Goal: Task Accomplishment & Management: Manage account settings

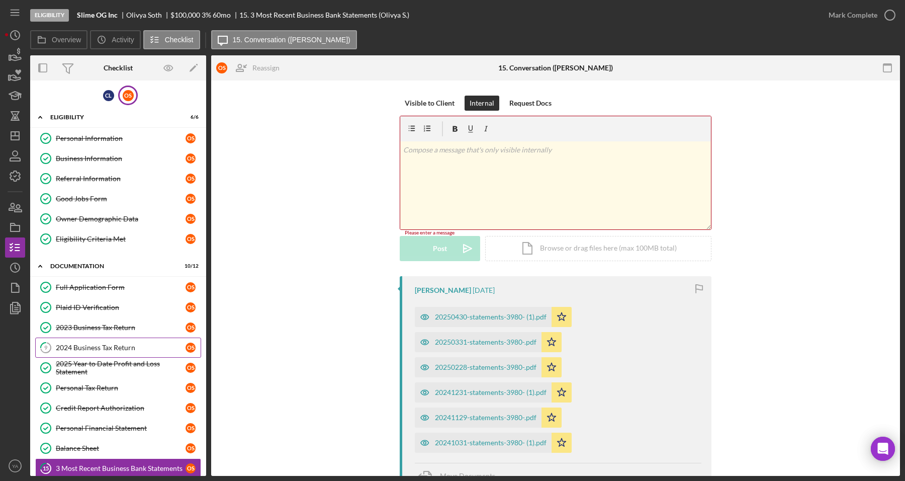
scroll to position [102, 0]
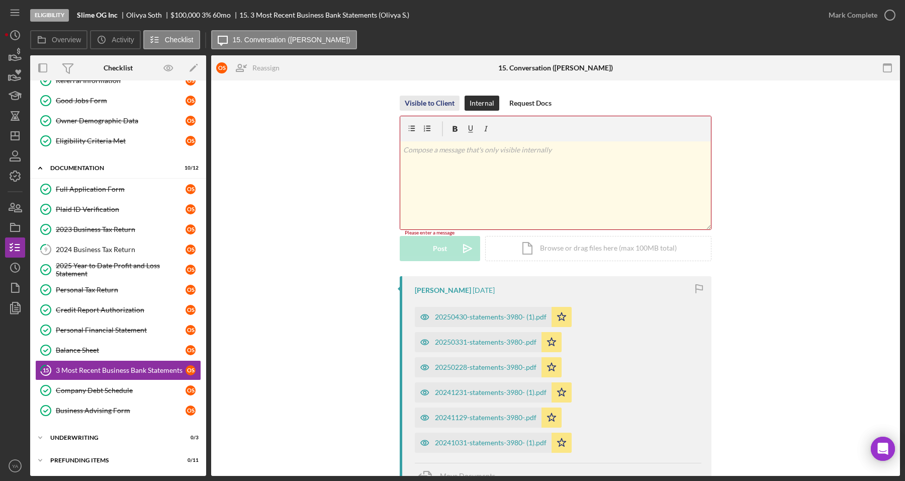
click at [439, 107] on div "Visible to Client" at bounding box center [430, 103] width 50 height 15
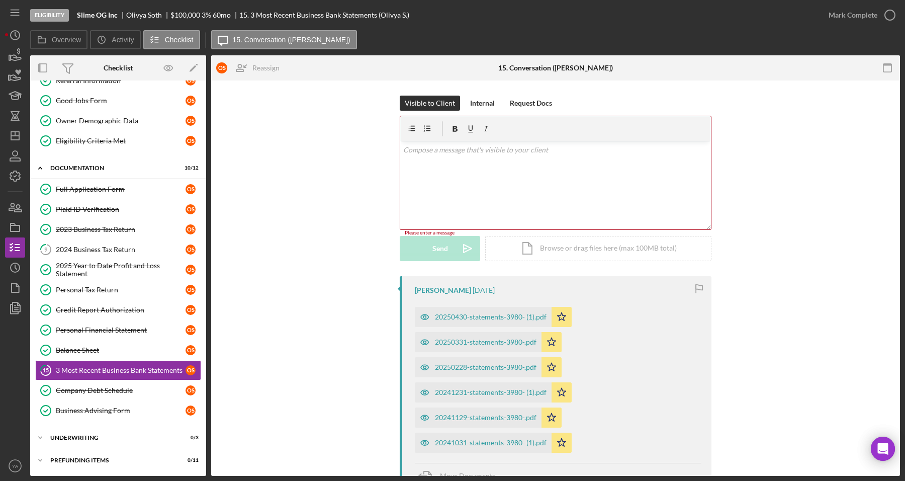
click at [458, 102] on div "Visible to Client Internal Request Docs" at bounding box center [556, 103] width 312 height 15
click at [474, 102] on div "Internal" at bounding box center [482, 103] width 25 height 15
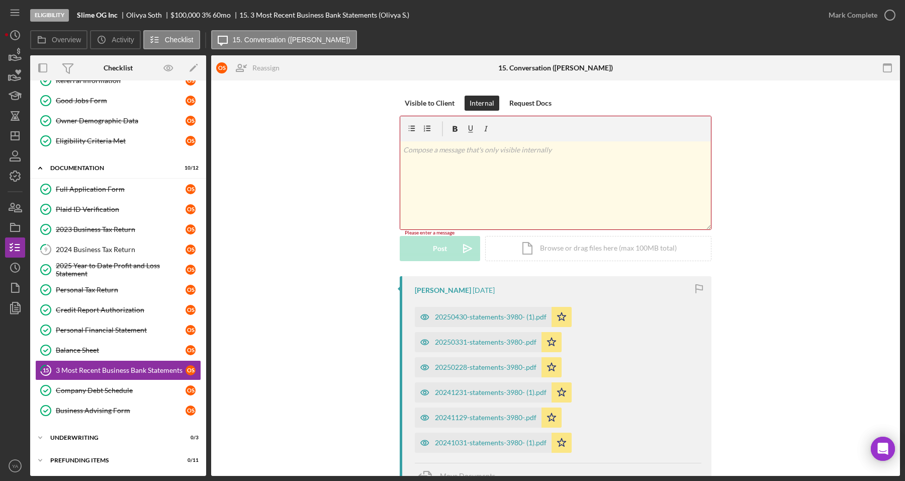
click at [484, 165] on div "v Color teal Color pink Remove color Add row above Add row below Add column bef…" at bounding box center [555, 185] width 311 height 88
click at [507, 179] on div "v Color teal Color pink Remove color Add row above Add row below Add column bef…" at bounding box center [555, 185] width 311 height 88
click at [376, 270] on div "Visible to Client Internal Request Docs v Color teal Color pink Remove color Ad…" at bounding box center [555, 186] width 659 height 181
click at [14, 139] on icon "Icon/Dashboard" at bounding box center [15, 135] width 25 height 25
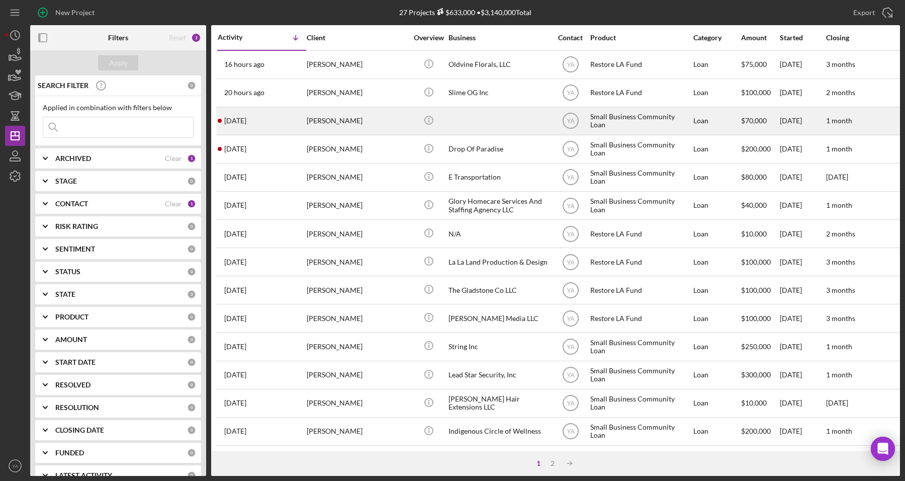
click at [371, 118] on div "[PERSON_NAME]" at bounding box center [357, 121] width 101 height 27
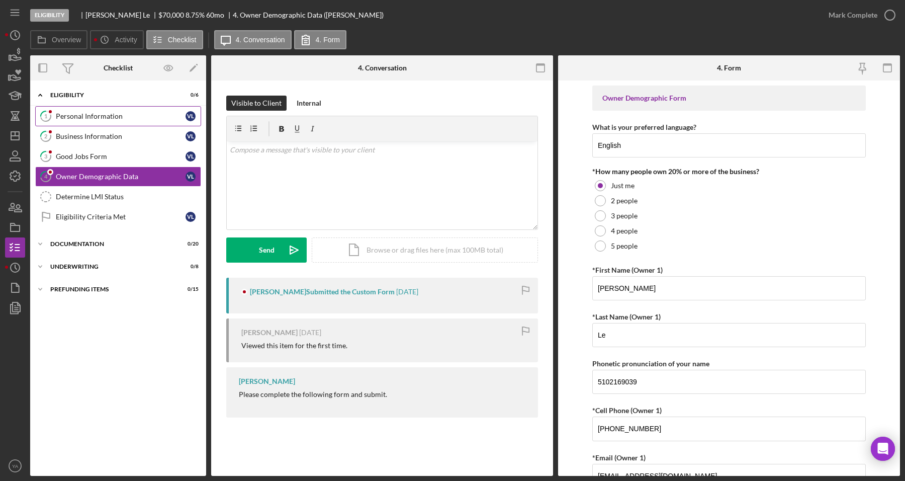
click at [123, 125] on link "1 Personal Information [PERSON_NAME]" at bounding box center [118, 116] width 166 height 20
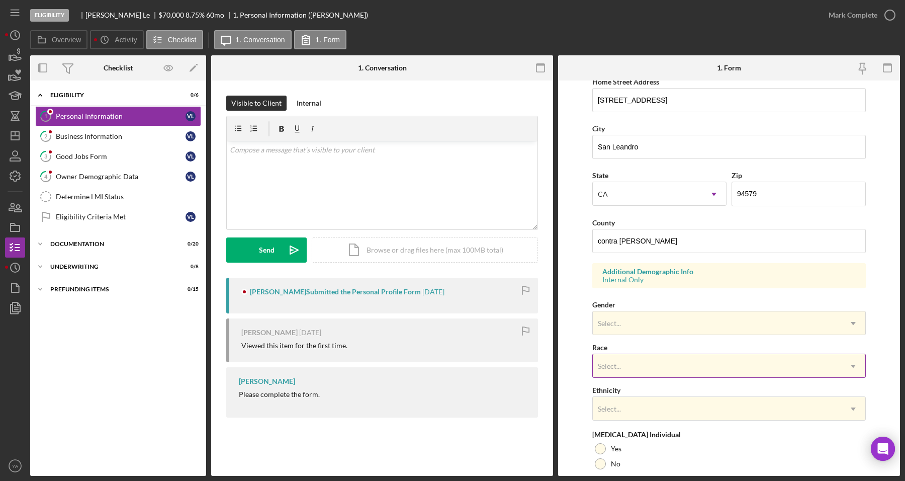
scroll to position [278, 0]
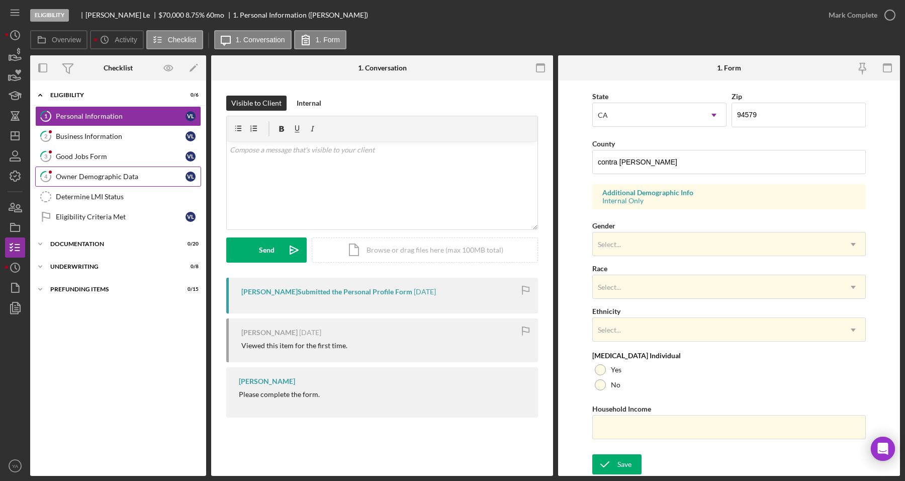
click at [102, 171] on link "4 Owner Demographic Data [PERSON_NAME]" at bounding box center [118, 176] width 166 height 20
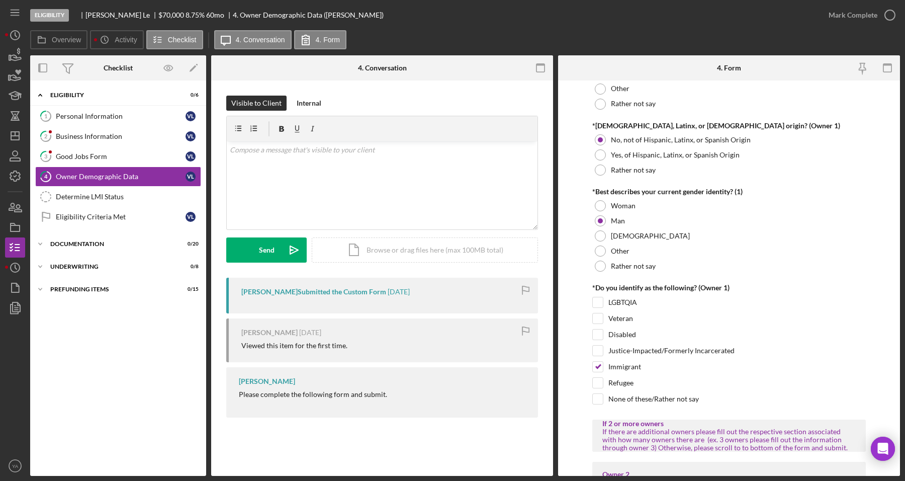
scroll to position [754, 0]
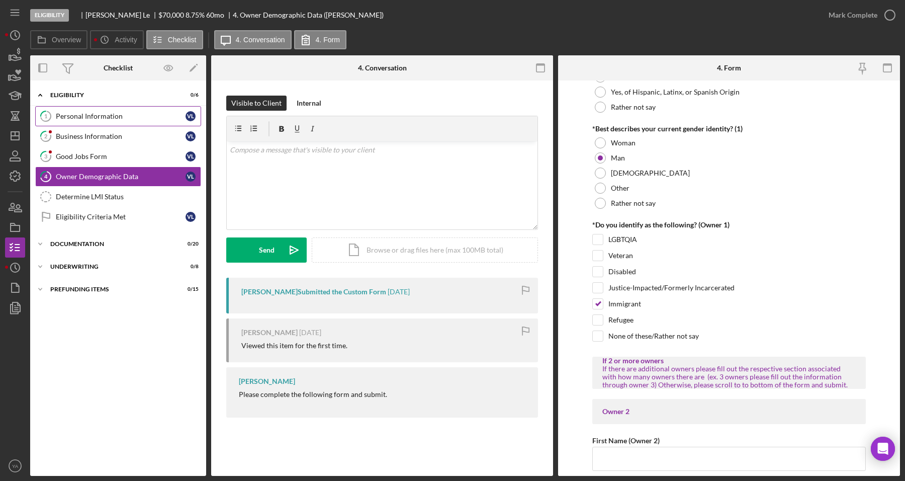
click at [127, 115] on div "Personal Information" at bounding box center [121, 116] width 130 height 8
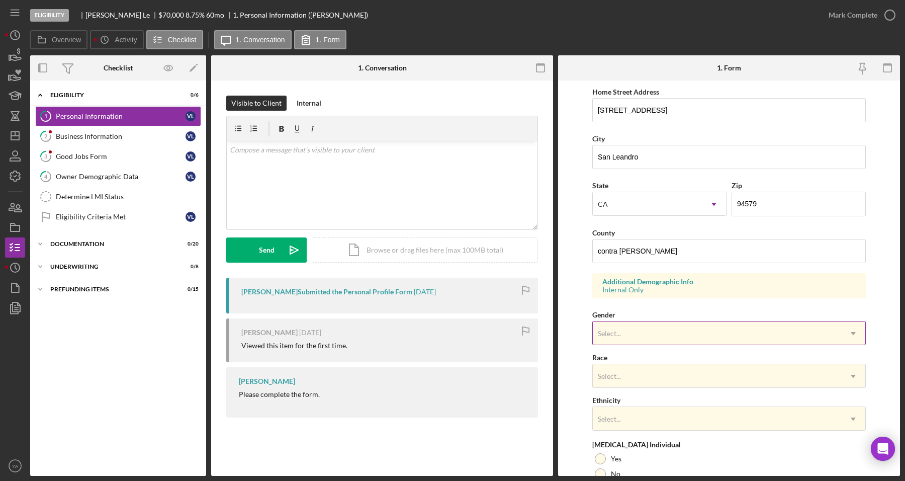
scroll to position [189, 0]
click at [681, 335] on div "Select..." at bounding box center [717, 331] width 248 height 23
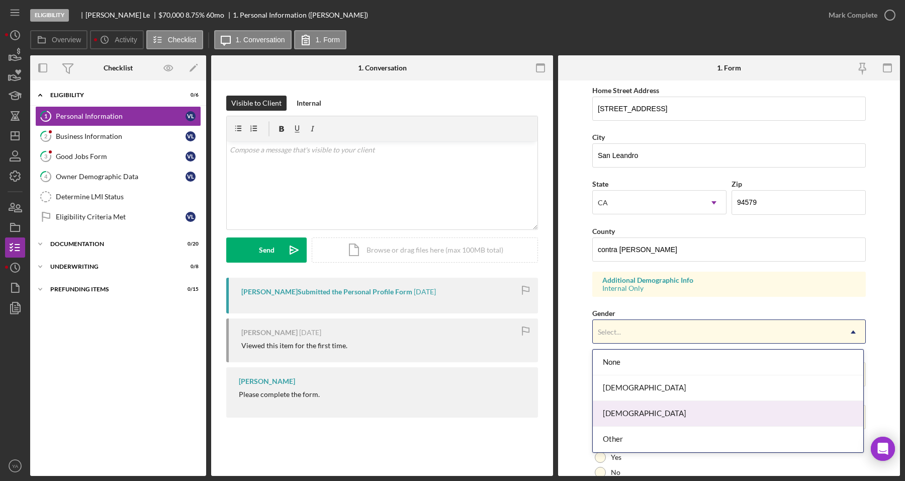
click at [650, 405] on div "[DEMOGRAPHIC_DATA]" at bounding box center [728, 414] width 271 height 26
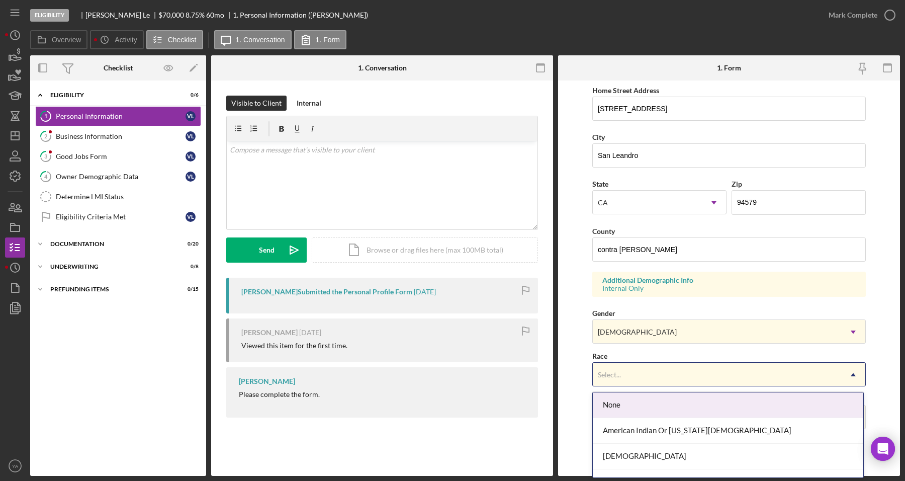
click at [657, 371] on div "Select..." at bounding box center [717, 374] width 248 height 23
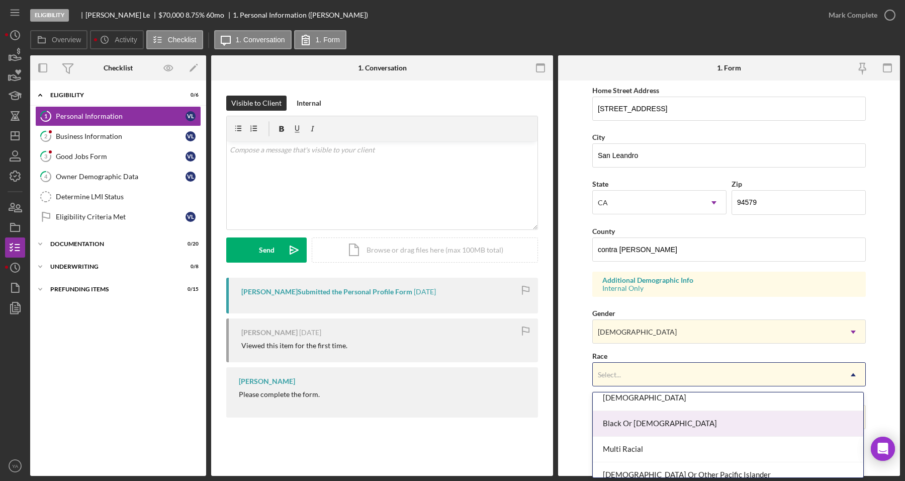
scroll to position [0, 0]
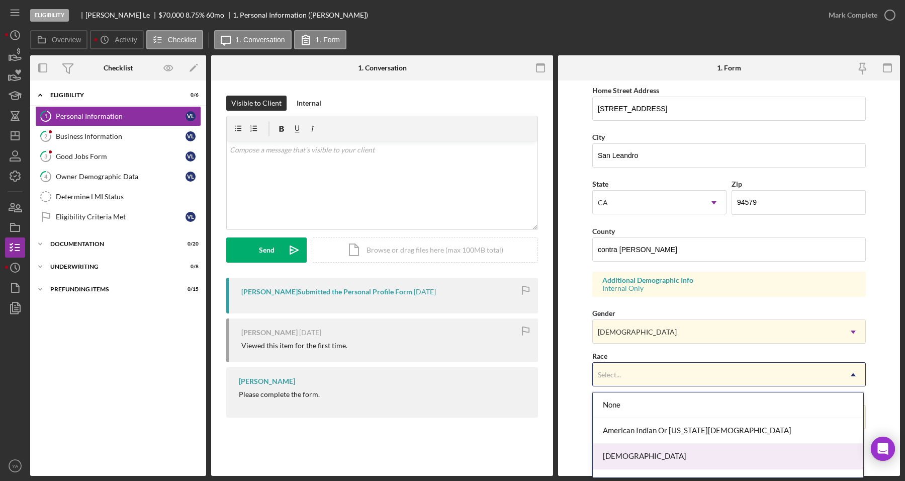
click at [642, 448] on div "[DEMOGRAPHIC_DATA]" at bounding box center [728, 457] width 271 height 26
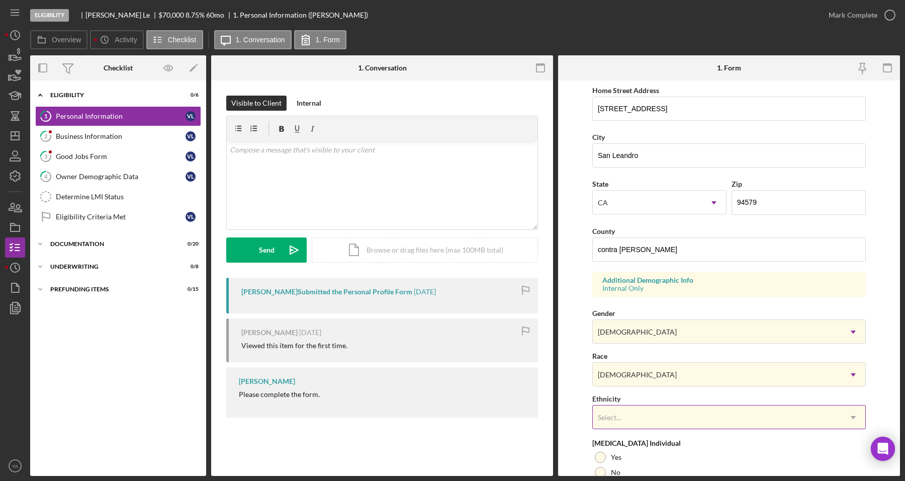
click at [647, 416] on div "Select..." at bounding box center [717, 417] width 248 height 23
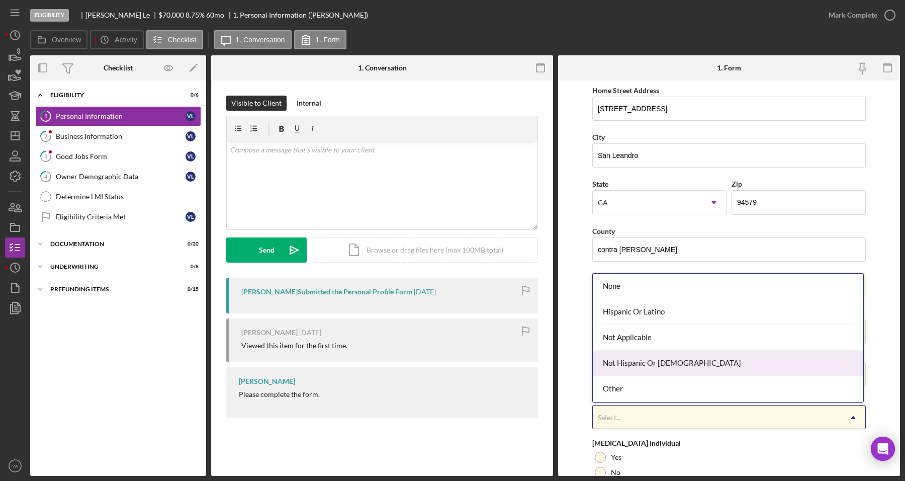
click at [644, 366] on div "Not Hispanic Or [DEMOGRAPHIC_DATA]" at bounding box center [728, 364] width 271 height 26
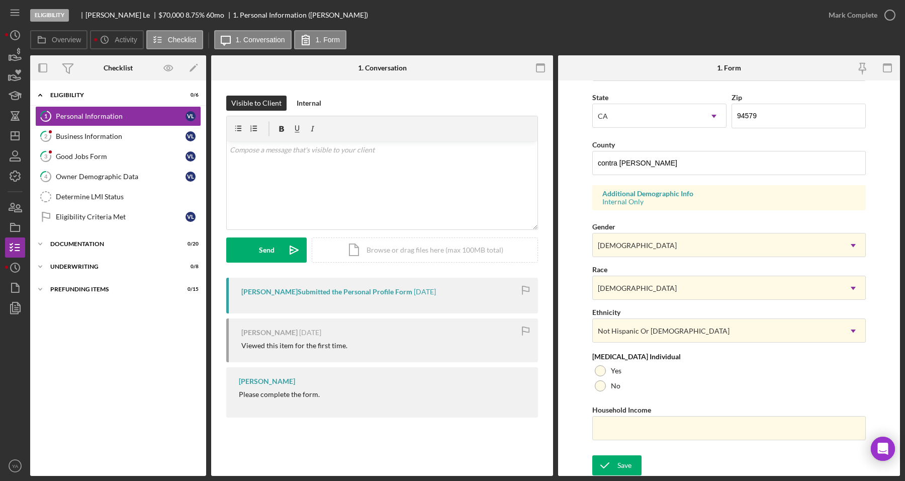
scroll to position [278, 0]
click at [634, 456] on button "Save" at bounding box center [616, 464] width 49 height 20
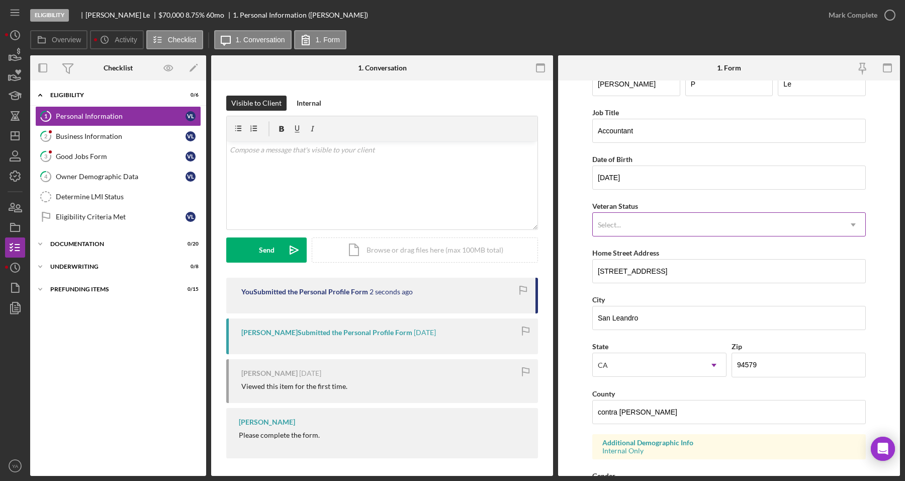
scroll to position [0, 0]
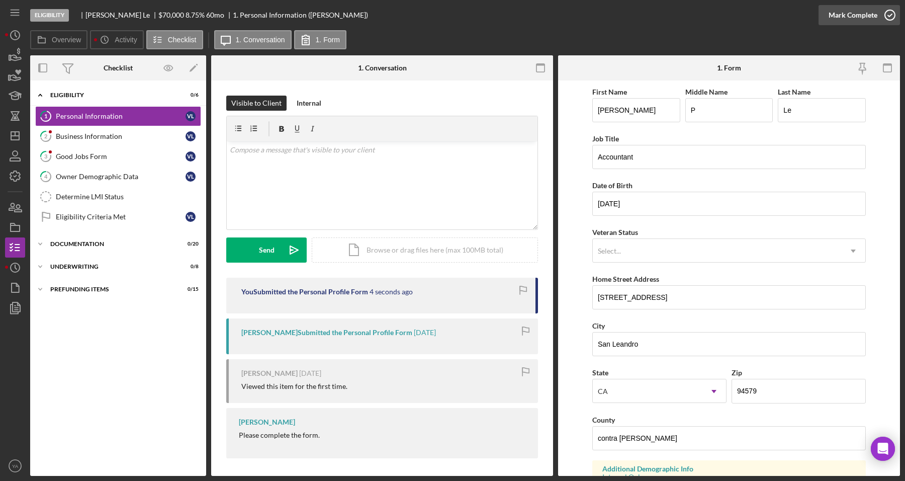
click at [882, 18] on icon "button" at bounding box center [890, 15] width 25 height 25
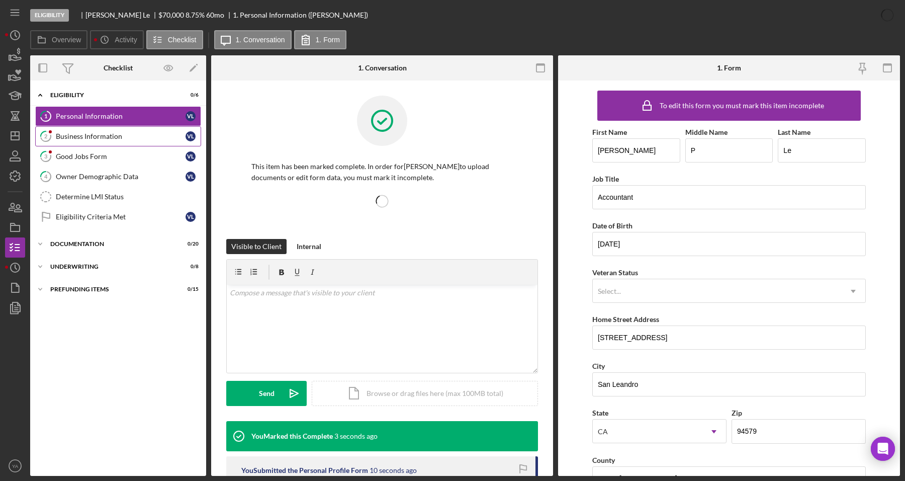
click at [139, 145] on link "2 Business Information [PERSON_NAME]" at bounding box center [118, 136] width 166 height 20
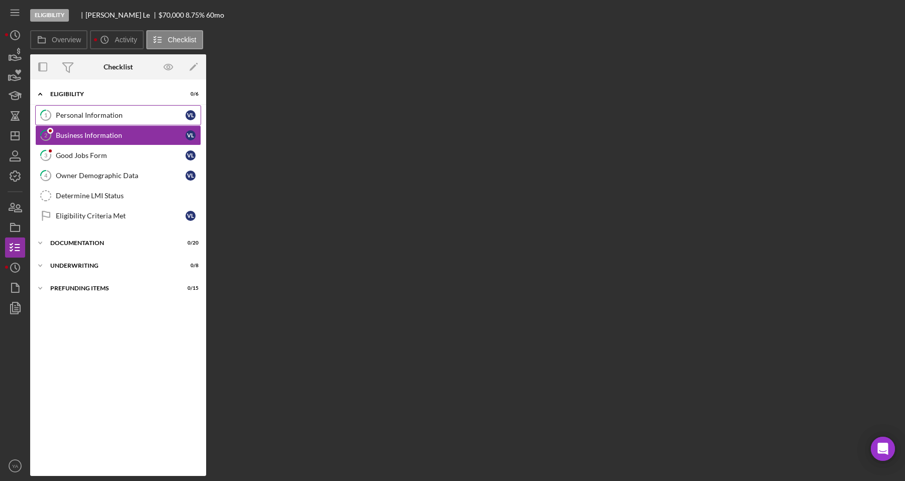
click at [149, 114] on div "Personal Information" at bounding box center [121, 115] width 130 height 8
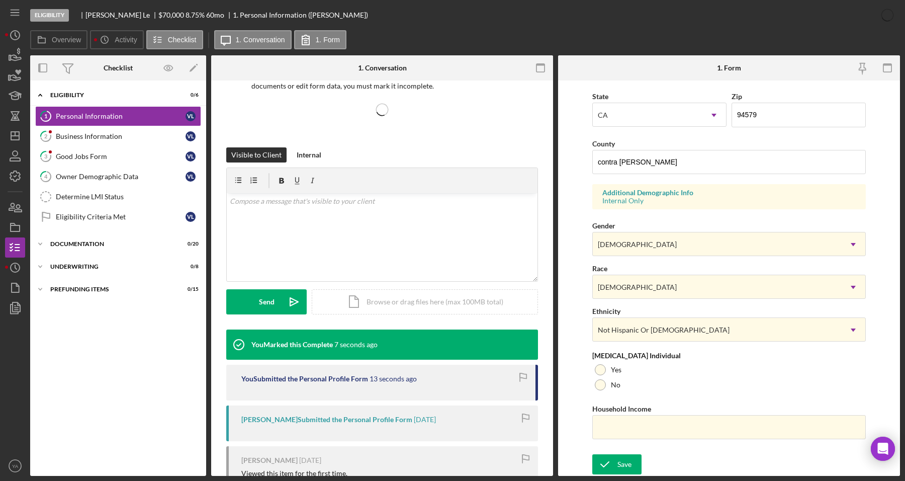
scroll to position [182, 0]
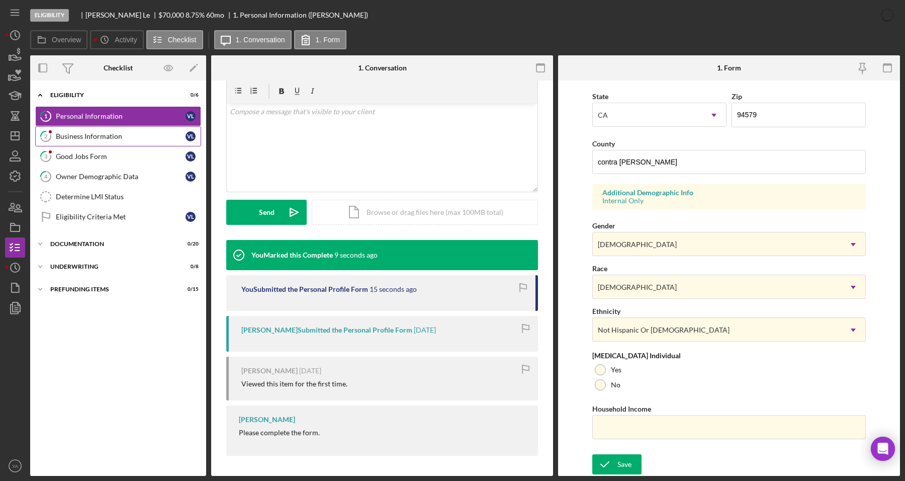
click at [161, 136] on div "Business Information" at bounding box center [121, 136] width 130 height 8
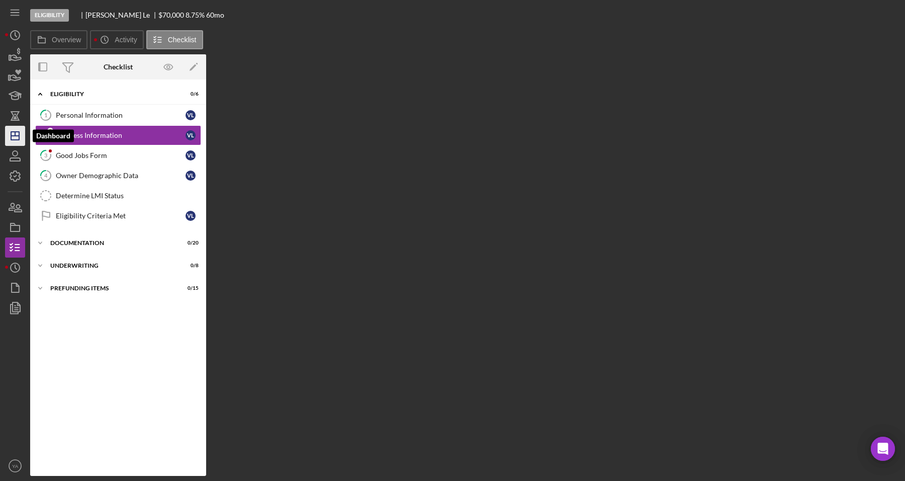
click at [13, 137] on icon "Icon/Dashboard" at bounding box center [15, 135] width 25 height 25
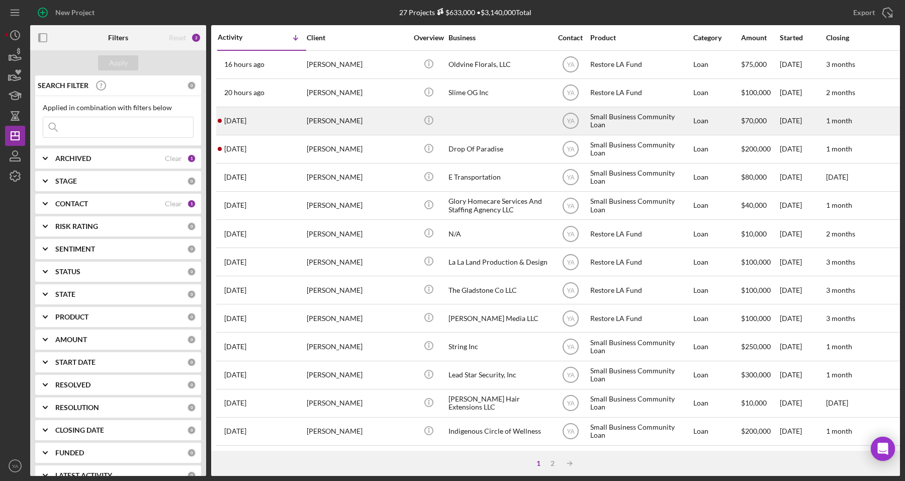
click at [326, 127] on div "[PERSON_NAME]" at bounding box center [357, 121] width 101 height 27
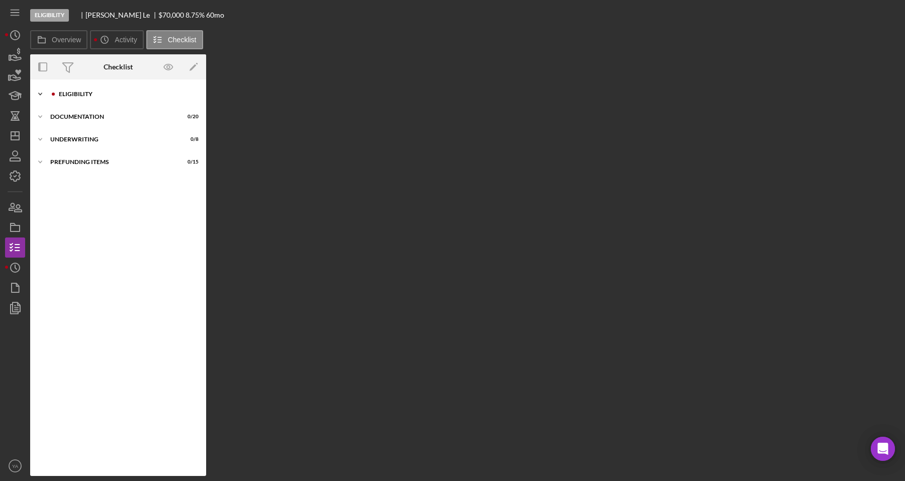
click at [112, 97] on div "Eligibility" at bounding box center [126, 94] width 135 height 6
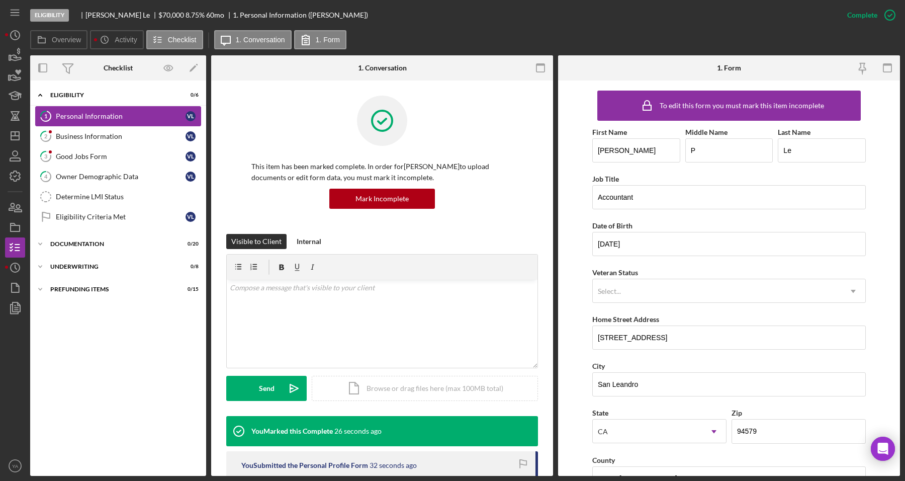
click at [97, 112] on div "Personal Information" at bounding box center [121, 116] width 130 height 8
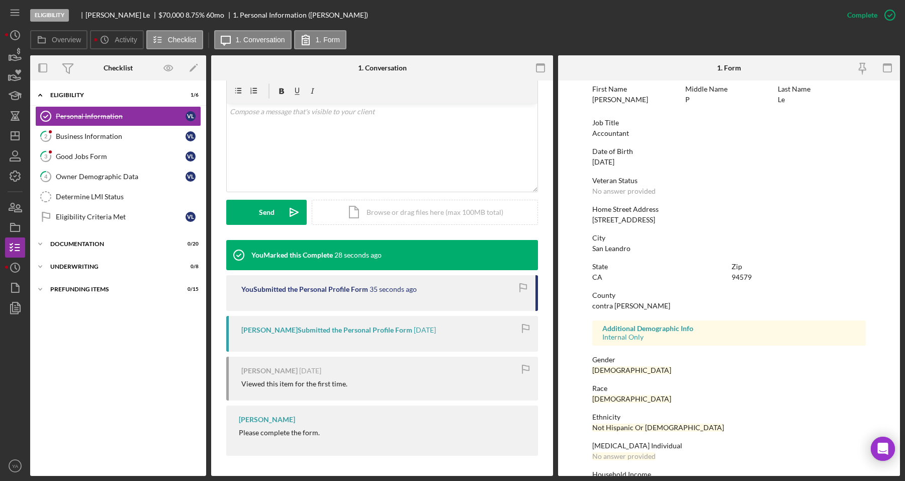
scroll to position [74, 0]
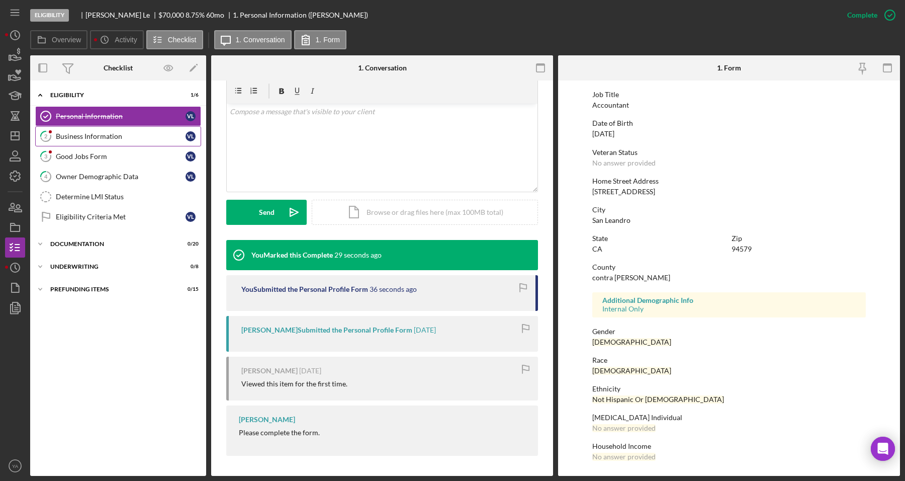
click at [119, 143] on link "2 Business Information [PERSON_NAME]" at bounding box center [118, 136] width 166 height 20
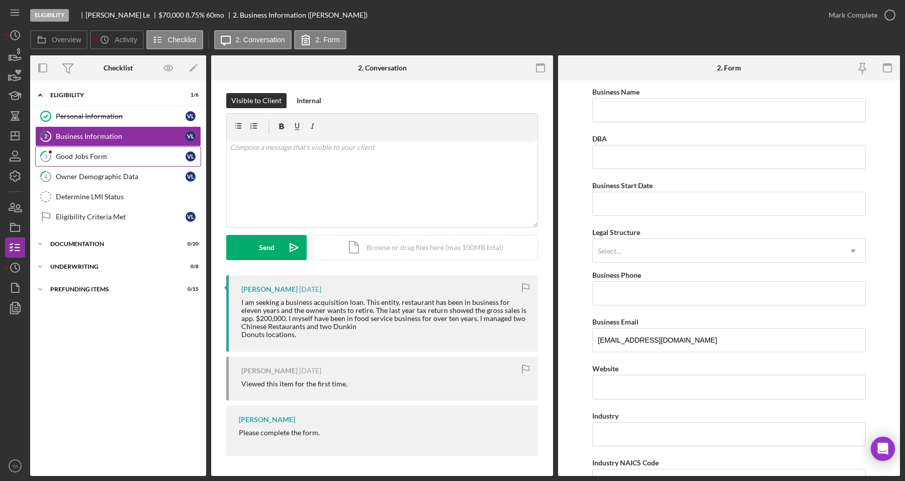
click at [139, 149] on link "3 Good Jobs Form [PERSON_NAME]" at bounding box center [118, 156] width 166 height 20
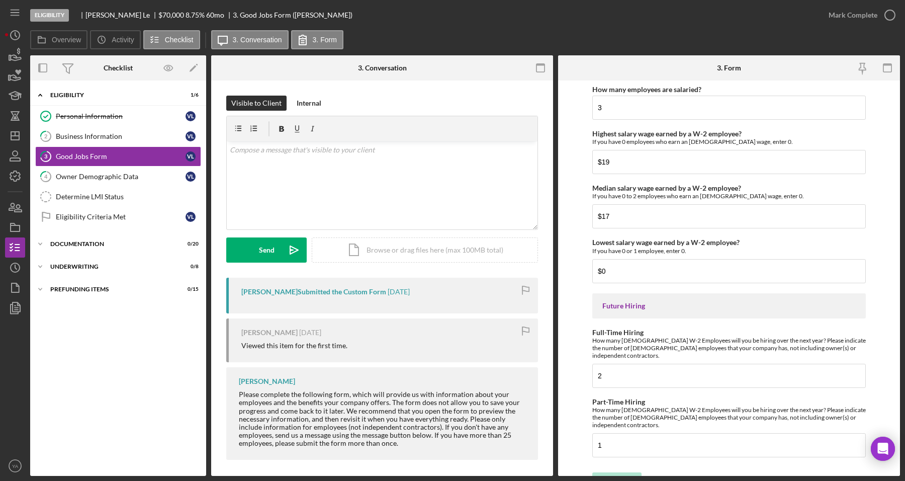
scroll to position [2166, 0]
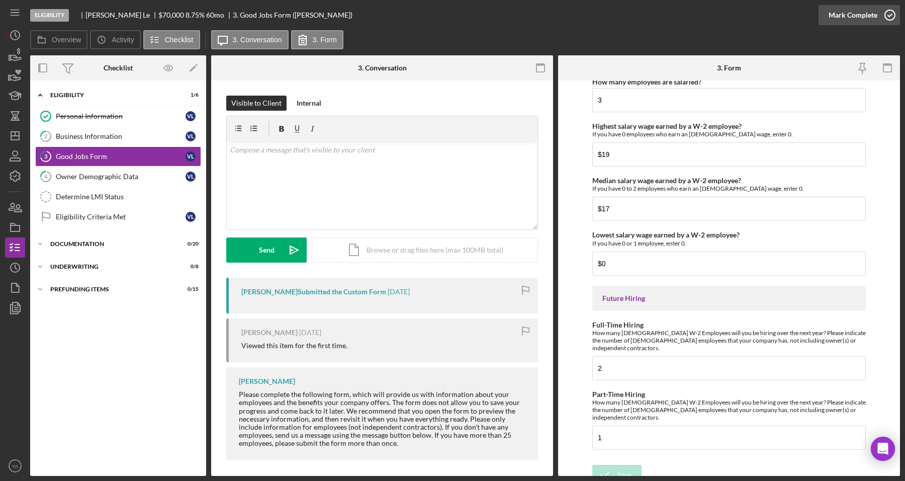
click at [882, 22] on icon "button" at bounding box center [890, 15] width 25 height 25
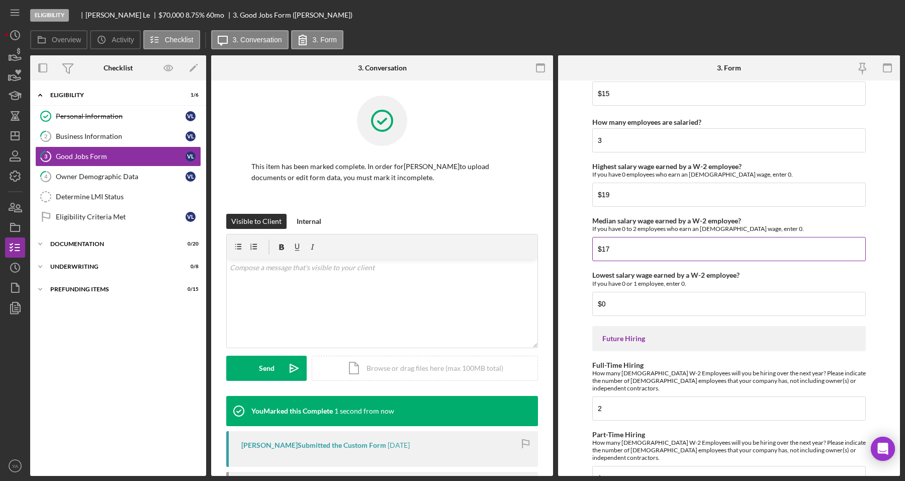
scroll to position [2206, 0]
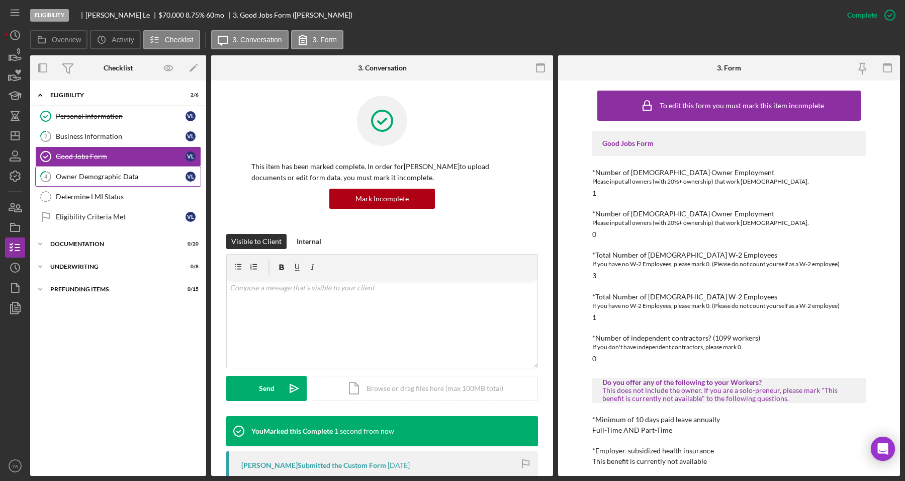
click at [127, 171] on link "4 Owner Demographic Data [PERSON_NAME]" at bounding box center [118, 176] width 166 height 20
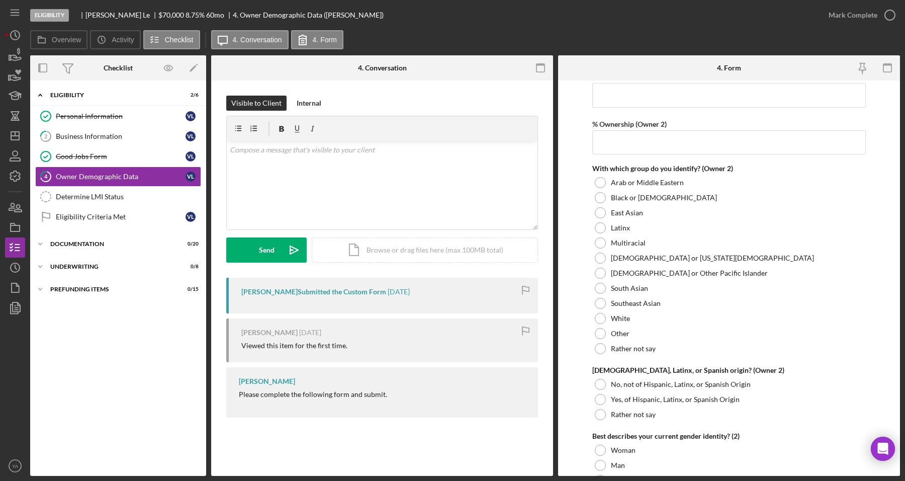
scroll to position [1383, 0]
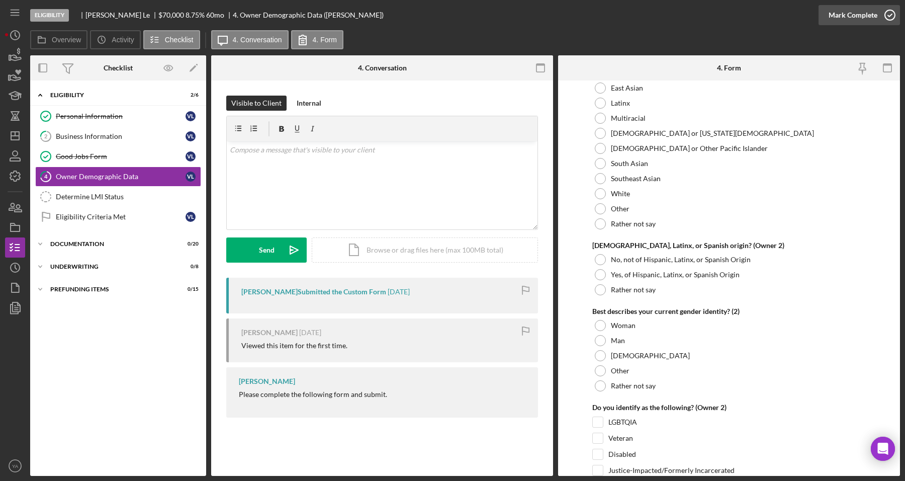
click at [893, 10] on icon "button" at bounding box center [890, 15] width 25 height 25
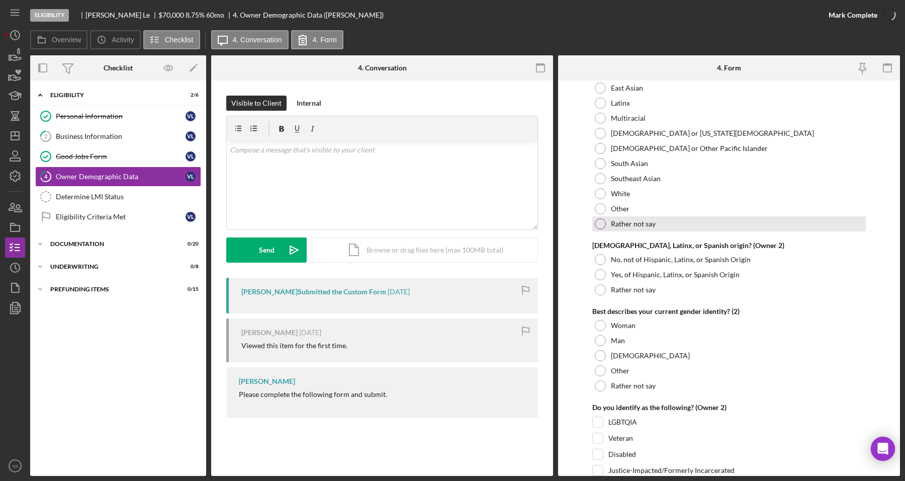
scroll to position [1423, 0]
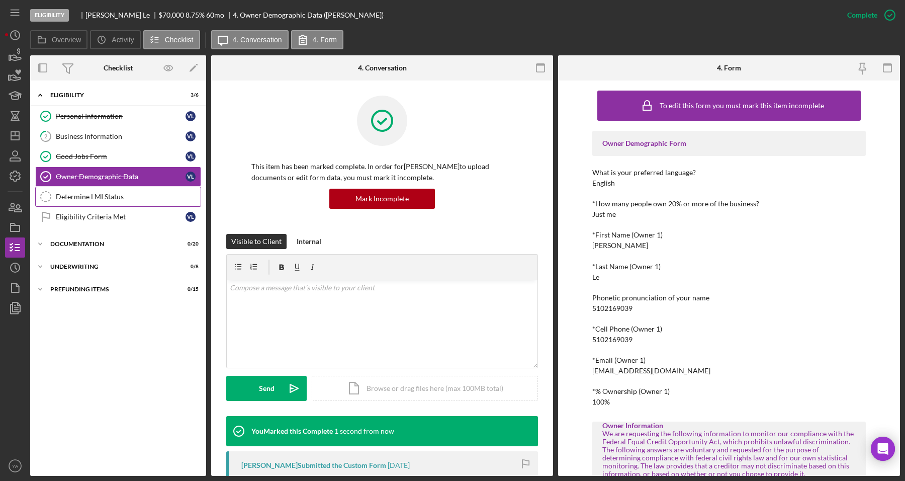
click at [109, 189] on link "Determine LMI Status Determine LMI Status" at bounding box center [118, 197] width 166 height 20
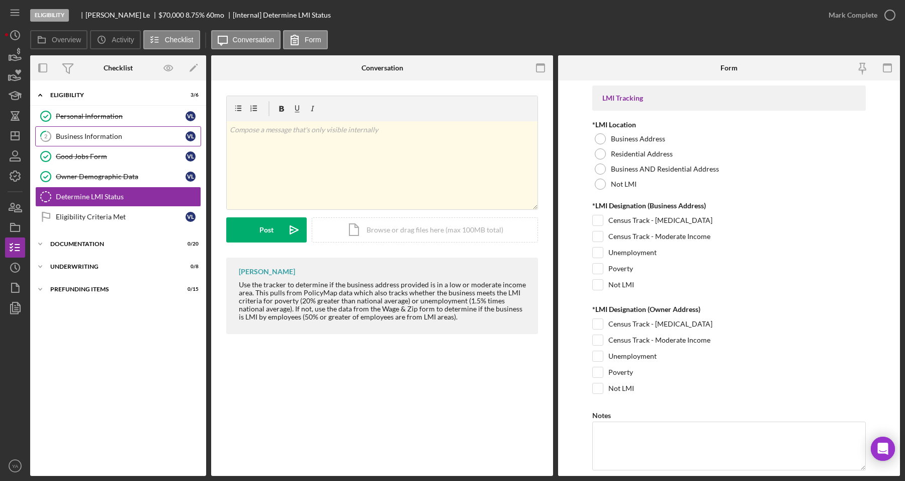
click at [125, 127] on link "2 Business Information [PERSON_NAME]" at bounding box center [118, 136] width 166 height 20
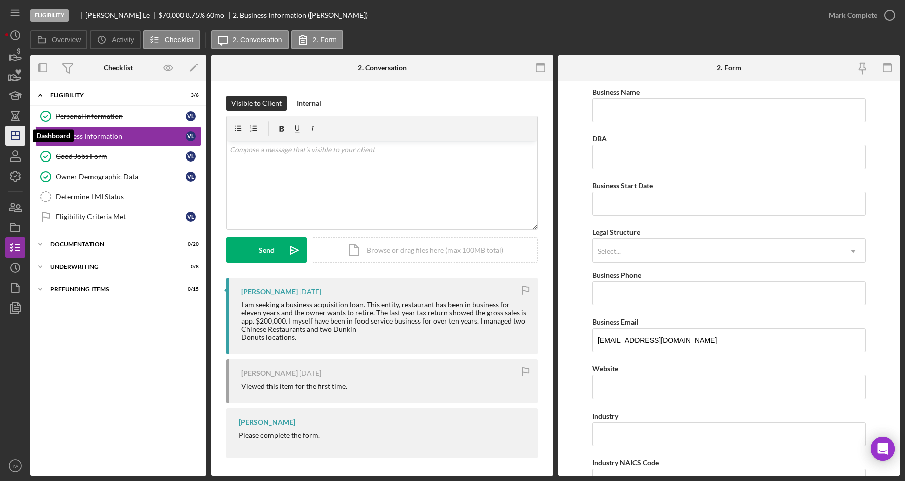
click at [17, 133] on icon "Icon/Dashboard" at bounding box center [15, 135] width 25 height 25
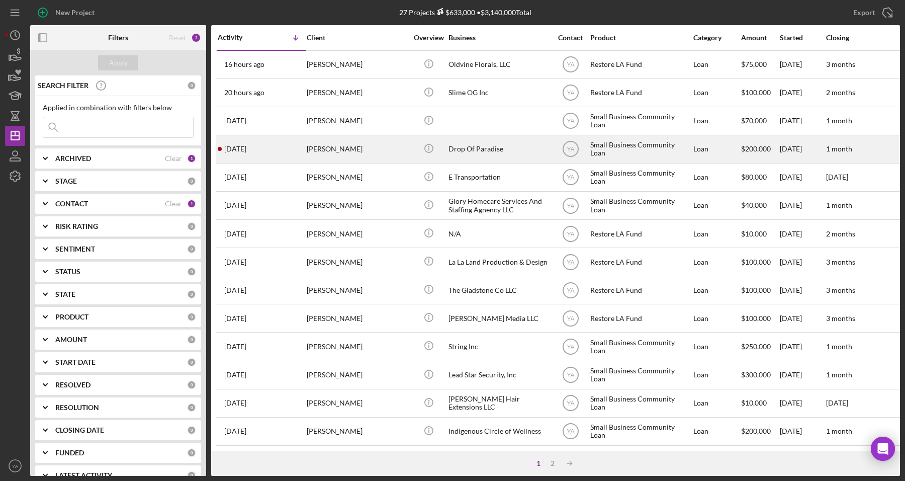
click at [448, 149] on td "Drop Of Paradise" at bounding box center [499, 149] width 103 height 28
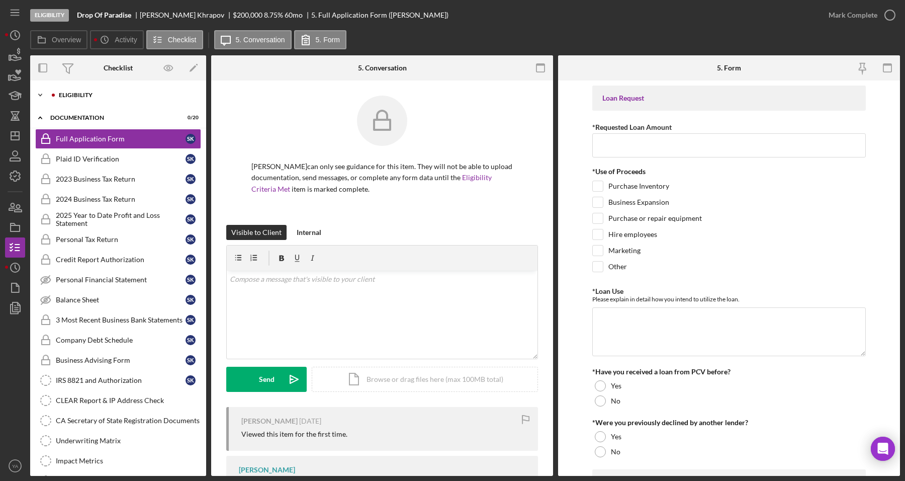
click at [122, 104] on div "Icon/Expander Eligibility 0 / 6" at bounding box center [118, 95] width 176 height 20
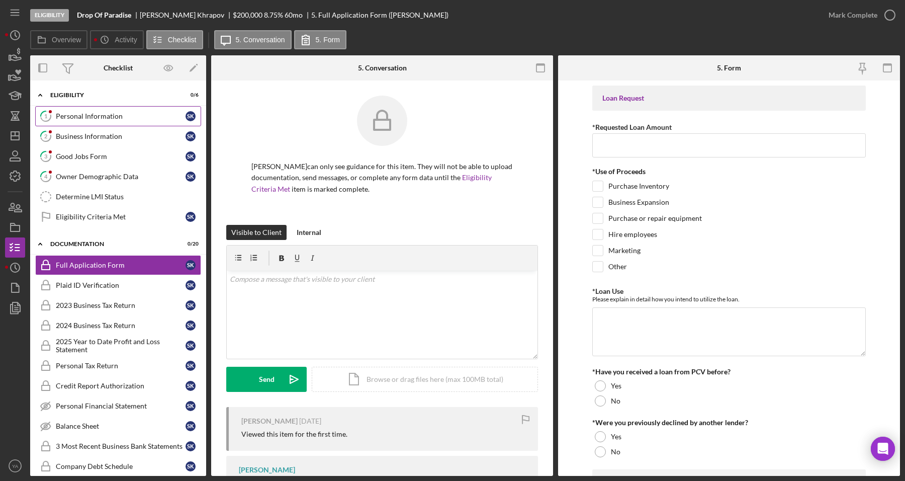
click at [101, 119] on div "Personal Information" at bounding box center [121, 116] width 130 height 8
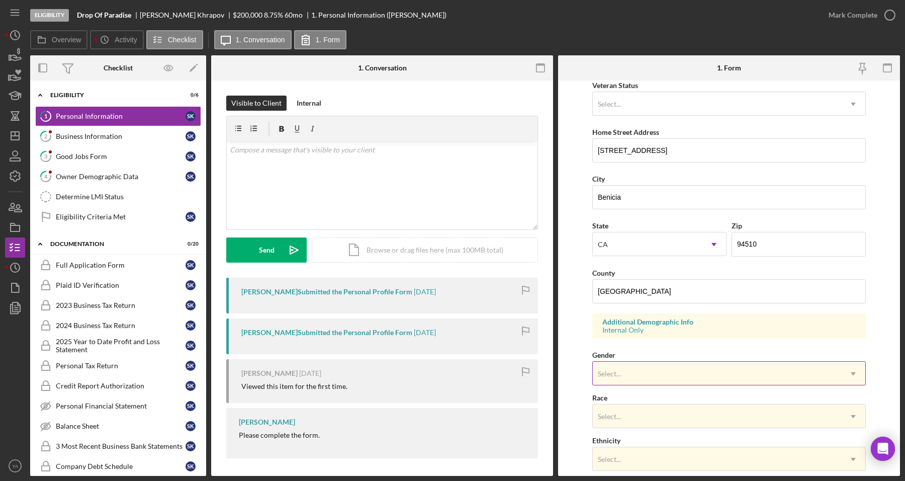
scroll to position [278, 0]
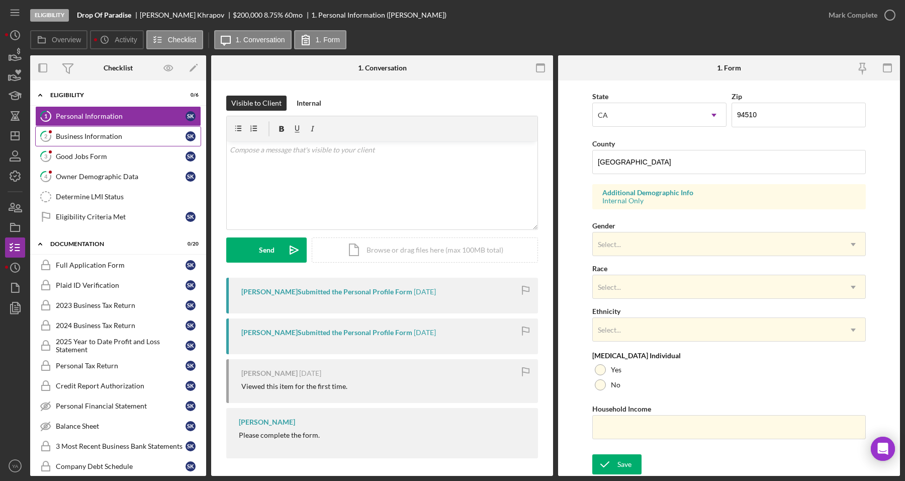
click at [154, 142] on link "2 Business Information S K" at bounding box center [118, 136] width 166 height 20
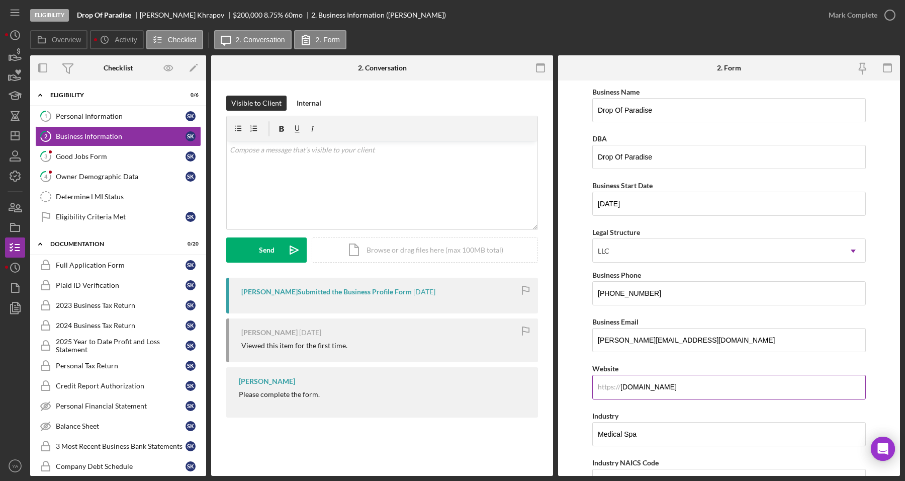
drag, startPoint x: 709, startPoint y: 386, endPoint x: 612, endPoint y: 387, distance: 97.6
click at [612, 387] on div "https:// Website [DOMAIN_NAME]" at bounding box center [729, 380] width 274 height 37
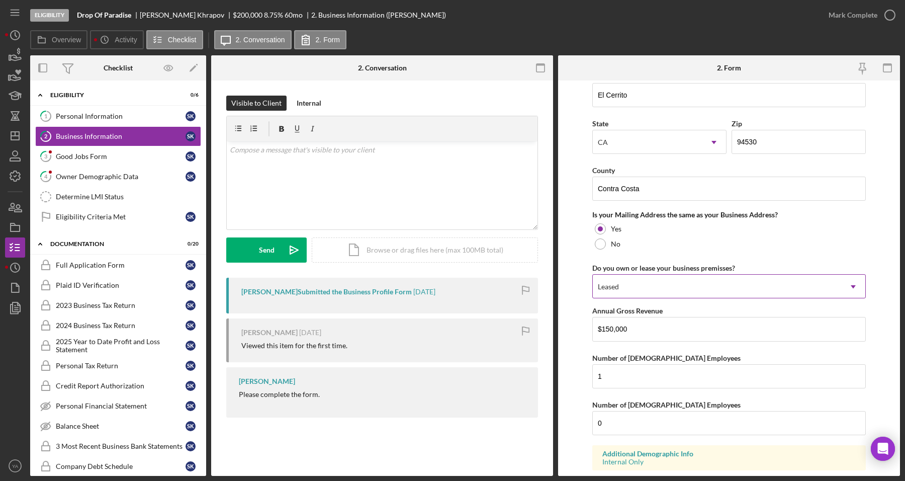
scroll to position [725, 0]
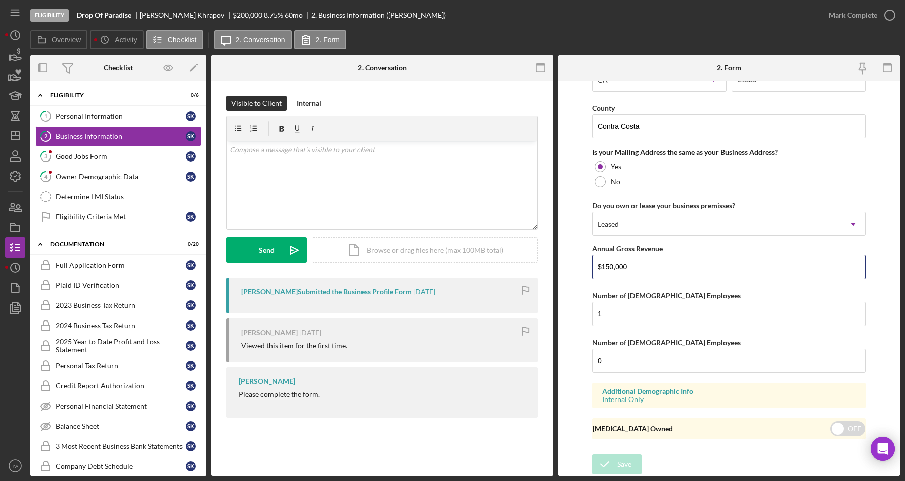
drag, startPoint x: 653, startPoint y: 259, endPoint x: 587, endPoint y: 255, distance: 66.0
click at [587, 255] on form "Business Name Drop Of Paradise DBA Drop Of Paradise Business Start Date [DATE] …" at bounding box center [729, 277] width 342 height 395
click at [583, 281] on form "Business Name Drop Of Paradise DBA Drop Of Paradise Business Start Date [DATE] …" at bounding box center [729, 277] width 342 height 395
click at [657, 275] on input "$150,000" at bounding box center [729, 266] width 274 height 24
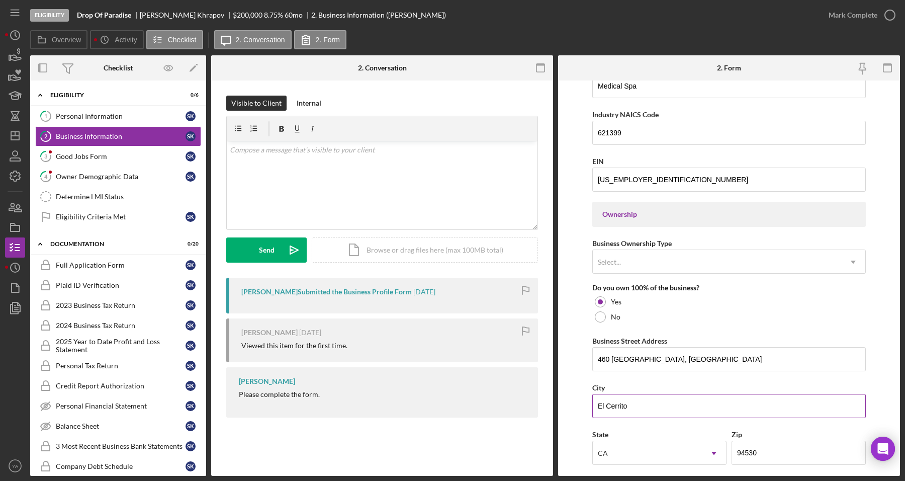
scroll to position [411, 0]
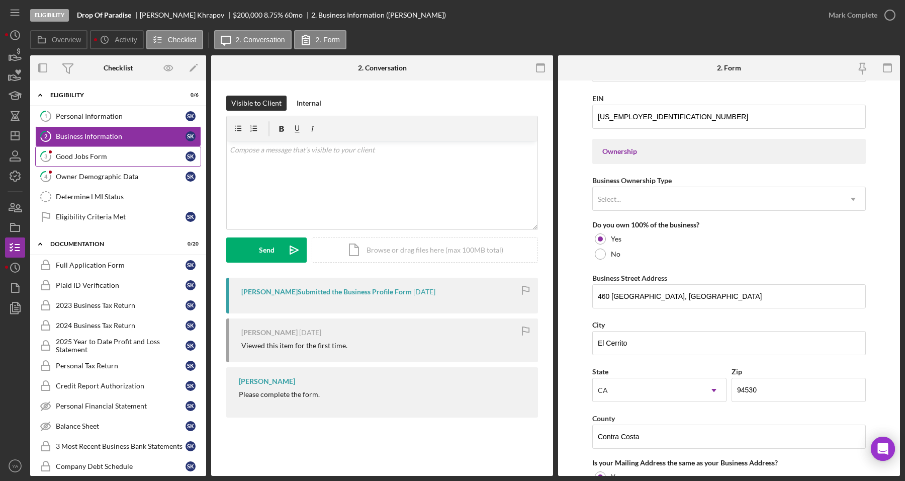
click at [109, 155] on div "Good Jobs Form" at bounding box center [121, 156] width 130 height 8
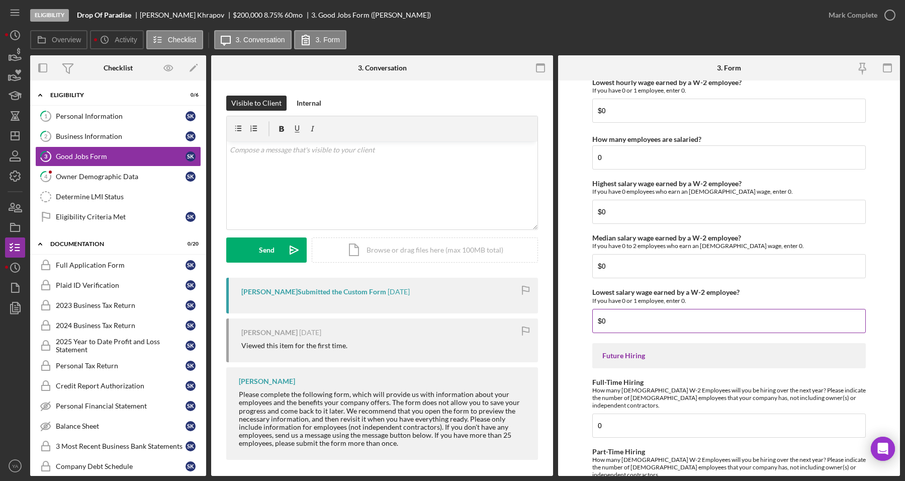
scroll to position [2166, 0]
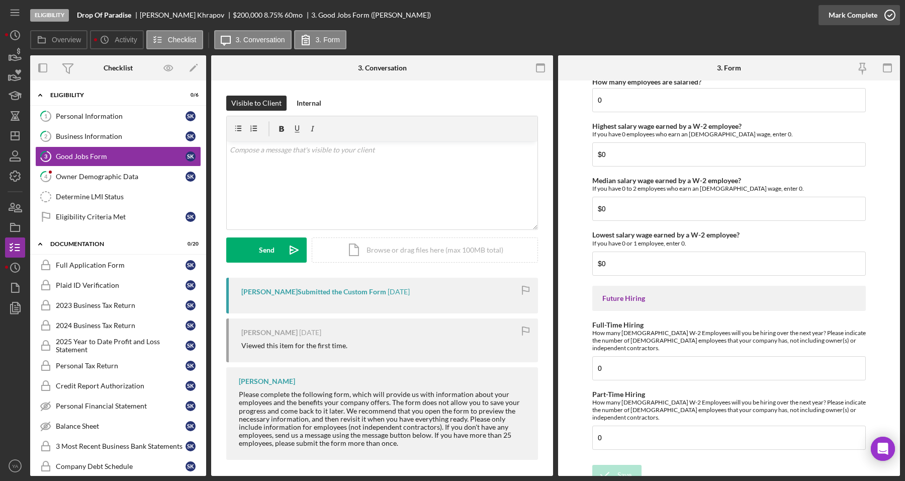
click at [883, 16] on icon "button" at bounding box center [890, 15] width 25 height 25
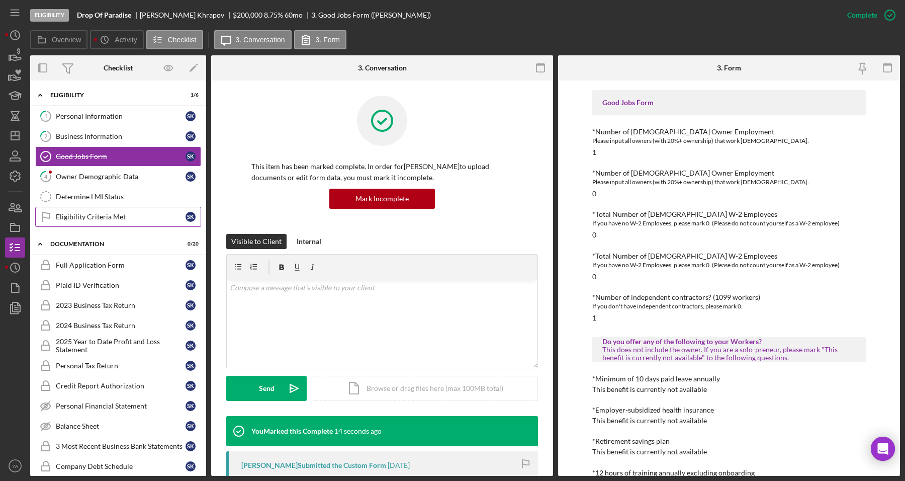
scroll to position [63, 0]
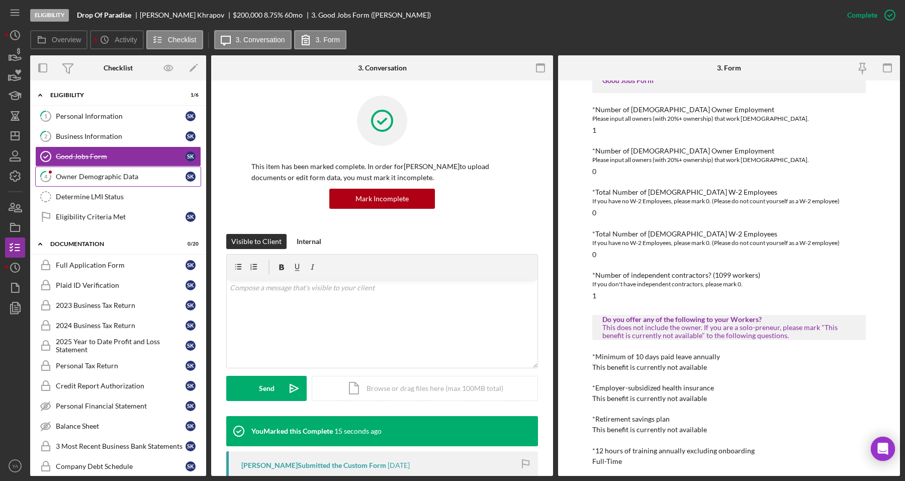
click at [160, 179] on div "Owner Demographic Data" at bounding box center [121, 177] width 130 height 8
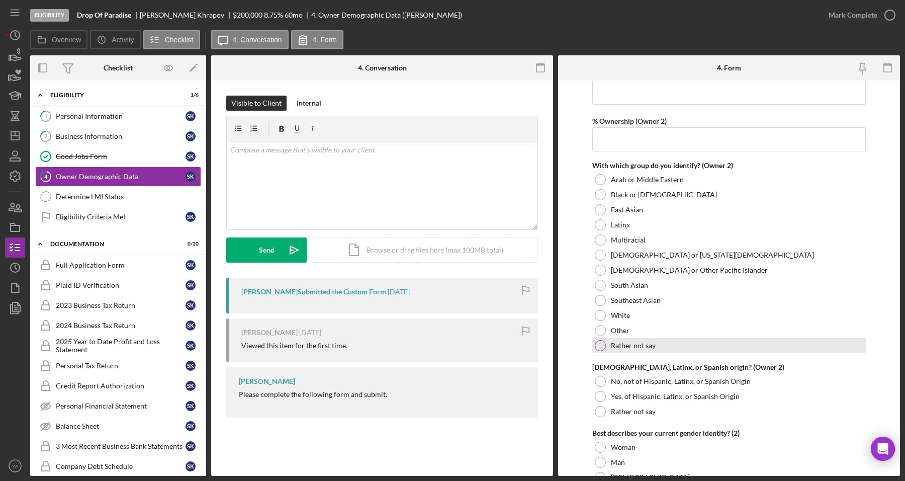
scroll to position [1320, 0]
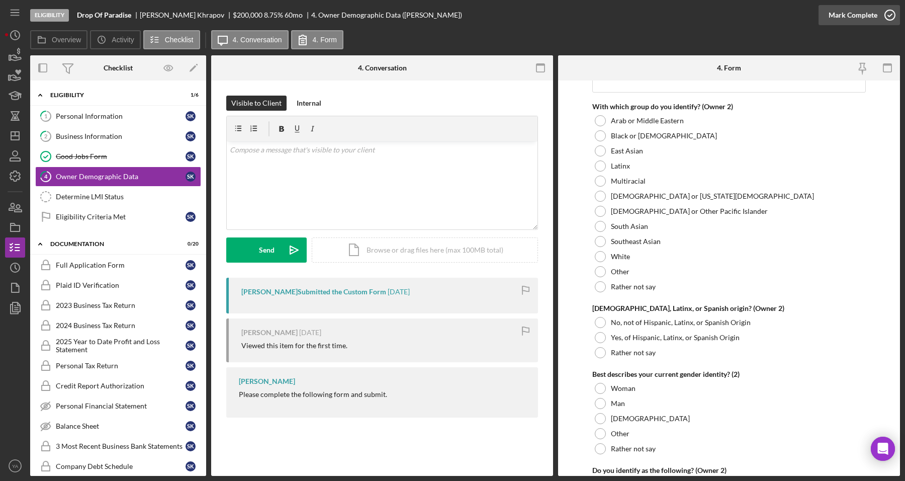
click at [881, 17] on icon "button" at bounding box center [890, 15] width 25 height 25
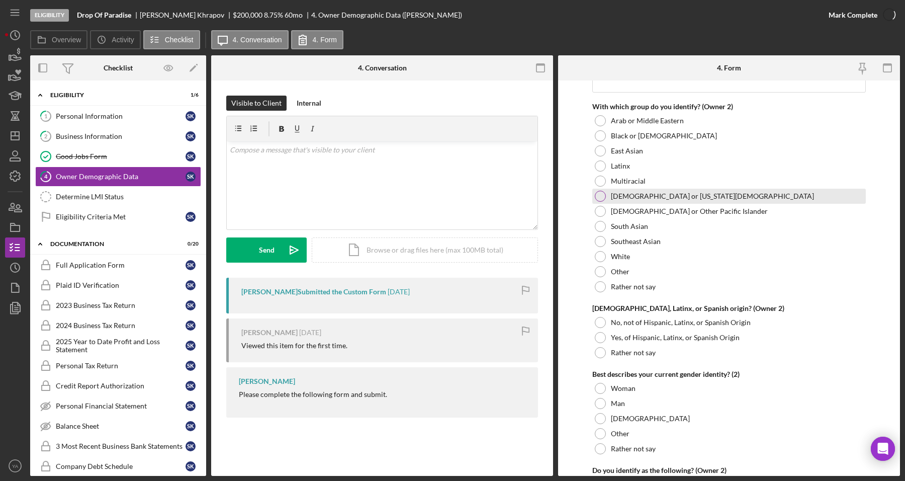
scroll to position [1360, 0]
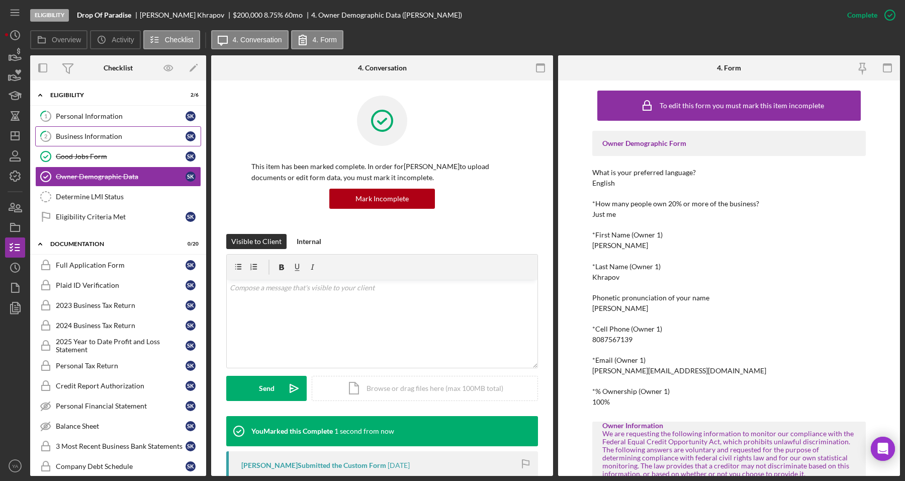
click at [117, 137] on div "Business Information" at bounding box center [121, 136] width 130 height 8
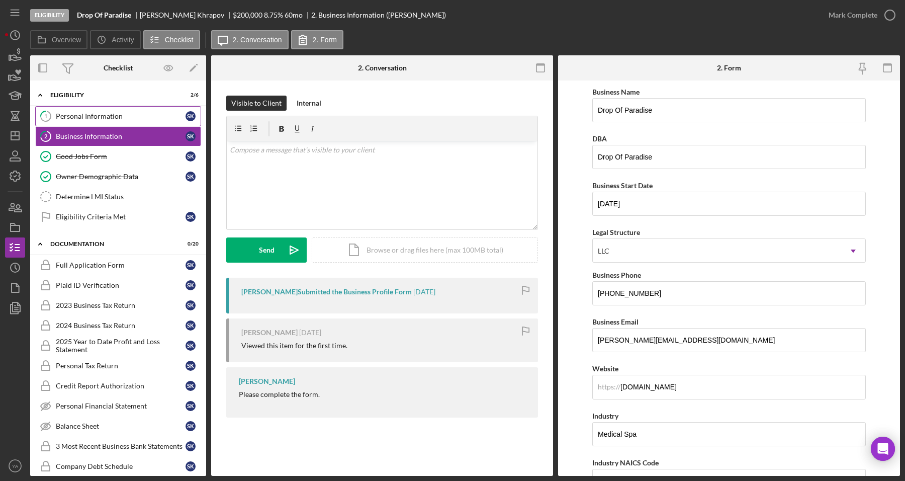
click at [112, 122] on link "1 Personal Information S K" at bounding box center [118, 116] width 166 height 20
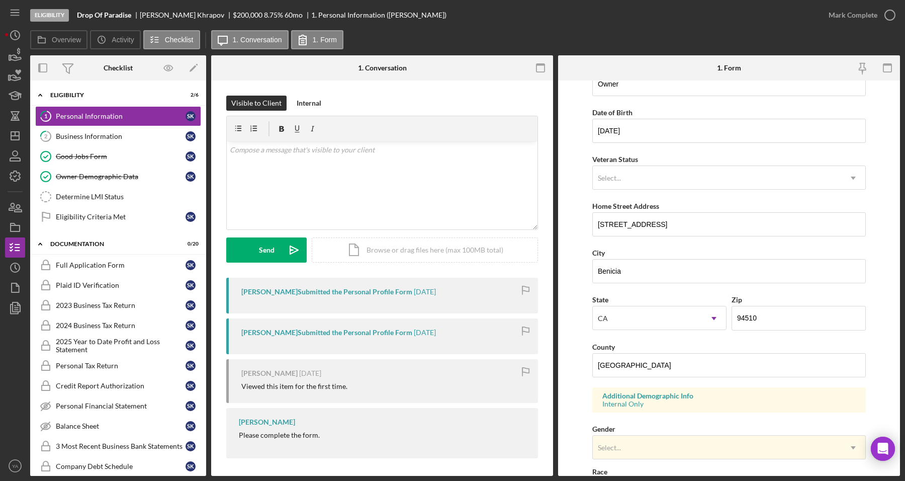
scroll to position [126, 0]
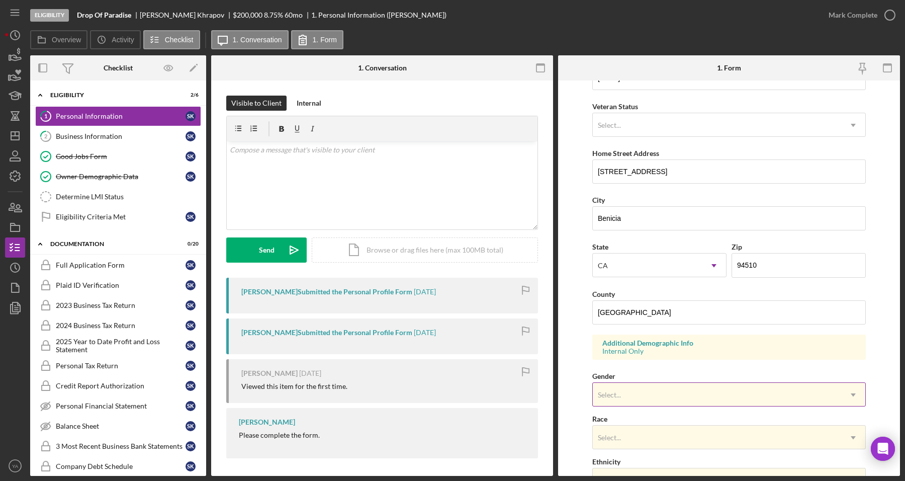
click at [652, 400] on div "Select..." at bounding box center [717, 394] width 248 height 23
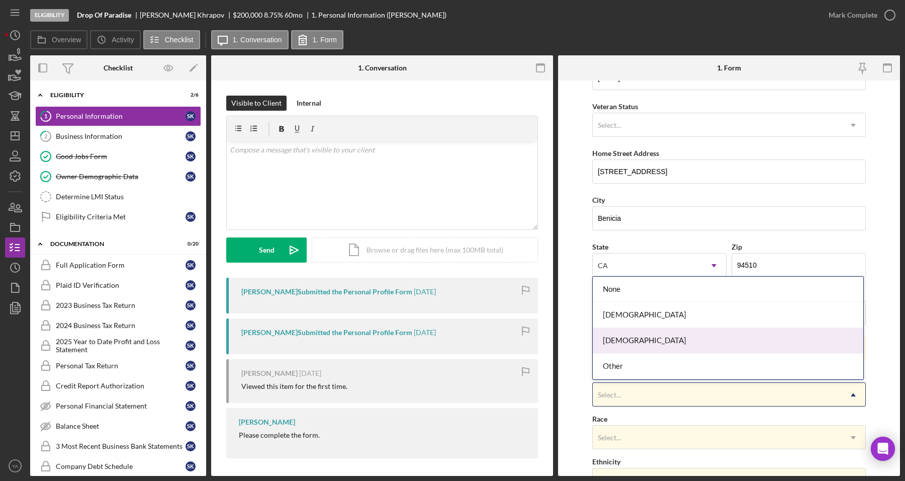
click at [656, 340] on div "[DEMOGRAPHIC_DATA]" at bounding box center [728, 341] width 271 height 26
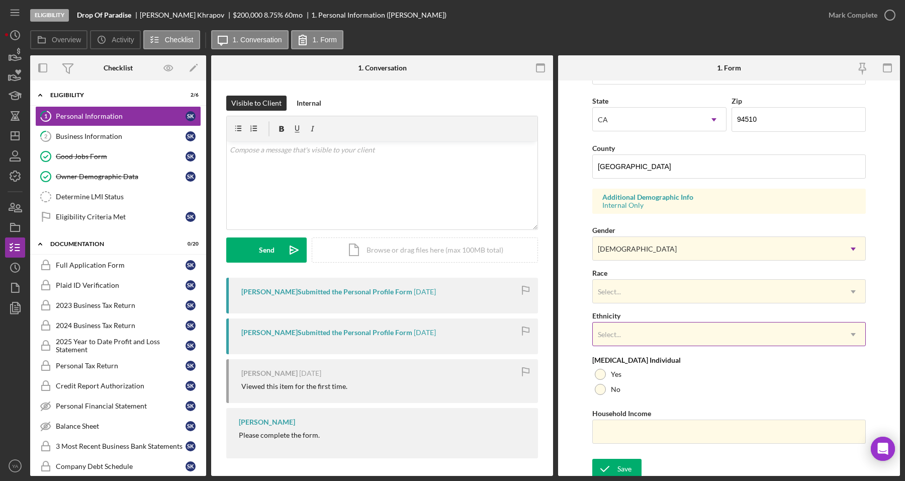
scroll to position [278, 0]
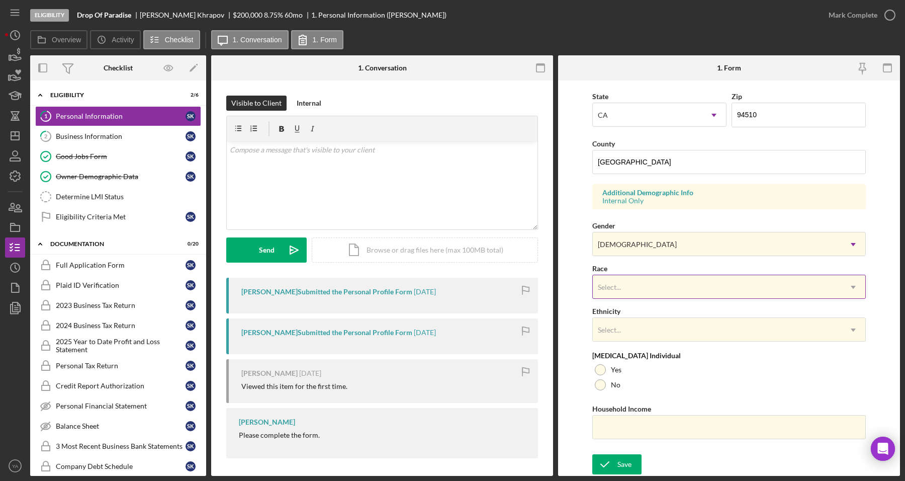
click at [658, 291] on div "Select..." at bounding box center [717, 287] width 248 height 23
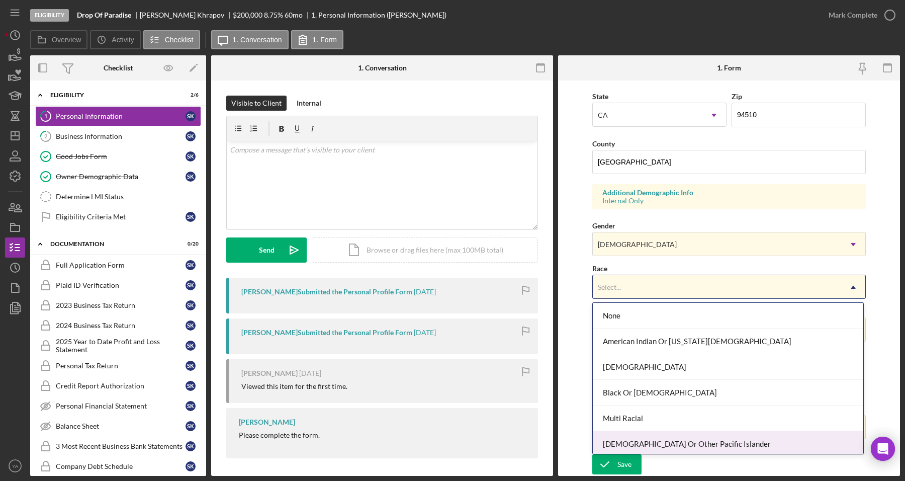
scroll to position [55, 0]
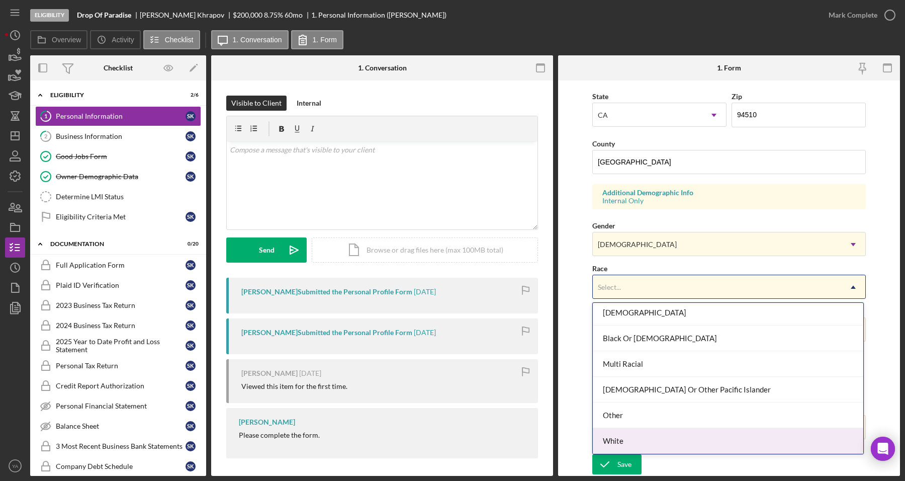
click at [641, 432] on div "White" at bounding box center [728, 441] width 271 height 26
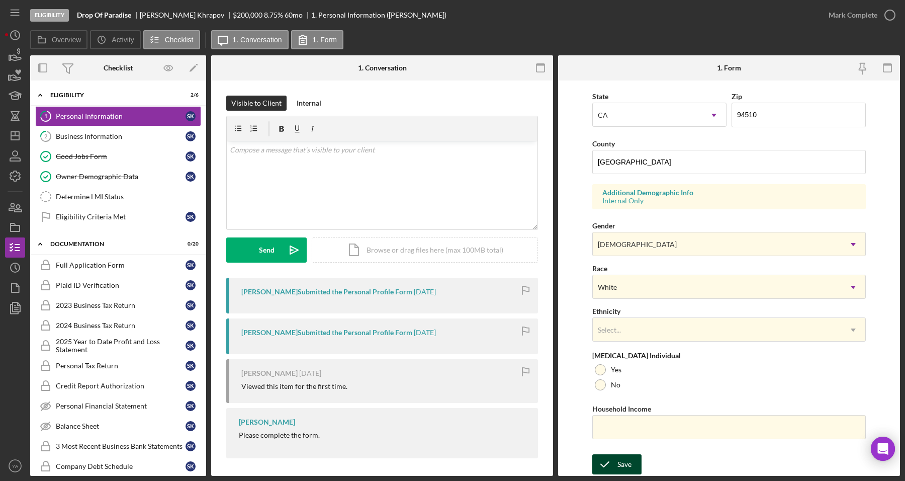
click at [633, 471] on button "Save" at bounding box center [616, 464] width 49 height 20
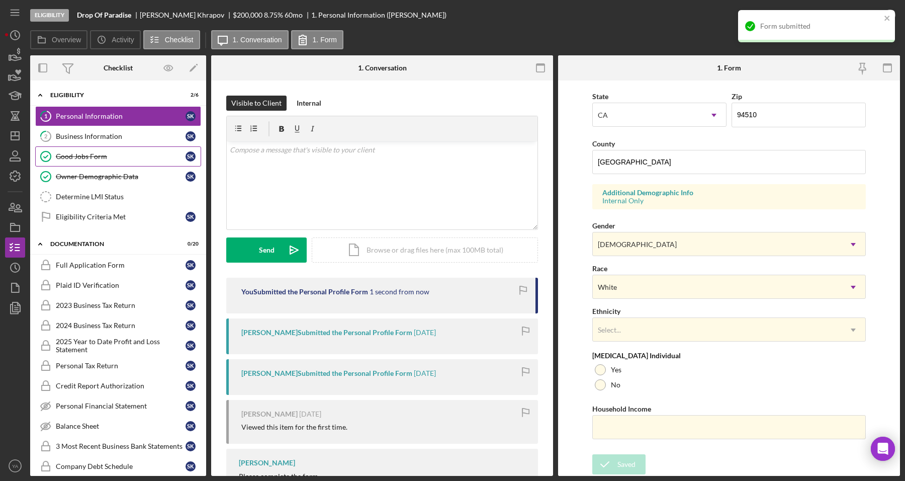
click at [91, 148] on link "Good Jobs Form Good Jobs Form S K" at bounding box center [118, 156] width 166 height 20
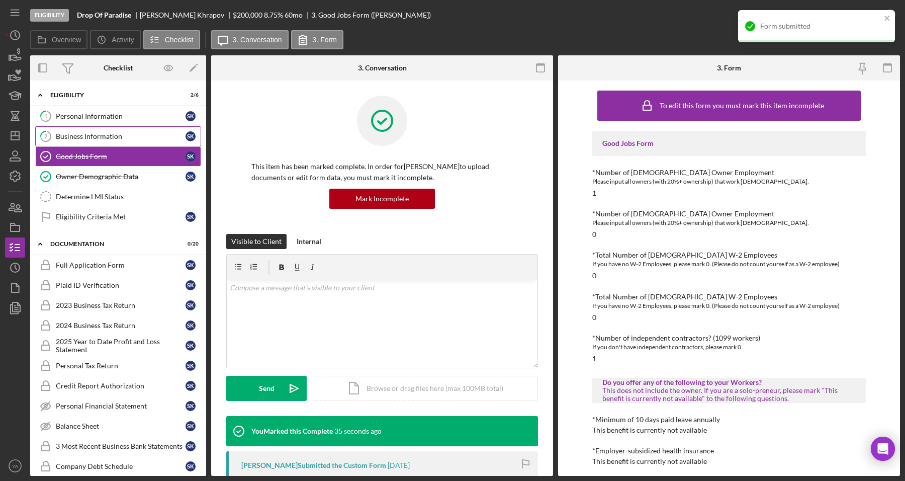
click at [106, 136] on div "Business Information" at bounding box center [121, 136] width 130 height 8
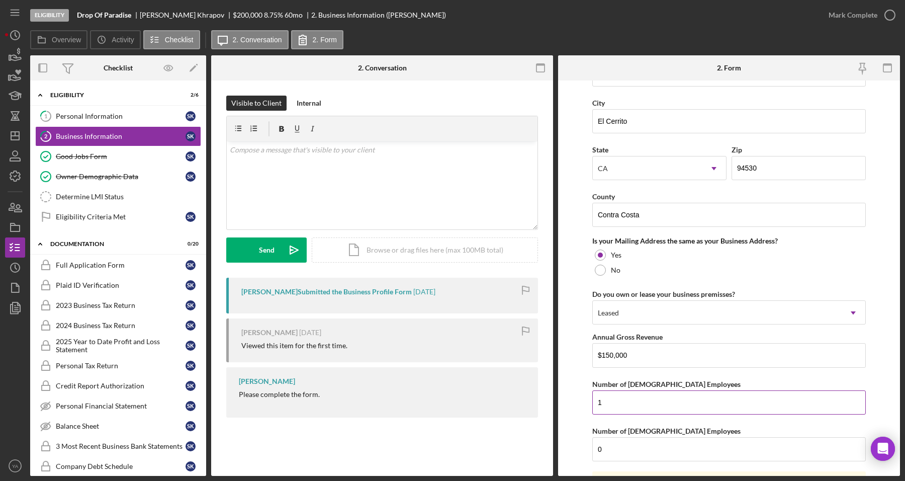
scroll to position [725, 0]
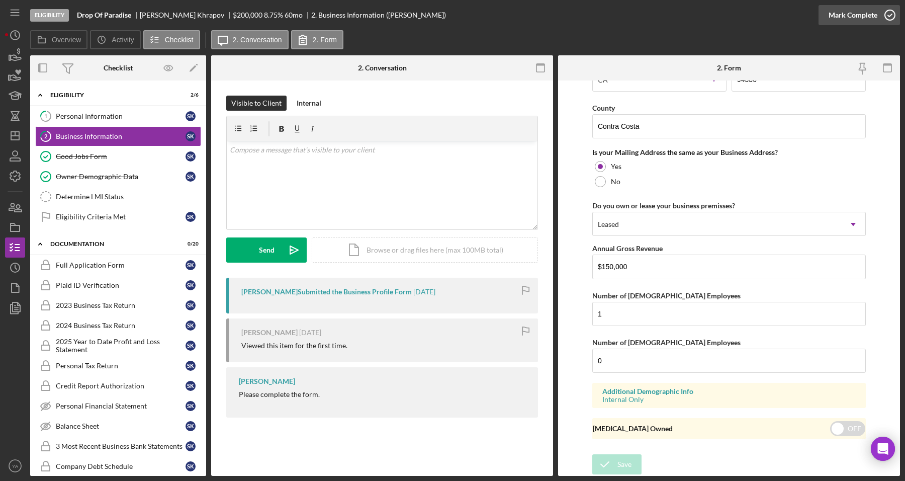
click at [889, 18] on icon "button" at bounding box center [890, 15] width 25 height 25
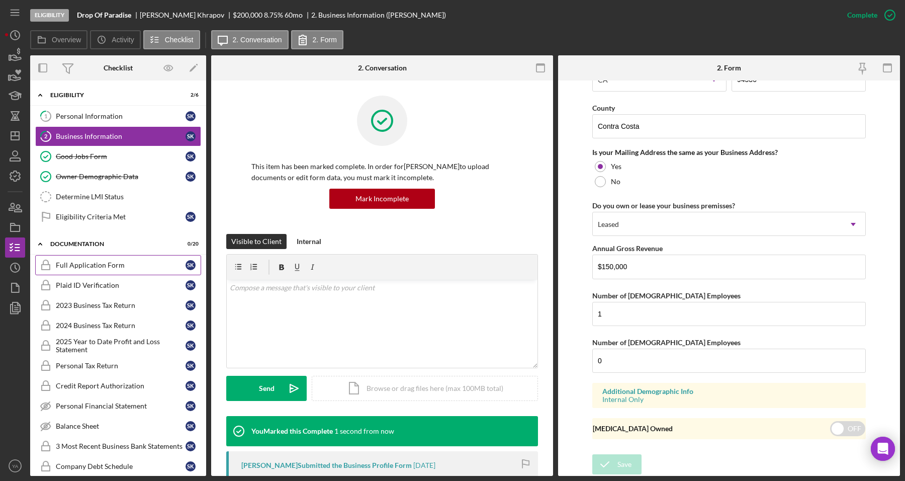
scroll to position [363, 0]
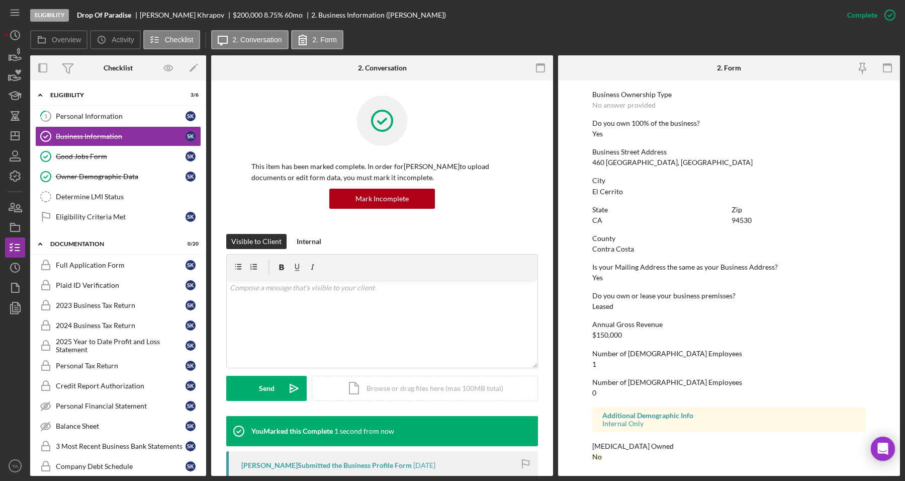
click at [144, 232] on div "1 Personal Information S K Business Information Business Information S K Good J…" at bounding box center [118, 169] width 176 height 126
click at [150, 226] on link "Eligibility Criteria Met Eligibility Criteria Met S K" at bounding box center [118, 217] width 166 height 20
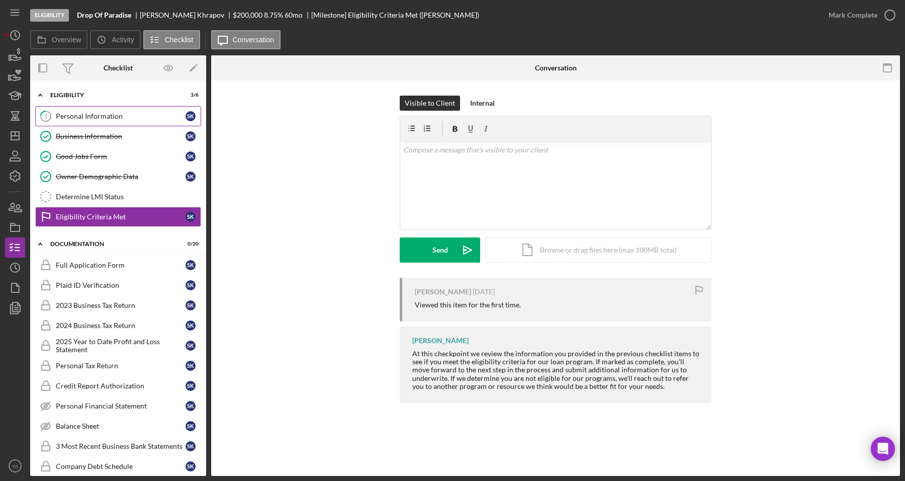
click at [151, 116] on div "Personal Information" at bounding box center [121, 116] width 130 height 8
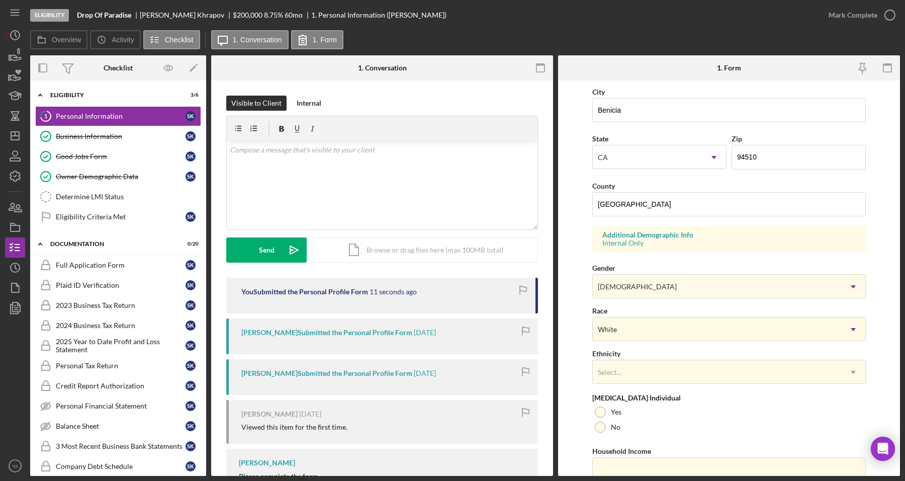
scroll to position [278, 0]
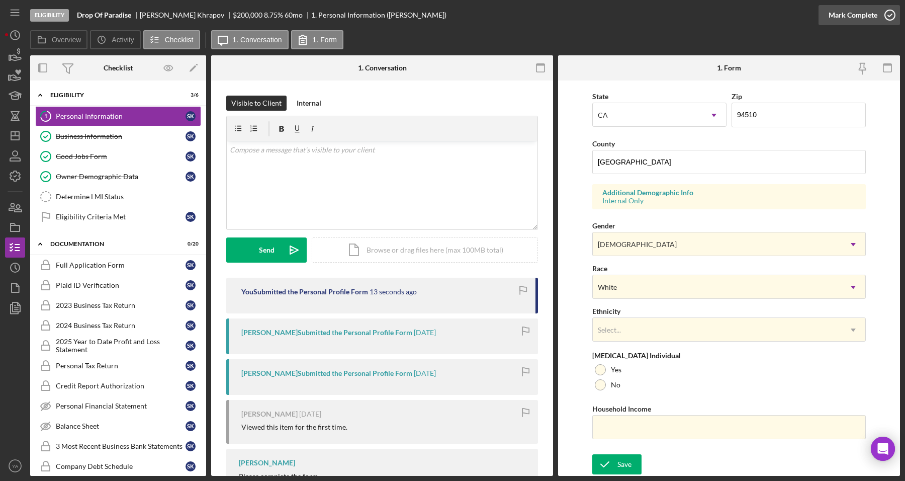
click at [863, 17] on div "Mark Complete" at bounding box center [853, 15] width 49 height 20
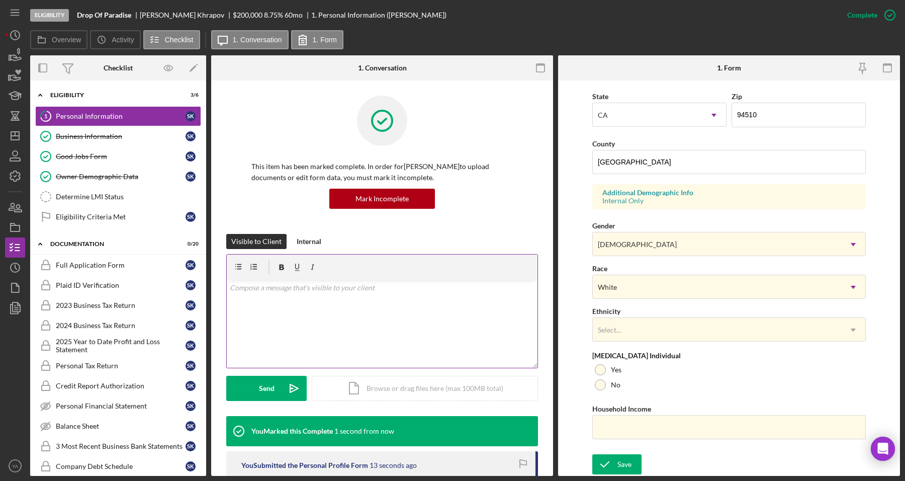
scroll to position [74, 0]
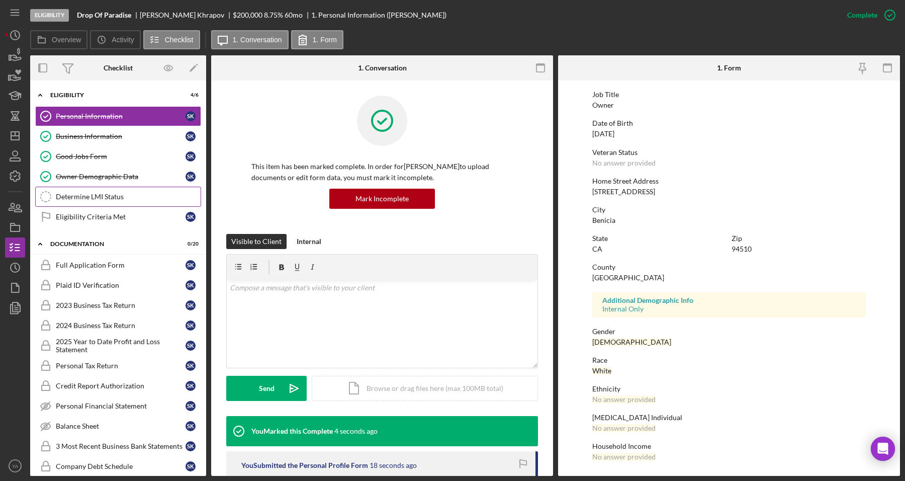
click at [120, 199] on div "Determine LMI Status" at bounding box center [128, 197] width 145 height 8
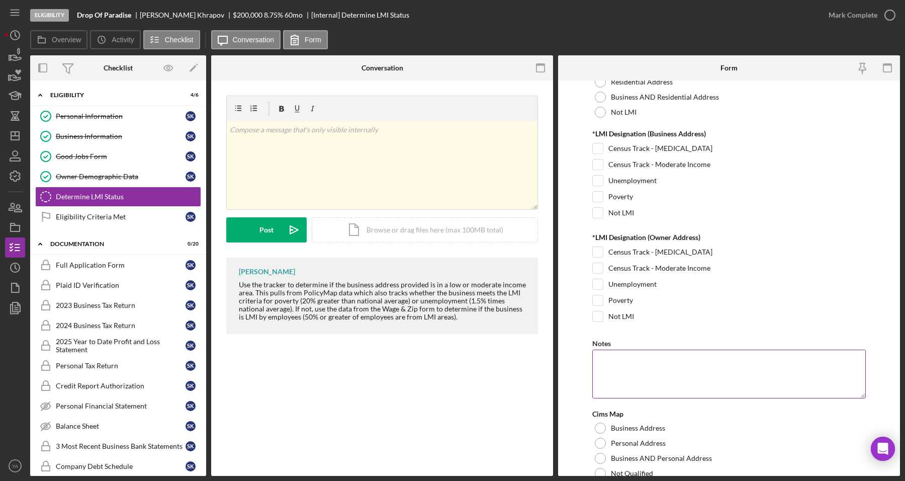
scroll to position [117, 0]
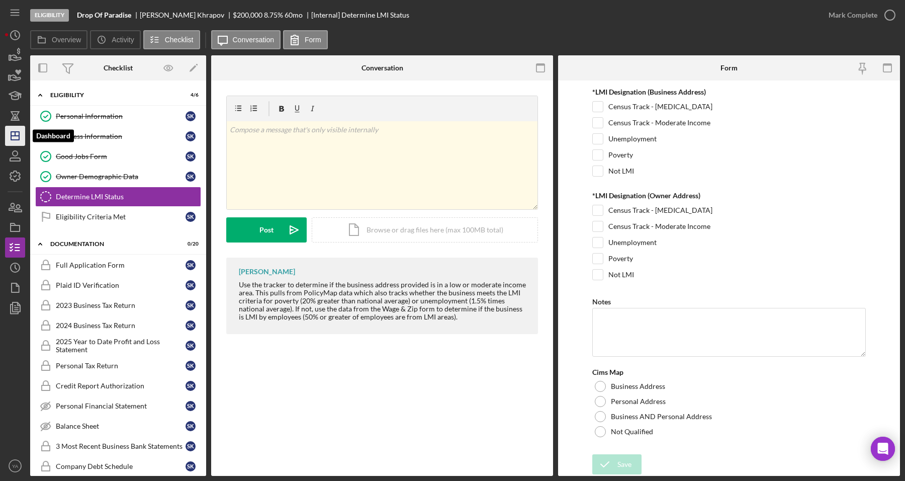
click at [11, 127] on icon "Icon/Dashboard" at bounding box center [15, 135] width 25 height 25
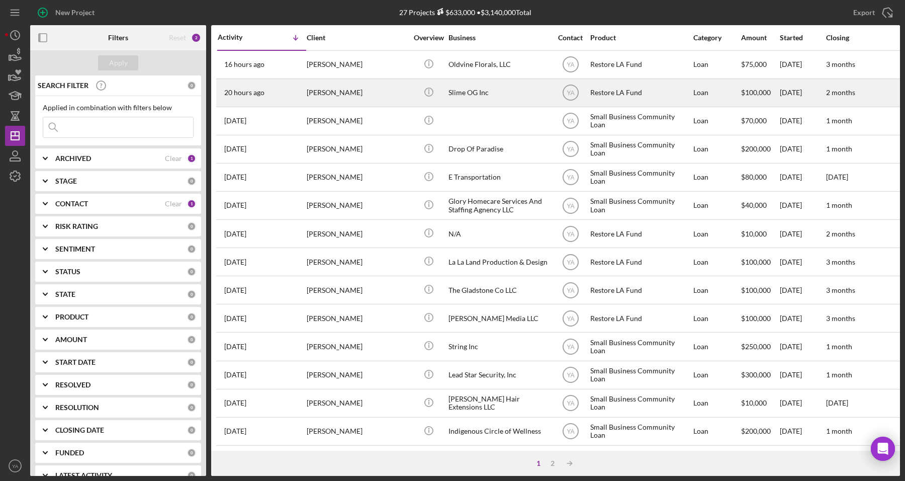
click at [498, 95] on div "Slime OG Inc" at bounding box center [499, 92] width 101 height 27
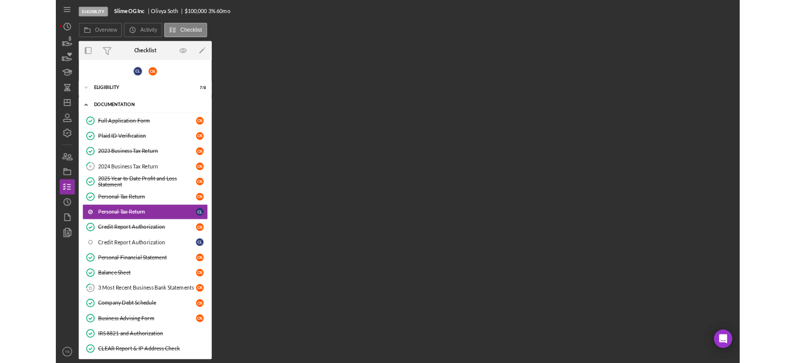
scroll to position [4, 0]
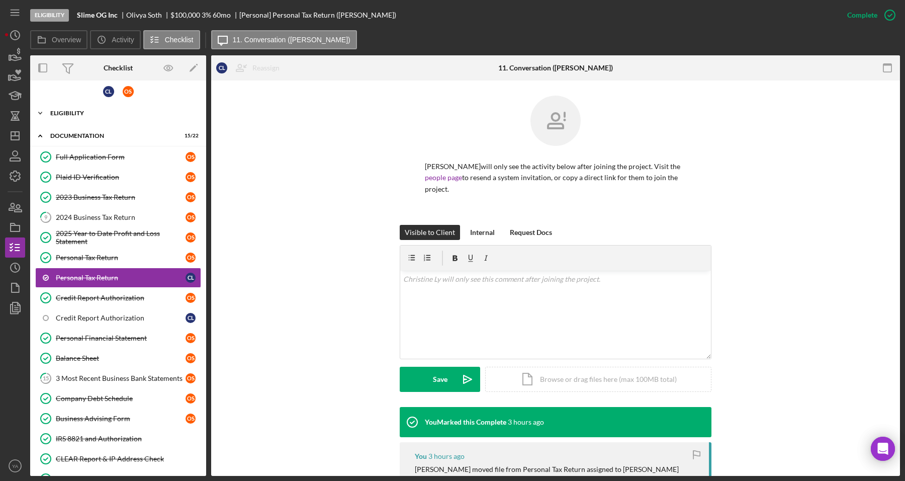
click at [124, 114] on div "Eligibility" at bounding box center [121, 113] width 143 height 6
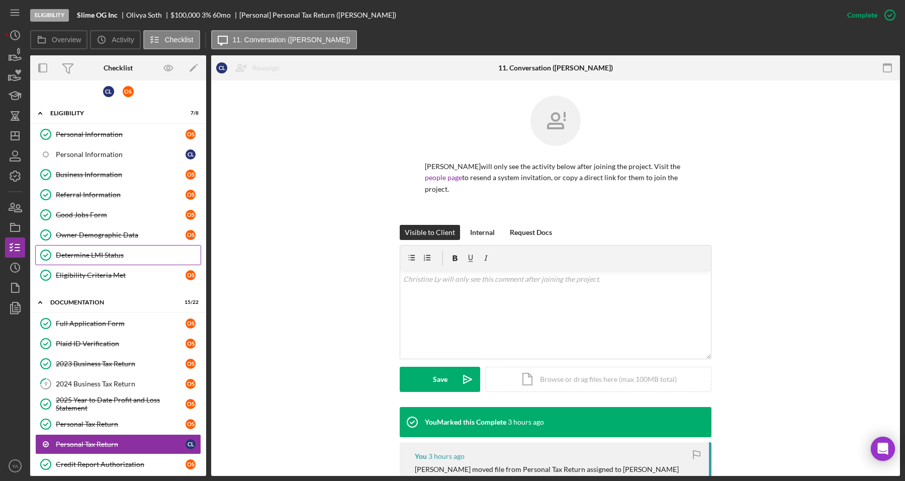
click at [95, 255] on div "Determine LMI Status" at bounding box center [128, 255] width 145 height 8
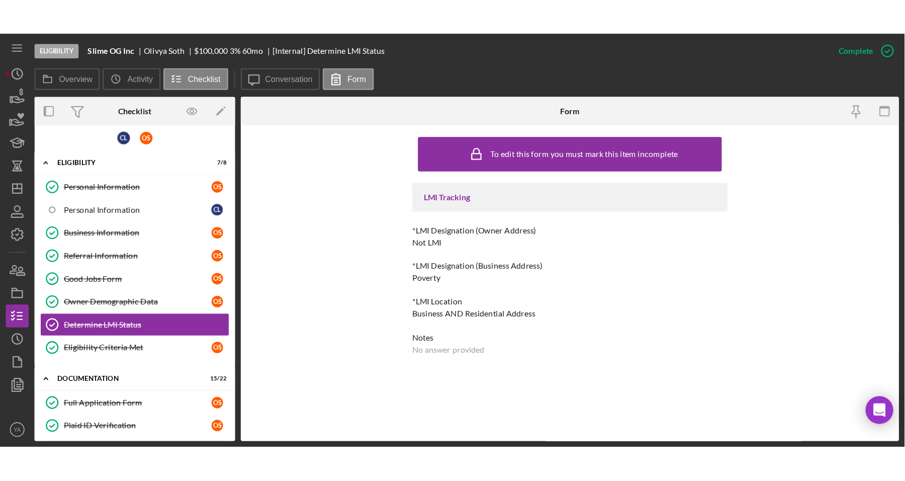
scroll to position [5, 0]
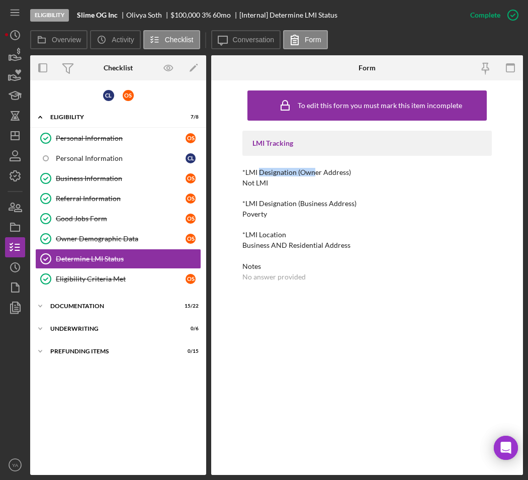
drag, startPoint x: 260, startPoint y: 175, endPoint x: 315, endPoint y: 174, distance: 54.8
click at [315, 174] on div "*LMI Designation (Owner Address)" at bounding box center [366, 172] width 249 height 8
click at [297, 274] on div "No answer provided" at bounding box center [273, 277] width 63 height 8
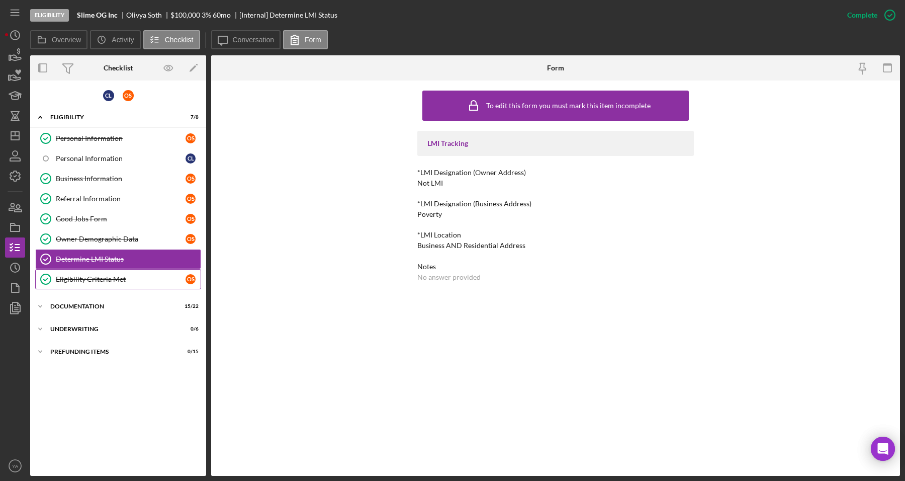
click at [69, 285] on link "Eligibility Criteria Met Eligibility Criteria Met O S" at bounding box center [118, 279] width 166 height 20
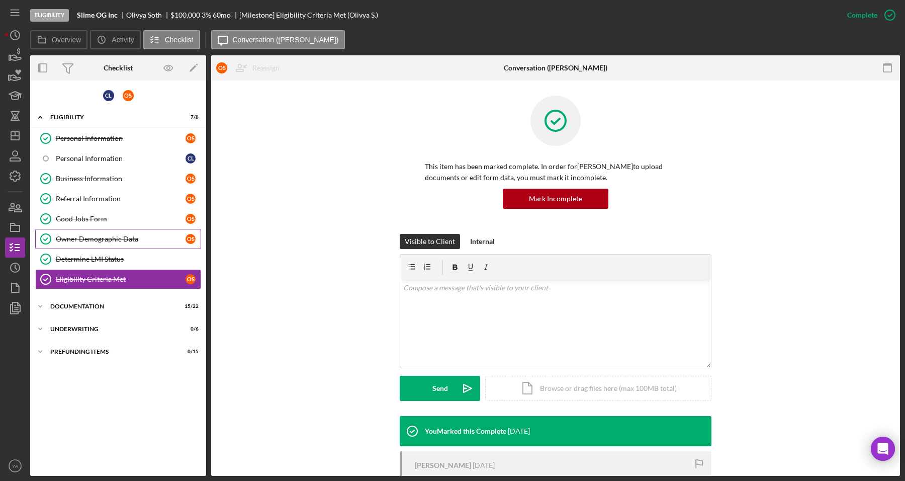
click at [91, 246] on link "Owner Demographic Data Owner Demographic Data O S" at bounding box center [118, 239] width 166 height 20
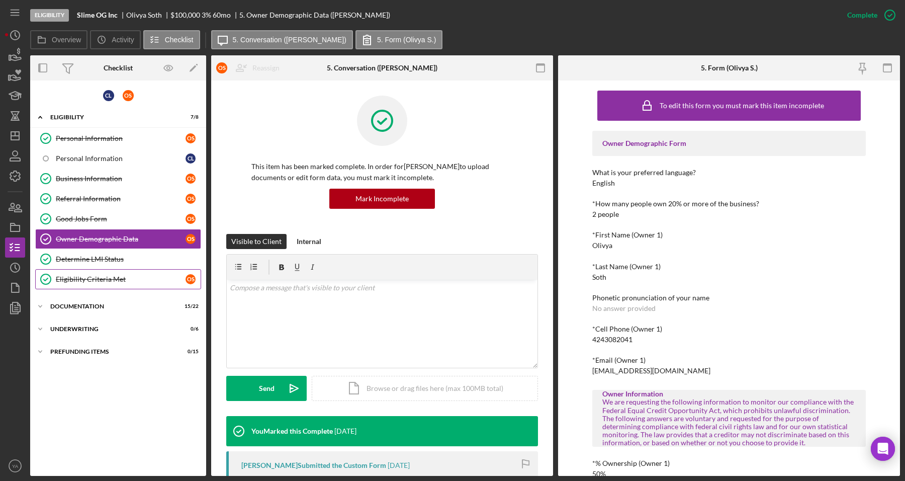
click at [92, 273] on link "Eligibility Criteria Met Eligibility Criteria Met O S" at bounding box center [118, 279] width 166 height 20
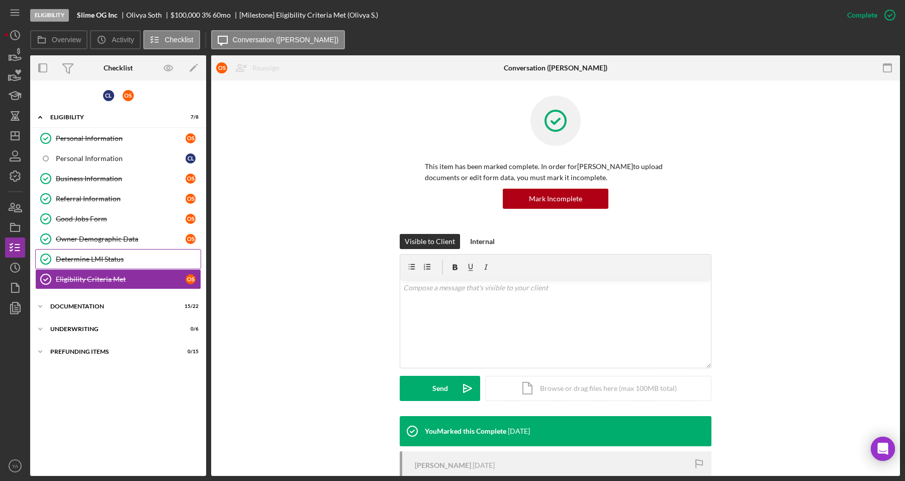
click at [106, 265] on link "Determine LMI Status Determine LMI Status" at bounding box center [118, 259] width 166 height 20
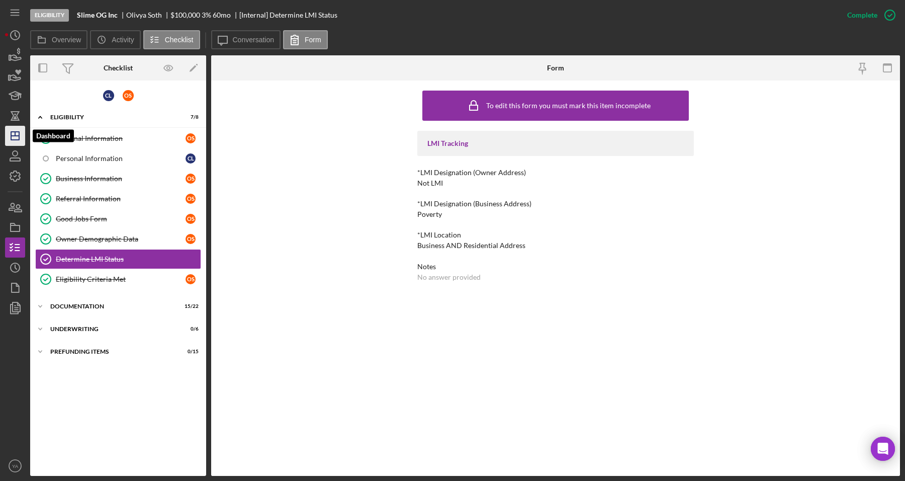
click at [17, 137] on icon "Icon/Dashboard" at bounding box center [15, 135] width 25 height 25
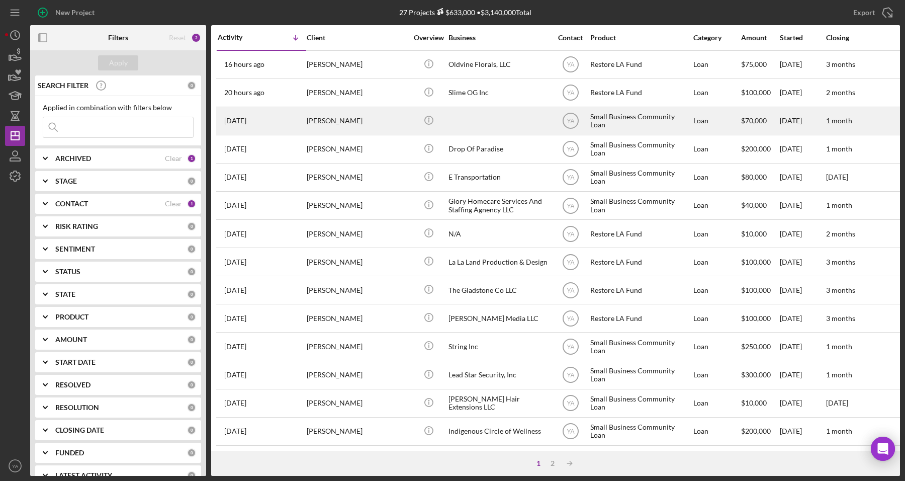
click at [483, 117] on div at bounding box center [499, 121] width 101 height 27
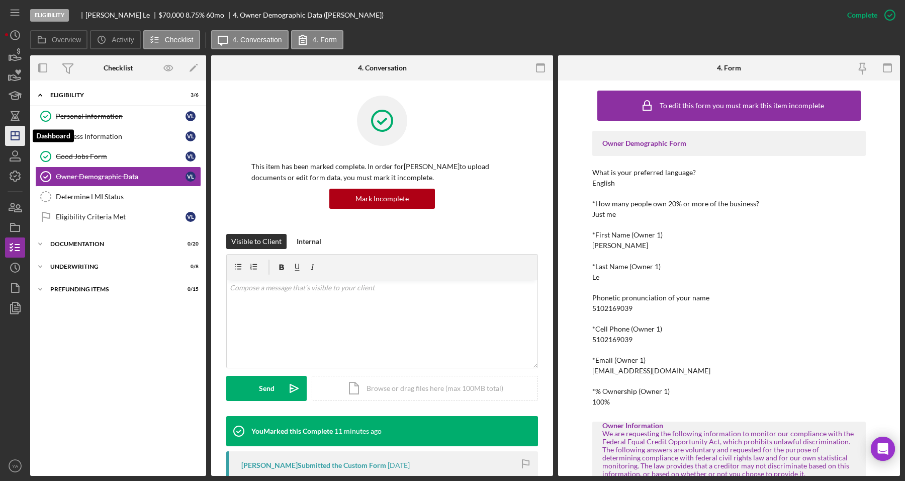
click at [20, 130] on icon "Icon/Dashboard" at bounding box center [15, 135] width 25 height 25
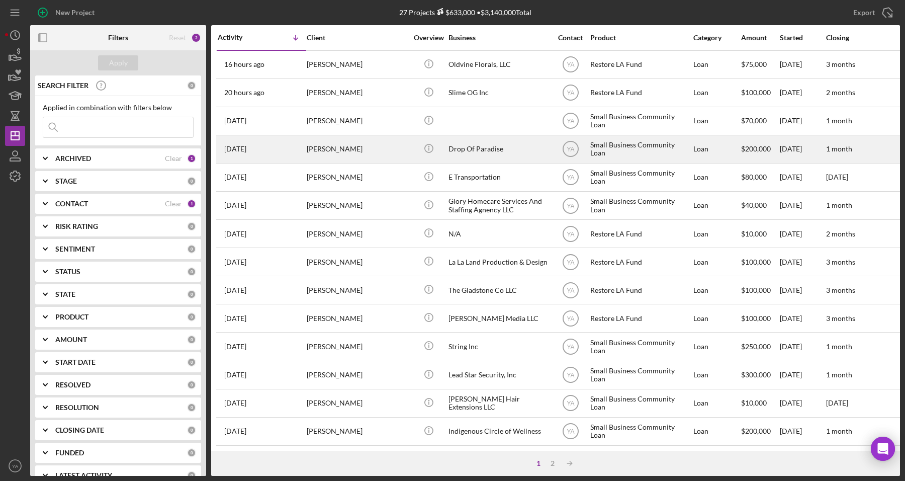
click at [489, 153] on div "Drop Of Paradise" at bounding box center [499, 149] width 101 height 27
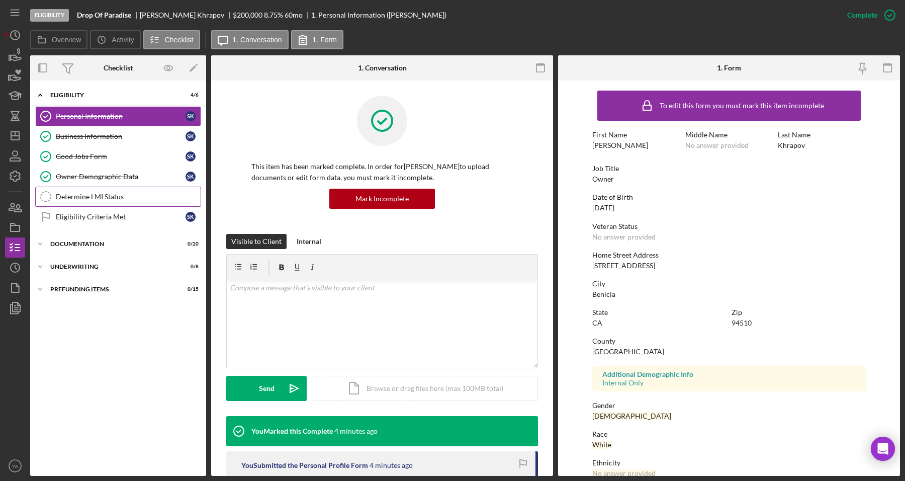
click at [126, 194] on div "Determine LMI Status" at bounding box center [128, 197] width 145 height 8
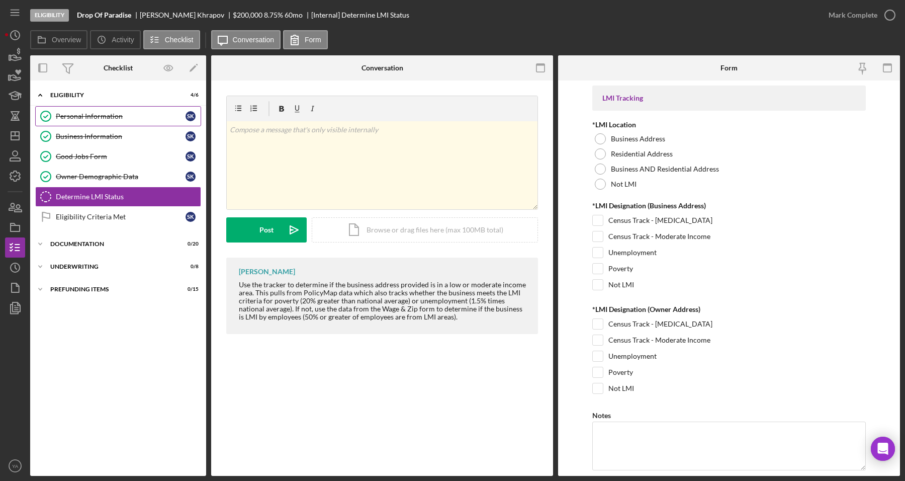
click at [129, 120] on div "Personal Information" at bounding box center [121, 116] width 130 height 8
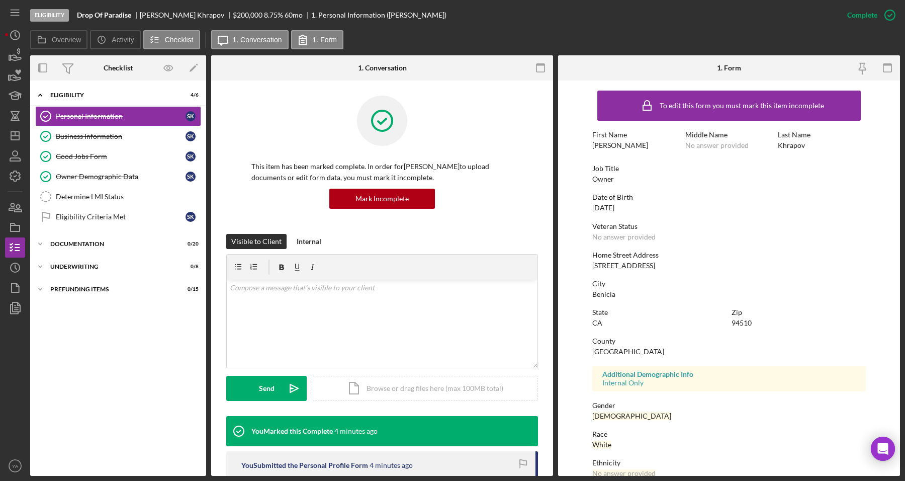
drag, startPoint x: 588, startPoint y: 263, endPoint x: 657, endPoint y: 265, distance: 68.9
click at [657, 265] on form "To edit this form you must mark this item incomplete First Name [PERSON_NAME] M…" at bounding box center [729, 277] width 342 height 395
copy div "[STREET_ADDRESS]"
click at [733, 322] on div "94510" at bounding box center [742, 323] width 20 height 8
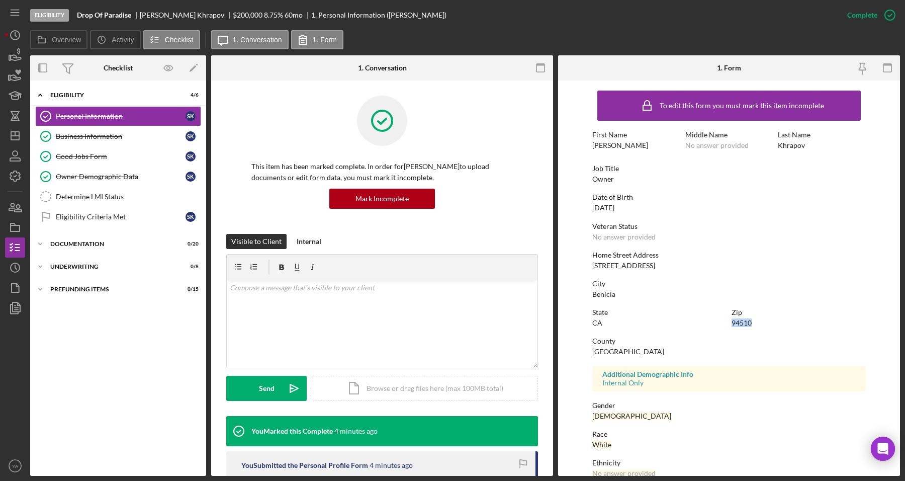
copy div "94510"
click at [740, 321] on div "94510" at bounding box center [742, 323] width 20 height 8
click at [631, 308] on div "State" at bounding box center [659, 312] width 134 height 8
click at [107, 201] on div "Determine LMI Status" at bounding box center [128, 197] width 145 height 8
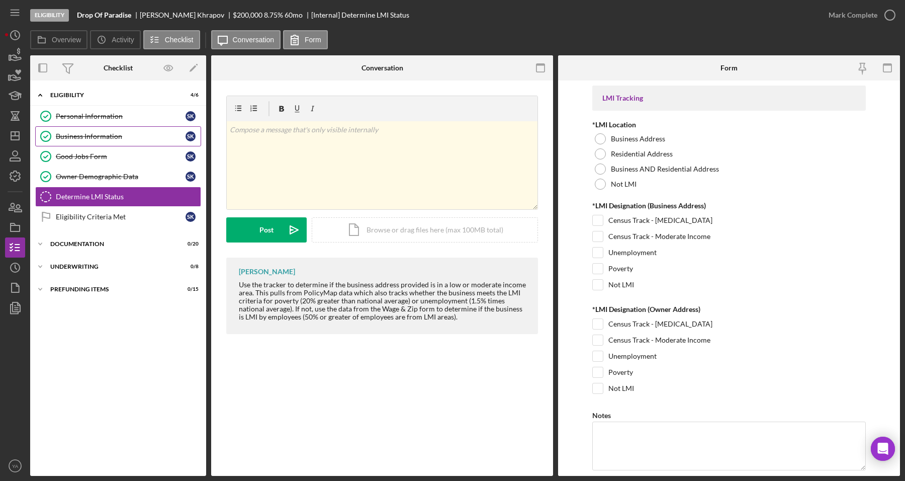
click at [106, 134] on div "Business Information" at bounding box center [121, 136] width 130 height 8
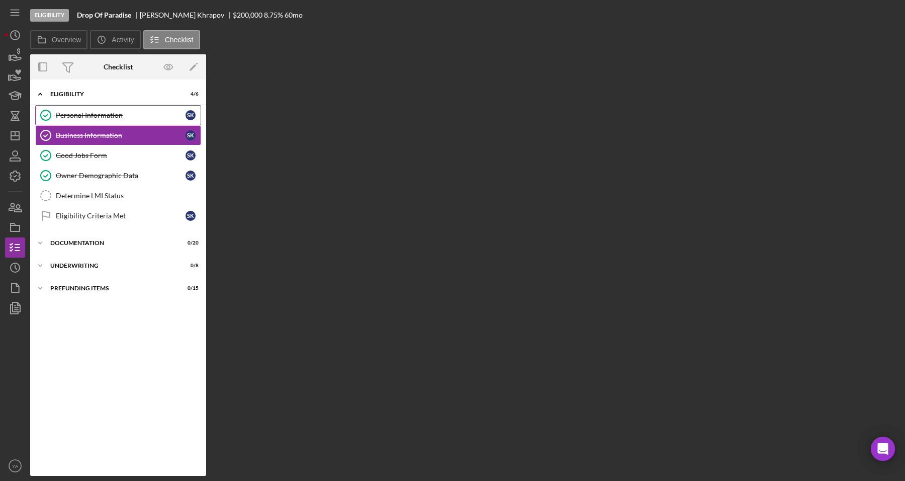
click at [124, 117] on div "Personal Information" at bounding box center [121, 115] width 130 height 8
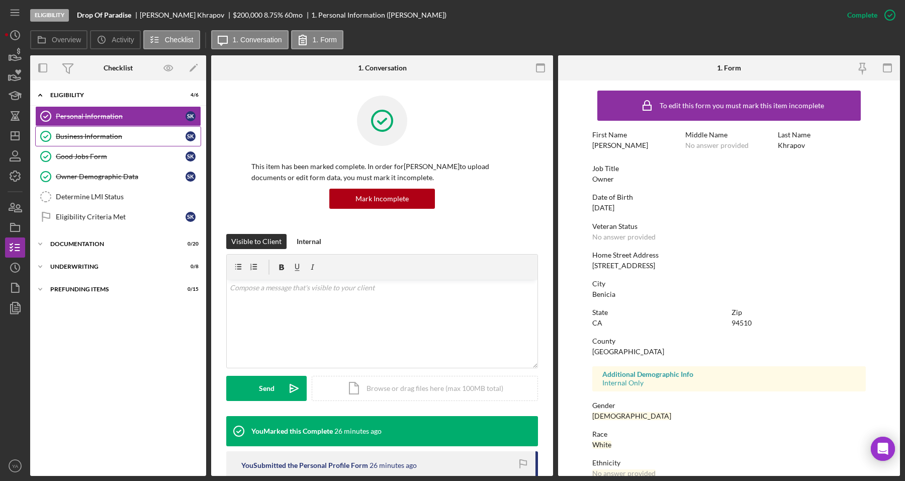
click at [121, 137] on div "Business Information" at bounding box center [121, 136] width 130 height 8
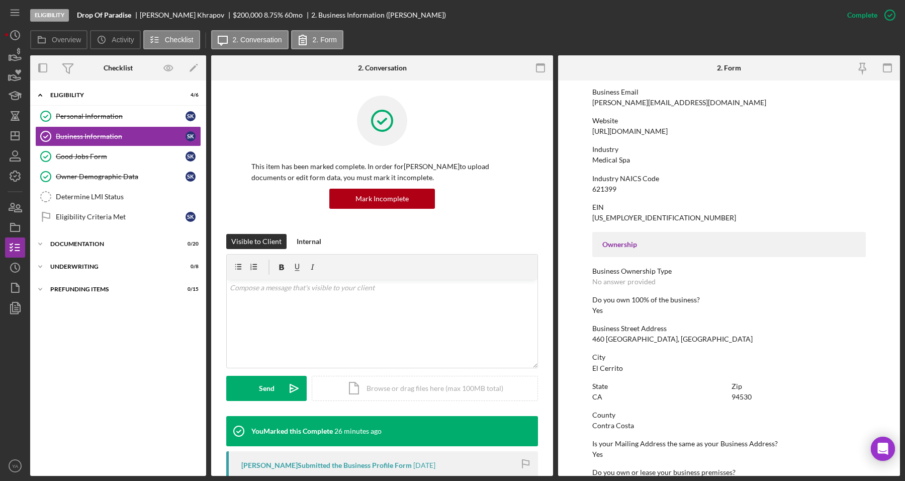
scroll to position [363, 0]
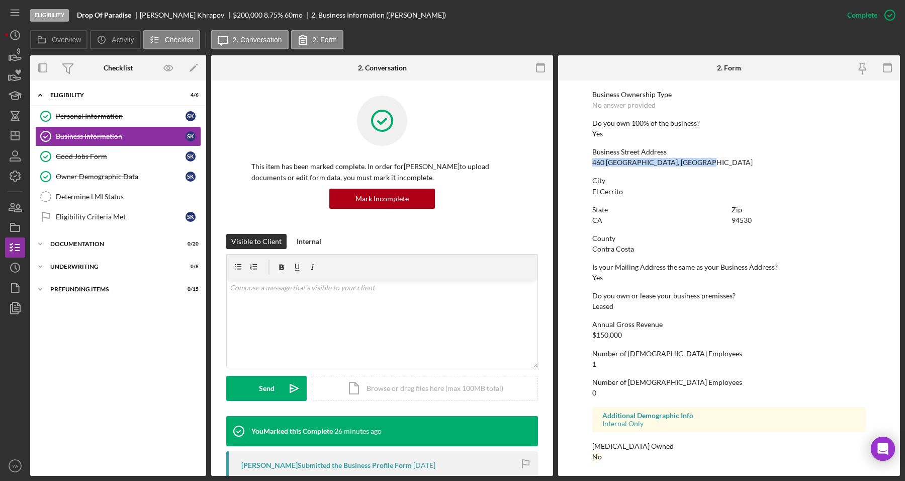
drag, startPoint x: 592, startPoint y: 161, endPoint x: 727, endPoint y: 163, distance: 135.3
click at [727, 163] on div "Business Street Address [GEOGRAPHIC_DATA], Studio 24" at bounding box center [729, 157] width 274 height 19
copy div "460 [GEOGRAPHIC_DATA], [GEOGRAPHIC_DATA]"
click at [741, 221] on div "94530" at bounding box center [742, 220] width 20 height 8
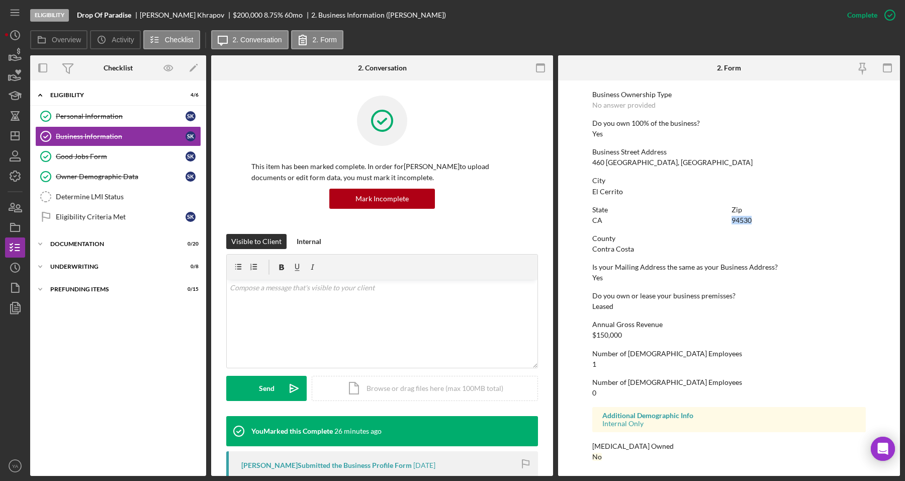
copy div "94530"
click at [715, 206] on div "State" at bounding box center [659, 210] width 134 height 8
drag, startPoint x: 126, startPoint y: 176, endPoint x: 127, endPoint y: 185, distance: 9.2
click at [126, 176] on div "Owner Demographic Data" at bounding box center [121, 177] width 130 height 8
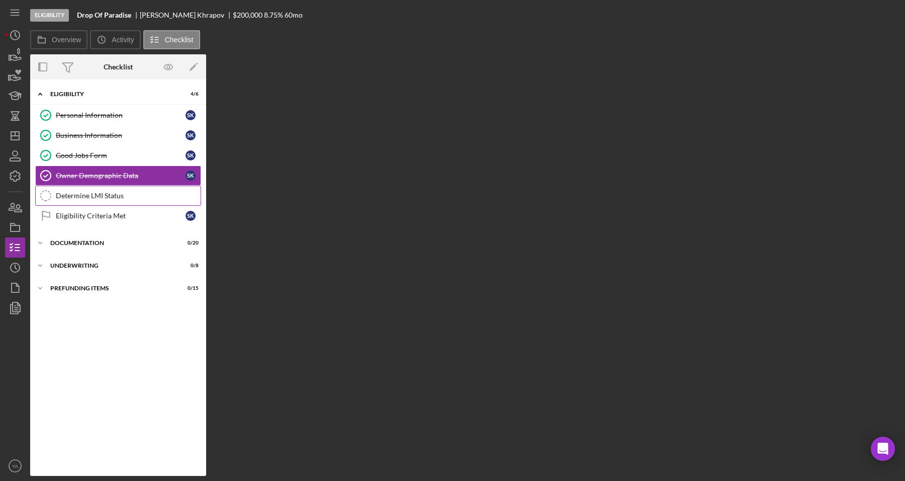
click at [129, 192] on link "Determine LMI Status Determine LMI Status" at bounding box center [118, 196] width 166 height 20
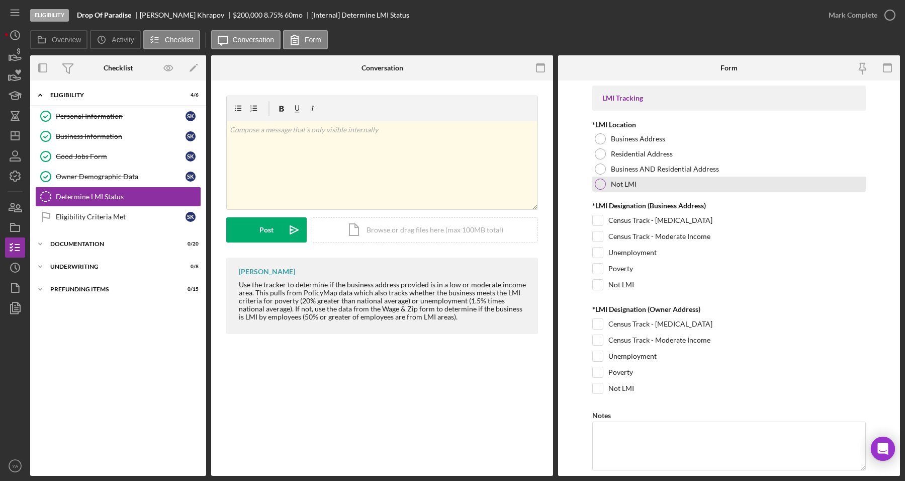
click at [597, 183] on div at bounding box center [600, 184] width 11 height 11
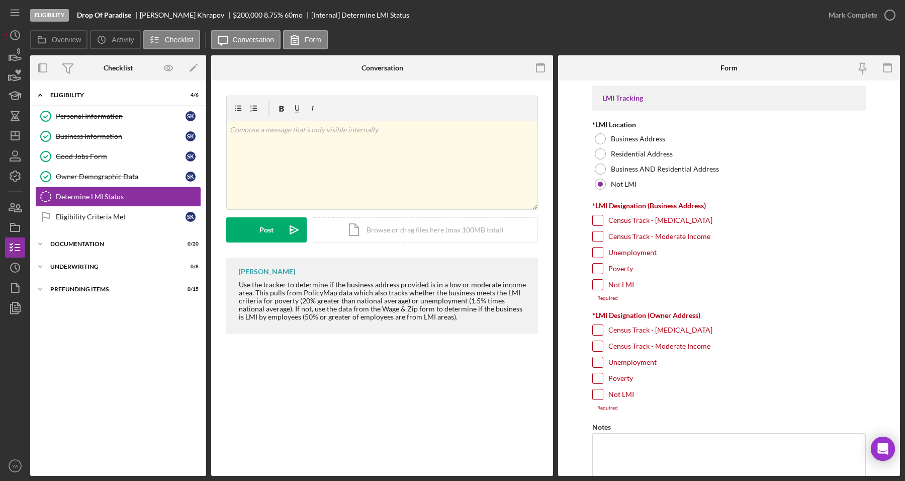
click at [593, 285] on input "Not LMI" at bounding box center [598, 285] width 10 height 10
checkbox input "true"
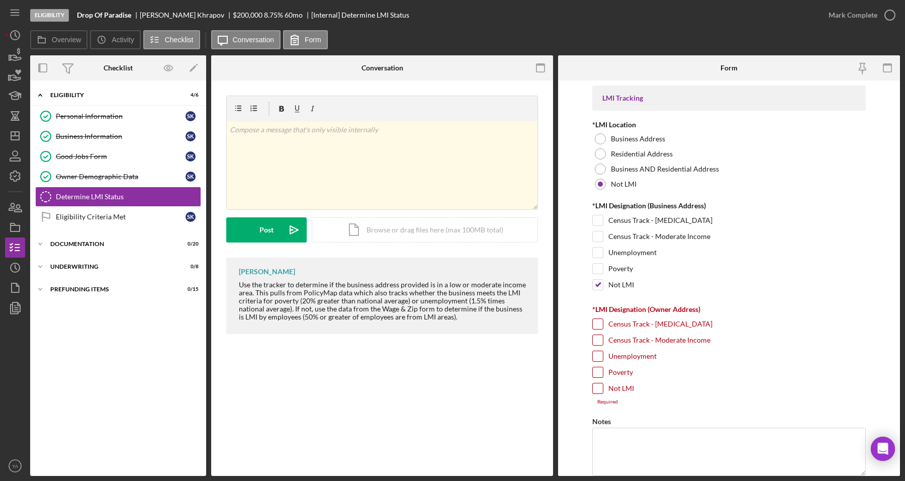
click at [602, 383] on div "Poverty" at bounding box center [729, 375] width 274 height 16
click at [600, 388] on input "Not LMI" at bounding box center [598, 388] width 10 height 10
checkbox input "true"
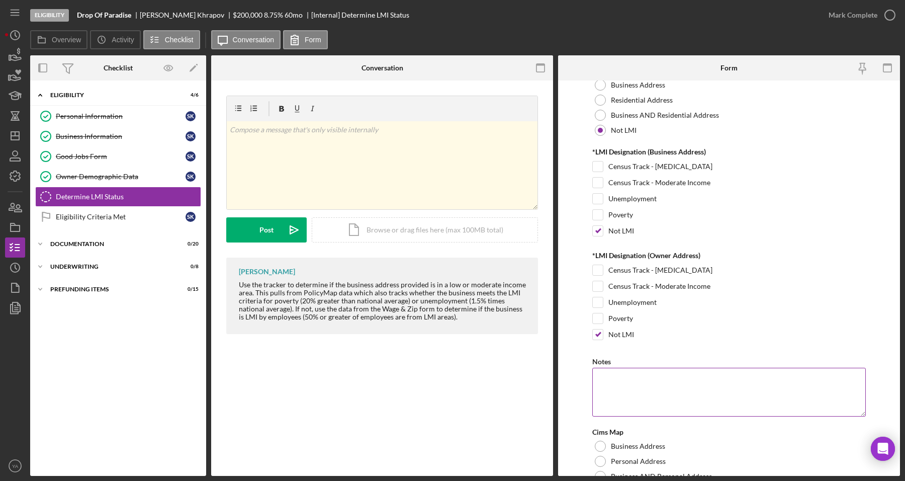
scroll to position [117, 0]
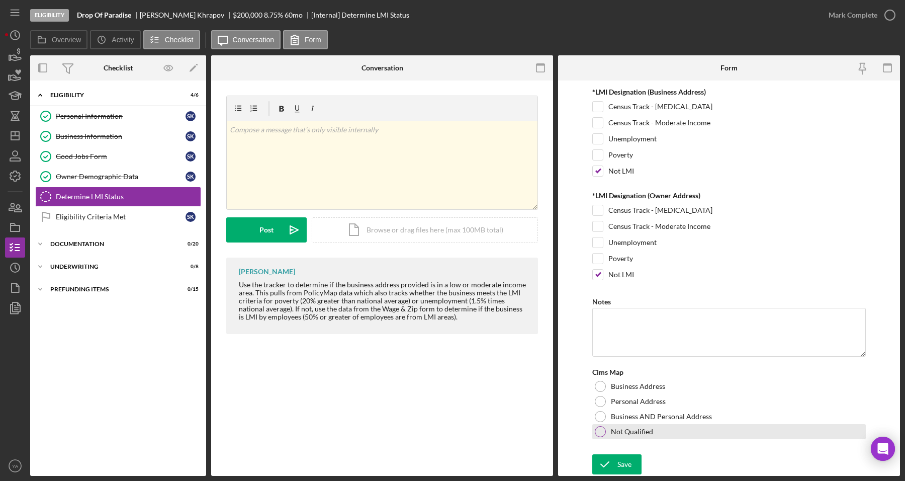
click at [598, 435] on div at bounding box center [600, 431] width 11 height 11
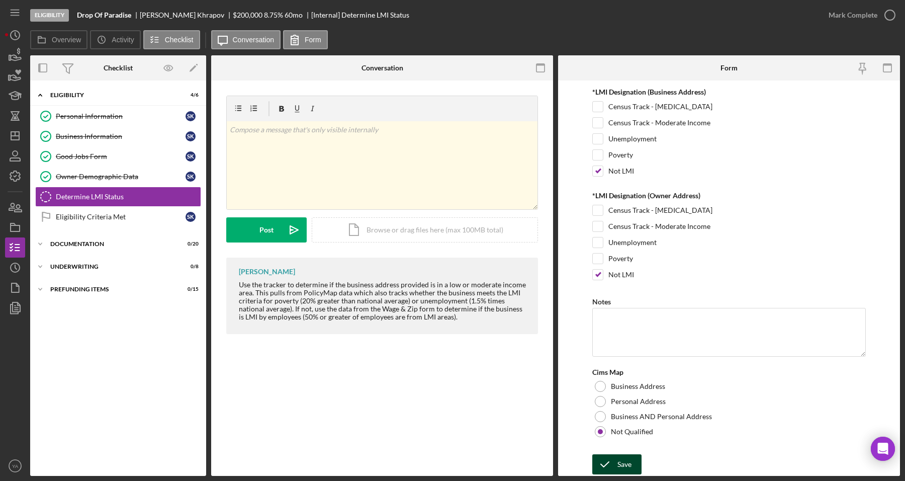
click at [608, 454] on div "Save Save" at bounding box center [729, 465] width 274 height 22
click at [606, 458] on icon "submit" at bounding box center [604, 464] width 25 height 25
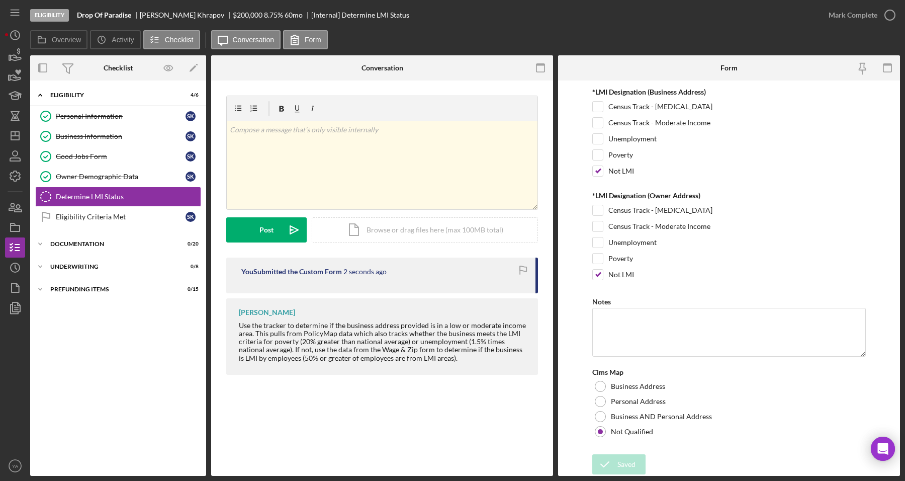
click at [888, 11] on div "Saved" at bounding box center [816, 30] width 161 height 44
click at [891, 18] on icon "button" at bounding box center [890, 15] width 25 height 25
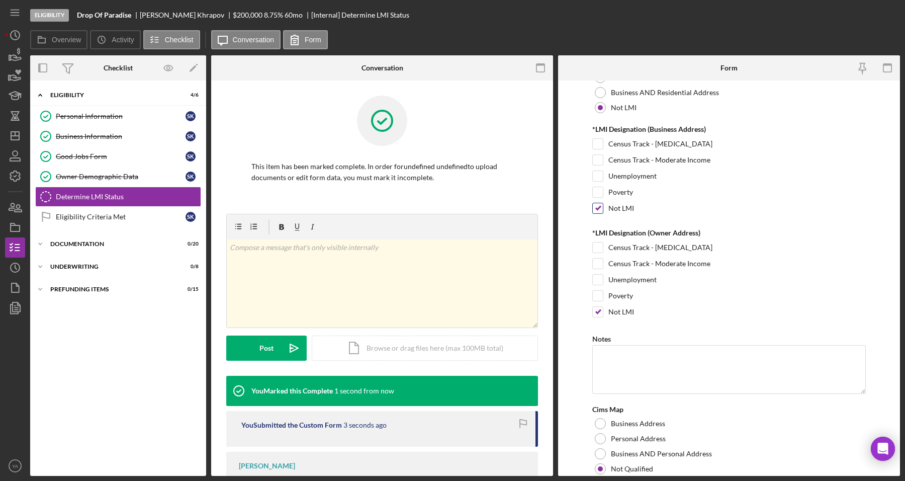
scroll to position [157, 0]
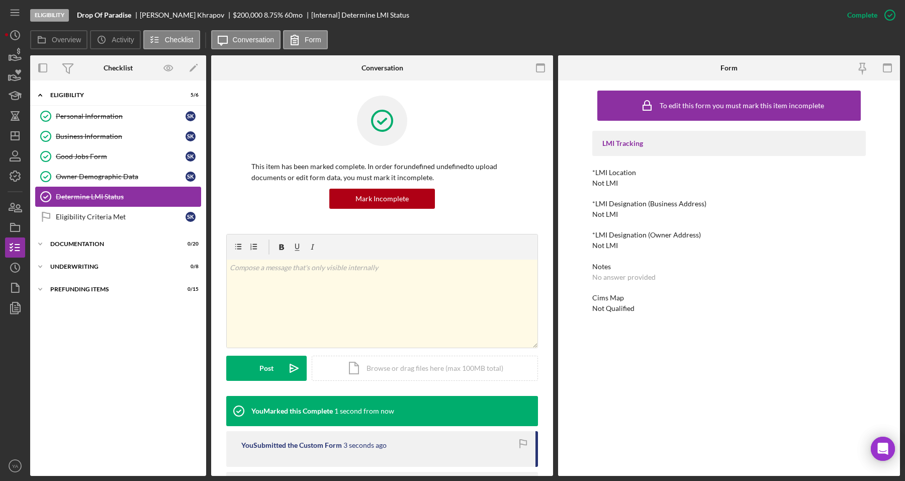
click at [66, 201] on div "Determine LMI Status" at bounding box center [128, 197] width 145 height 8
click at [84, 219] on div "Eligibility Criteria Met" at bounding box center [121, 217] width 130 height 8
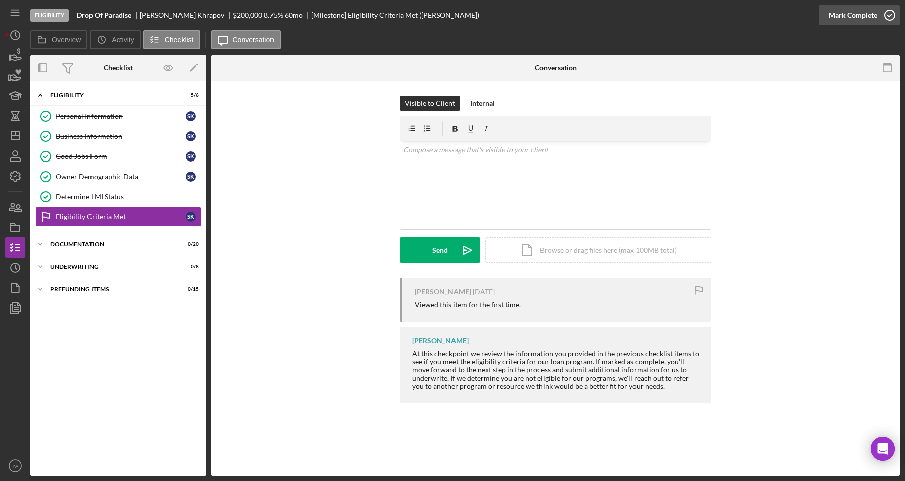
click at [892, 19] on icon "button" at bounding box center [890, 15] width 25 height 25
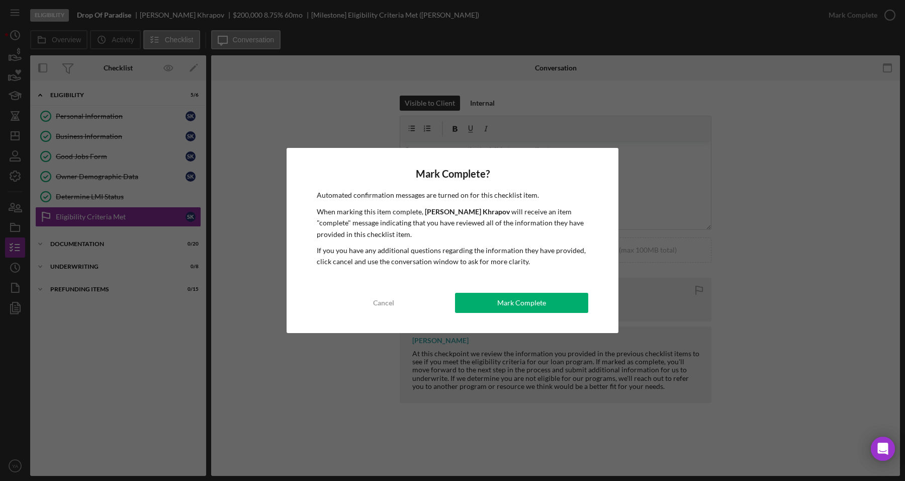
click at [484, 291] on div "Mark Complete? Automated confirmation messages are turned on for this checklist…" at bounding box center [453, 240] width 332 height 185
click at [496, 301] on button "Mark Complete" at bounding box center [521, 303] width 133 height 20
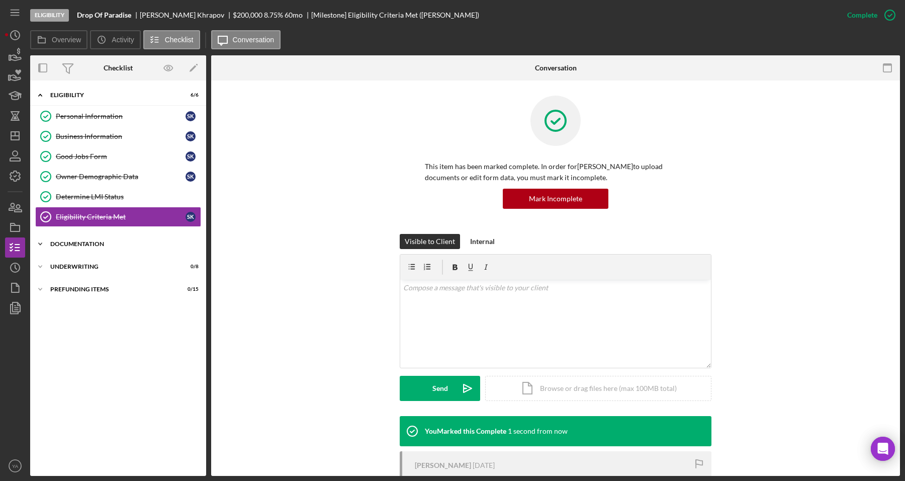
click at [102, 247] on div "Documentation" at bounding box center [121, 244] width 143 height 6
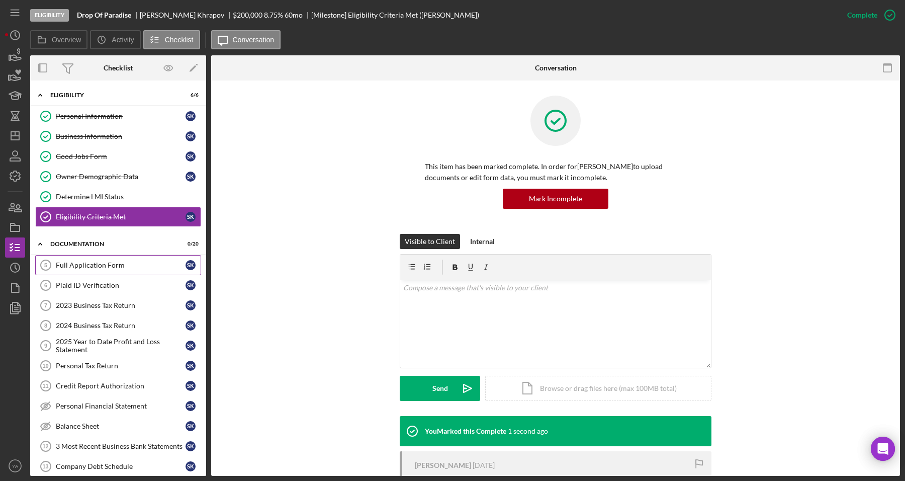
click at [101, 265] on div "Full Application Form" at bounding box center [121, 265] width 130 height 8
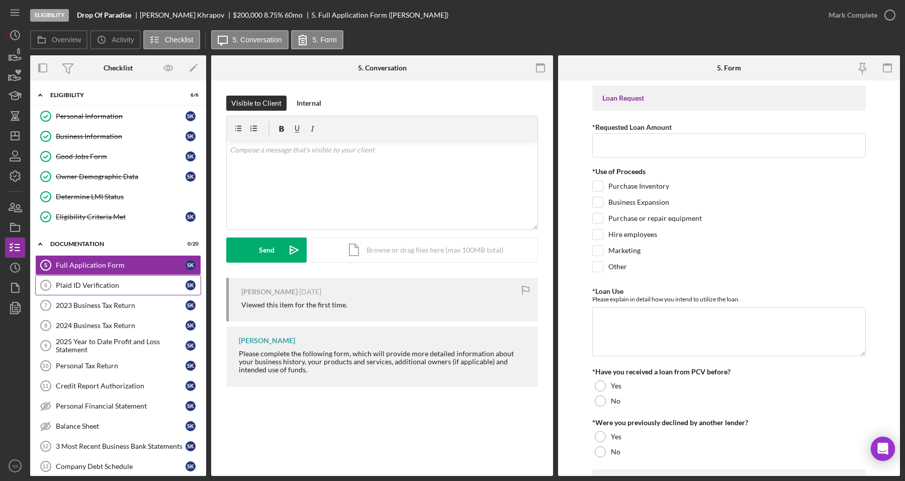
click at [108, 287] on div "Plaid ID Verification" at bounding box center [121, 285] width 130 height 8
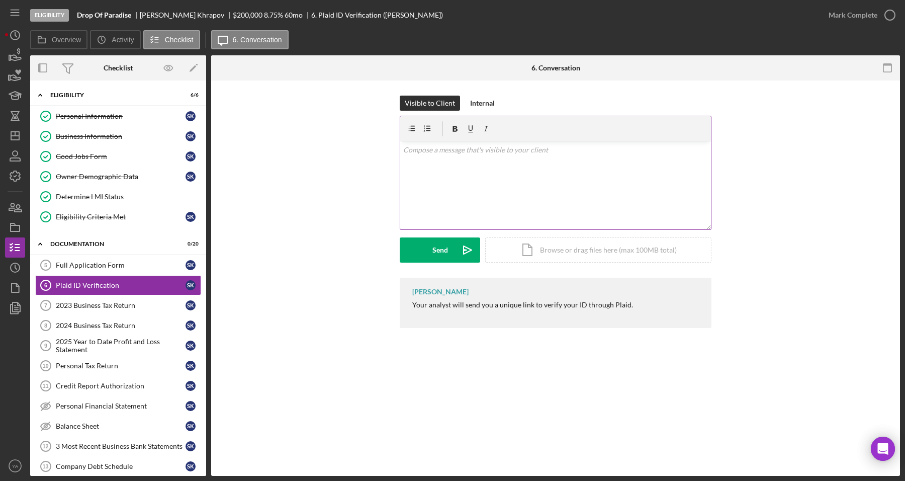
click at [489, 174] on div "v Color teal Color pink Remove color Add row above Add row below Add column bef…" at bounding box center [555, 185] width 311 height 88
click at [450, 250] on button "Send Icon/icon-invite-send" at bounding box center [440, 249] width 80 height 25
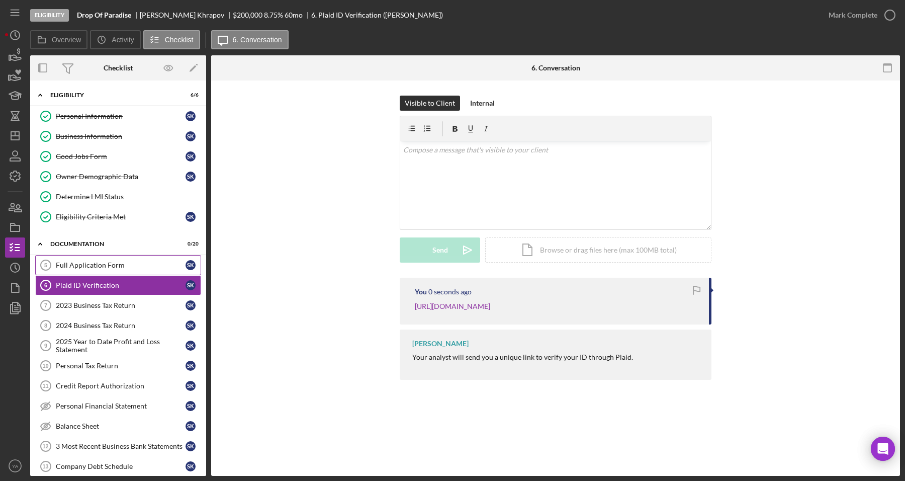
click at [123, 257] on link "Full Application Form 5 Full Application Form S K" at bounding box center [118, 265] width 166 height 20
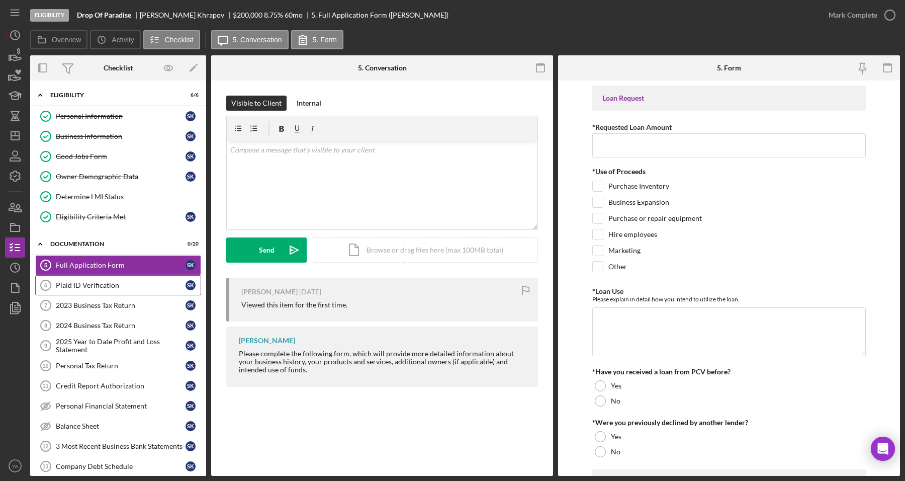
click at [129, 277] on link "Plaid ID Verification 6 Plaid ID Verification S K" at bounding box center [118, 285] width 166 height 20
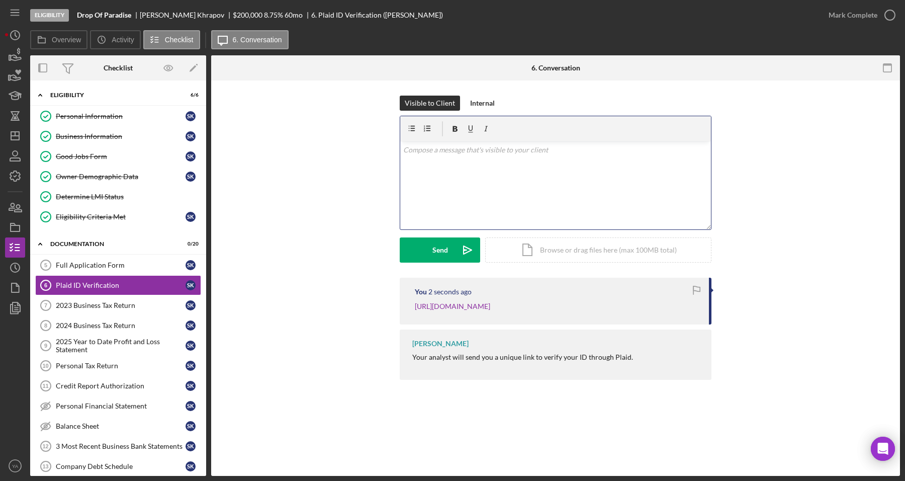
click at [489, 154] on p at bounding box center [555, 149] width 305 height 11
click at [147, 257] on link "Full Application Form 5 Full Application Form S K" at bounding box center [118, 265] width 166 height 20
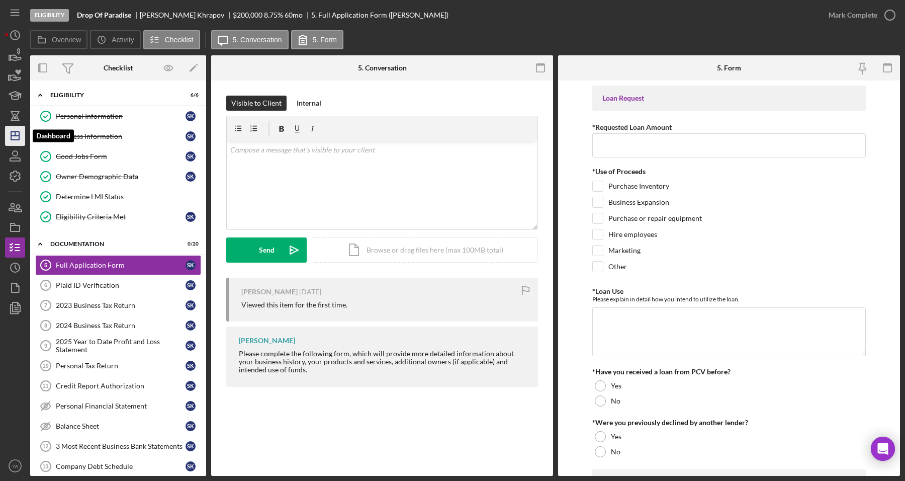
click at [9, 143] on icon "Icon/Dashboard" at bounding box center [15, 135] width 25 height 25
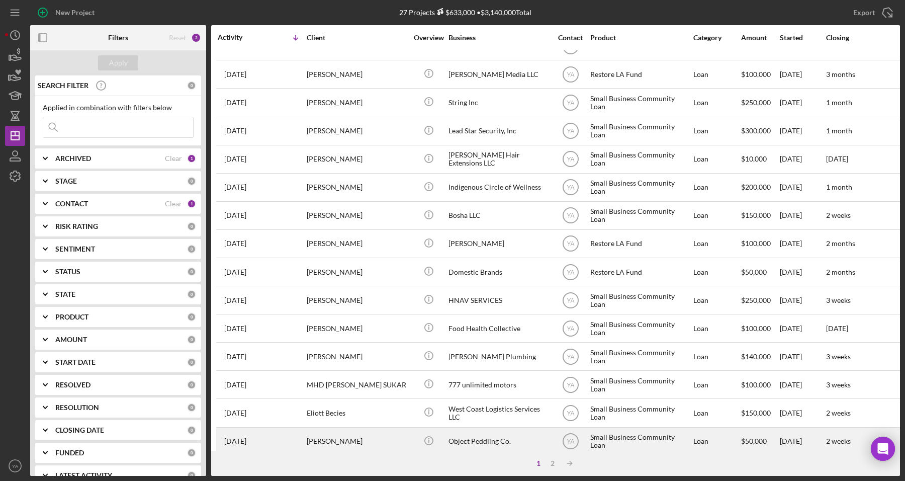
scroll to position [328, 0]
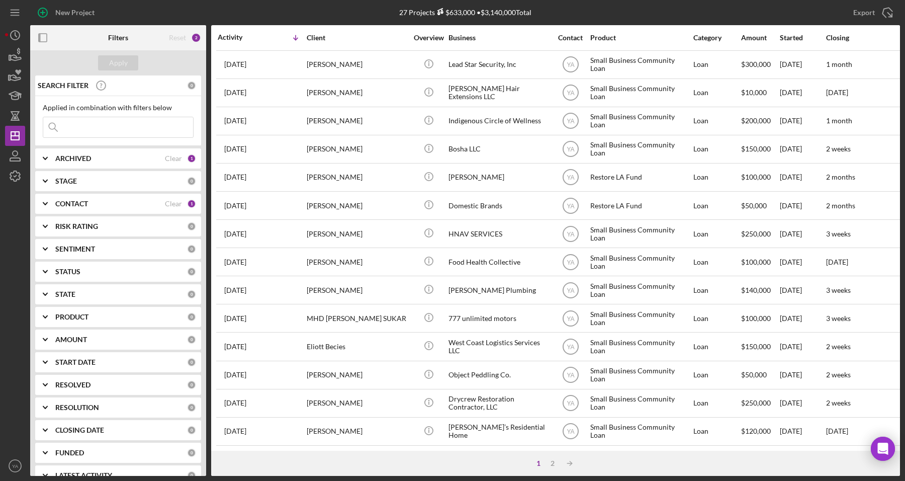
click at [548, 456] on div "1 2 Icon/Table Sort Arrow" at bounding box center [555, 463] width 689 height 25
click at [553, 459] on div "2" at bounding box center [553, 463] width 14 height 8
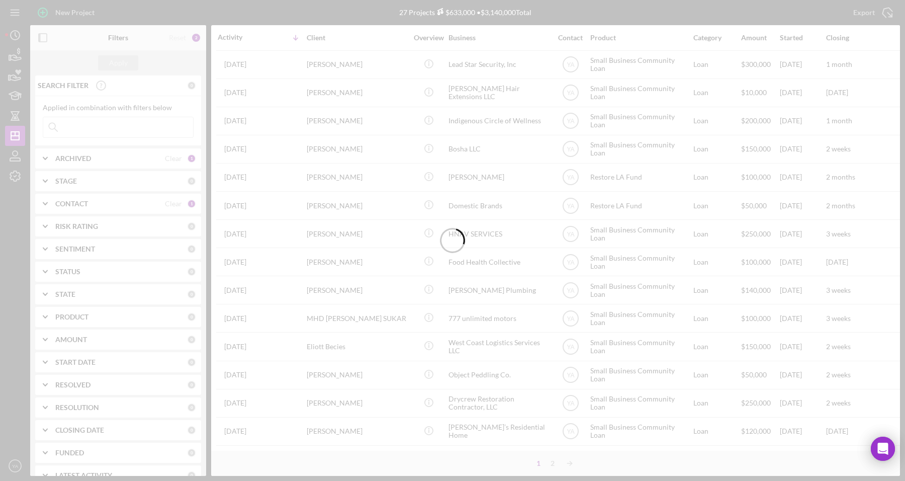
scroll to position [0, 0]
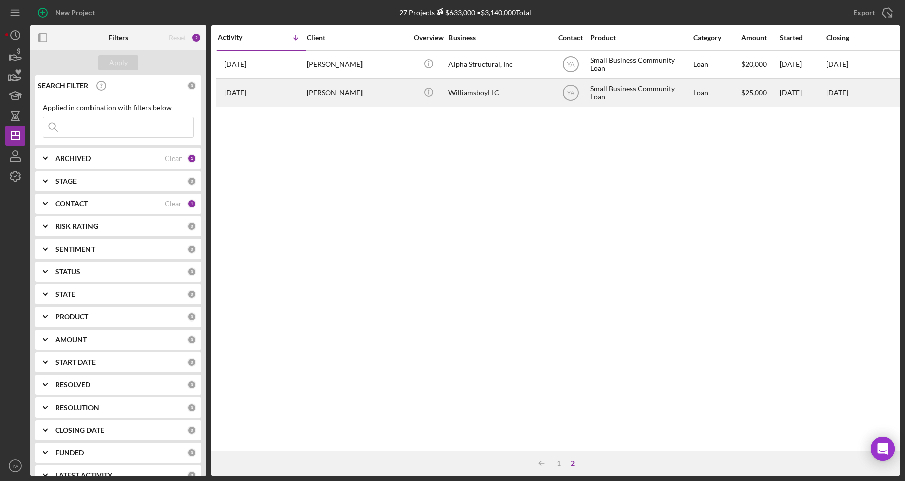
click at [351, 97] on div "[PERSON_NAME]" at bounding box center [357, 92] width 101 height 27
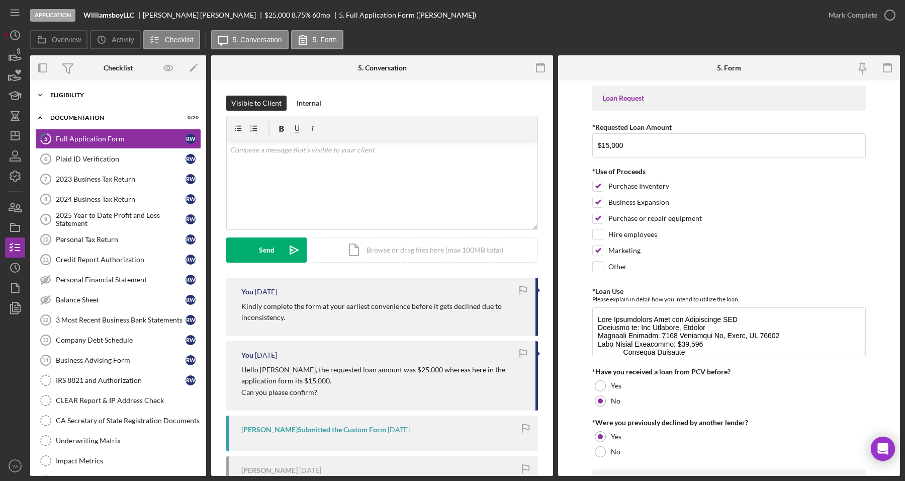
click at [104, 93] on div "Eligibility" at bounding box center [121, 95] width 143 height 6
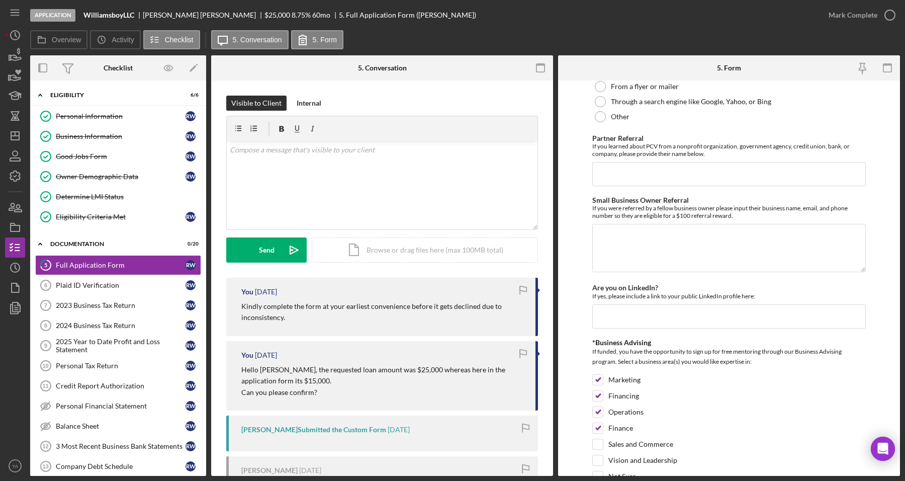
scroll to position [1243, 0]
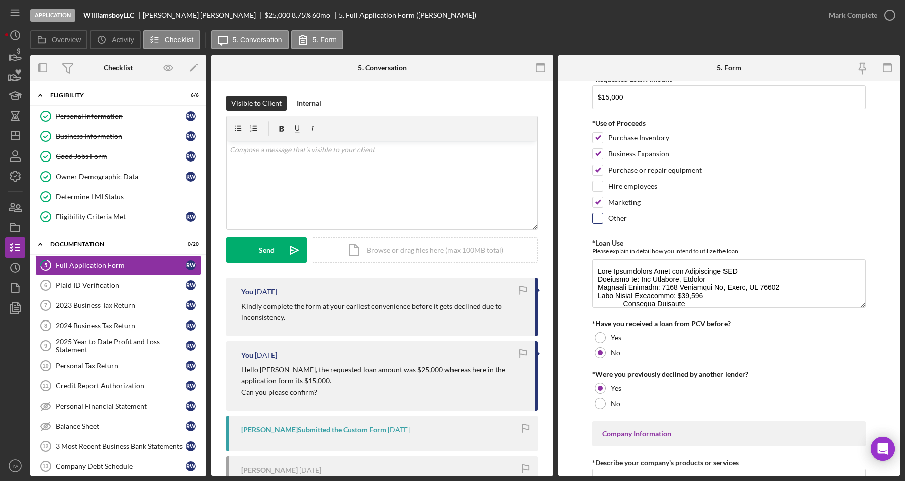
scroll to position [0, 0]
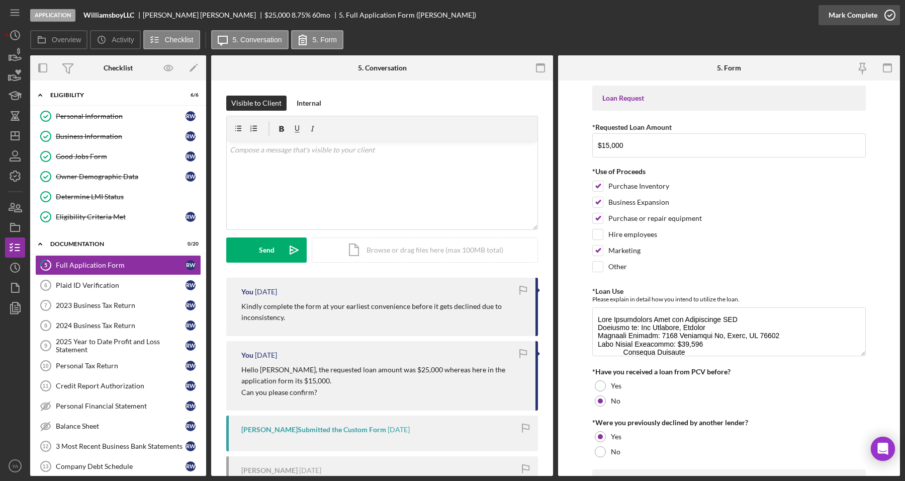
click at [879, 18] on icon "button" at bounding box center [890, 15] width 25 height 25
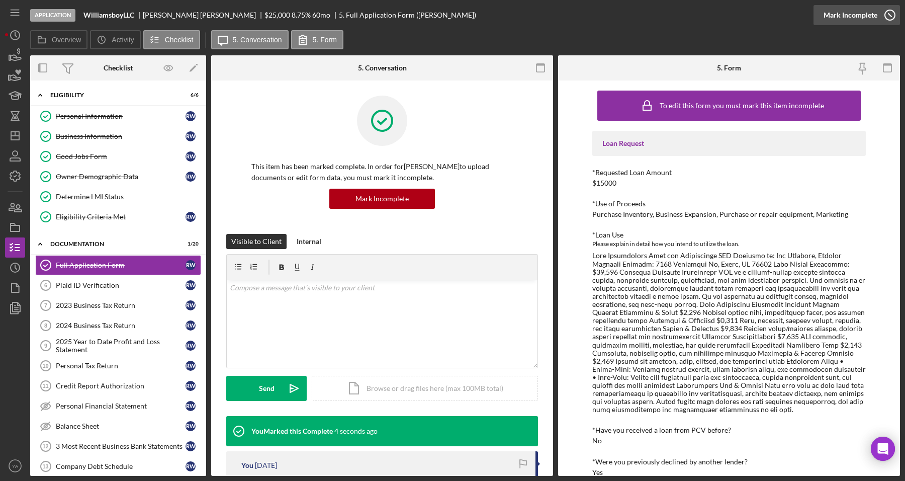
click at [884, 14] on icon "button" at bounding box center [890, 15] width 25 height 25
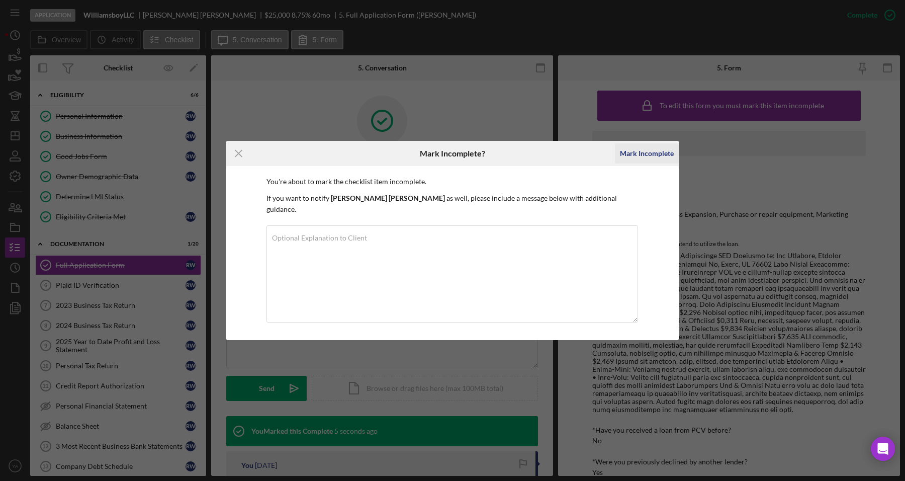
click at [631, 160] on div "Mark Incomplete" at bounding box center [647, 153] width 54 height 20
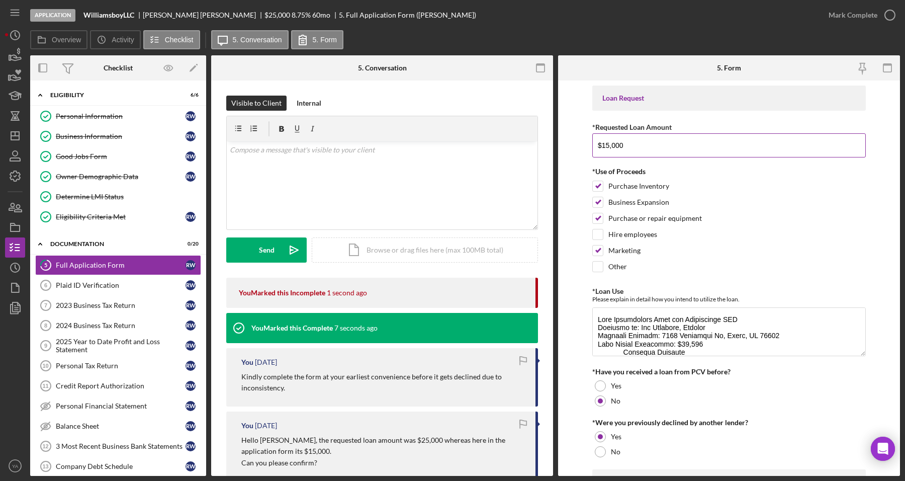
drag, startPoint x: 646, startPoint y: 149, endPoint x: 629, endPoint y: 147, distance: 17.3
click at [629, 147] on input "$15,000" at bounding box center [729, 145] width 274 height 24
click at [605, 146] on input "$15,000" at bounding box center [729, 145] width 274 height 24
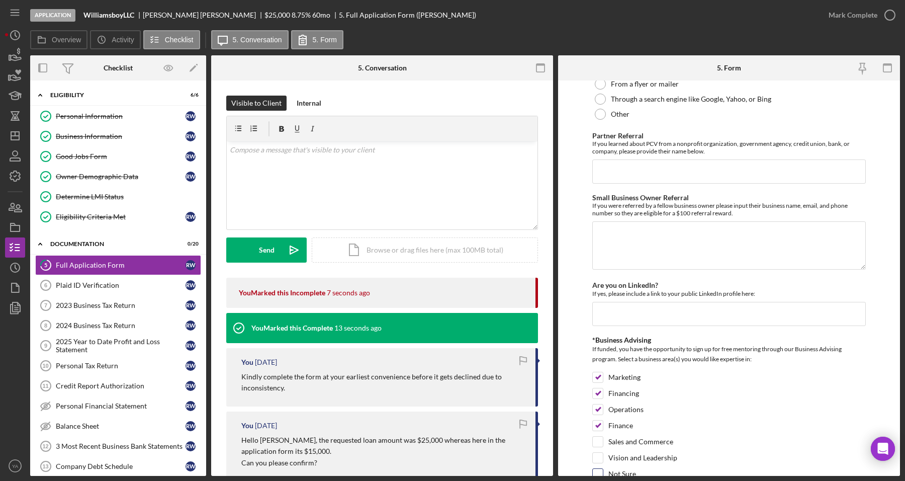
scroll to position [1306, 0]
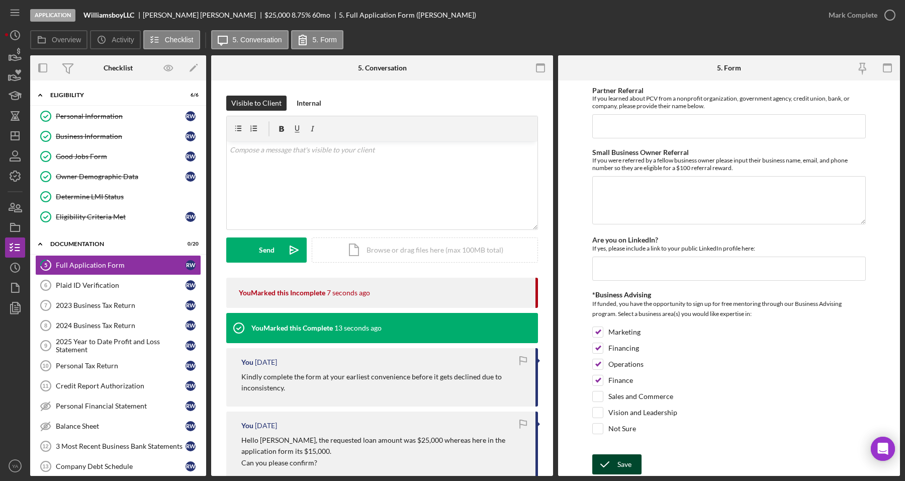
type input "$25,000"
click at [622, 459] on div "Save" at bounding box center [625, 464] width 14 height 20
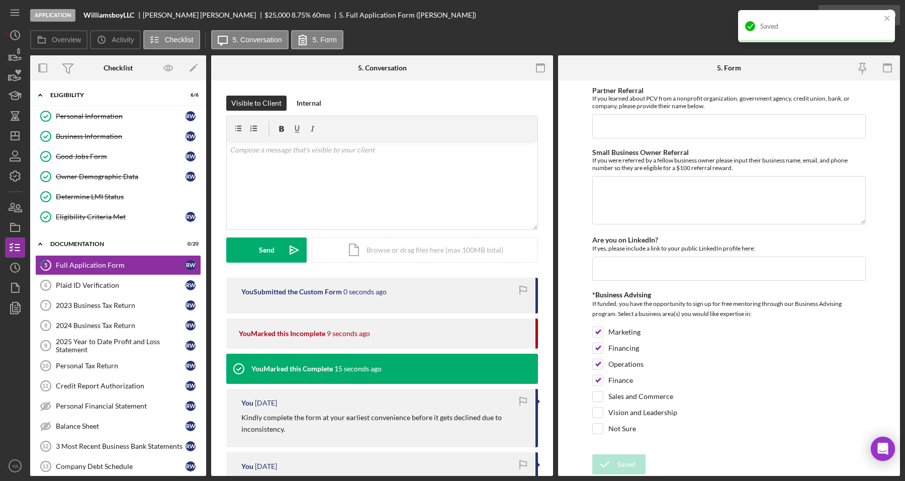
click at [894, 12] on div "Saved" at bounding box center [816, 26] width 157 height 32
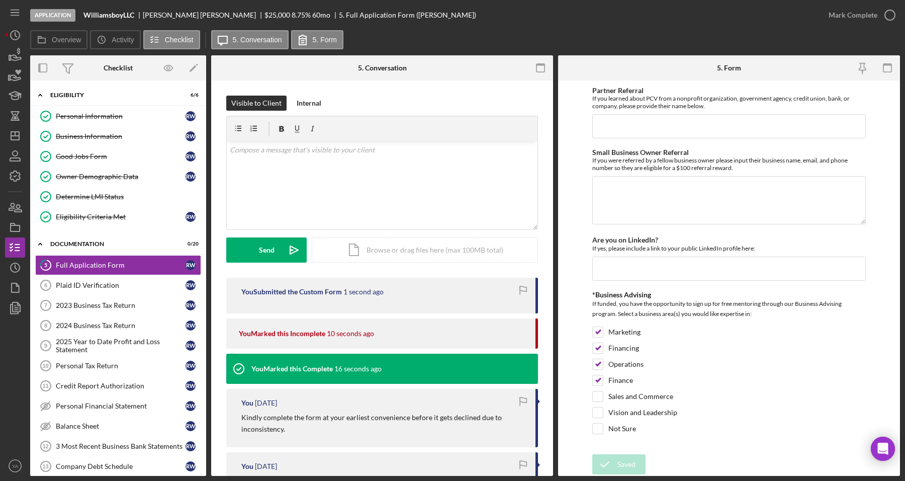
click at [891, 12] on div "Saved" at bounding box center [816, 10] width 161 height 4
drag, startPoint x: 886, startPoint y: 14, endPoint x: 883, endPoint y: 24, distance: 10.4
click at [886, 15] on icon "button" at bounding box center [890, 15] width 25 height 25
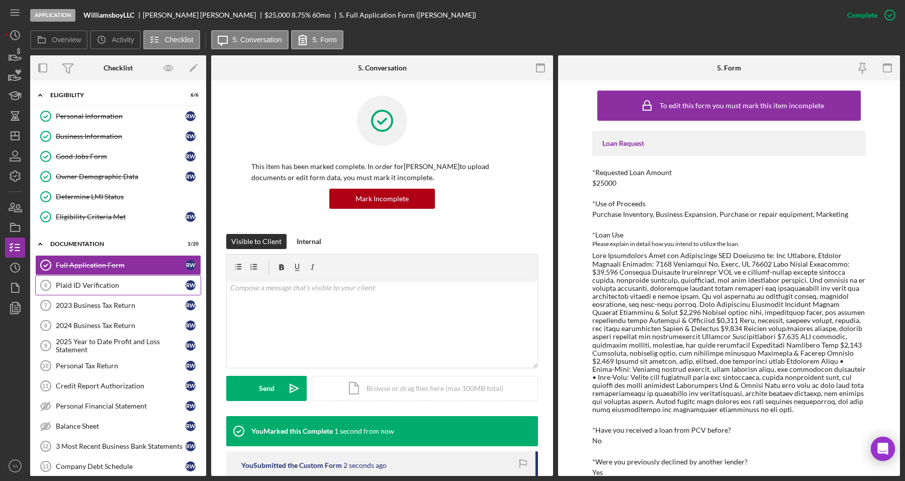
click at [133, 289] on div "Plaid ID Verification" at bounding box center [121, 285] width 130 height 8
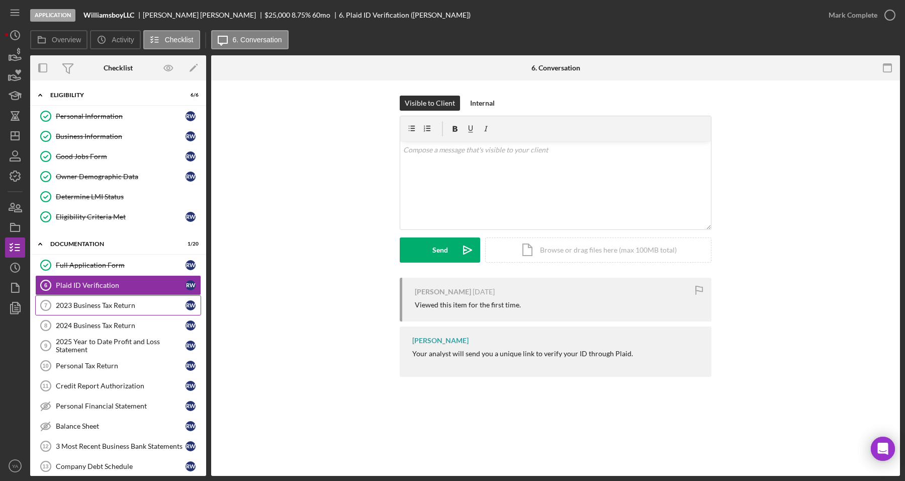
click at [115, 302] on link "2023 Business Tax Return 7 2023 Business Tax Return R W" at bounding box center [118, 305] width 166 height 20
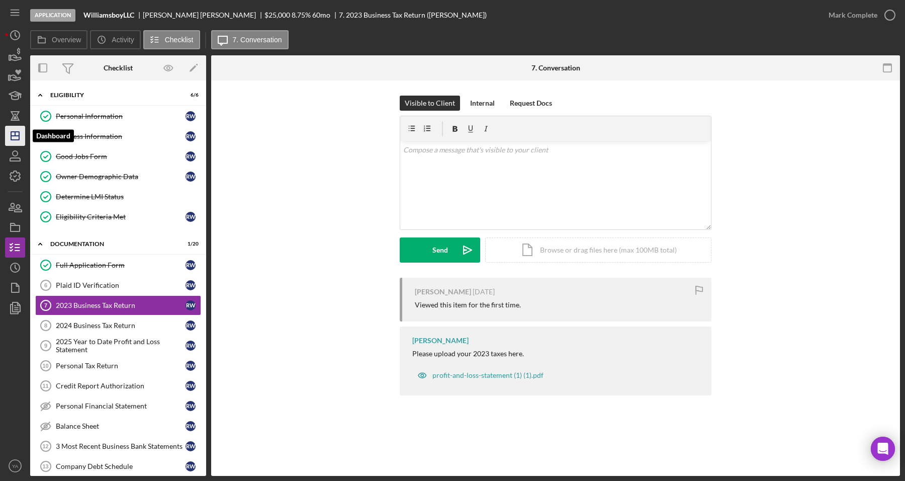
click at [9, 133] on icon "Icon/Dashboard" at bounding box center [15, 135] width 25 height 25
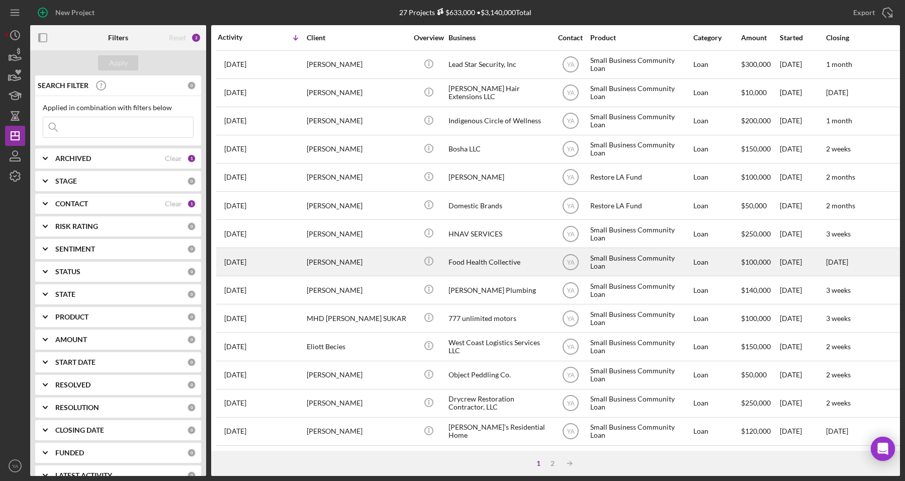
scroll to position [328, 0]
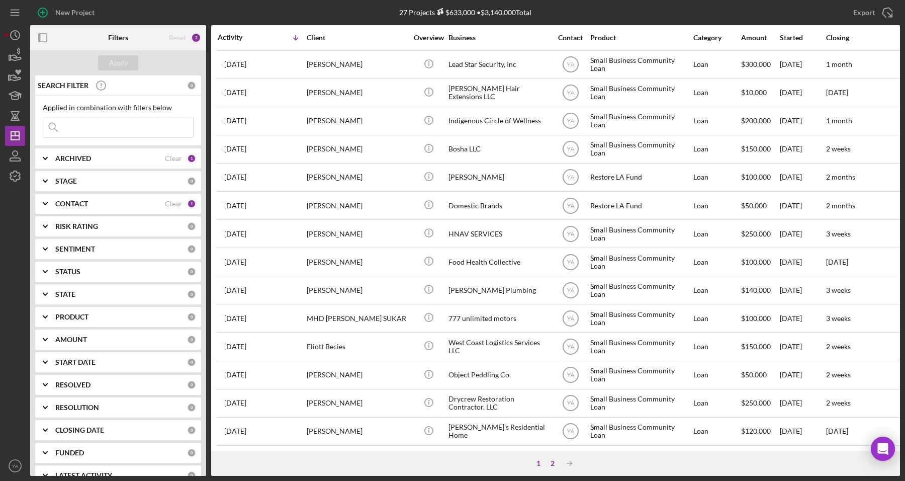
click at [551, 463] on div "2" at bounding box center [553, 463] width 14 height 8
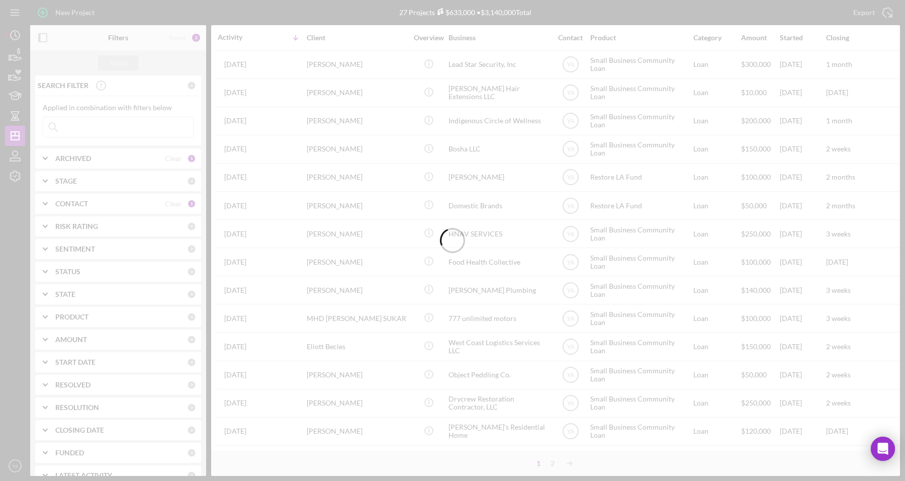
scroll to position [0, 0]
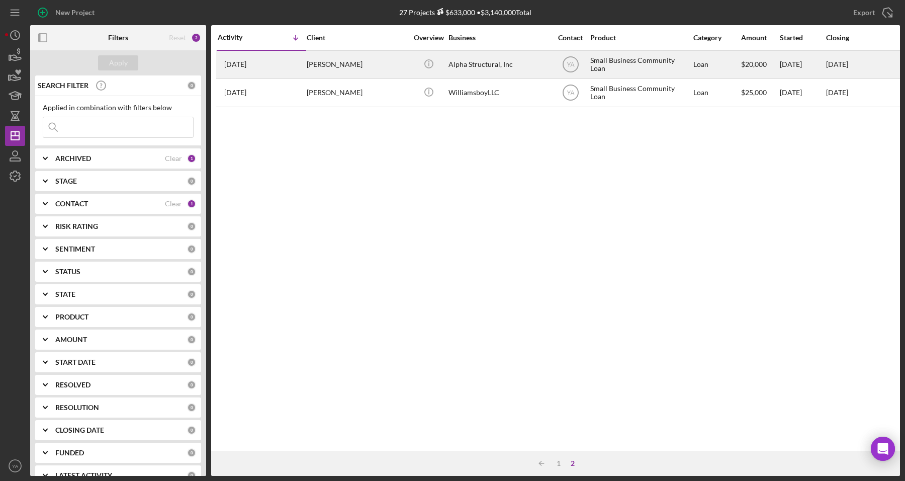
click at [461, 64] on div "Alpha Structural, Inc" at bounding box center [499, 64] width 101 height 27
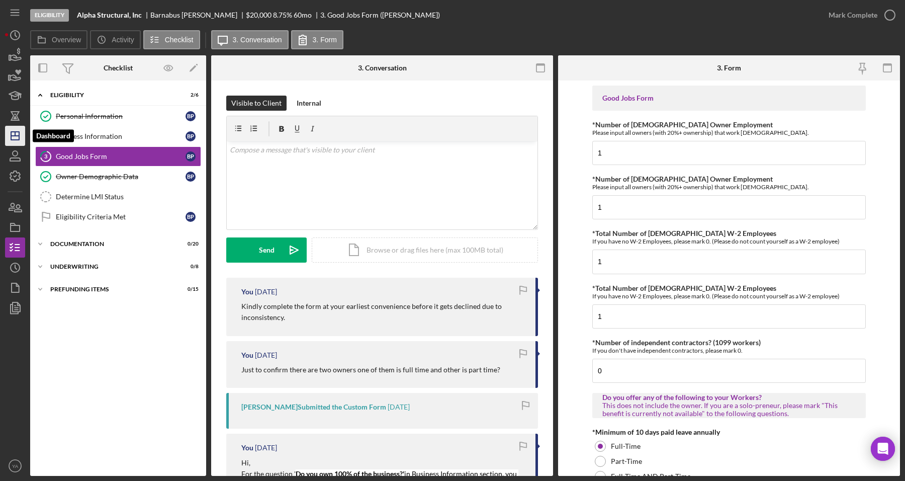
click at [13, 136] on line "button" at bounding box center [15, 136] width 8 height 0
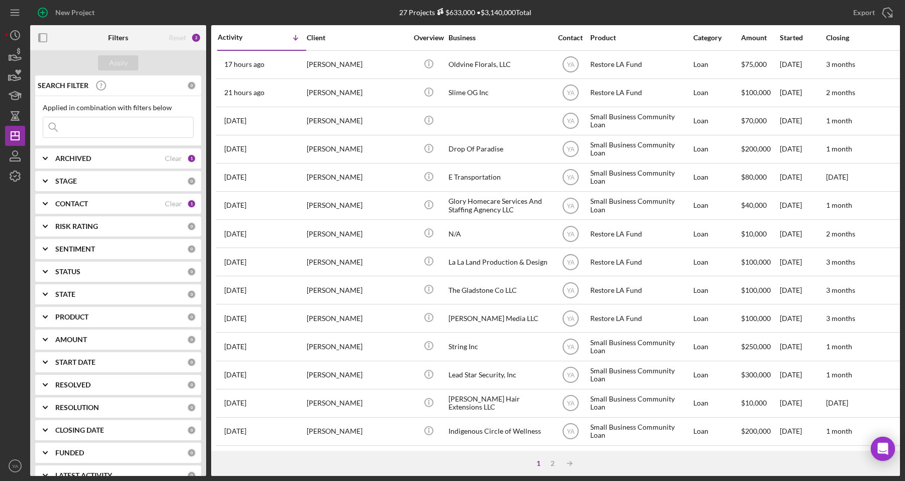
click at [545, 461] on div "1" at bounding box center [539, 463] width 14 height 8
click at [550, 462] on div "2" at bounding box center [553, 463] width 14 height 8
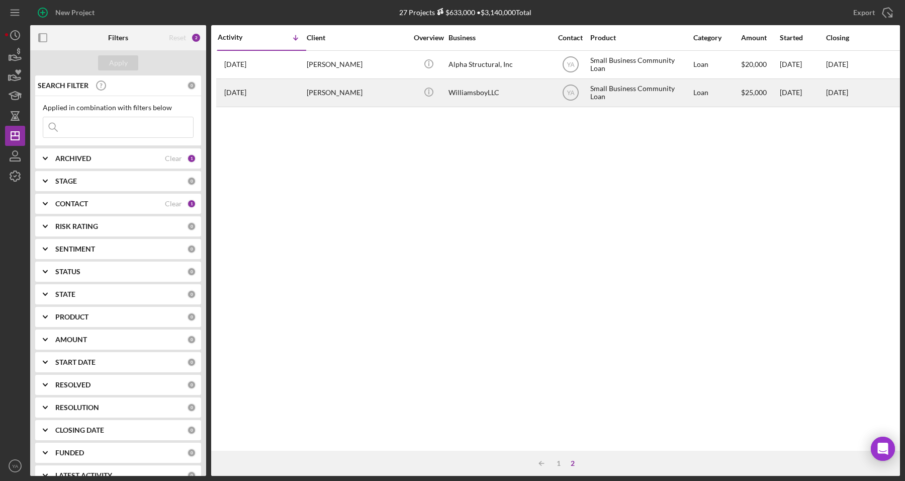
click at [345, 92] on div "[PERSON_NAME]" at bounding box center [357, 92] width 101 height 27
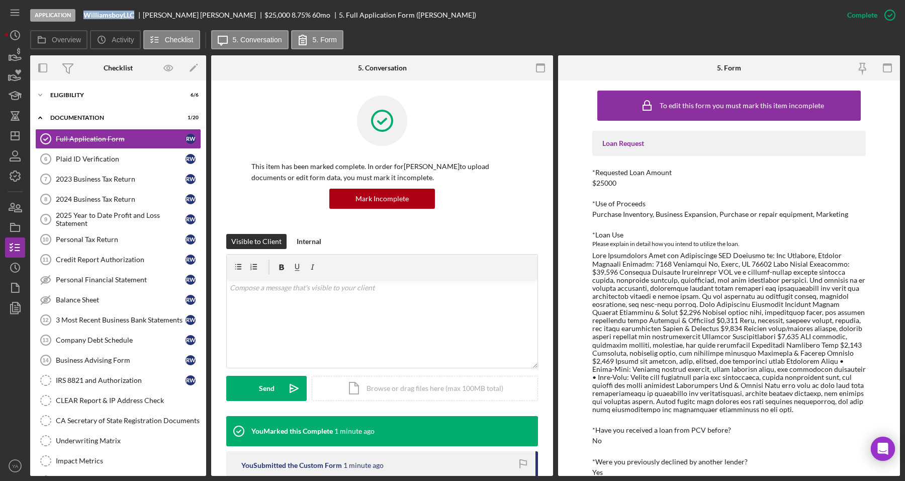
drag, startPoint x: 78, startPoint y: 16, endPoint x: 134, endPoint y: 11, distance: 56.1
click at [134, 11] on div "Application WilliamsboyLLC [PERSON_NAME] $25,000 $10,000 8.75 % 60 mo 5. Full A…" at bounding box center [433, 15] width 807 height 30
copy div "WilliamsboyLLC"
click at [19, 142] on icon "Icon/Dashboard" at bounding box center [15, 135] width 25 height 25
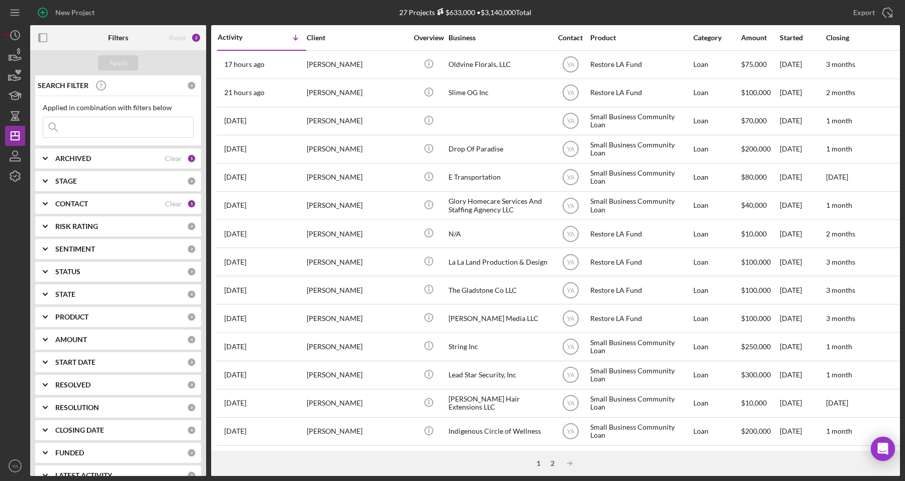
click at [547, 461] on div "2" at bounding box center [553, 463] width 14 height 8
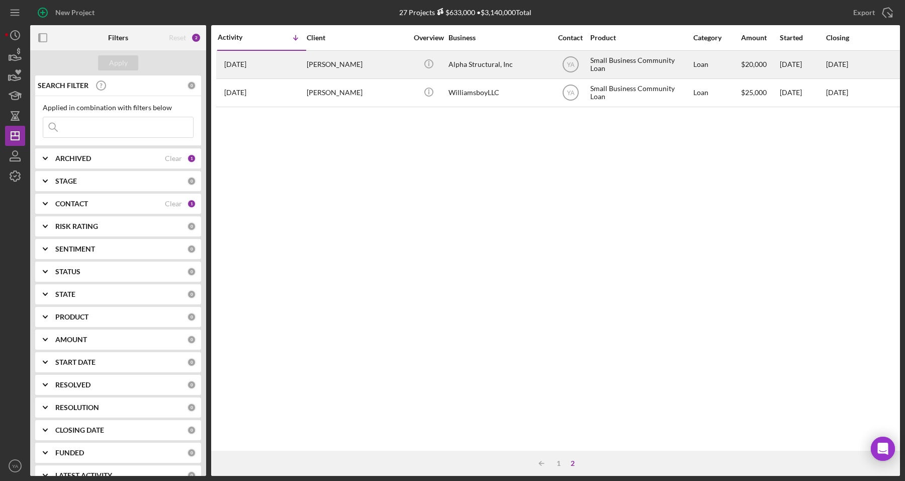
click at [391, 72] on div "[PERSON_NAME]" at bounding box center [357, 64] width 101 height 27
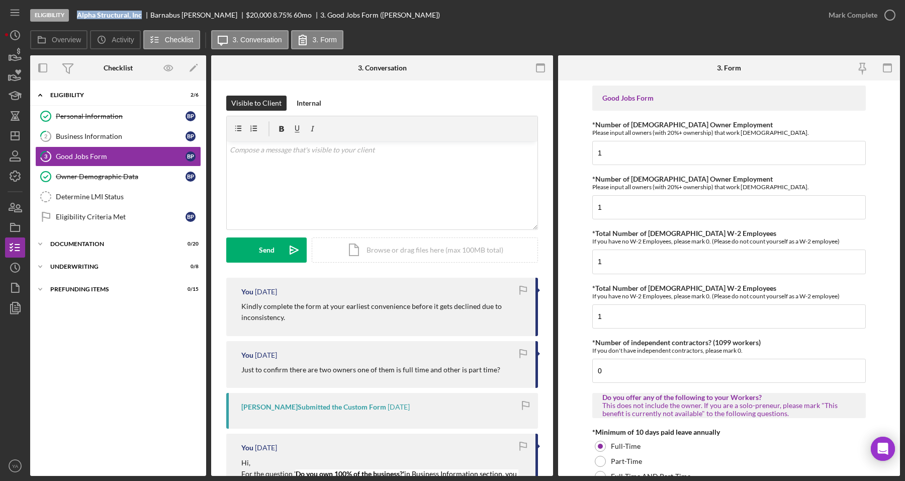
drag, startPoint x: 78, startPoint y: 13, endPoint x: 142, endPoint y: 16, distance: 63.9
click at [142, 16] on div "Alpha Structural, Inc" at bounding box center [113, 15] width 73 height 8
copy b "Alpha Structural, Inc"
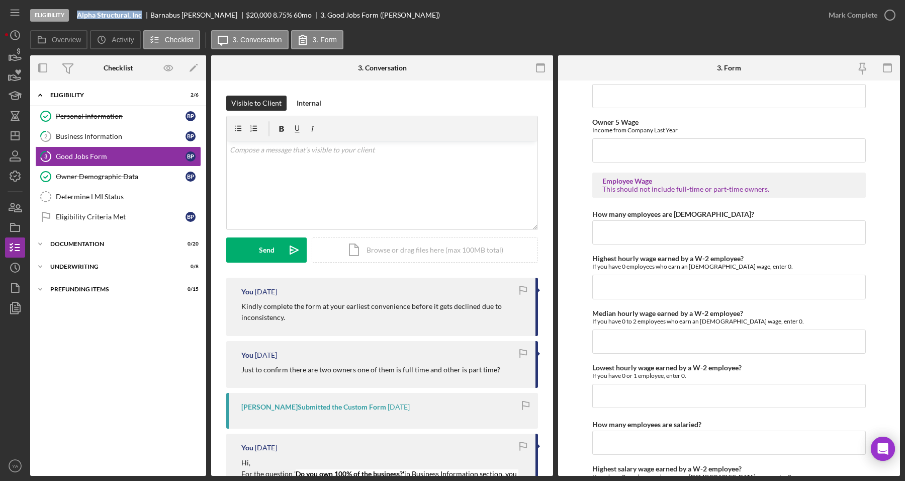
drag, startPoint x: 239, startPoint y: 308, endPoint x: 387, endPoint y: 319, distance: 148.3
click at [387, 319] on div "You [DATE] Kindly complete the form at your earliest convenience before it gets…" at bounding box center [382, 307] width 312 height 58
drag, startPoint x: 254, startPoint y: 366, endPoint x: 430, endPoint y: 371, distance: 176.1
click at [430, 371] on p "Just to confirm there are two owners one of them is full time and other is part…" at bounding box center [370, 369] width 259 height 11
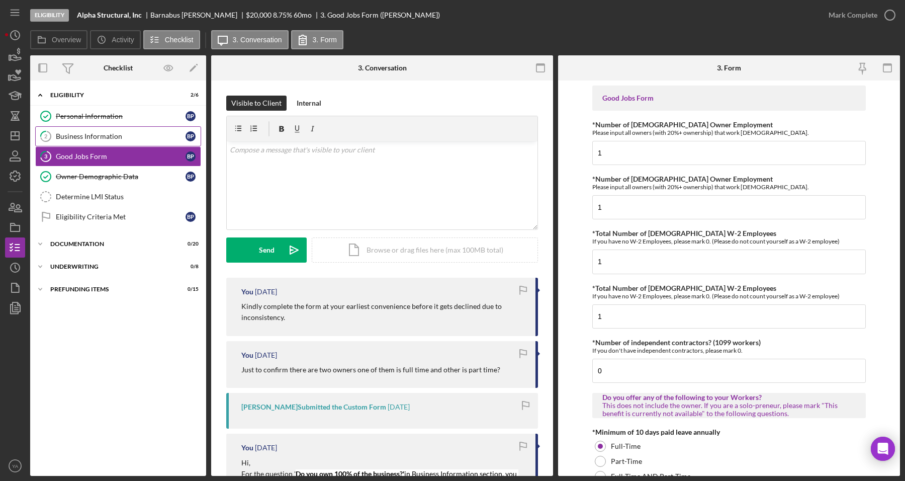
click at [117, 140] on div "Business Information" at bounding box center [121, 136] width 130 height 8
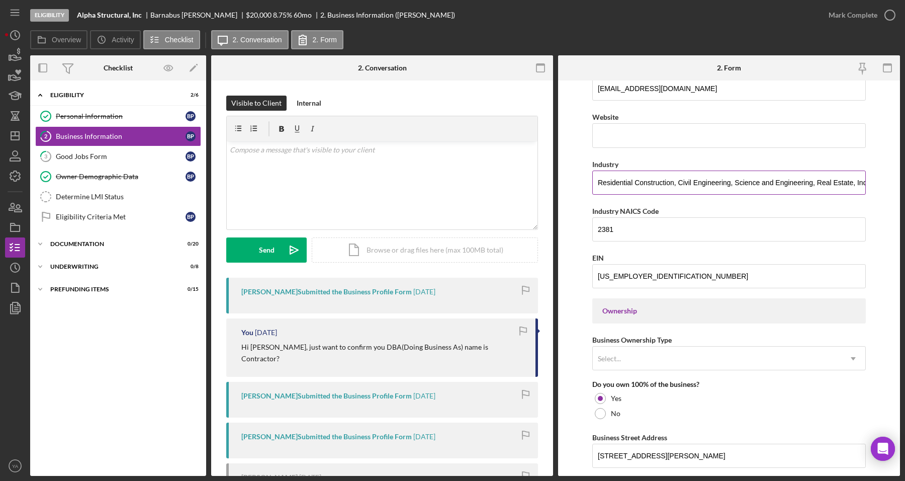
scroll to position [0, 23]
drag, startPoint x: 601, startPoint y: 181, endPoint x: 893, endPoint y: 190, distance: 291.8
click at [893, 190] on form "Business Name Alpha Structural, Inc DBA Contractor Business Start Date [DATE] L…" at bounding box center [729, 277] width 342 height 395
click at [733, 190] on input "Residential Construction, Civil Engineering, Science and Engineering, Real Esta…" at bounding box center [729, 182] width 274 height 24
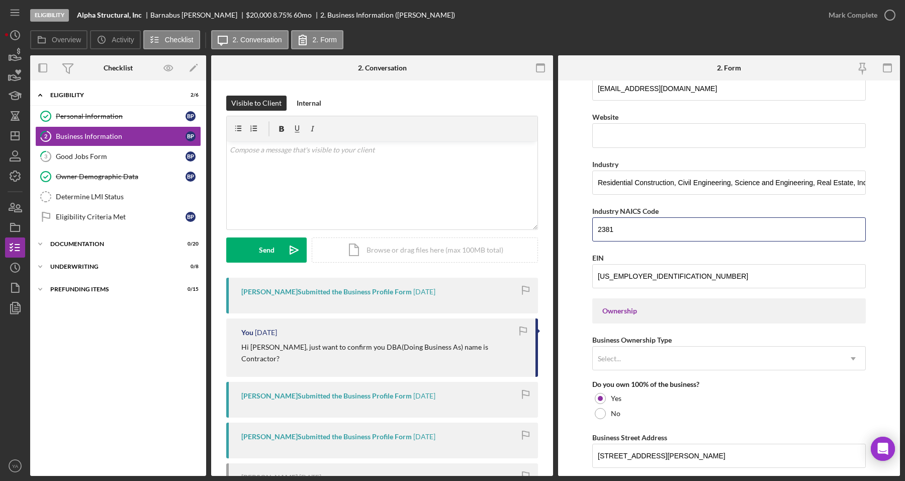
drag, startPoint x: 622, startPoint y: 231, endPoint x: 583, endPoint y: 230, distance: 38.3
click at [583, 230] on form "Business Name Alpha Structural, Inc DBA Contractor Business Start Date [DATE] L…" at bounding box center [729, 277] width 342 height 395
click at [621, 235] on input "2381" at bounding box center [729, 229] width 274 height 24
drag, startPoint x: 635, startPoint y: 237, endPoint x: 587, endPoint y: 233, distance: 47.9
click at [587, 233] on form "Business Name Alpha Structural, Inc DBA Contractor Business Start Date [DATE] L…" at bounding box center [729, 277] width 342 height 395
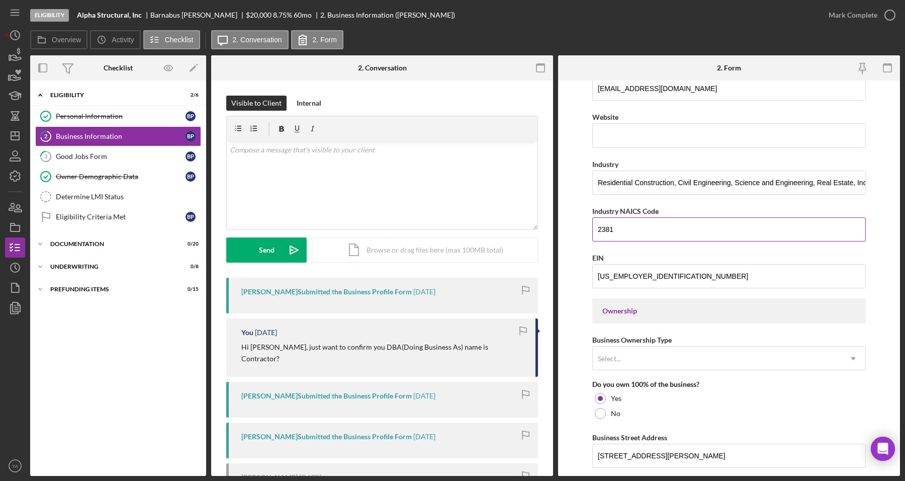
click at [642, 234] on input "2381" at bounding box center [729, 229] width 274 height 24
drag, startPoint x: 639, startPoint y: 232, endPoint x: 582, endPoint y: 231, distance: 57.3
click at [582, 231] on form "Business Name Alpha Structural, Inc DBA Contractor Business Start Date [DATE] L…" at bounding box center [729, 277] width 342 height 395
drag, startPoint x: 590, startPoint y: 210, endPoint x: 620, endPoint y: 235, distance: 38.9
click at [620, 235] on form "Business Name Alpha Structural, Inc DBA Contractor Business Start Date [DATE] L…" at bounding box center [729, 277] width 342 height 395
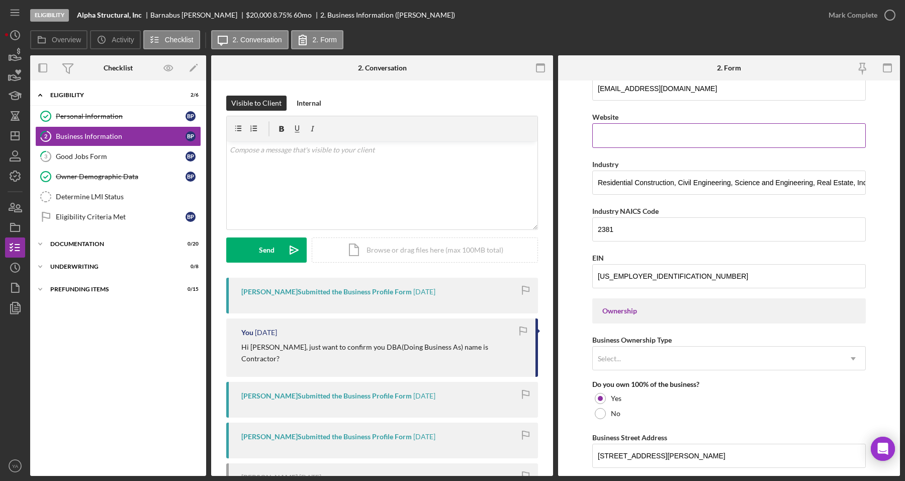
copy label
click at [604, 231] on input "2381" at bounding box center [729, 229] width 274 height 24
click at [647, 187] on input "Residential Construction, Civil Engineering, Science and Engineering, Real Esta…" at bounding box center [729, 182] width 274 height 24
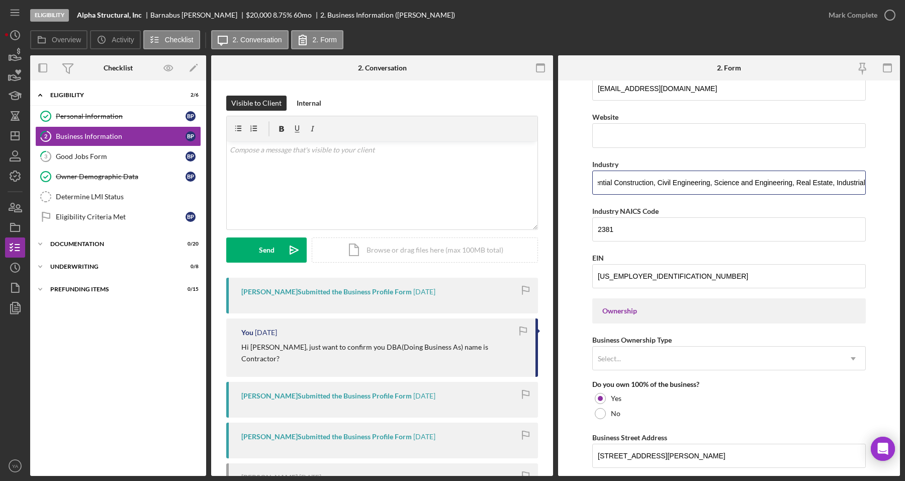
drag, startPoint x: 614, startPoint y: 184, endPoint x: 872, endPoint y: 184, distance: 258.0
click at [872, 184] on form "Business Name Alpha Structural, Inc DBA Contractor Business Start Date [DATE] L…" at bounding box center [729, 277] width 342 height 395
click at [657, 170] on div "Industry" at bounding box center [729, 164] width 274 height 13
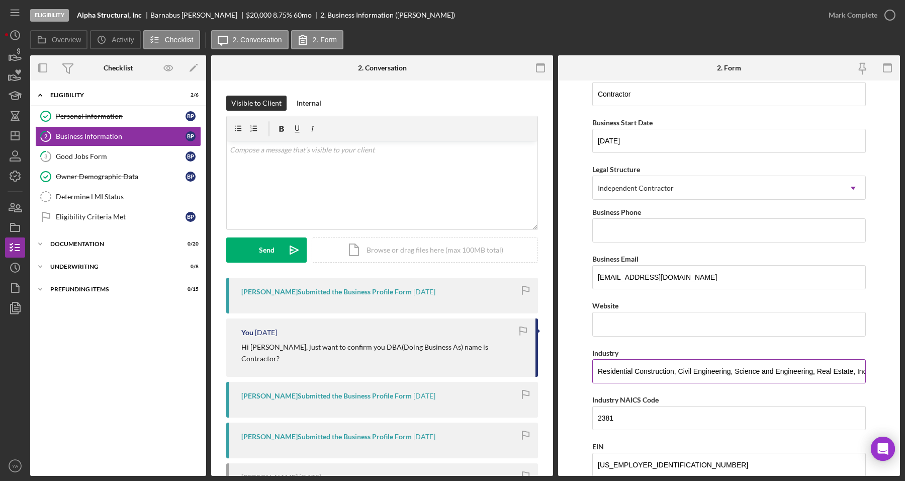
scroll to position [126, 0]
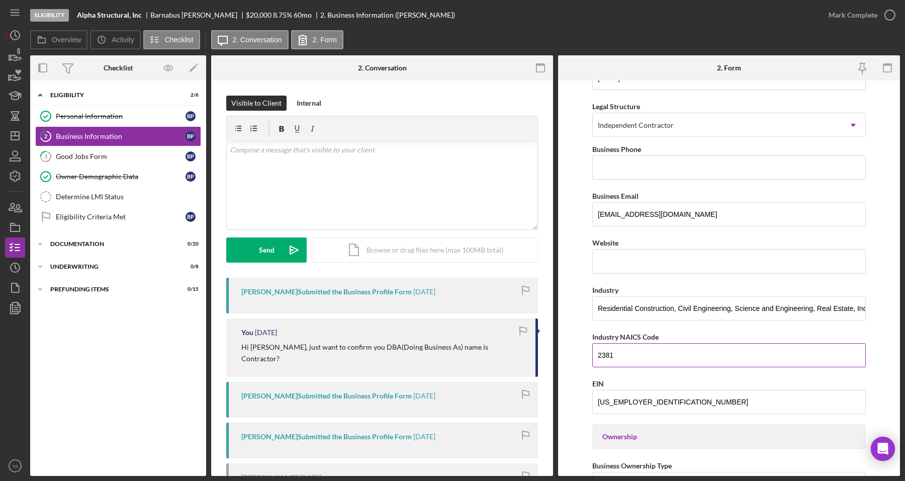
click at [627, 347] on input "2381" at bounding box center [729, 355] width 274 height 24
click at [627, 355] on input "2381" at bounding box center [729, 355] width 274 height 24
click at [614, 356] on input "238123" at bounding box center [729, 355] width 274 height 24
type input "238123"
click at [645, 367] on input "238123" at bounding box center [729, 355] width 274 height 24
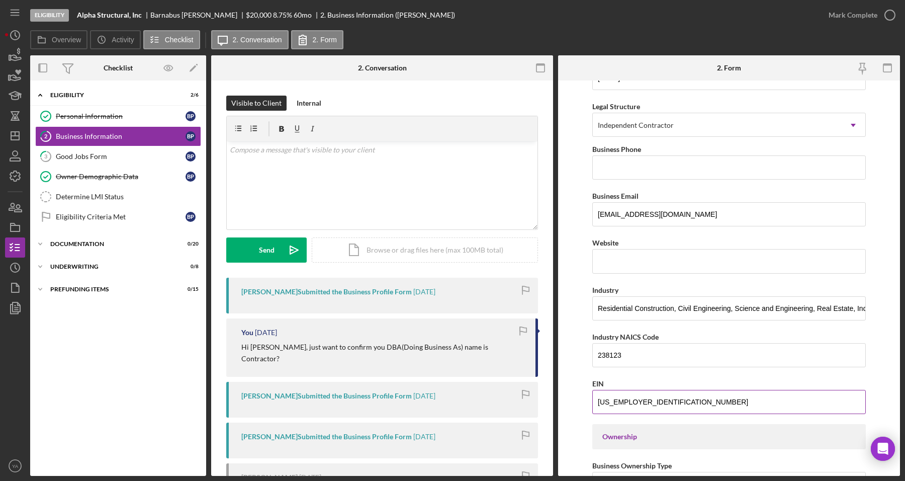
click at [654, 378] on div "EIN" at bounding box center [729, 383] width 274 height 13
click at [638, 365] on input "238123" at bounding box center [729, 355] width 274 height 24
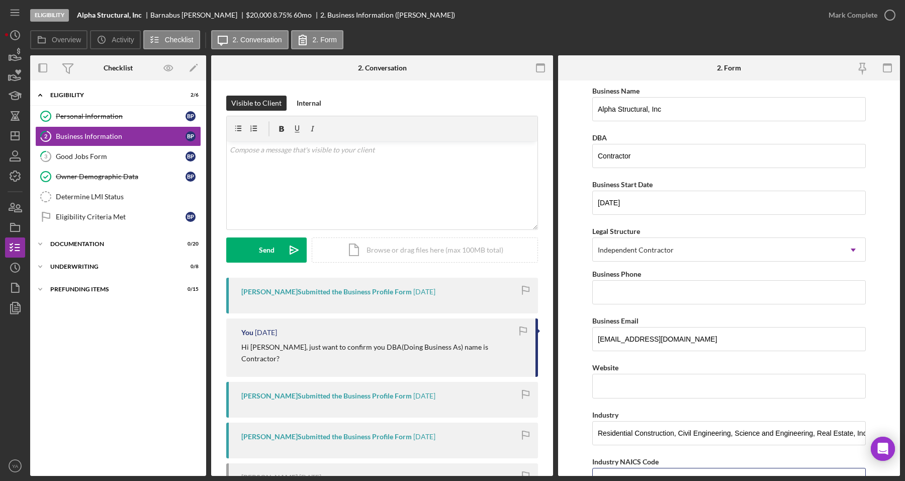
scroll to position [0, 0]
click at [888, 18] on icon "button" at bounding box center [890, 15] width 25 height 25
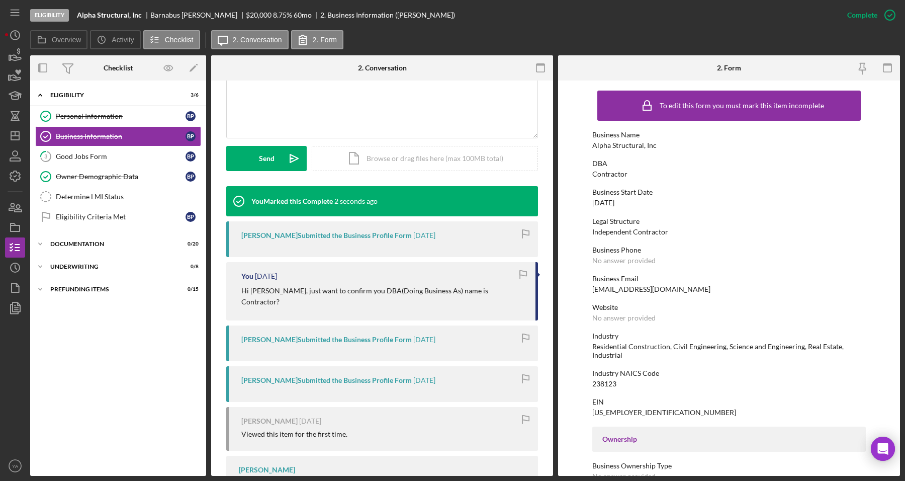
scroll to position [251, 0]
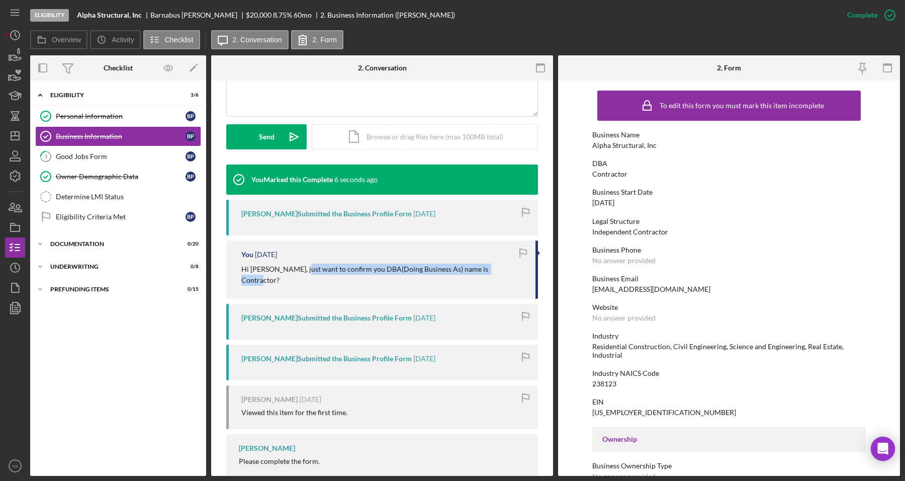
drag, startPoint x: 299, startPoint y: 273, endPoint x: 501, endPoint y: 268, distance: 202.2
click at [501, 268] on div "Hi [PERSON_NAME], just want to confirm you DBA(Doing Business As) name is Contr…" at bounding box center [383, 275] width 284 height 23
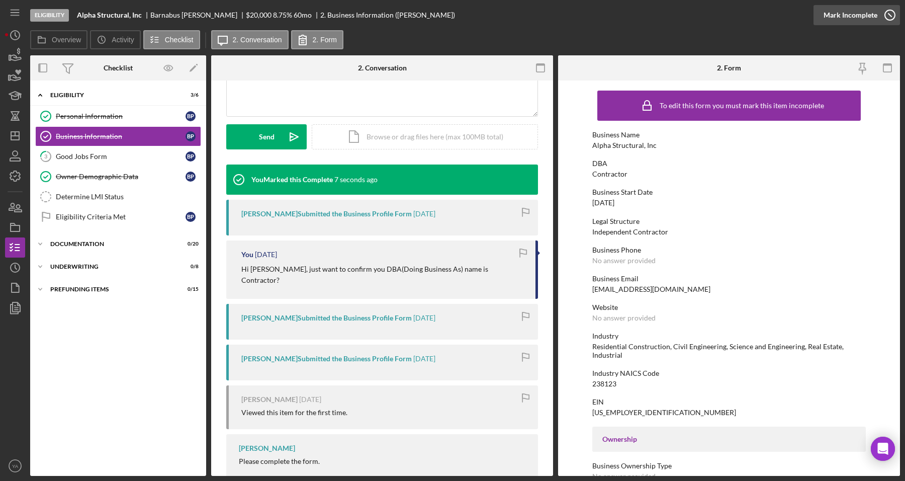
click at [864, 17] on div "Mark Incomplete" at bounding box center [851, 15] width 54 height 20
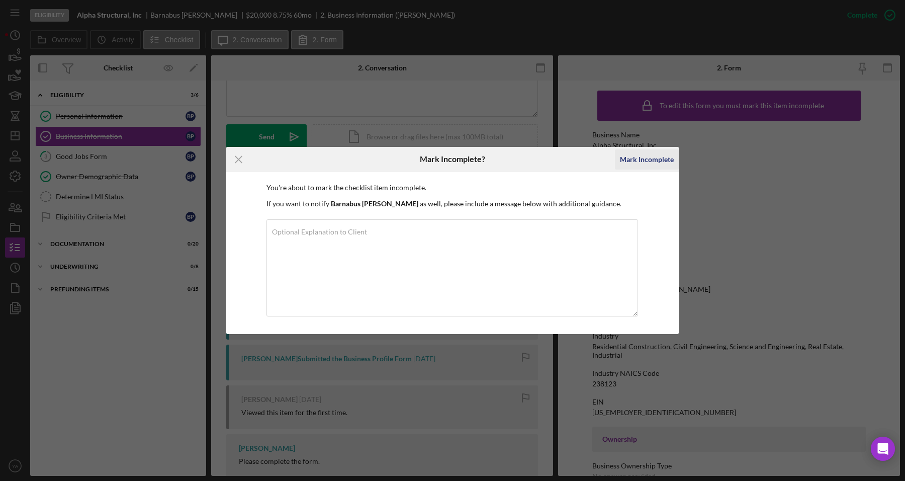
click at [646, 154] on div "Mark Incomplete" at bounding box center [647, 159] width 54 height 20
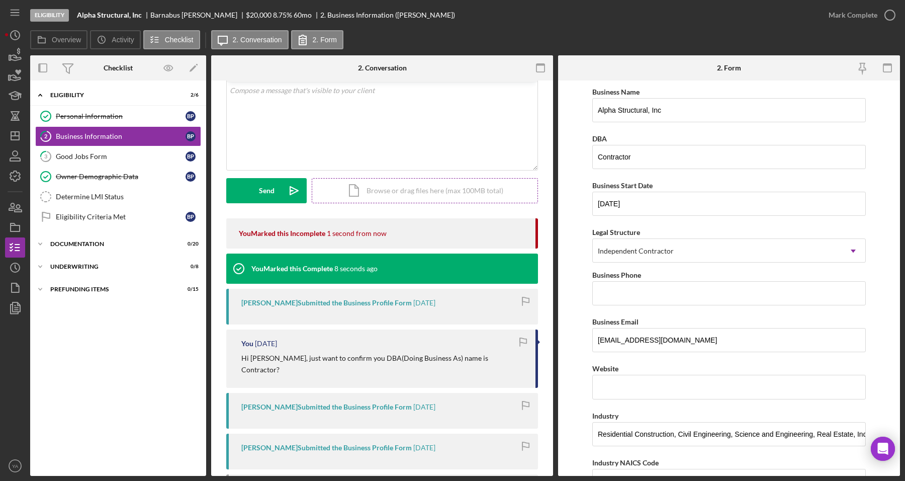
scroll to position [0, 0]
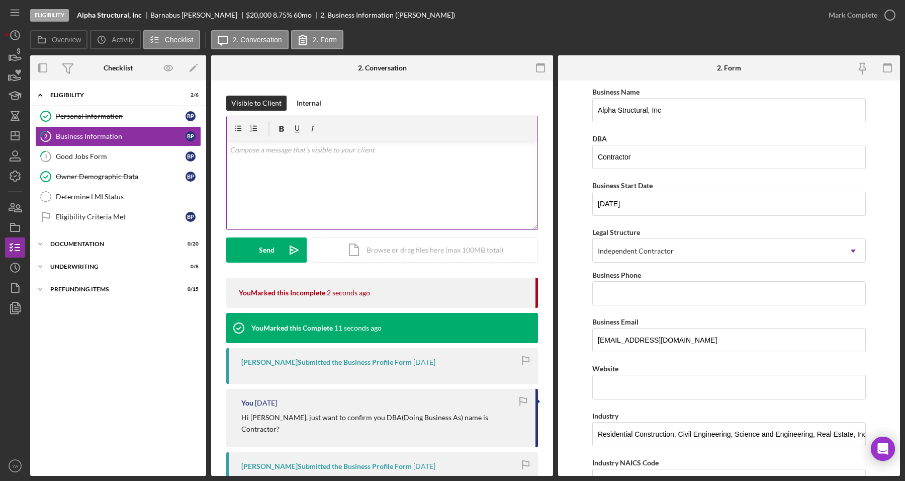
click at [452, 179] on div "v Color teal Color pink Remove color Add row above Add row below Add column bef…" at bounding box center [382, 185] width 311 height 88
click at [320, 169] on p "Hi [PERSON_NAME], Please update your" at bounding box center [382, 161] width 305 height 34
click at [295, 250] on icon "Icon/icon-invite-send" at bounding box center [294, 249] width 25 height 25
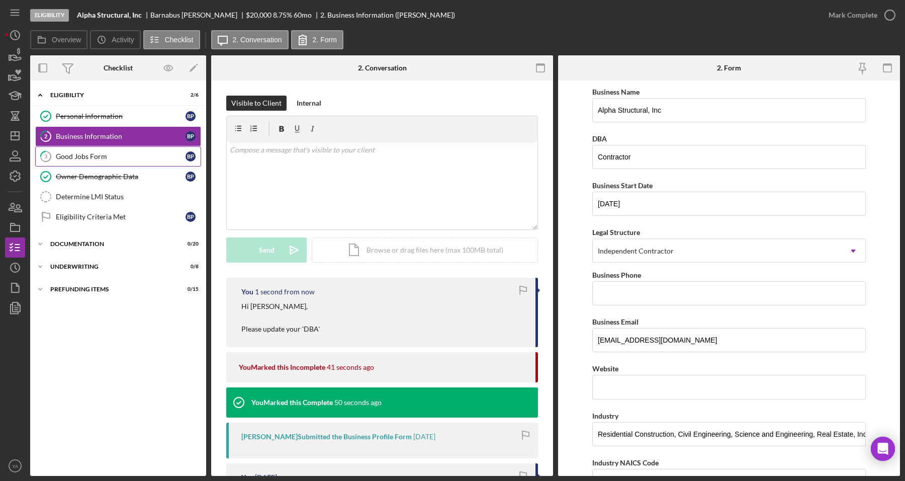
click at [94, 161] on link "3 Good Jobs Form B P" at bounding box center [118, 156] width 166 height 20
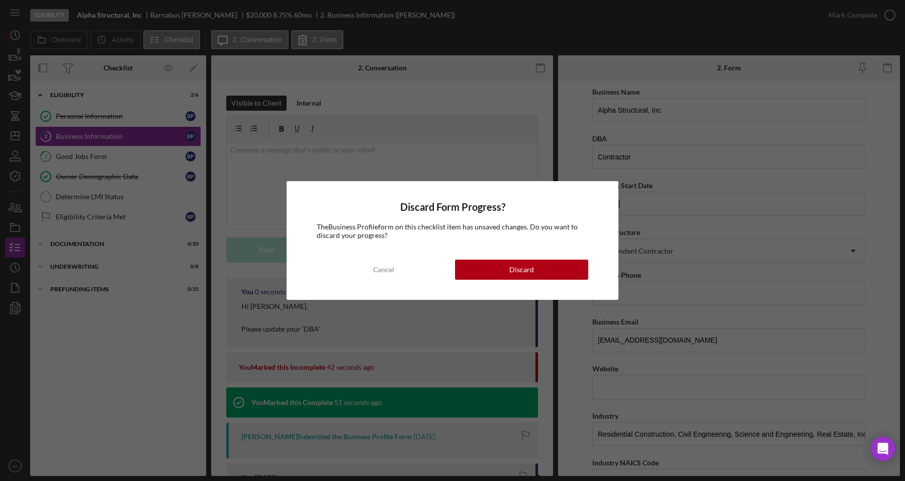
click at [409, 250] on div "Discard Form Progress? The Business Profile form on this checklist item has uns…" at bounding box center [453, 240] width 332 height 118
click at [411, 259] on div "Discard Form Progress? The Business Profile form on this checklist item has uns…" at bounding box center [453, 240] width 332 height 118
click at [411, 260] on button "Cancel" at bounding box center [383, 270] width 133 height 20
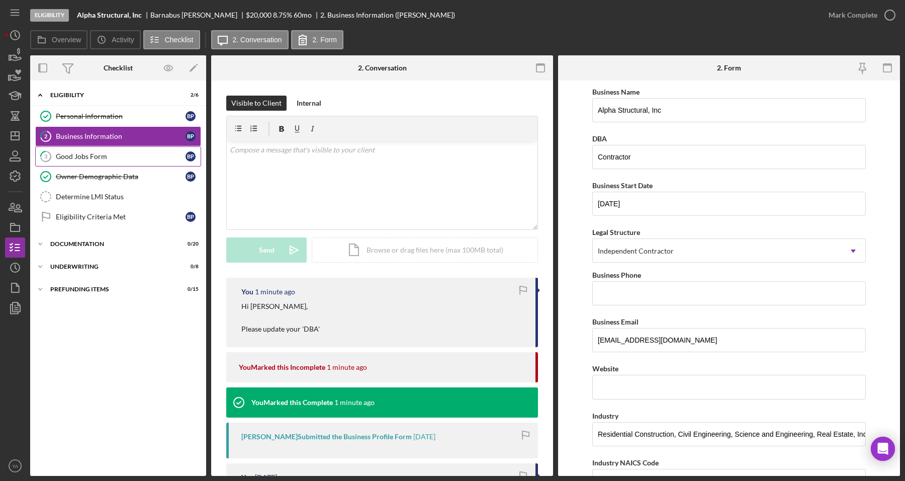
click at [107, 157] on div "Good Jobs Form" at bounding box center [121, 156] width 130 height 8
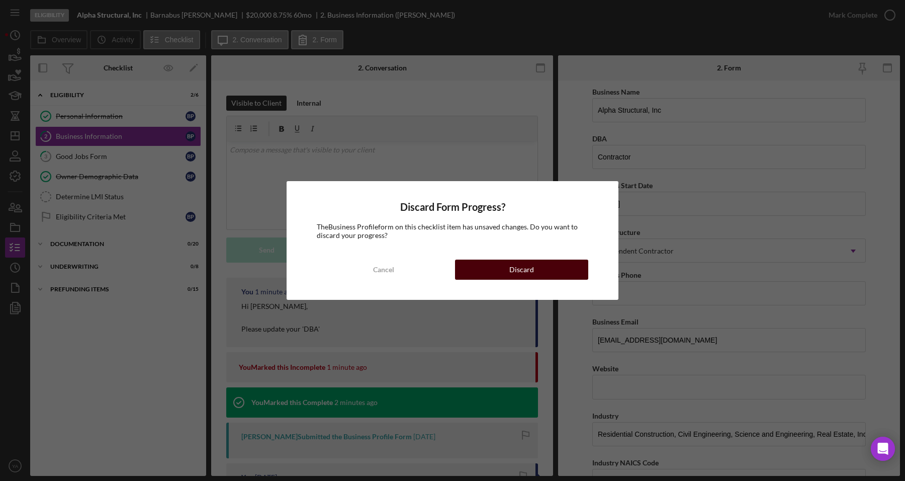
click at [473, 272] on button "Discard" at bounding box center [521, 270] width 133 height 20
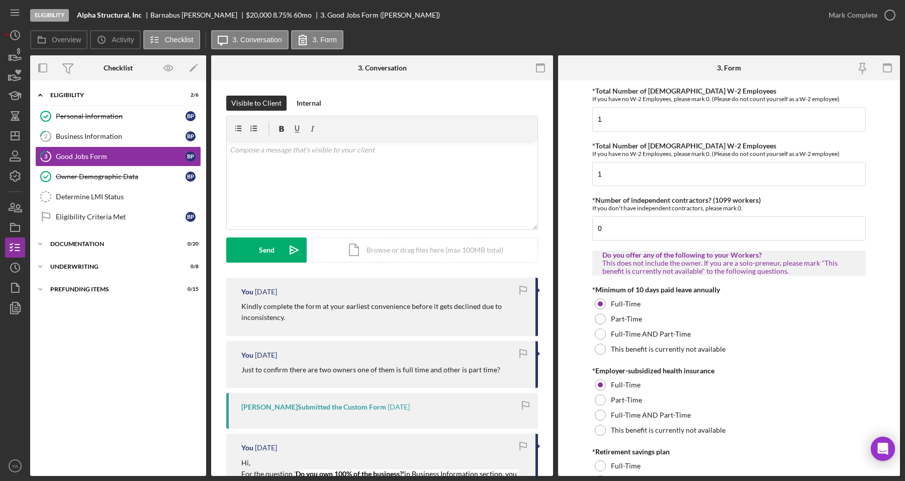
scroll to position [251, 0]
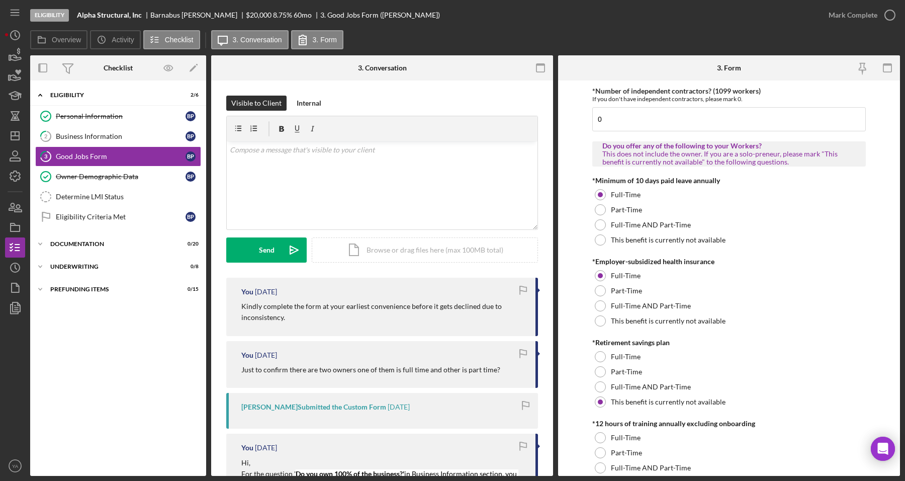
drag, startPoint x: 306, startPoint y: 306, endPoint x: 405, endPoint y: 333, distance: 103.3
click at [430, 328] on div "You [DATE] Kindly complete the form at your earliest convenience before it gets…" at bounding box center [382, 307] width 312 height 58
drag, startPoint x: 280, startPoint y: 371, endPoint x: 478, endPoint y: 381, distance: 198.9
click at [478, 381] on div "You [DATE] Just to confirm there are two owners one of them is full time and ot…" at bounding box center [382, 364] width 312 height 47
click at [415, 373] on p "Just to confirm there are two owners one of them is full time and other is part…" at bounding box center [370, 369] width 259 height 11
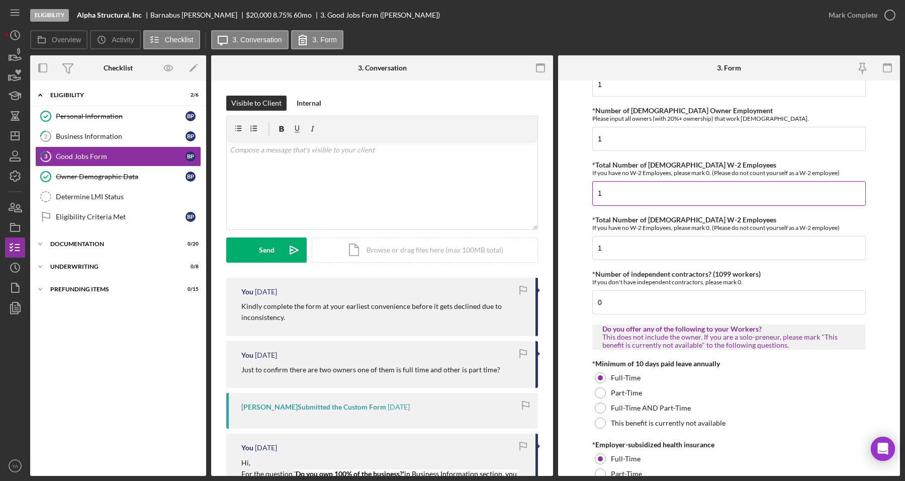
scroll to position [0, 0]
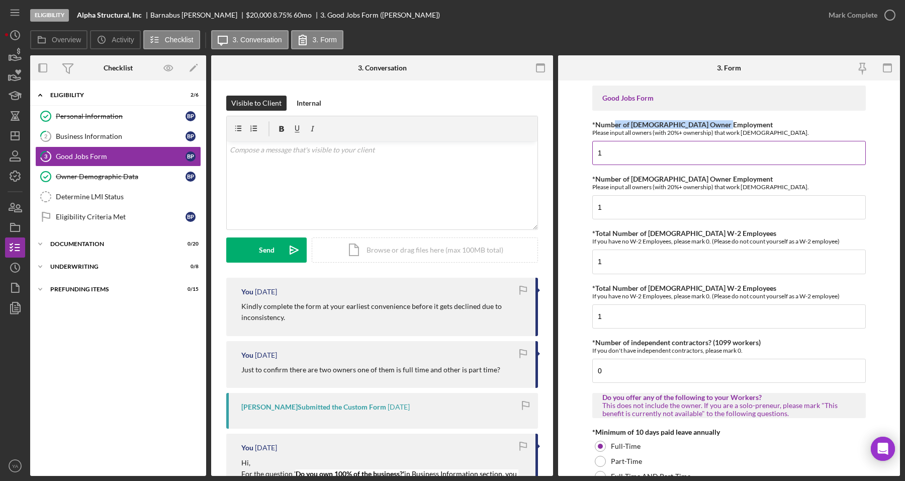
drag, startPoint x: 627, startPoint y: 122, endPoint x: 720, endPoint y: 122, distance: 92.5
click at [720, 122] on label "*Number of [DEMOGRAPHIC_DATA] Owner Employment" at bounding box center [682, 124] width 181 height 9
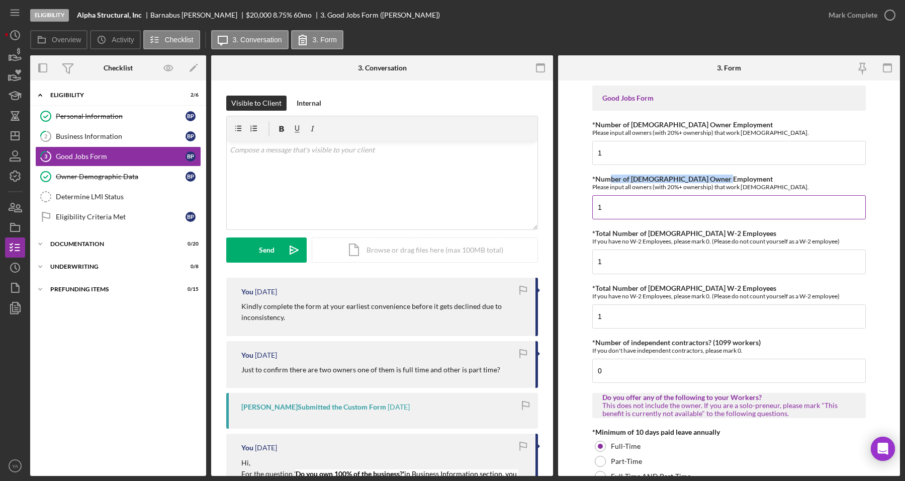
drag, startPoint x: 609, startPoint y: 179, endPoint x: 721, endPoint y: 180, distance: 111.7
click at [721, 180] on label "*Number of [DEMOGRAPHIC_DATA] Owner Employment" at bounding box center [682, 179] width 181 height 9
click at [721, 195] on input "1" at bounding box center [729, 207] width 274 height 24
click at [146, 129] on link "2 Business Information B P" at bounding box center [118, 136] width 166 height 20
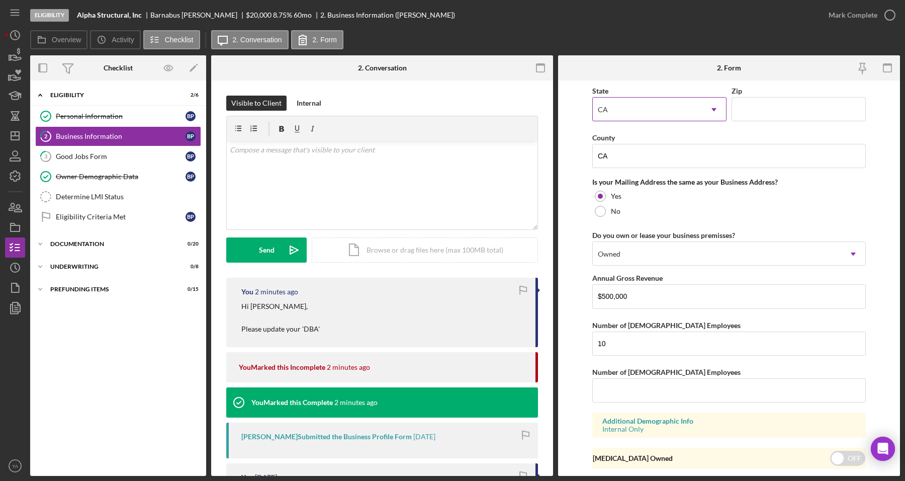
scroll to position [566, 0]
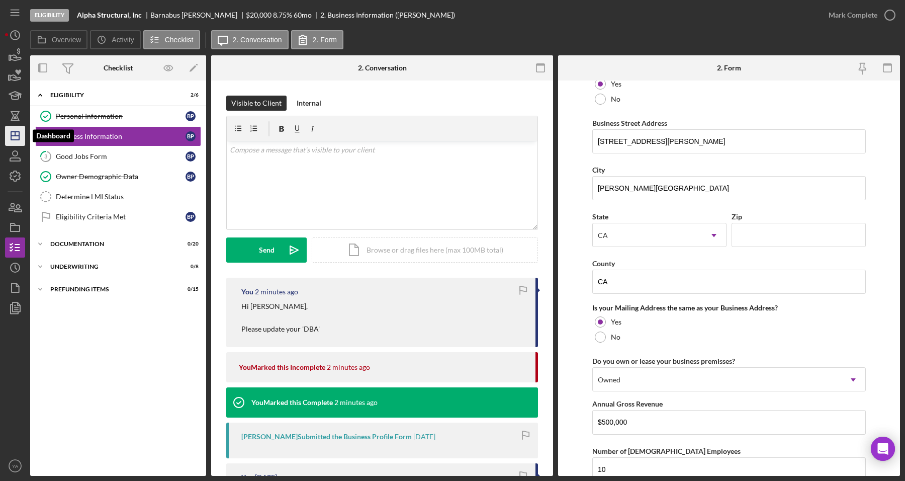
click at [23, 144] on icon "Icon/Dashboard" at bounding box center [15, 135] width 25 height 25
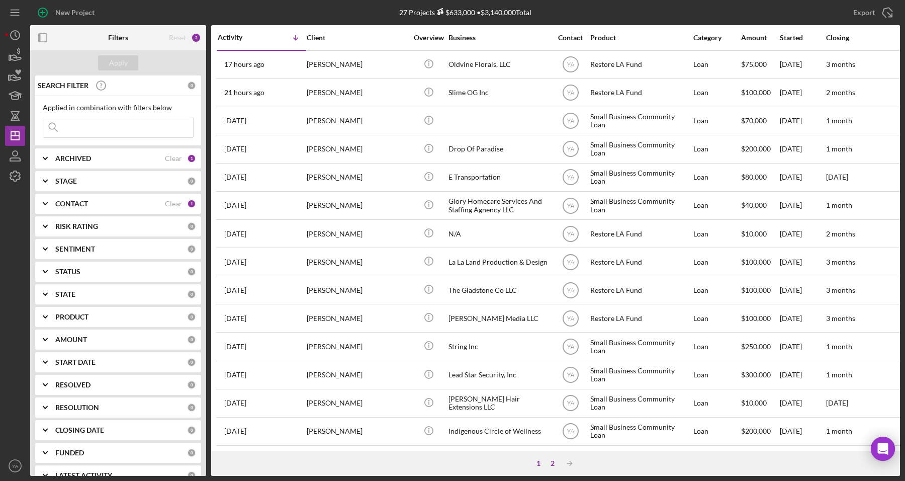
click at [547, 463] on div "2" at bounding box center [553, 463] width 14 height 8
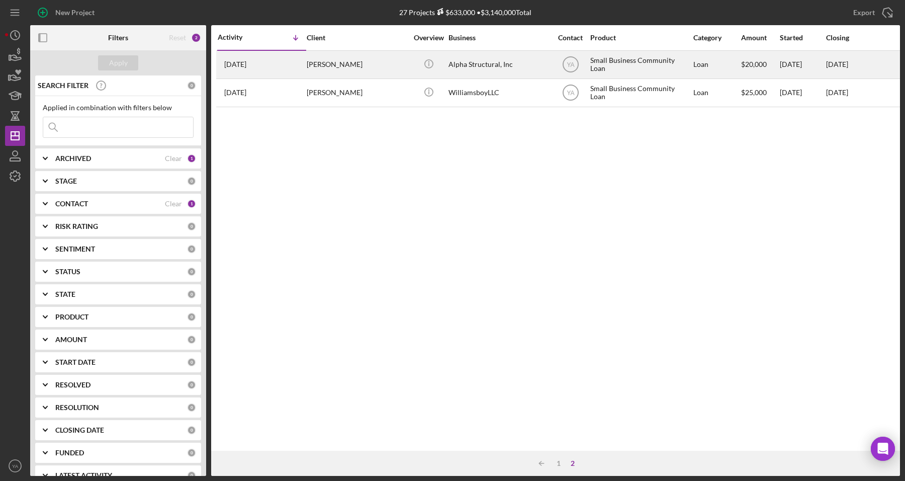
click at [364, 68] on div "[PERSON_NAME]" at bounding box center [357, 64] width 101 height 27
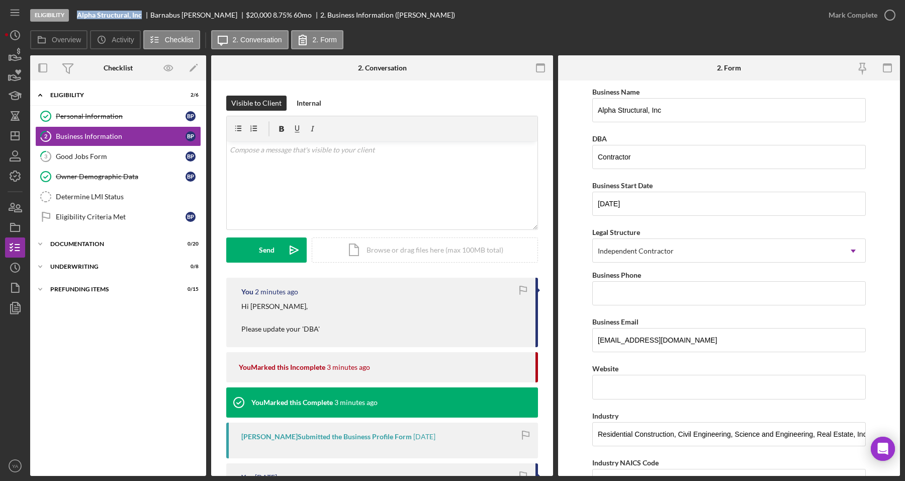
drag, startPoint x: 74, startPoint y: 11, endPoint x: 142, endPoint y: 14, distance: 68.0
click at [142, 14] on div "Eligibility Alpha Structural, Inc [PERSON_NAME] $20,000 $4,000 8.75 % 60 mo 2. …" at bounding box center [424, 15] width 789 height 30
copy b "Alpha Structural, Inc"
click at [21, 139] on icon "Icon/Dashboard" at bounding box center [15, 135] width 25 height 25
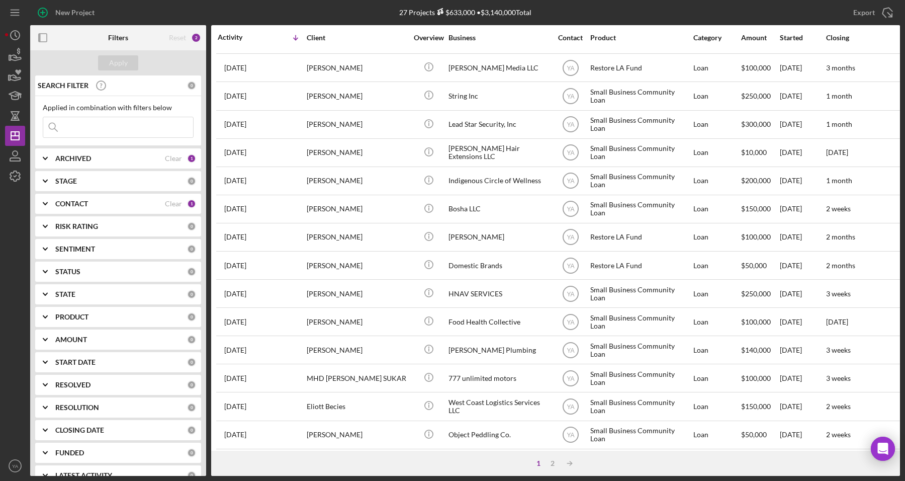
scroll to position [314, 0]
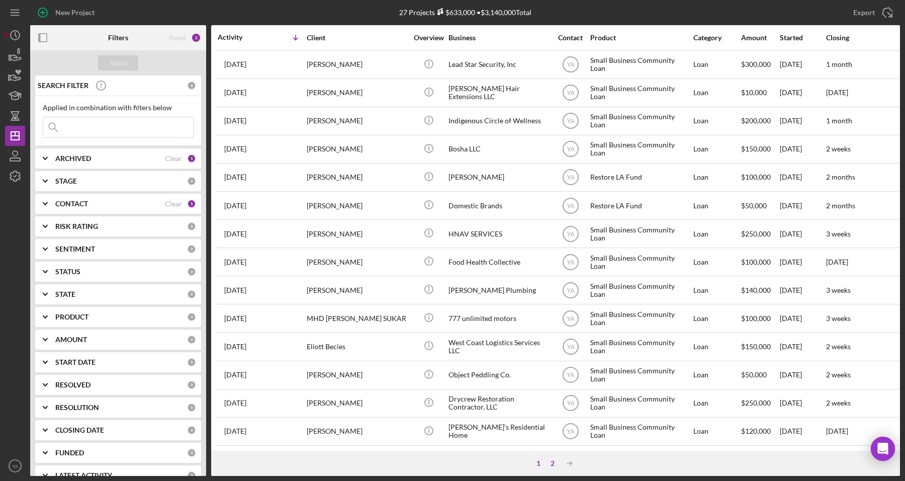
click at [555, 464] on div "2" at bounding box center [553, 463] width 14 height 8
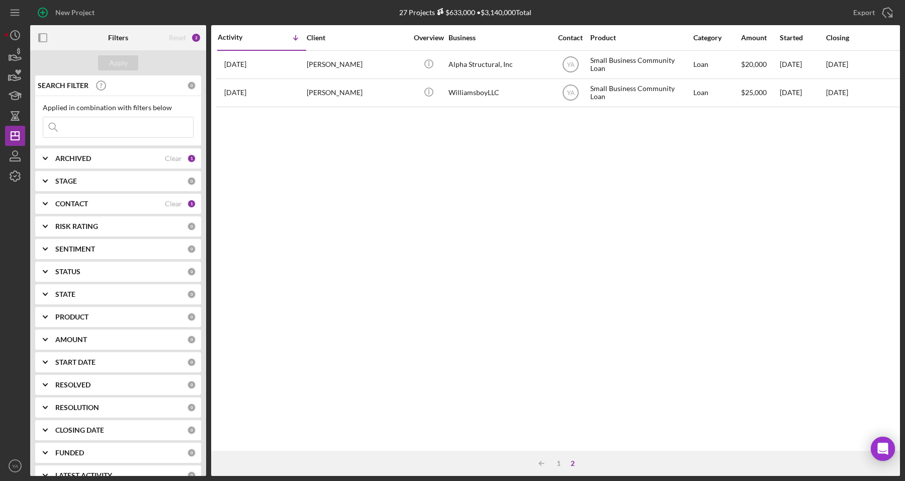
scroll to position [0, 0]
click at [558, 463] on div "1" at bounding box center [559, 463] width 14 height 8
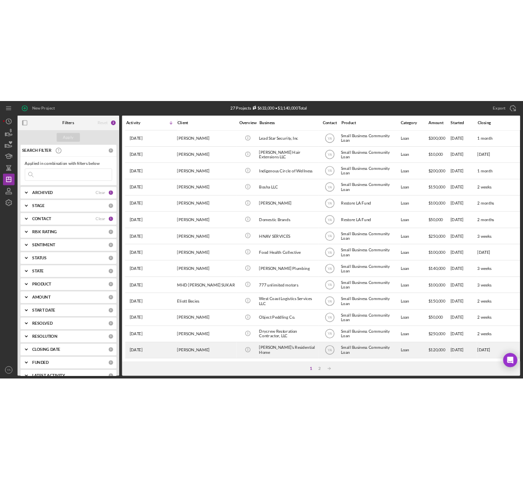
scroll to position [328, 0]
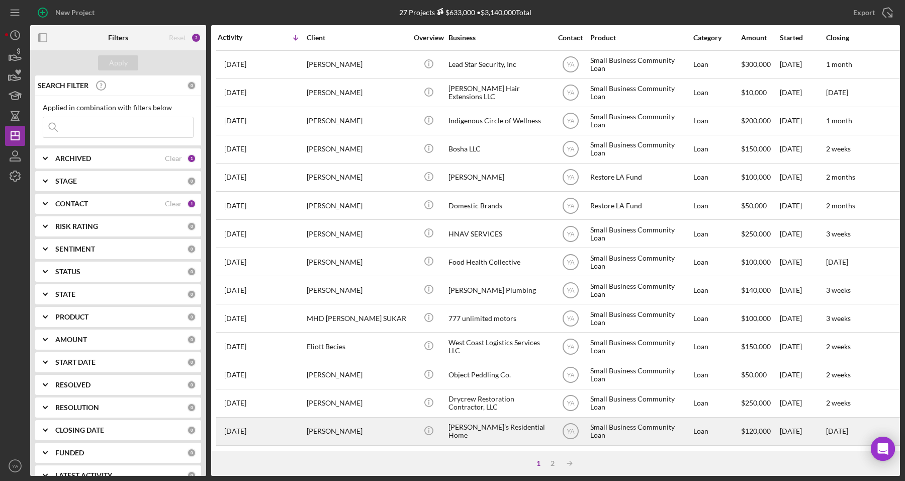
click at [505, 424] on div "[PERSON_NAME]’s Residential Home" at bounding box center [499, 431] width 101 height 27
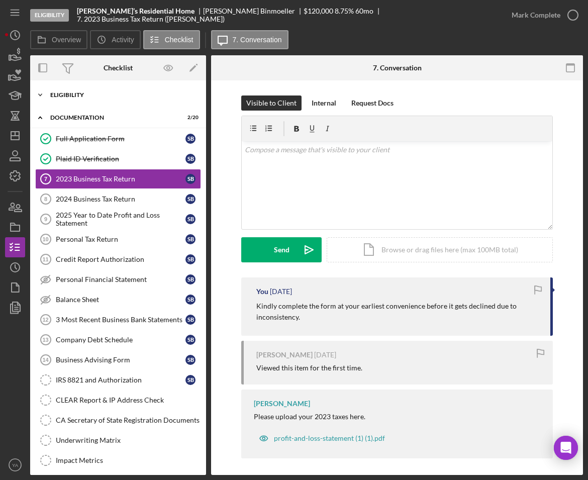
click at [85, 97] on div "Eligibility" at bounding box center [121, 95] width 143 height 6
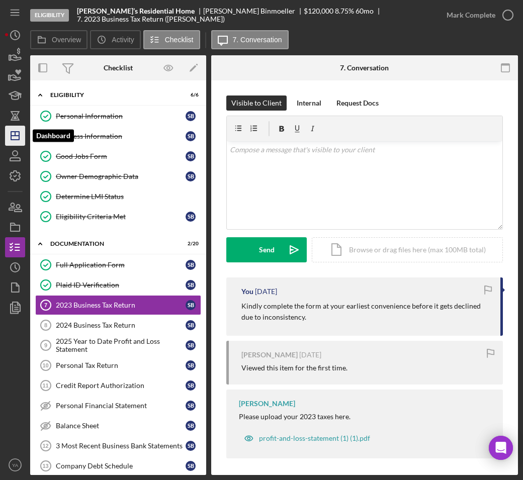
click at [15, 139] on polygon "button" at bounding box center [15, 136] width 8 height 8
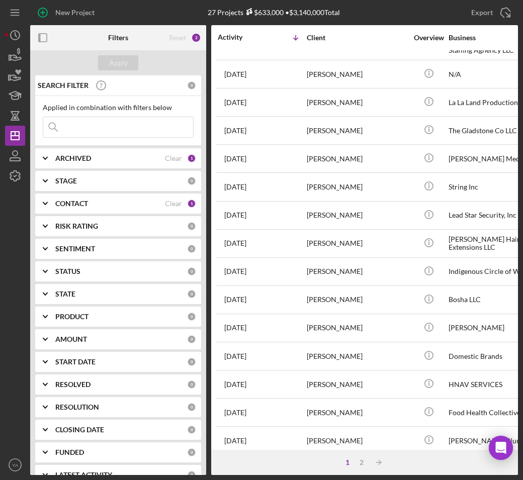
scroll to position [329, 0]
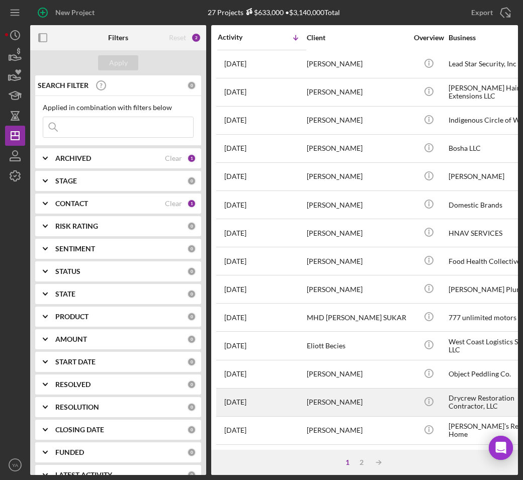
click at [370, 393] on div "[PERSON_NAME]" at bounding box center [357, 402] width 101 height 27
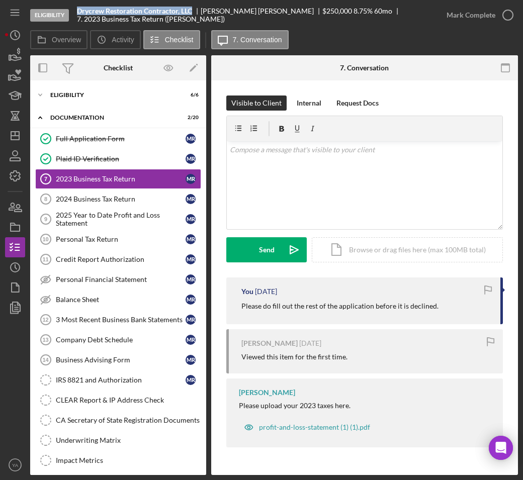
drag, startPoint x: 77, startPoint y: 13, endPoint x: 194, endPoint y: 12, distance: 117.2
click at [194, 12] on div "Drycrew Restoration Contractor, LLC" at bounding box center [139, 11] width 124 height 8
copy b "Drycrew Restoration Contractor, LLC"
click at [18, 138] on icon "Icon/Dashboard" at bounding box center [15, 135] width 25 height 25
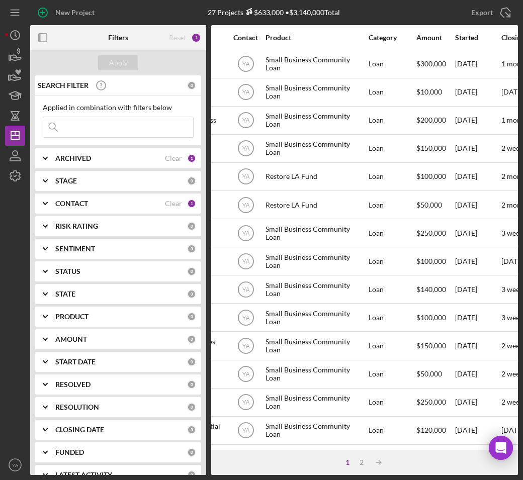
scroll to position [329, 0]
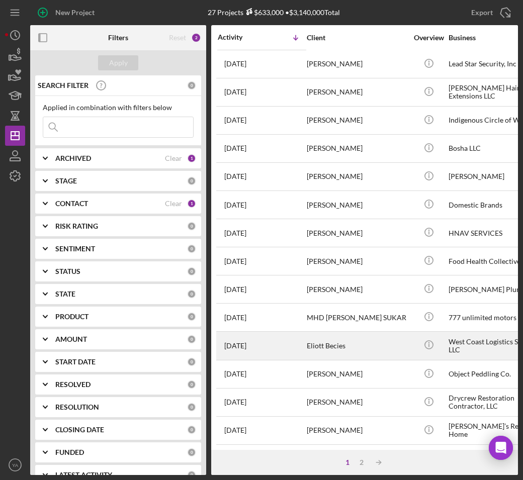
click at [350, 344] on div "Eliott Becies" at bounding box center [357, 345] width 101 height 27
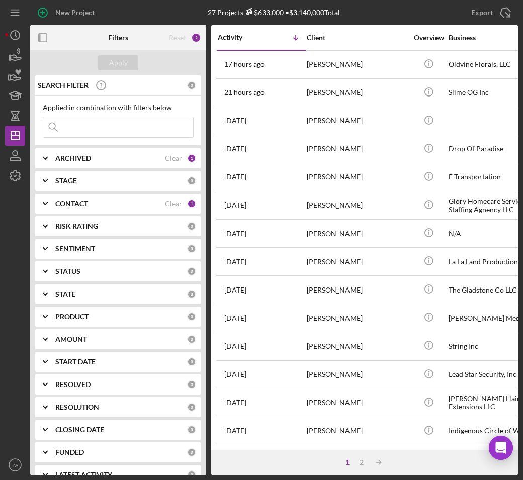
scroll to position [329, 0]
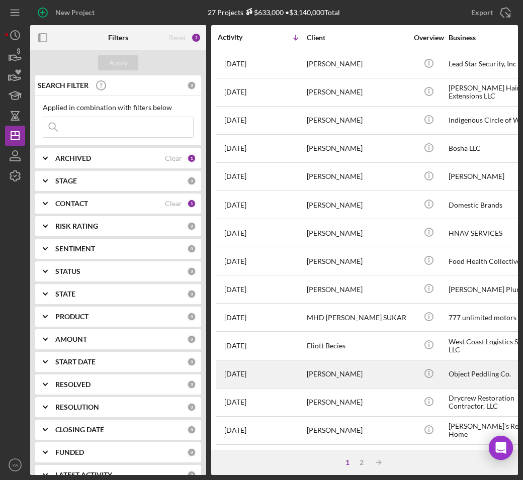
click at [457, 363] on div "Object Peddling Co." at bounding box center [499, 374] width 101 height 27
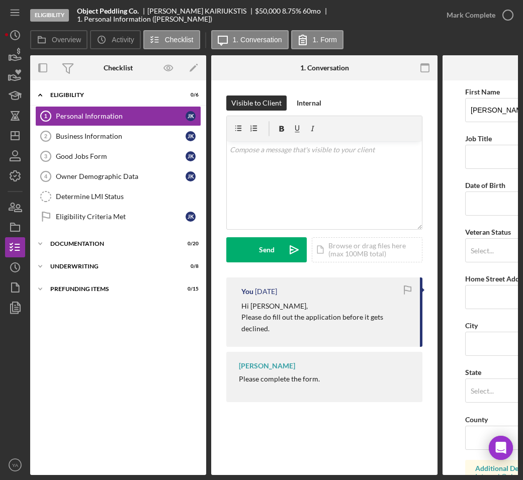
click at [76, 11] on div "Eligibility Object Peddling Co. [PERSON_NAME] $50,000 $10,000 8.75 % 60 mo 1. P…" at bounding box center [233, 15] width 406 height 30
click at [129, 139] on div "Business Information" at bounding box center [121, 136] width 130 height 8
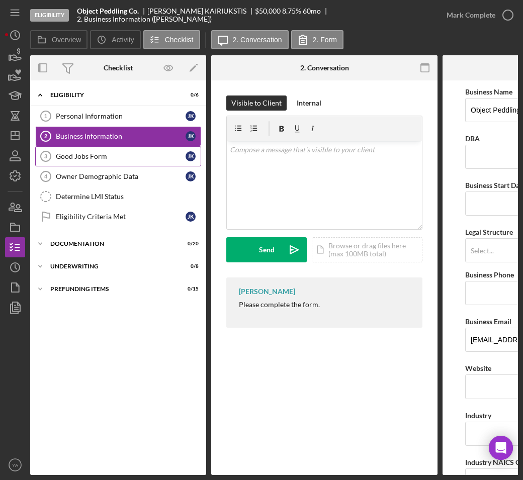
click at [124, 165] on link "Good Jobs Form 3 Good Jobs Form J K" at bounding box center [118, 156] width 166 height 20
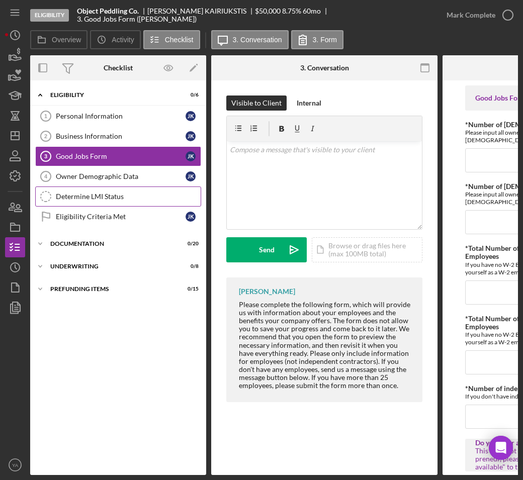
click at [127, 201] on div "Determine LMI Status" at bounding box center [128, 197] width 145 height 8
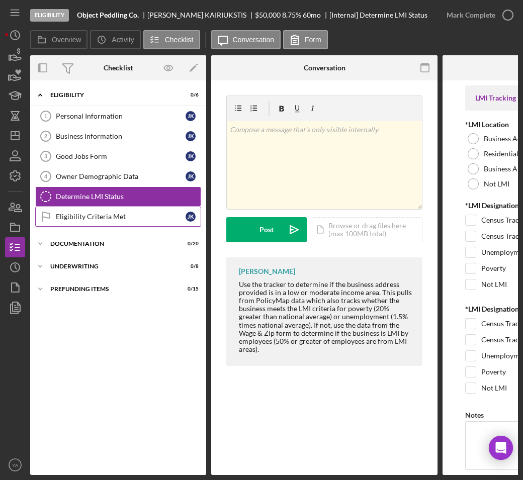
click at [125, 223] on link "Eligibility Criteria Met Eligibility Criteria Met J K" at bounding box center [118, 217] width 166 height 20
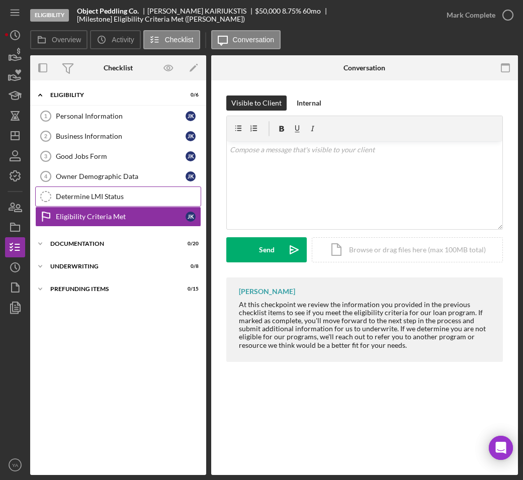
click at [125, 197] on div "Determine LMI Status" at bounding box center [128, 197] width 145 height 8
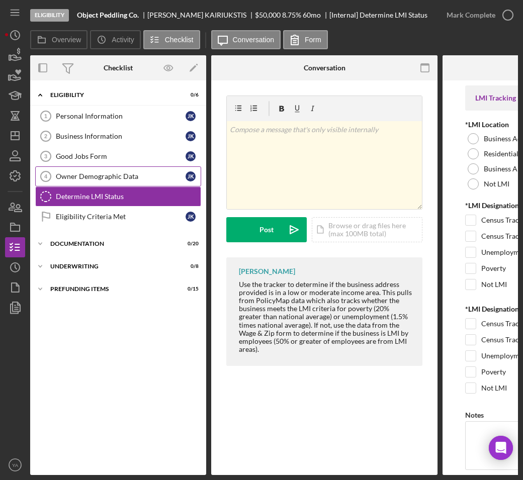
click at [122, 172] on link "Owner Demographic Data 4 Owner Demographic Data J K" at bounding box center [118, 176] width 166 height 20
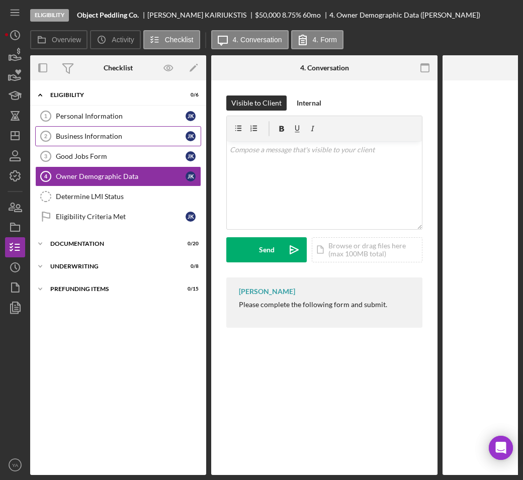
click at [122, 144] on link "Business Information 2 Business Information J K" at bounding box center [118, 136] width 166 height 20
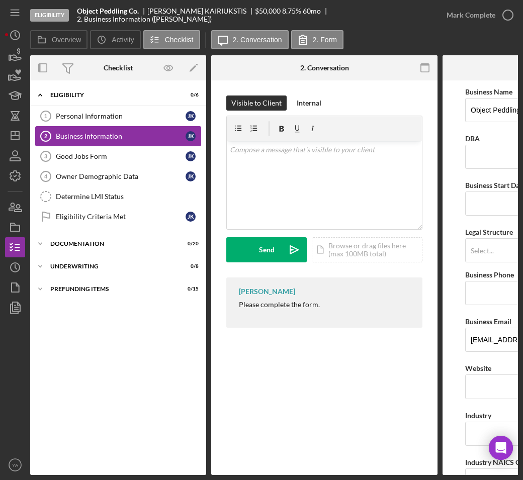
click at [122, 130] on link "Business Information 2 Business Information J K" at bounding box center [118, 136] width 166 height 20
click at [129, 111] on link "Personal Information 1 Personal Information J K" at bounding box center [118, 116] width 166 height 20
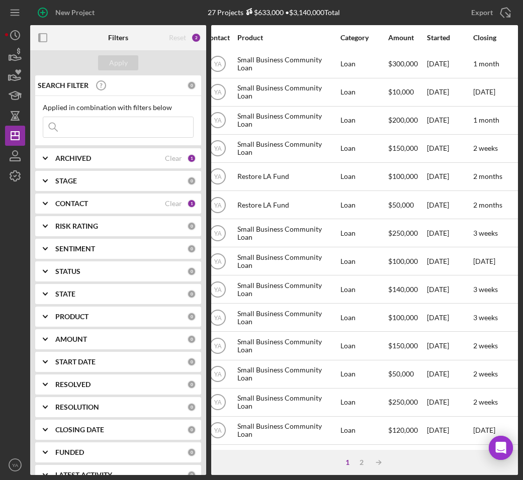
scroll to position [329, 0]
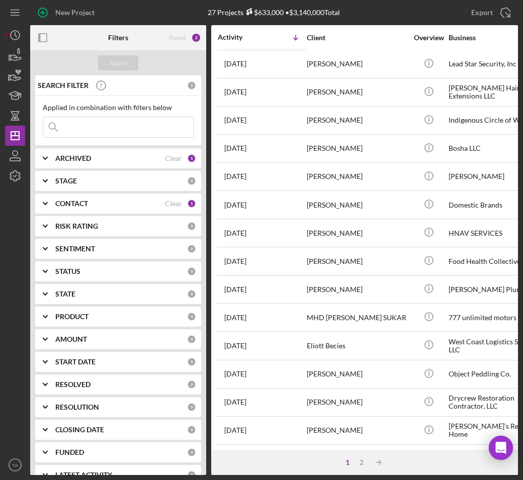
click at [207, 265] on div "Filters Reset 2 Apply SEARCH FILTER 0 Applied in combination with filters below…" at bounding box center [274, 250] width 488 height 450
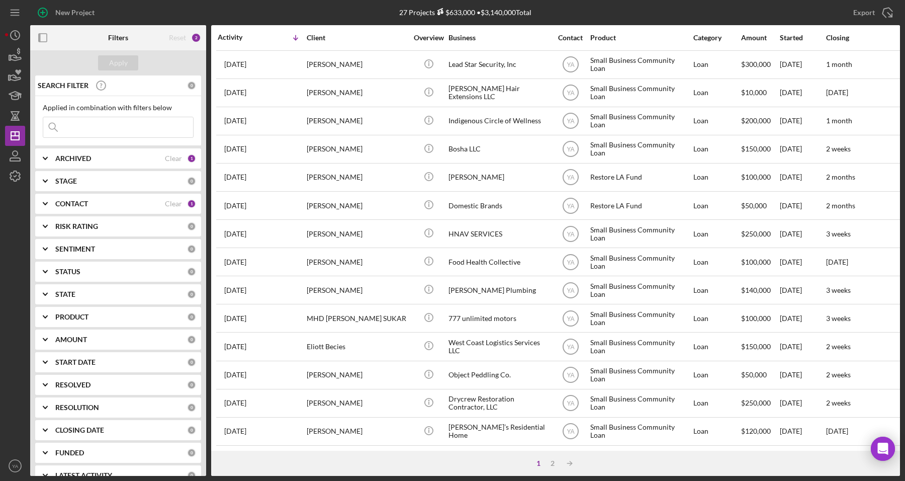
scroll to position [328, 0]
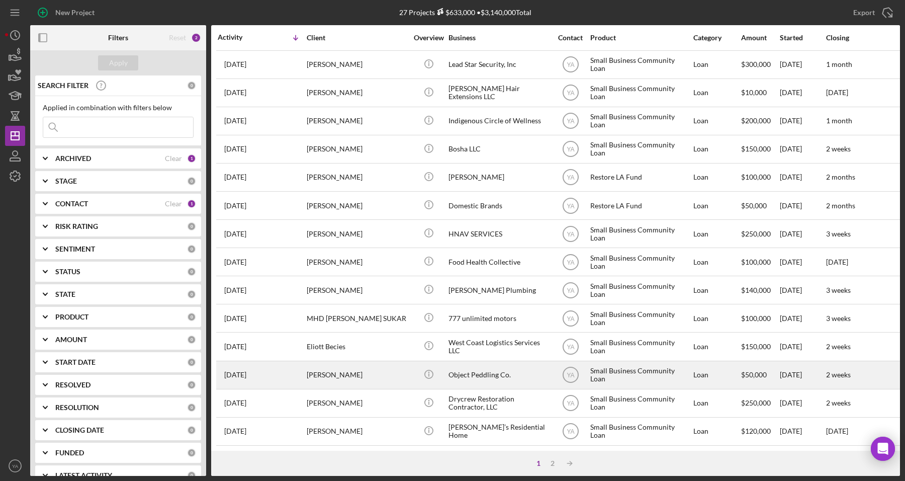
click at [451, 366] on div "Object Peddling Co." at bounding box center [499, 375] width 101 height 27
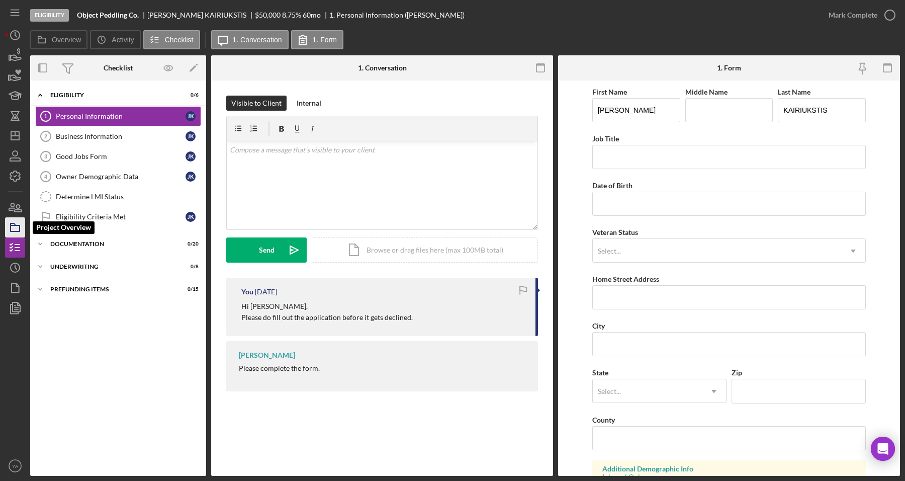
click at [16, 225] on polygon "button" at bounding box center [13, 224] width 5 height 2
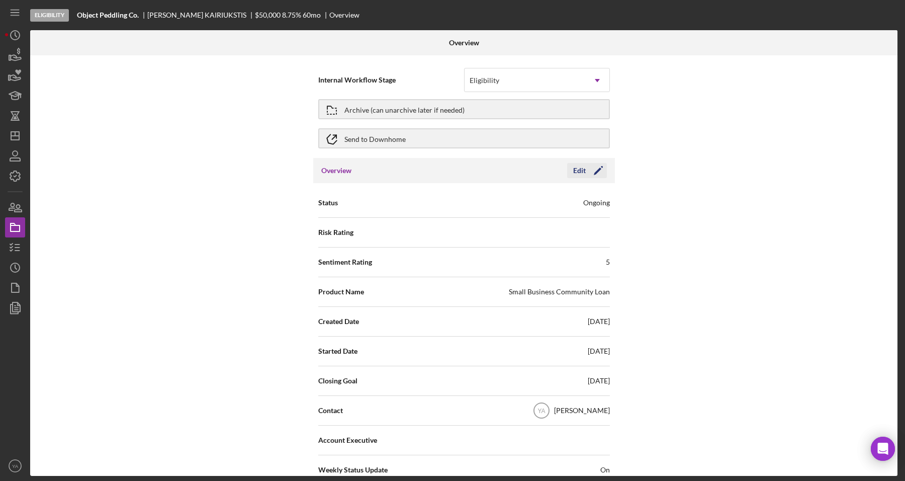
click at [586, 174] on icon "Icon/Edit" at bounding box center [598, 170] width 25 height 25
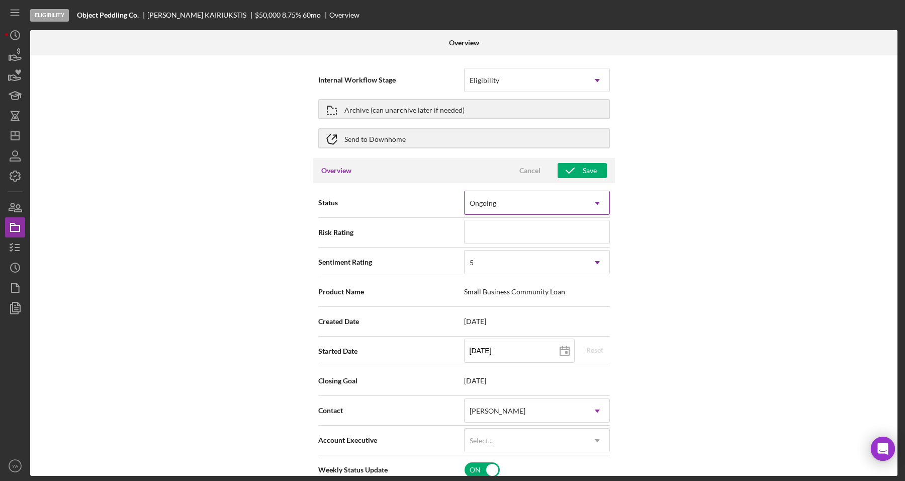
click at [553, 204] on div "Ongoing" at bounding box center [525, 203] width 121 height 23
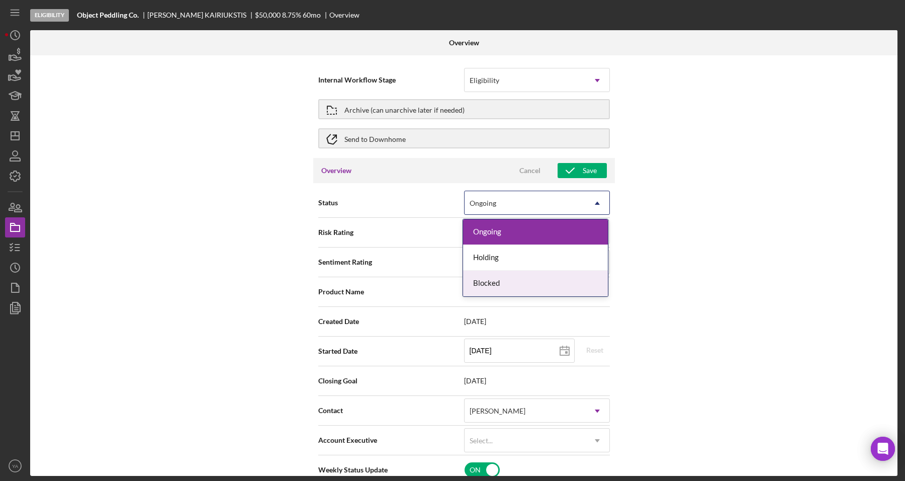
click at [511, 284] on div "Blocked" at bounding box center [535, 284] width 145 height 26
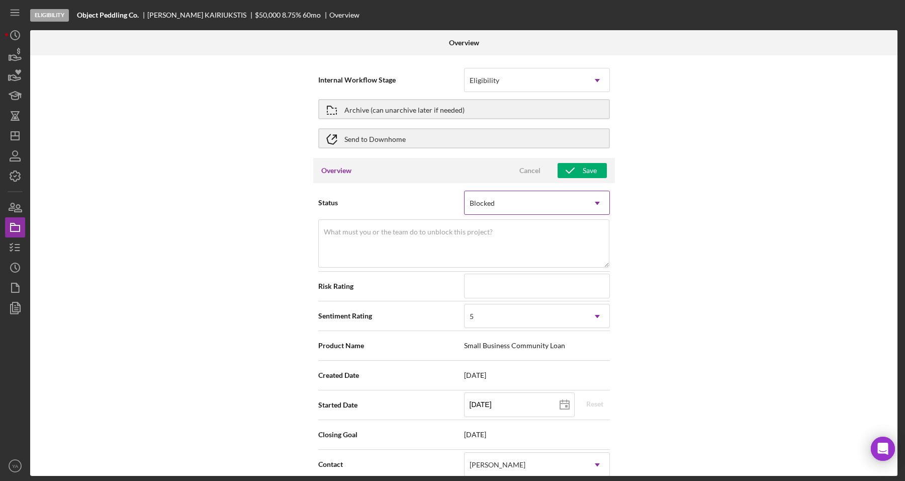
click at [519, 206] on div "Blocked" at bounding box center [525, 203] width 121 height 23
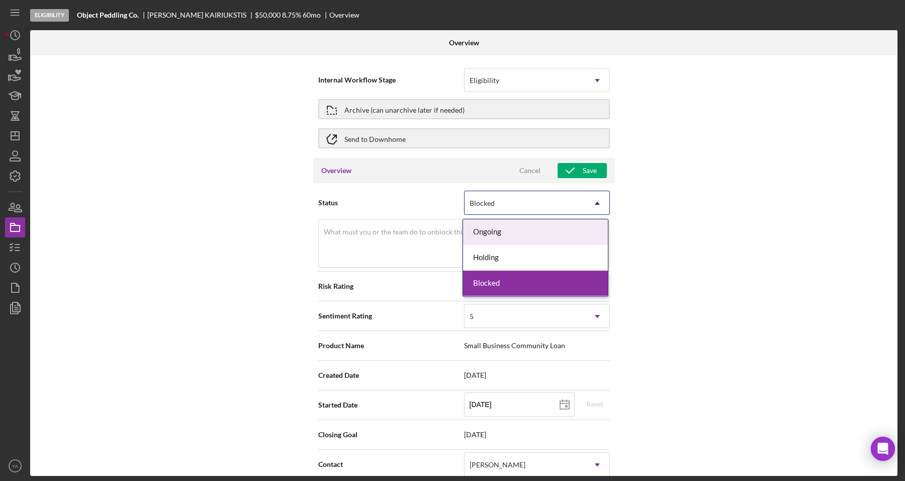
click at [514, 224] on div "Ongoing" at bounding box center [535, 232] width 145 height 26
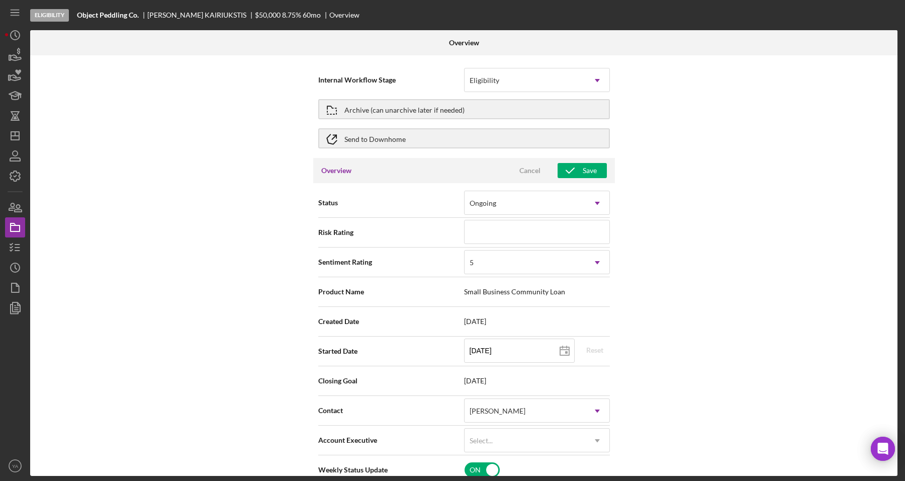
click at [717, 205] on div "Internal Workflow Stage Eligibility Icon/Dropdown Arrow Archive (can unarchive …" at bounding box center [464, 265] width 868 height 420
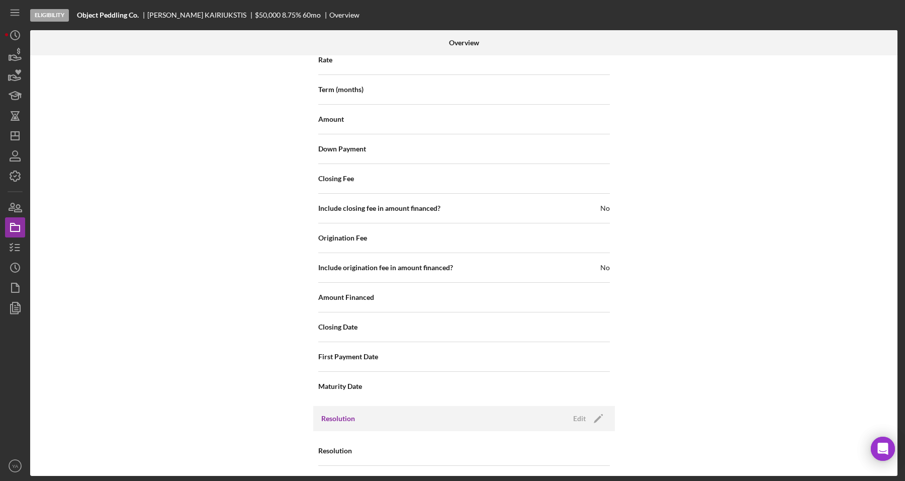
scroll to position [1138, 0]
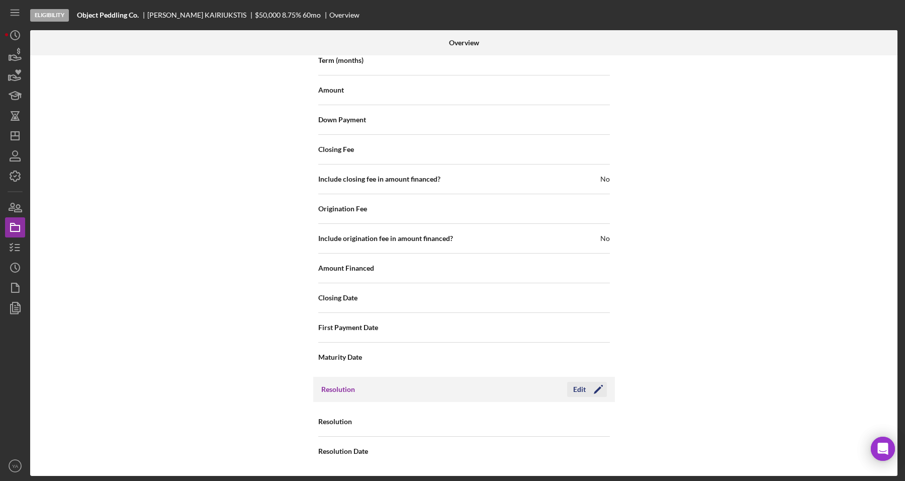
click at [591, 388] on icon "Icon/Edit" at bounding box center [598, 389] width 25 height 25
click at [561, 422] on div "Select..." at bounding box center [525, 421] width 121 height 23
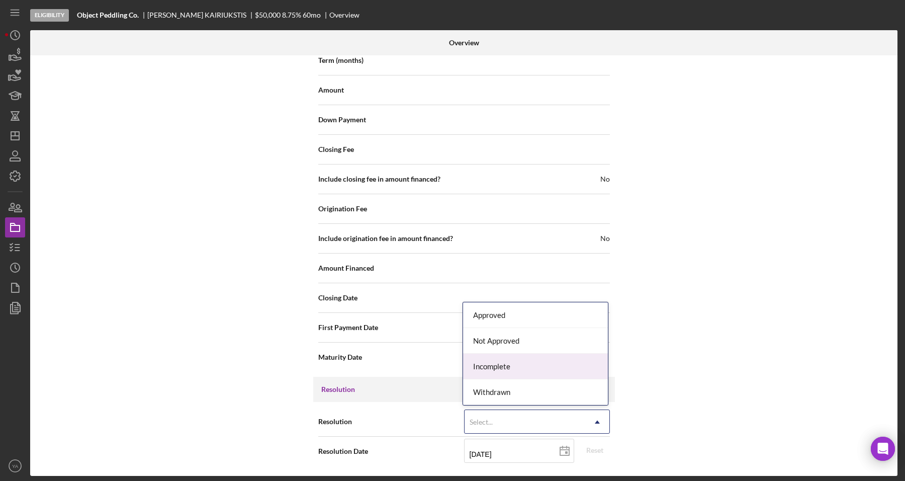
click at [514, 366] on div "Incomplete" at bounding box center [535, 367] width 145 height 26
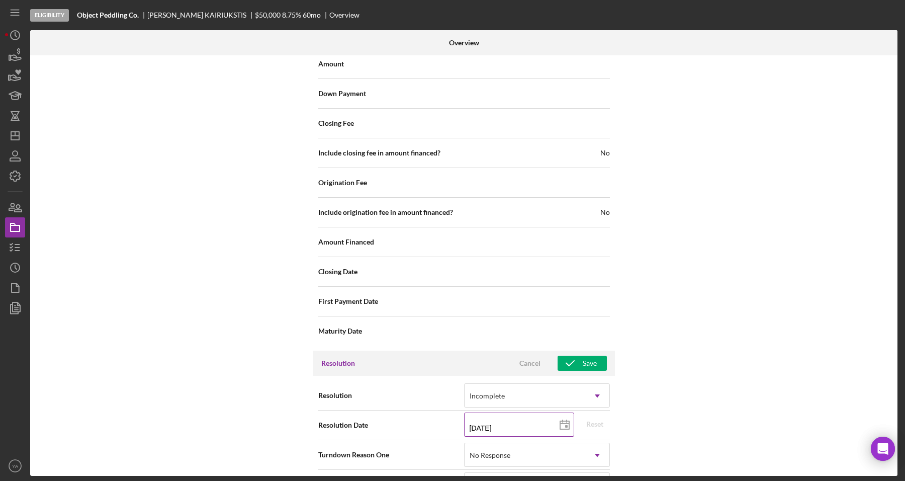
scroll to position [1197, 0]
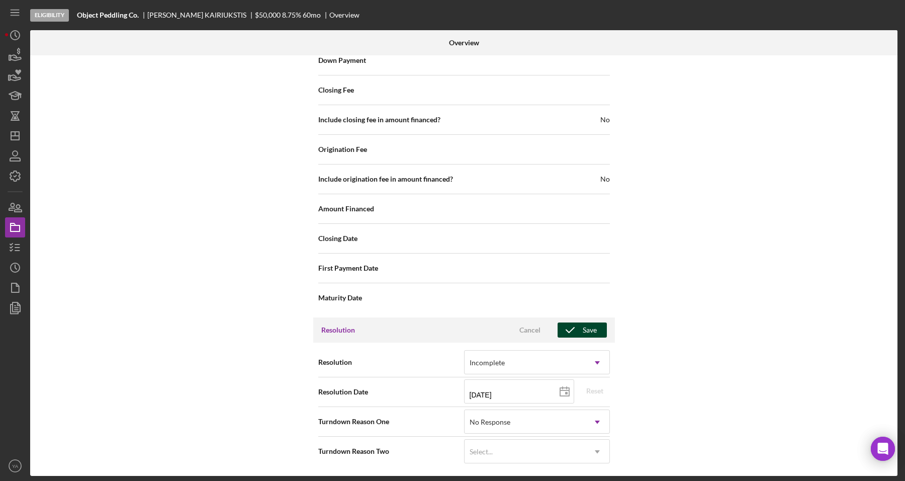
click at [583, 332] on div "Save" at bounding box center [590, 329] width 14 height 15
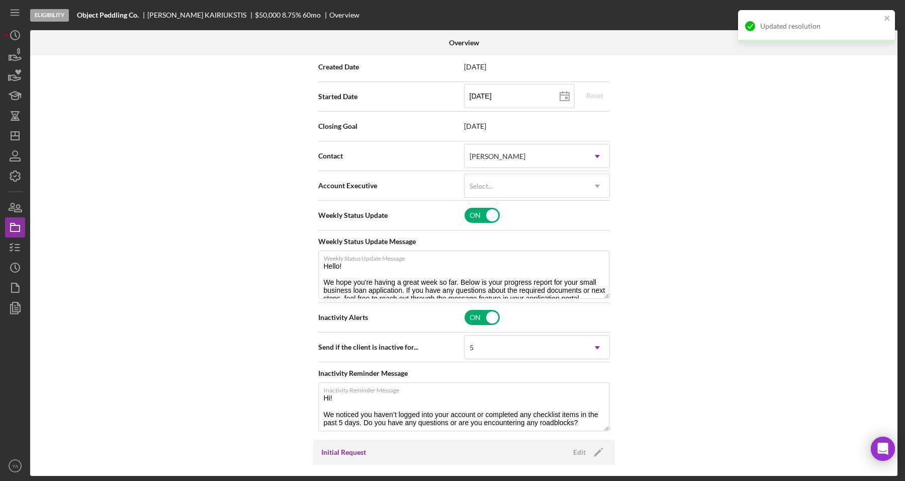
scroll to position [0, 0]
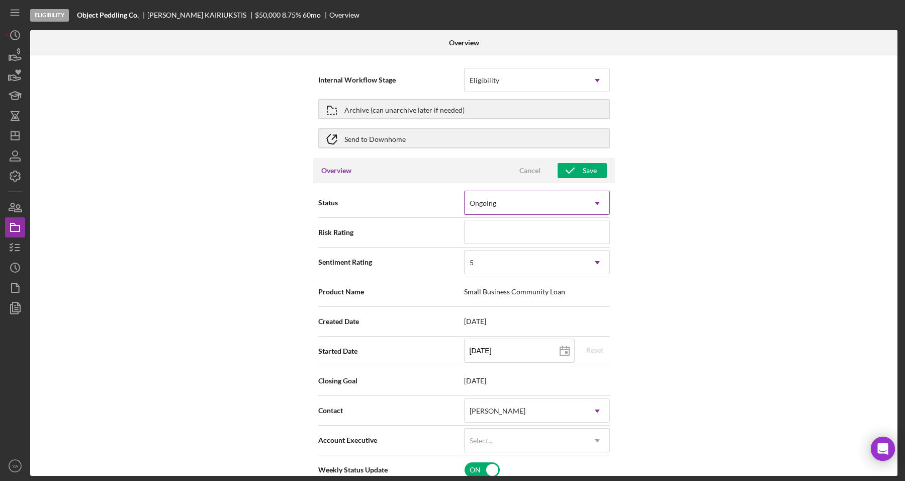
click at [506, 195] on div "Ongoing" at bounding box center [525, 203] width 121 height 23
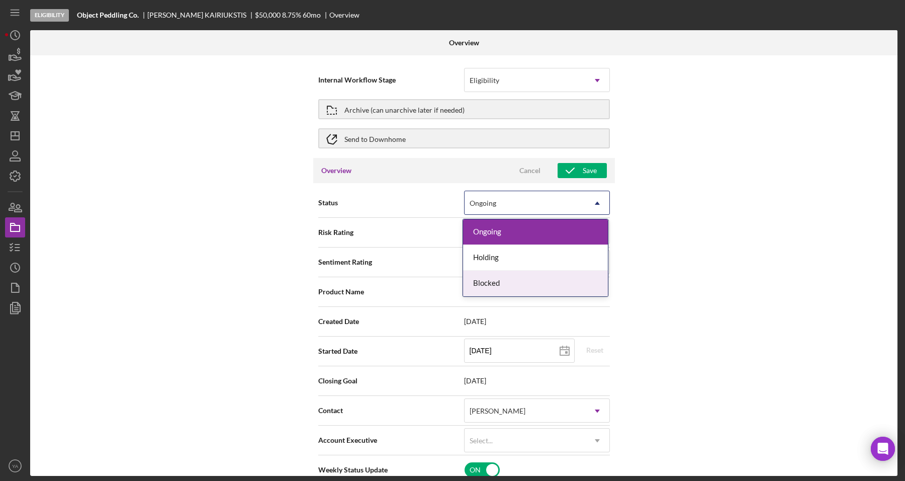
click at [502, 280] on div "Blocked" at bounding box center [535, 284] width 145 height 26
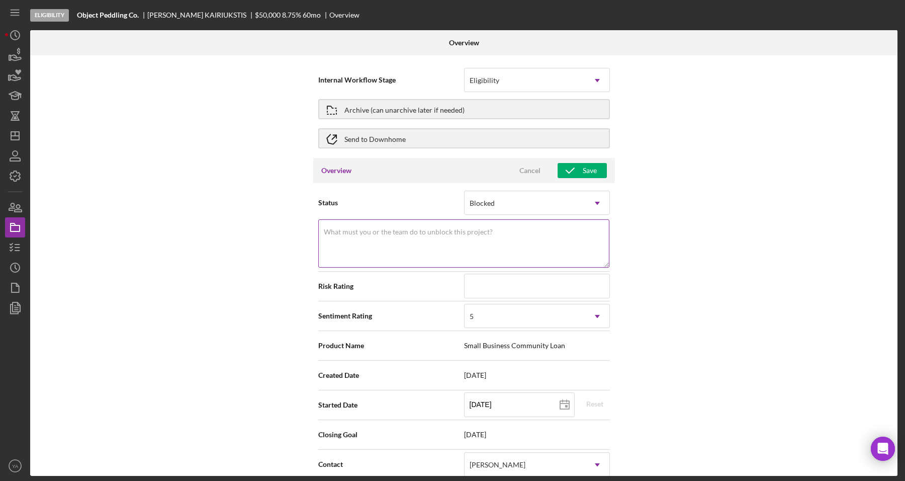
click at [496, 244] on textarea "What must you or the team do to unblock this project?" at bounding box center [463, 243] width 291 height 48
type textarea "No response"
click at [707, 194] on div "Internal Workflow Stage Eligibility Icon/Dropdown Arrow Archive (can unarchive …" at bounding box center [464, 265] width 868 height 420
click at [583, 165] on div "Save" at bounding box center [590, 170] width 14 height 15
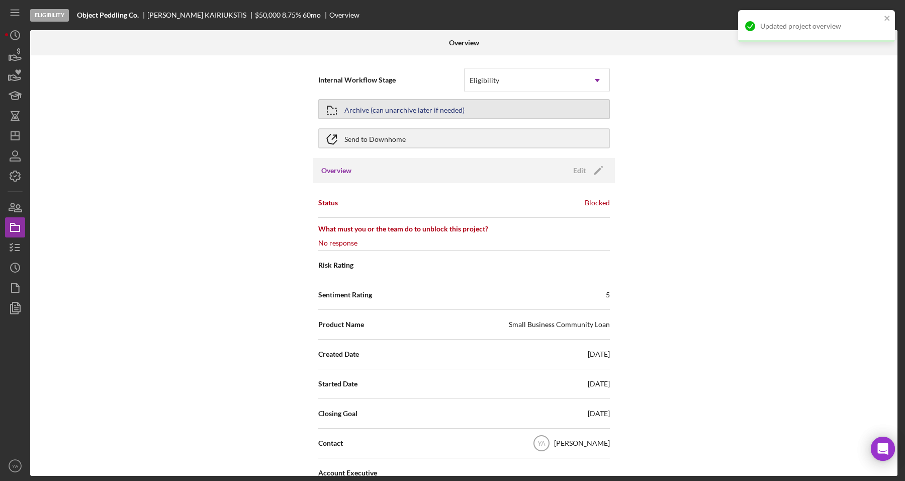
click at [493, 113] on button "Archive (can unarchive later if needed)" at bounding box center [464, 109] width 292 height 20
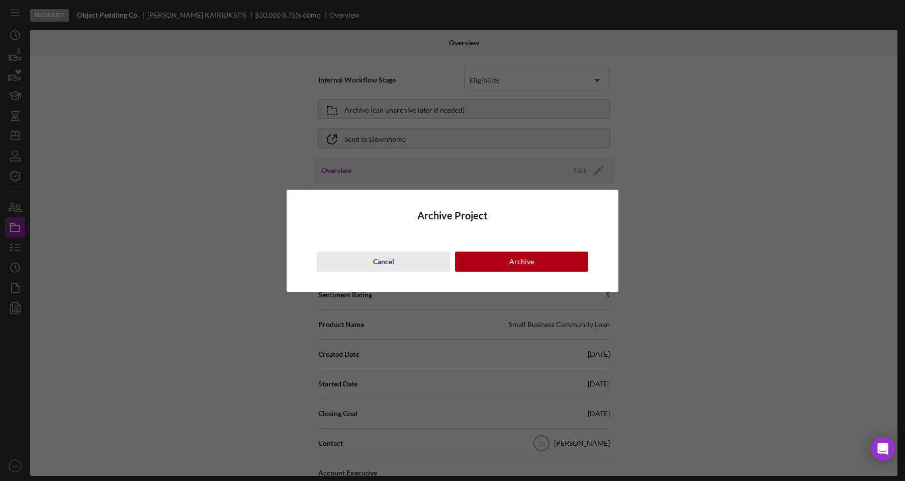
click at [388, 253] on div "Cancel" at bounding box center [383, 261] width 21 height 20
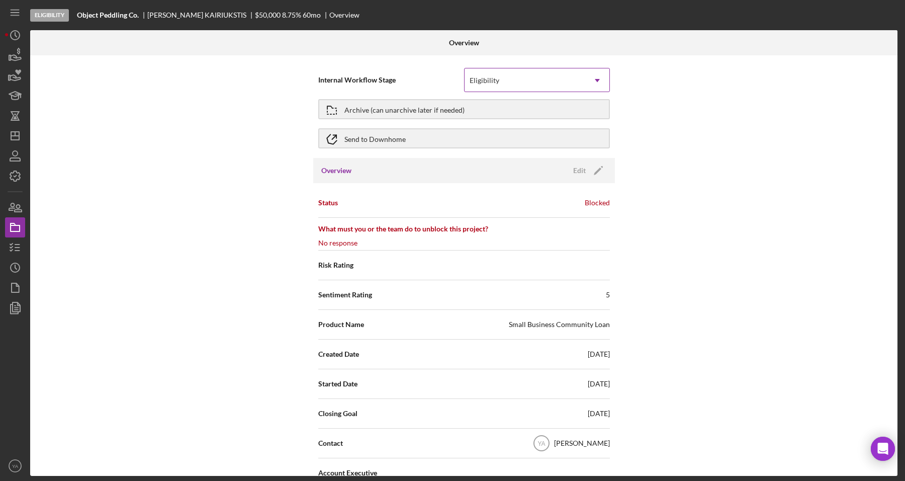
click at [574, 78] on div "Eligibility" at bounding box center [525, 80] width 121 height 23
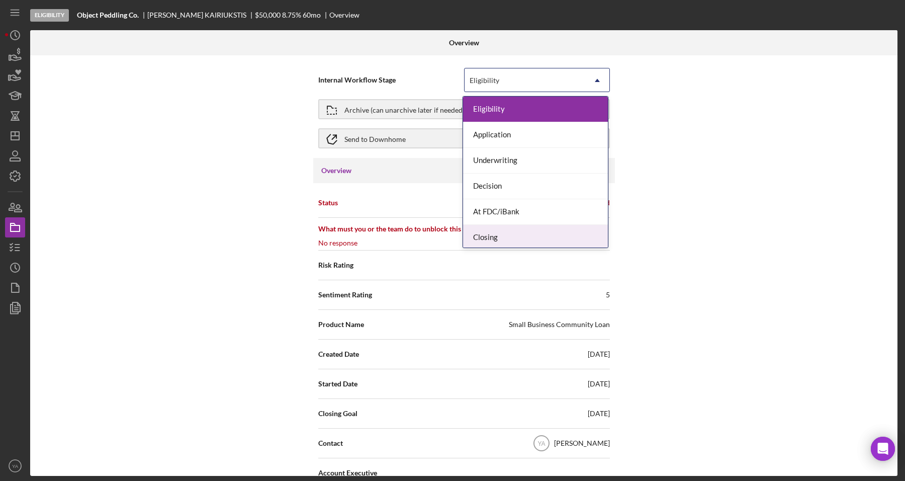
scroll to position [29, 0]
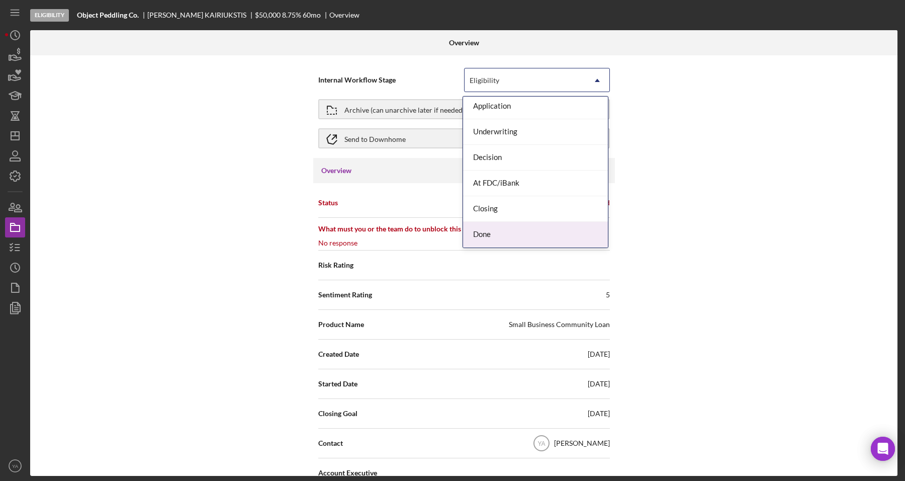
click at [501, 236] on div "Done" at bounding box center [535, 235] width 145 height 26
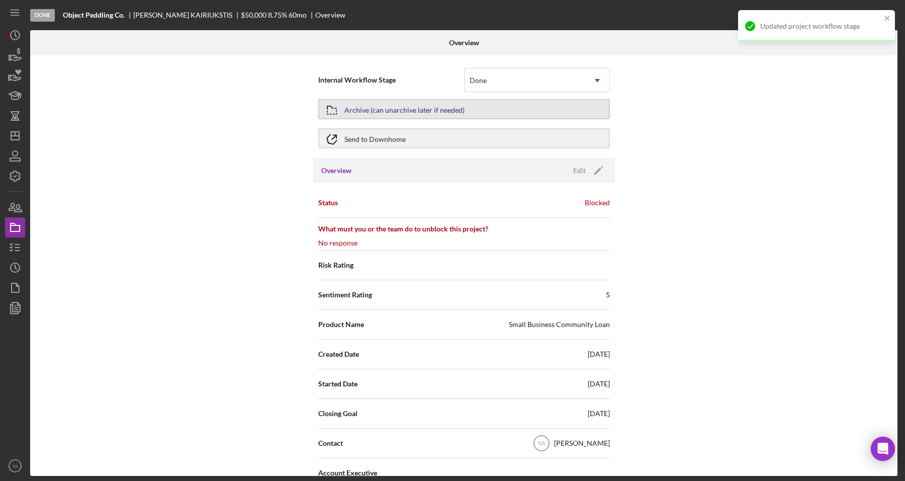
click at [426, 117] on div "Archive (can unarchive later if needed)" at bounding box center [404, 109] width 120 height 18
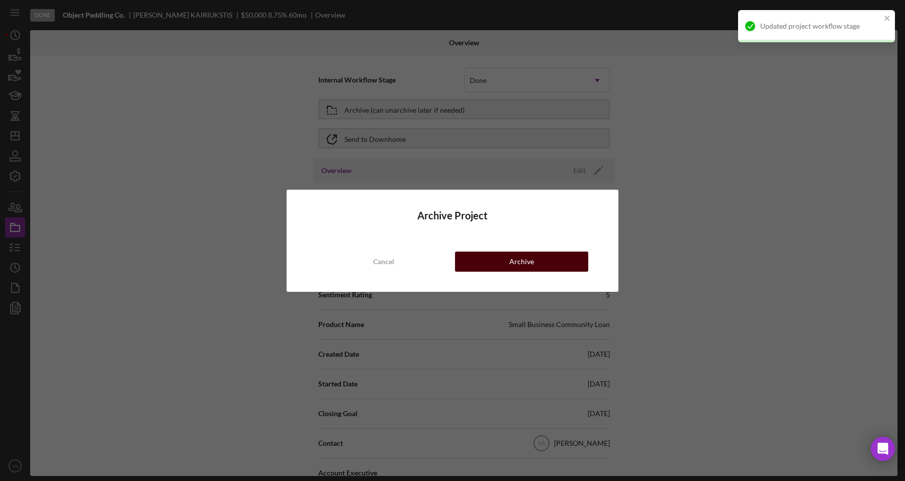
click at [527, 267] on div "Archive" at bounding box center [521, 261] width 25 height 20
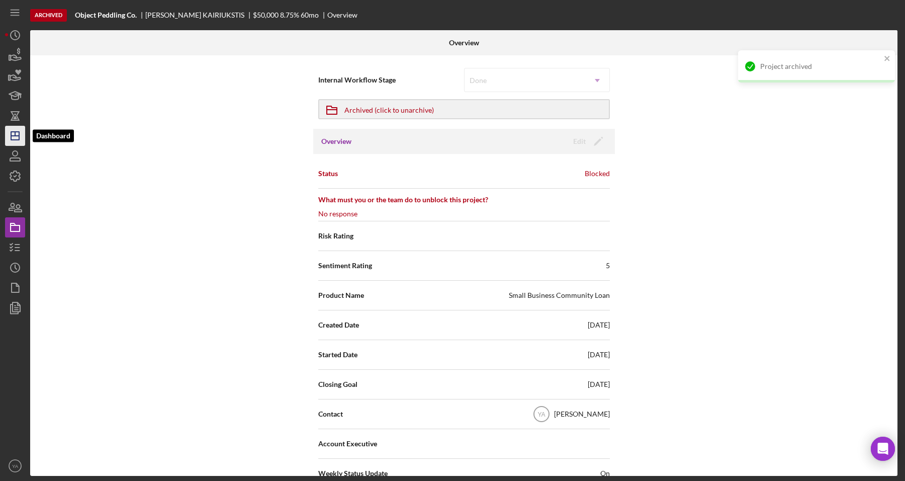
click at [21, 131] on icon "Icon/Dashboard" at bounding box center [15, 135] width 25 height 25
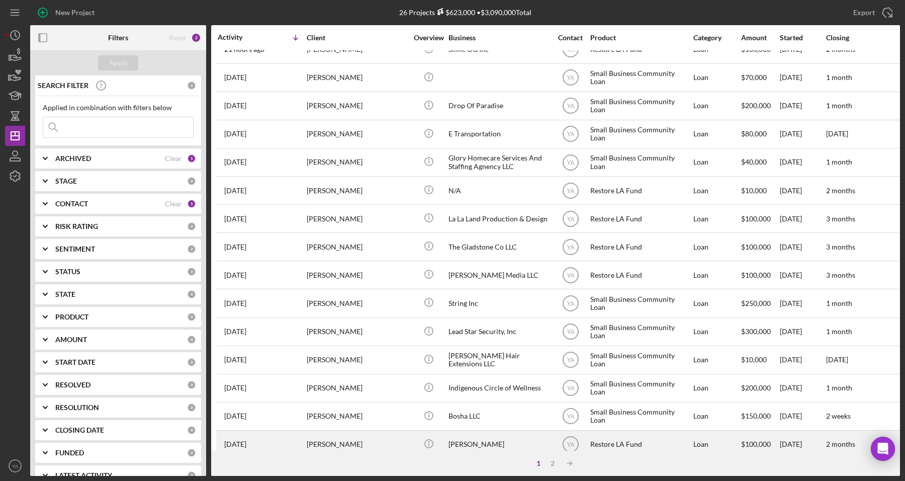
scroll to position [328, 0]
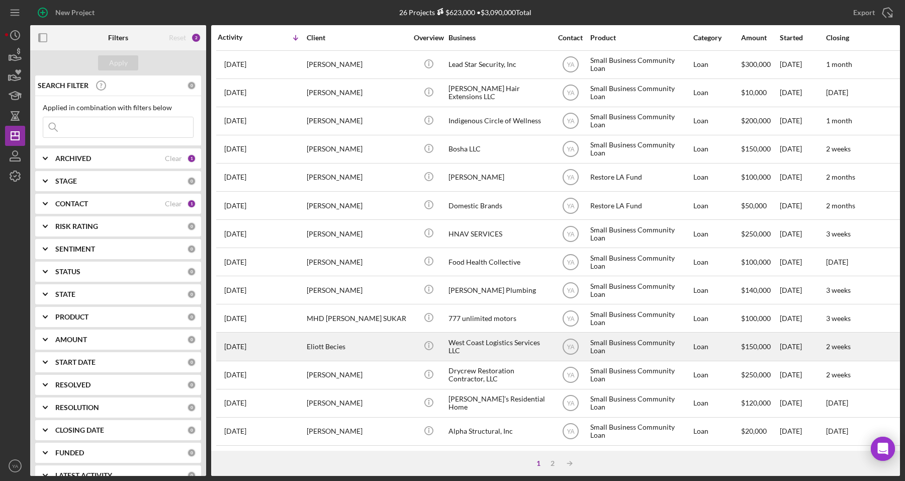
click at [487, 333] on div "West Coast Logistics Services LLC" at bounding box center [499, 346] width 101 height 27
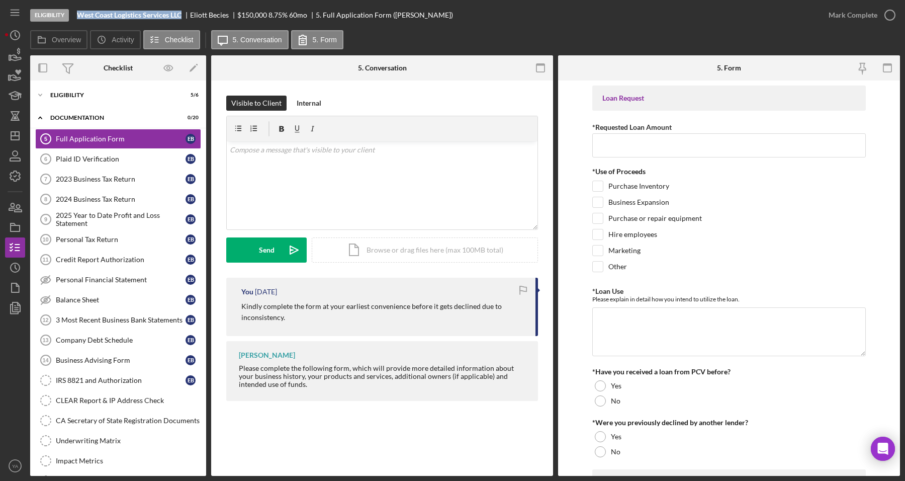
drag, startPoint x: 76, startPoint y: 15, endPoint x: 181, endPoint y: 16, distance: 104.6
click at [181, 16] on div "Eligibility West Coast Logistics Services LLC Eliott Becies $150,000 $30,000 8.…" at bounding box center [424, 15] width 789 height 30
copy b "West Coast Logistics Services LLC"
click at [542, 237] on div "Visible to Client Internal v Color teal Color pink Remove color Add row above A…" at bounding box center [382, 250] width 342 height 340
click at [92, 84] on div "Icon/Expander Eligibility 5 / 6 Icon/Expander Documentation 0 / 20 Full Applica…" at bounding box center [118, 277] width 176 height 395
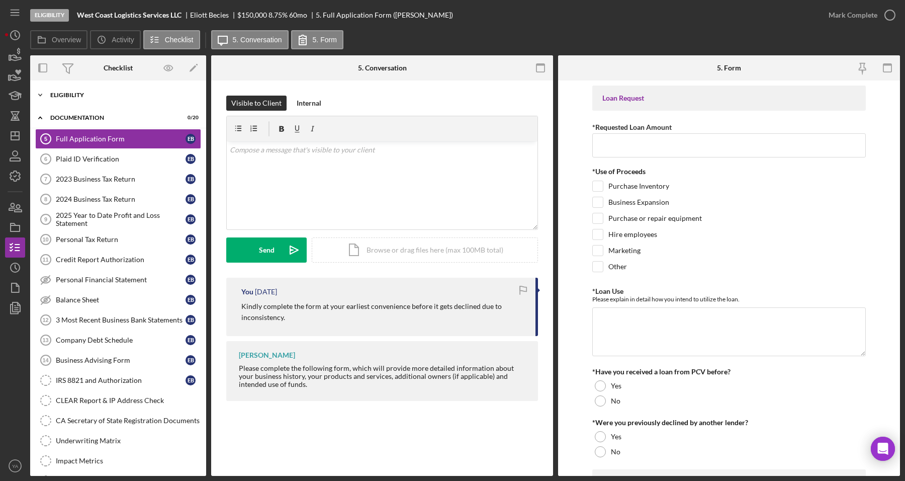
click at [91, 94] on div "Eligibility" at bounding box center [121, 95] width 143 height 6
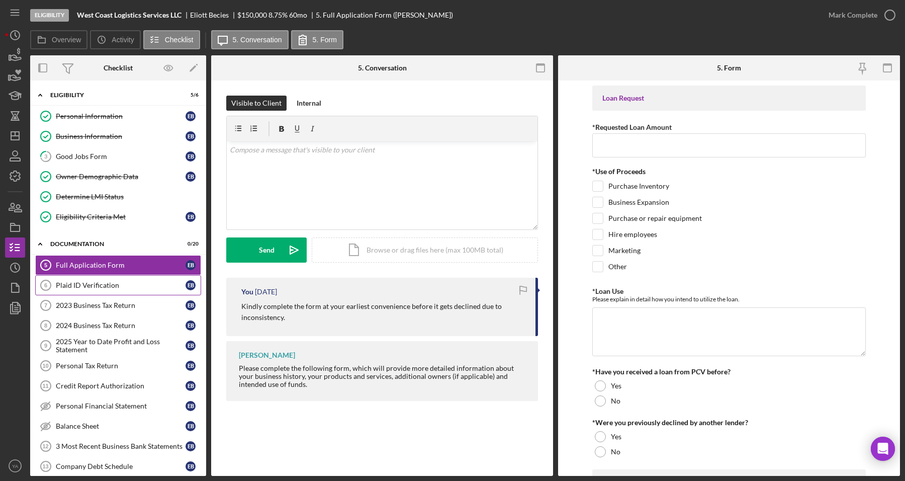
click at [99, 288] on div "Plaid ID Verification" at bounding box center [121, 285] width 130 height 8
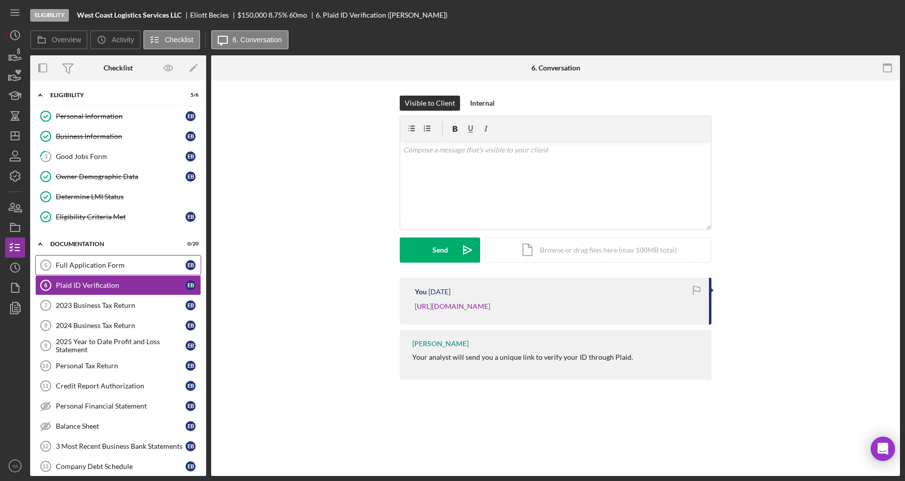
click at [104, 273] on link "Full Application Form 5 Full Application Form E B" at bounding box center [118, 265] width 166 height 20
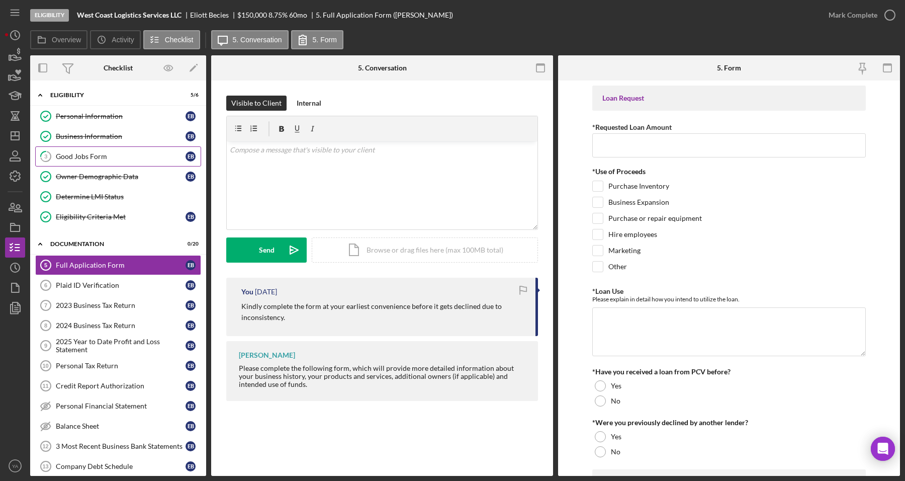
click at [110, 164] on link "3 Good Jobs Form E B" at bounding box center [118, 156] width 166 height 20
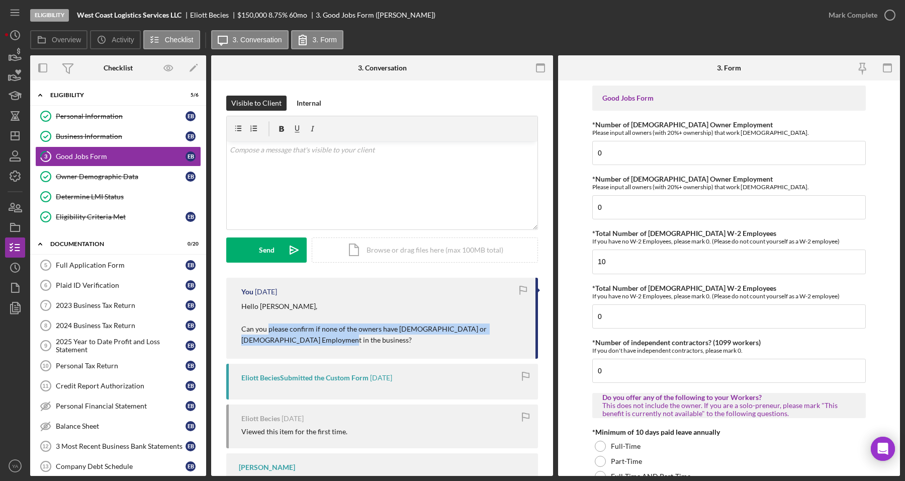
drag, startPoint x: 268, startPoint y: 327, endPoint x: 486, endPoint y: 335, distance: 218.4
click at [493, 338] on p "Hello [PERSON_NAME], Can you please confirm if none of the owners have [DEMOGRA…" at bounding box center [383, 323] width 284 height 45
click at [456, 332] on p "Hello [PERSON_NAME], Can you please confirm if none of the owners have [DEMOGRA…" at bounding box center [383, 323] width 284 height 45
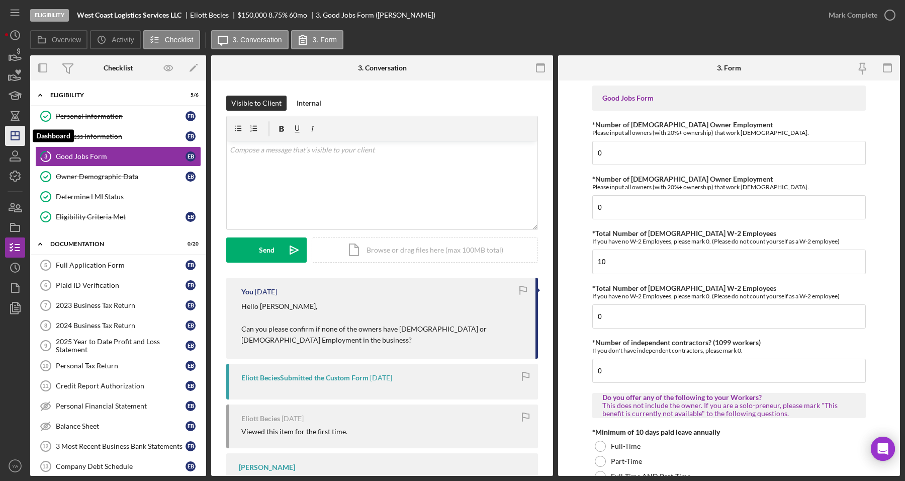
click at [18, 133] on icon "Icon/Dashboard" at bounding box center [15, 135] width 25 height 25
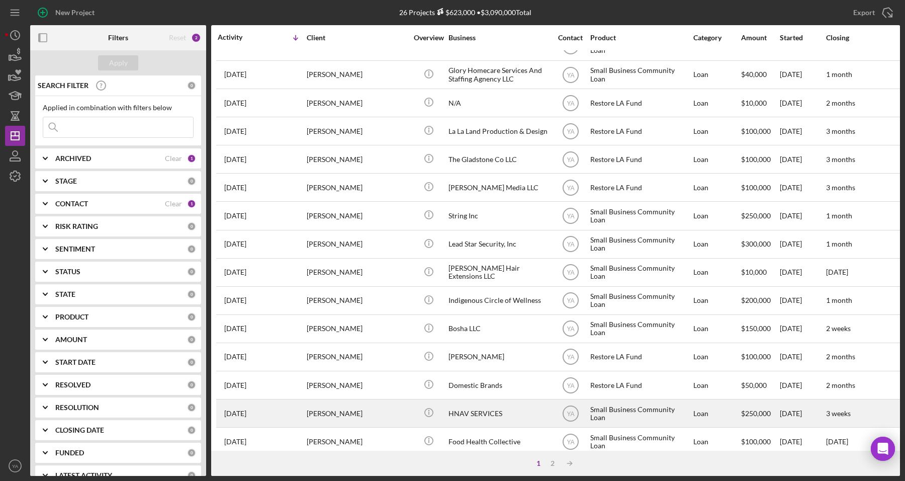
scroll to position [328, 0]
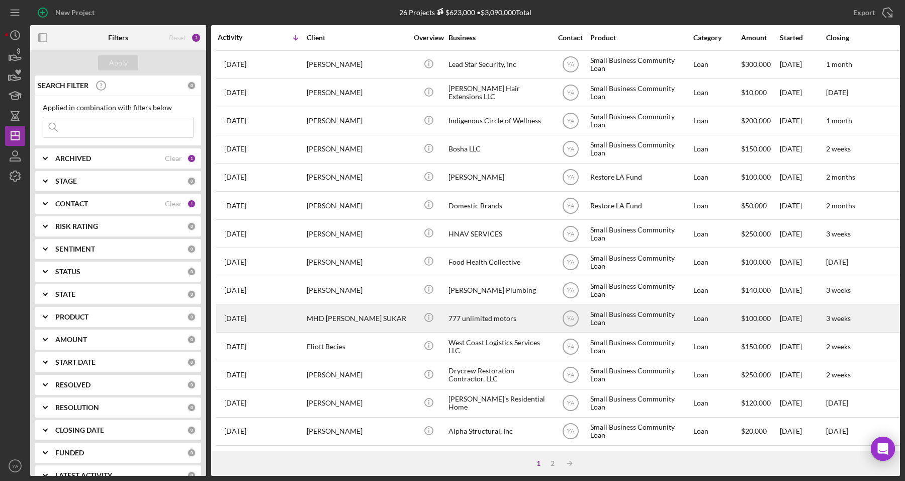
click at [504, 315] on div "777 unlimited motors" at bounding box center [499, 318] width 101 height 27
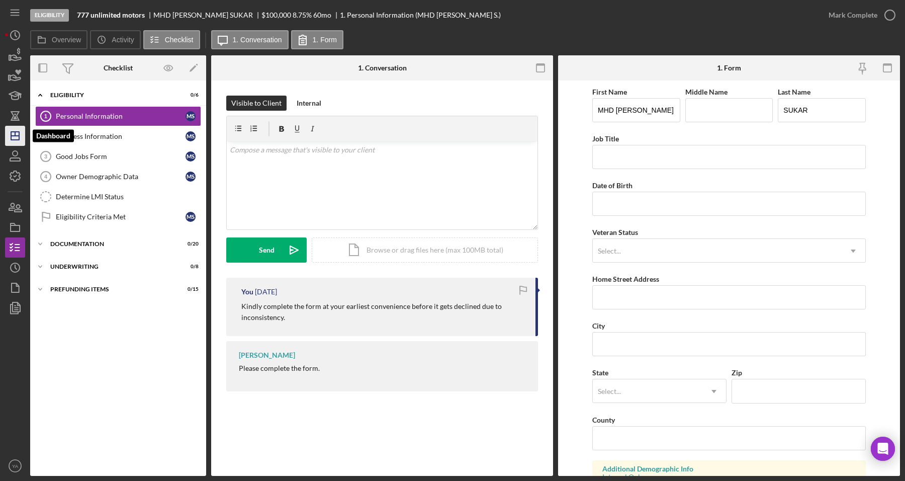
click at [17, 134] on icon "Icon/Dashboard" at bounding box center [15, 135] width 25 height 25
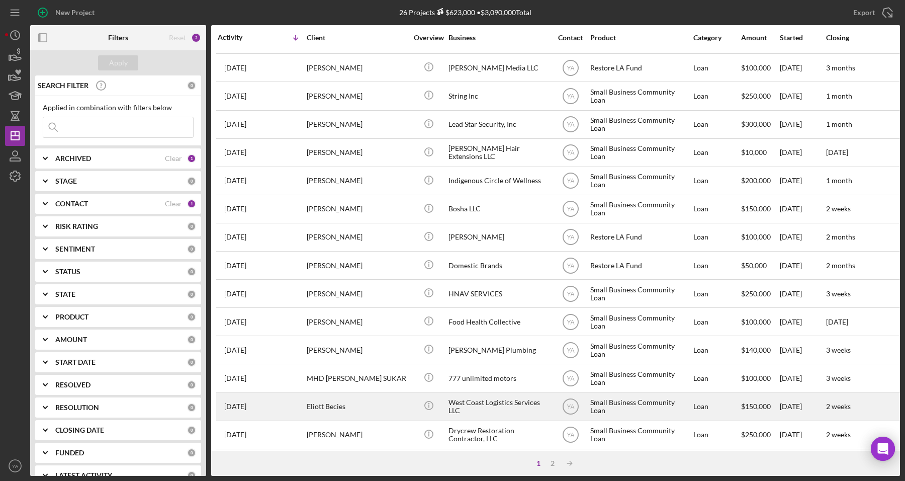
scroll to position [328, 0]
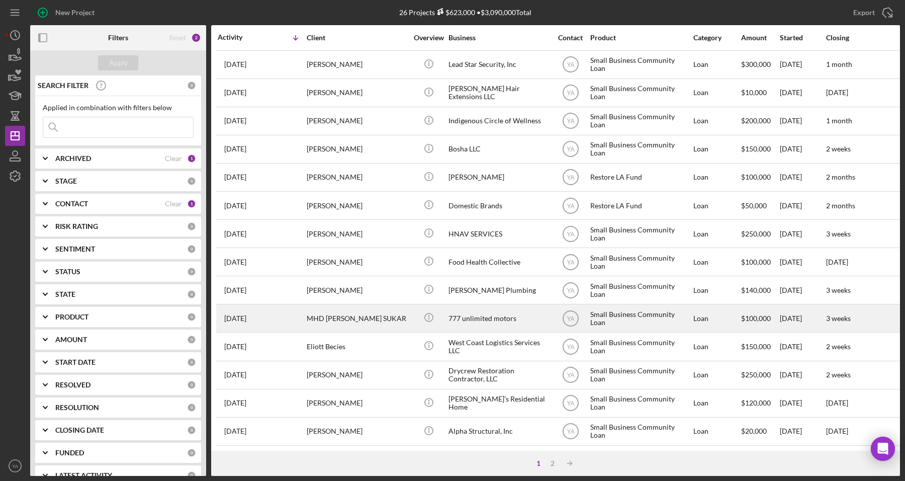
click at [488, 305] on div "777 unlimited motors" at bounding box center [499, 318] width 101 height 27
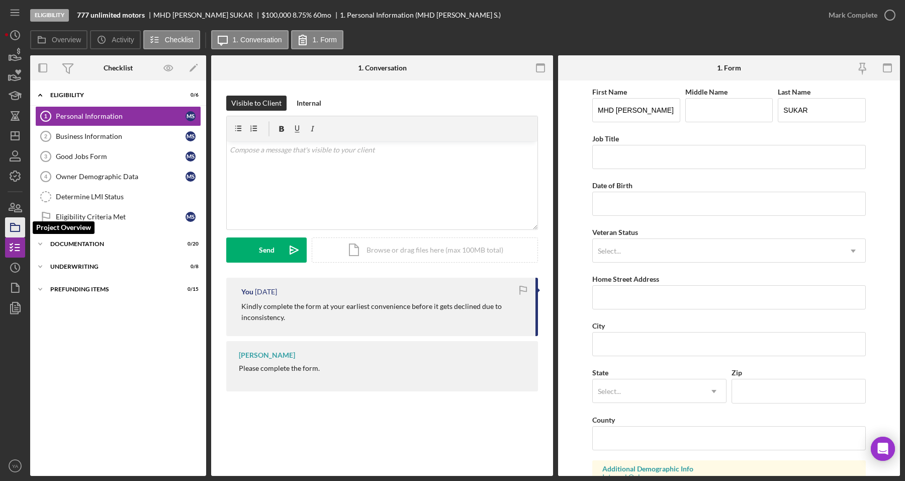
click at [14, 227] on icon "button" at bounding box center [15, 227] width 25 height 25
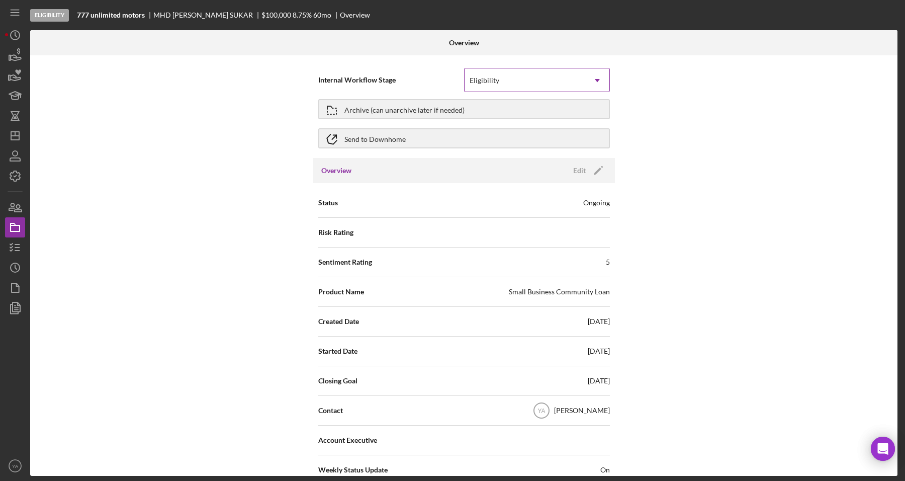
click at [537, 78] on div "Eligibility" at bounding box center [525, 80] width 121 height 23
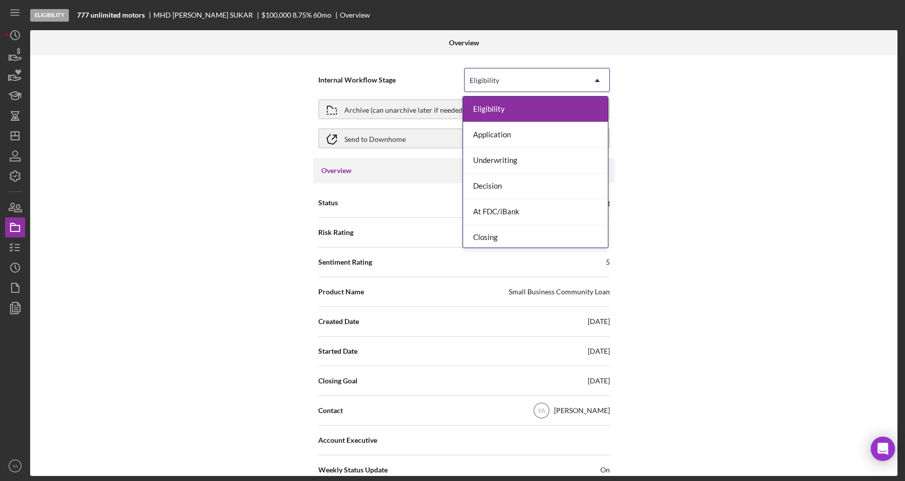
scroll to position [29, 0]
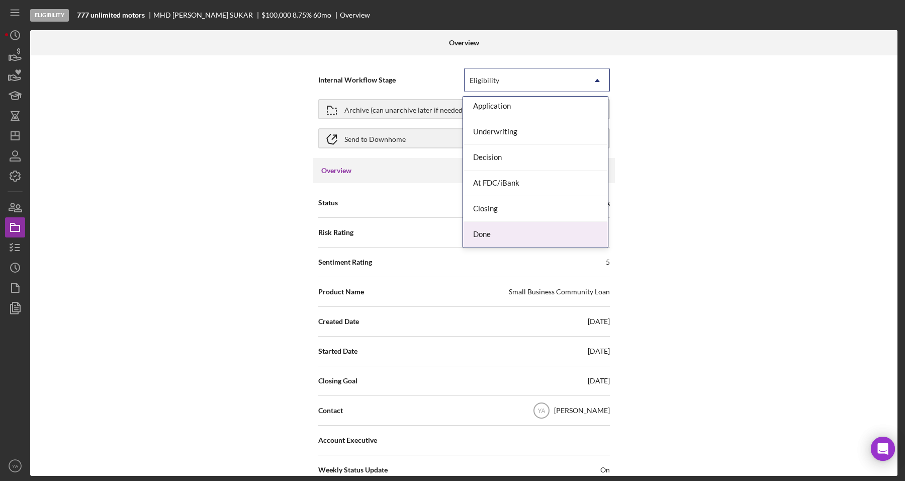
click at [507, 228] on div "Done" at bounding box center [535, 235] width 145 height 26
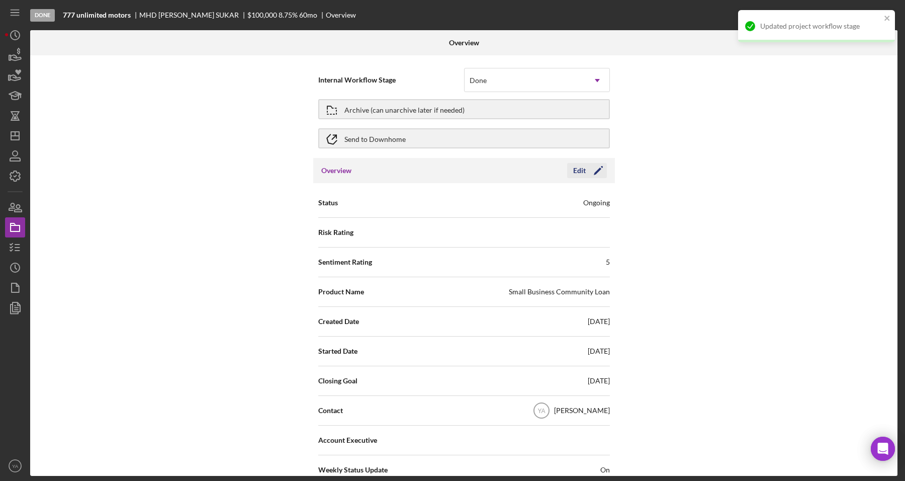
click at [589, 166] on icon "Icon/Edit" at bounding box center [598, 170] width 25 height 25
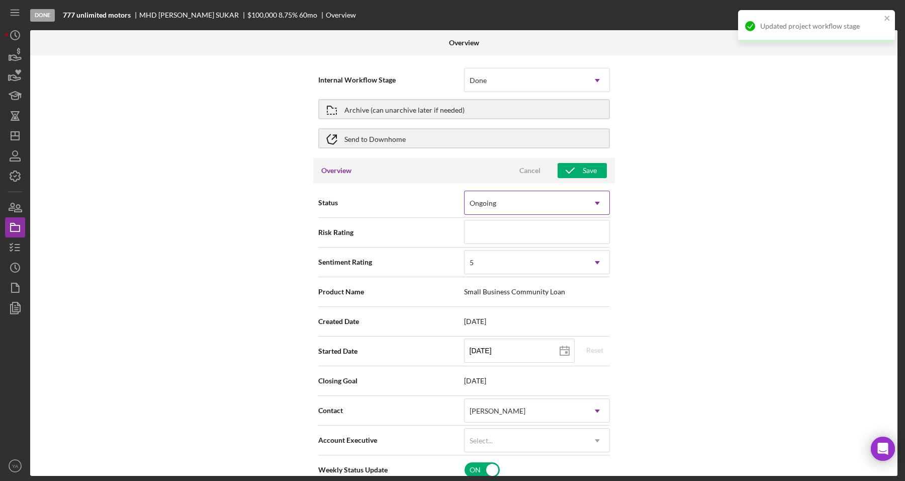
click at [531, 213] on div "Ongoing" at bounding box center [525, 203] width 121 height 23
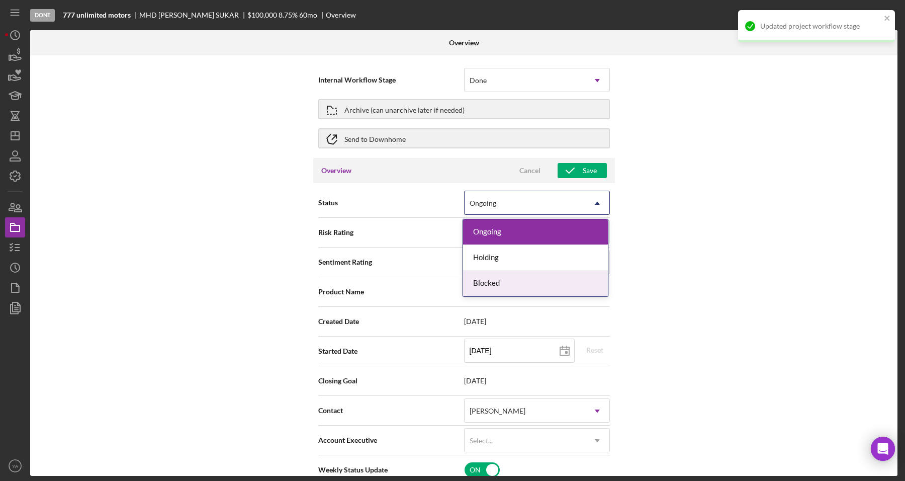
click at [506, 283] on div "Blocked" at bounding box center [535, 284] width 145 height 26
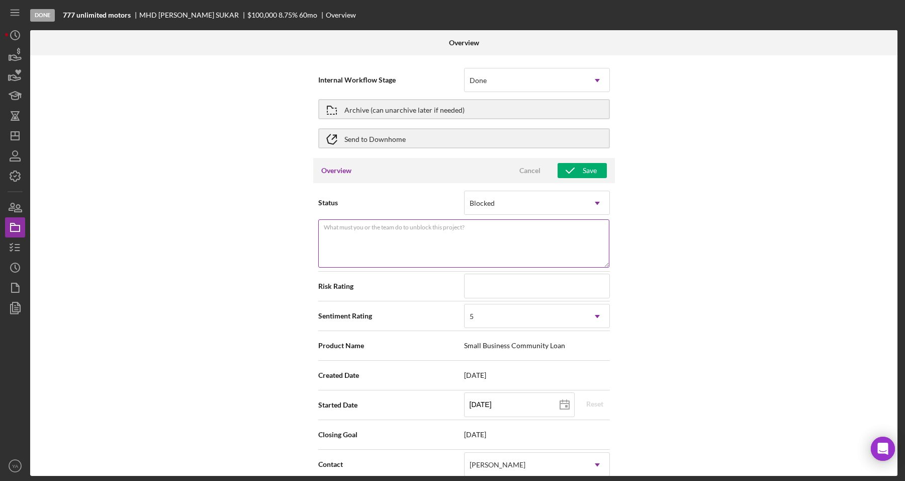
click at [512, 237] on textarea "What must you or the team do to unblock this project?" at bounding box center [463, 243] width 291 height 48
type textarea "No response"
click at [736, 293] on div "Internal Workflow Stage Done Icon/Dropdown Arrow Archive (can unarchive later i…" at bounding box center [464, 265] width 868 height 420
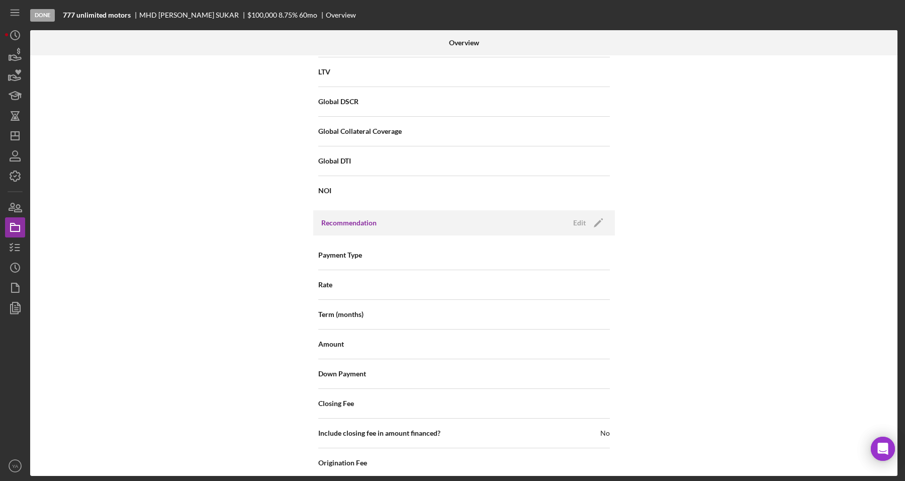
scroll to position [1192, 0]
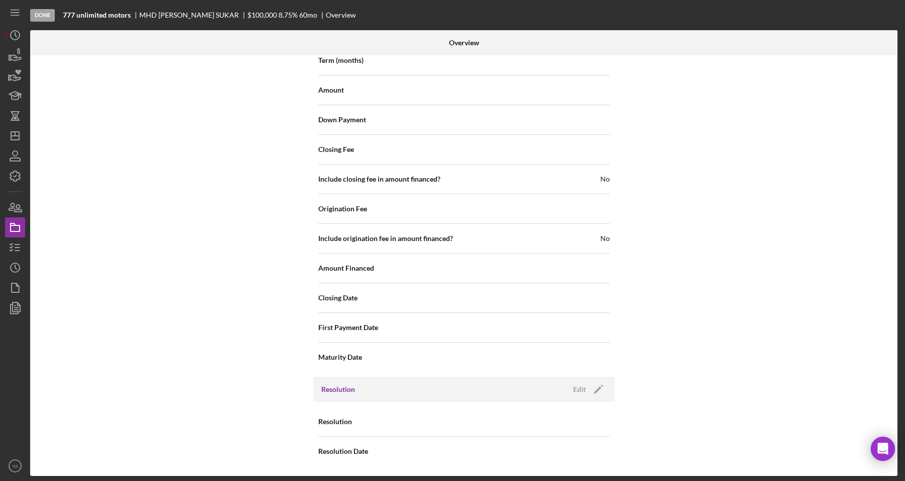
click at [597, 378] on div "Resolution Edit Icon/Edit" at bounding box center [464, 389] width 302 height 25
click at [597, 380] on div "Resolution Edit Icon/Edit" at bounding box center [464, 389] width 302 height 25
click at [597, 383] on icon "Icon/Edit" at bounding box center [598, 389] width 25 height 25
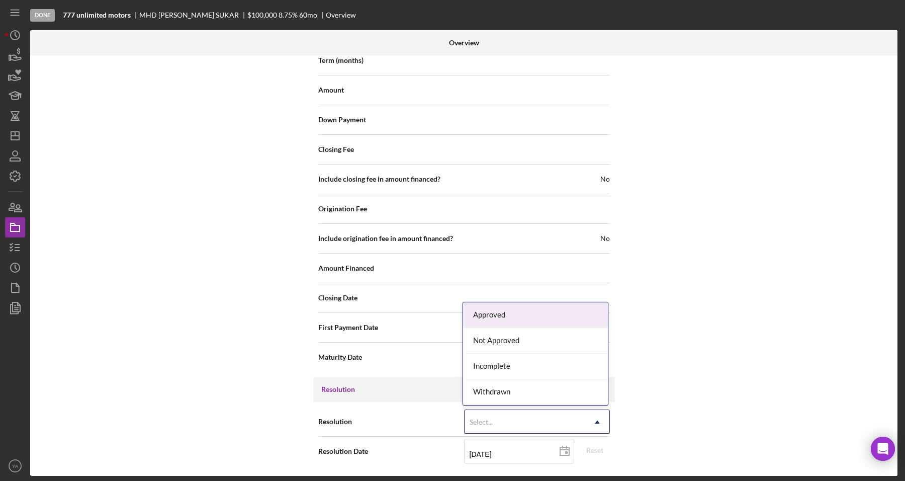
click at [561, 420] on div "Select..." at bounding box center [525, 421] width 121 height 23
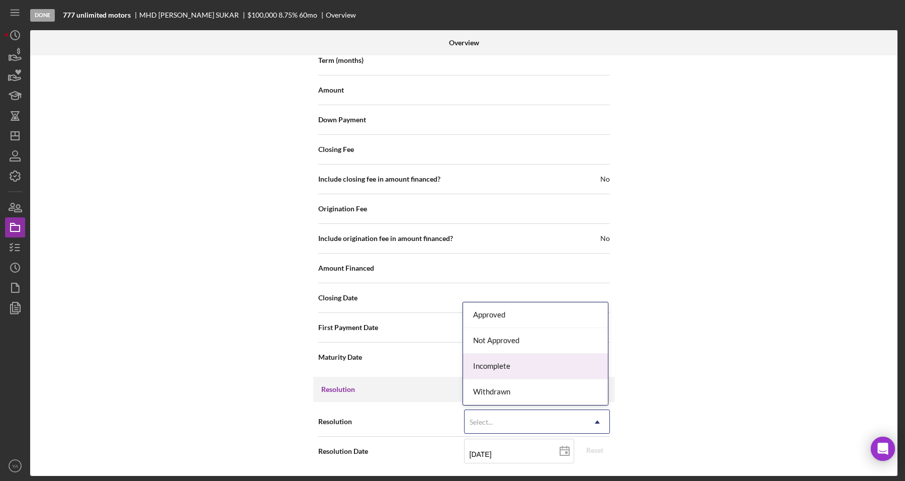
click at [555, 371] on div "Incomplete" at bounding box center [535, 367] width 145 height 26
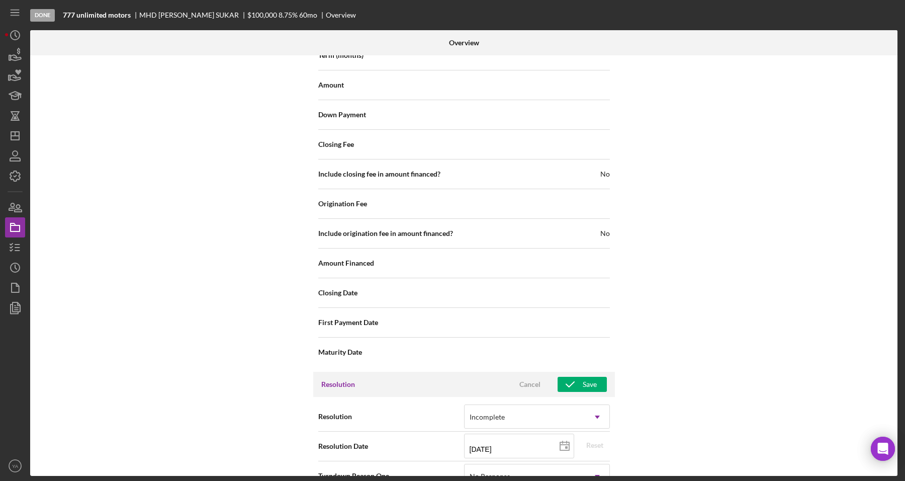
scroll to position [1252, 0]
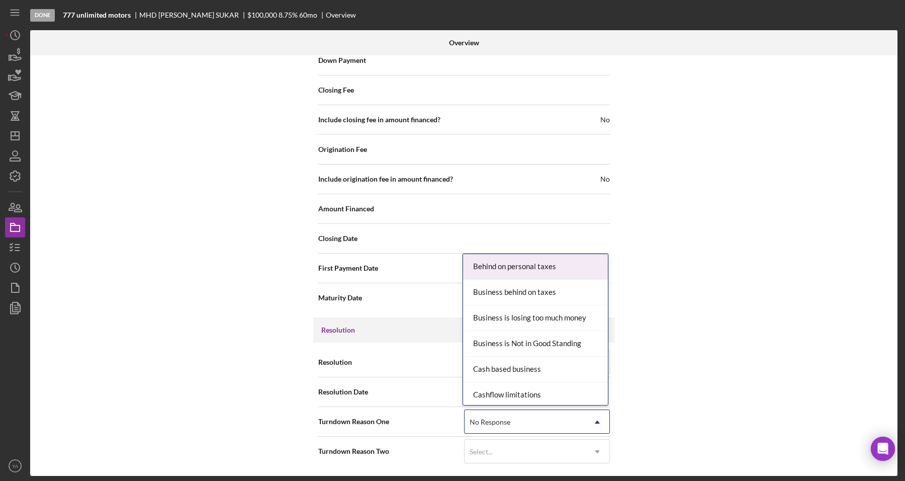
click at [550, 415] on div "No Response" at bounding box center [525, 421] width 121 height 23
click at [703, 371] on div "Internal Workflow Stage Done Icon/Dropdown Arrow Archive (can unarchive later i…" at bounding box center [464, 265] width 868 height 420
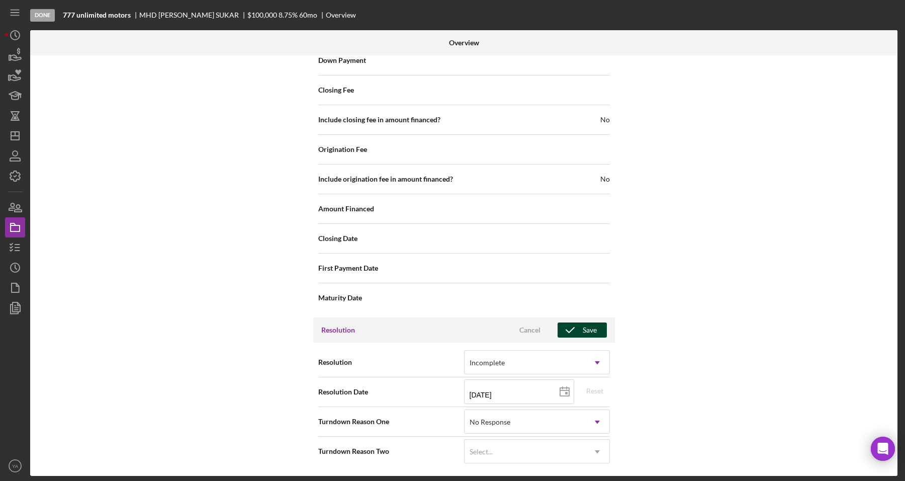
click at [595, 324] on button "Save" at bounding box center [582, 329] width 49 height 15
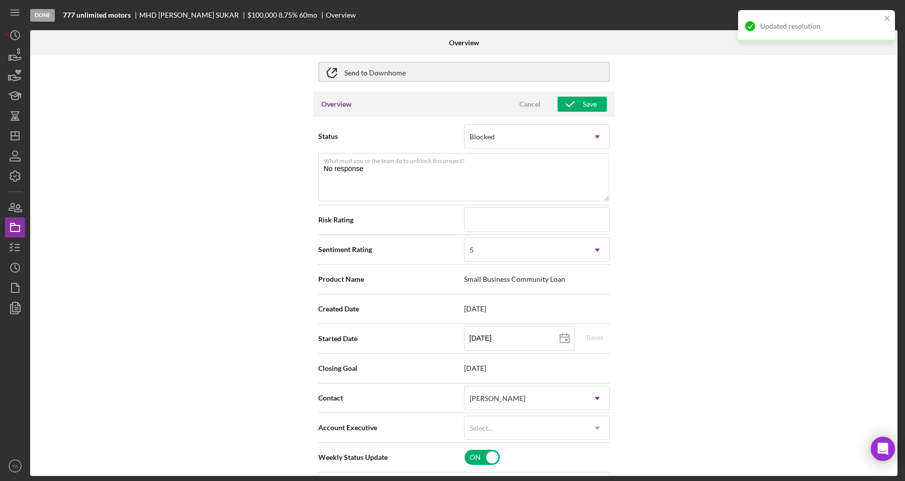
scroll to position [0, 0]
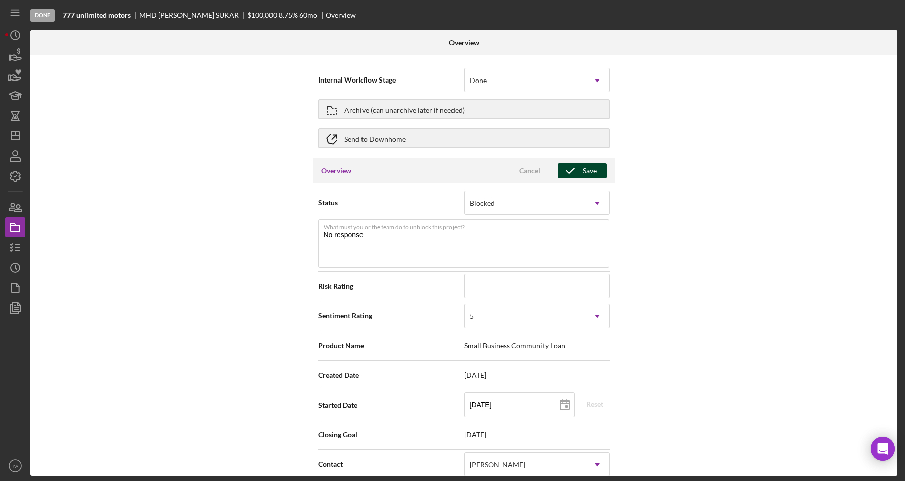
click at [595, 169] on button "Save" at bounding box center [582, 170] width 49 height 15
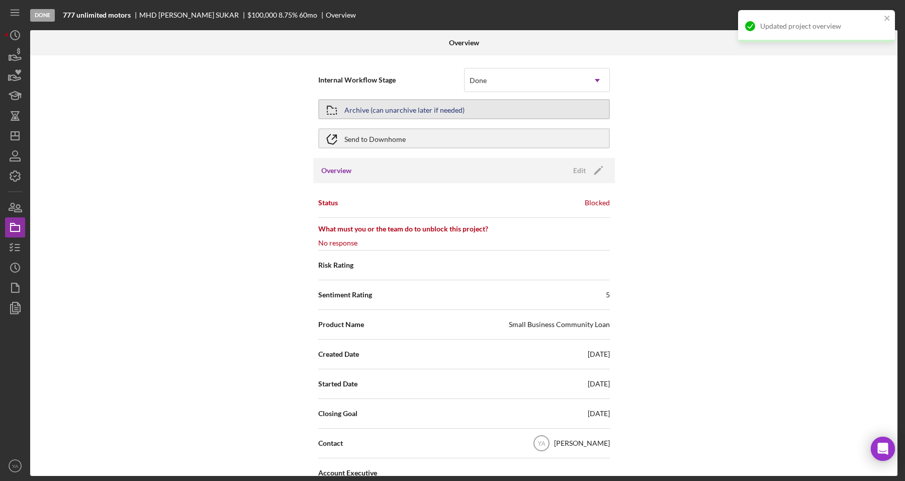
click at [478, 104] on button "Archive (can unarchive later if needed)" at bounding box center [464, 109] width 292 height 20
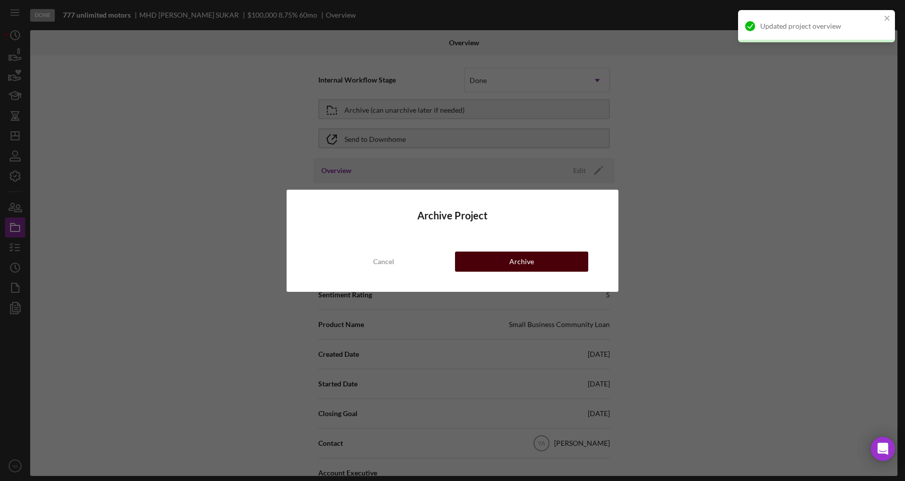
click at [536, 254] on button "Archive" at bounding box center [521, 261] width 133 height 20
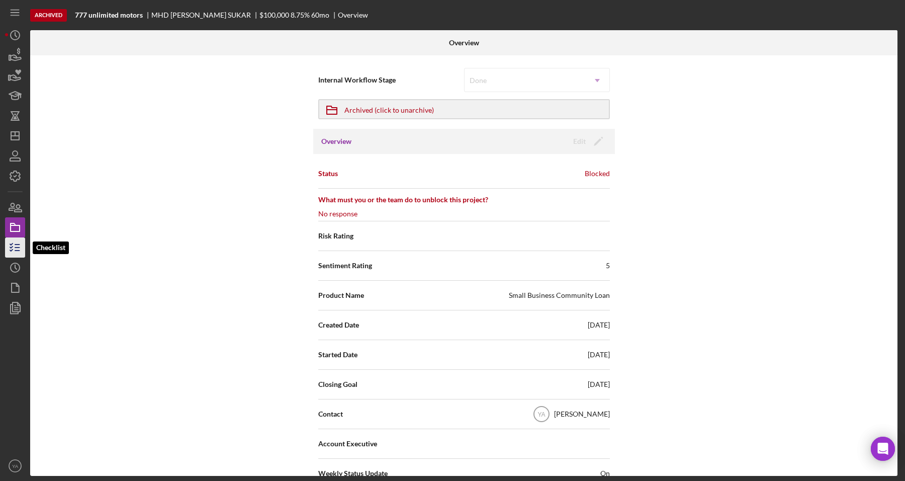
click at [13, 247] on icon "button" at bounding box center [15, 247] width 25 height 25
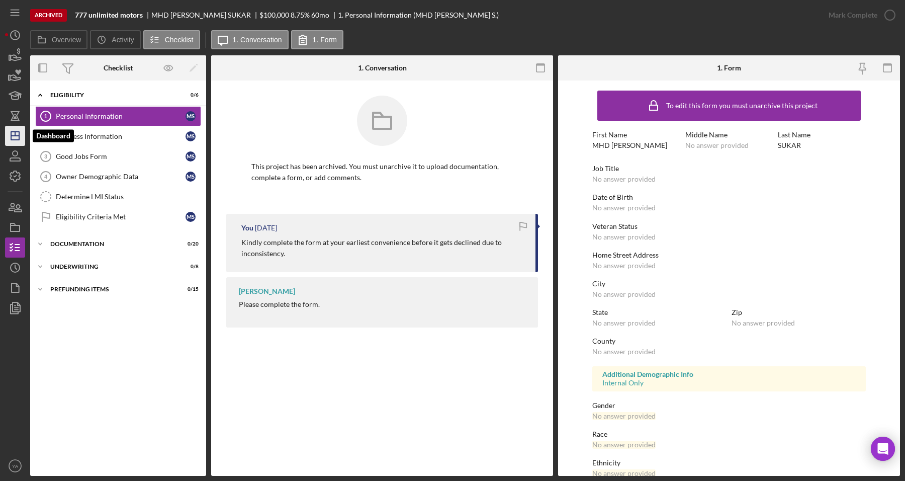
click at [10, 136] on icon "Icon/Dashboard" at bounding box center [15, 135] width 25 height 25
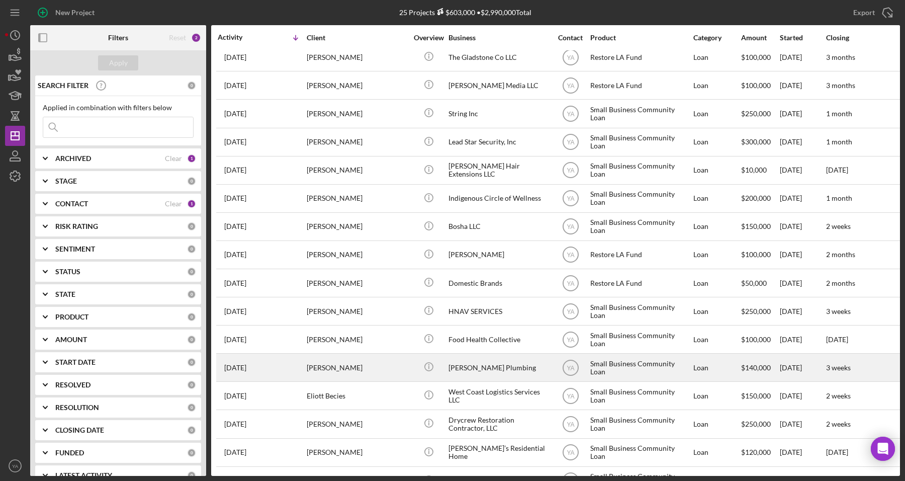
scroll to position [303, 0]
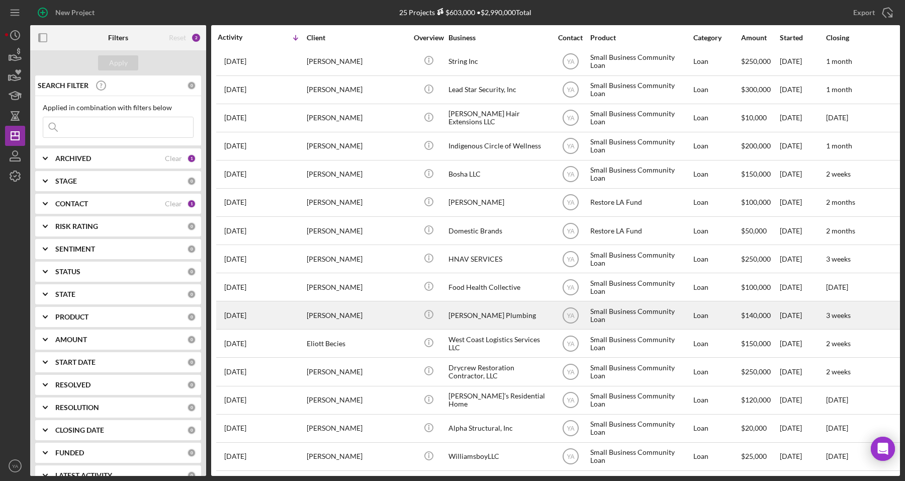
click at [502, 310] on div "[PERSON_NAME] Plumbing" at bounding box center [499, 315] width 101 height 27
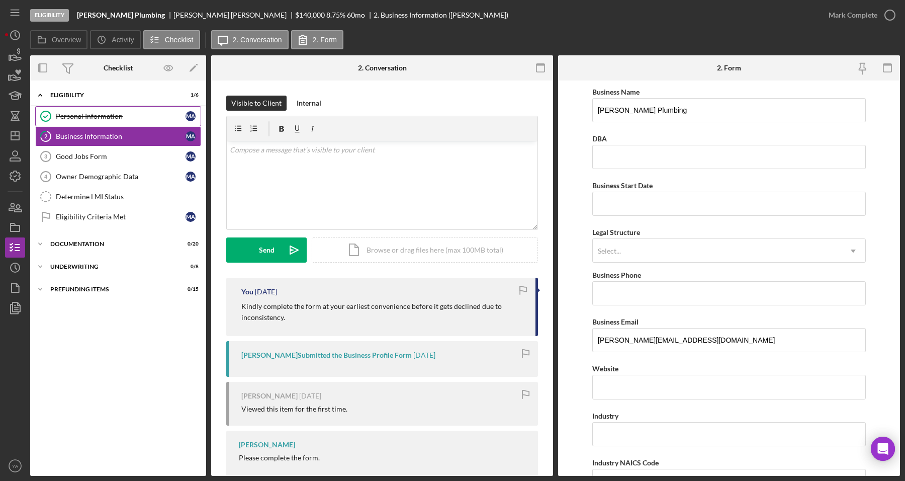
click at [123, 115] on div "Personal Information" at bounding box center [121, 116] width 130 height 8
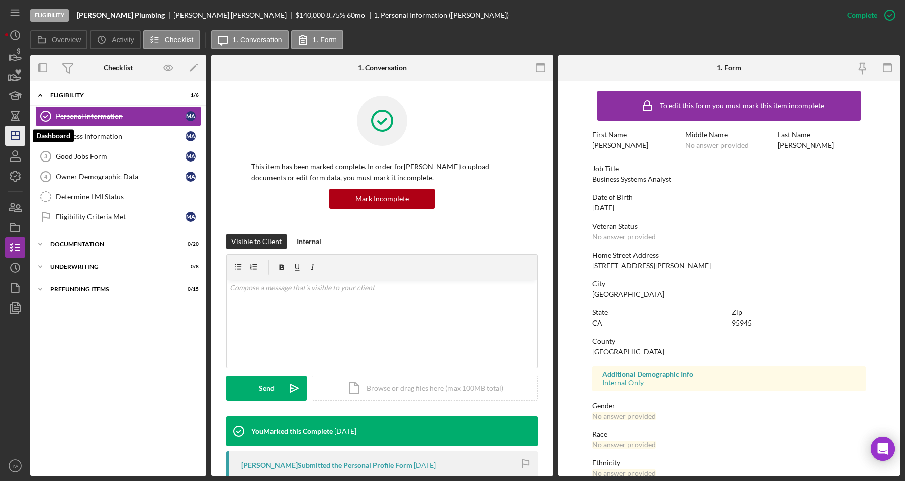
click at [19, 138] on polygon "button" at bounding box center [15, 136] width 8 height 8
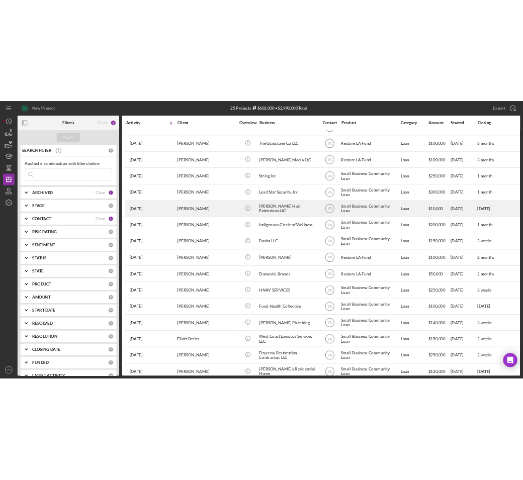
scroll to position [303, 0]
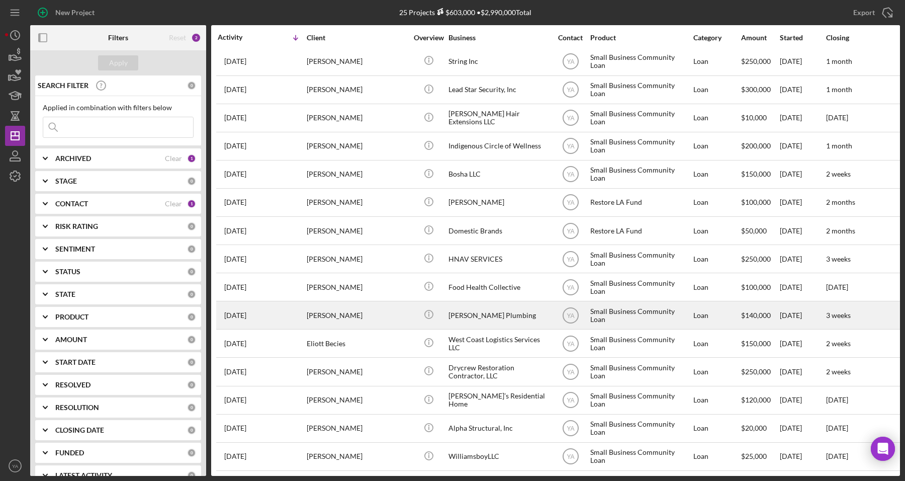
click at [471, 302] on div "[PERSON_NAME] Plumbing" at bounding box center [499, 315] width 101 height 27
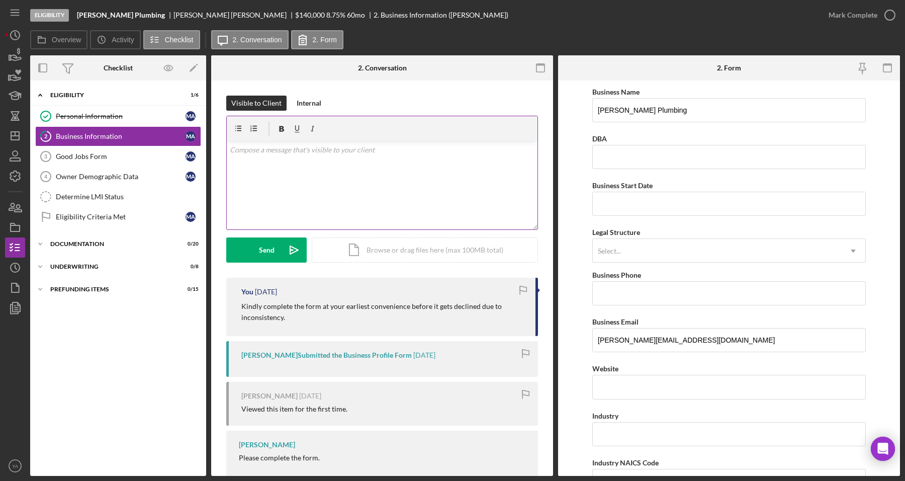
click at [320, 161] on div "v Color teal Color pink Remove color Add row above Add row below Add column bef…" at bounding box center [382, 185] width 311 height 88
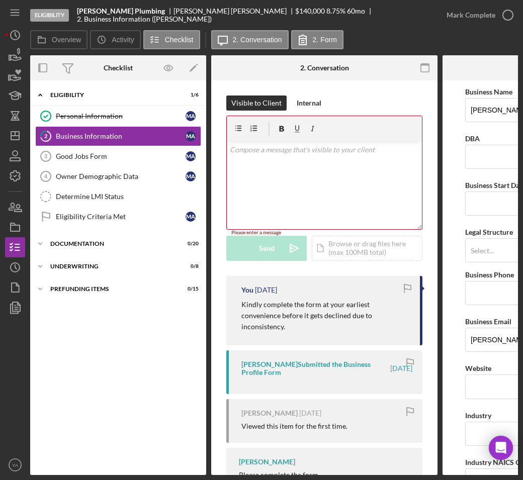
click at [265, 272] on div "Visible to Client Internal v Color teal Color pink Remove color Add row above A…" at bounding box center [324, 186] width 196 height 181
click at [131, 164] on link "Good Jobs Form 3 Good Jobs Form M A" at bounding box center [118, 156] width 166 height 20
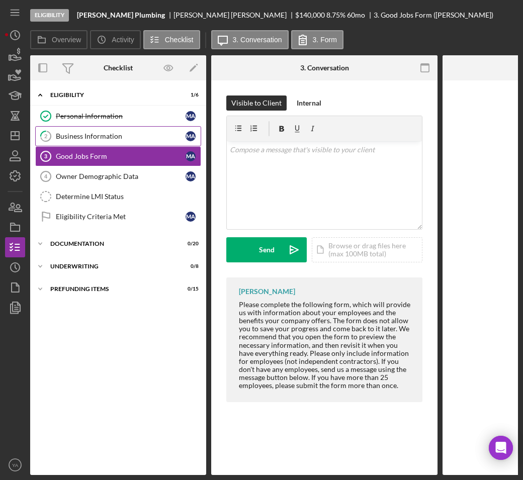
click at [103, 146] on link "2 Business Information M A" at bounding box center [118, 136] width 166 height 20
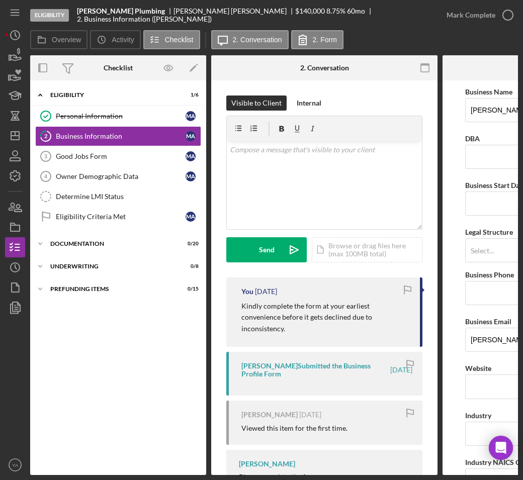
click at [79, 20] on div "Eligibility [PERSON_NAME] Plumbing [PERSON_NAME] $140,000 $28,000 8.75 % 60 mo …" at bounding box center [233, 15] width 406 height 30
click at [131, 13] on div "[PERSON_NAME] Plumbing" at bounding box center [125, 11] width 97 height 8
drag, startPoint x: 131, startPoint y: 13, endPoint x: 91, endPoint y: 14, distance: 39.7
click at [91, 14] on div "[PERSON_NAME] Plumbing" at bounding box center [125, 11] width 97 height 8
click at [334, 156] on div "v Color teal Color pink Remove color Add row above Add row below Add column bef…" at bounding box center [324, 185] width 195 height 88
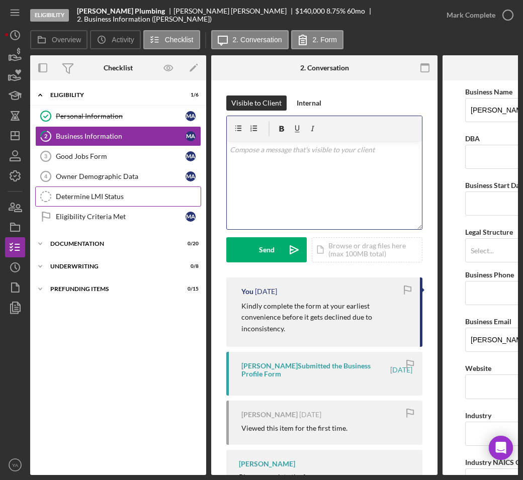
paste div
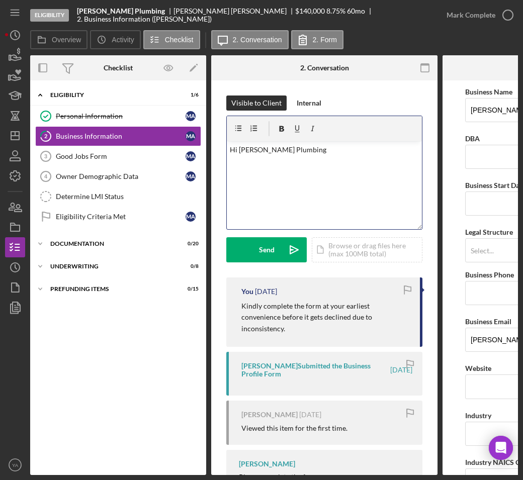
click at [174, 11] on div "[PERSON_NAME]" at bounding box center [235, 11] width 122 height 8
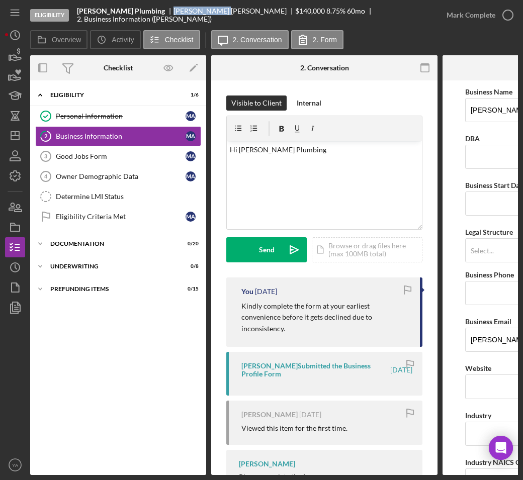
click at [174, 11] on div "[PERSON_NAME]" at bounding box center [235, 11] width 122 height 8
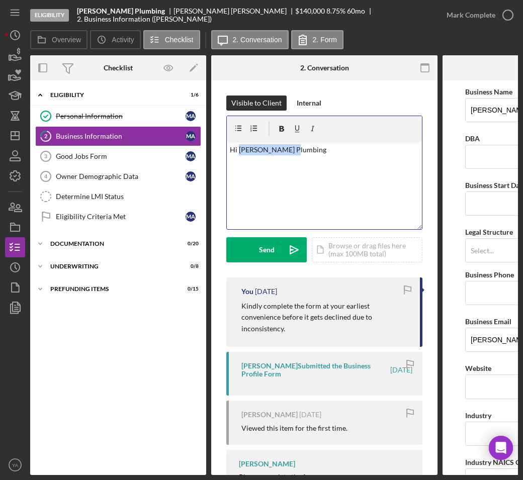
drag, startPoint x: 291, startPoint y: 147, endPoint x: 240, endPoint y: 150, distance: 50.9
click at [240, 150] on p "Hi [PERSON_NAME] Plumbing" at bounding box center [325, 149] width 190 height 11
drag, startPoint x: 277, startPoint y: 170, endPoint x: 350, endPoint y: 168, distance: 72.4
click at [350, 168] on p "Hi [PERSON_NAME], Final reminder, if you are still interested" at bounding box center [325, 161] width 190 height 34
click at [353, 169] on p "Hi [PERSON_NAME], Final reminder, if you are still interested" at bounding box center [325, 161] width 190 height 34
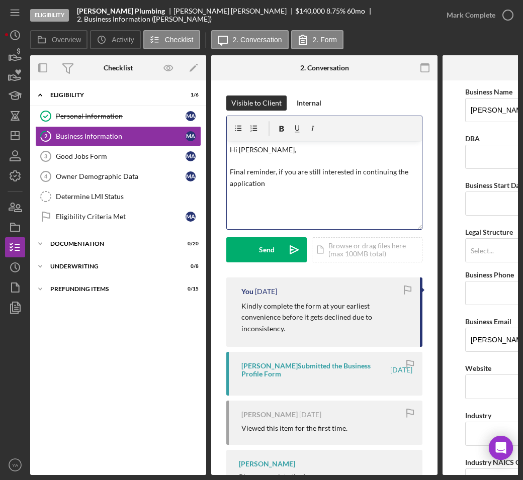
click at [254, 171] on p "Hi [PERSON_NAME], Final reminder, if you are still interested in continuing the…" at bounding box center [325, 166] width 190 height 45
drag, startPoint x: 380, startPoint y: 173, endPoint x: 375, endPoint y: 167, distance: 7.8
click at [375, 167] on p "Hi [PERSON_NAME], Final reminder, if you are still interested in continuing the…" at bounding box center [325, 166] width 190 height 45
click at [399, 172] on p "Hi [PERSON_NAME], Final reminder, if you are still interested in continuing the…" at bounding box center [325, 166] width 190 height 45
click at [307, 179] on p "Hi [PERSON_NAME], Final reminder, if you are still interested in continuing the…" at bounding box center [325, 166] width 190 height 45
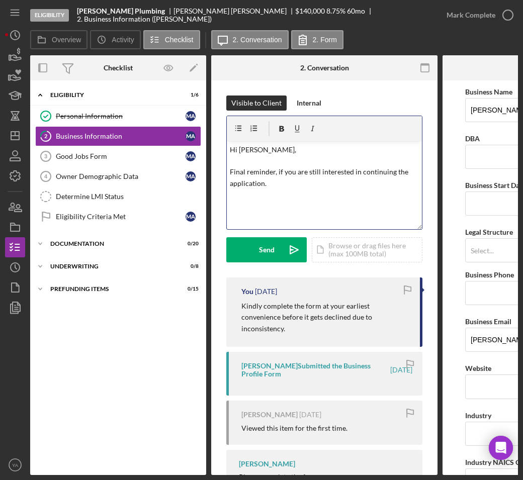
click at [277, 184] on p "Hi [PERSON_NAME], Final reminder, if you are still interested in continuing the…" at bounding box center [325, 166] width 190 height 45
click at [295, 195] on p at bounding box center [325, 197] width 190 height 11
click at [280, 195] on p "Thank you!" at bounding box center [325, 197] width 190 height 11
click at [293, 175] on p "Hi [PERSON_NAME], Final reminder, if you are still interested in continuing the…" at bounding box center [325, 166] width 190 height 45
click at [408, 183] on p "Hi [PERSON_NAME], Final reminder, if you are still interested in continuing the…" at bounding box center [325, 166] width 190 height 45
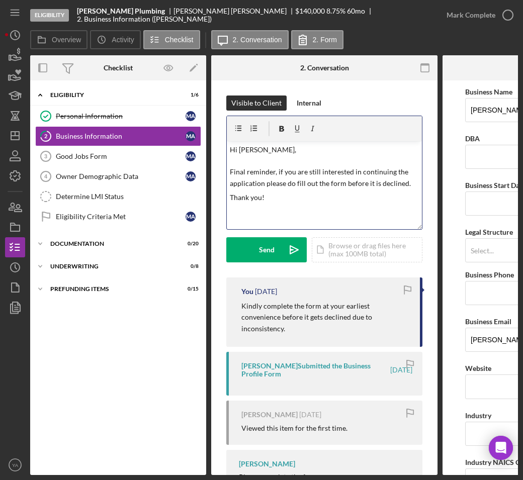
click at [291, 165] on p "Hi [PERSON_NAME], Final reminder, if you are still interested in continuing the…" at bounding box center [325, 166] width 190 height 45
click at [332, 191] on div "v Color teal Color pink Remove color Add row above Add row below Add column bef…" at bounding box center [324, 185] width 195 height 88
click at [408, 182] on p "Hi [PERSON_NAME], Final reminder, if you are still interested in continuing the…" at bounding box center [325, 166] width 190 height 45
drag, startPoint x: 271, startPoint y: 223, endPoint x: 278, endPoint y: 220, distance: 7.5
click at [271, 222] on div "v Color teal Color pink Remove color Add row above Add row below Add column bef…" at bounding box center [324, 185] width 195 height 88
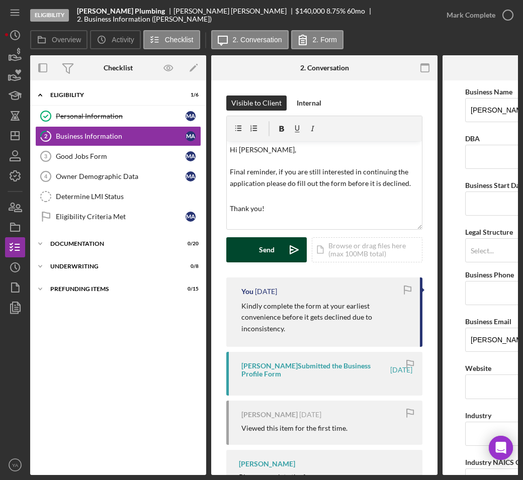
click at [287, 249] on icon "Icon/icon-invite-send" at bounding box center [294, 249] width 25 height 25
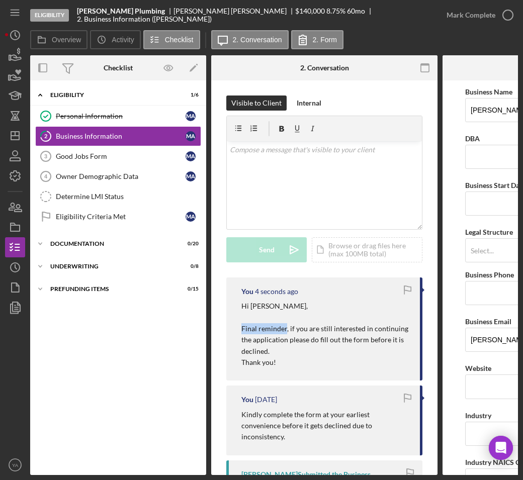
drag, startPoint x: 237, startPoint y: 330, endPoint x: 285, endPoint y: 327, distance: 48.4
click at [285, 327] on div "You 4 seconds ago Hi [PERSON_NAME], Final reminder, if you are still interested…" at bounding box center [324, 329] width 196 height 103
drag, startPoint x: 78, startPoint y: 16, endPoint x: 135, endPoint y: 16, distance: 56.3
click at [135, 15] on div "[PERSON_NAME] Plumbing" at bounding box center [125, 11] width 97 height 8
click at [249, 328] on p "Hi [PERSON_NAME], Final reminder, if you are still interested in continuing the…" at bounding box center [325, 329] width 168 height 56
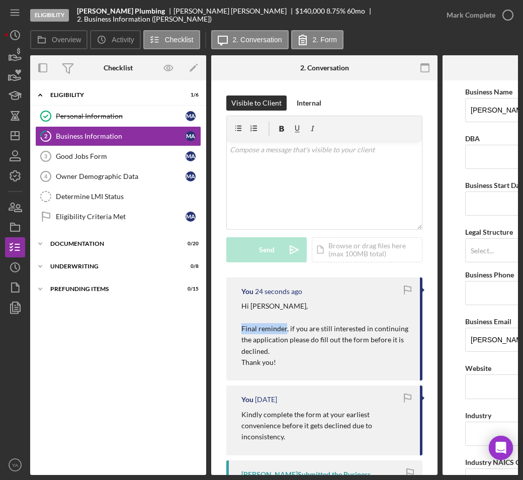
drag, startPoint x: 249, startPoint y: 328, endPoint x: 274, endPoint y: 330, distance: 24.7
click at [274, 330] on p "Hi [PERSON_NAME], Final reminder, if you are still interested in continuing the…" at bounding box center [325, 329] width 168 height 56
click at [289, 320] on p "Hi [PERSON_NAME], Final reminder, if you are still interested in continuing the…" at bounding box center [325, 329] width 168 height 56
click at [16, 137] on icon "Icon/Dashboard" at bounding box center [15, 135] width 25 height 25
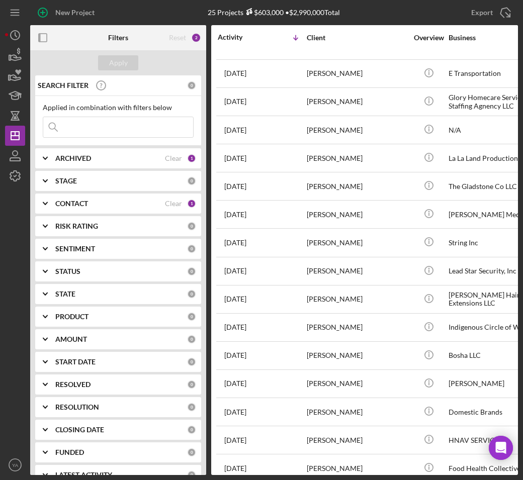
scroll to position [304, 0]
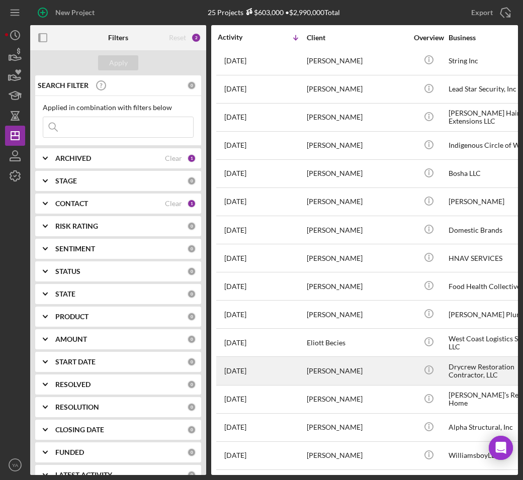
click at [309, 364] on div "[PERSON_NAME]" at bounding box center [357, 371] width 101 height 27
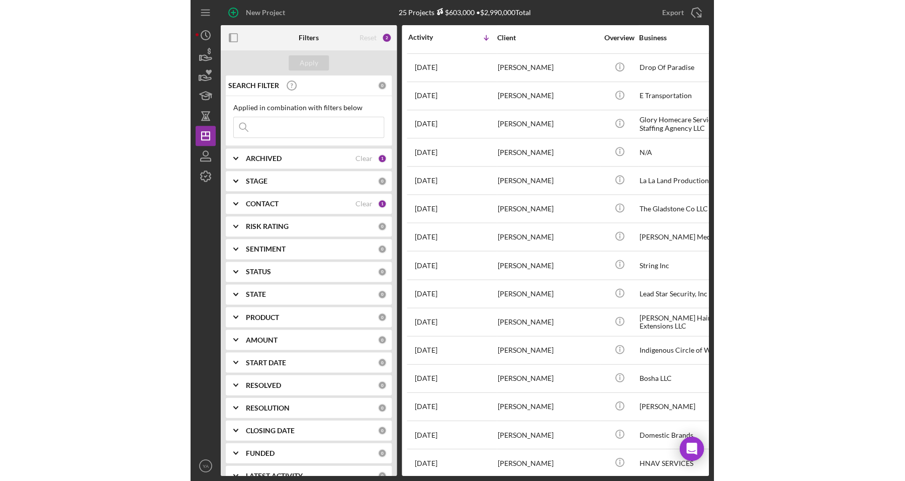
scroll to position [304, 0]
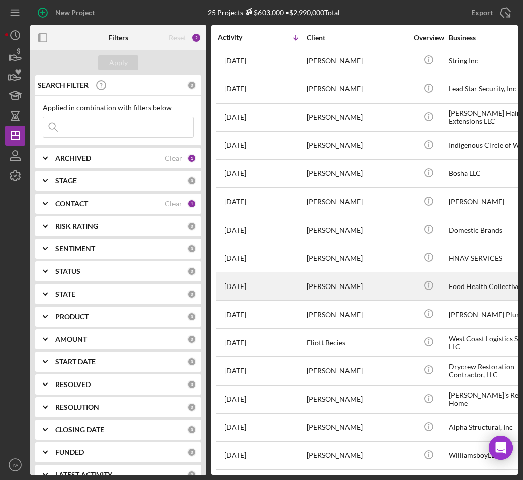
click at [370, 277] on div "[PERSON_NAME]" at bounding box center [357, 286] width 101 height 27
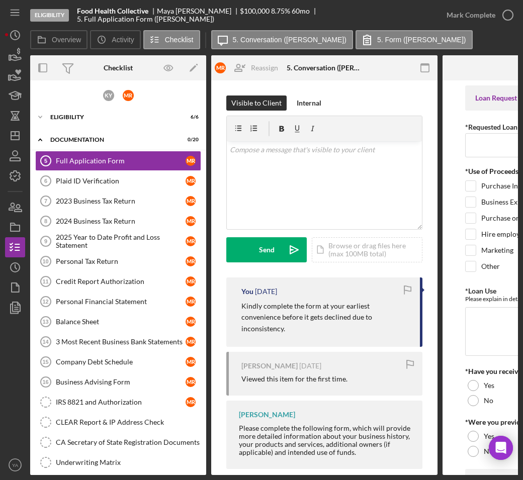
click at [94, 102] on div "K Y M R" at bounding box center [118, 95] width 176 height 20
click at [93, 114] on div "Eligibility" at bounding box center [121, 117] width 143 height 6
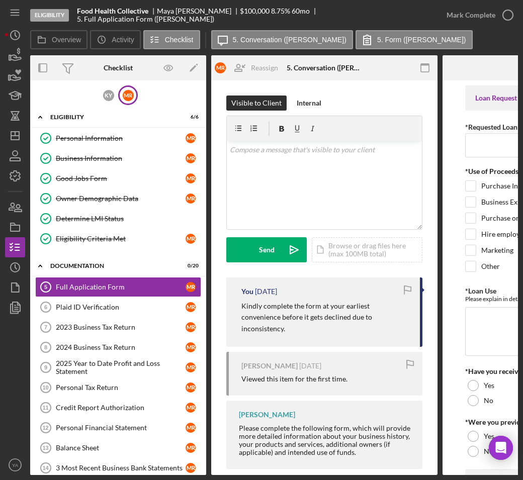
click at [118, 97] on div "M R" at bounding box center [128, 95] width 20 height 20
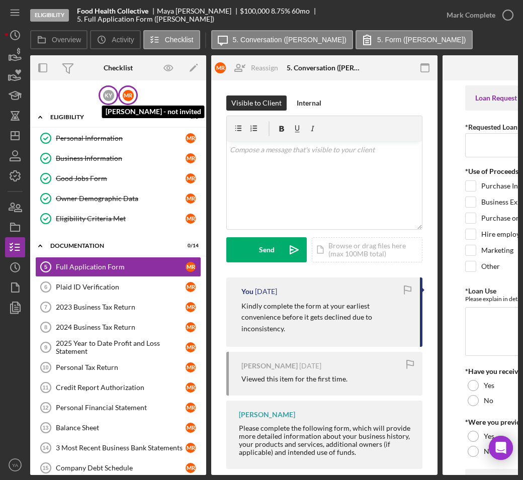
click at [109, 99] on div "K Y" at bounding box center [108, 95] width 11 height 11
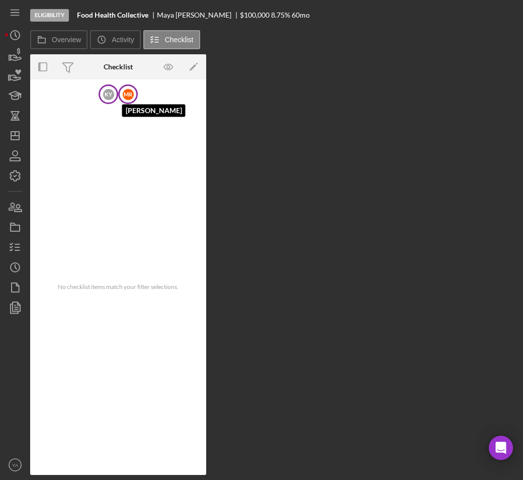
click at [123, 92] on div "M R" at bounding box center [128, 94] width 11 height 11
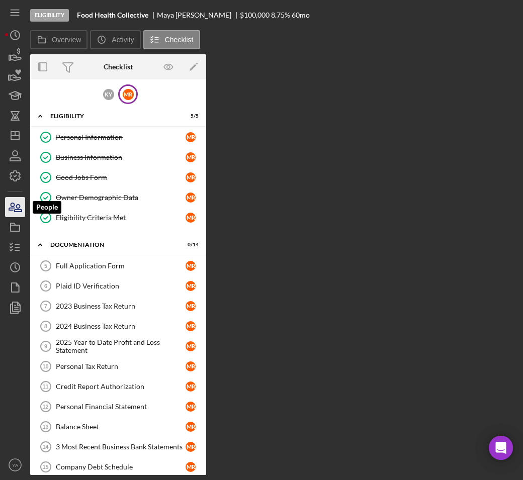
click at [19, 210] on icon "button" at bounding box center [18, 208] width 7 height 7
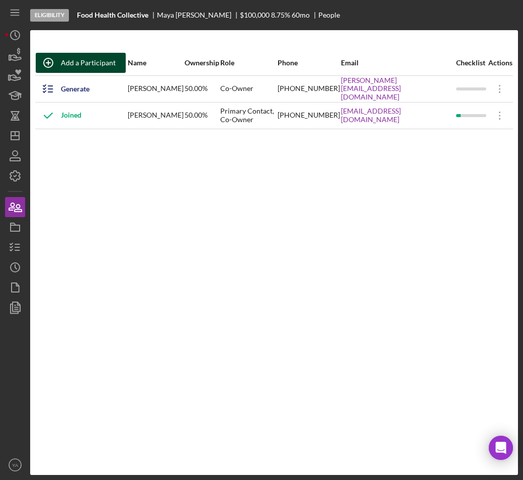
click at [95, 69] on div "Add a Participant" at bounding box center [88, 63] width 55 height 20
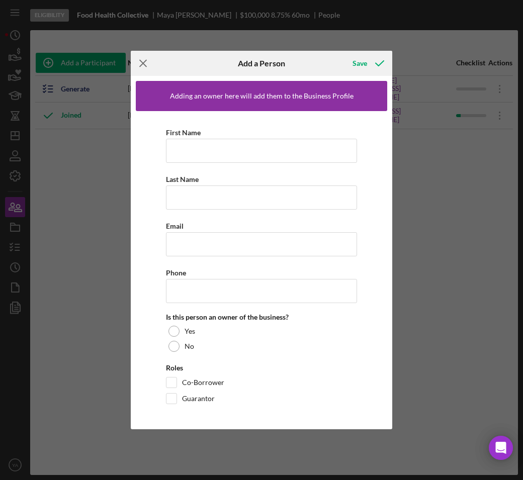
click at [148, 59] on icon "Icon/Menu Close" at bounding box center [143, 63] width 25 height 25
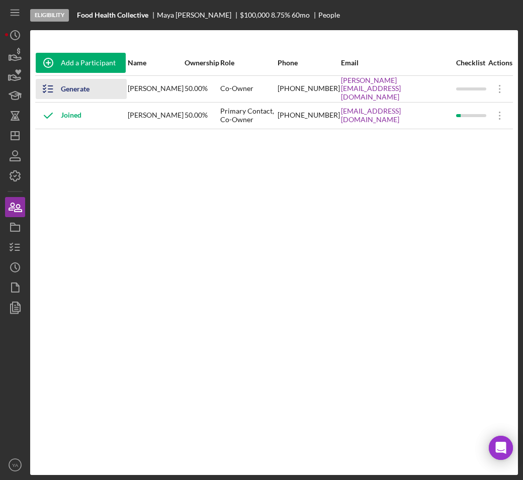
click at [80, 89] on div "Generate Checklist" at bounding box center [89, 89] width 56 height 20
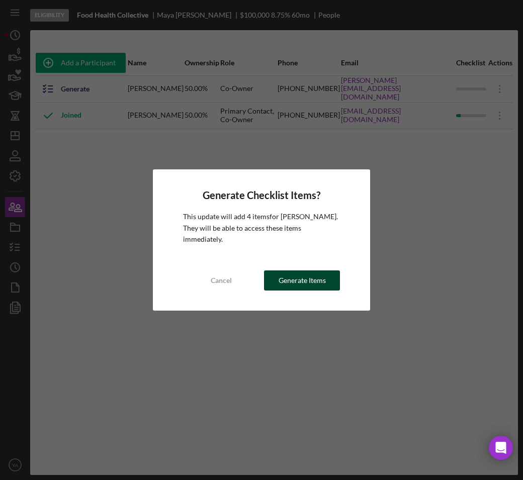
click at [289, 276] on div "Generate Items" at bounding box center [302, 281] width 47 height 20
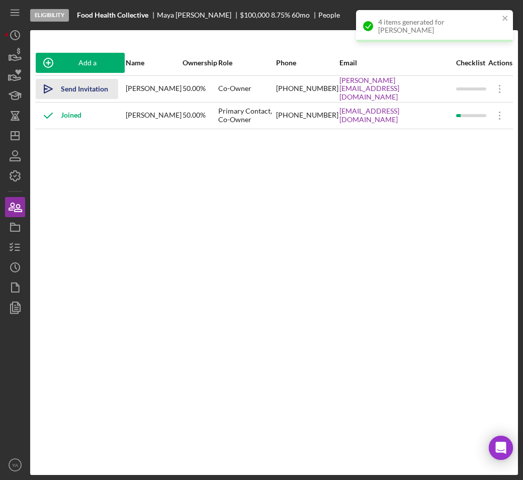
click at [83, 94] on div "Send Invitation" at bounding box center [84, 89] width 47 height 20
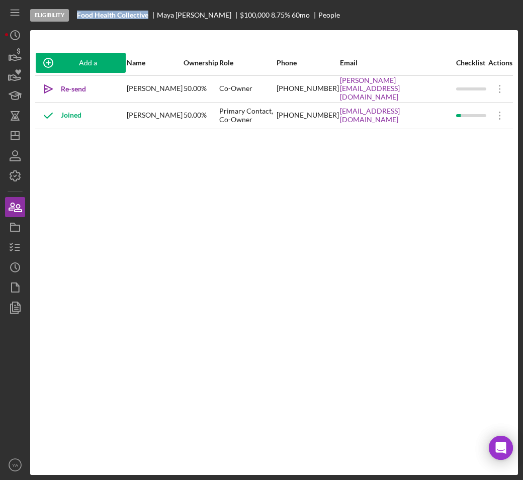
drag, startPoint x: 78, startPoint y: 13, endPoint x: 150, endPoint y: 16, distance: 71.5
click at [150, 16] on div "Food Health Collective" at bounding box center [117, 15] width 80 height 8
click at [19, 229] on icon "button" at bounding box center [15, 227] width 25 height 25
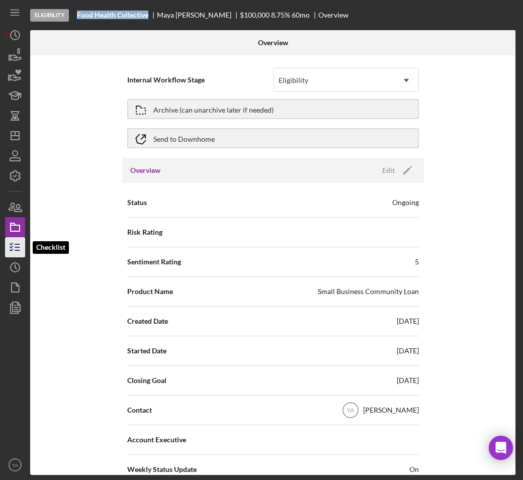
click at [11, 252] on icon "button" at bounding box center [15, 247] width 25 height 25
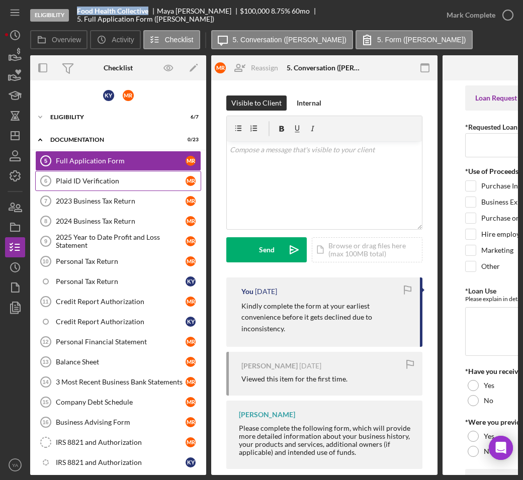
click at [112, 183] on div "Plaid ID Verification" at bounding box center [121, 181] width 130 height 8
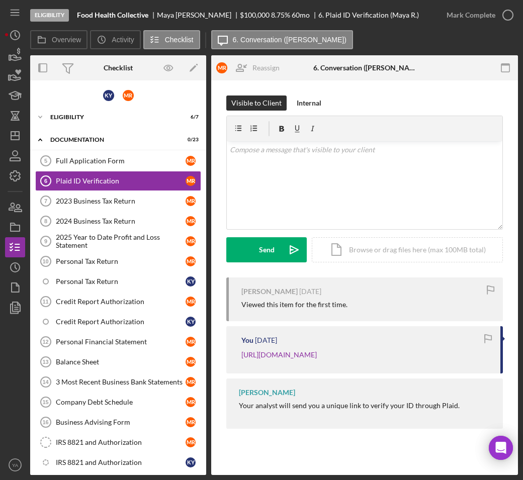
click at [170, 14] on div "[PERSON_NAME]" at bounding box center [198, 15] width 83 height 8
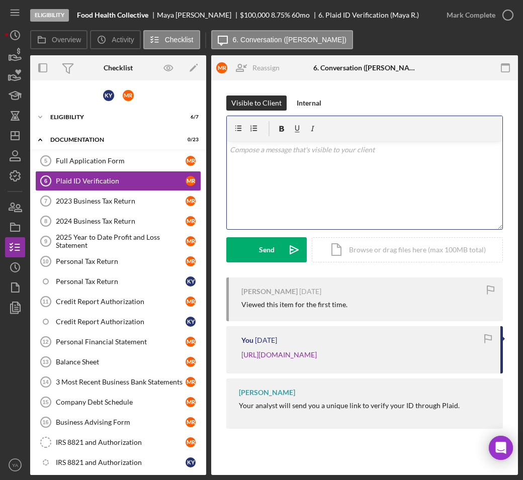
click at [302, 177] on div "v Color teal Color pink Remove color Add row above Add row below Add column bef…" at bounding box center [365, 185] width 276 height 88
click at [336, 247] on div "Icon/Document Browse or drag files here (max 100MB total) Tap to choose files o…" at bounding box center [407, 249] width 191 height 25
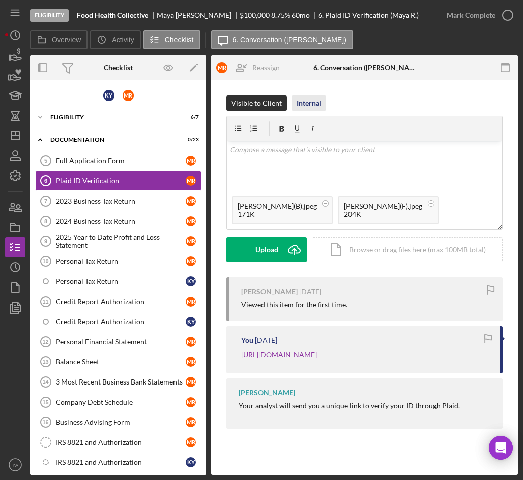
click at [297, 99] on div "Internal" at bounding box center [309, 103] width 25 height 15
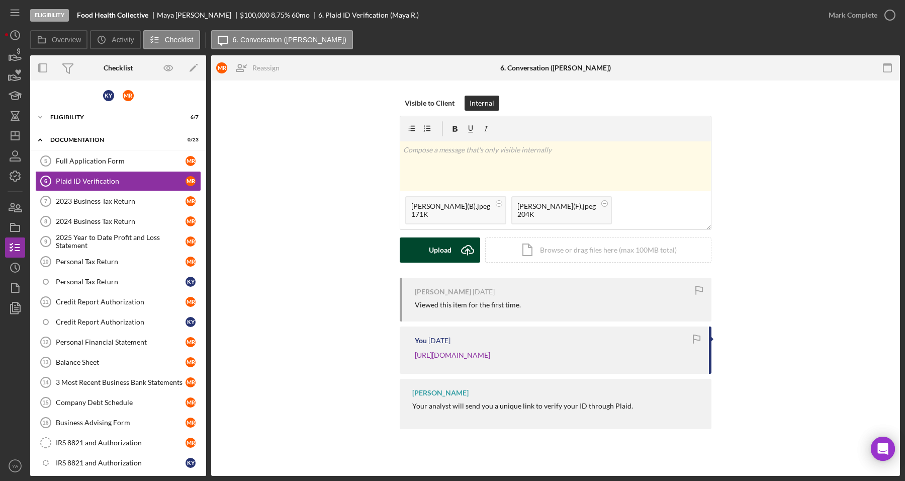
click at [441, 250] on div "Upload" at bounding box center [440, 249] width 23 height 25
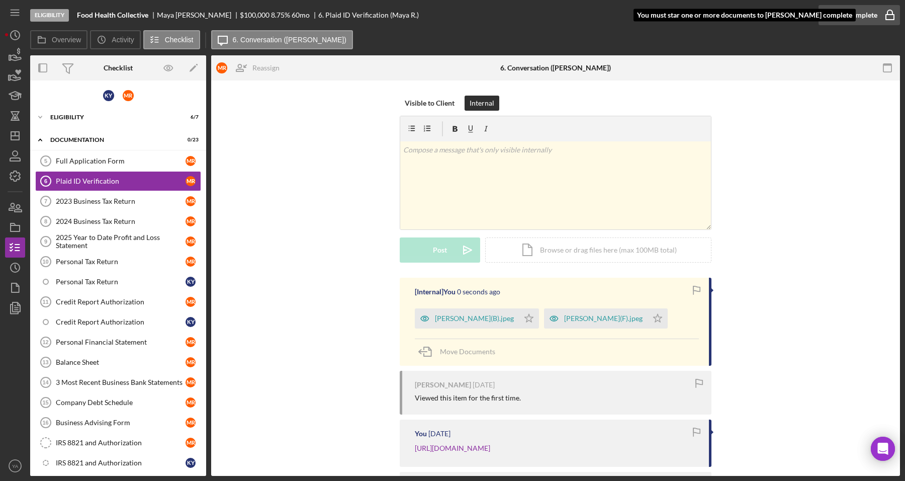
click at [893, 17] on icon "button" at bounding box center [890, 15] width 25 height 25
click at [519, 310] on icon "Icon/Star" at bounding box center [529, 318] width 20 height 20
click at [648, 320] on icon "Icon/Star" at bounding box center [658, 318] width 20 height 20
click at [897, 20] on icon "button" at bounding box center [890, 15] width 25 height 25
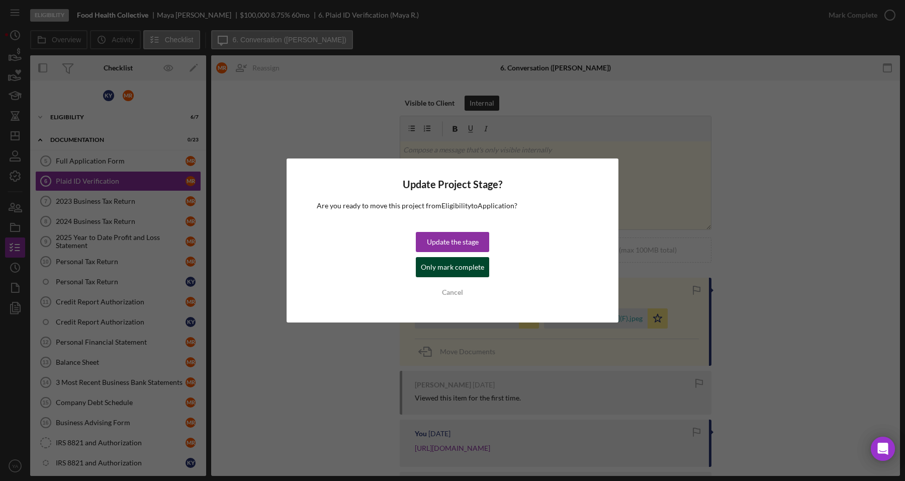
click at [484, 268] on button "Only mark complete" at bounding box center [452, 267] width 73 height 20
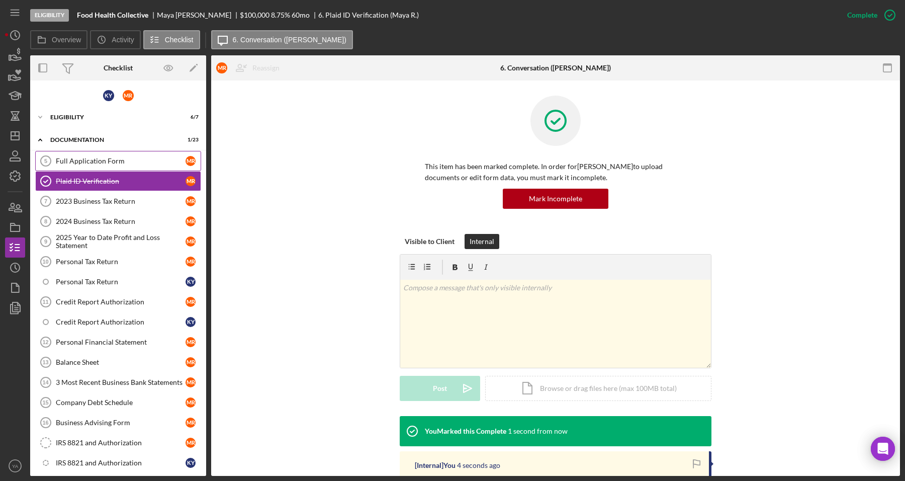
click at [99, 162] on div "Full Application Form" at bounding box center [121, 161] width 130 height 8
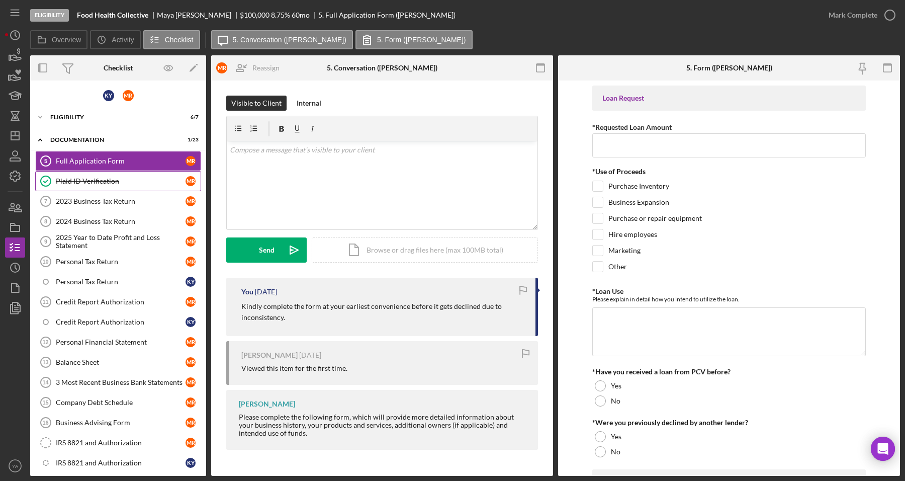
click at [98, 176] on link "Plaid ID Verification Plaid ID Verification M R" at bounding box center [118, 181] width 166 height 20
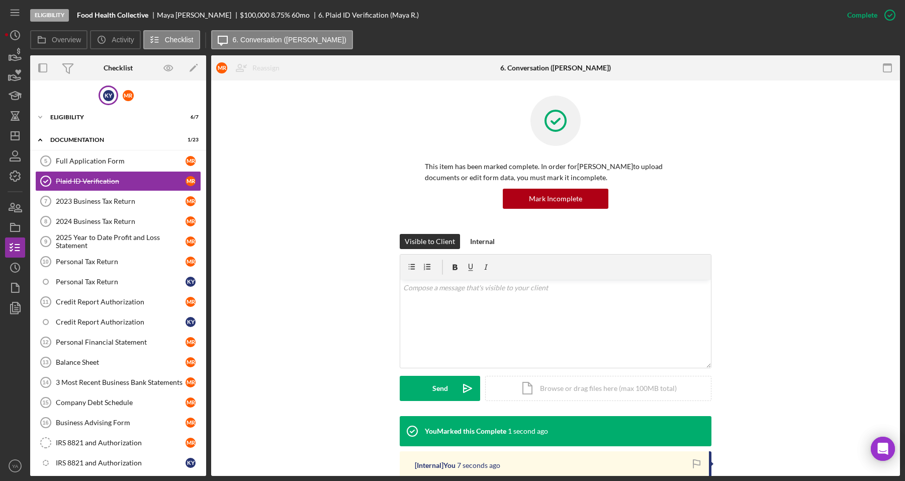
click at [103, 99] on div "K Y" at bounding box center [108, 95] width 11 height 11
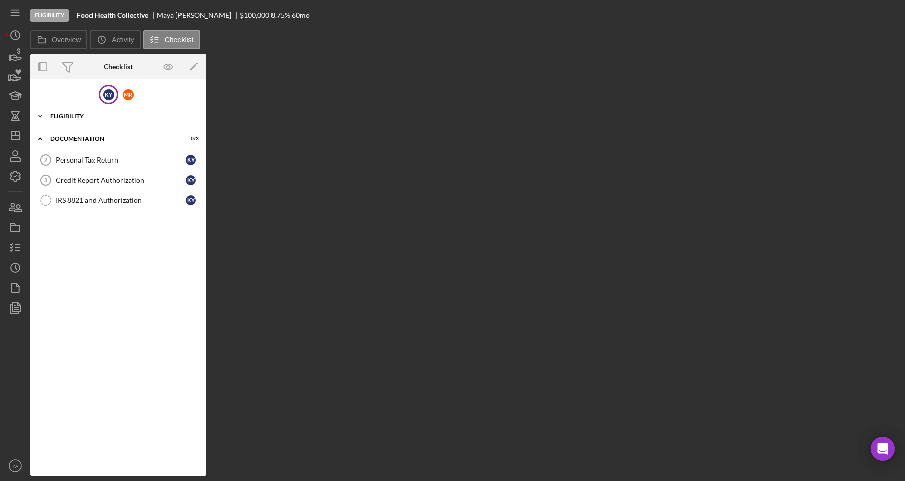
click at [97, 116] on div "Eligibility" at bounding box center [121, 116] width 143 height 6
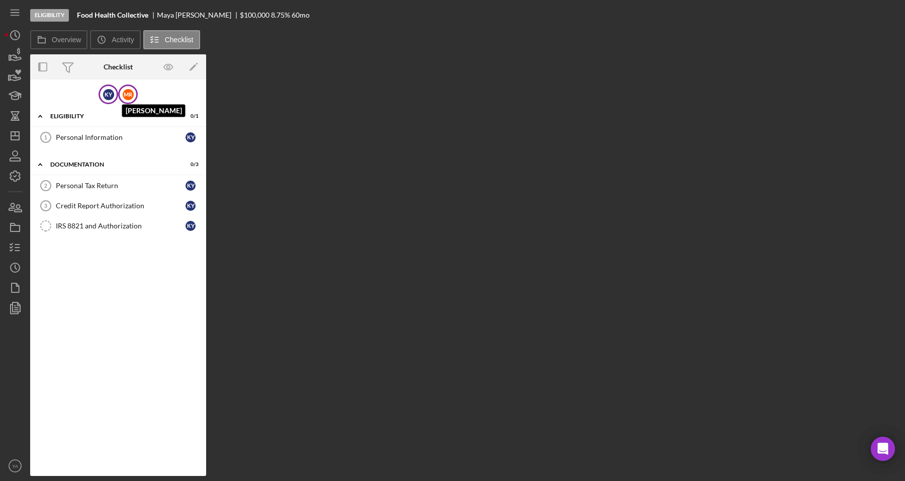
drag, startPoint x: 126, startPoint y: 92, endPoint x: 121, endPoint y: 94, distance: 5.2
click at [126, 92] on div "M R" at bounding box center [128, 94] width 11 height 11
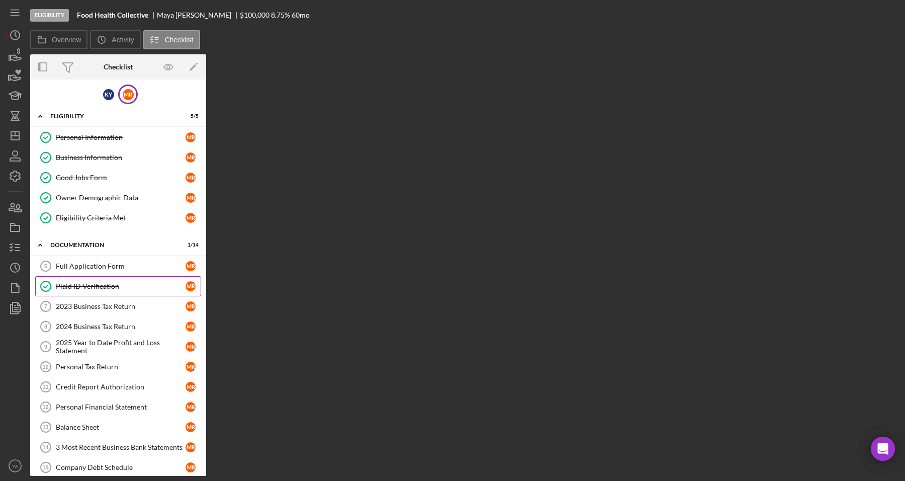
click at [81, 287] on div "Plaid ID Verification" at bounding box center [121, 286] width 130 height 8
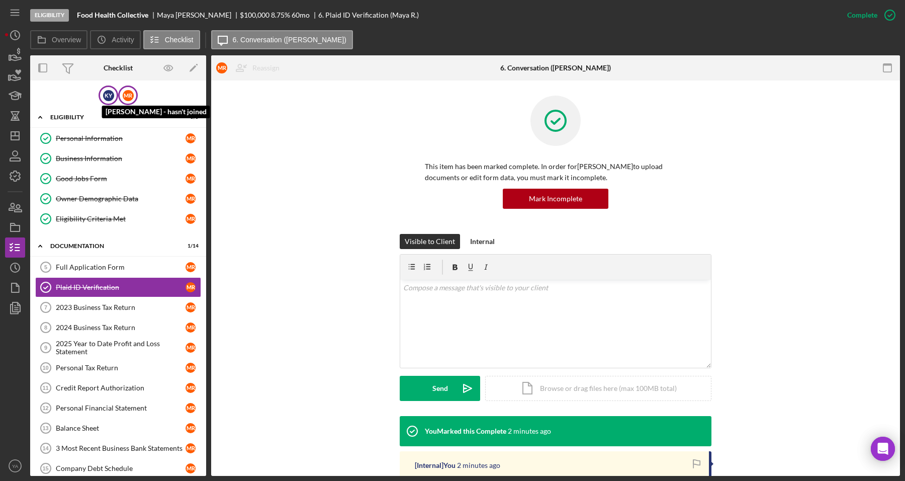
click at [106, 91] on div "K Y" at bounding box center [108, 95] width 11 height 11
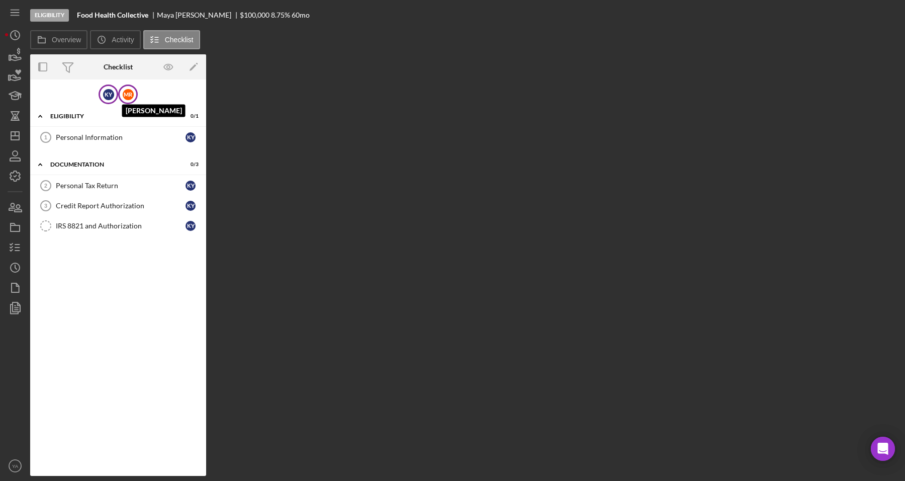
click at [130, 95] on div "M R" at bounding box center [128, 94] width 11 height 11
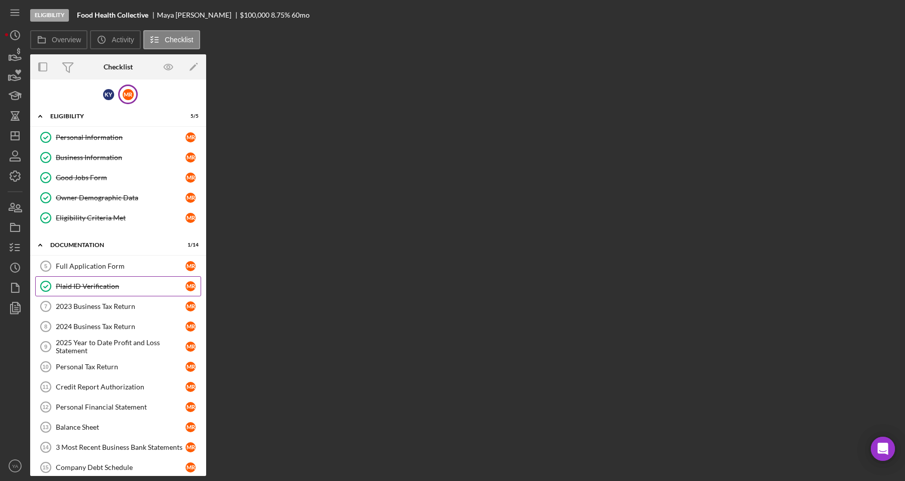
click at [92, 282] on link "Plaid ID Verification Plaid ID Verification M R" at bounding box center [118, 286] width 166 height 20
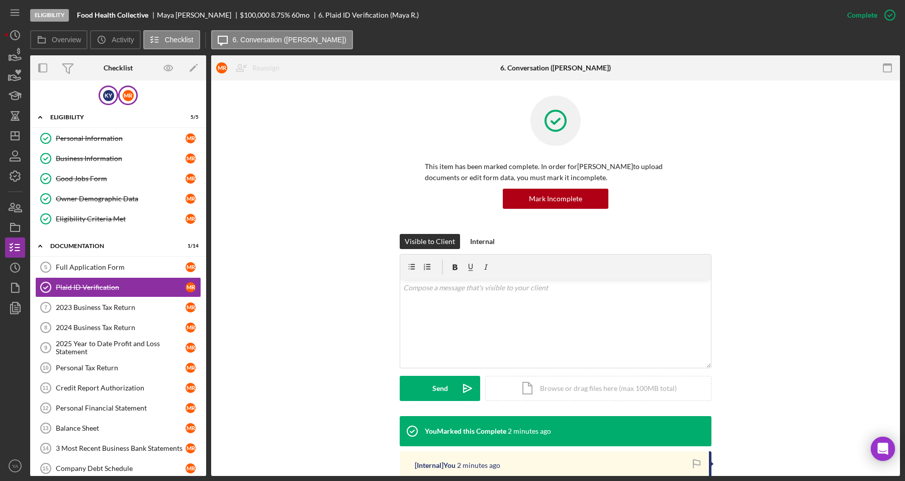
click at [101, 95] on div "K Y" at bounding box center [109, 95] width 20 height 20
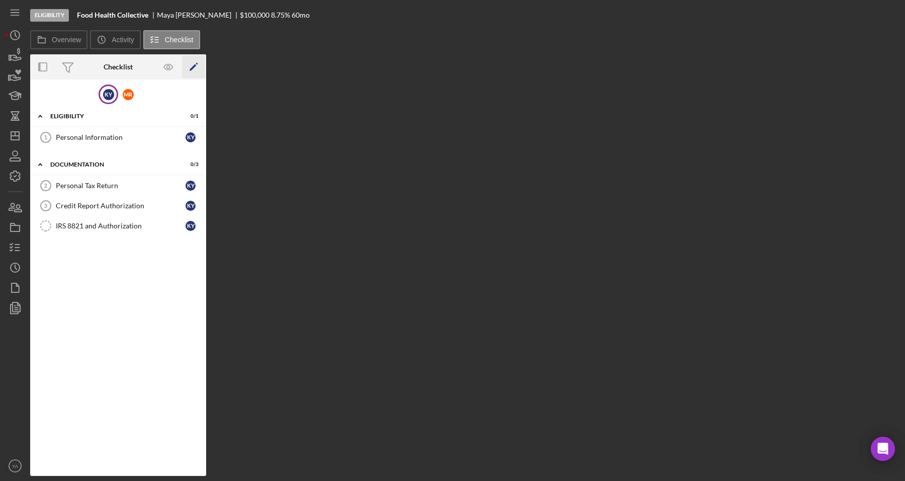
click at [199, 64] on icon "Icon/Edit" at bounding box center [194, 67] width 23 height 23
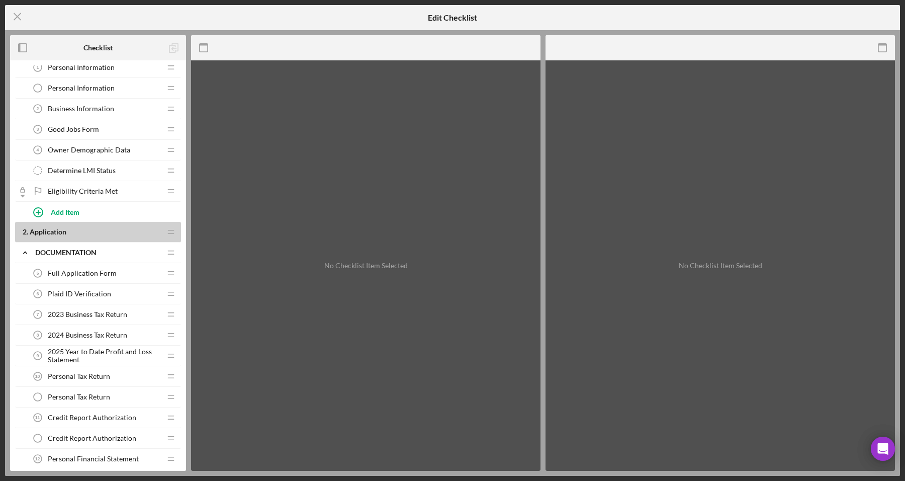
scroll to position [126, 0]
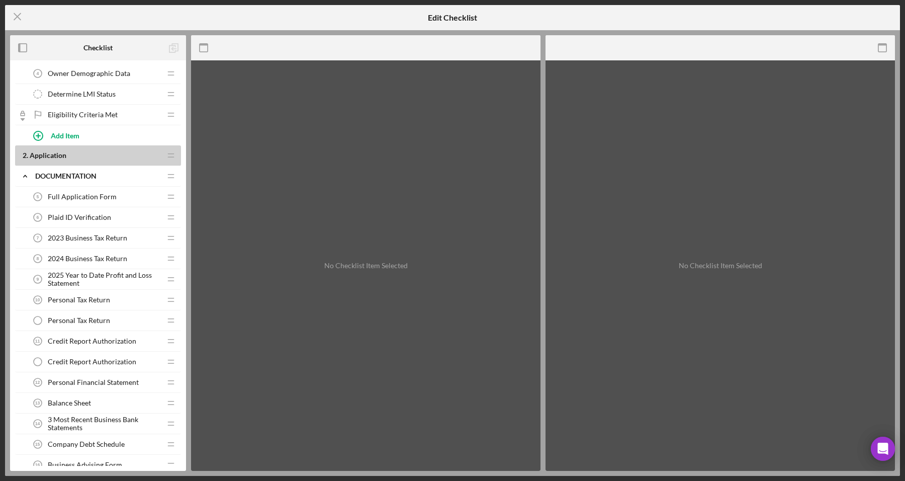
click at [38, 219] on tspan "6" at bounding box center [38, 217] width 3 height 5
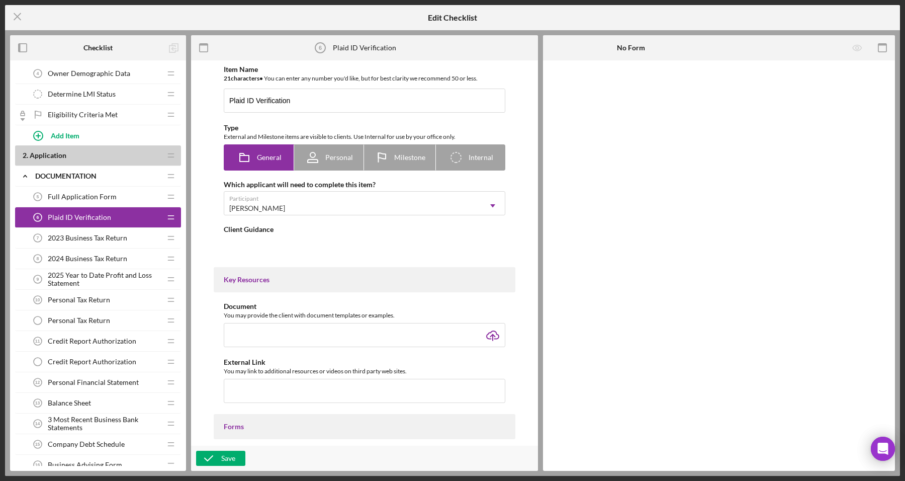
type textarea "<div>Your analyst will send you a unique link to verify your ID through Plaid.<…"
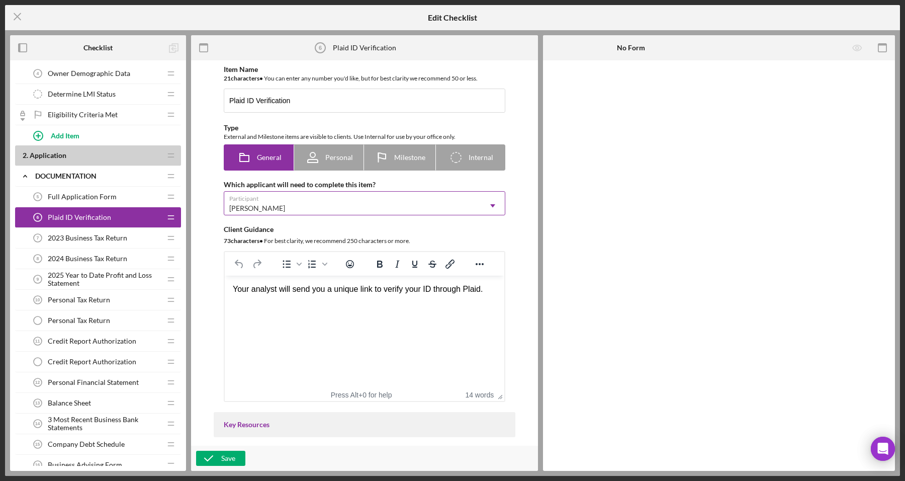
click at [293, 205] on div "[PERSON_NAME]" at bounding box center [352, 208] width 256 height 23
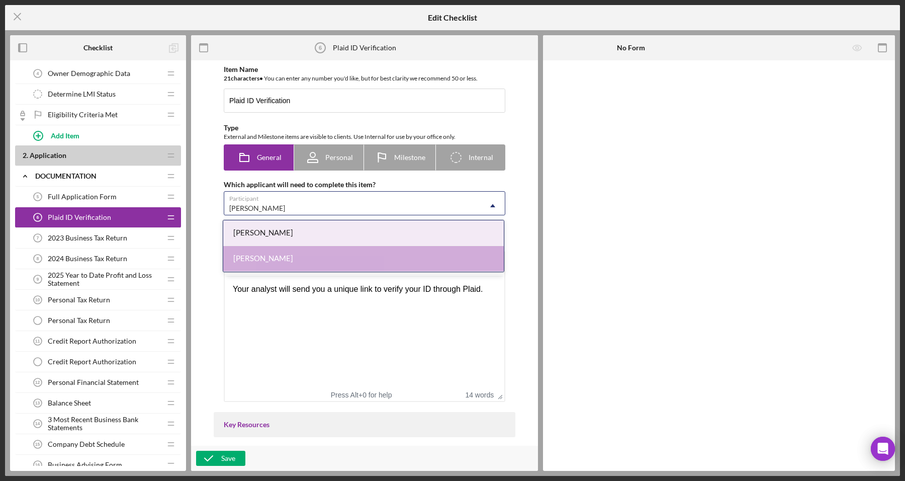
click at [289, 235] on div "[PERSON_NAME]" at bounding box center [363, 233] width 281 height 26
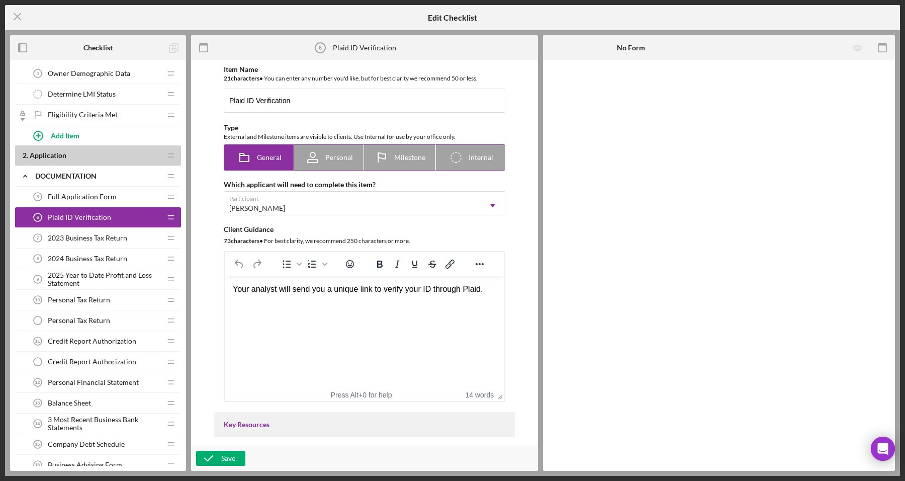
click at [308, 159] on icon at bounding box center [313, 160] width 10 height 3
radio input "false"
radio input "true"
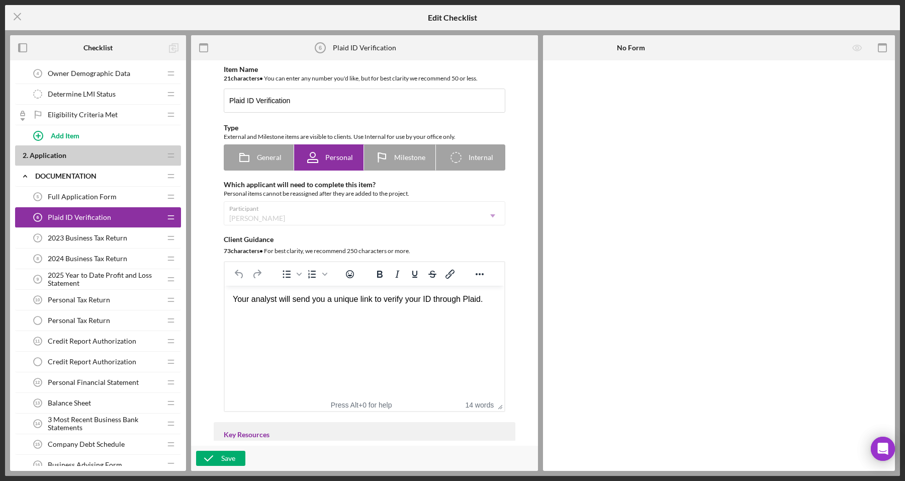
click at [270, 219] on div "Participant [PERSON_NAME] Icon/Dropdown Arrow" at bounding box center [365, 213] width 282 height 24
click at [300, 107] on input "Plaid ID Verification" at bounding box center [365, 101] width 282 height 24
click at [258, 157] on span "General" at bounding box center [269, 157] width 25 height 8
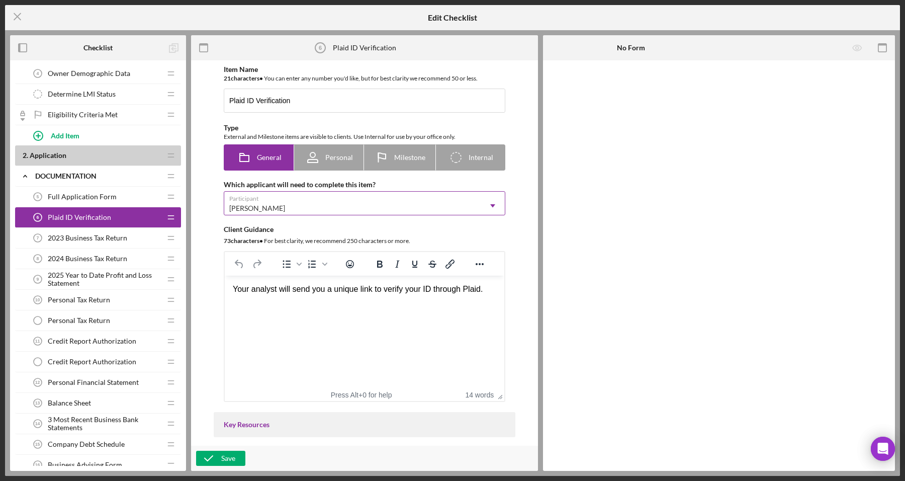
click at [275, 201] on div "[PERSON_NAME]" at bounding box center [352, 208] width 256 height 23
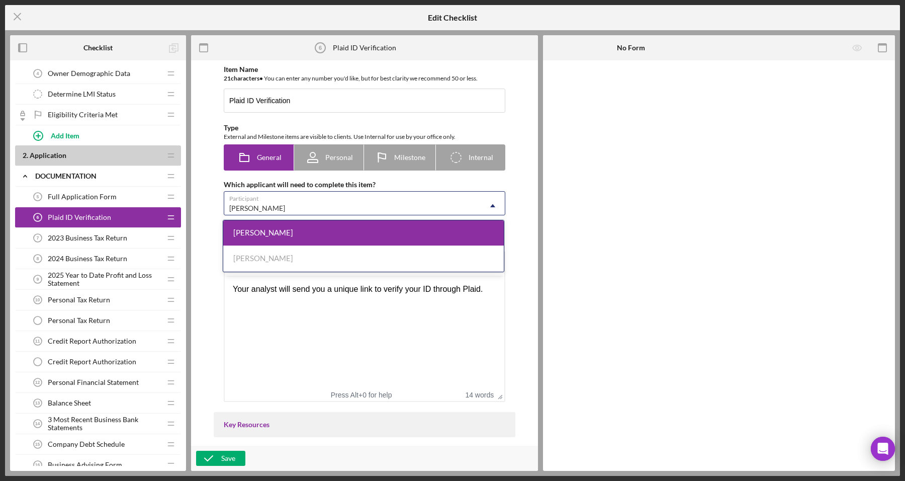
click at [303, 234] on div "[PERSON_NAME]" at bounding box center [363, 233] width 281 height 26
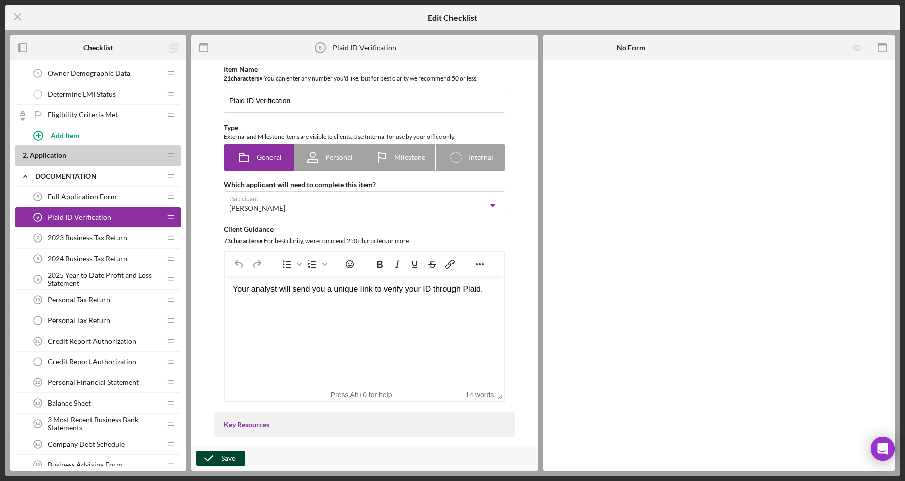
click at [239, 458] on button "Save" at bounding box center [220, 458] width 49 height 15
click at [884, 16] on icon "close" at bounding box center [887, 18] width 7 height 8
click at [372, 154] on icon at bounding box center [381, 157] width 25 height 25
radio input "false"
radio input "true"
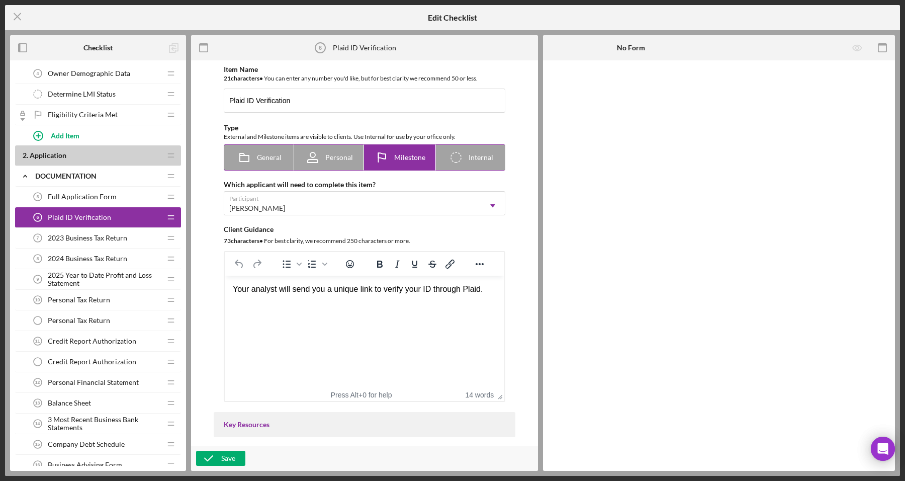
click at [348, 157] on span "Personal" at bounding box center [339, 157] width 28 height 8
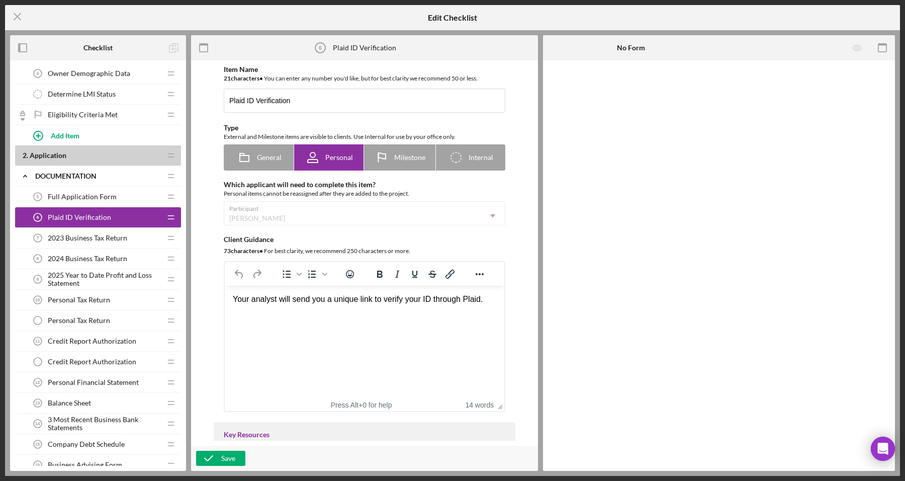
click at [315, 217] on div "Participant [PERSON_NAME] Icon/Dropdown Arrow" at bounding box center [365, 213] width 282 height 24
click at [222, 456] on div "Save" at bounding box center [228, 458] width 14 height 15
click at [886, 24] on button "close" at bounding box center [887, 19] width 7 height 10
click at [18, 21] on icon "Icon/Menu Close" at bounding box center [17, 16] width 25 height 25
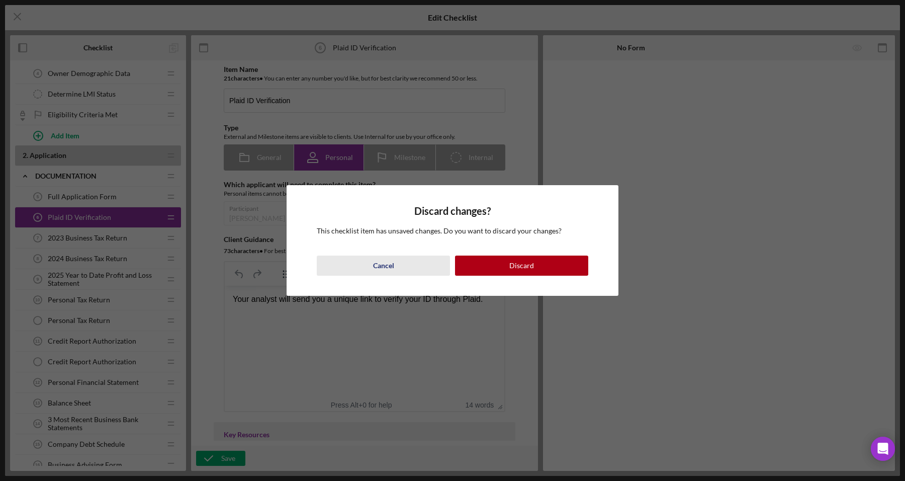
click at [420, 260] on button "Cancel" at bounding box center [383, 265] width 133 height 20
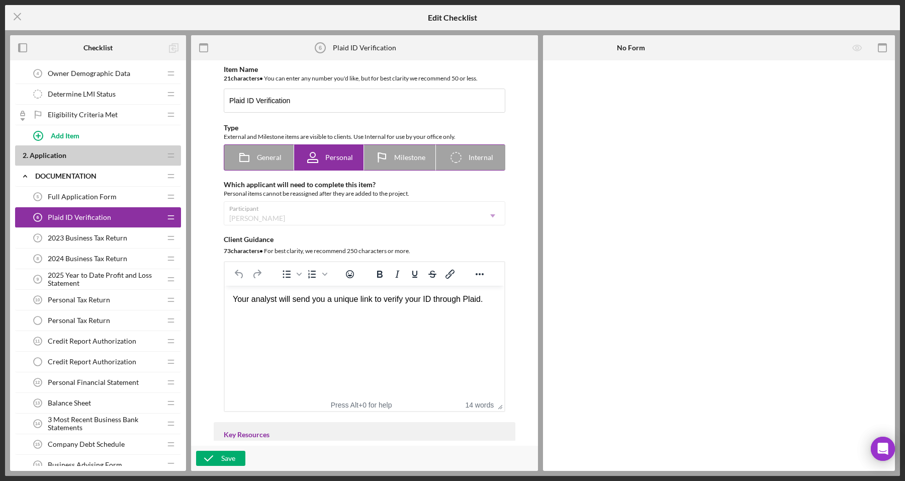
click at [391, 154] on icon at bounding box center [381, 157] width 25 height 25
radio input "false"
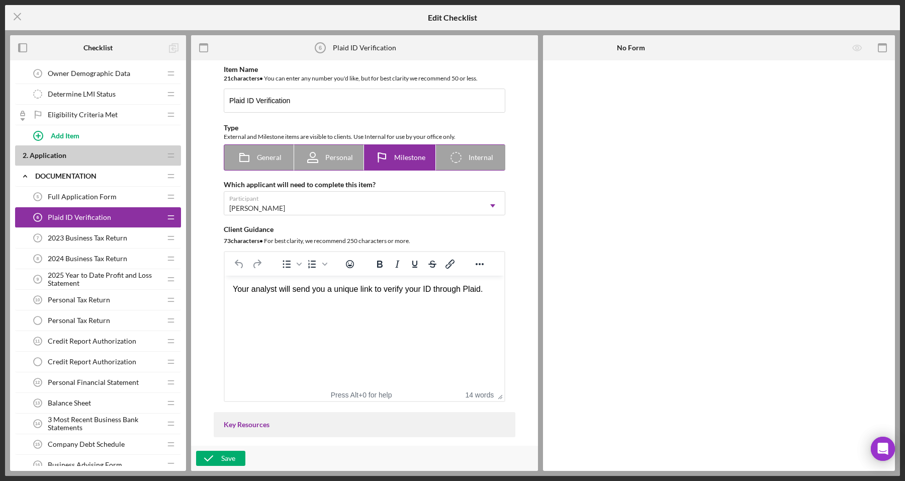
click at [466, 164] on icon "Icon/Checklist Item Internal" at bounding box center [456, 157] width 25 height 25
radio input "false"
radio input "true"
click at [331, 163] on div "Personal" at bounding box center [329, 157] width 48 height 25
radio input "true"
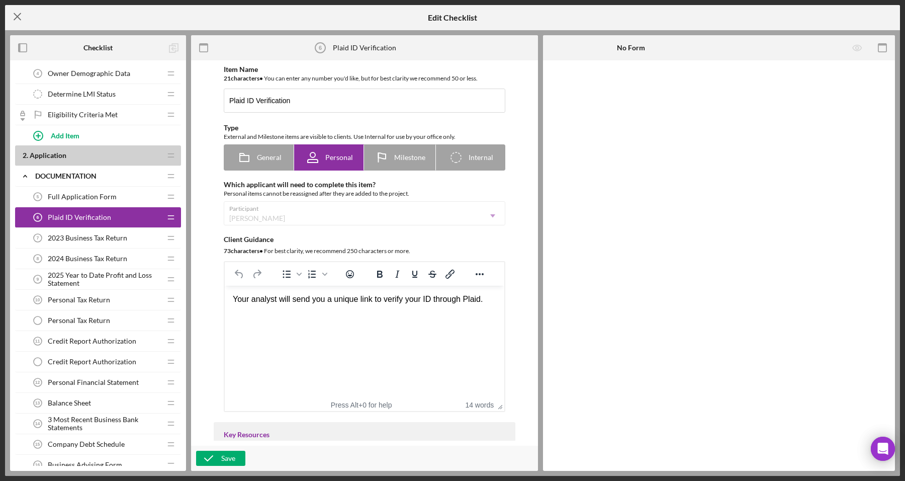
click at [11, 18] on icon "Icon/Menu Close" at bounding box center [17, 16] width 25 height 25
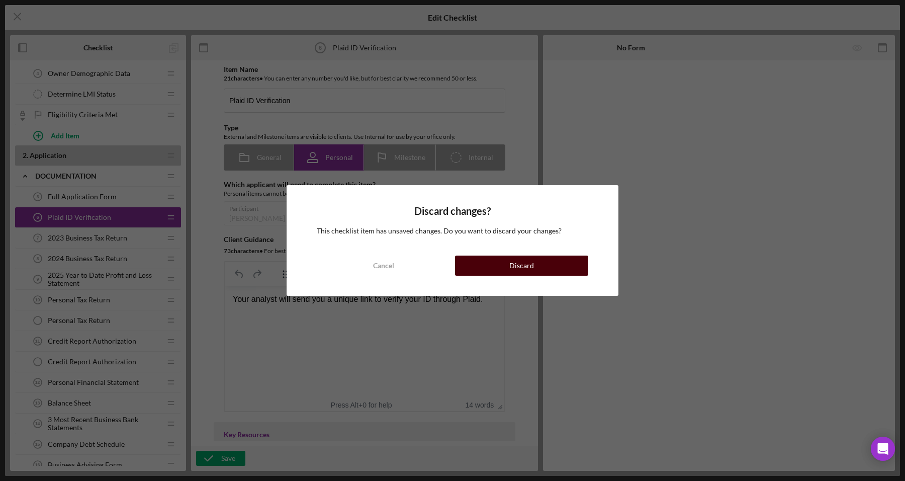
click at [519, 266] on div "Discard" at bounding box center [521, 265] width 25 height 20
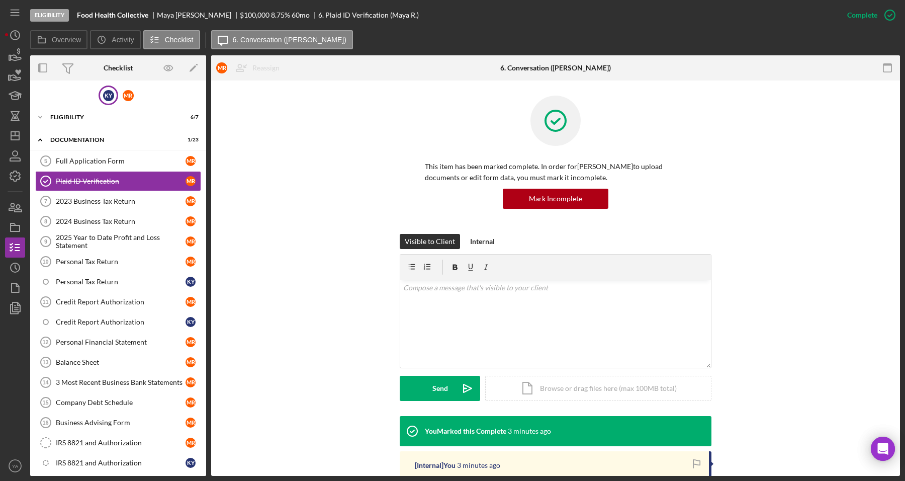
click at [115, 92] on div "K Y" at bounding box center [109, 95] width 20 height 20
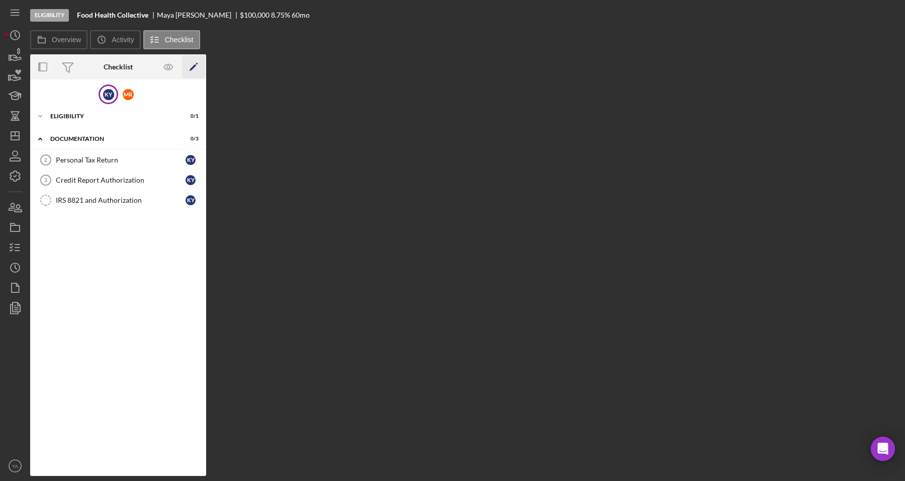
click at [195, 68] on icon "Icon/Edit" at bounding box center [194, 67] width 23 height 23
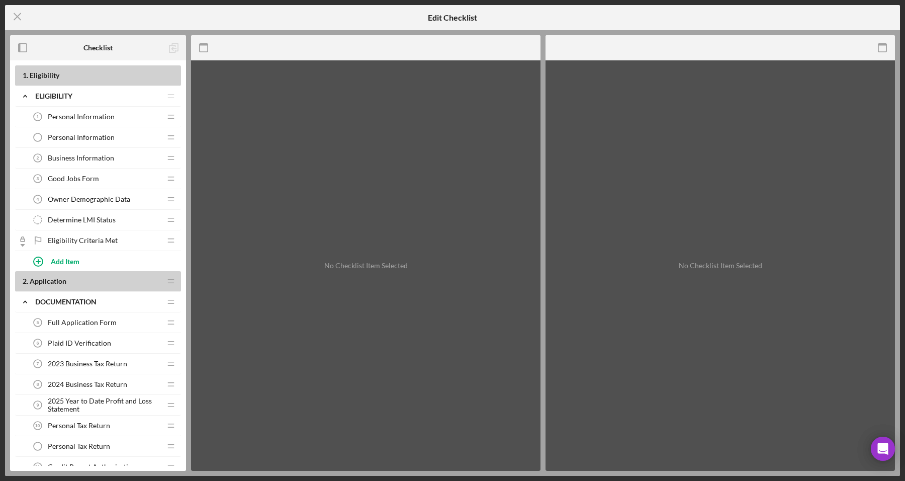
click at [83, 337] on div "Plaid ID Verification 6 Plaid ID Verification" at bounding box center [94, 343] width 133 height 20
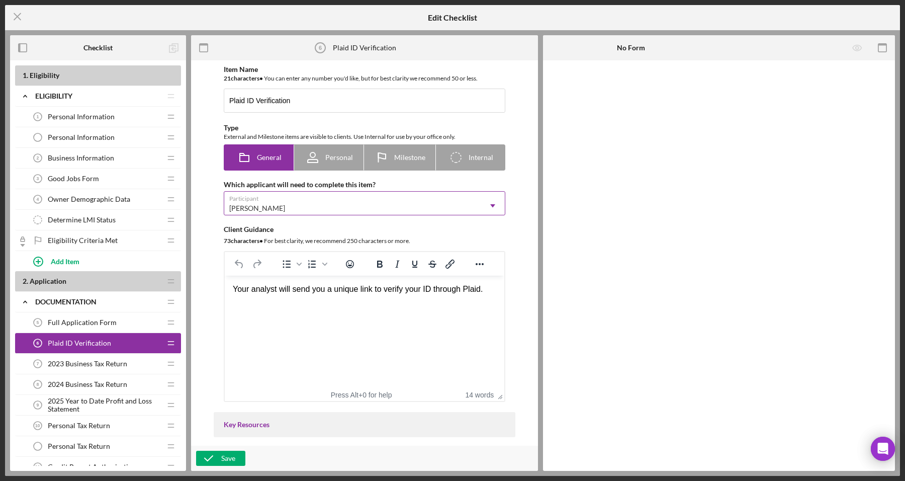
click at [306, 207] on div "[PERSON_NAME]" at bounding box center [352, 208] width 256 height 23
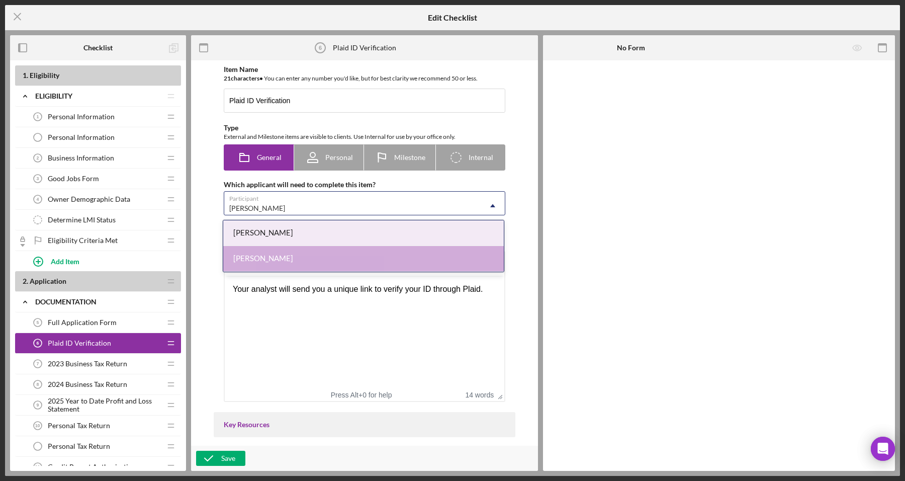
click at [291, 241] on div "[PERSON_NAME]" at bounding box center [363, 233] width 281 height 26
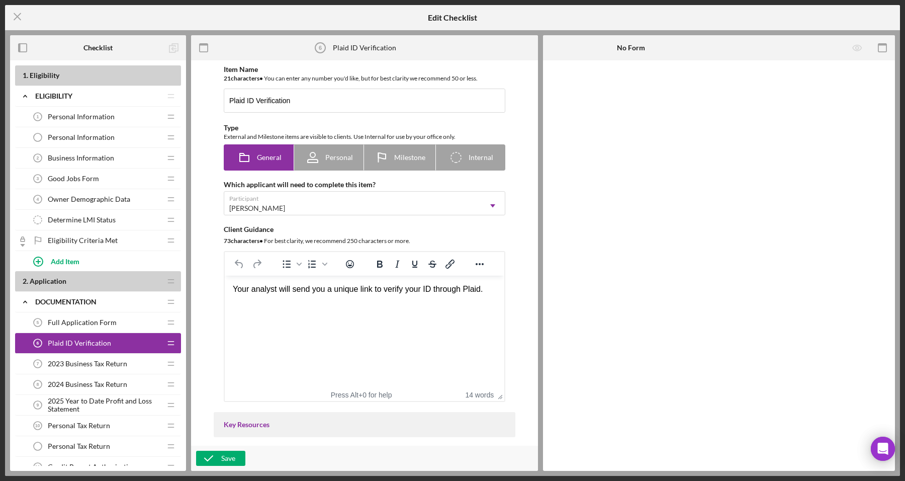
click at [228, 446] on div "Save" at bounding box center [364, 458] width 347 height 25
click at [229, 460] on div "Save" at bounding box center [228, 458] width 14 height 15
click at [889, 17] on icon "close" at bounding box center [887, 18] width 7 height 8
click at [91, 277] on div "2 . Application Icon/Drag" at bounding box center [98, 281] width 166 height 21
click at [167, 285] on icon "Icon/Drag" at bounding box center [170, 282] width 20 height 20
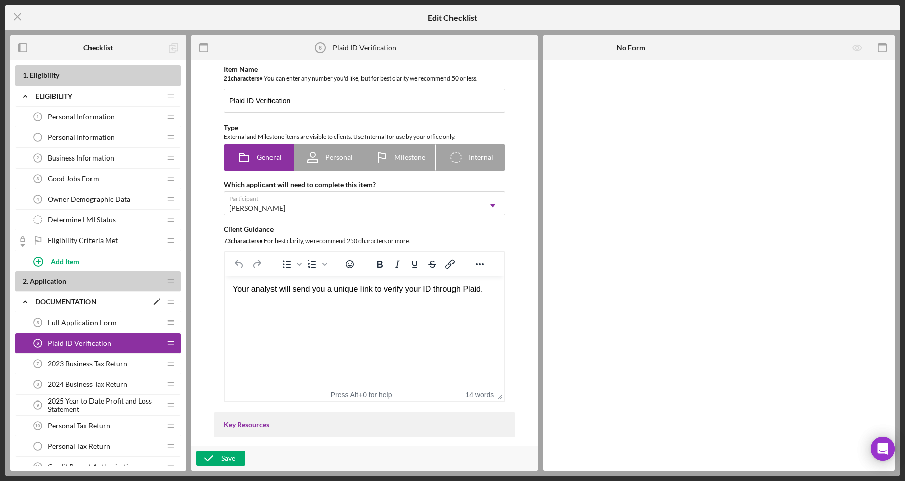
click at [104, 296] on div "Icon/Expander Documentation Icon/Edit Icon/Drag" at bounding box center [98, 302] width 166 height 21
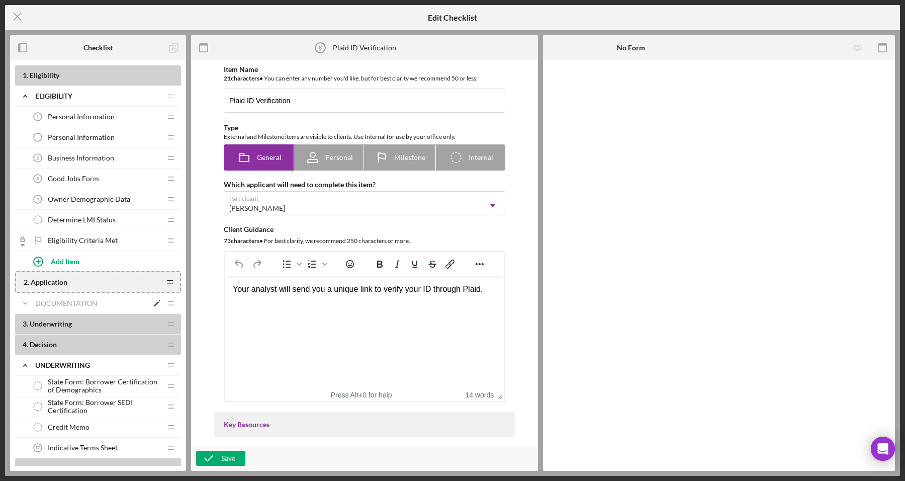
click at [91, 307] on div "Documentation" at bounding box center [91, 303] width 113 height 8
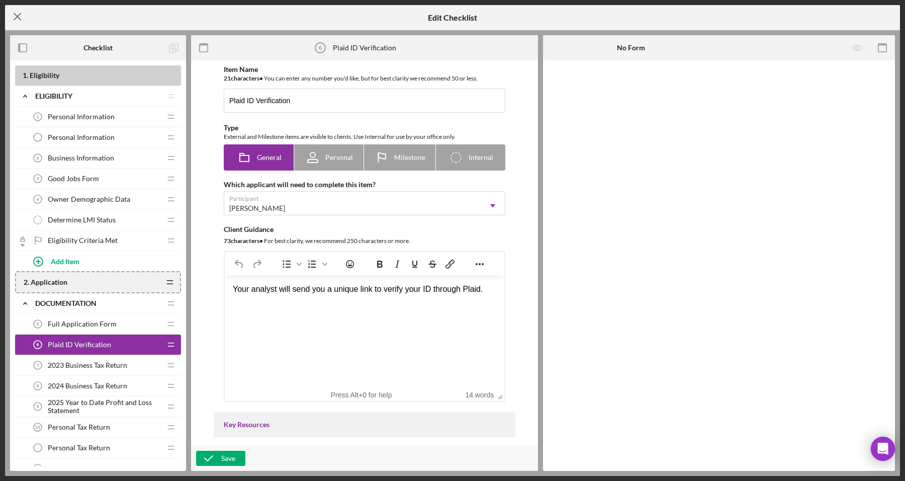
click at [19, 21] on icon "Icon/Menu Close" at bounding box center [17, 16] width 25 height 25
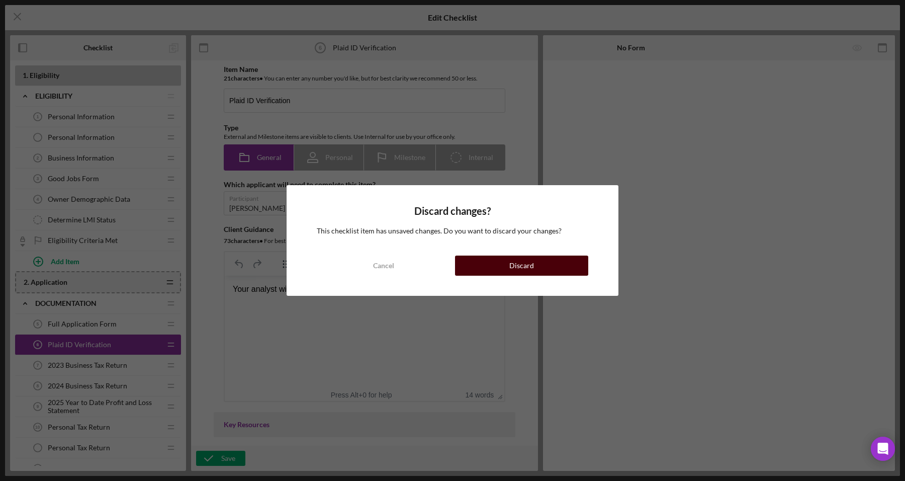
click at [483, 267] on button "Discard" at bounding box center [521, 265] width 133 height 20
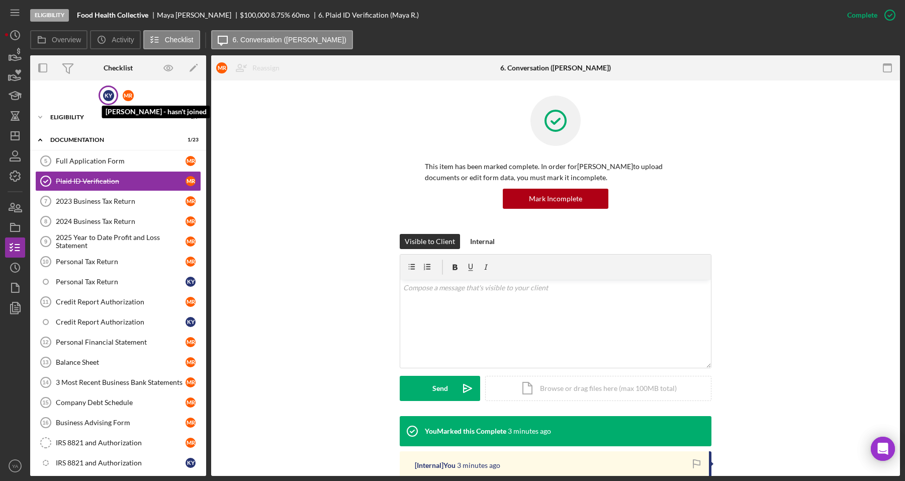
click at [107, 97] on div "K Y" at bounding box center [108, 95] width 11 height 11
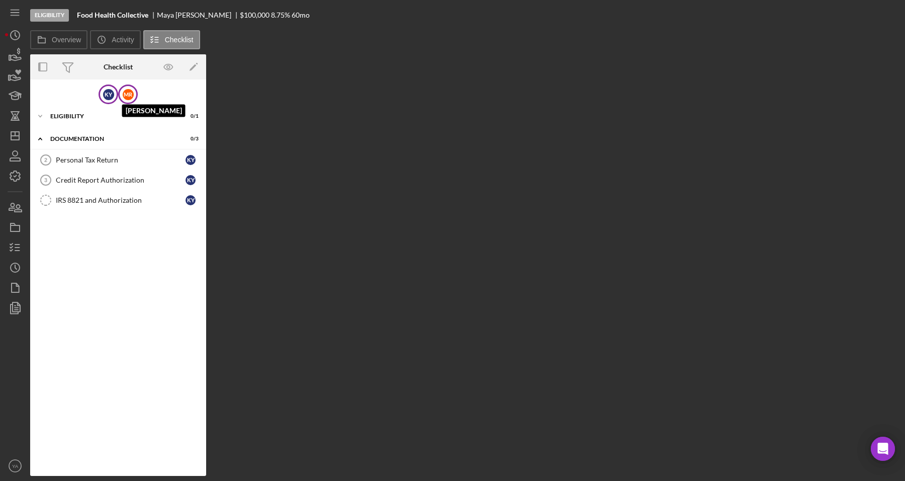
click at [127, 94] on div "M R" at bounding box center [128, 94] width 11 height 11
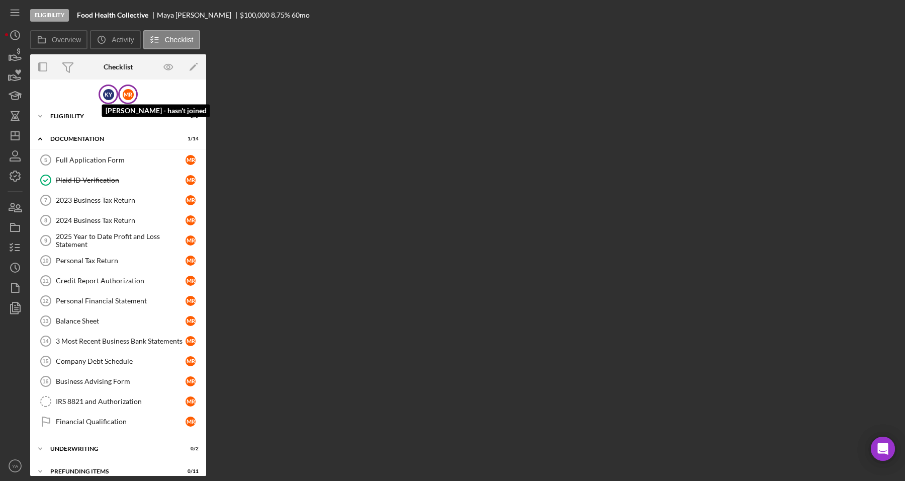
click at [106, 93] on div "K Y" at bounding box center [108, 94] width 11 height 11
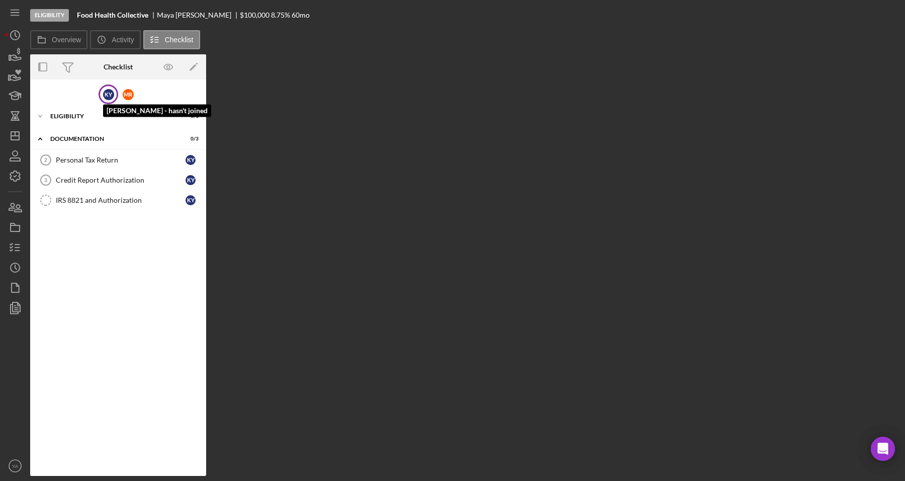
click at [106, 93] on div "K Y" at bounding box center [108, 94] width 11 height 11
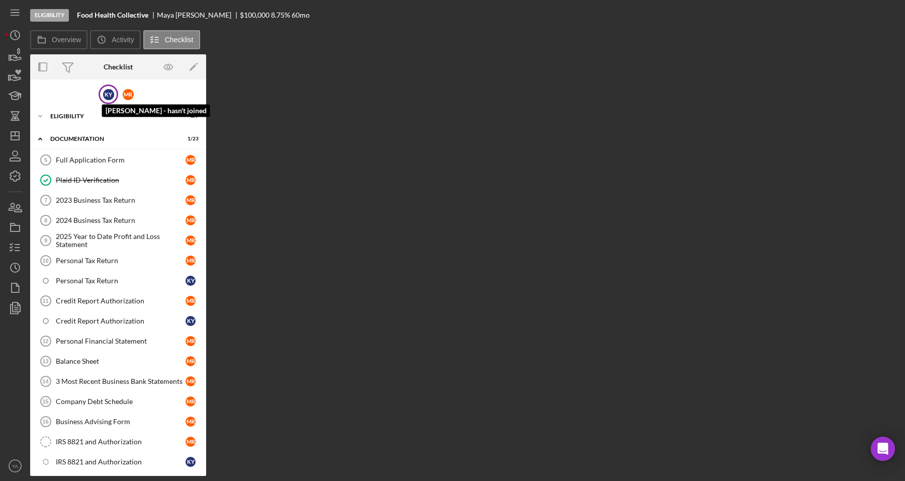
click at [106, 93] on div "K Y" at bounding box center [108, 94] width 11 height 11
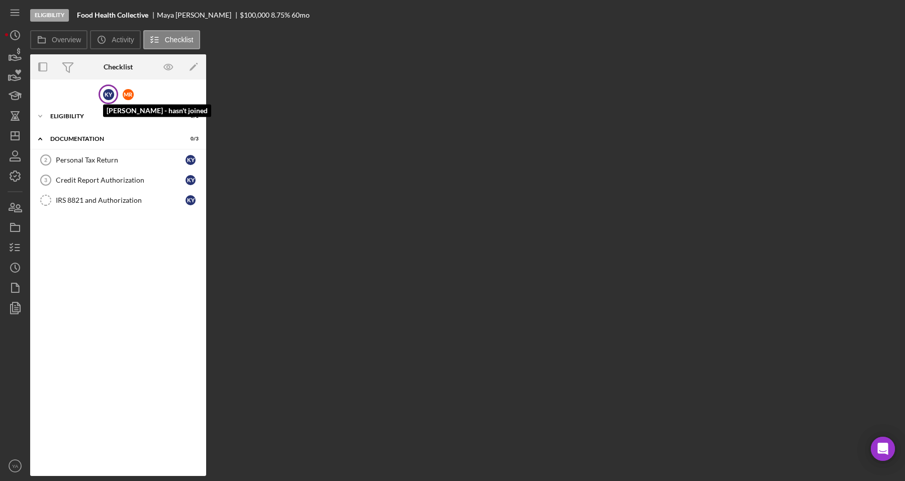
click at [106, 93] on div "K Y" at bounding box center [108, 94] width 11 height 11
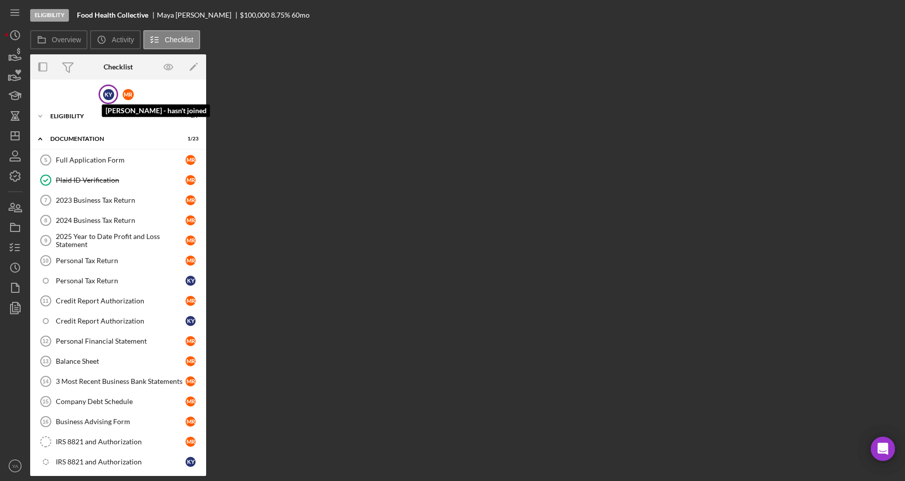
click at [106, 93] on div "K Y" at bounding box center [108, 94] width 11 height 11
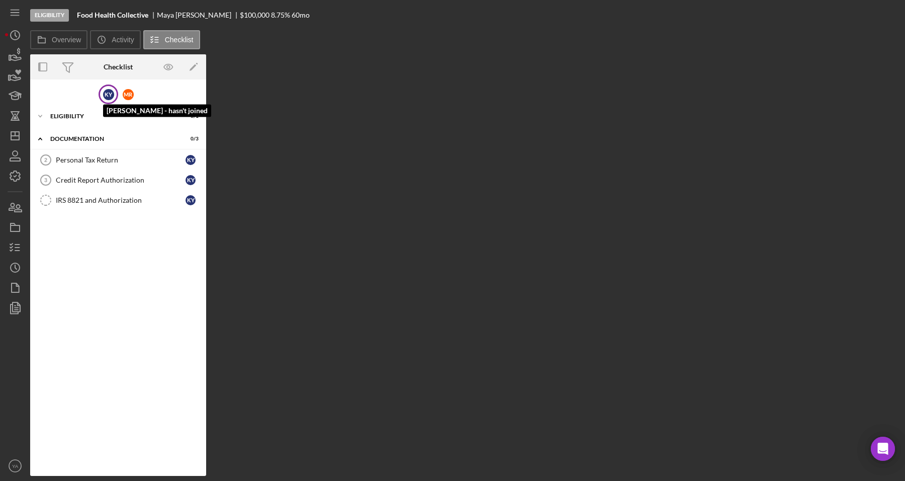
click at [106, 93] on div "K Y" at bounding box center [108, 94] width 11 height 11
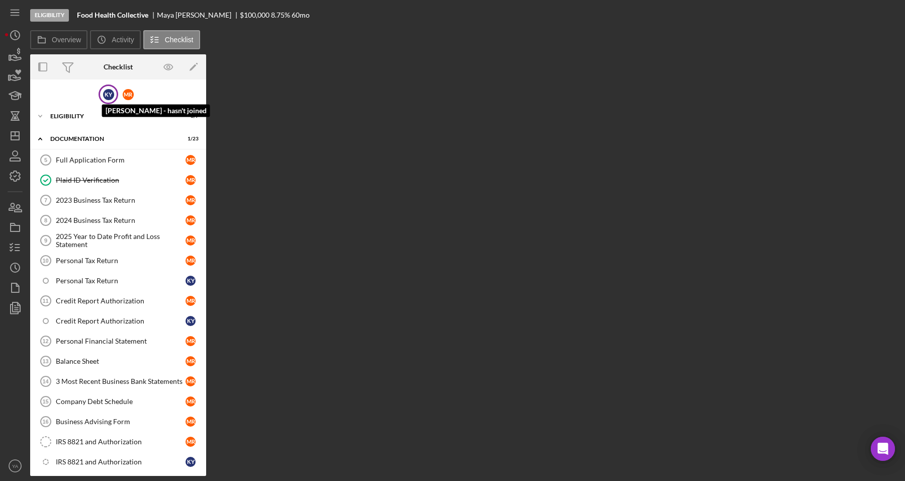
click at [106, 93] on div "K Y" at bounding box center [108, 94] width 11 height 11
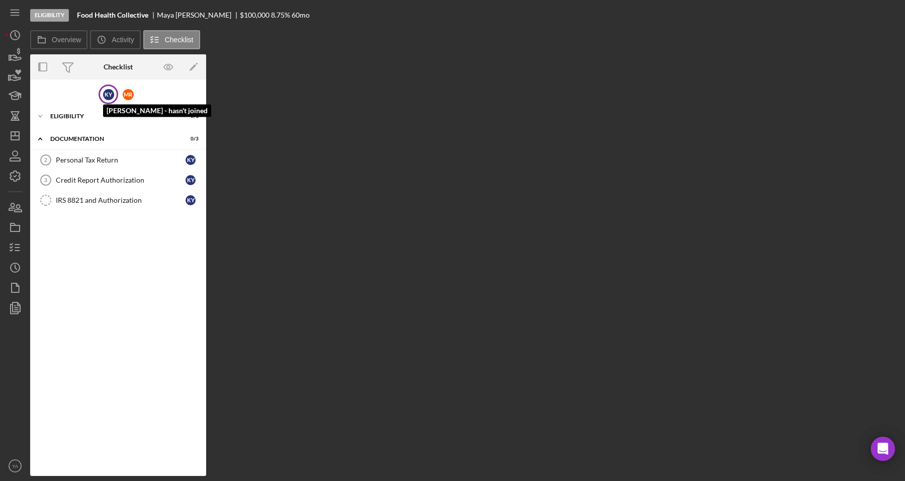
click at [106, 93] on div "K Y" at bounding box center [108, 94] width 11 height 11
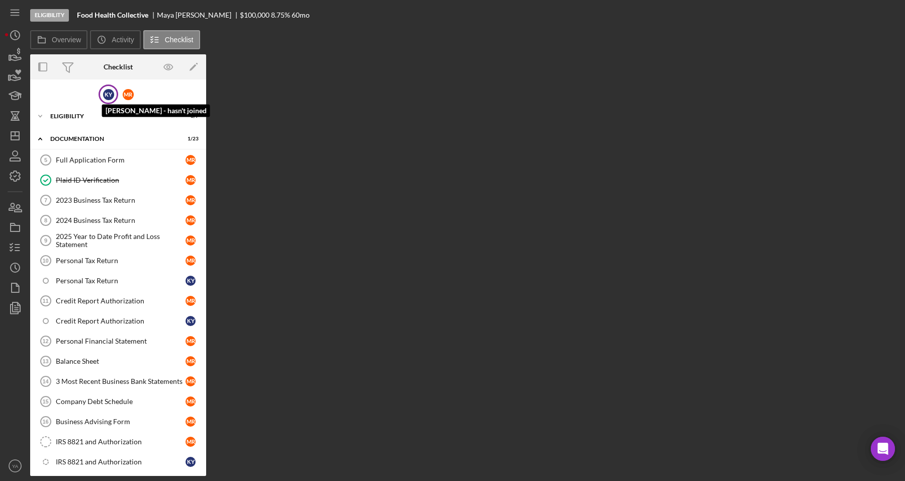
click at [106, 93] on div "K Y" at bounding box center [108, 94] width 11 height 11
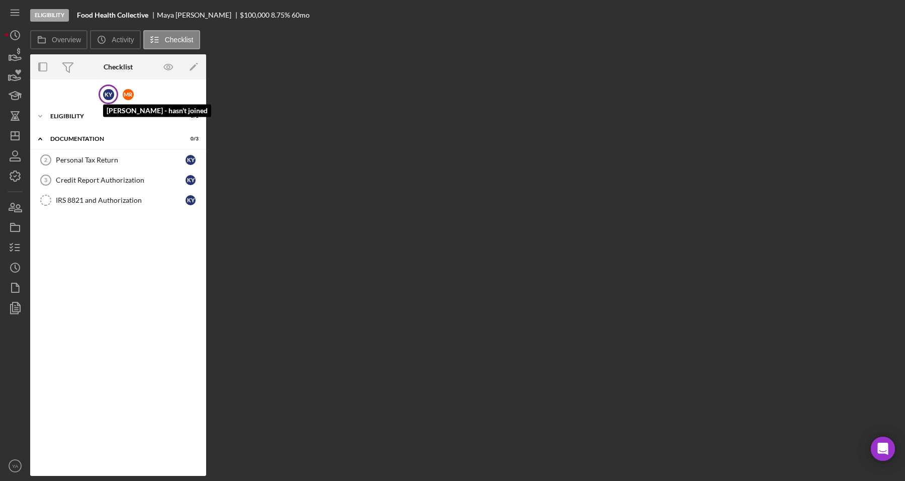
click at [103, 91] on div "K Y" at bounding box center [108, 94] width 11 height 11
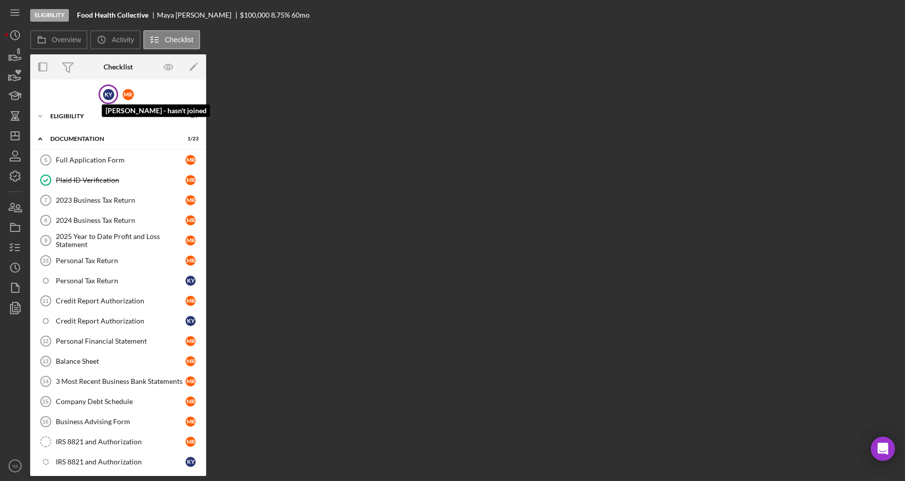
click at [103, 91] on div "K Y" at bounding box center [108, 94] width 11 height 11
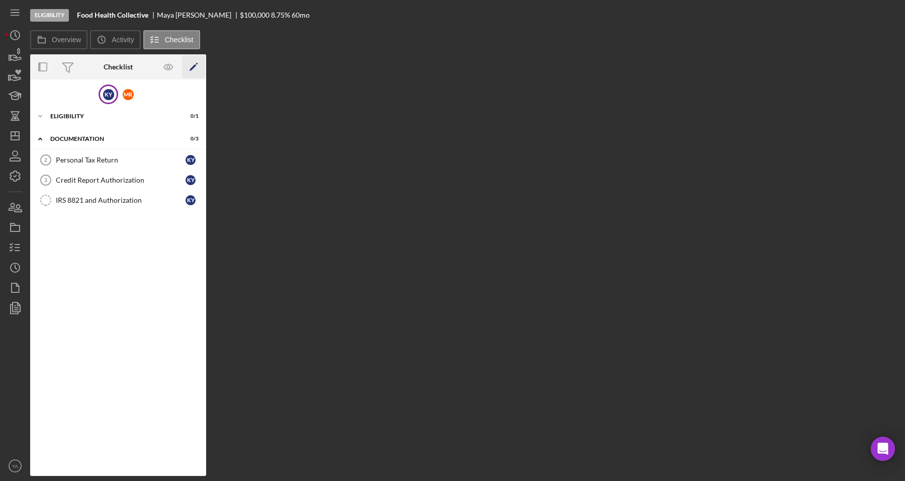
click at [185, 69] on icon "Icon/Edit" at bounding box center [194, 67] width 23 height 23
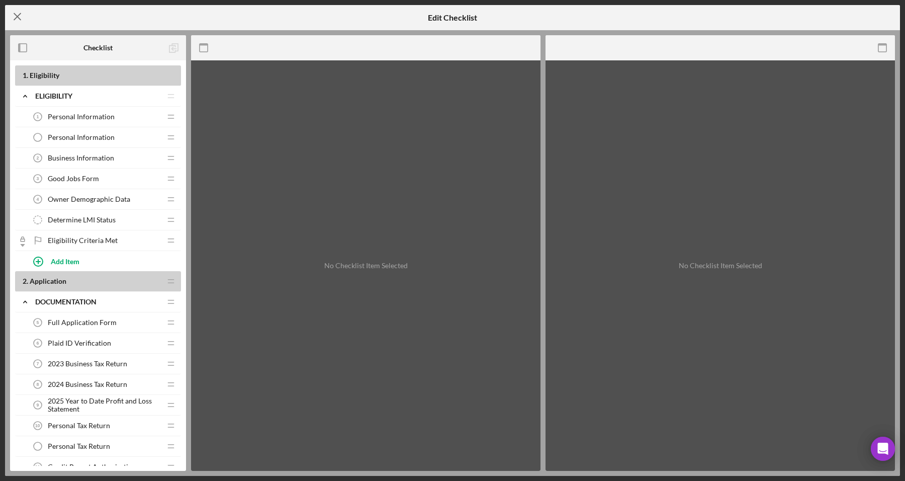
click at [21, 18] on icon "Icon/Menu Close" at bounding box center [17, 16] width 25 height 25
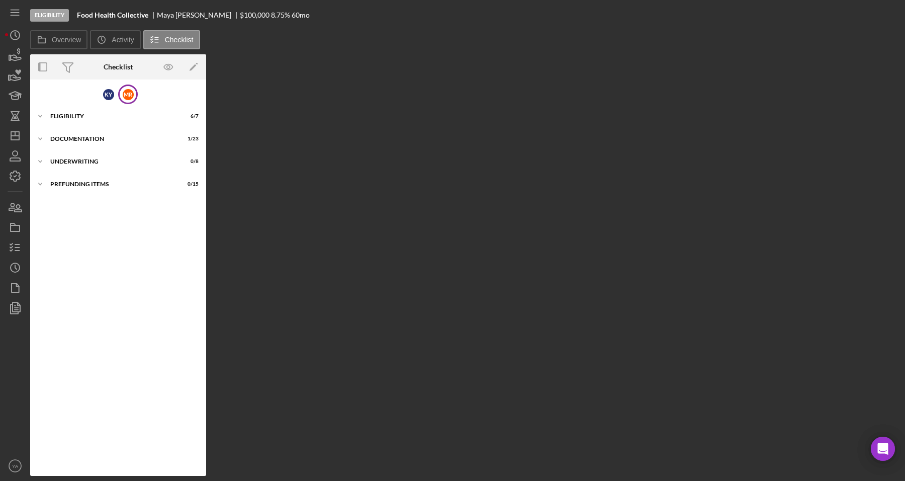
click at [131, 96] on div "M R" at bounding box center [128, 94] width 11 height 11
click at [113, 98] on div "K Y" at bounding box center [108, 94] width 11 height 11
click at [121, 96] on div "M R" at bounding box center [128, 94] width 20 height 20
click at [101, 96] on div "K Y" at bounding box center [109, 94] width 20 height 20
click at [101, 134] on div "Icon/Expander Documentation 0 / 3" at bounding box center [118, 139] width 176 height 20
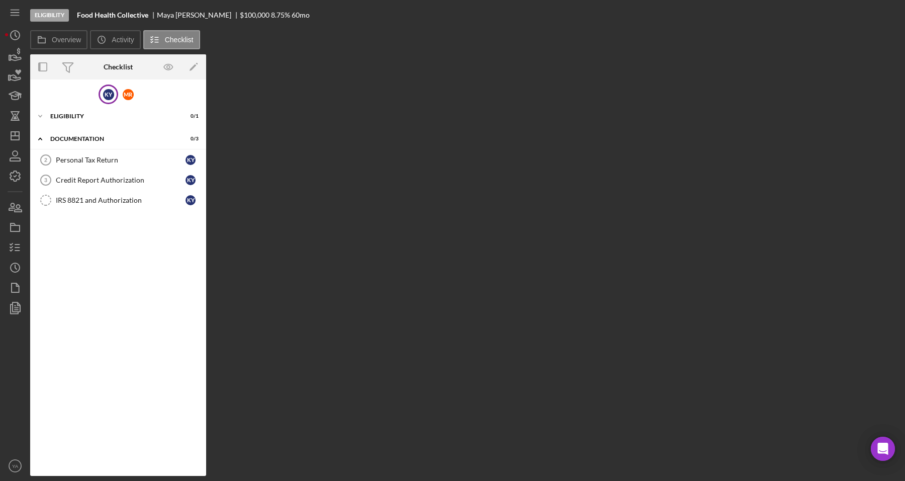
click at [136, 89] on div "K Y M R" at bounding box center [118, 94] width 176 height 20
click at [132, 96] on div "M R" at bounding box center [128, 94] width 11 height 11
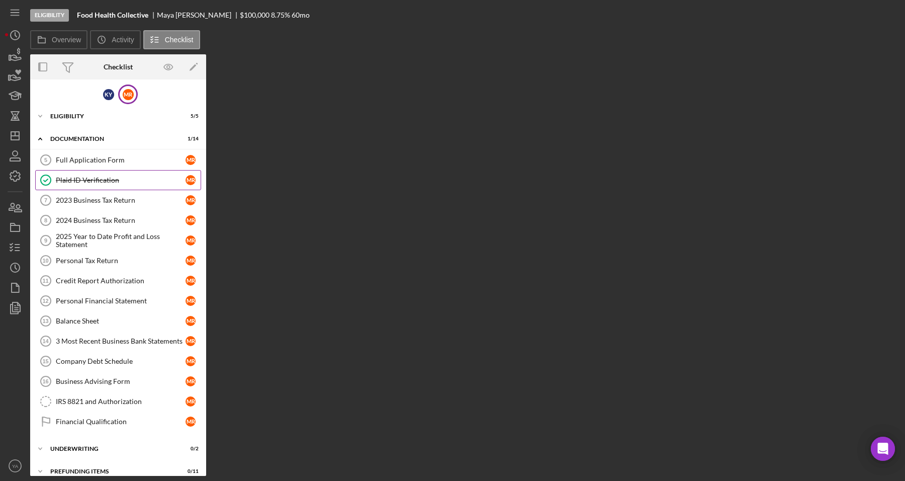
click at [79, 185] on link "Plaid ID Verification Plaid ID Verification M R" at bounding box center [118, 180] width 166 height 20
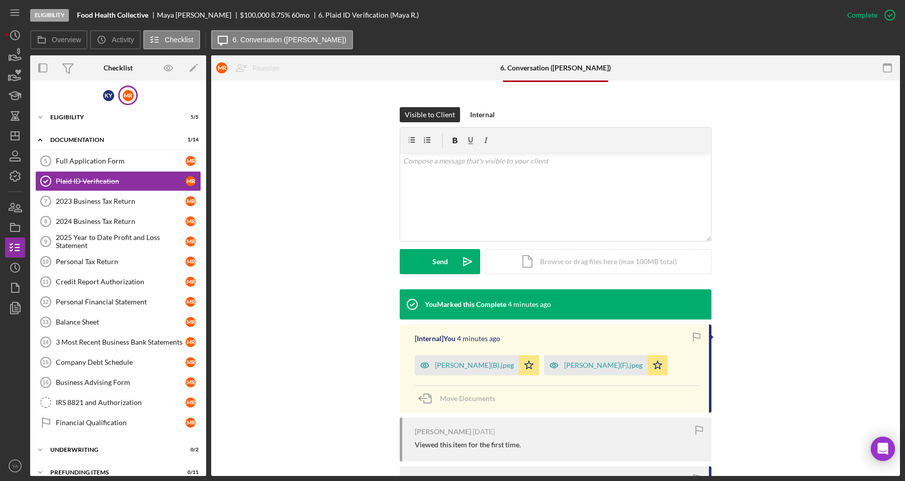
scroll to position [126, 0]
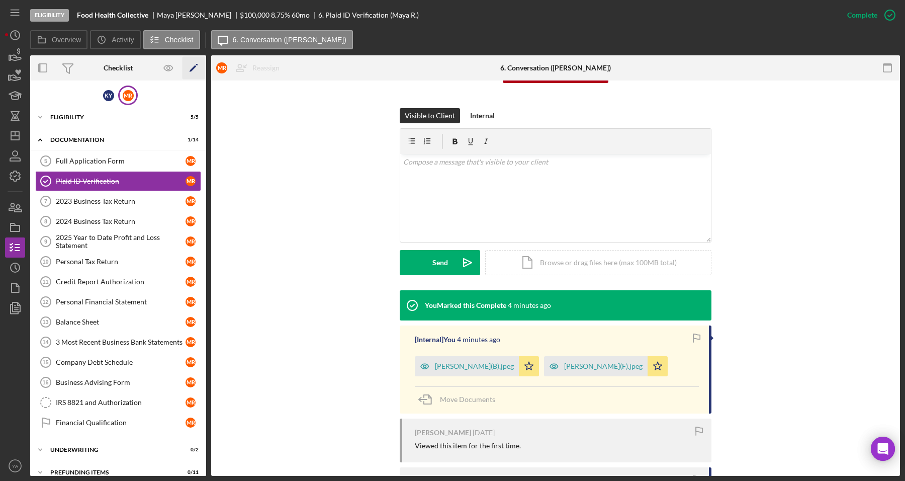
click at [193, 68] on polygon "button" at bounding box center [193, 68] width 7 height 7
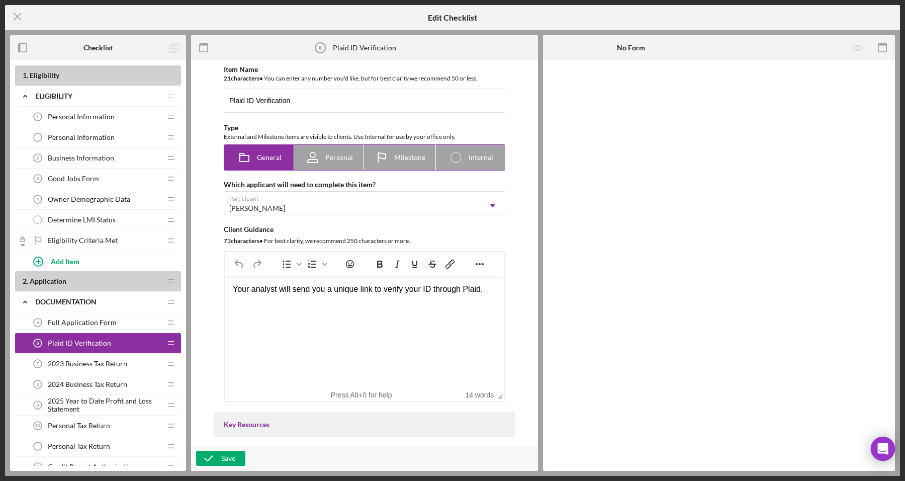
click at [327, 162] on div "Personal" at bounding box center [329, 157] width 48 height 25
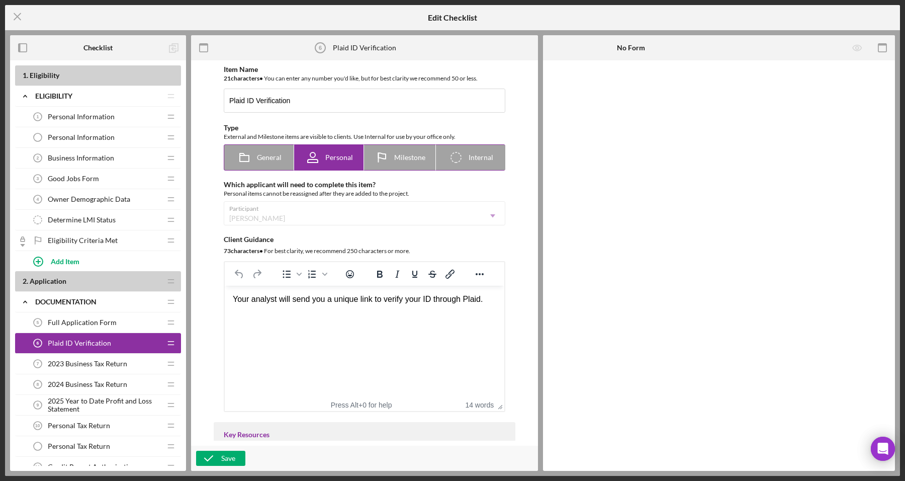
radio input "false"
radio input "true"
click at [262, 155] on span "General" at bounding box center [269, 157] width 25 height 8
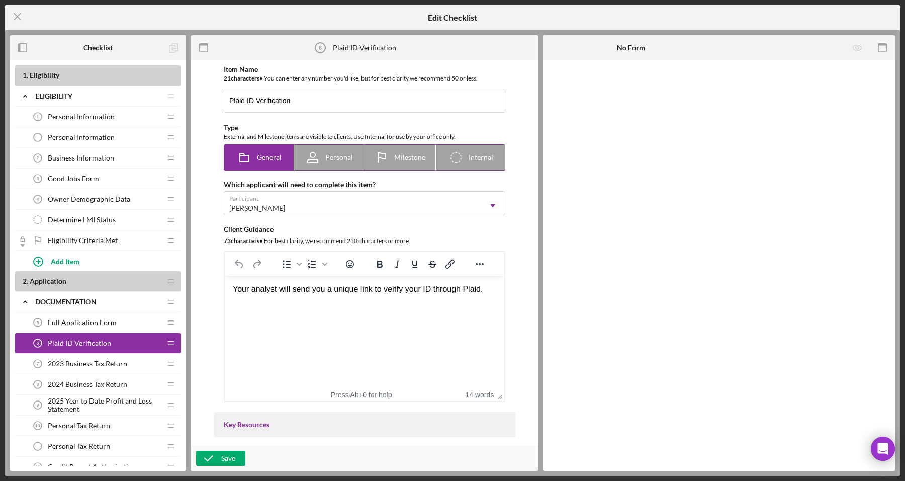
radio input "true"
click at [88, 342] on span "Plaid ID Verification" at bounding box center [79, 343] width 63 height 8
click at [169, 284] on line at bounding box center [170, 284] width 6 height 0
click at [138, 285] on b "2 . Application" at bounding box center [92, 281] width 138 height 8
click at [155, 303] on polygon at bounding box center [157, 303] width 6 height 6
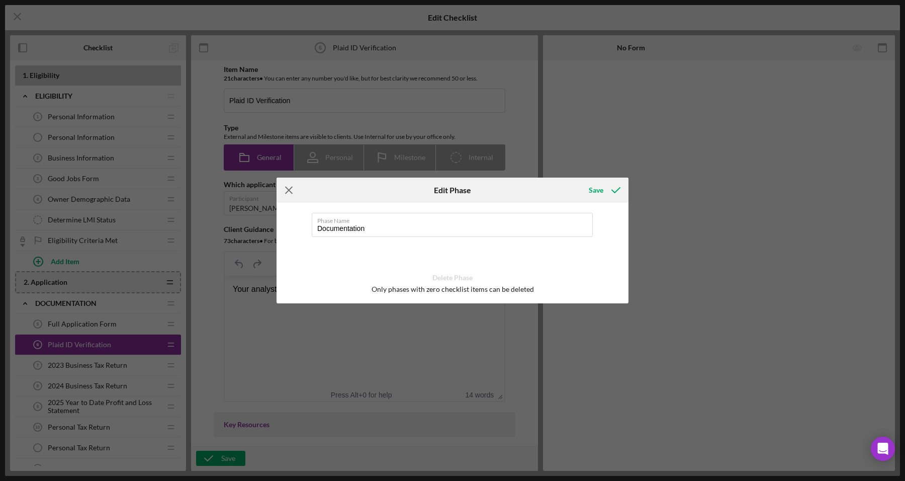
click at [288, 185] on icon "Icon/Menu Close" at bounding box center [289, 190] width 25 height 25
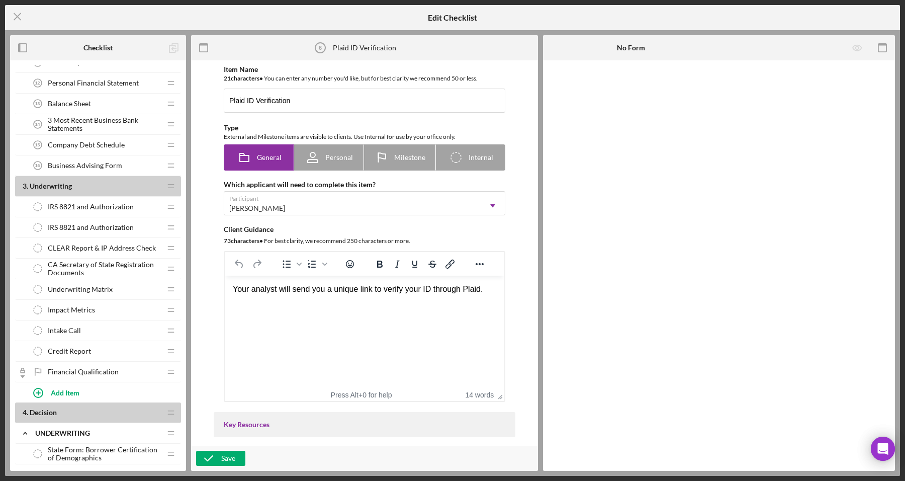
scroll to position [440, 0]
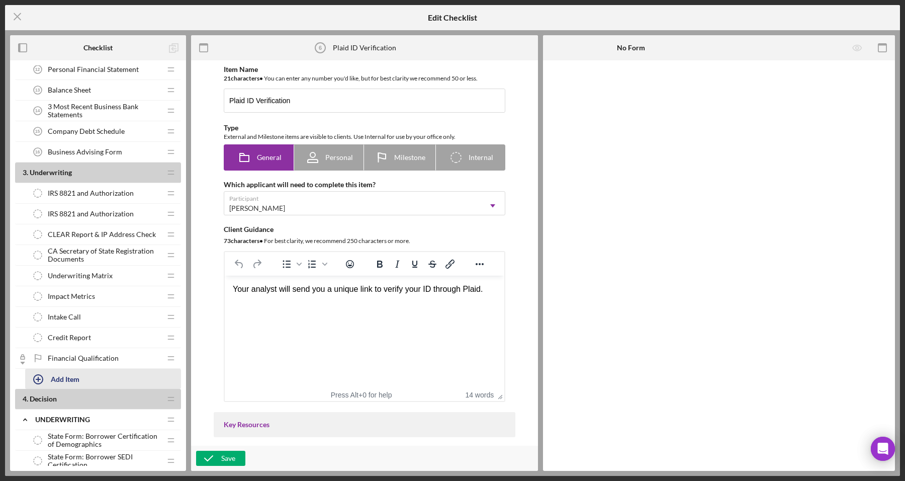
click at [74, 385] on div "Add Item" at bounding box center [65, 378] width 29 height 19
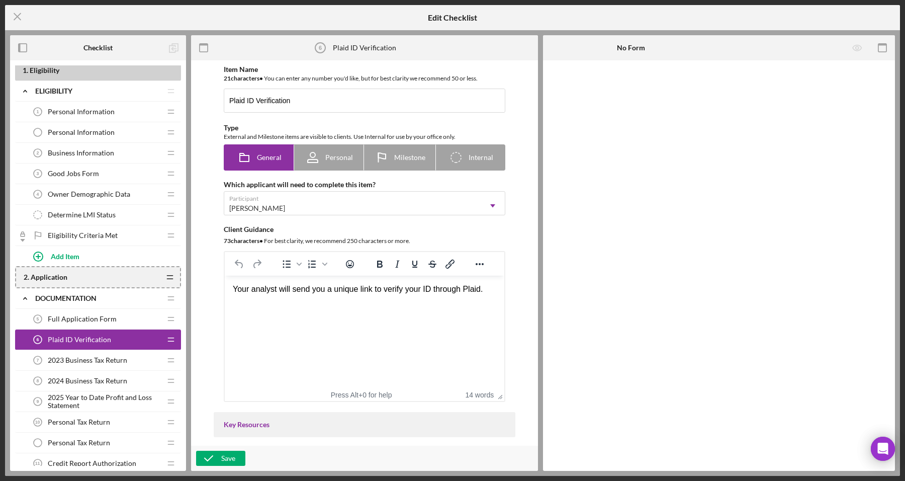
scroll to position [0, 0]
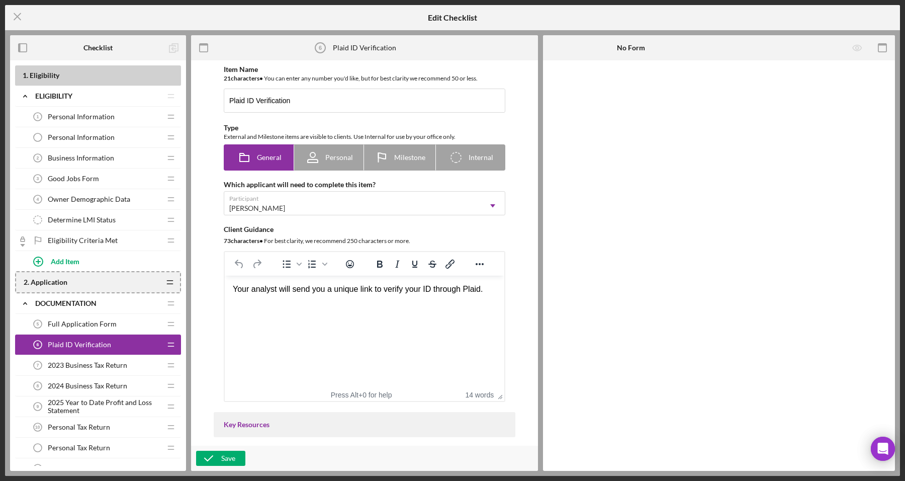
click at [329, 188] on div "Which applicant will need to complete this item?" at bounding box center [365, 185] width 282 height 8
click at [328, 204] on div "[PERSON_NAME]" at bounding box center [352, 208] width 256 height 23
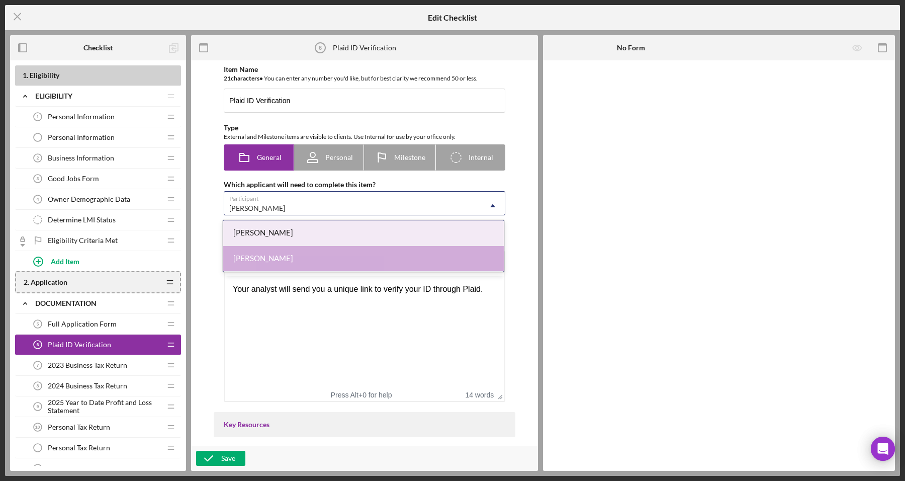
click at [308, 235] on div "[PERSON_NAME]" at bounding box center [363, 233] width 281 height 26
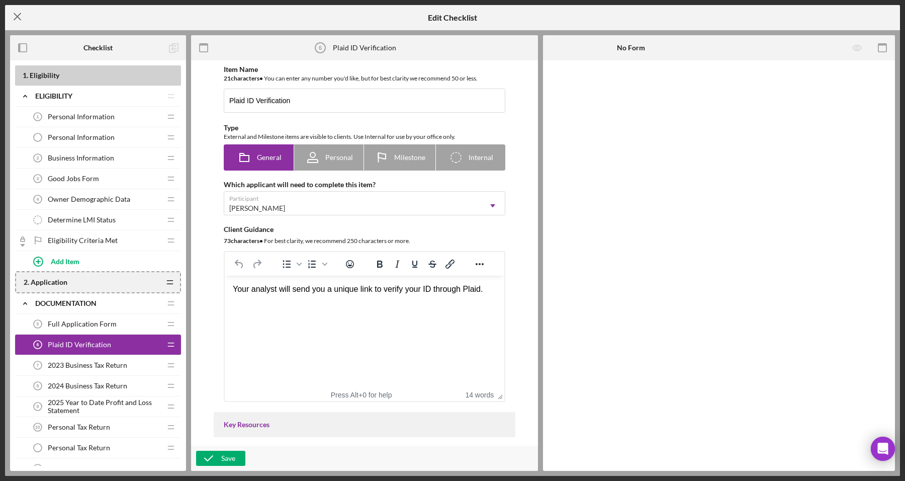
click at [11, 23] on icon "Icon/Menu Close" at bounding box center [17, 16] width 25 height 25
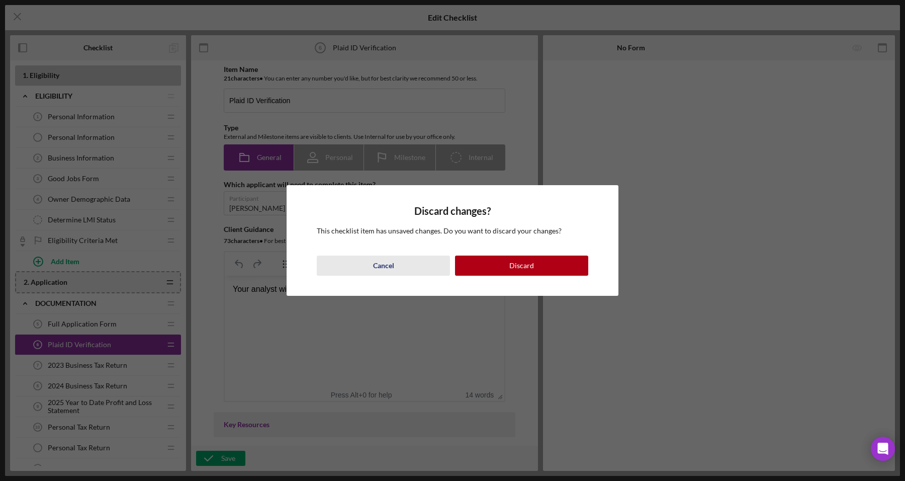
click at [415, 260] on button "Cancel" at bounding box center [383, 265] width 133 height 20
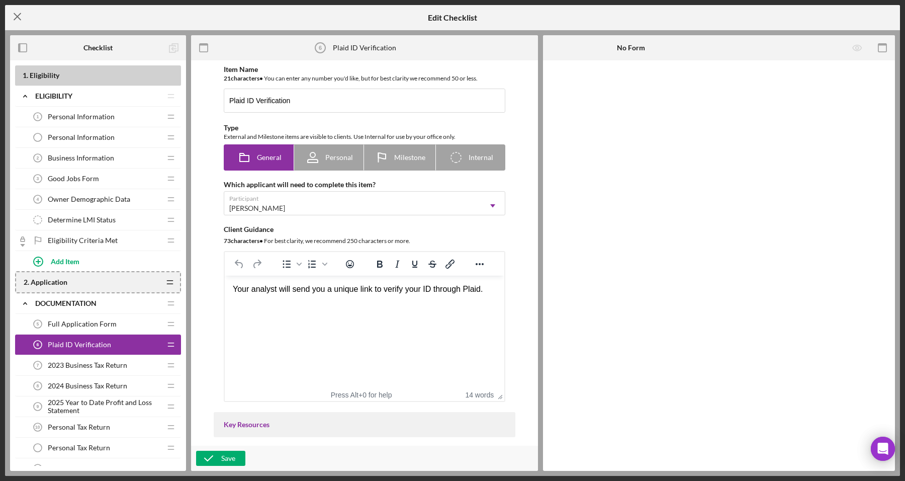
click at [11, 23] on icon "Icon/Menu Close" at bounding box center [17, 16] width 25 height 25
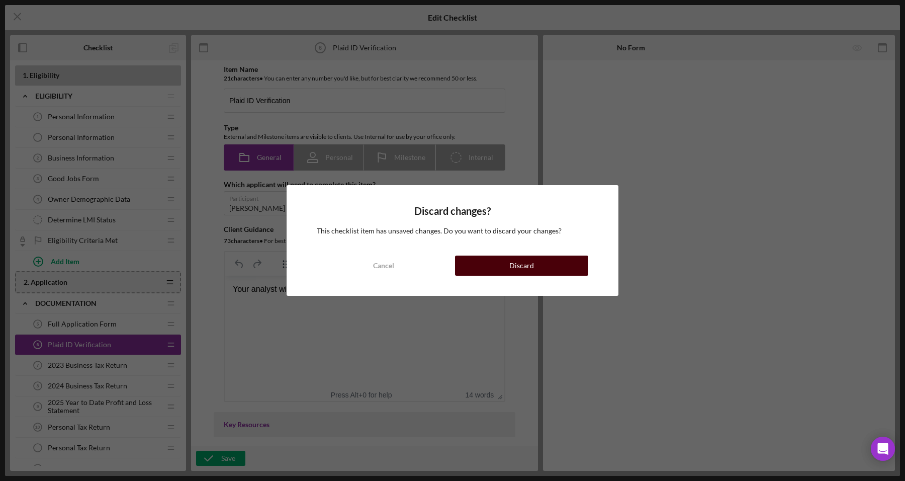
click at [504, 267] on button "Discard" at bounding box center [521, 265] width 133 height 20
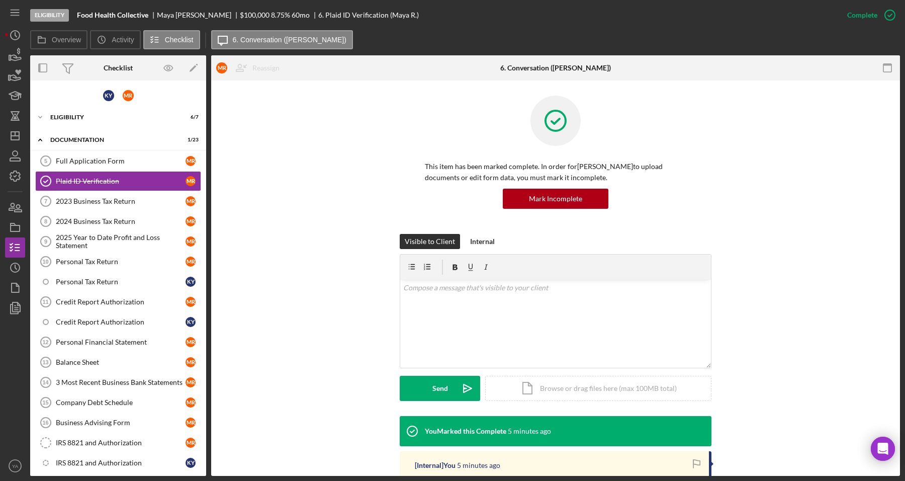
click at [95, 95] on div "K Y M R" at bounding box center [118, 95] width 176 height 20
click at [103, 94] on div "K Y" at bounding box center [108, 95] width 11 height 11
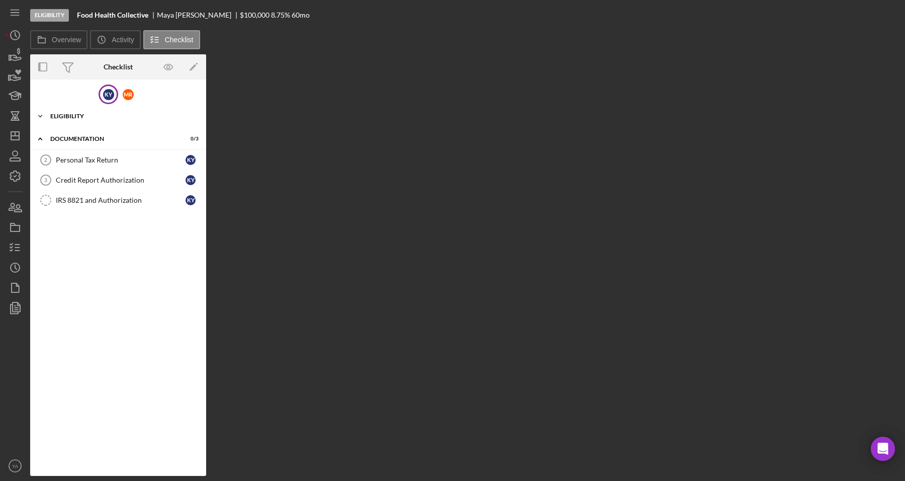
click at [120, 121] on div "Icon/Expander Eligibility 0 / 1" at bounding box center [118, 116] width 176 height 20
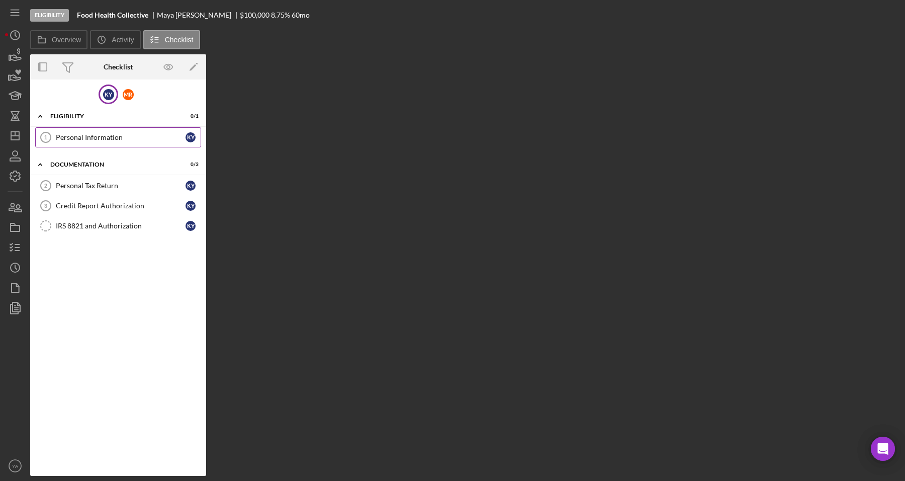
click at [109, 146] on link "Personal Information 1 Personal Information K Y" at bounding box center [118, 137] width 166 height 20
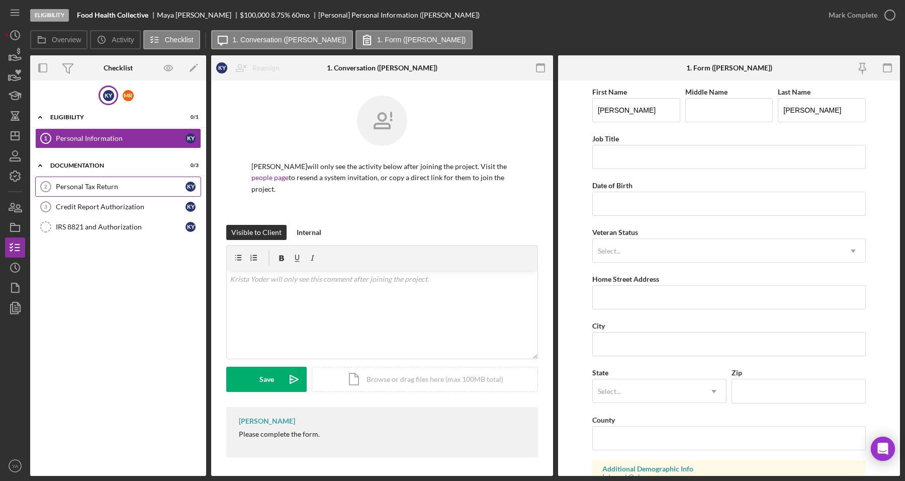
click at [94, 177] on link "Personal Tax Return 2 Personal Tax Return K Y" at bounding box center [118, 187] width 166 height 20
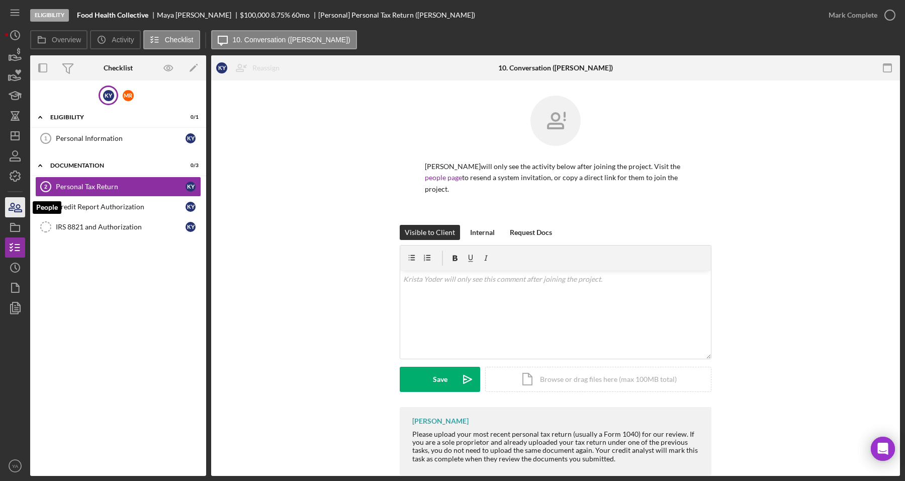
click at [23, 203] on icon "button" at bounding box center [15, 207] width 25 height 25
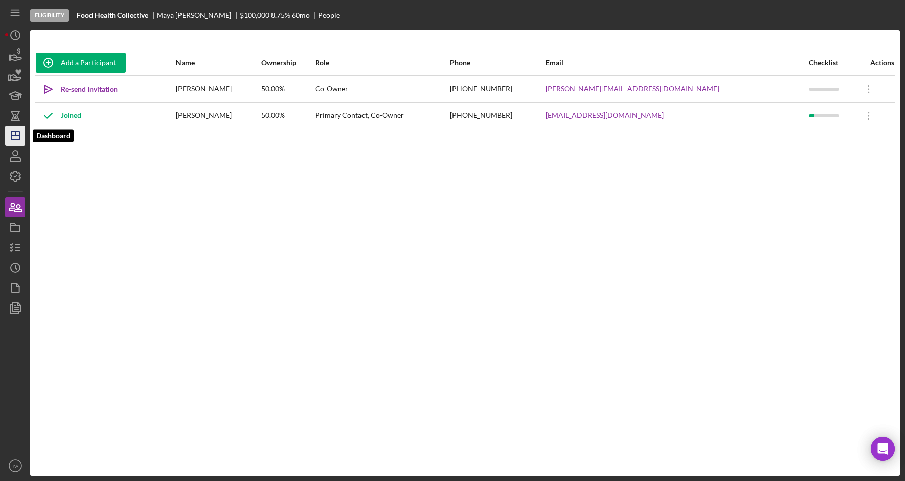
click at [18, 137] on icon "Icon/Dashboard" at bounding box center [15, 135] width 25 height 25
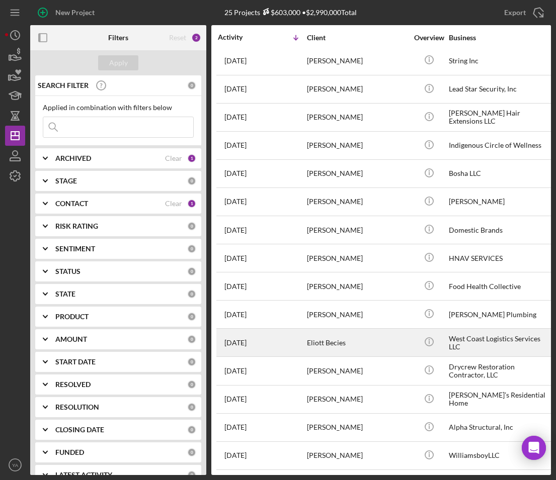
scroll to position [304, 0]
click at [371, 339] on div "Eliott Becies" at bounding box center [357, 342] width 101 height 27
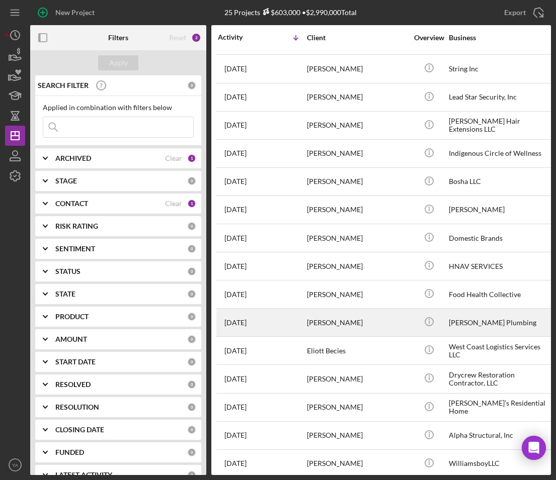
scroll to position [304, 0]
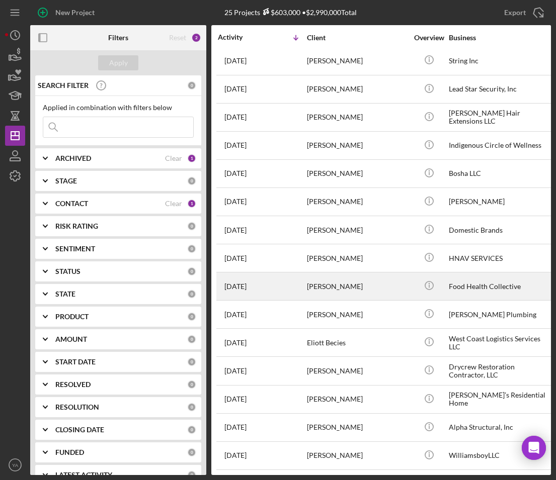
click at [458, 277] on div "Food Health Collective" at bounding box center [499, 286] width 101 height 27
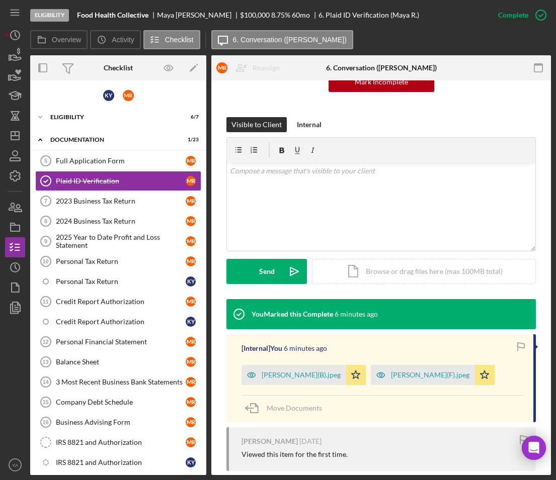
scroll to position [251, 0]
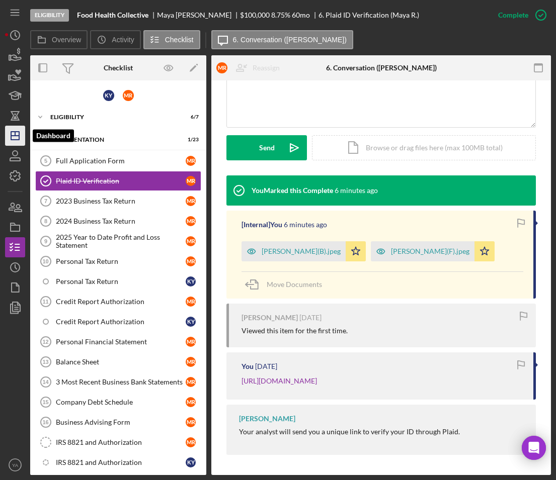
click at [19, 137] on polygon "button" at bounding box center [15, 136] width 8 height 8
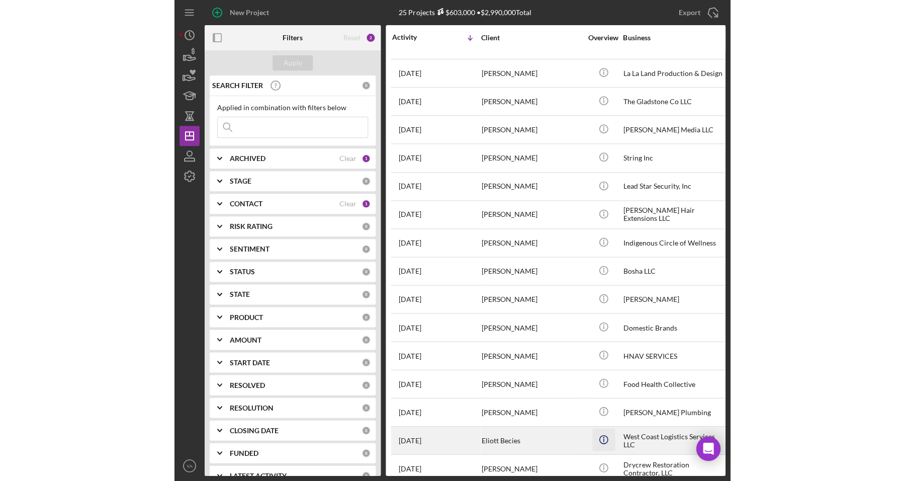
scroll to position [304, 0]
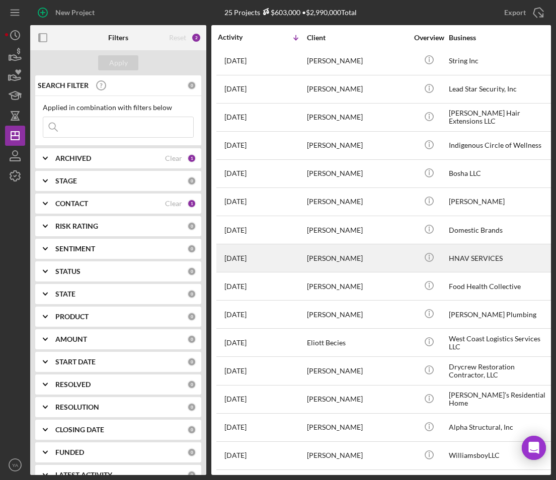
click at [395, 251] on div "[PERSON_NAME]" at bounding box center [357, 258] width 101 height 27
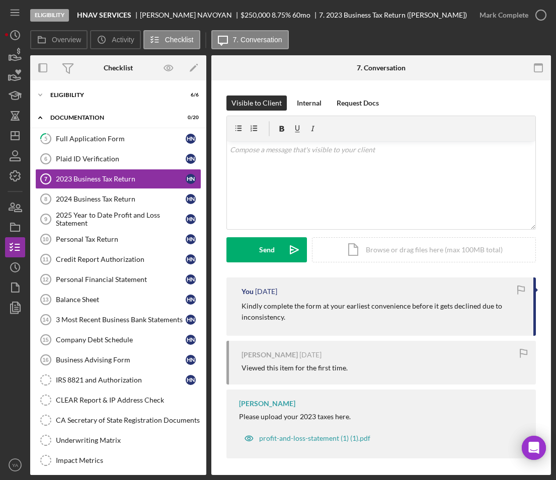
drag, startPoint x: 249, startPoint y: 305, endPoint x: 454, endPoint y: 322, distance: 204.9
click at [454, 322] on p "Kindly complete the form at your earliest convenience before it gets declined d…" at bounding box center [382, 312] width 282 height 23
click at [356, 285] on div "You [DATE] Kindly complete the form at your earliest convenience before it gets…" at bounding box center [380, 307] width 309 height 58
click at [99, 96] on div "Eligibility" at bounding box center [121, 95] width 143 height 6
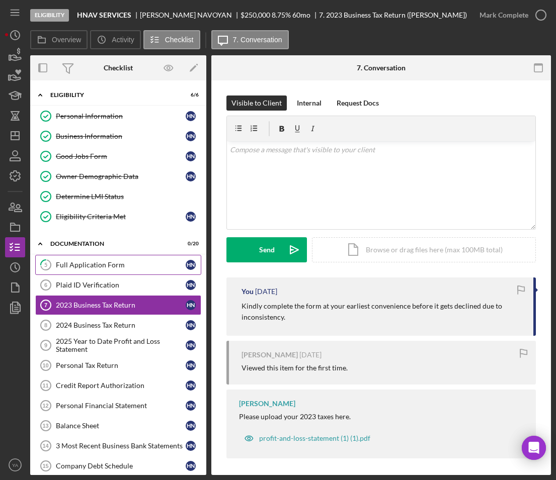
click at [102, 265] on div "Full Application Form" at bounding box center [121, 265] width 130 height 8
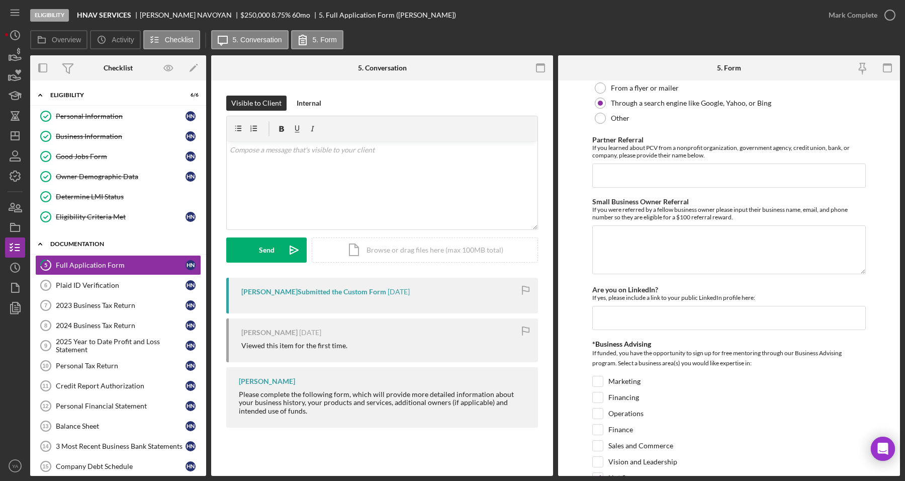
scroll to position [1320, 0]
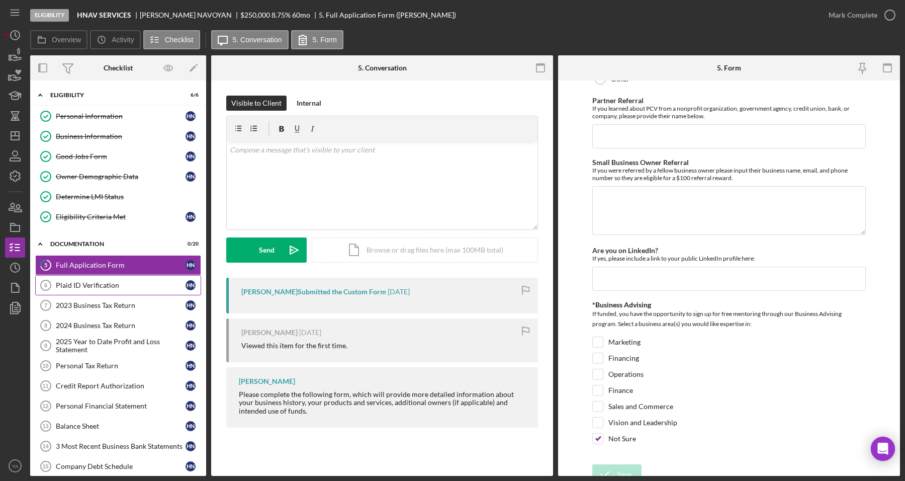
click at [99, 280] on link "Plaid ID Verification 6 Plaid ID Verification H N" at bounding box center [118, 285] width 166 height 20
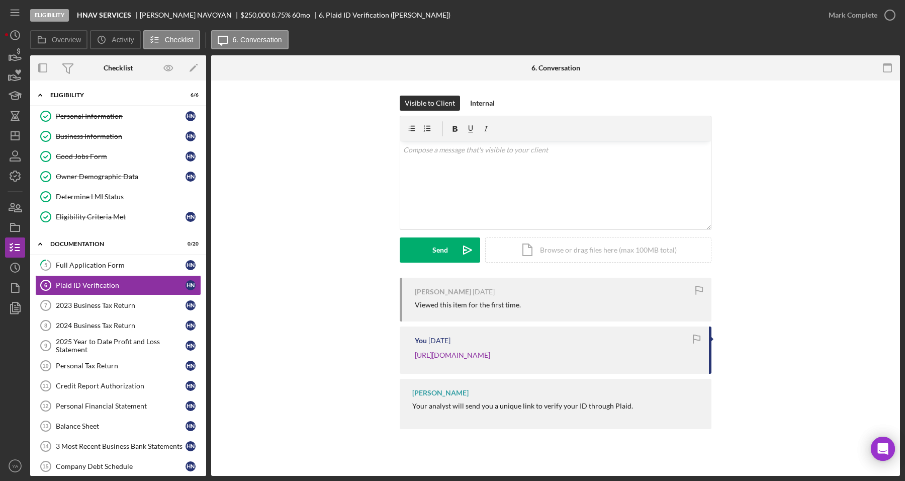
click at [148, 13] on div "[PERSON_NAME]" at bounding box center [190, 15] width 101 height 8
click at [486, 198] on div "v Color teal Color pink Remove color Add row above Add row below Add column bef…" at bounding box center [555, 185] width 311 height 88
click at [542, 156] on div "v Color teal Color pink Remove color Add row above Add row below Add column bef…" at bounding box center [555, 185] width 311 height 88
click at [516, 167] on div "v Color teal Color pink Remove color Add row above Add row below Add column bef…" at bounding box center [555, 185] width 311 height 88
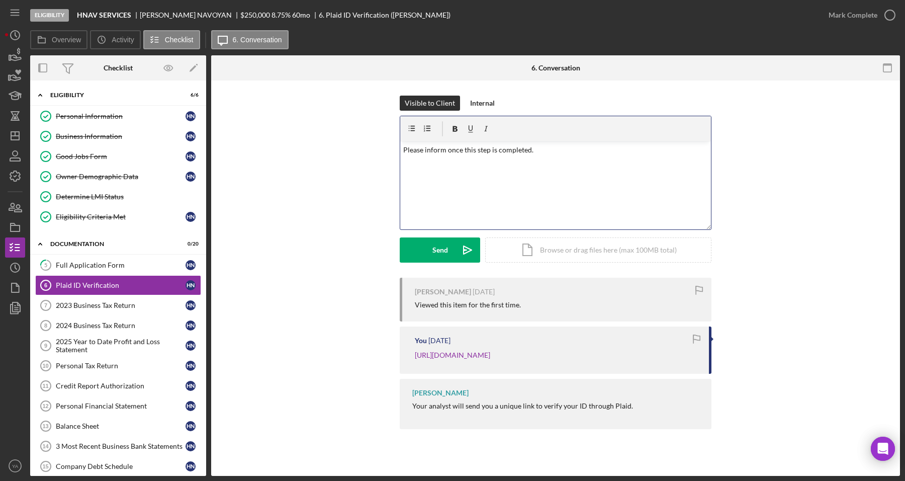
click at [391, 144] on div "Visible to Client Internal v Color teal Color pink Remove color Add row above A…" at bounding box center [555, 187] width 659 height 182
click at [442, 144] on p "Please inform once this step is completed." at bounding box center [555, 149] width 305 height 11
click at [514, 148] on p "Please inform once this step is completed." at bounding box center [555, 149] width 305 height 11
click at [566, 147] on p "Please inform once this step is completed." at bounding box center [555, 149] width 305 height 11
click at [452, 249] on button "Send Icon/icon-invite-send" at bounding box center [440, 249] width 80 height 25
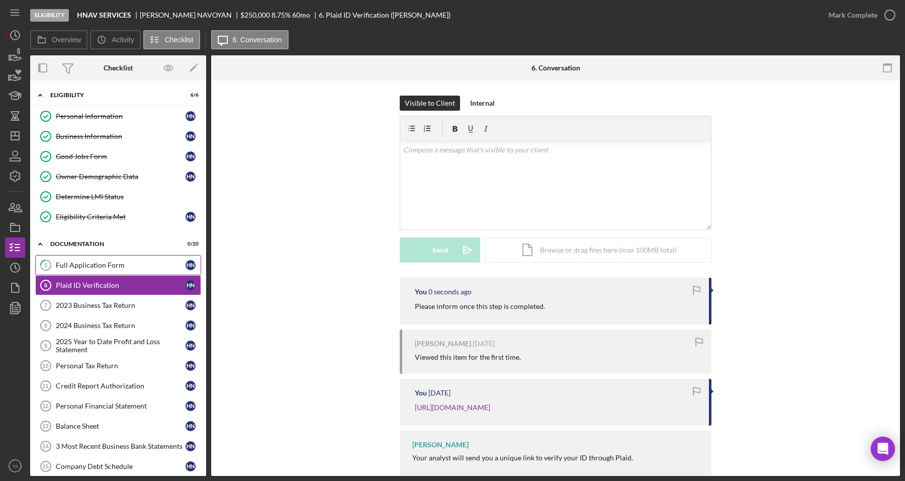
click at [130, 272] on link "5 Full Application Form H N" at bounding box center [118, 265] width 166 height 20
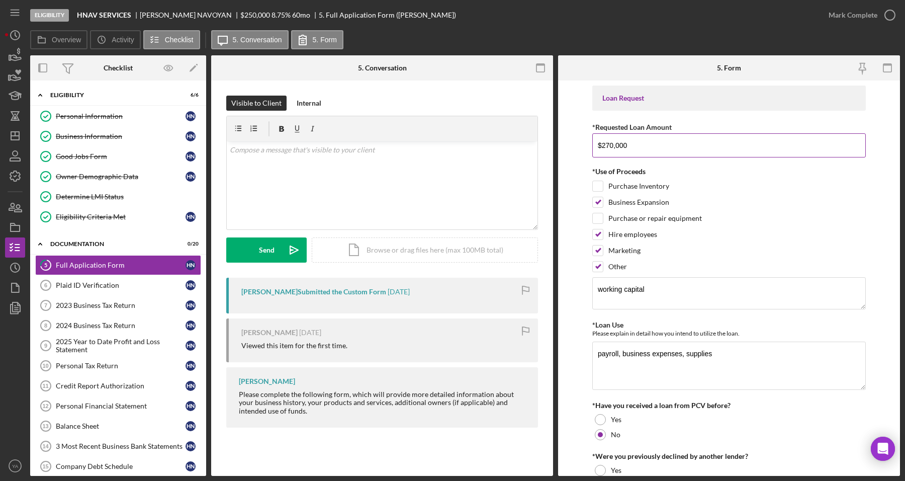
click at [609, 144] on input "$270,000" at bounding box center [729, 145] width 274 height 24
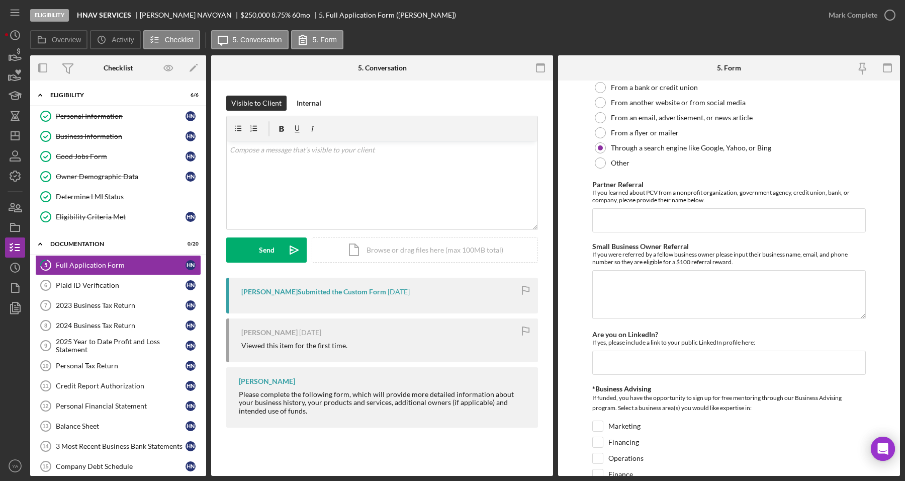
scroll to position [1339, 0]
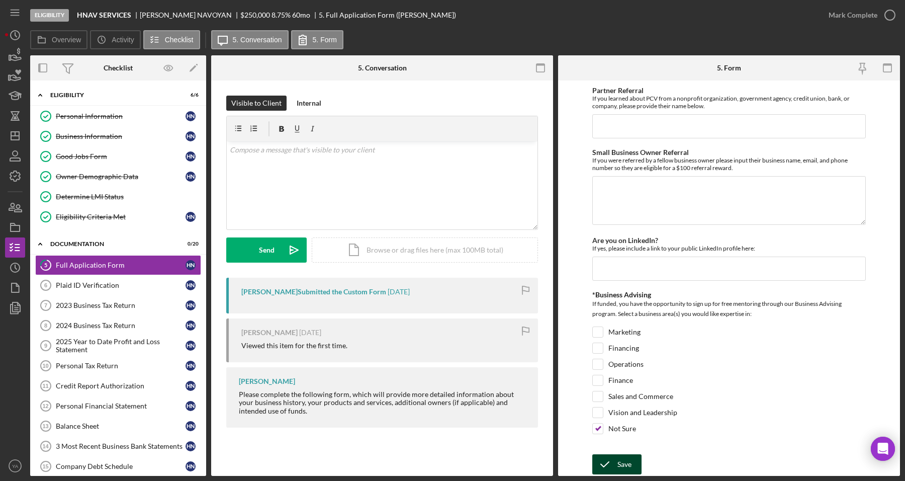
type input "$250,000"
click at [620, 458] on div "Save" at bounding box center [625, 464] width 14 height 20
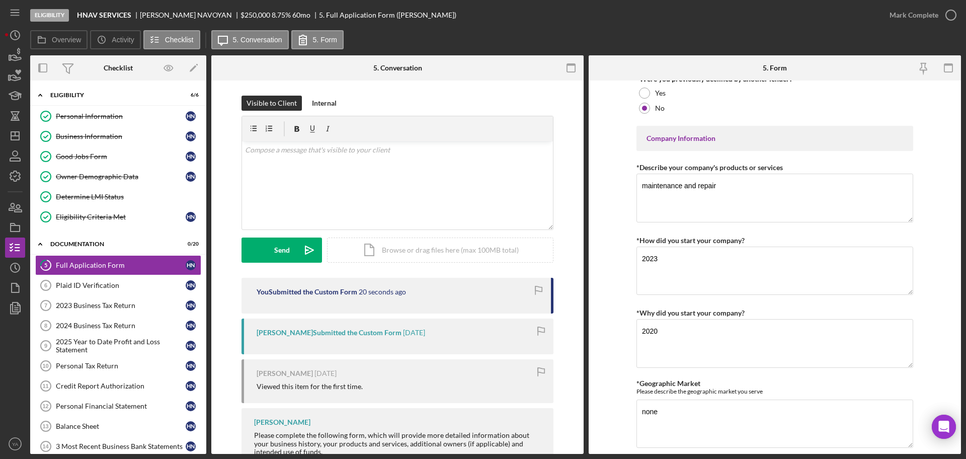
scroll to position [377, 0]
click at [500, 123] on div at bounding box center [397, 128] width 311 height 25
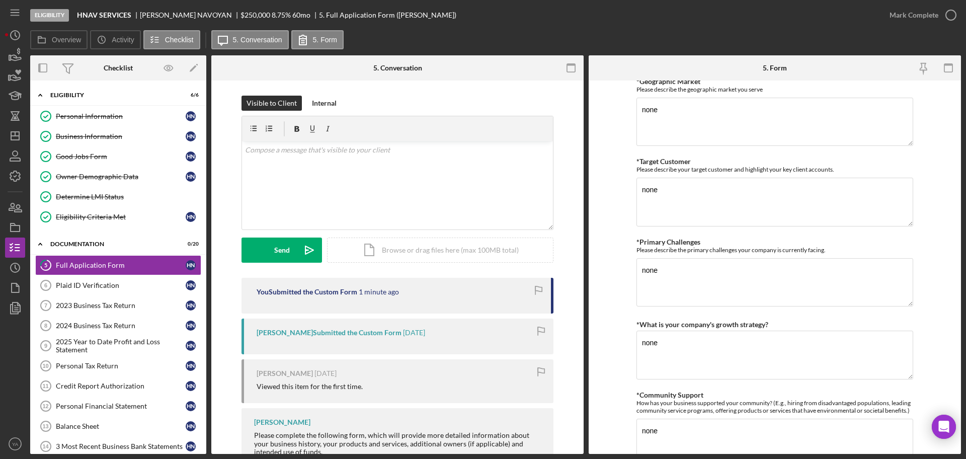
scroll to position [0, 0]
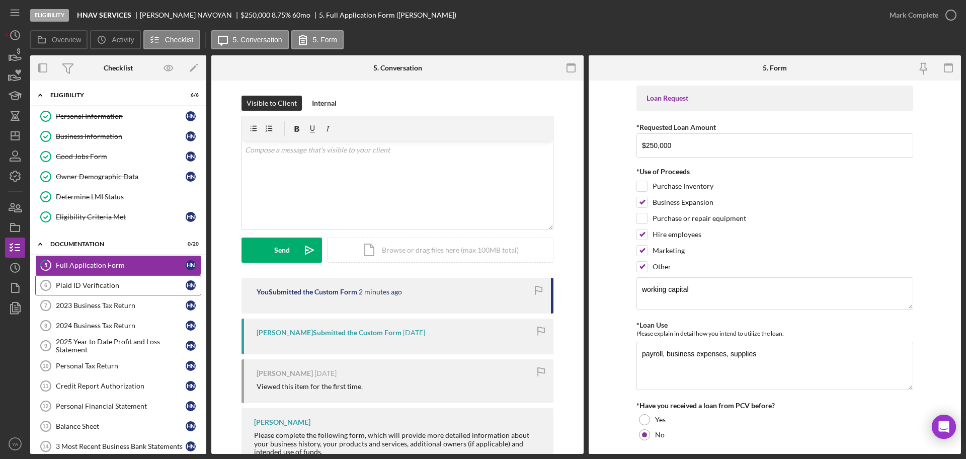
click at [139, 289] on div "Plaid ID Verification" at bounding box center [121, 285] width 130 height 8
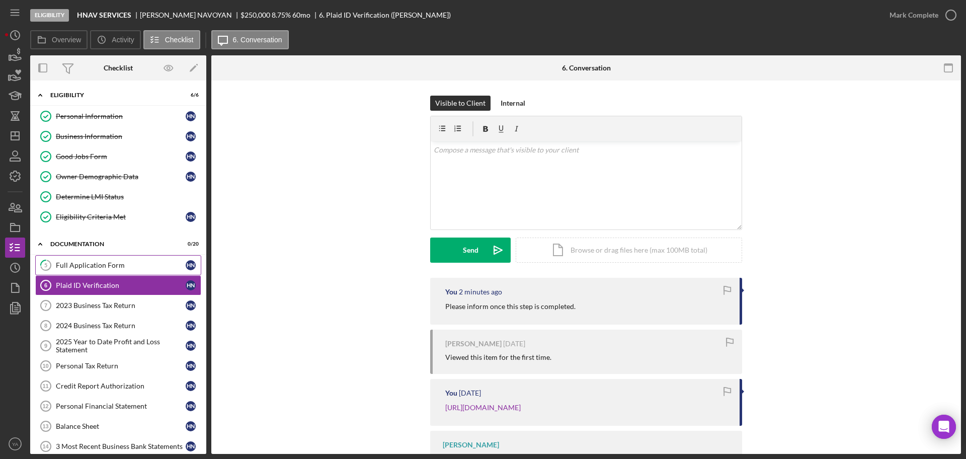
click at [136, 260] on link "5 Full Application Form H N" at bounding box center [118, 265] width 166 height 20
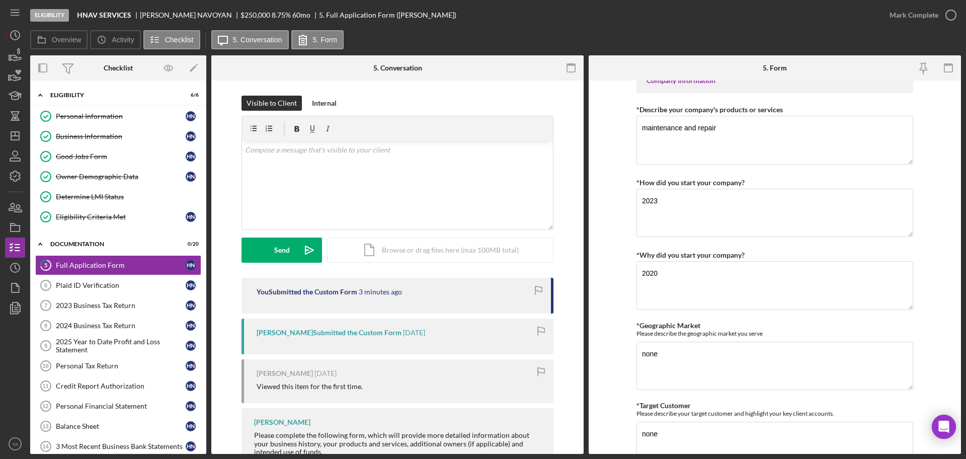
scroll to position [436, 0]
click at [387, 162] on div "v Color teal Color pink Remove color Add row above Add row below Add column bef…" at bounding box center [397, 185] width 311 height 88
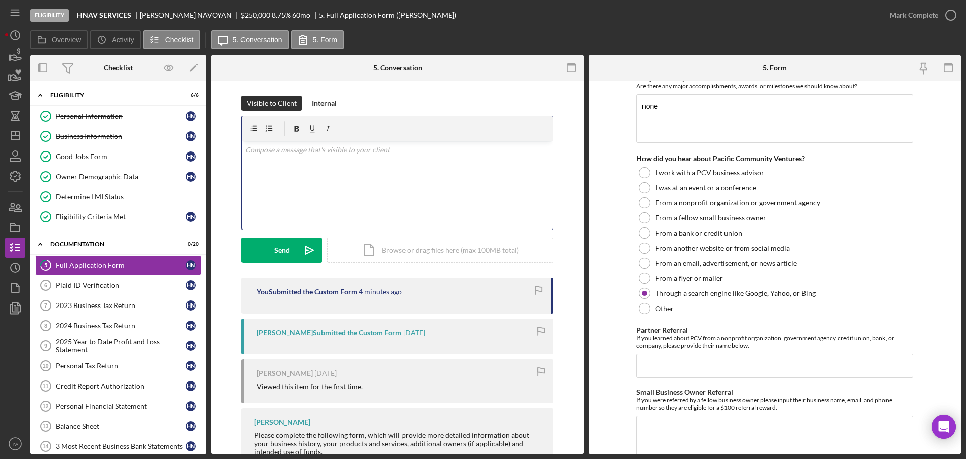
scroll to position [1084, 0]
drag, startPoint x: 718, startPoint y: 241, endPoint x: 612, endPoint y: 247, distance: 106.3
click at [612, 247] on form "Loan Request *Requested Loan Amount $250,000 *Use of Proceeds Purchase Inventor…" at bounding box center [774, 266] width 372 height 373
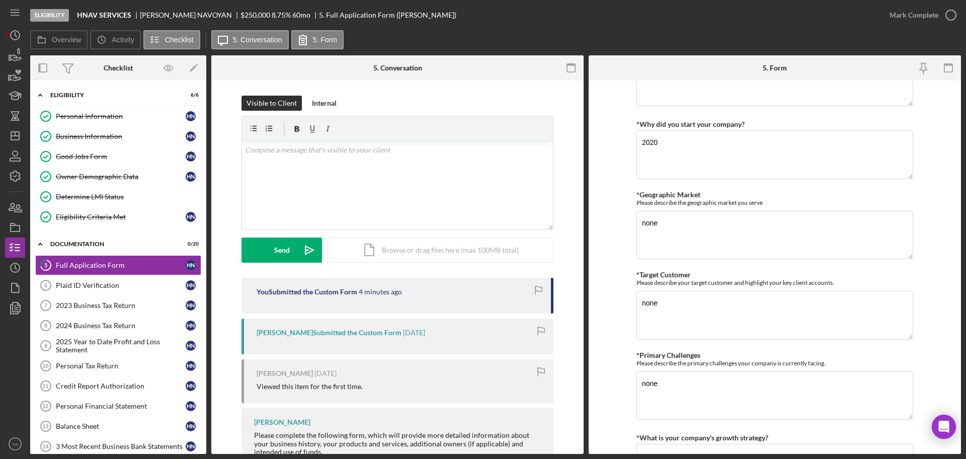
scroll to position [565, 0]
click at [387, 162] on div "v Color teal Color pink Remove color Add row above Add row below Add column bef…" at bounding box center [397, 185] width 311 height 88
drag, startPoint x: 342, startPoint y: 151, endPoint x: 217, endPoint y: 149, distance: 125.2
click at [217, 149] on div "Visible to Client Internal v Color teal Color pink Remove color Add row above A…" at bounding box center [397, 284] width 372 height 408
drag, startPoint x: 301, startPoint y: 183, endPoint x: 353, endPoint y: 183, distance: 51.8
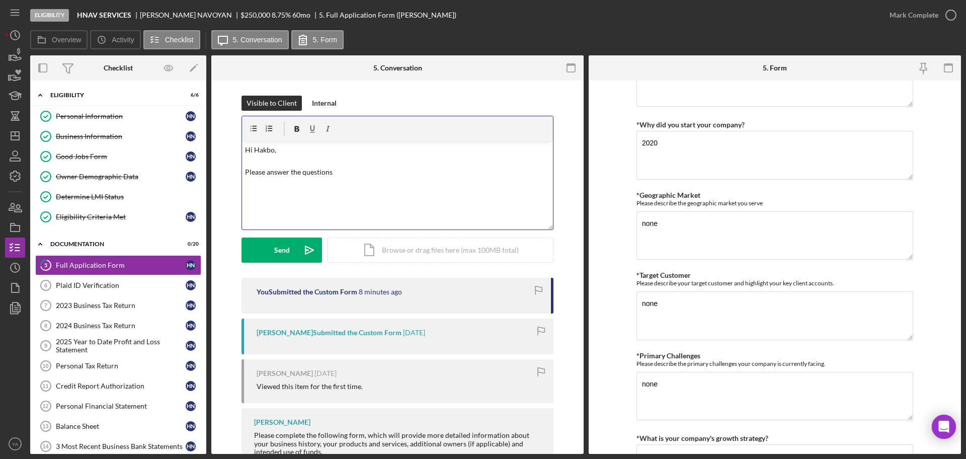
click at [353, 183] on div "v Color teal Color pink Remove color Add row above Add row below Add column bef…" at bounding box center [397, 185] width 311 height 88
click at [272, 149] on p "Hi [PERSON_NAME], Please answer the questions according to the question being a…" at bounding box center [397, 161] width 305 height 34
click at [331, 151] on p "Hi [PERSON_NAME], Please answer the questions according to the question being a…" at bounding box center [397, 161] width 305 height 34
click at [440, 175] on p "Hi [PERSON_NAME], Please answer the questions according to the question being a…" at bounding box center [397, 161] width 305 height 34
click at [463, 171] on p "Hi [PERSON_NAME], Please answer the questions according to the question being a…" at bounding box center [397, 161] width 305 height 34
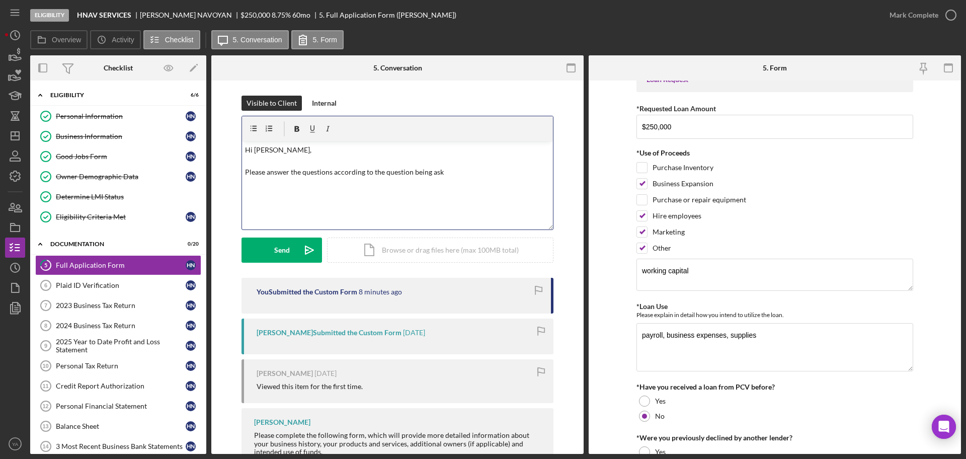
scroll to position [0, 0]
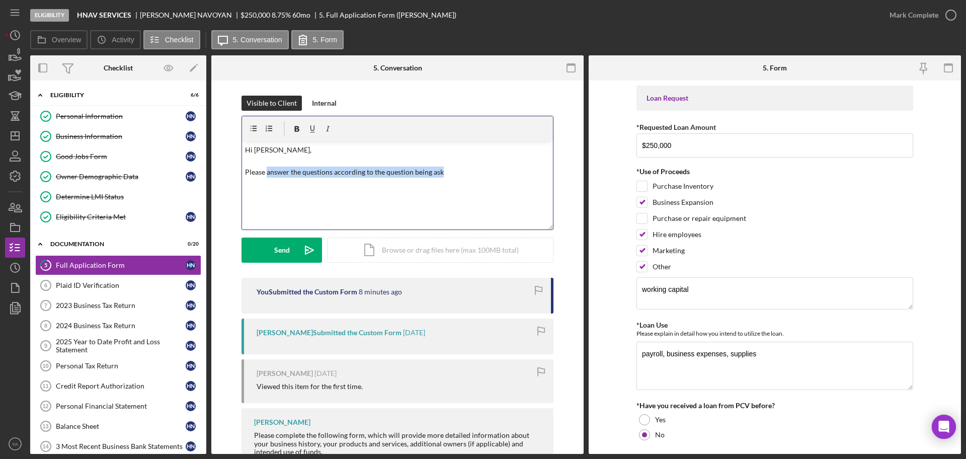
drag, startPoint x: 454, startPoint y: 175, endPoint x: 265, endPoint y: 178, distance: 189.1
click at [265, 178] on div "v Color teal Color pink Remove color Add row above Add row below Add column bef…" at bounding box center [397, 185] width 311 height 88
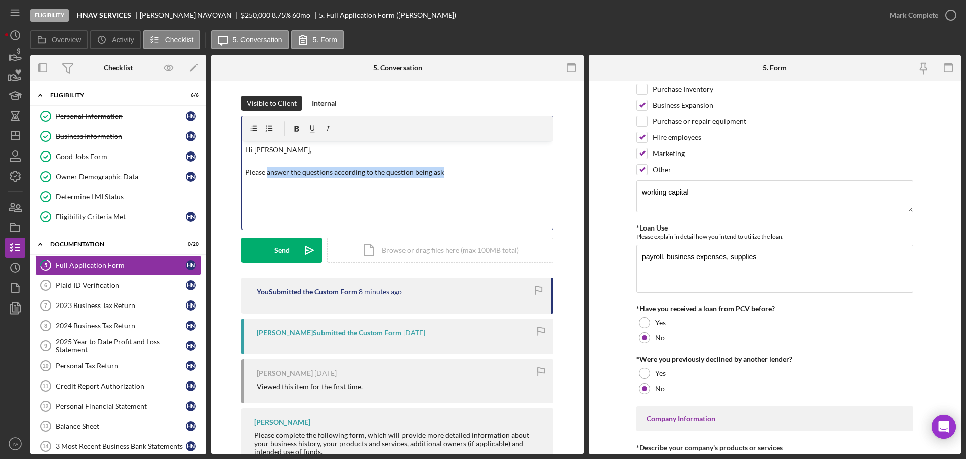
scroll to position [126, 0]
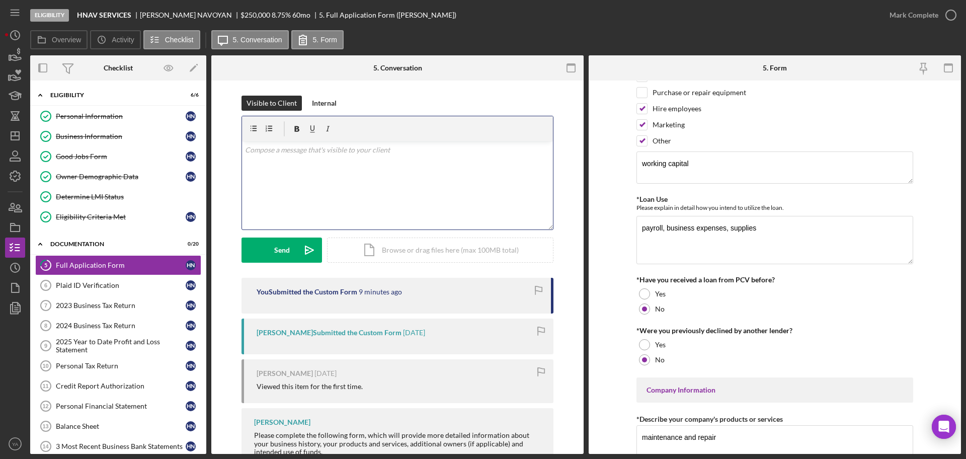
click at [395, 179] on div "v Color teal Color pink Remove color Add row above Add row below Add column bef…" at bounding box center [397, 185] width 311 height 88
click at [293, 155] on p "Hi [PERSON_NAME], Could you please respond to each question as per the instruct…" at bounding box center [397, 161] width 305 height 34
click at [332, 183] on p "Hi [PERSON_NAME], Could you please respond to each question as per the instruct…" at bounding box center [397, 166] width 305 height 45
click at [504, 177] on p "Hi [PERSON_NAME], Could you please respond to each question as per the instruct…" at bounding box center [397, 166] width 305 height 45
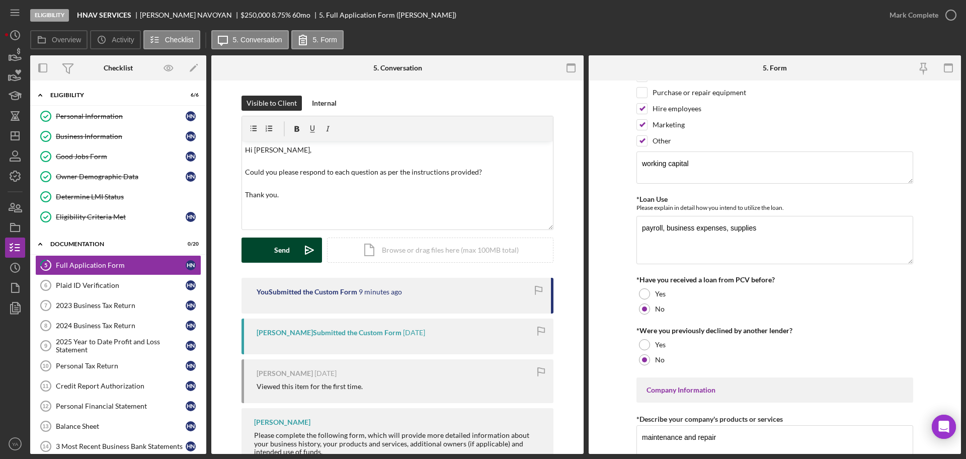
click at [297, 242] on icon "Icon/icon-invite-send" at bounding box center [309, 249] width 25 height 25
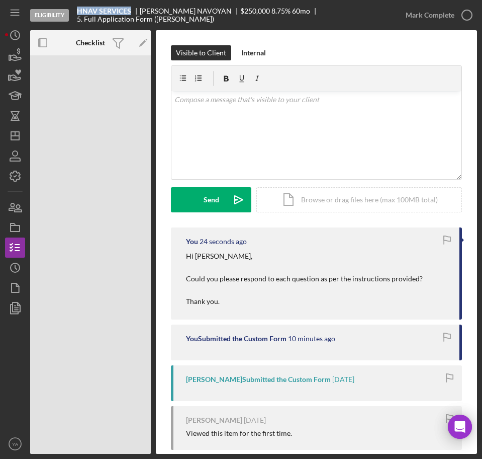
drag, startPoint x: 77, startPoint y: 12, endPoint x: 132, endPoint y: 10, distance: 55.4
click at [132, 10] on div "Eligibility HNAV SERVICES [PERSON_NAME] $250,000 $50,000 8.75 % 60 mo 5. Full A…" at bounding box center [213, 15] width 366 height 30
click at [194, 270] on p "Hi [PERSON_NAME], Could you please respond to each question as per the instruct…" at bounding box center [304, 278] width 237 height 56
click at [21, 137] on icon "Icon/Dashboard" at bounding box center [15, 135] width 25 height 25
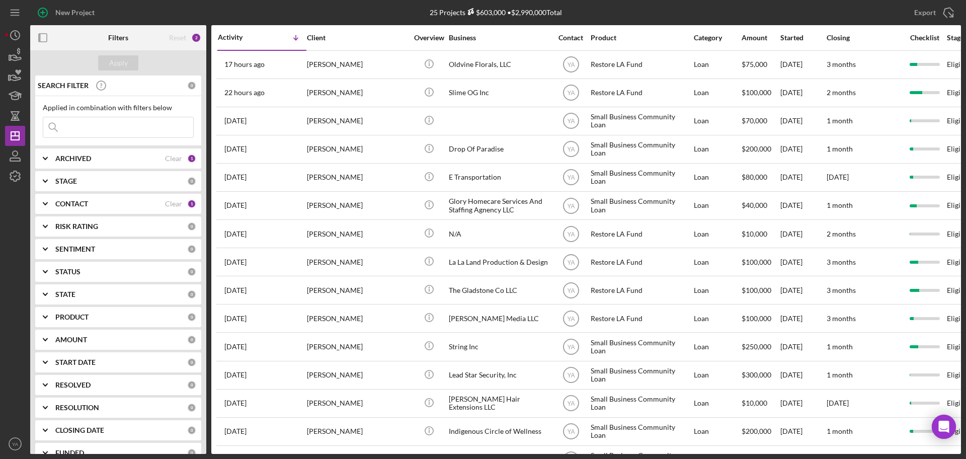
scroll to position [317, 0]
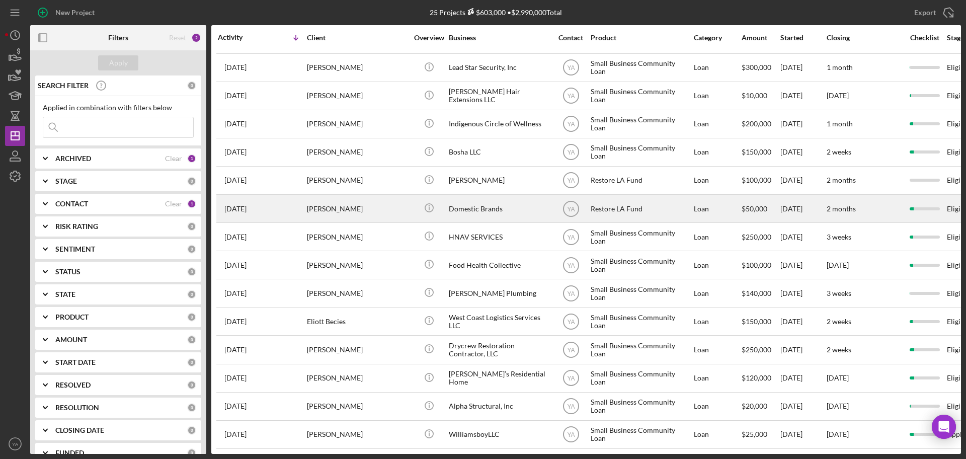
click at [492, 200] on div "Domestic Brands" at bounding box center [499, 208] width 101 height 27
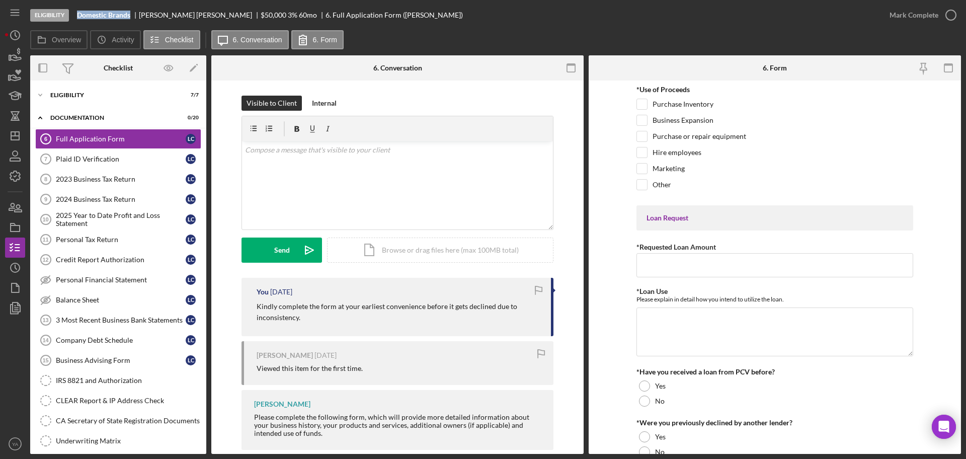
drag, startPoint x: 79, startPoint y: 13, endPoint x: 135, endPoint y: 26, distance: 57.2
click at [135, 26] on div "Eligibility Domestic Brands [PERSON_NAME] $50,000 $10,000 3 % 60 mo 6. Full App…" at bounding box center [454, 15] width 849 height 30
click at [107, 164] on link "Plaid ID Verification 7 Plaid ID Verification L C" at bounding box center [118, 159] width 166 height 20
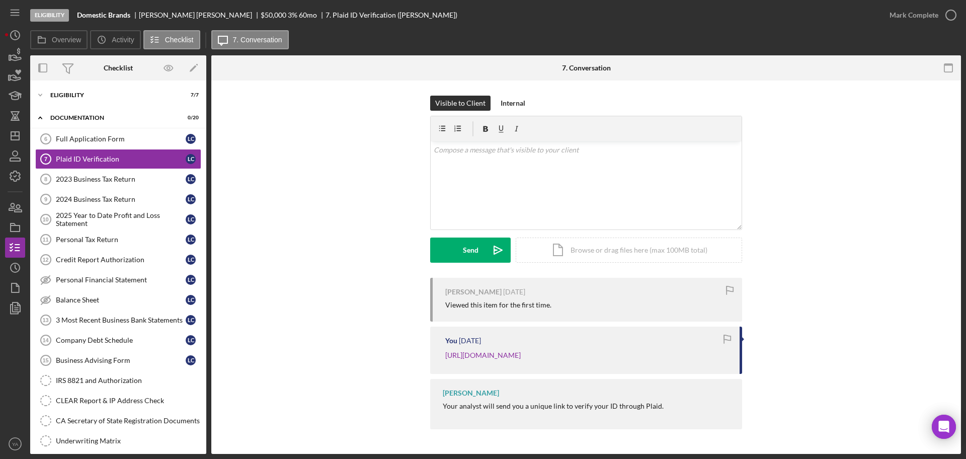
drag, startPoint x: 159, startPoint y: 12, endPoint x: 184, endPoint y: 21, distance: 26.0
click at [159, 12] on div "[PERSON_NAME]" at bounding box center [200, 15] width 122 height 8
drag, startPoint x: 97, startPoint y: 149, endPoint x: 103, endPoint y: 146, distance: 7.2
click at [97, 149] on link "Plaid ID Verification 7 Plaid ID Verification L C" at bounding box center [118, 159] width 166 height 20
click at [126, 139] on div "Full Application Form" at bounding box center [121, 139] width 130 height 8
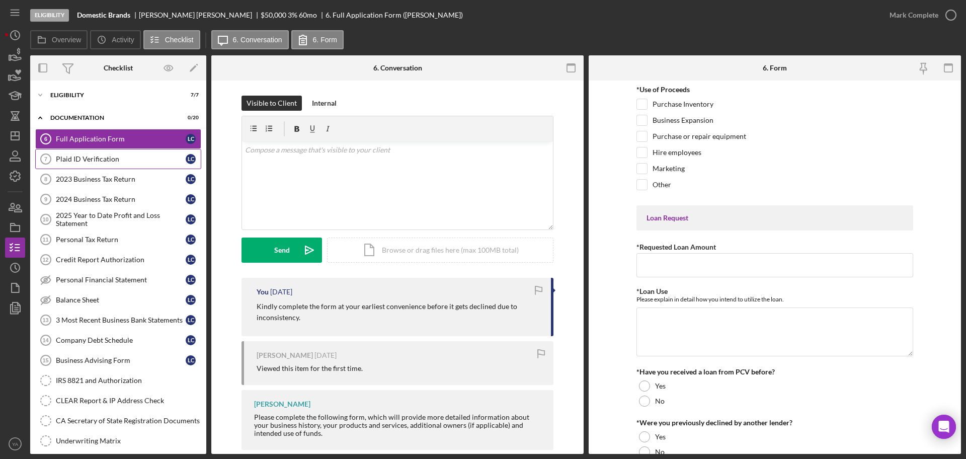
click at [134, 157] on div "Plaid ID Verification" at bounding box center [121, 159] width 130 height 8
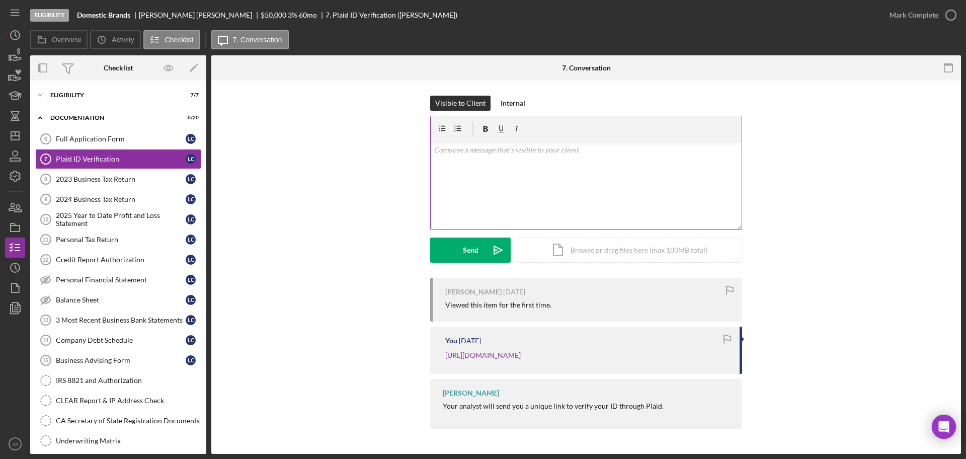
click at [492, 165] on div "v Color teal Color pink Remove color Add row above Add row below Add column bef…" at bounding box center [585, 185] width 311 height 88
drag, startPoint x: 439, startPoint y: 171, endPoint x: 507, endPoint y: 169, distance: 68.4
click at [438, 171] on p "Hi [PERSON_NAME], PLease update me once this step is completed." at bounding box center [586, 161] width 305 height 34
click at [589, 158] on p "Hi [PERSON_NAME], Please update me once this step is completed." at bounding box center [586, 161] width 305 height 34
click at [611, 189] on div "v Color teal Color pink Remove color Add row above Add row below Add column bef…" at bounding box center [585, 185] width 311 height 88
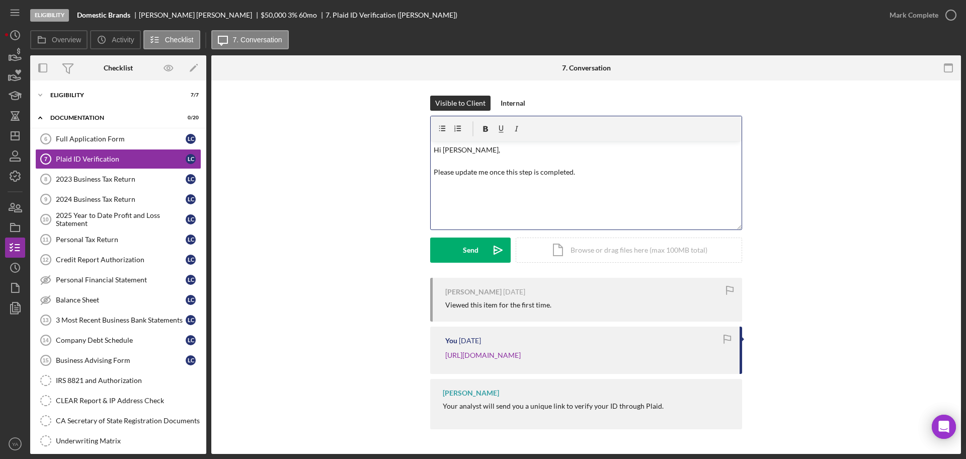
click at [485, 172] on p "Hi [PERSON_NAME], Please update me once this step is completed." at bounding box center [586, 161] width 305 height 34
click at [575, 171] on p "Hi [PERSON_NAME], Please update me once this step is completed." at bounding box center [586, 161] width 305 height 34
click at [477, 247] on button "Send Icon/icon-invite-send" at bounding box center [470, 249] width 80 height 25
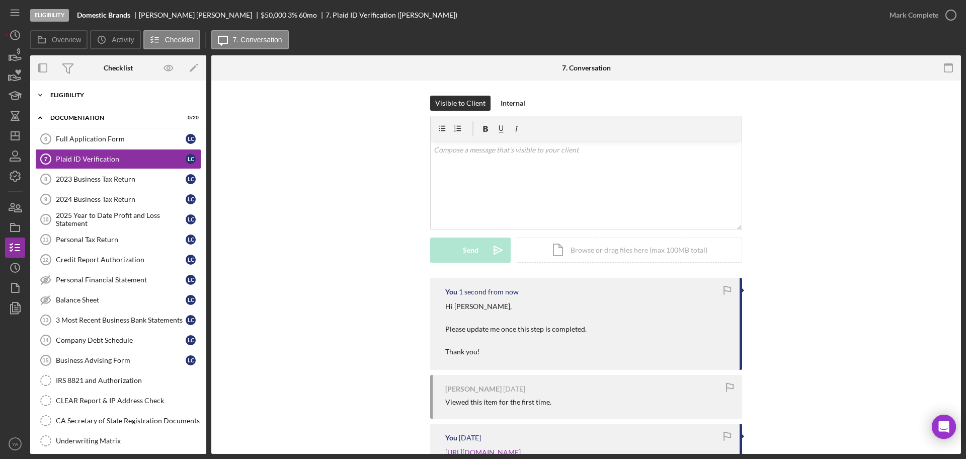
click at [120, 99] on div "Icon/Expander Eligibility 7 / 7" at bounding box center [118, 95] width 176 height 20
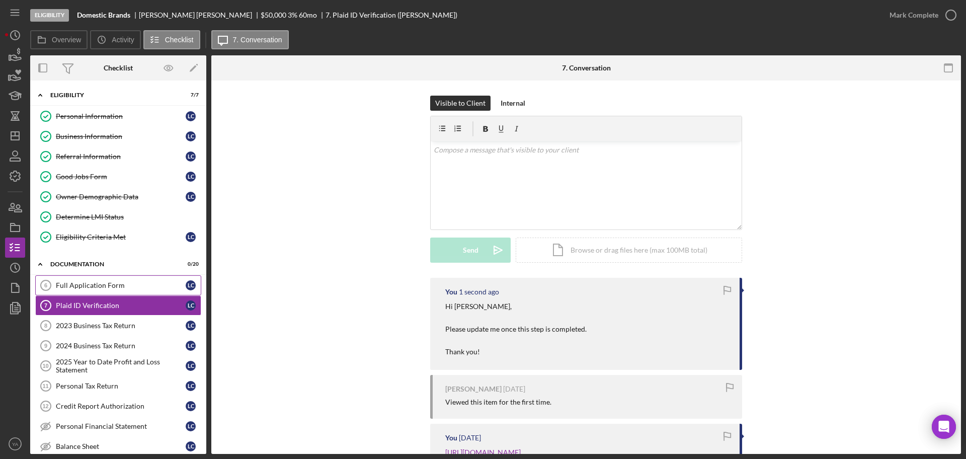
click at [79, 282] on div "Full Application Form" at bounding box center [121, 285] width 130 height 8
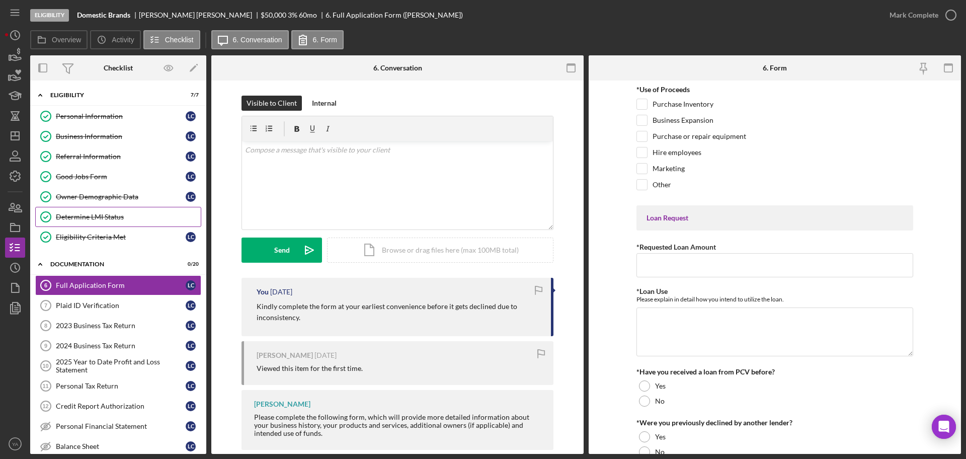
click at [125, 209] on link "Determine LMI Status Determine LMI Status" at bounding box center [118, 217] width 166 height 20
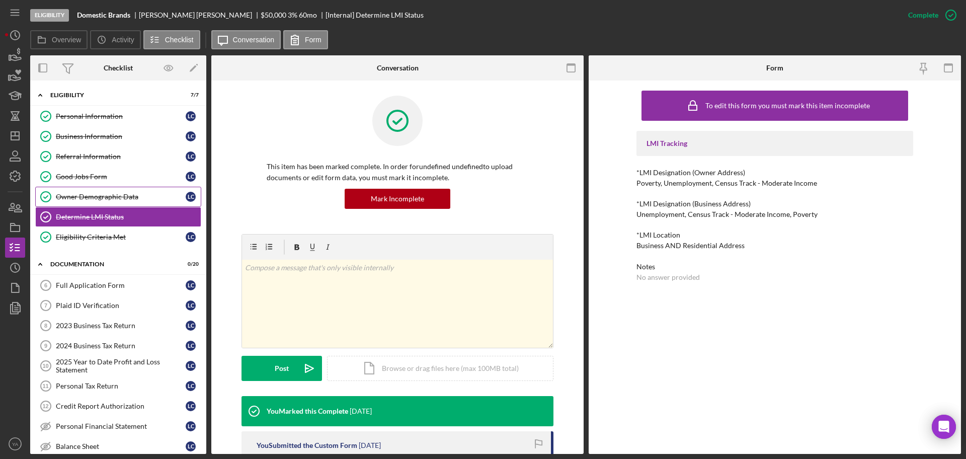
click at [139, 198] on div "Owner Demographic Data" at bounding box center [121, 197] width 130 height 8
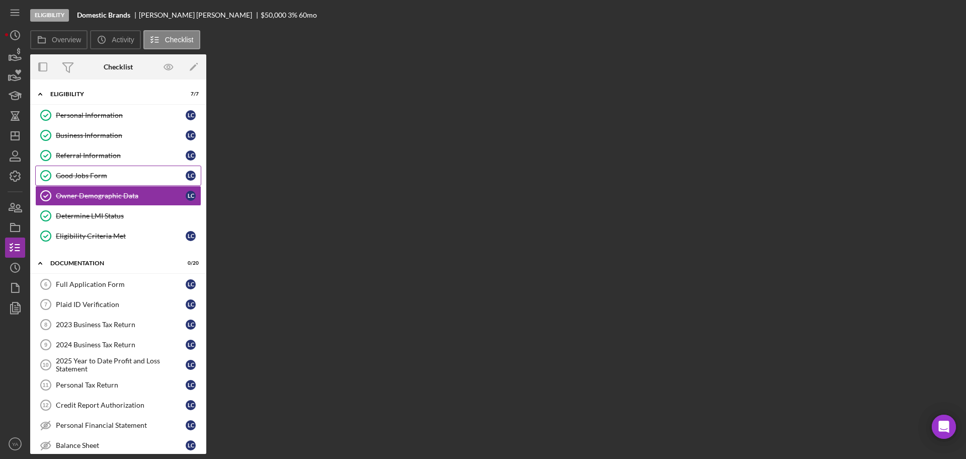
click at [135, 181] on link "Good Jobs Form Good Jobs Form L C" at bounding box center [118, 175] width 166 height 20
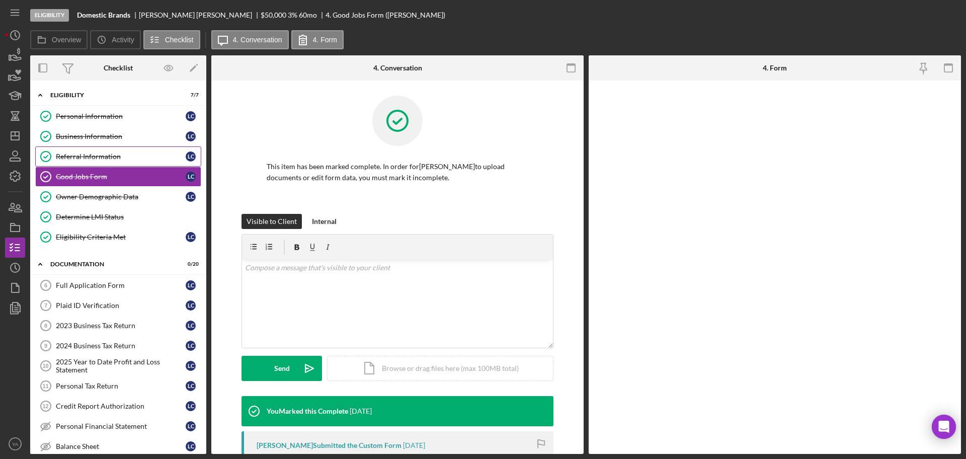
click at [134, 160] on link "Referral Information Referral Information L C" at bounding box center [118, 156] width 166 height 20
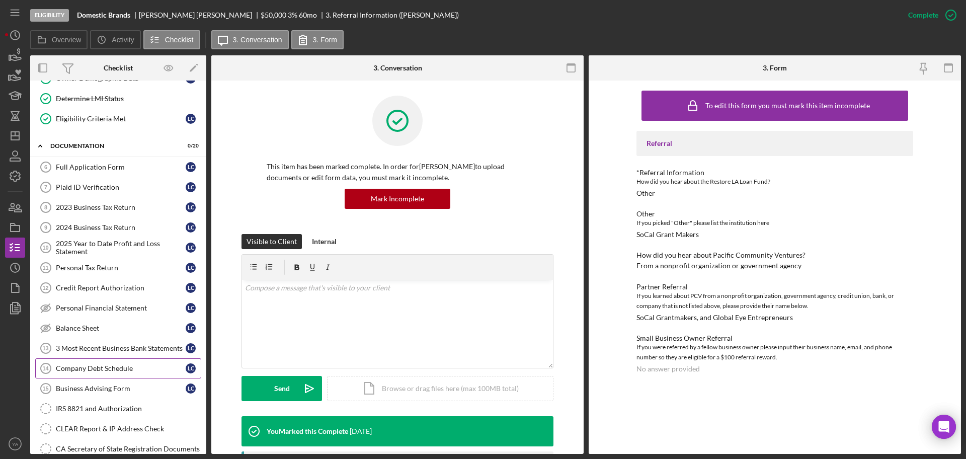
scroll to position [126, 0]
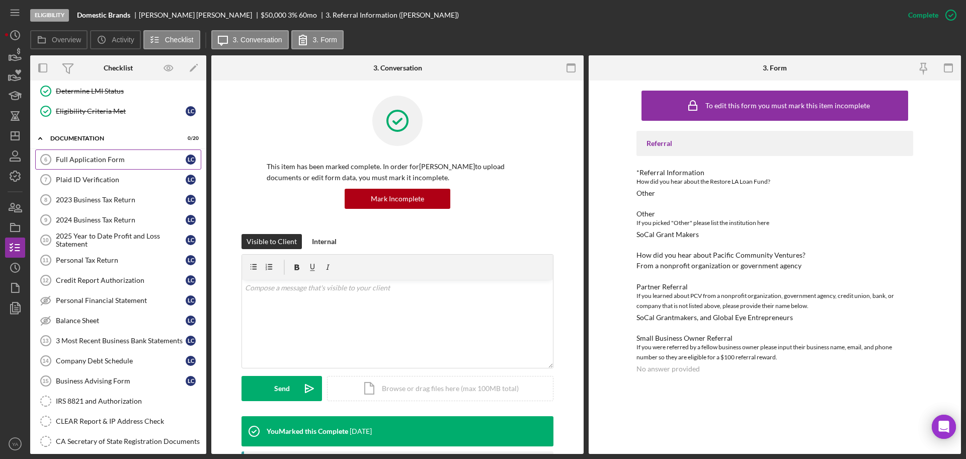
click at [101, 162] on div "Full Application Form" at bounding box center [121, 159] width 130 height 8
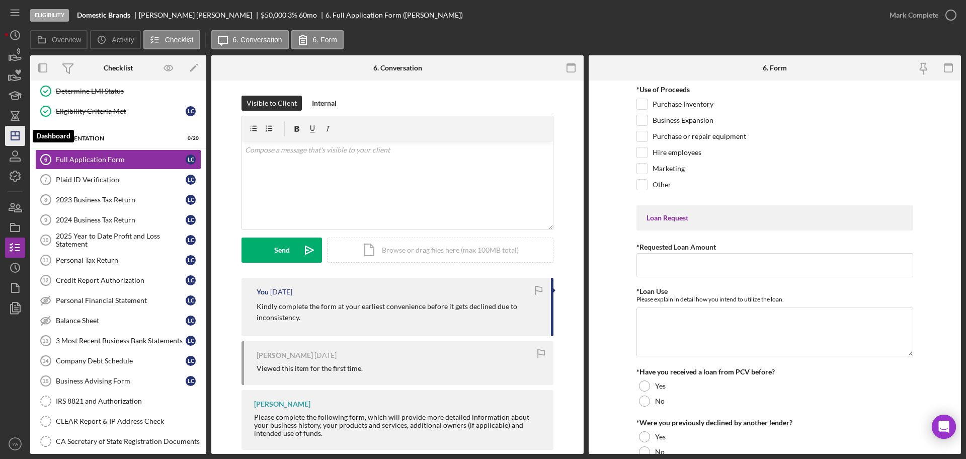
click at [15, 141] on icon "Icon/Dashboard" at bounding box center [15, 135] width 25 height 25
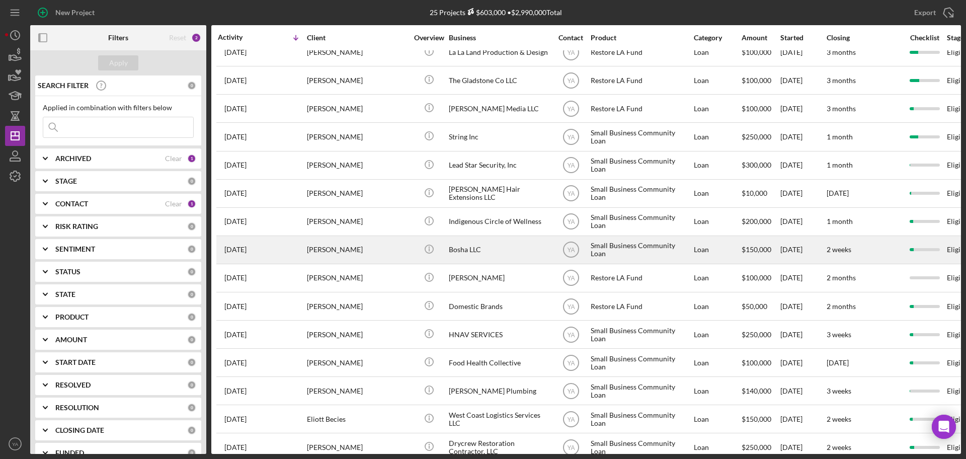
scroll to position [191, 0]
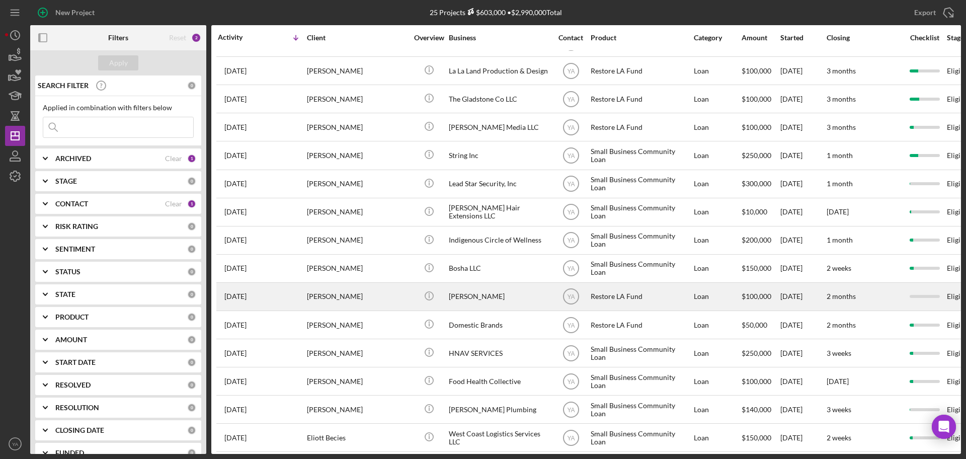
click at [471, 303] on div "[PERSON_NAME]" at bounding box center [499, 296] width 101 height 27
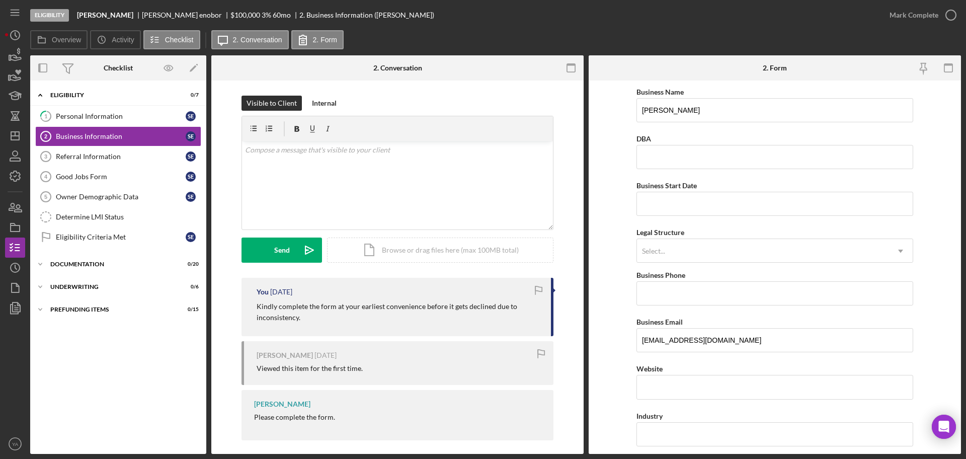
drag, startPoint x: 74, startPoint y: 10, endPoint x: 136, endPoint y: 18, distance: 62.4
click at [136, 18] on div "Eligibility [PERSON_NAME] enobor $100,000 $20,000 3 % 60 mo 2. Business Informa…" at bounding box center [454, 15] width 849 height 30
click at [108, 114] on div "Personal Information" at bounding box center [121, 116] width 130 height 8
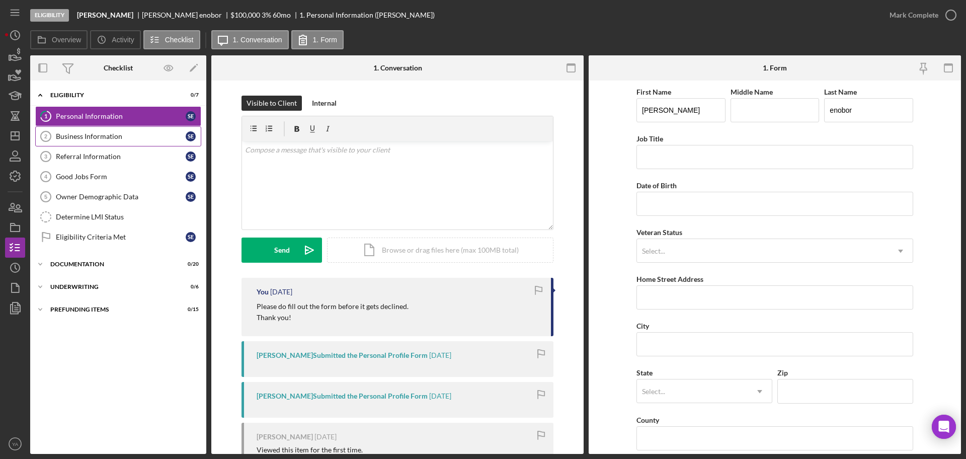
click at [90, 133] on div "Business Information" at bounding box center [121, 136] width 130 height 8
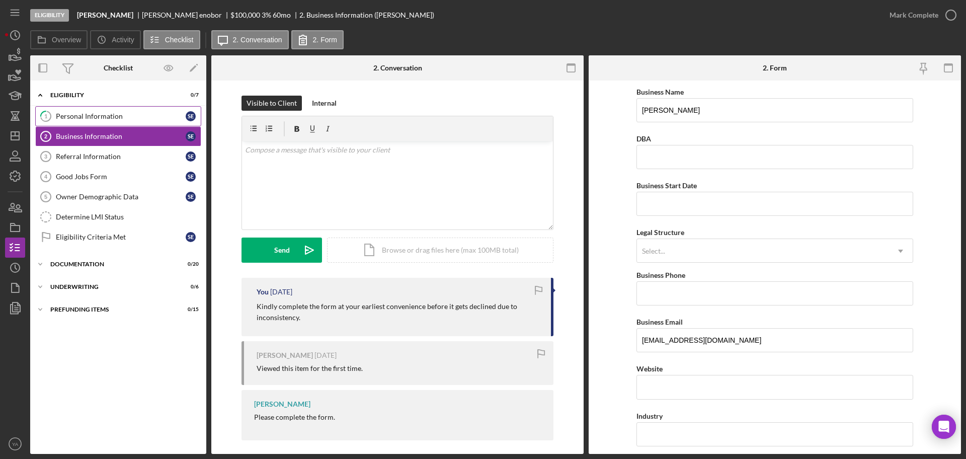
click at [106, 118] on div "Personal Information" at bounding box center [121, 116] width 130 height 8
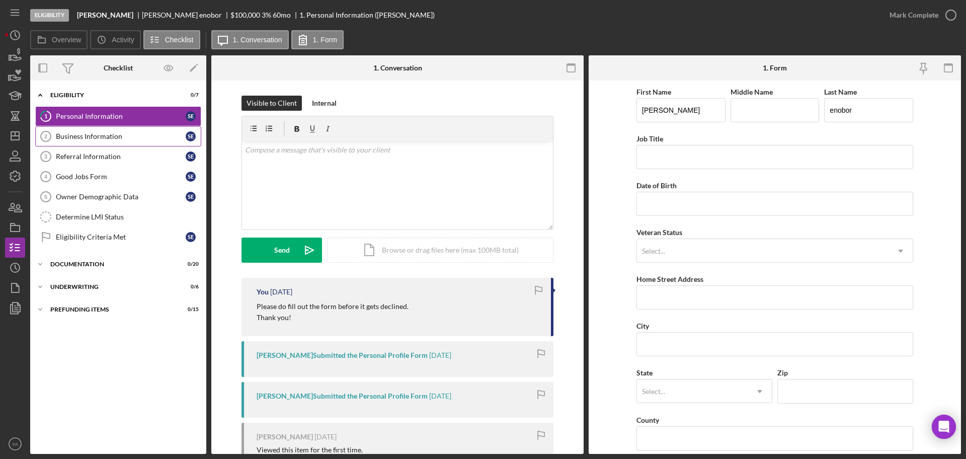
click at [112, 138] on div "Business Information" at bounding box center [121, 136] width 130 height 8
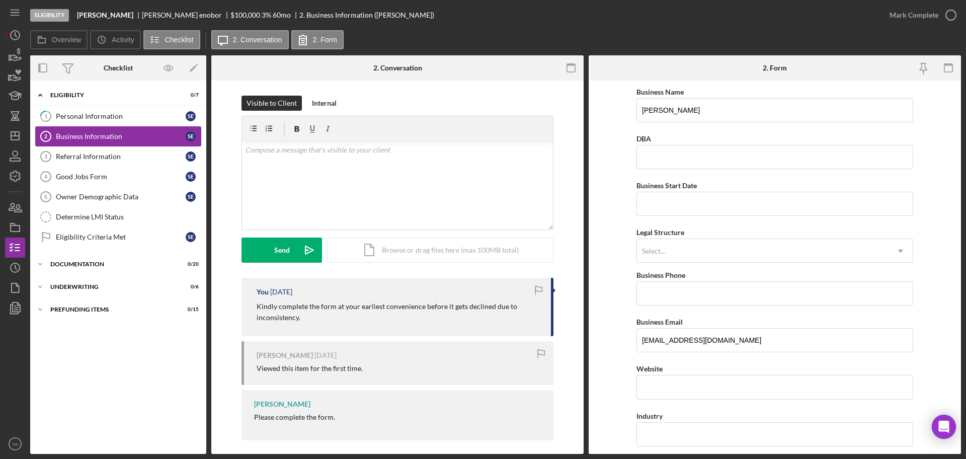
click at [83, 126] on link "Business Information 2 Business Information s e" at bounding box center [118, 136] width 166 height 20
click at [104, 118] on div "Personal Information" at bounding box center [121, 116] width 130 height 8
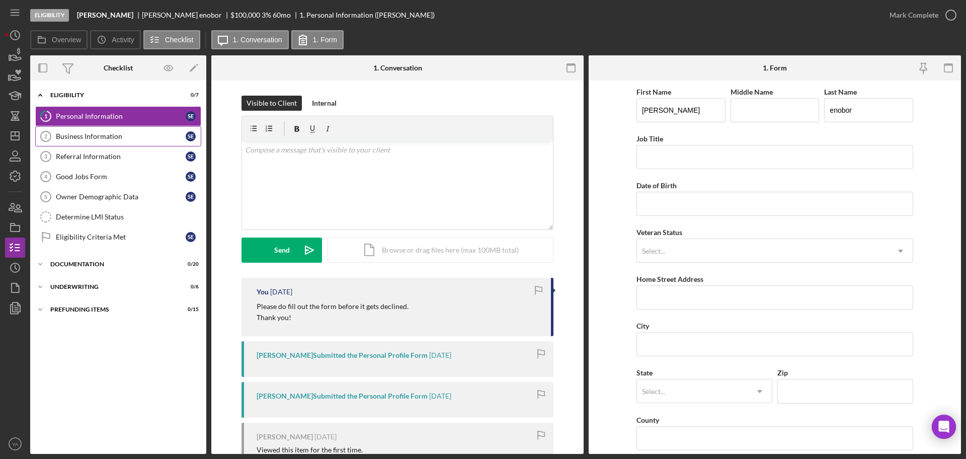
click at [105, 132] on div "Business Information" at bounding box center [121, 136] width 130 height 8
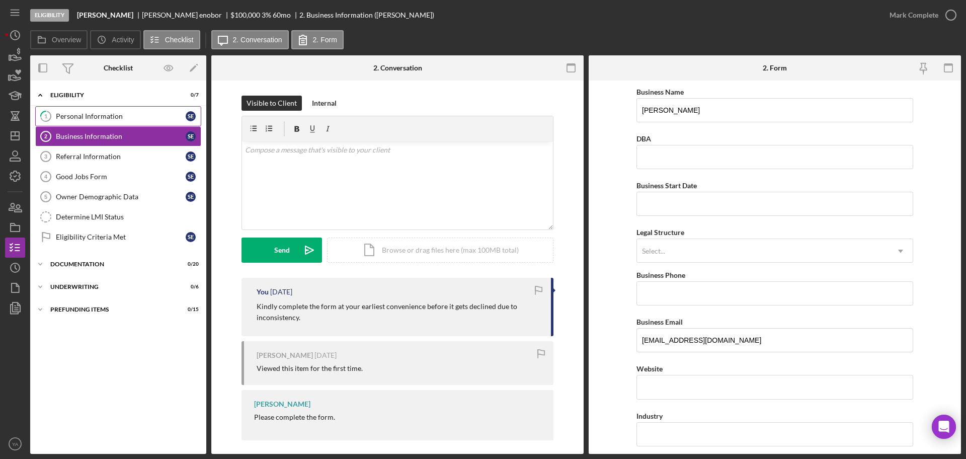
click at [111, 118] on div "Personal Information" at bounding box center [121, 116] width 130 height 8
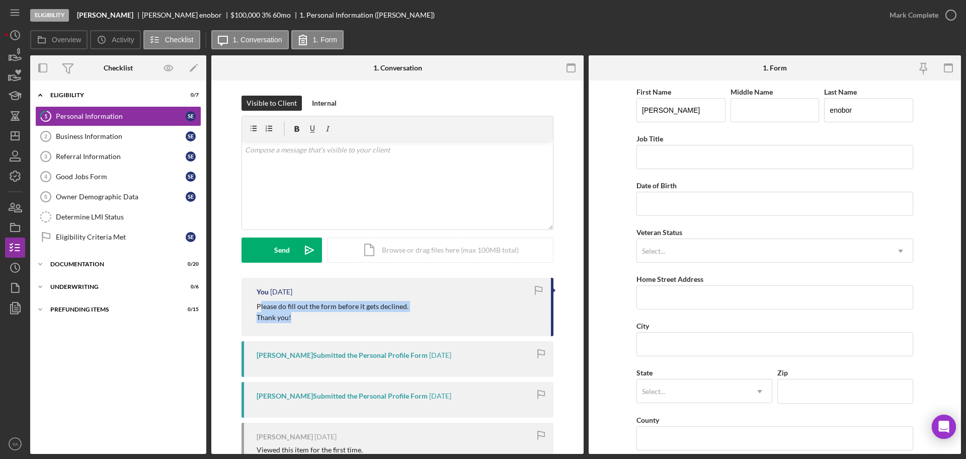
drag, startPoint x: 260, startPoint y: 302, endPoint x: 411, endPoint y: 313, distance: 151.3
click at [411, 313] on div "Please do fill out the form before it gets declined. Thank you!" at bounding box center [398, 312] width 284 height 23
click at [347, 306] on p "Please do fill out the form before it gets declined. Thank you!" at bounding box center [332, 312] width 152 height 23
click at [136, 136] on div "Business Information" at bounding box center [121, 136] width 130 height 8
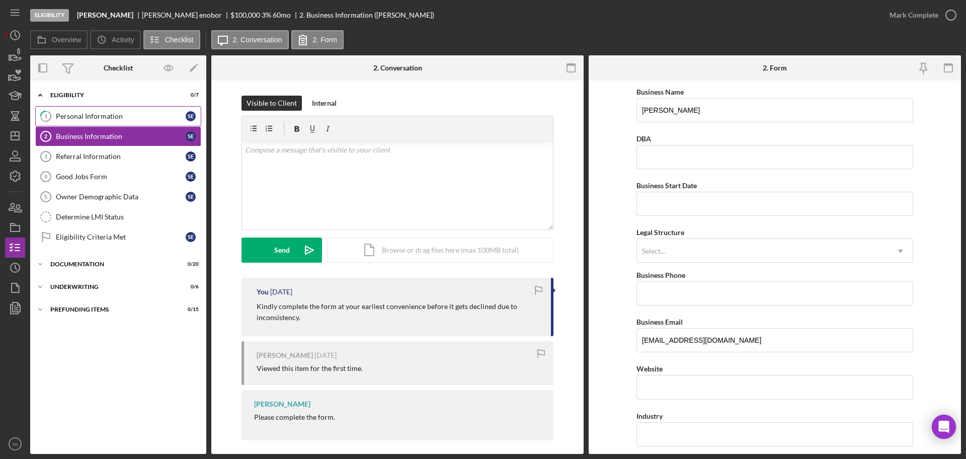
click at [122, 118] on div "Personal Information" at bounding box center [121, 116] width 130 height 8
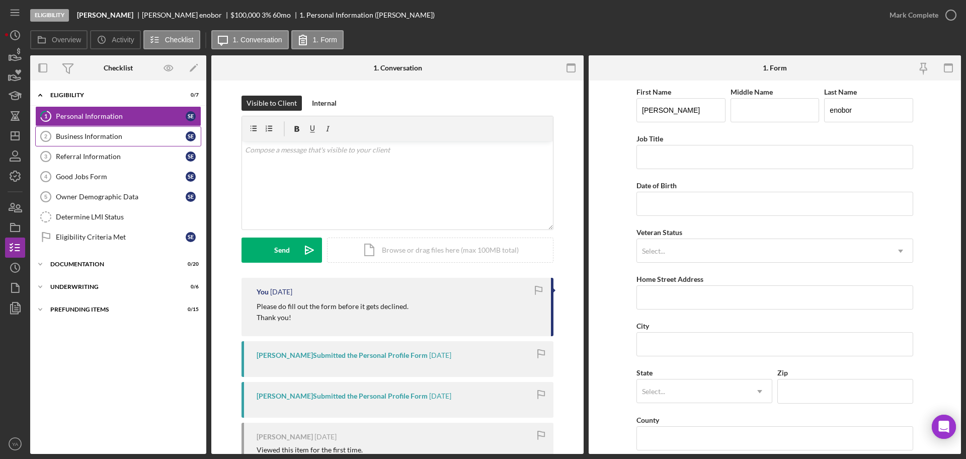
click at [118, 135] on div "Business Information" at bounding box center [121, 136] width 130 height 8
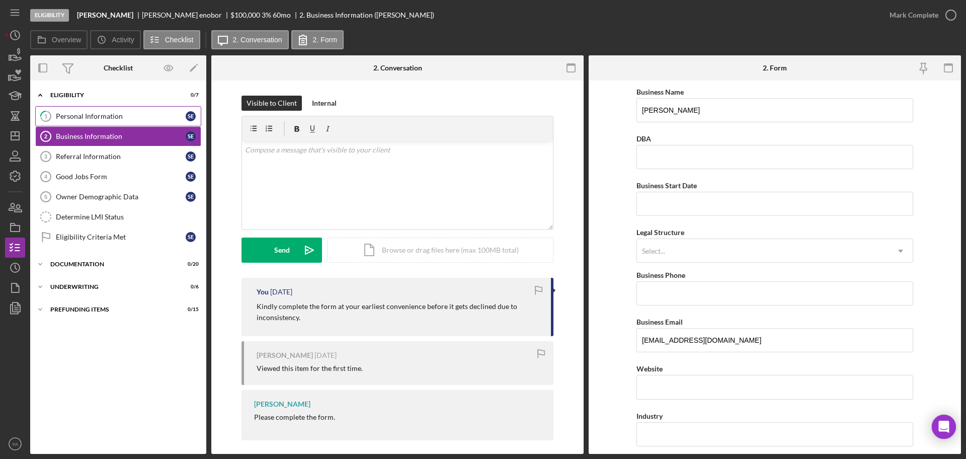
click at [128, 121] on link "1 Personal Information s e" at bounding box center [118, 116] width 166 height 20
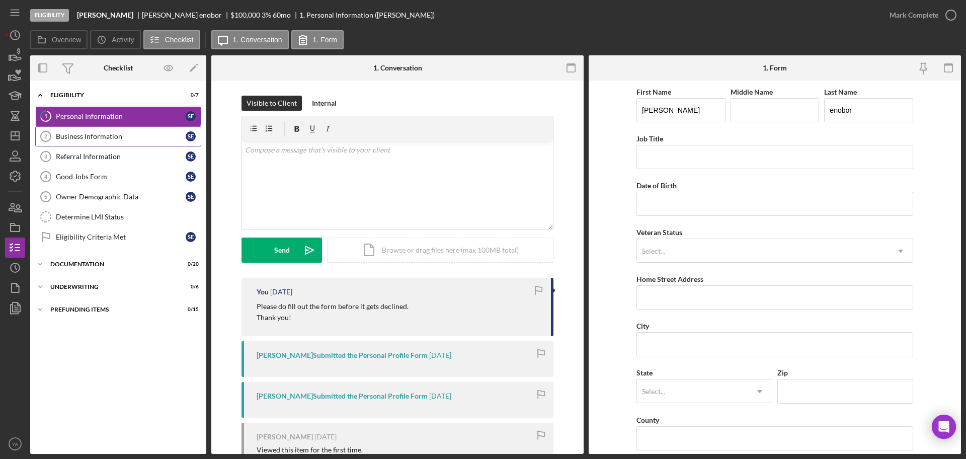
click at [122, 129] on link "Business Information 2 Business Information s e" at bounding box center [118, 136] width 166 height 20
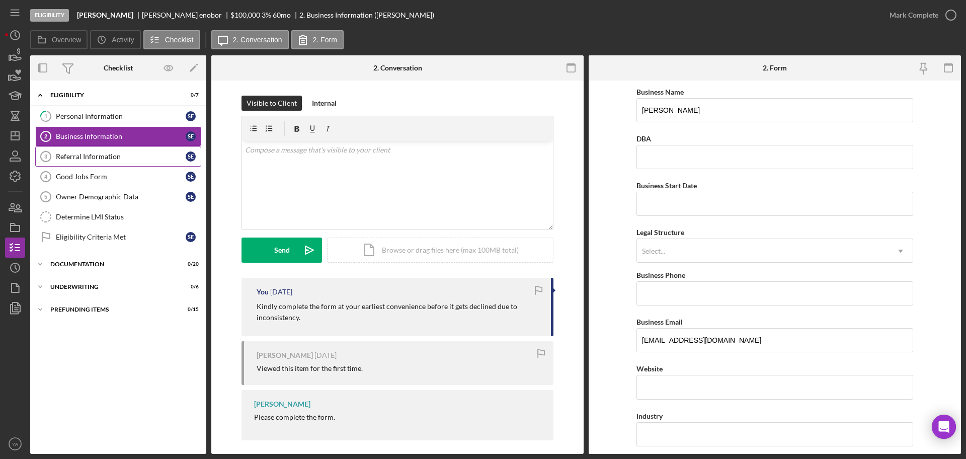
click at [123, 156] on div "Referral Information" at bounding box center [121, 156] width 130 height 8
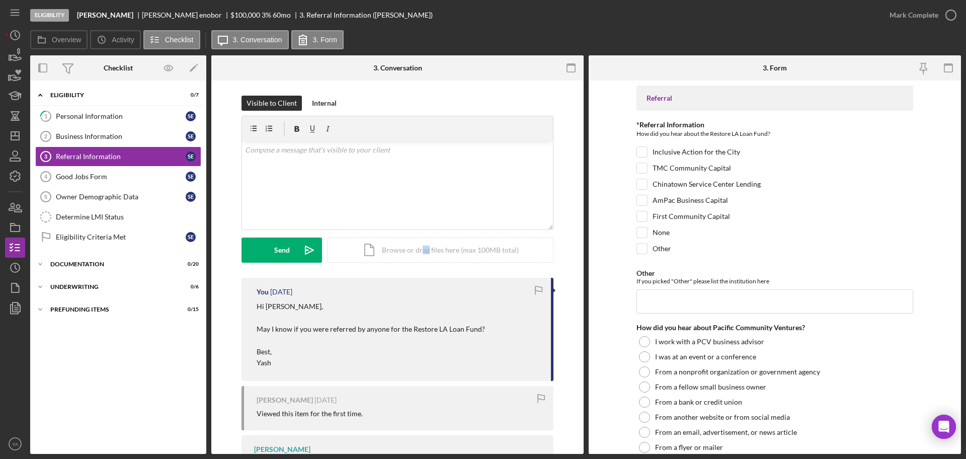
drag, startPoint x: 427, startPoint y: 255, endPoint x: 420, endPoint y: 286, distance: 31.4
click at [420, 284] on div "Visible to Client Internal v Color teal Color pink Remove color Add row above A…" at bounding box center [397, 297] width 372 height 435
click at [295, 297] on div "You [DATE] Hi [PERSON_NAME], May I know if you were referred by anyone for the …" at bounding box center [397, 329] width 312 height 103
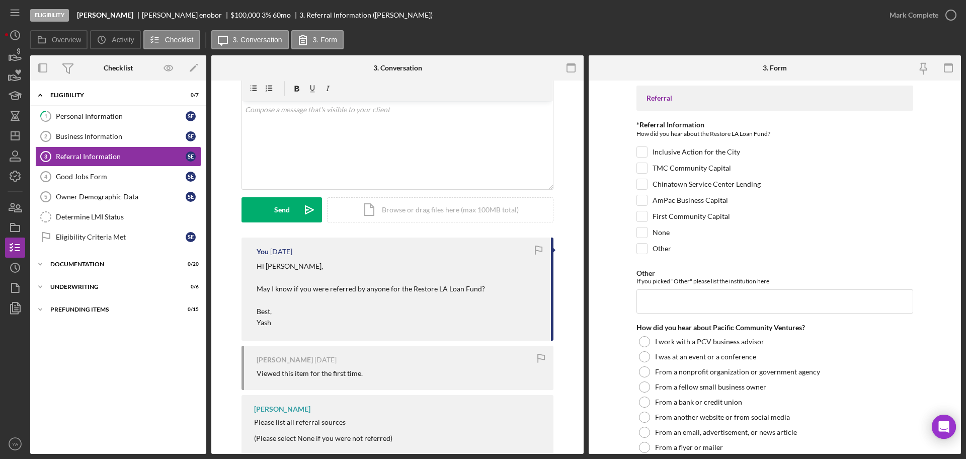
scroll to position [61, 0]
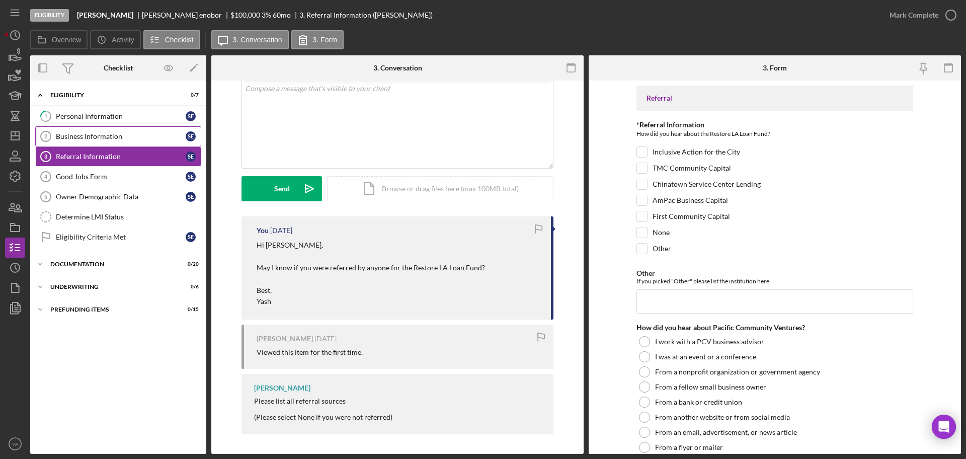
click at [124, 126] on link "Business Information 2 Business Information s e" at bounding box center [118, 136] width 166 height 20
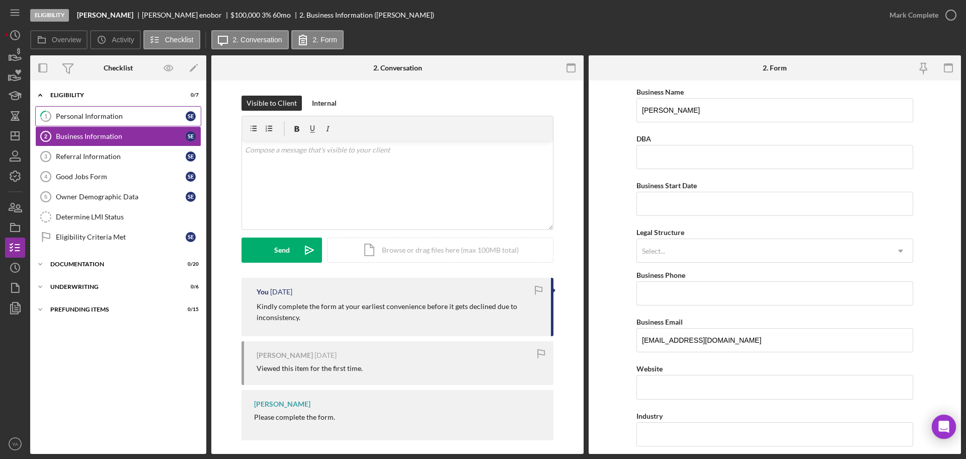
click at [128, 120] on div "Personal Information" at bounding box center [121, 116] width 130 height 8
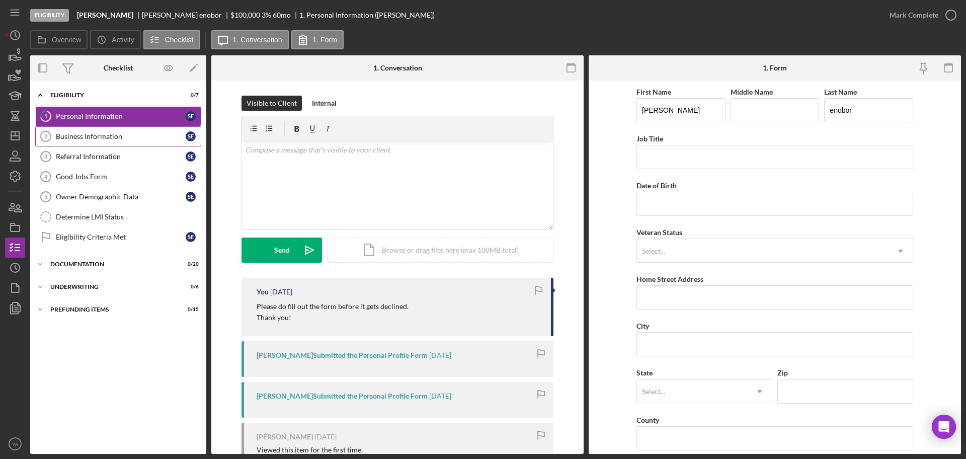
click at [107, 138] on div "Business Information" at bounding box center [121, 136] width 130 height 8
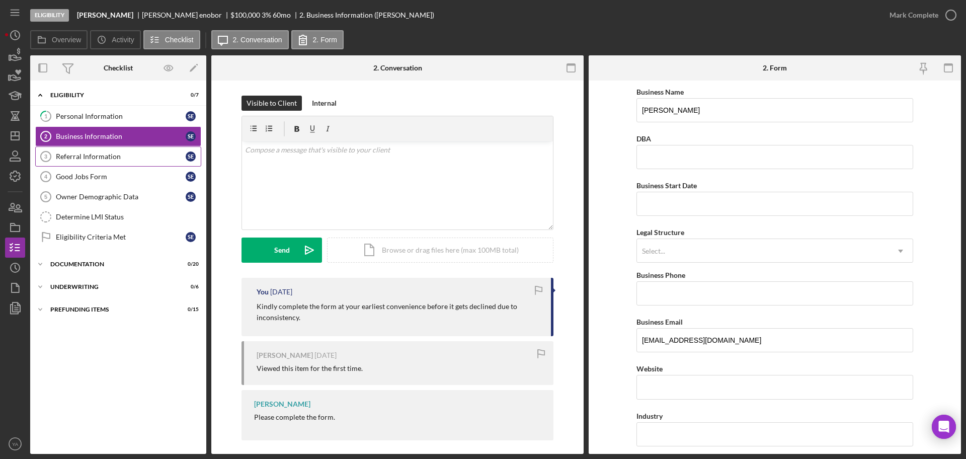
click at [109, 159] on div "Referral Information" at bounding box center [121, 156] width 130 height 8
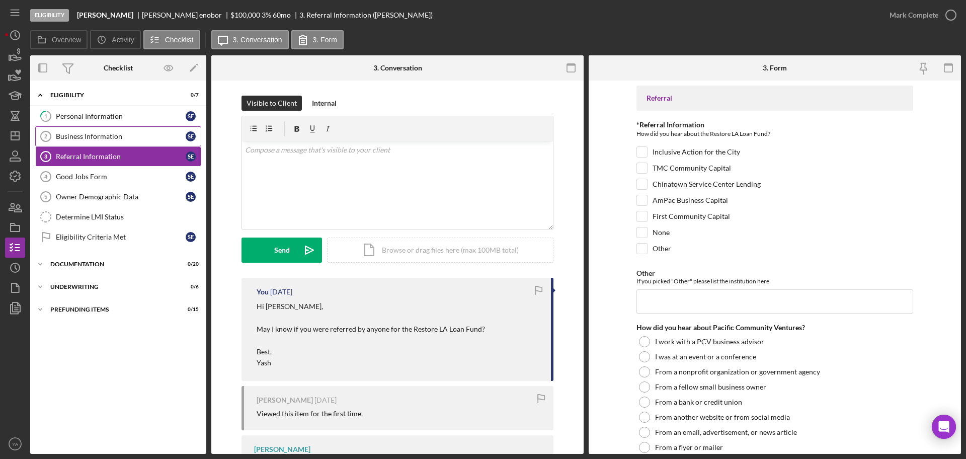
click at [121, 141] on link "Business Information 2 Business Information s e" at bounding box center [118, 136] width 166 height 20
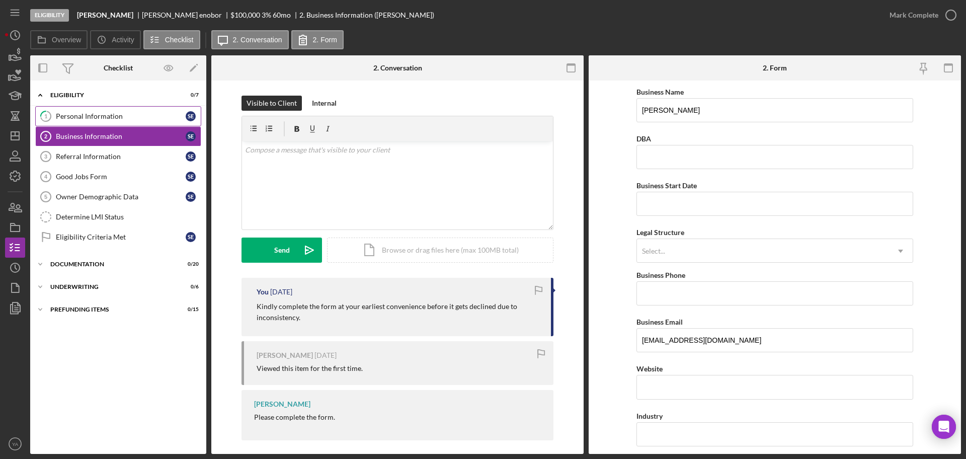
click at [121, 120] on link "1 Personal Information s e" at bounding box center [118, 116] width 166 height 20
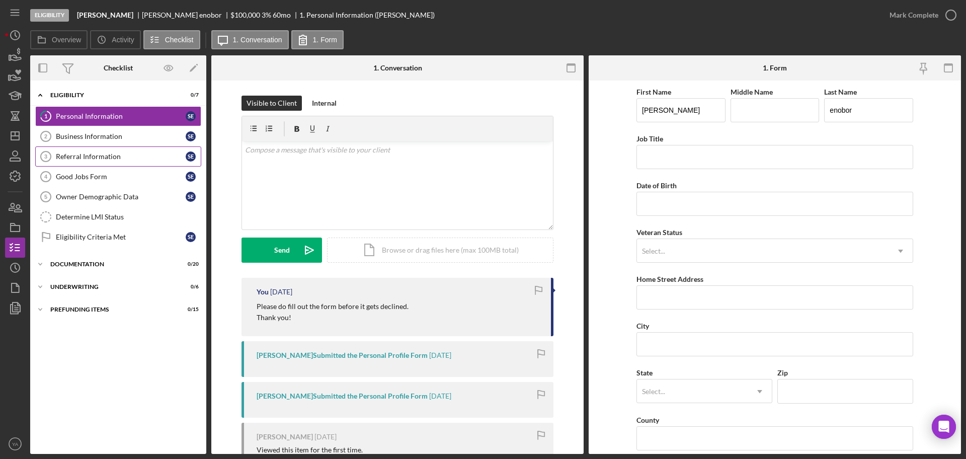
click at [127, 147] on link "Referral Information 3 Referral Information s e" at bounding box center [118, 156] width 166 height 20
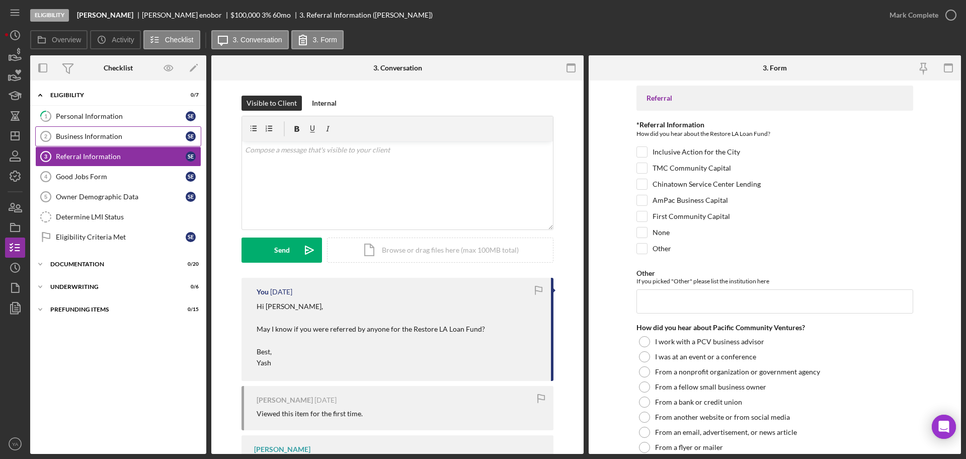
click at [136, 143] on link "Business Information 2 Business Information s e" at bounding box center [118, 136] width 166 height 20
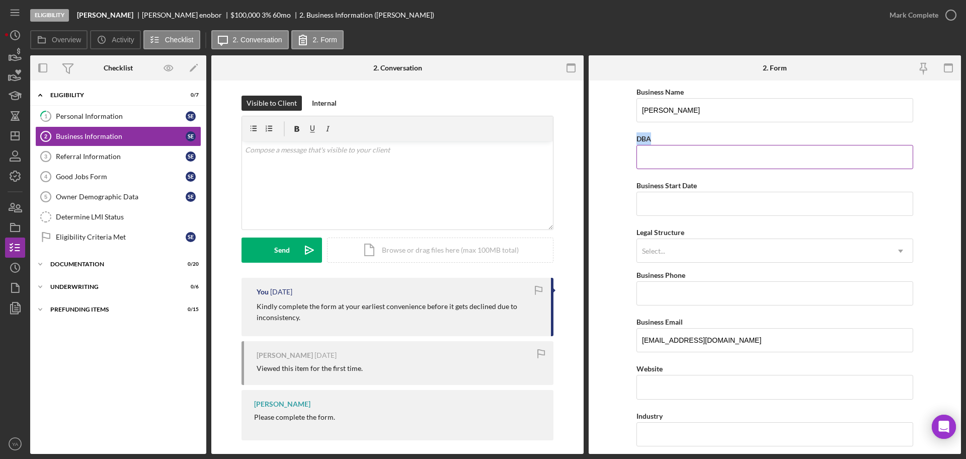
drag, startPoint x: 633, startPoint y: 139, endPoint x: 650, endPoint y: 133, distance: 17.5
click at [650, 133] on form "Business Name [PERSON_NAME] DBA Business Start Date Legal Structure Select... I…" at bounding box center [774, 266] width 372 height 373
drag, startPoint x: 637, startPoint y: 185, endPoint x: 696, endPoint y: 185, distance: 58.8
click at [696, 185] on label "Business Start Date" at bounding box center [666, 185] width 60 height 9
click at [607, 237] on form "Business Name [PERSON_NAME] DBA Business Start Date Legal Structure Select... I…" at bounding box center [774, 266] width 372 height 373
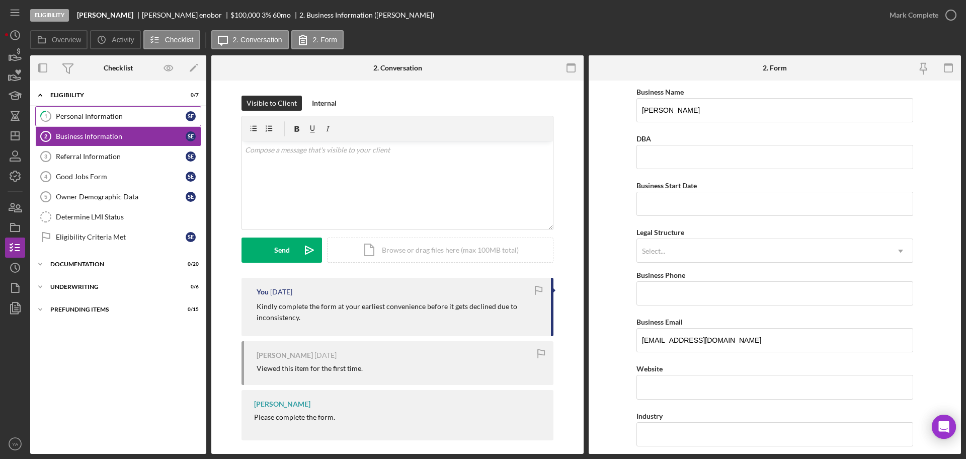
click at [166, 115] on div "Personal Information" at bounding box center [121, 116] width 130 height 8
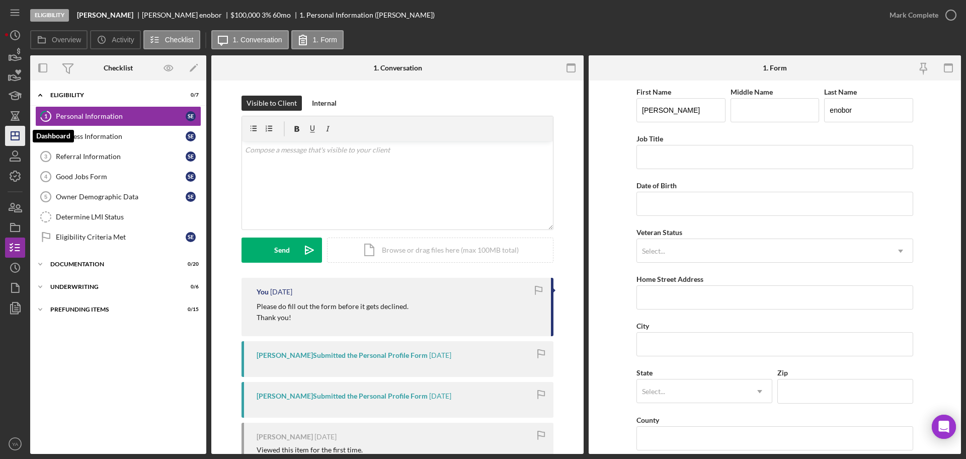
click at [19, 143] on icon "Icon/Dashboard" at bounding box center [15, 135] width 25 height 25
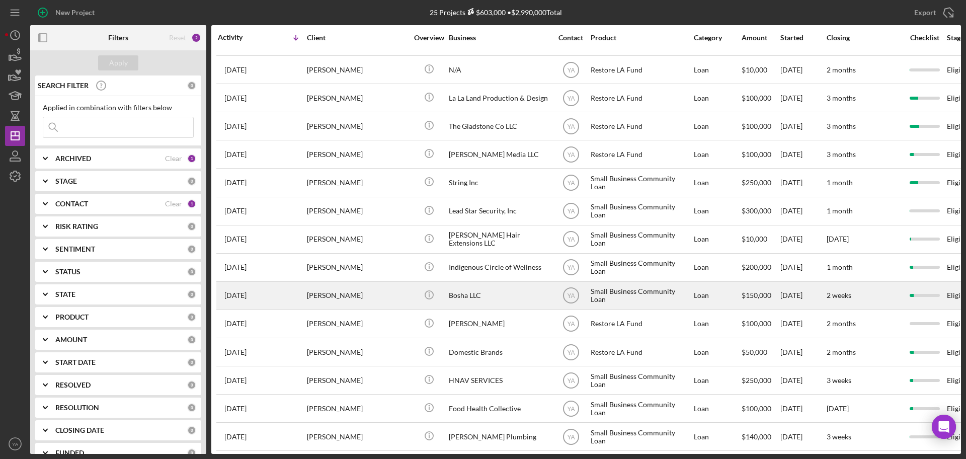
scroll to position [251, 0]
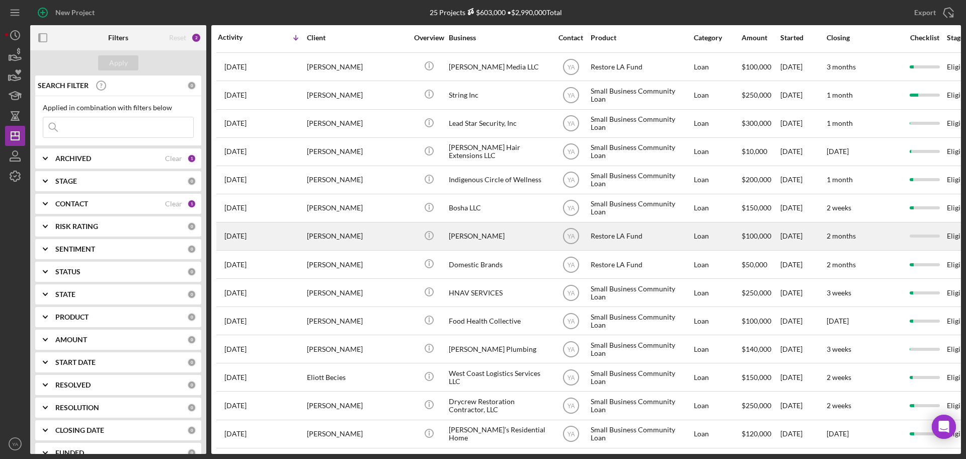
click at [491, 237] on div "[PERSON_NAME]" at bounding box center [499, 236] width 101 height 27
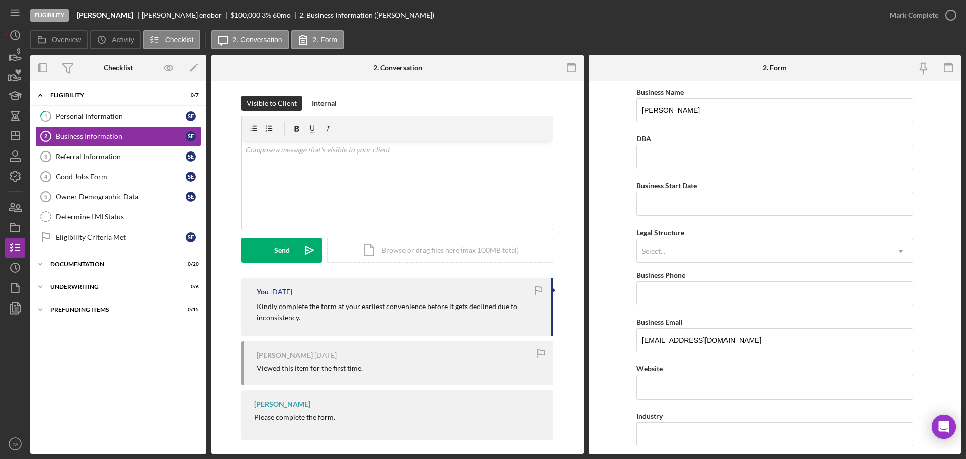
drag, startPoint x: 76, startPoint y: 7, endPoint x: 134, endPoint y: 21, distance: 60.0
click at [134, 21] on div "Eligibility [PERSON_NAME] enobor $100,000 $20,000 3 % 60 mo 2. Business Informa…" at bounding box center [454, 15] width 849 height 30
click at [24, 127] on icon "Icon/Dashboard" at bounding box center [15, 135] width 25 height 25
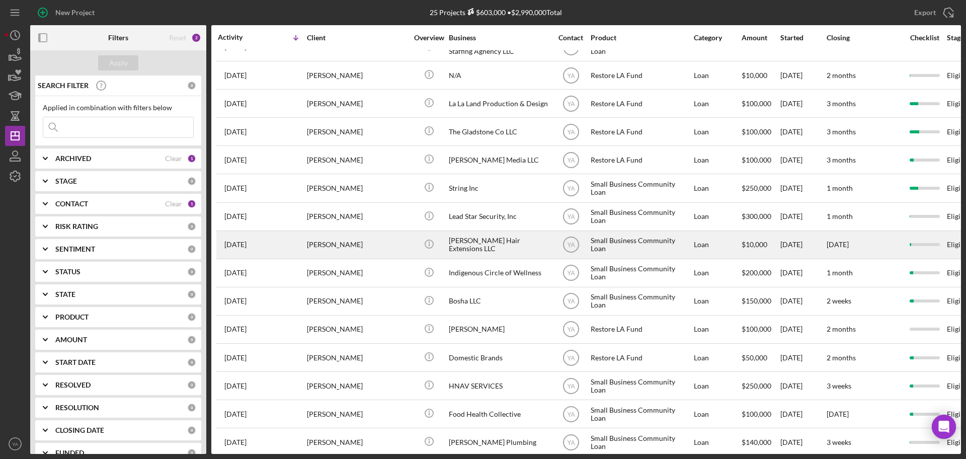
scroll to position [189, 0]
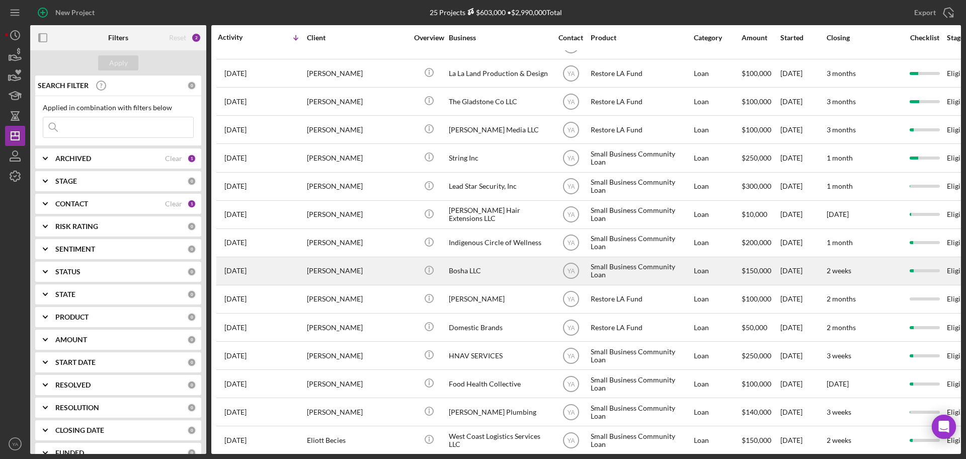
click at [475, 268] on div "Bosha LLC" at bounding box center [499, 270] width 101 height 27
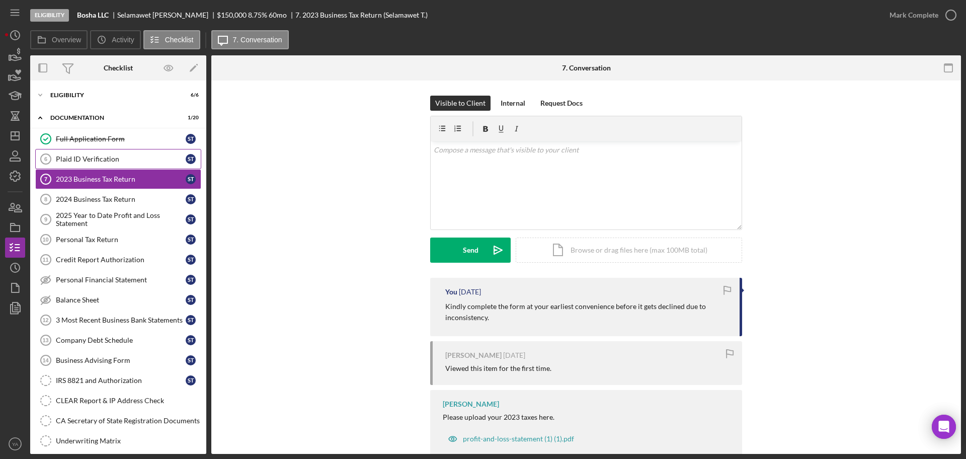
click at [107, 161] on div "Plaid ID Verification" at bounding box center [121, 159] width 130 height 8
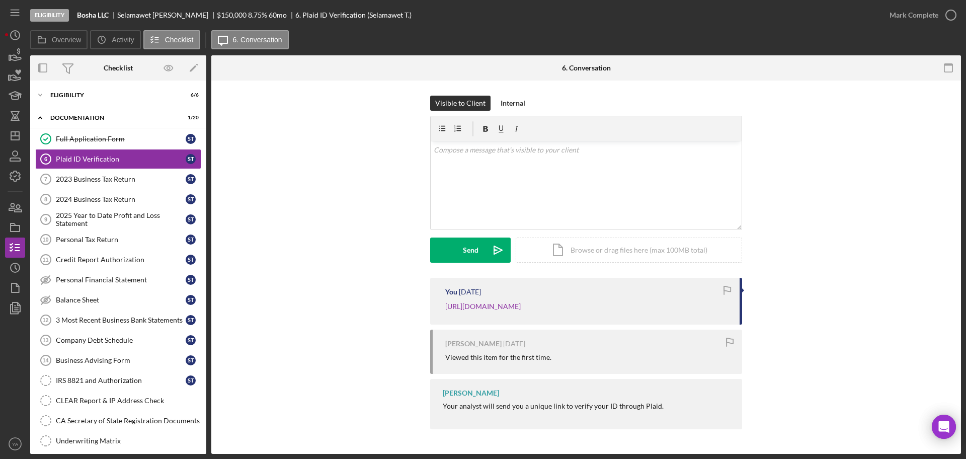
click at [138, 7] on div "Eligibility Bosha LLC [PERSON_NAME] $150,000 $30,000 8.75 % 60 mo 6. Plaid ID V…" at bounding box center [454, 15] width 849 height 30
click at [139, 10] on div "Eligibility Bosha LLC [PERSON_NAME] $150,000 $30,000 8.75 % 60 mo 6. Plaid ID V…" at bounding box center [454, 15] width 849 height 30
click at [451, 162] on div "v Color teal Color pink Remove color Add row above Add row below Add column bef…" at bounding box center [585, 185] width 311 height 88
click at [473, 151] on p "Please update once you comple the plaid verification." at bounding box center [586, 149] width 305 height 11
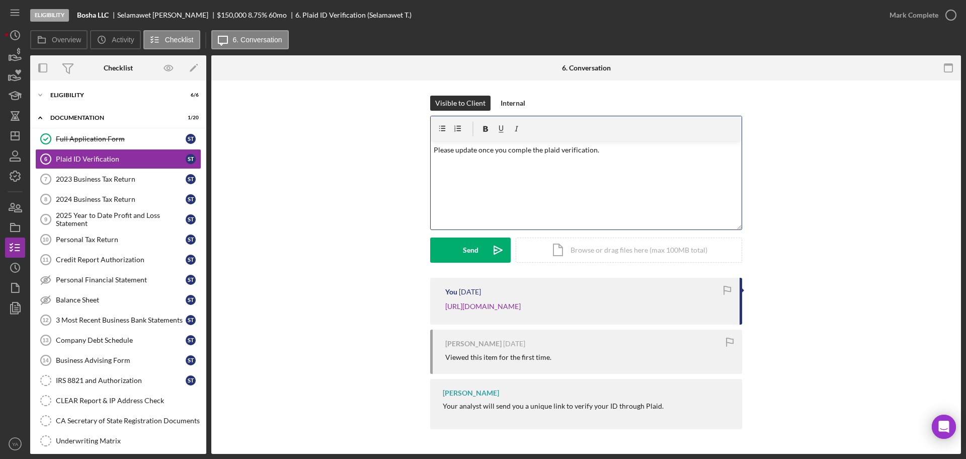
click at [515, 151] on p "Please update once you comple the plaid verification." at bounding box center [586, 149] width 305 height 11
click at [596, 149] on p "Please update once you comple the plaid verification." at bounding box center [586, 149] width 305 height 11
click at [527, 150] on p "Please update once you comple the plaid verification." at bounding box center [586, 149] width 305 height 11
click at [649, 154] on p "Please update once you complete the plaid verification." at bounding box center [586, 149] width 305 height 11
click at [442, 167] on div "v Color teal Color pink Remove color Add row above Add row below Add column bef…" at bounding box center [585, 185] width 311 height 88
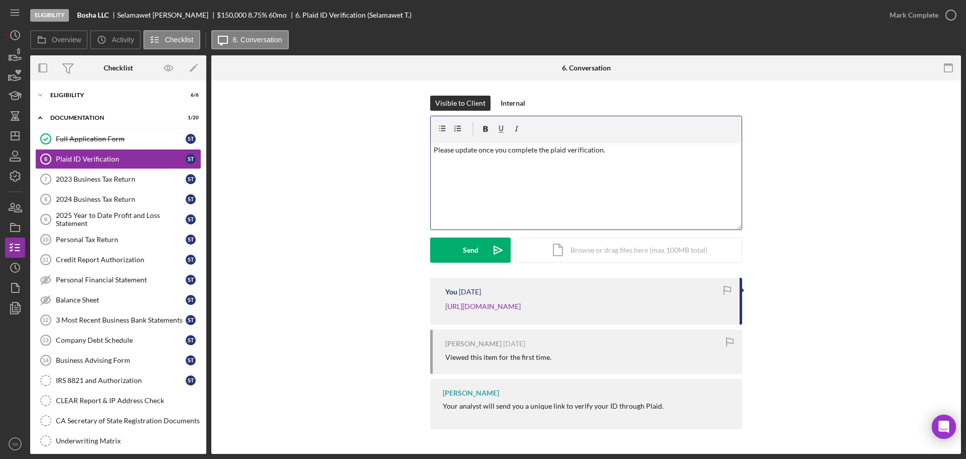
click at [465, 159] on div "v Color teal Color pink Remove color Add row above Add row below Add column bef…" at bounding box center [585, 185] width 311 height 88
click at [493, 155] on div "v Color teal Color pink Remove color Add row above Add row below Add column bef…" at bounding box center [585, 185] width 311 height 88
click at [558, 161] on div "v Color teal Color pink Remove color Add row above Add row below Add column bef…" at bounding box center [585, 185] width 311 height 88
click at [588, 161] on div "v Color teal Color pink Remove color Add row above Add row below Add column bef…" at bounding box center [585, 185] width 311 height 88
click at [616, 156] on div "v Color teal Color pink Remove color Add row above Add row below Add column bef…" at bounding box center [585, 185] width 311 height 88
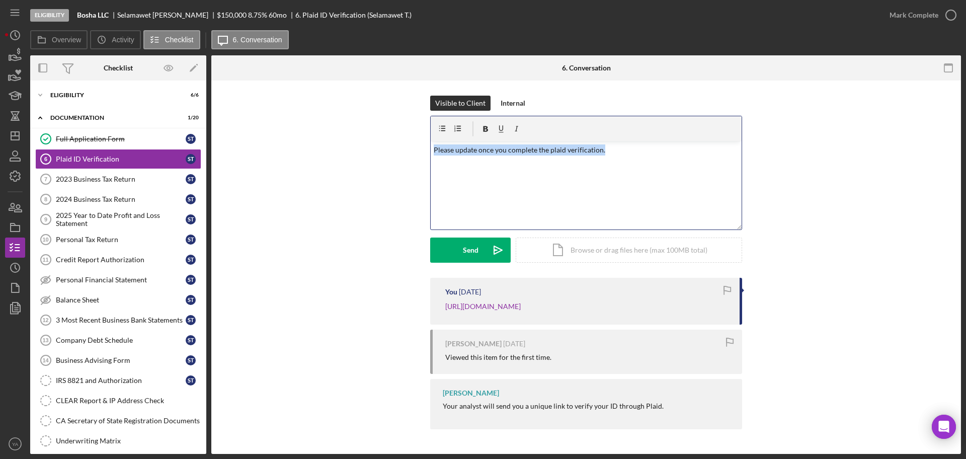
drag, startPoint x: 431, startPoint y: 149, endPoint x: 646, endPoint y: 148, distance: 214.7
click at [646, 148] on div "v Color teal Color pink Remove color Add row above Add row below Add column bef…" at bounding box center [585, 185] width 311 height 88
click at [635, 148] on p "Please update once you complete the plaid verification." at bounding box center [586, 149] width 305 height 11
click at [616, 150] on p "Please update once you complete the plaid verification." at bounding box center [586, 149] width 305 height 11
click at [658, 157] on div "v Color teal Color pink Remove color Add row above Add row below Add column bef…" at bounding box center [585, 185] width 311 height 88
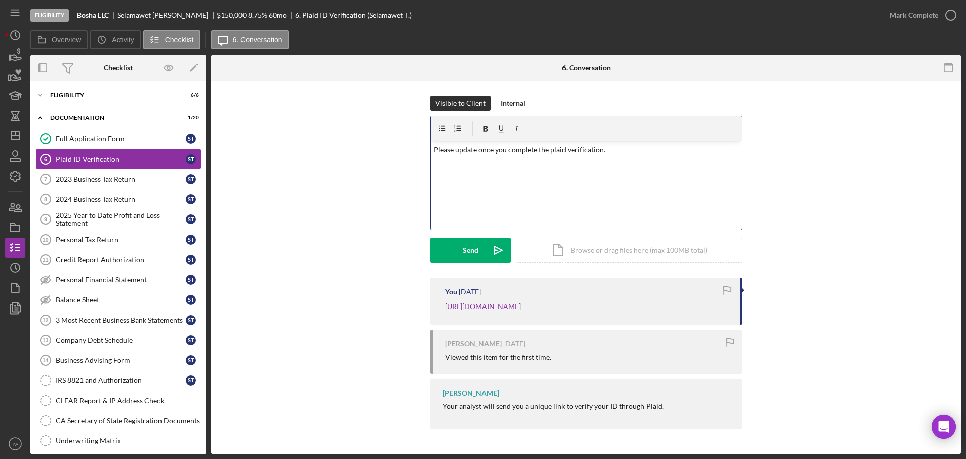
click at [440, 149] on p "Please update once you complete the plaid verification." at bounding box center [586, 149] width 305 height 11
click at [434, 153] on p "Please update once you complete the plaid verification." at bounding box center [586, 149] width 305 height 11
click at [464, 150] on p "Hi Selamaawet, Please update once you complete the plaid verification." at bounding box center [586, 161] width 305 height 34
click at [530, 208] on div "v Color teal Color pink Remove color Add row above Add row below Add column bef…" at bounding box center [585, 185] width 311 height 88
click at [649, 173] on p "Hi [PERSON_NAME], Please update once you complete the plaid verification." at bounding box center [586, 161] width 305 height 34
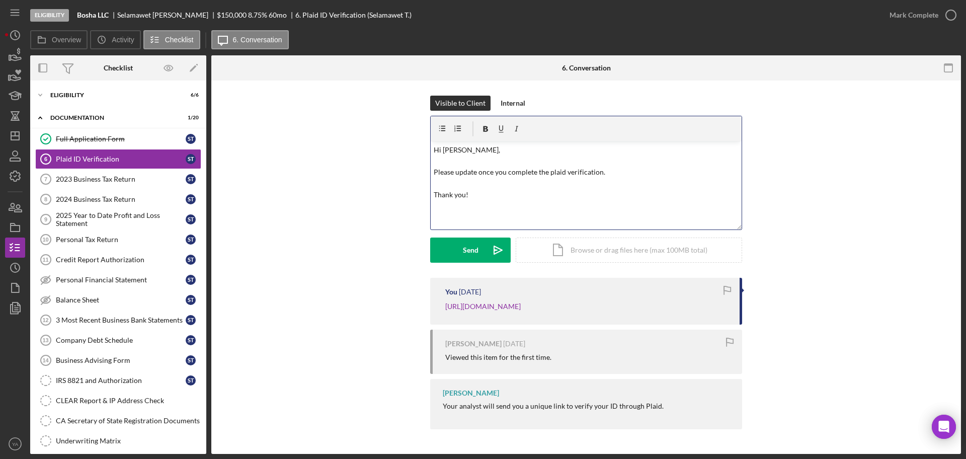
click at [535, 193] on p "Hi [PERSON_NAME], Please update once you complete the plaid verification. Thank…" at bounding box center [586, 172] width 305 height 56
click at [539, 173] on p "Hi [PERSON_NAME], Please update once you complete the plaid verification. Thank…" at bounding box center [586, 172] width 305 height 56
click at [625, 182] on p "Hi [PERSON_NAME], Please update once you complete the plaid verification. Thank…" at bounding box center [586, 172] width 305 height 56
click at [473, 245] on div "Send" at bounding box center [471, 249] width 16 height 25
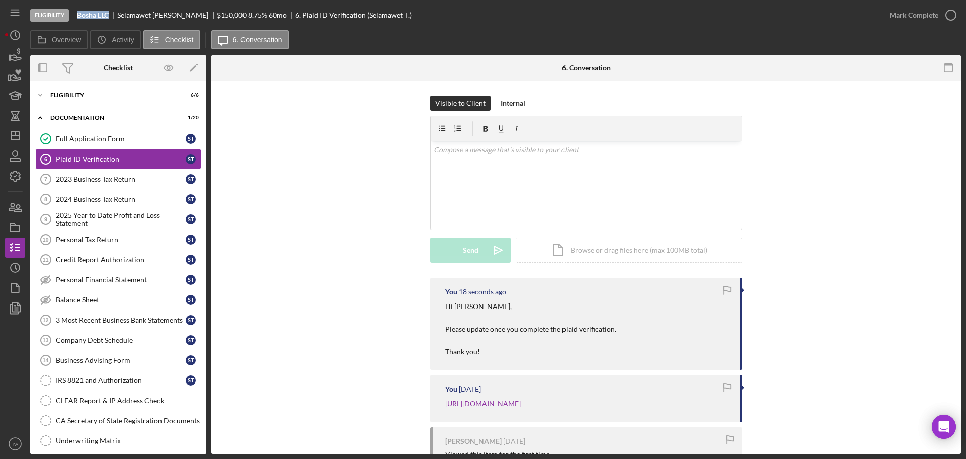
drag, startPoint x: 82, startPoint y: 16, endPoint x: 115, endPoint y: 14, distance: 32.8
click at [115, 14] on div "Bosha LLC" at bounding box center [97, 15] width 40 height 8
click at [251, 115] on div "Visible to Client Internal v Color teal Color pink Remove color Add row above A…" at bounding box center [585, 187] width 719 height 182
click at [11, 140] on icon "Icon/Dashboard" at bounding box center [15, 135] width 25 height 25
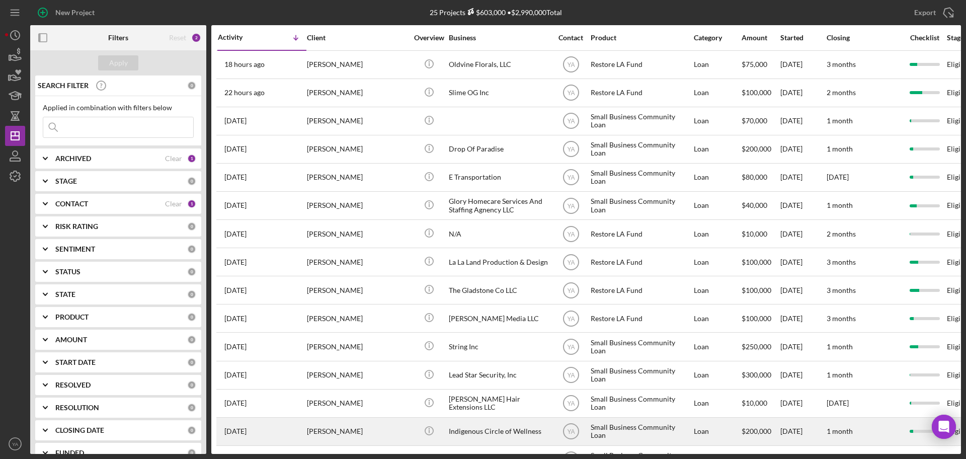
click at [461, 429] on div "Indigenous Circle of Wellness" at bounding box center [499, 431] width 101 height 27
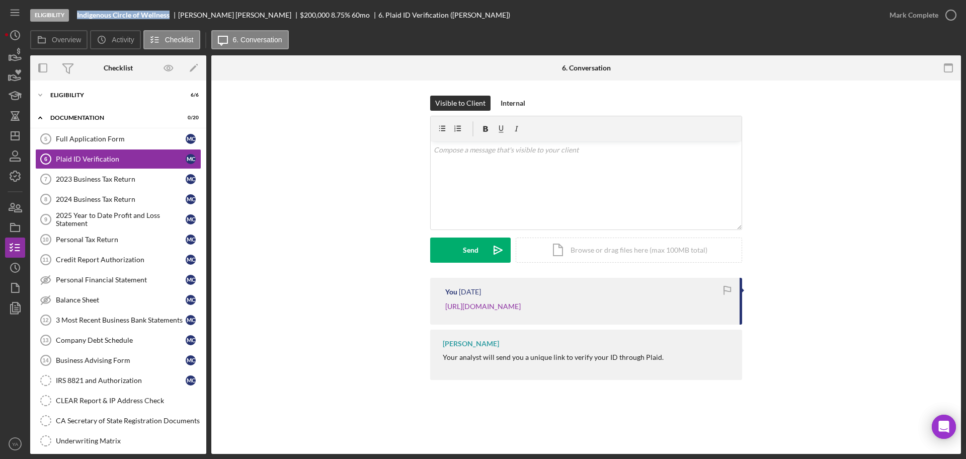
drag, startPoint x: 73, startPoint y: 17, endPoint x: 169, endPoint y: 15, distance: 96.1
click at [169, 15] on div "Eligibility Indigenous Circle of Wellness [PERSON_NAME] $200,000 $40,000 8.75 %…" at bounding box center [454, 15] width 849 height 30
click at [109, 97] on div "Eligibility" at bounding box center [121, 95] width 143 height 6
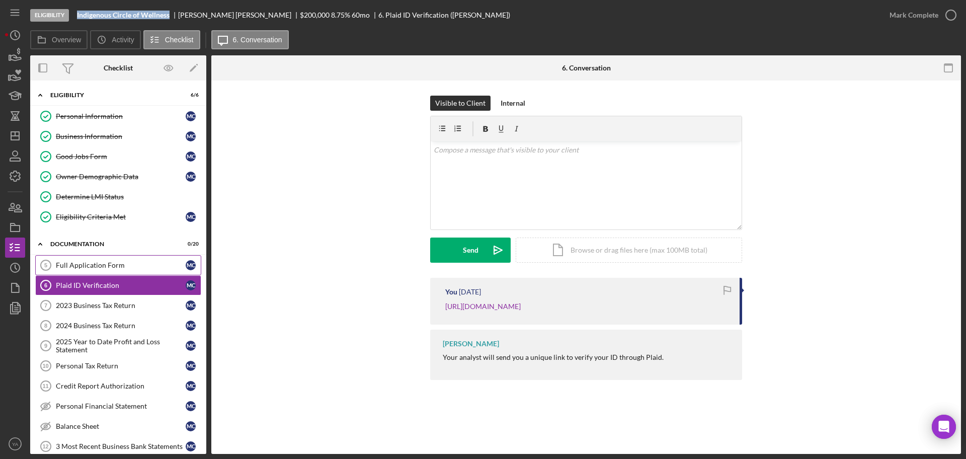
click at [132, 269] on div "Full Application Form" at bounding box center [121, 265] width 130 height 8
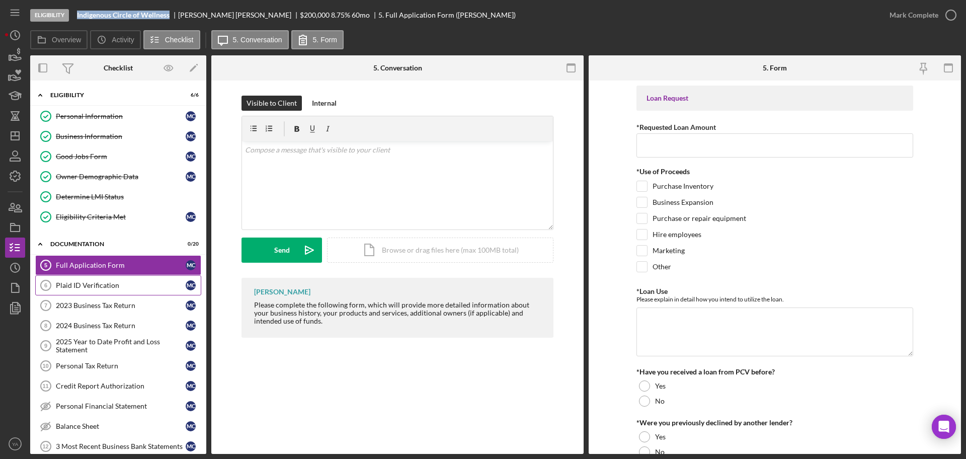
click at [99, 280] on link "Plaid ID Verification 6 Plaid ID Verification M C" at bounding box center [118, 285] width 166 height 20
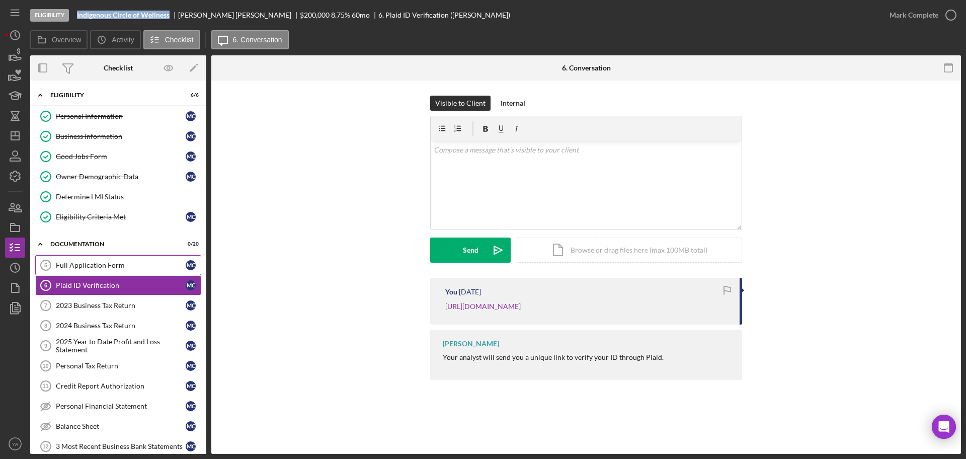
click at [88, 258] on link "Full Application Form 5 Full Application Form M C" at bounding box center [118, 265] width 166 height 20
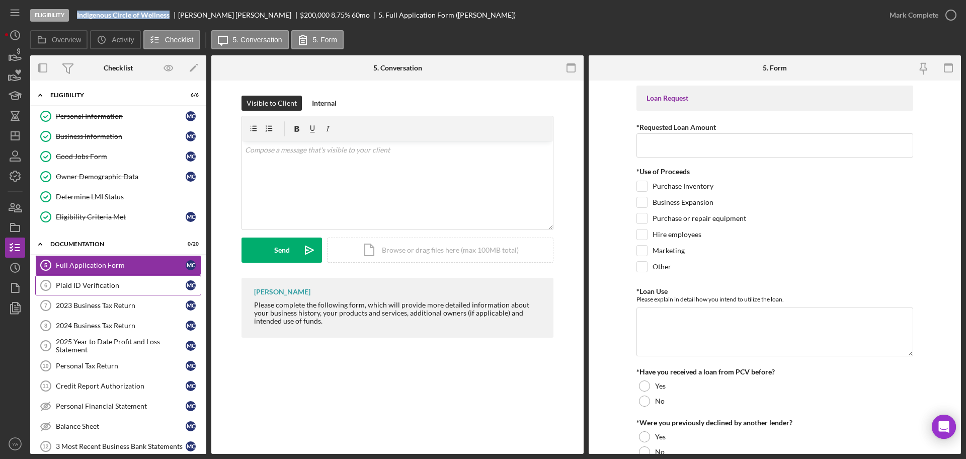
click at [100, 282] on div "Plaid ID Verification" at bounding box center [121, 285] width 130 height 8
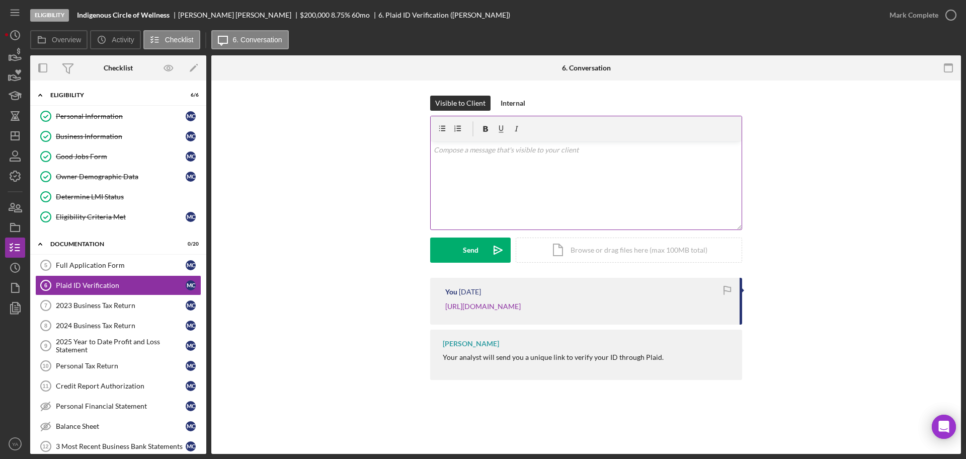
click at [549, 155] on p at bounding box center [586, 149] width 305 height 11
click at [6, 139] on icon "Icon/Dashboard" at bounding box center [15, 135] width 25 height 25
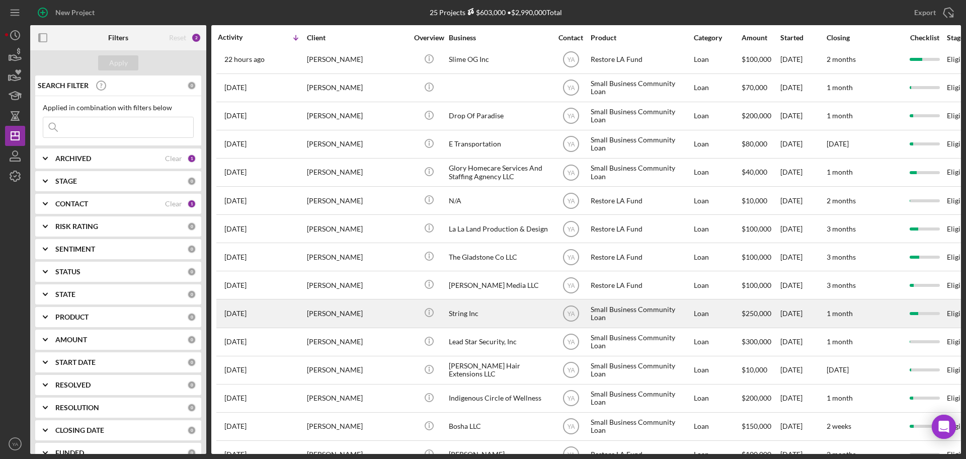
scroll to position [63, 0]
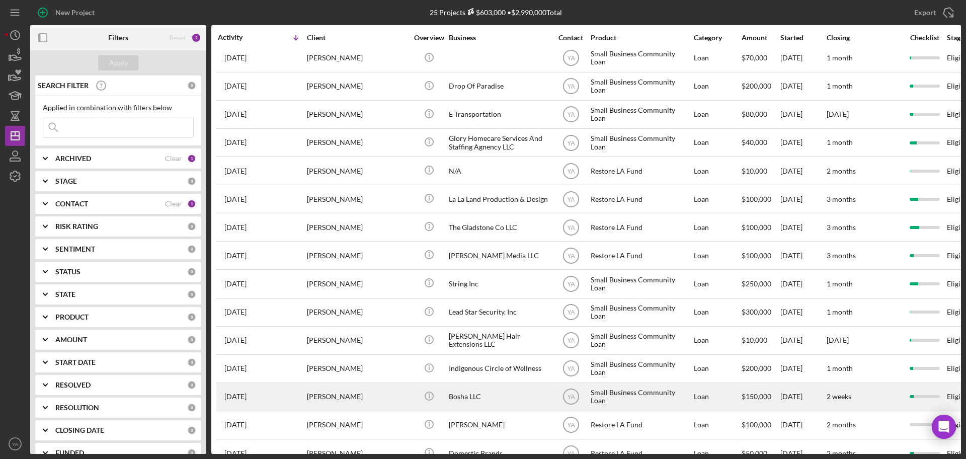
click at [463, 392] on div "Bosha LLC" at bounding box center [499, 396] width 101 height 27
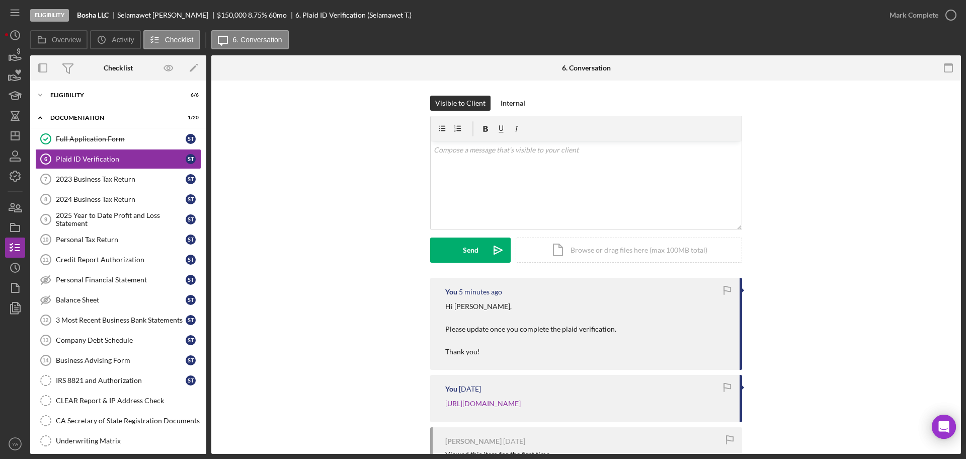
drag, startPoint x: 443, startPoint y: 304, endPoint x: 525, endPoint y: 366, distance: 102.4
click at [523, 373] on div "You 5 minutes ago Hi [PERSON_NAME], Please update once you complete the plaid v…" at bounding box center [586, 404] width 312 height 253
click at [504, 344] on p "Hi [PERSON_NAME], Please update once you complete the plaid verification. Thank…" at bounding box center [530, 329] width 171 height 56
drag, startPoint x: 500, startPoint y: 356, endPoint x: 444, endPoint y: 302, distance: 77.5
click at [445, 302] on p "Hi [PERSON_NAME], Please update once you complete the plaid verification. Thank…" at bounding box center [530, 329] width 171 height 56
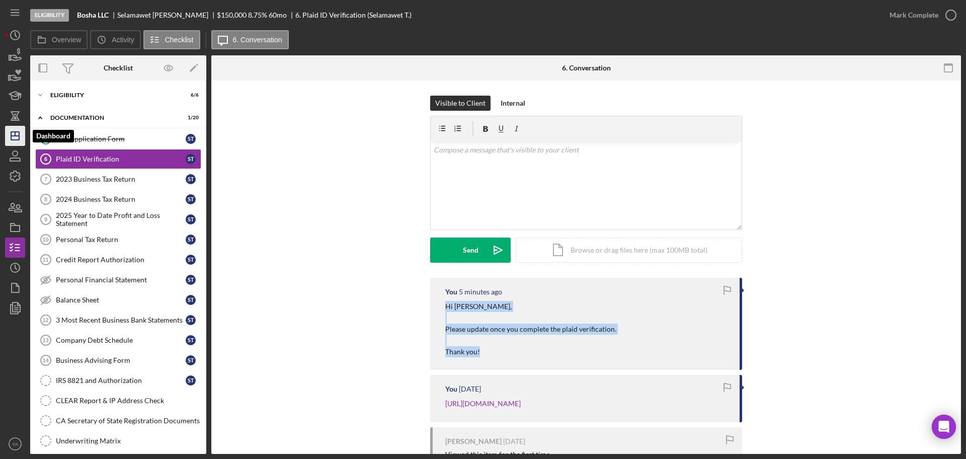
click at [13, 130] on icon "Icon/Dashboard" at bounding box center [15, 135] width 25 height 25
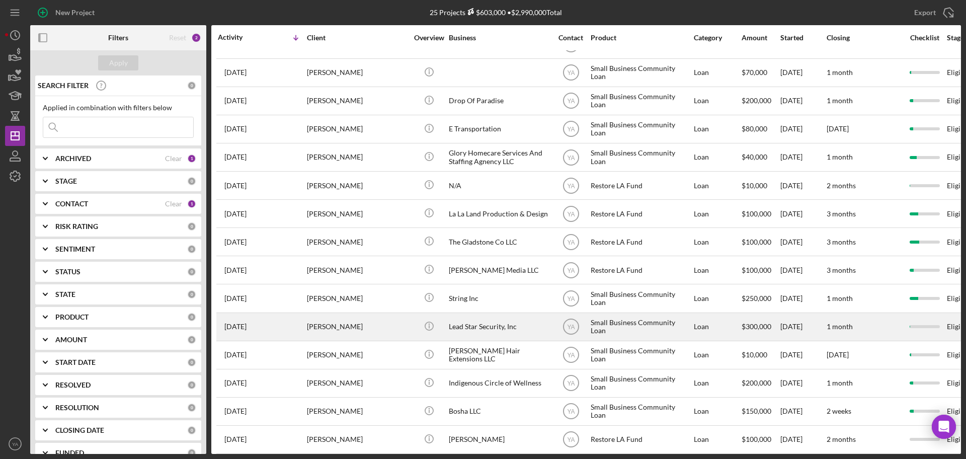
scroll to position [126, 0]
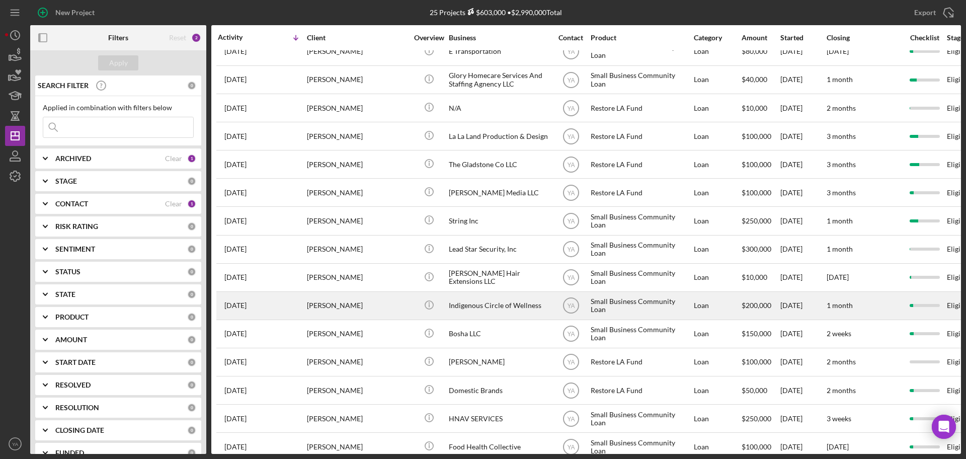
click at [487, 310] on div "Indigenous Circle of Wellness" at bounding box center [499, 305] width 101 height 27
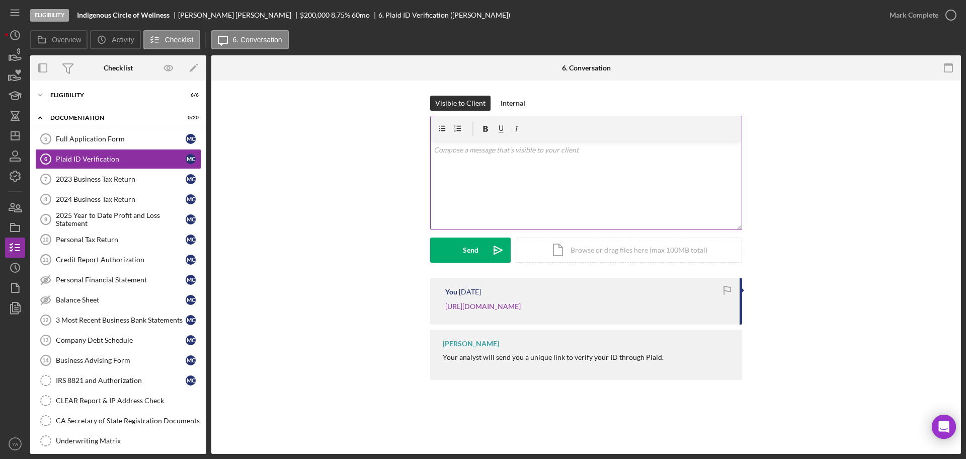
click at [487, 176] on div "v Color teal Color pink Remove color Add row above Add row below Add column bef…" at bounding box center [585, 185] width 311 height 88
click at [460, 152] on p "Hi [PERSON_NAME]," at bounding box center [586, 149] width 305 height 11
click at [191, 13] on div "[PERSON_NAME]" at bounding box center [239, 15] width 122 height 8
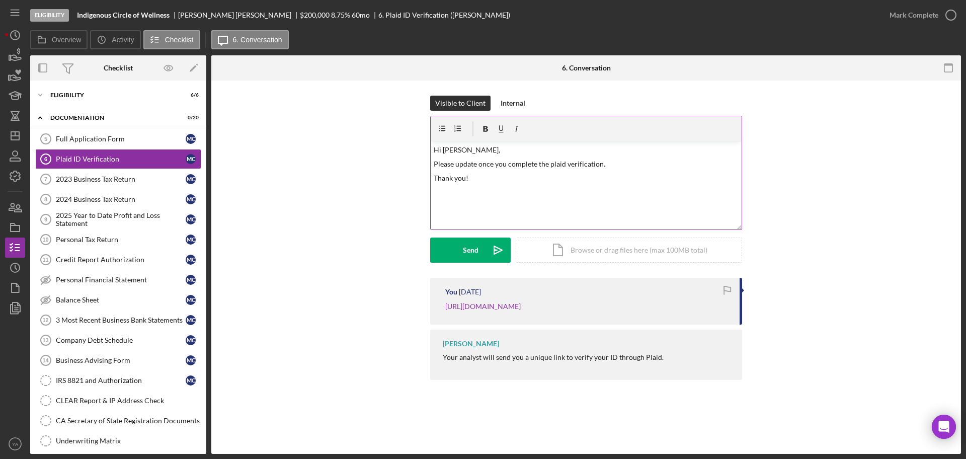
click at [452, 149] on p "Hi [PERSON_NAME]," at bounding box center [586, 149] width 305 height 11
paste div
click at [485, 189] on p "Thank you!" at bounding box center [586, 192] width 305 height 11
click at [615, 181] on p "Please update once you complete the plaid verification." at bounding box center [586, 178] width 305 height 11
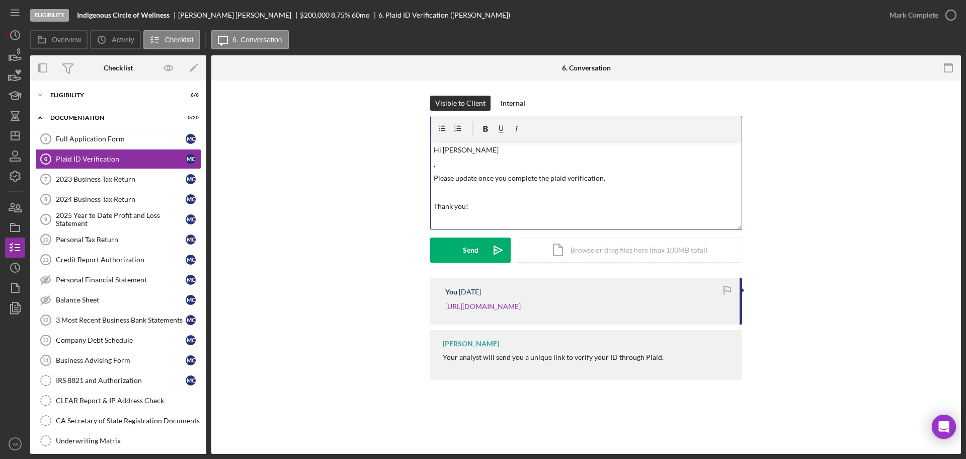
click at [456, 168] on p "," at bounding box center [586, 163] width 305 height 11
click at [489, 157] on div "v Color teal Color pink Remove color Add row above Add row below Add column bef…" at bounding box center [585, 185] width 311 height 88
click at [488, 149] on p "Hi [PERSON_NAME]," at bounding box center [586, 149] width 305 height 11
click at [619, 171] on p "Please update once you complete the plaid verification." at bounding box center [586, 174] width 305 height 11
click at [613, 186] on p at bounding box center [586, 189] width 305 height 11
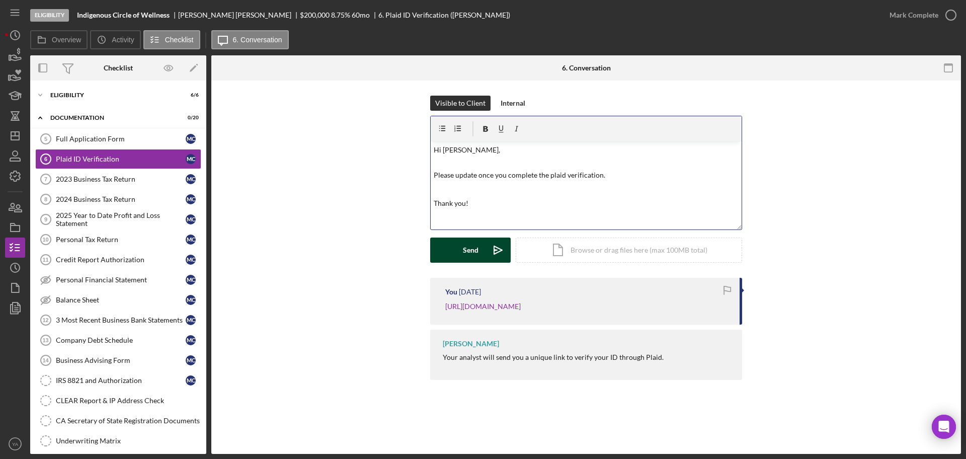
drag, startPoint x: 501, startPoint y: 246, endPoint x: 508, endPoint y: 247, distance: 7.1
click at [501, 246] on icon "Icon/icon-invite-send" at bounding box center [497, 249] width 25 height 25
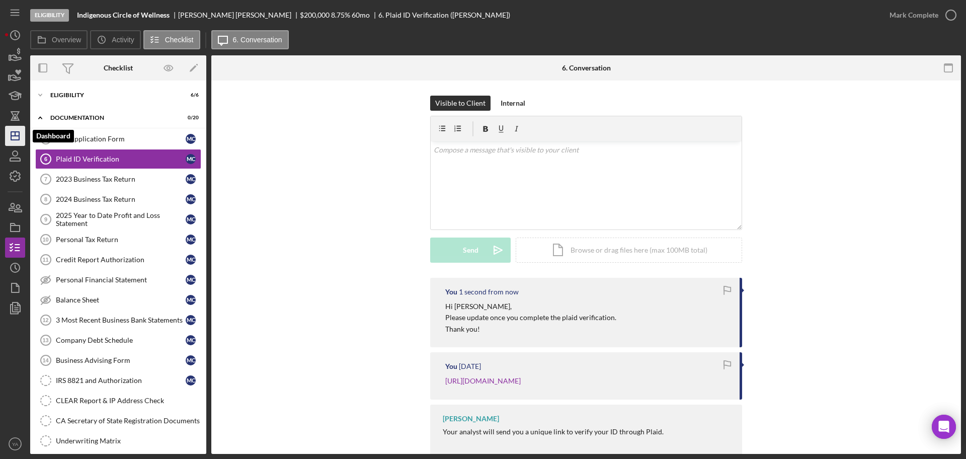
click at [19, 132] on polygon "button" at bounding box center [15, 136] width 8 height 8
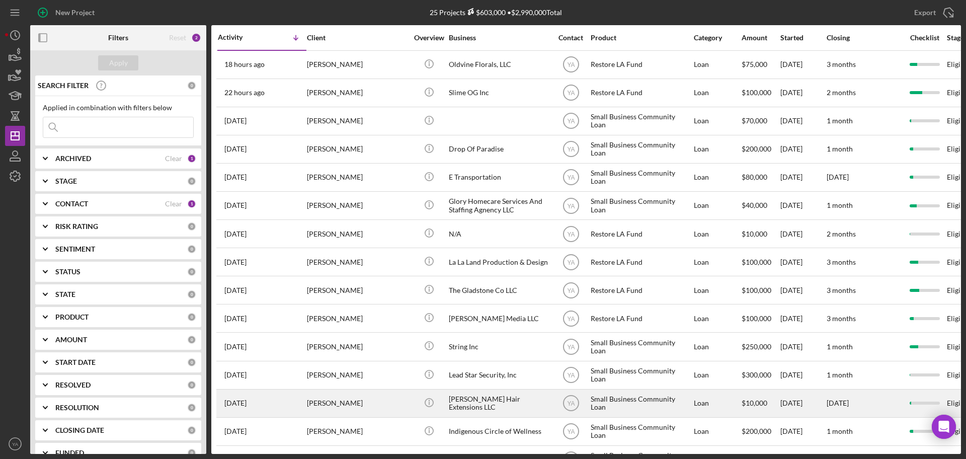
click at [470, 402] on div "[PERSON_NAME] Hair Extensions LLC" at bounding box center [499, 403] width 101 height 27
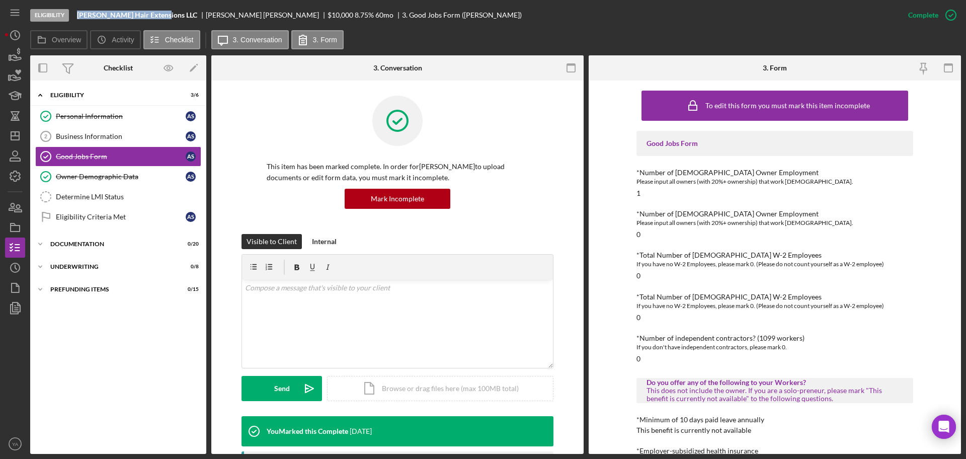
drag, startPoint x: 77, startPoint y: 12, endPoint x: 161, endPoint y: 17, distance: 83.6
click at [161, 17] on div "[PERSON_NAME] Hair Extensions LLC" at bounding box center [141, 15] width 129 height 8
click at [113, 141] on link "Business Information 2 Business Information A S" at bounding box center [118, 136] width 166 height 20
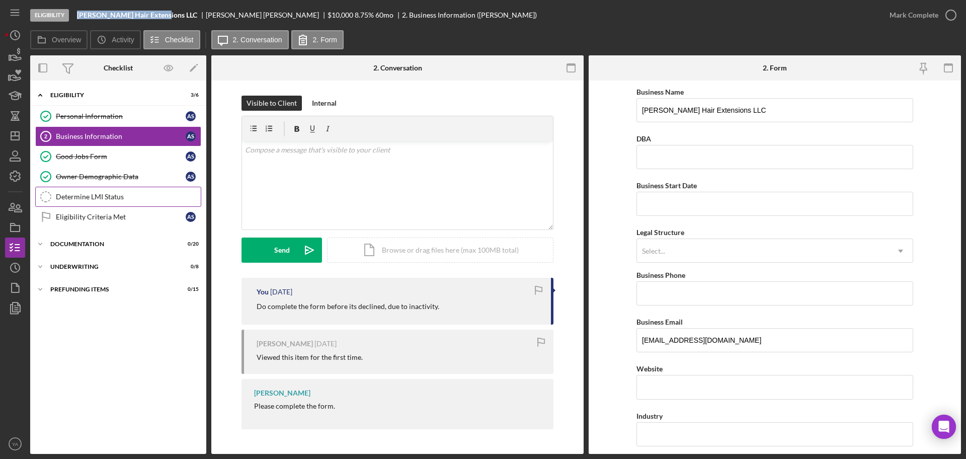
click at [120, 193] on div "Determine LMI Status" at bounding box center [128, 197] width 145 height 8
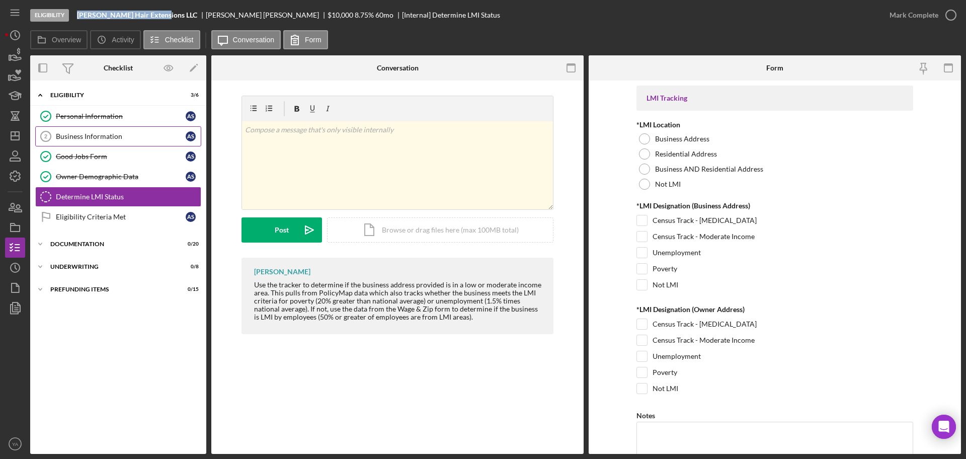
click at [122, 139] on div "Business Information" at bounding box center [121, 136] width 130 height 8
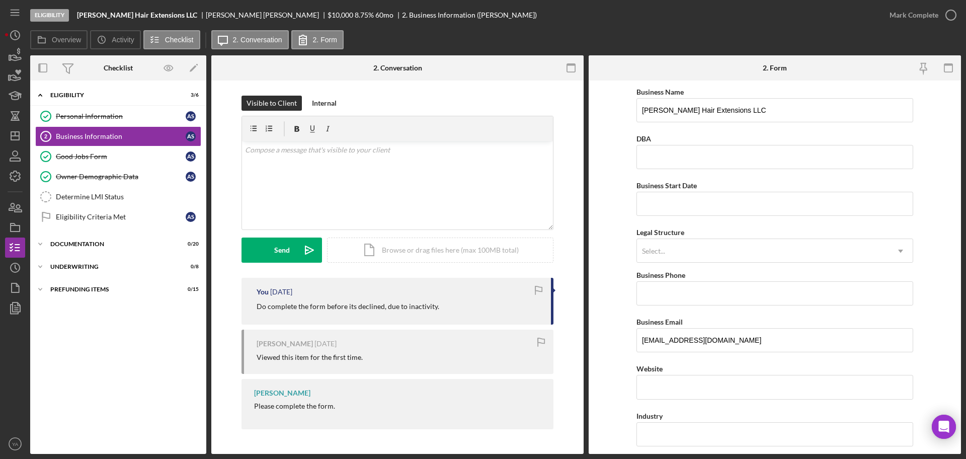
click at [103, 53] on div "Overview Icon/History Activity Checklist Icon/Message 2. Conversation 2. Form O…" at bounding box center [495, 241] width 930 height 423
click at [131, 118] on div "Personal Information" at bounding box center [121, 116] width 130 height 8
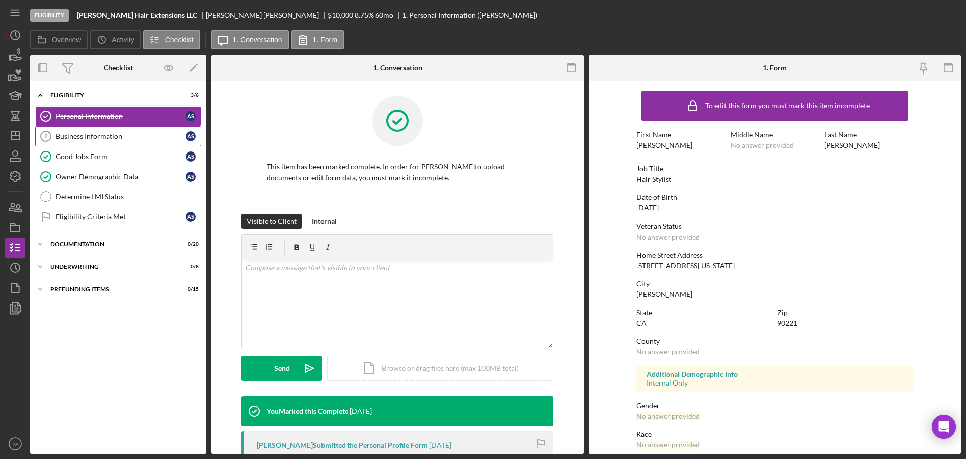
click at [131, 133] on div "Business Information" at bounding box center [121, 136] width 130 height 8
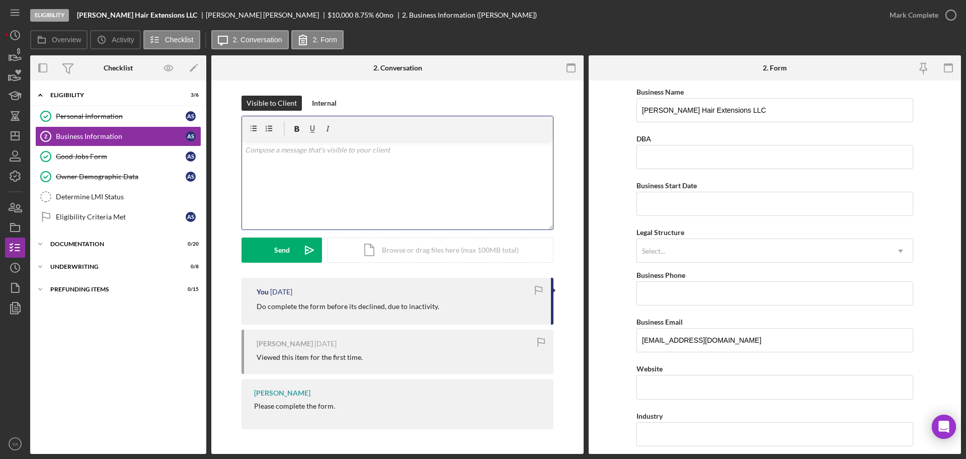
click at [346, 171] on div "v Color teal Color pink Remove color Add row above Add row below Add column bef…" at bounding box center [397, 185] width 311 height 88
click at [259, 150] on p "Hi, Final reminder you fill out the application." at bounding box center [397, 149] width 305 height 11
click at [410, 155] on p "Hi, final reminder you fill out the application." at bounding box center [397, 149] width 305 height 11
click at [104, 155] on div "Good Jobs Form" at bounding box center [121, 156] width 130 height 8
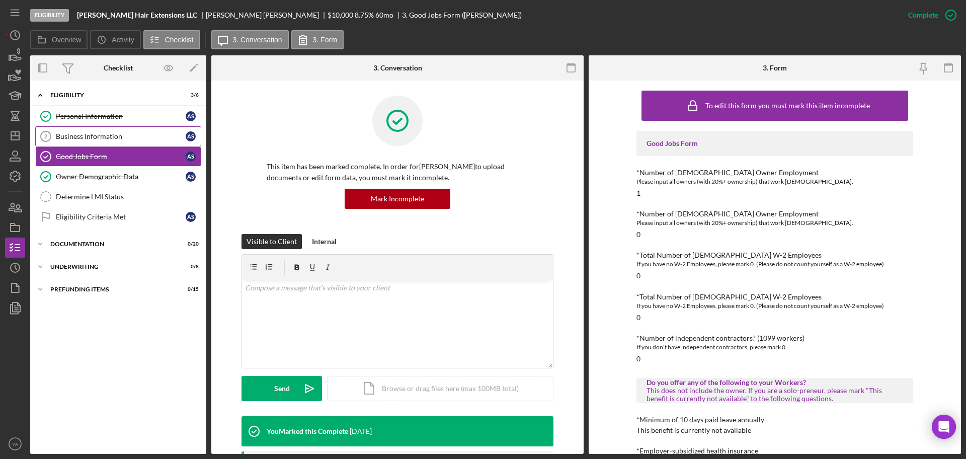
click at [128, 138] on div "Business Information" at bounding box center [121, 136] width 130 height 8
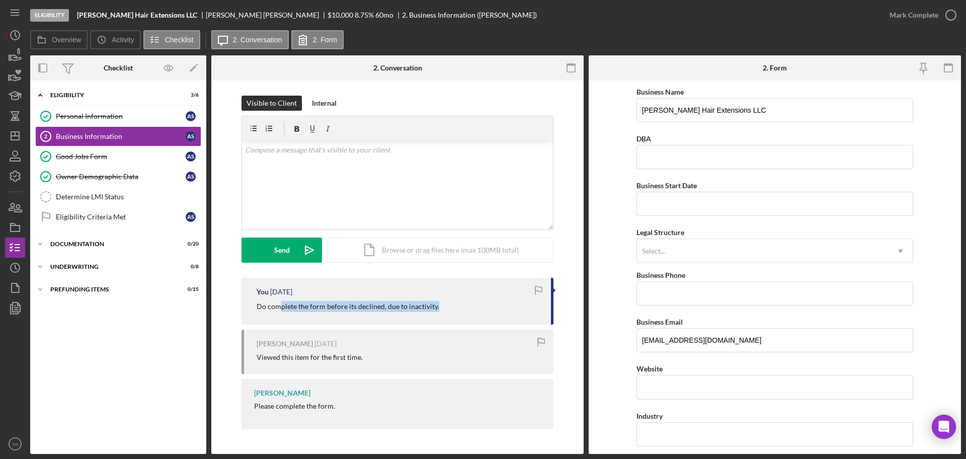
drag, startPoint x: 282, startPoint y: 303, endPoint x: 439, endPoint y: 299, distance: 156.5
click at [439, 299] on div "You [DATE] Do complete the form before its declined, due to inactivity." at bounding box center [397, 301] width 312 height 47
click at [107, 153] on div "Good Jobs Form" at bounding box center [121, 156] width 130 height 8
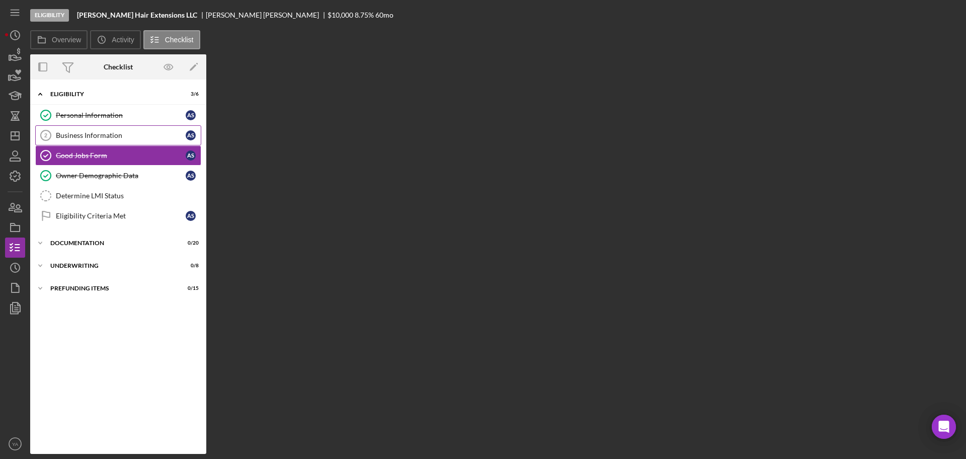
click at [116, 136] on div "Business Information" at bounding box center [121, 135] width 130 height 8
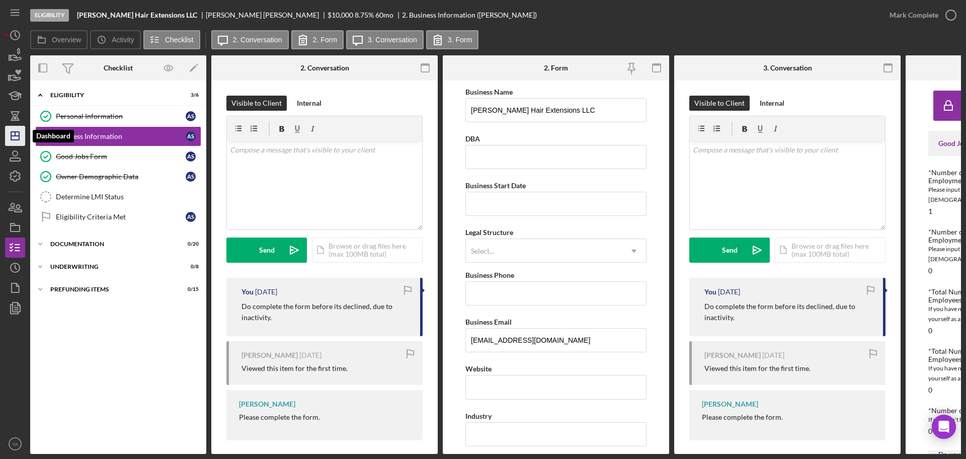
click at [17, 132] on polygon "button" at bounding box center [15, 136] width 8 height 8
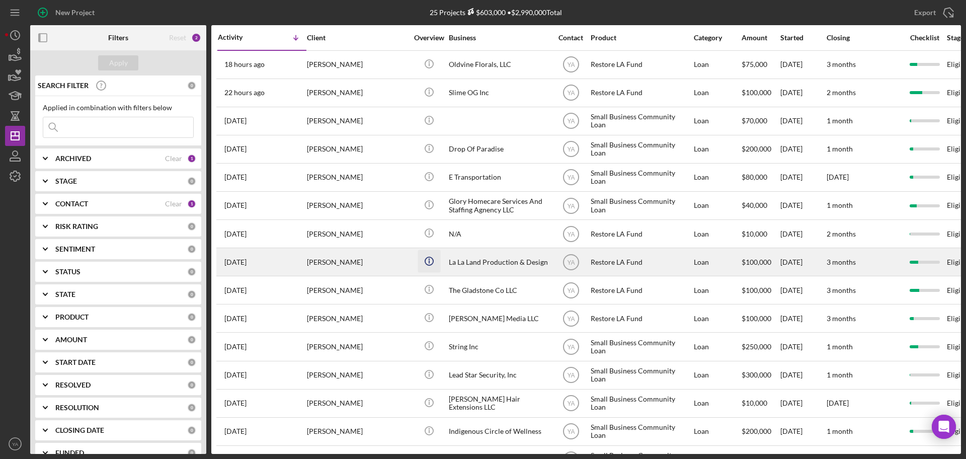
scroll to position [317, 0]
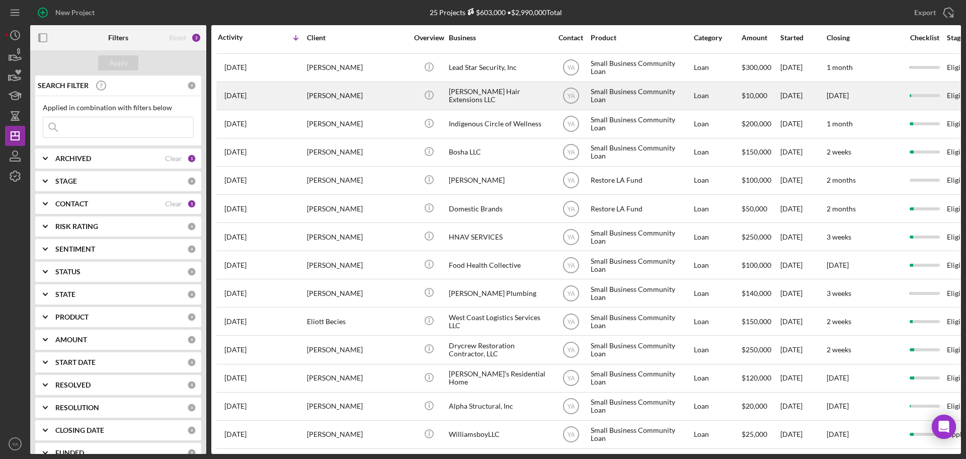
click at [482, 84] on div "[PERSON_NAME] Hair Extensions LLC" at bounding box center [499, 95] width 101 height 27
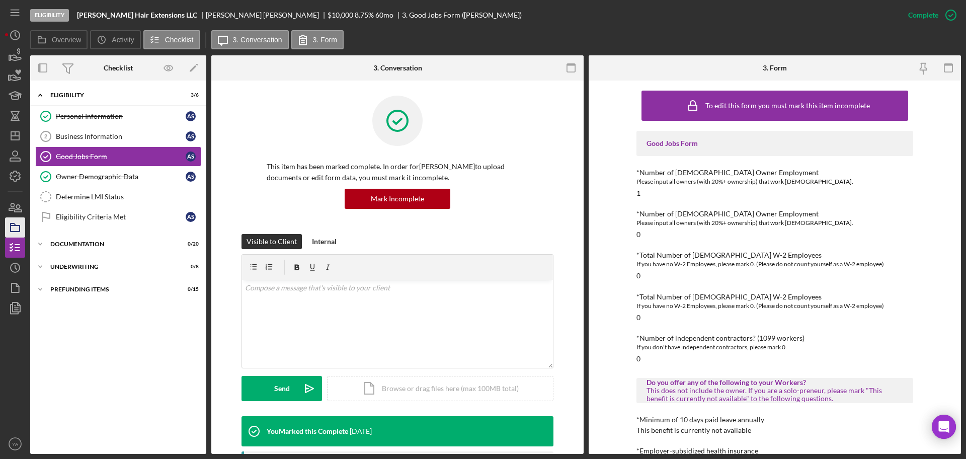
click at [17, 225] on rect "button" at bounding box center [15, 228] width 9 height 6
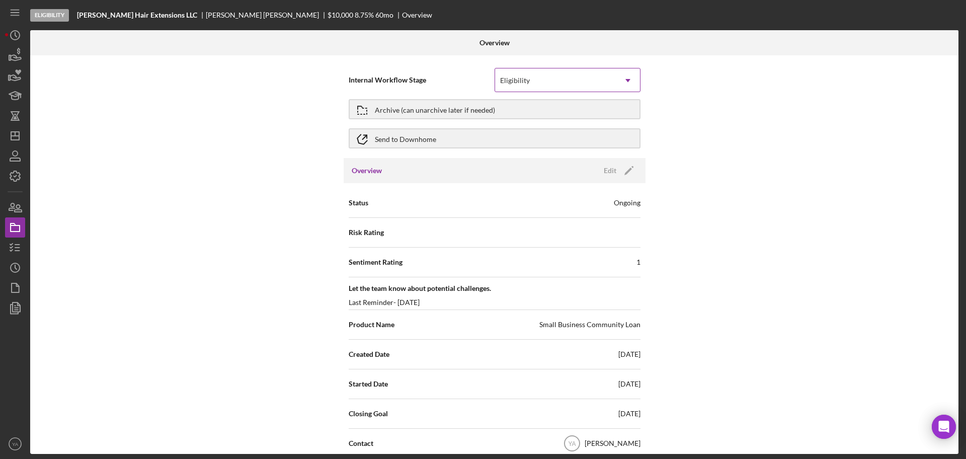
click at [550, 80] on div "Eligibility" at bounding box center [555, 80] width 121 height 23
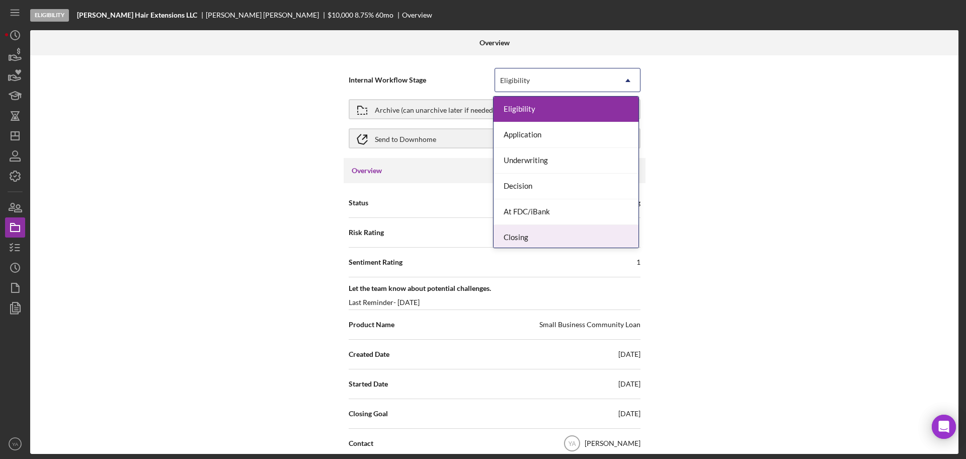
click at [536, 233] on div "Closing" at bounding box center [565, 238] width 145 height 26
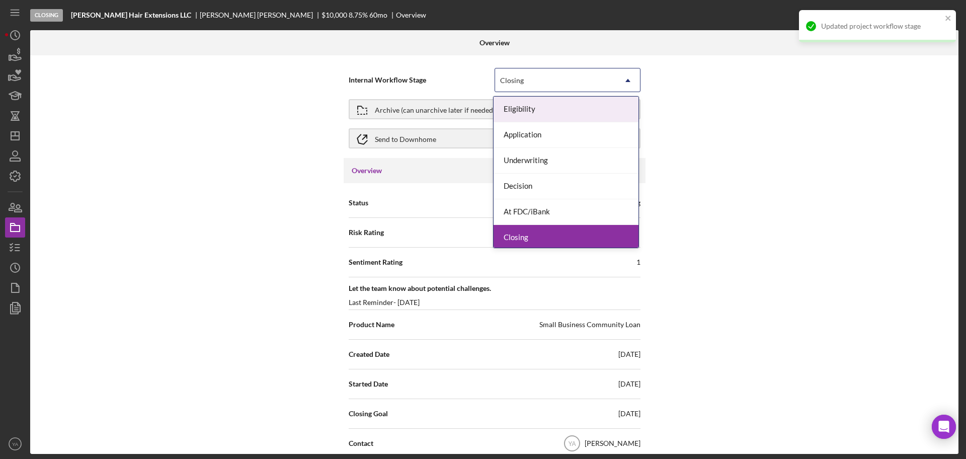
click at [561, 75] on div "Closing" at bounding box center [555, 80] width 121 height 23
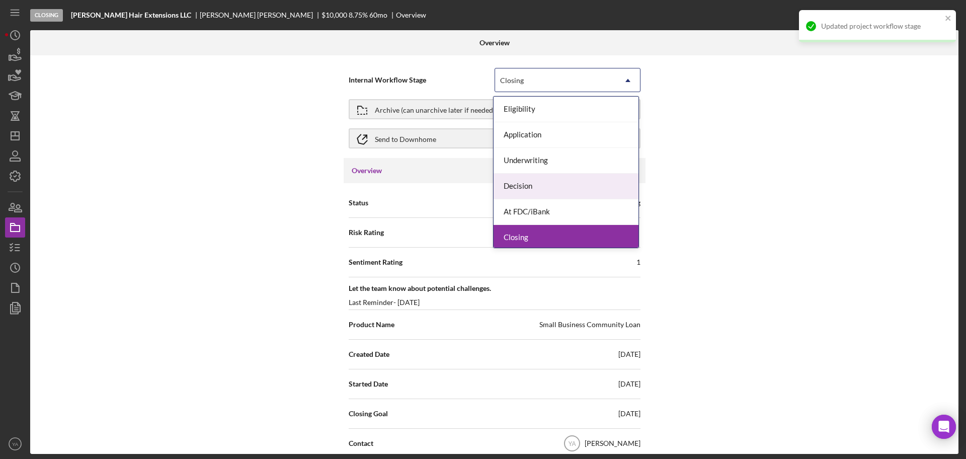
scroll to position [29, 0]
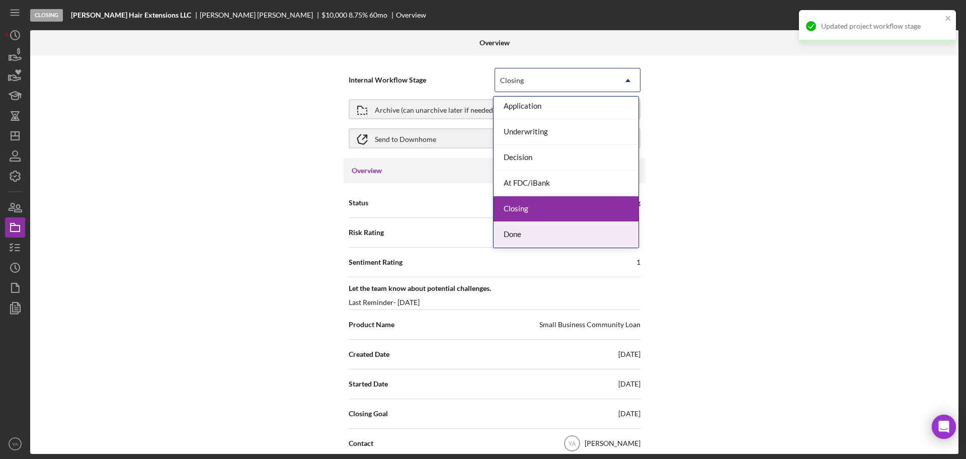
click at [534, 241] on div "Done" at bounding box center [565, 235] width 145 height 26
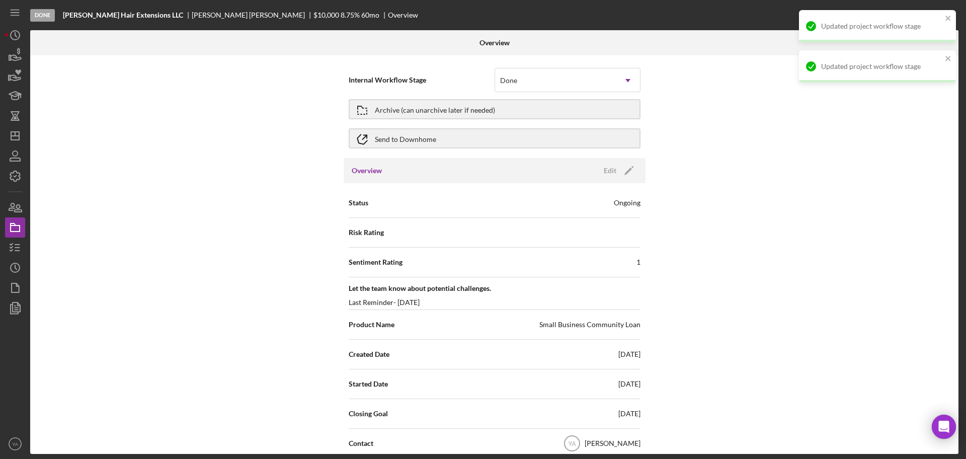
click at [640, 179] on div "Overview Edit Icon/Edit" at bounding box center [494, 170] width 302 height 25
click at [616, 164] on icon "Icon/Edit" at bounding box center [628, 170] width 25 height 25
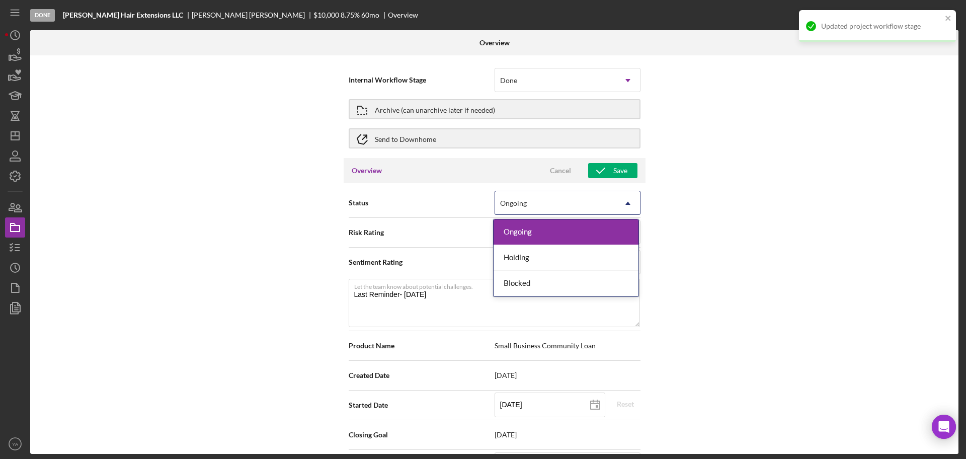
click at [567, 208] on div "Ongoing" at bounding box center [555, 203] width 121 height 23
click at [534, 281] on div "Blocked" at bounding box center [565, 284] width 145 height 26
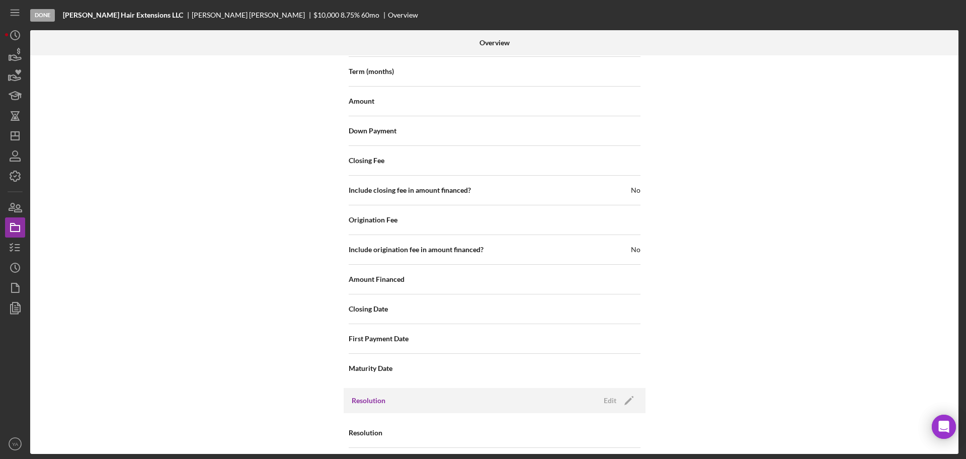
scroll to position [1264, 0]
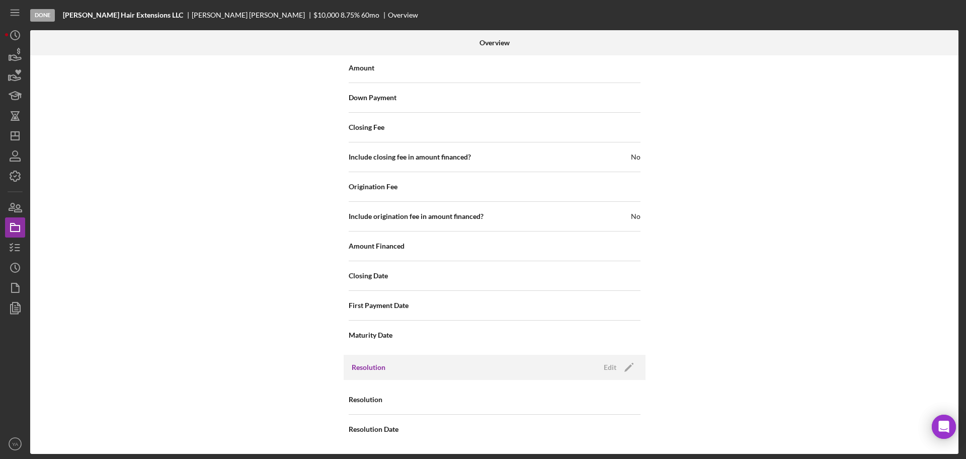
click at [638, 374] on div "Resolution Edit Icon/Edit" at bounding box center [494, 367] width 302 height 25
click at [625, 366] on icon "Icon/Edit" at bounding box center [628, 367] width 25 height 25
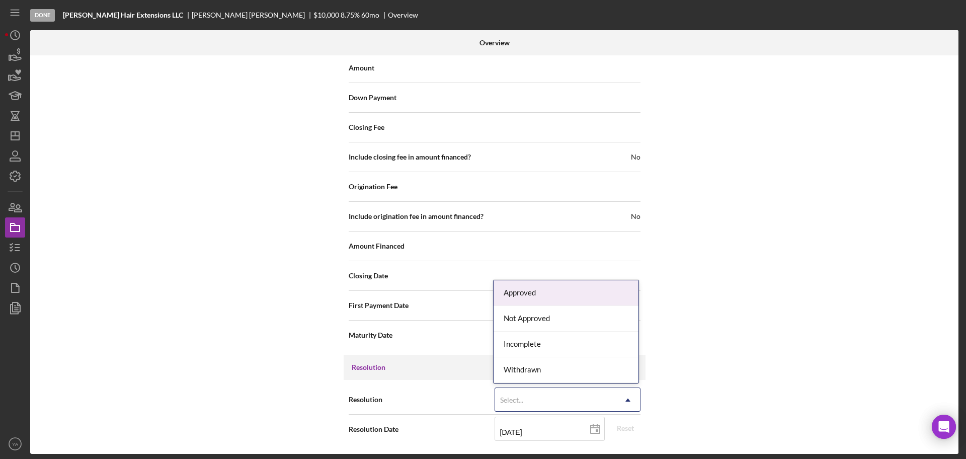
drag, startPoint x: 559, startPoint y: 393, endPoint x: 568, endPoint y: 402, distance: 13.2
click at [562, 400] on div "Select..." at bounding box center [555, 399] width 121 height 23
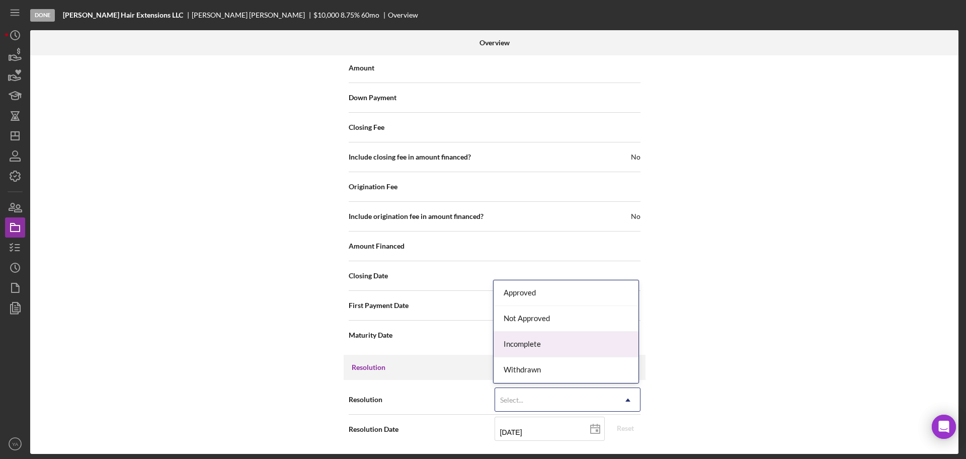
click at [567, 343] on div "Incomplete" at bounding box center [565, 344] width 145 height 26
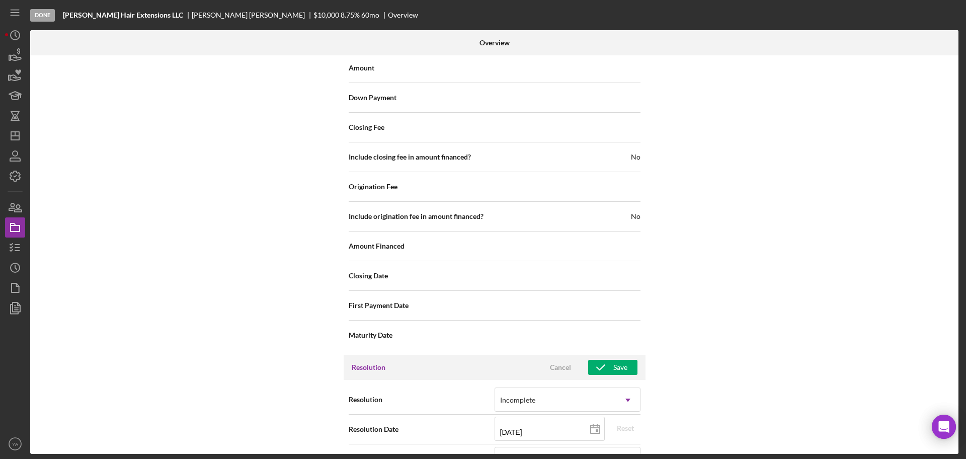
scroll to position [1323, 0]
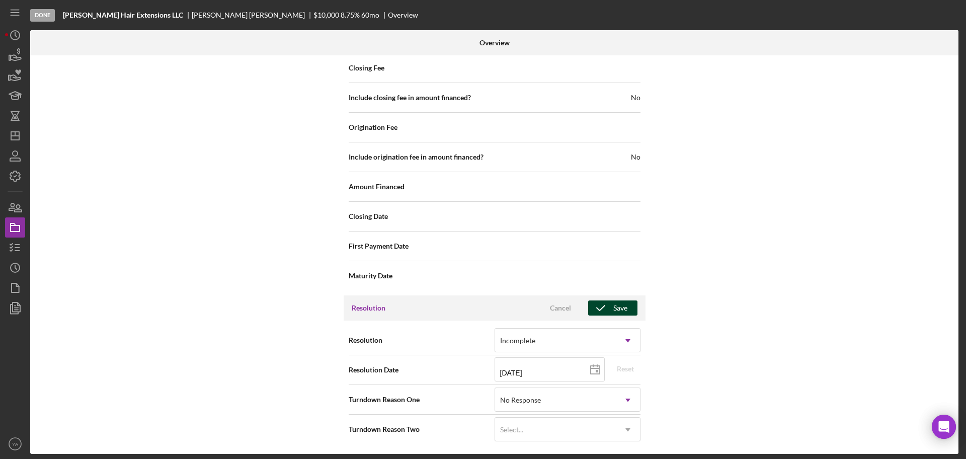
click at [613, 308] on div "Save" at bounding box center [620, 307] width 14 height 15
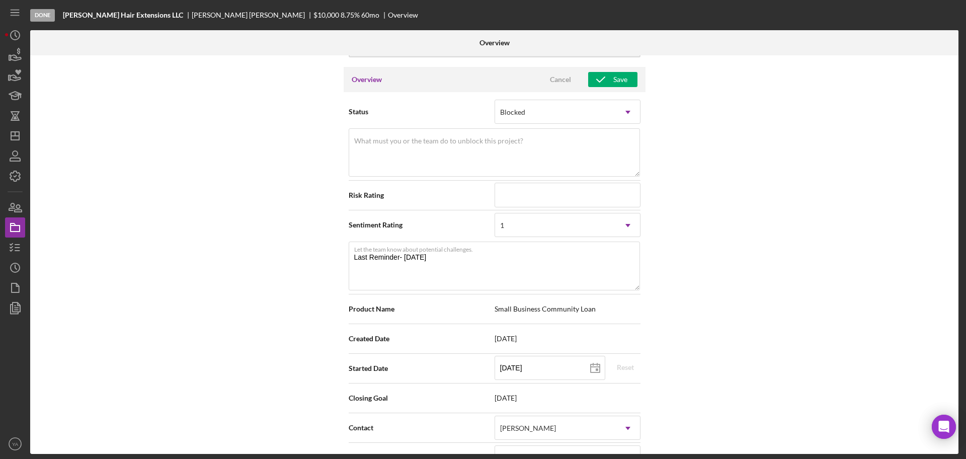
scroll to position [0, 0]
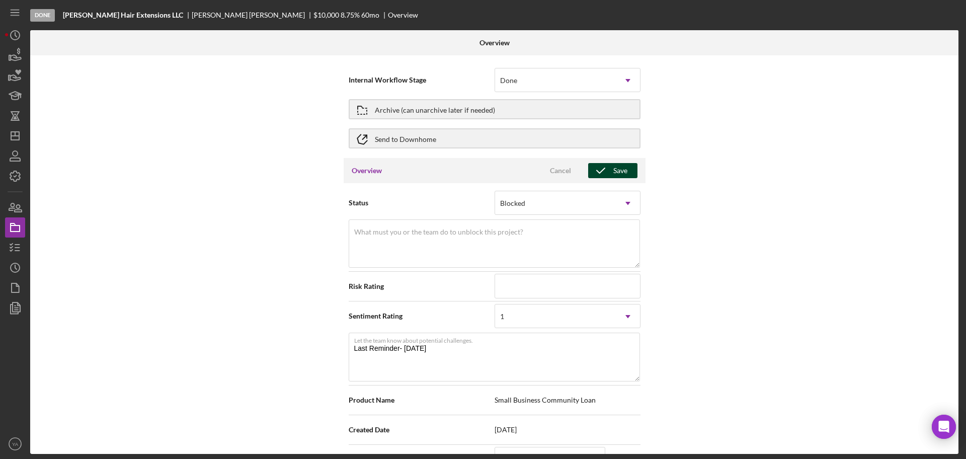
click at [618, 163] on span "Cancel Save" at bounding box center [586, 170] width 102 height 15
click at [554, 110] on button "Archive (can unarchive later if needed)" at bounding box center [495, 109] width 292 height 20
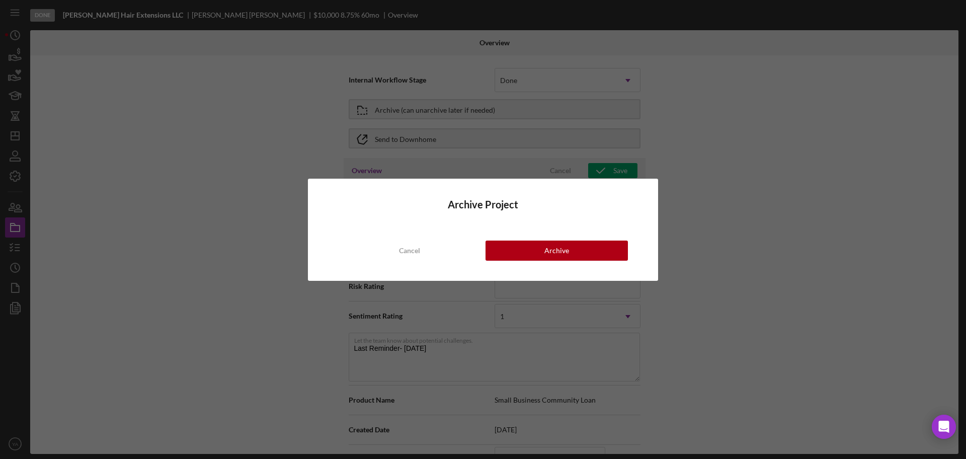
click at [558, 239] on div "Archive Project Cancel Archive" at bounding box center [483, 230] width 350 height 102
click at [558, 247] on div "Archive" at bounding box center [556, 250] width 25 height 20
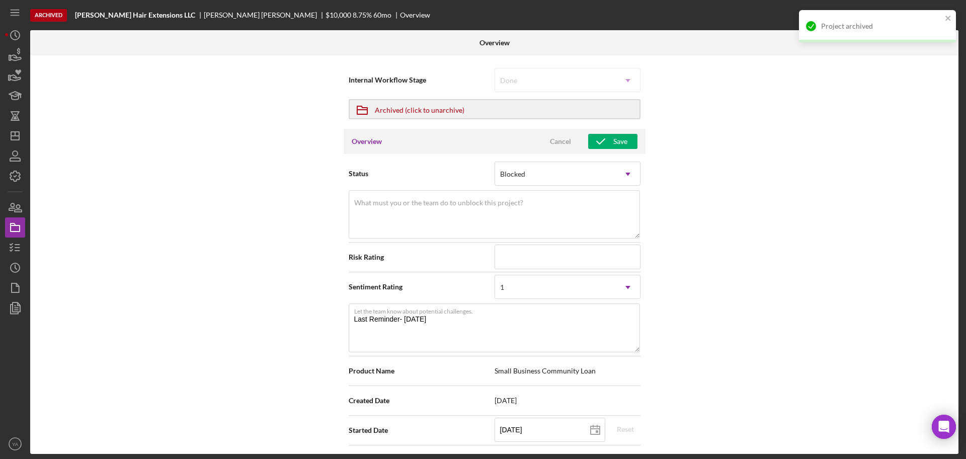
click at [905, 12] on div "Project archived" at bounding box center [877, 26] width 157 height 32
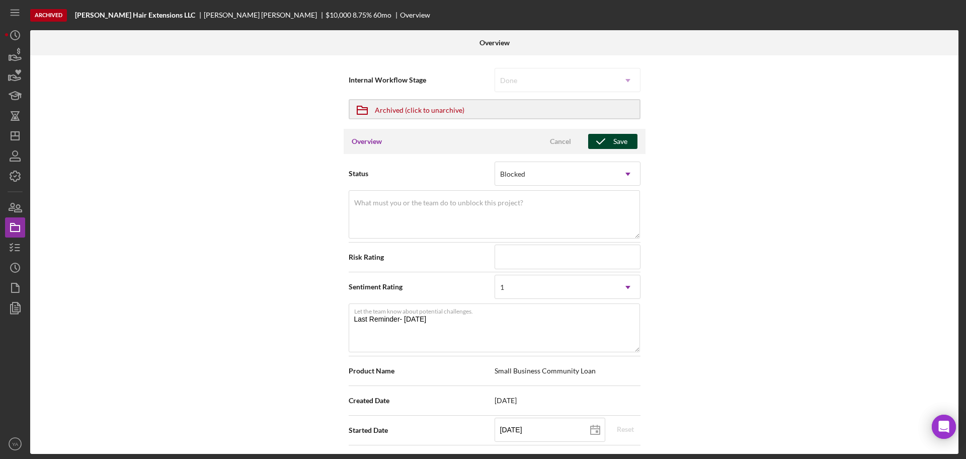
click at [594, 139] on icon "button" at bounding box center [600, 141] width 25 height 25
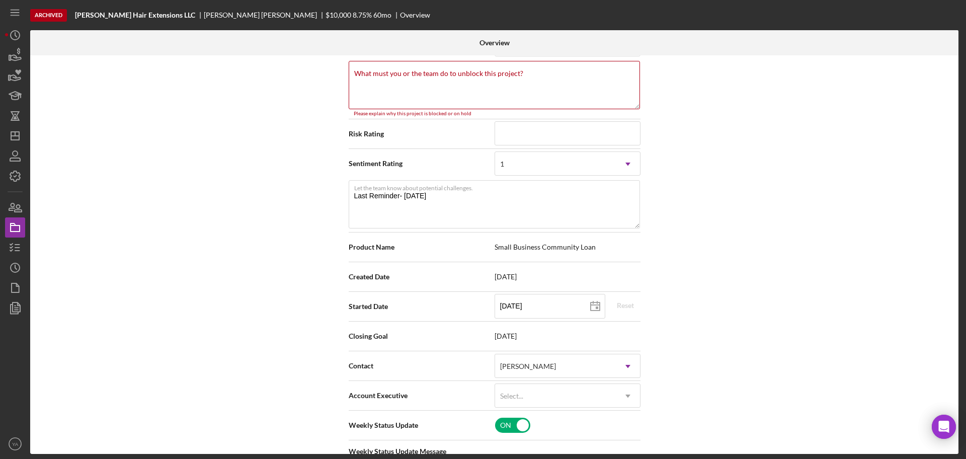
scroll to position [135, 0]
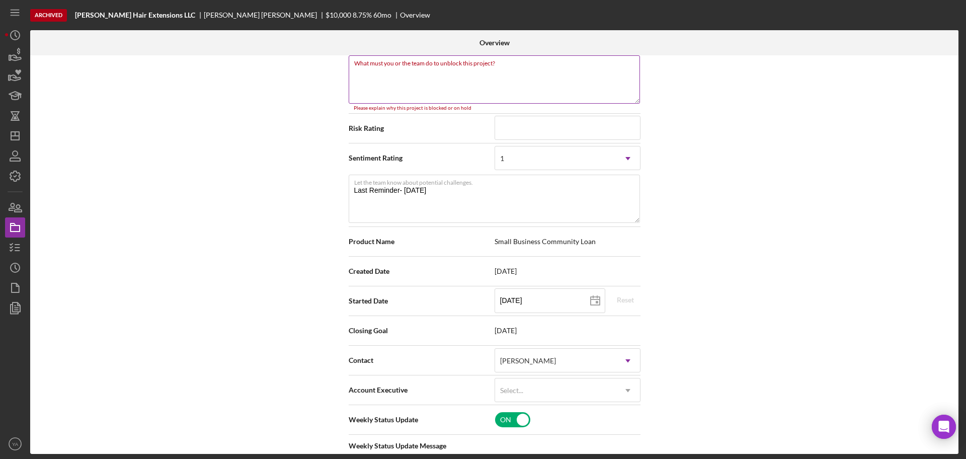
click at [471, 93] on textarea "What must you or the team do to unblock this project?" at bounding box center [494, 79] width 291 height 48
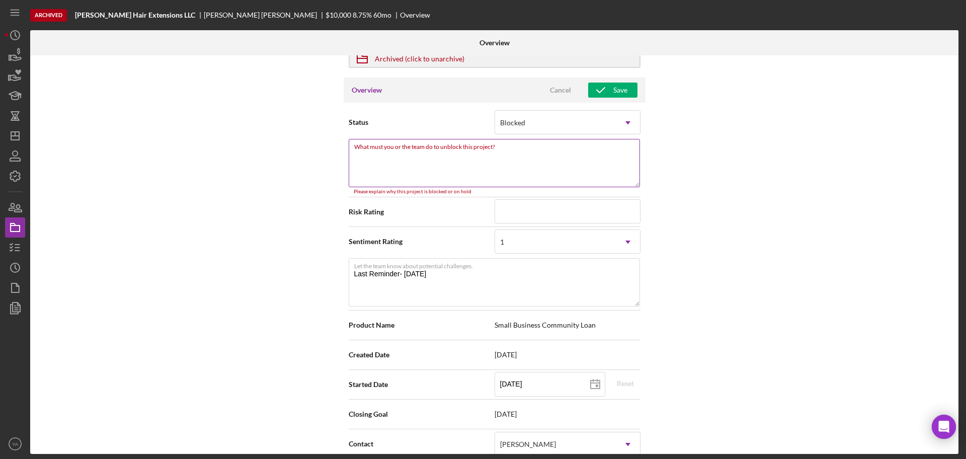
scroll to position [0, 0]
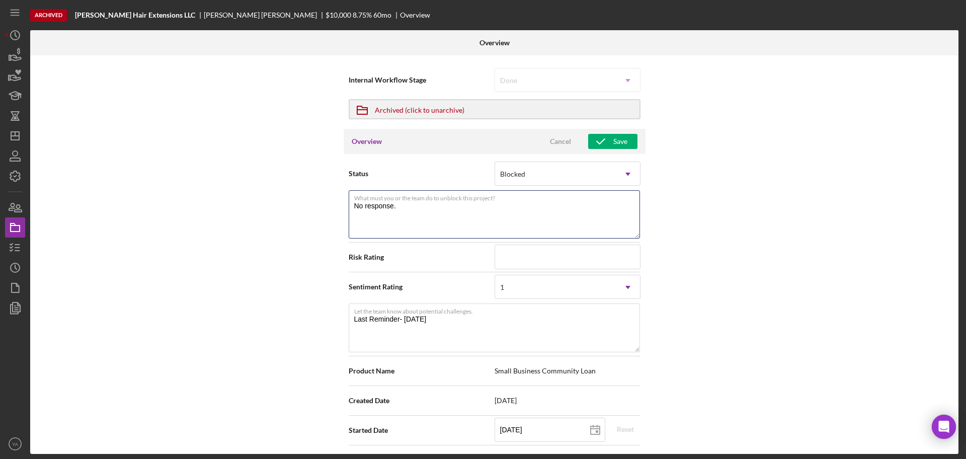
type textarea "No response."
click at [611, 154] on div "Status Blocked Icon/Dropdown Arrow What must you or the team do to unblock this…" at bounding box center [494, 463] width 302 height 619
click at [622, 139] on div "Save" at bounding box center [620, 141] width 14 height 15
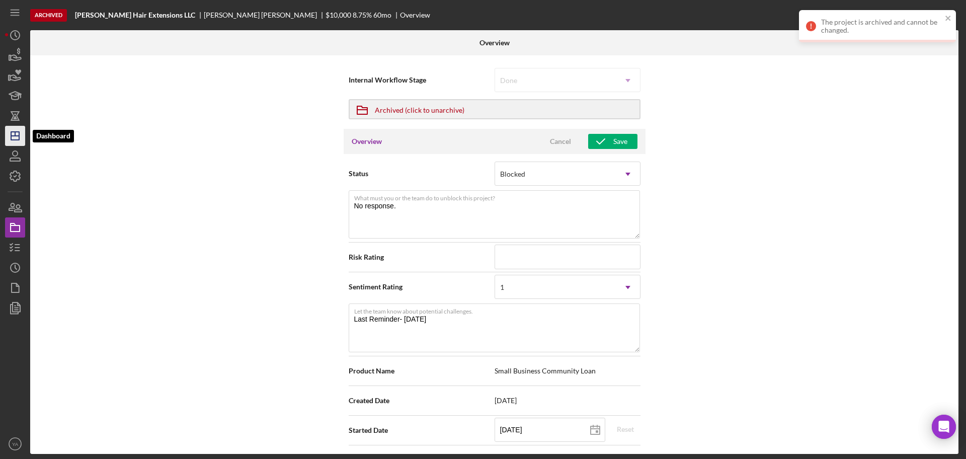
click at [16, 144] on icon "Icon/Dashboard" at bounding box center [15, 135] width 25 height 25
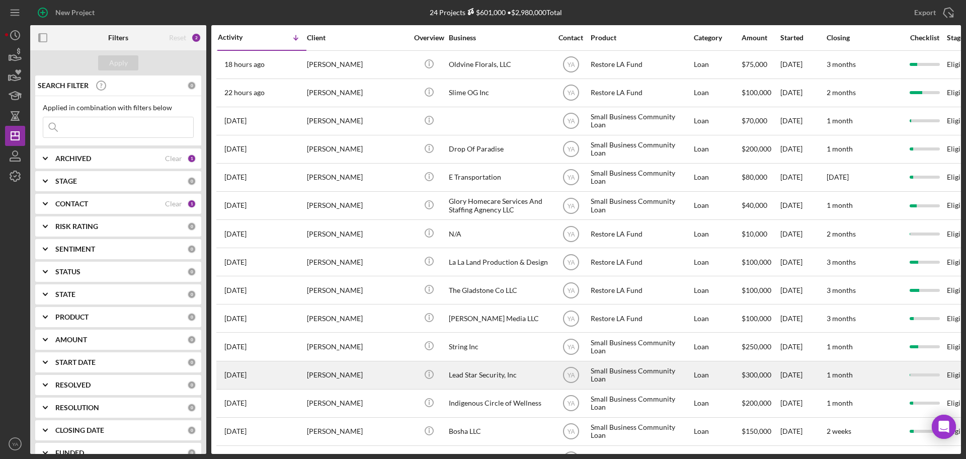
click at [473, 376] on div "Lead Star Security, Inc" at bounding box center [499, 375] width 101 height 27
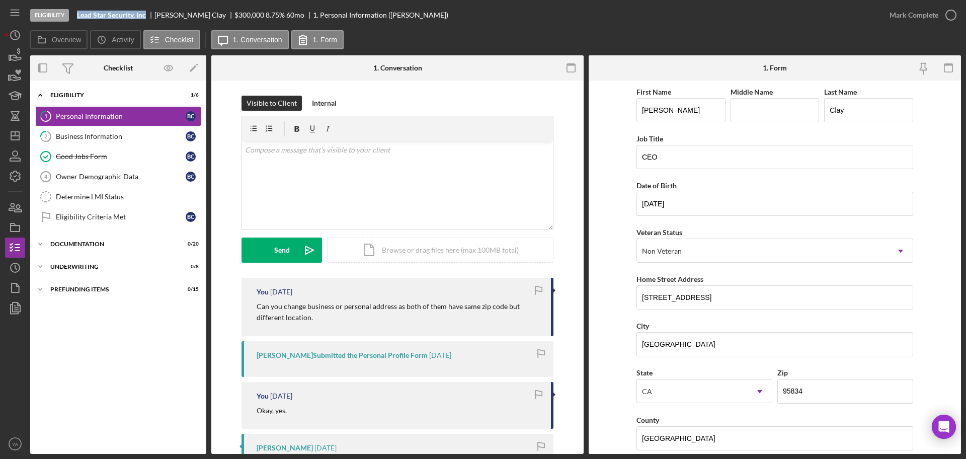
drag, startPoint x: 78, startPoint y: 15, endPoint x: 147, endPoint y: 19, distance: 69.0
click at [147, 19] on div "Eligibility Lead Star Security, Inc [PERSON_NAME] $300,000 $60,000 8.75 % 60 mo…" at bounding box center [454, 15] width 849 height 30
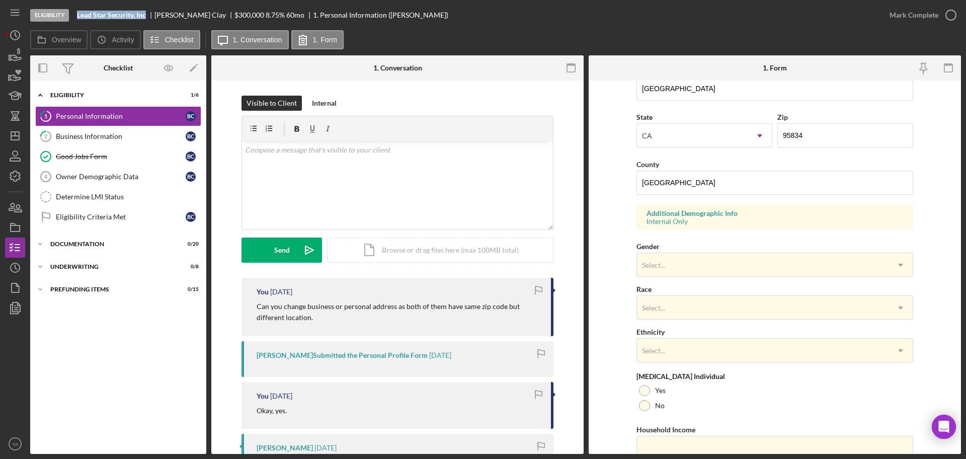
scroll to position [298, 0]
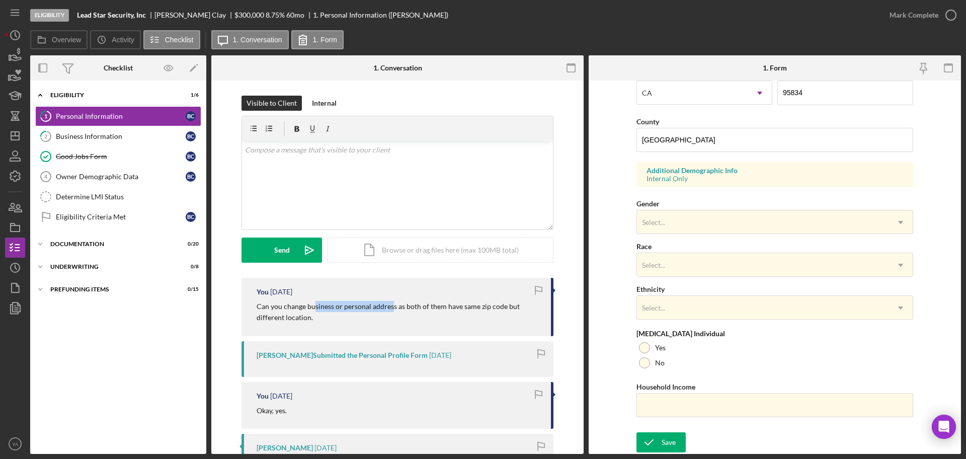
drag, startPoint x: 313, startPoint y: 303, endPoint x: 390, endPoint y: 312, distance: 77.4
click at [390, 312] on p "Can you change business or personal address as both of them have same zip code …" at bounding box center [398, 312] width 284 height 23
click at [384, 176] on div "v Color teal Color pink Remove color Add row above Add row below Add column bef…" at bounding box center [397, 185] width 311 height 88
click at [322, 151] on p "Hi [PERSON_NAME], Do fill out the application before it gets declined due to in…" at bounding box center [397, 161] width 305 height 34
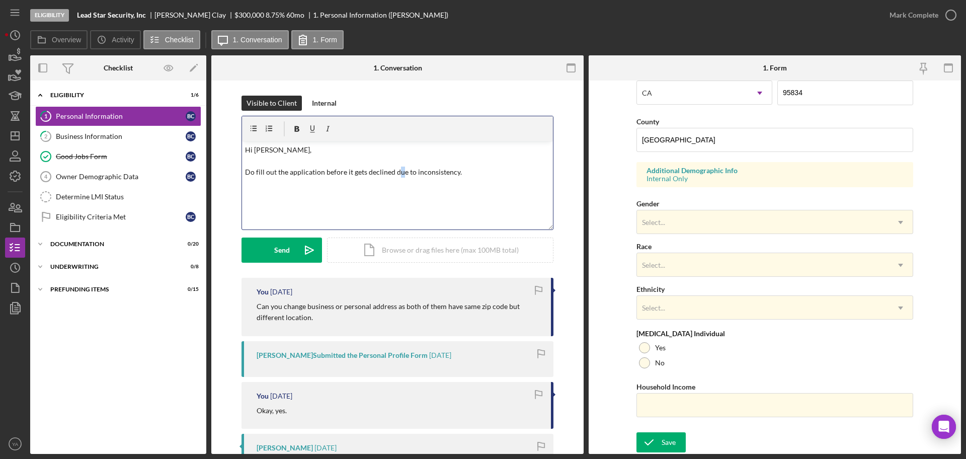
click at [396, 167] on p "Hi [PERSON_NAME], Do fill out the application before it gets declined due to in…" at bounding box center [397, 161] width 305 height 34
click at [481, 171] on p "Hi [PERSON_NAME], Do fill out the application before it gets declined due to in…" at bounding box center [397, 161] width 305 height 34
click at [273, 169] on p "Hi [PERSON_NAME], Do fill out the application before it gets declined due to in…" at bounding box center [397, 172] width 305 height 56
click at [320, 172] on p "Hi [PERSON_NAME], Do fill out the application before it gets declined due to in…" at bounding box center [397, 172] width 305 height 56
click at [288, 247] on button "Send Icon/icon-invite-send" at bounding box center [281, 249] width 80 height 25
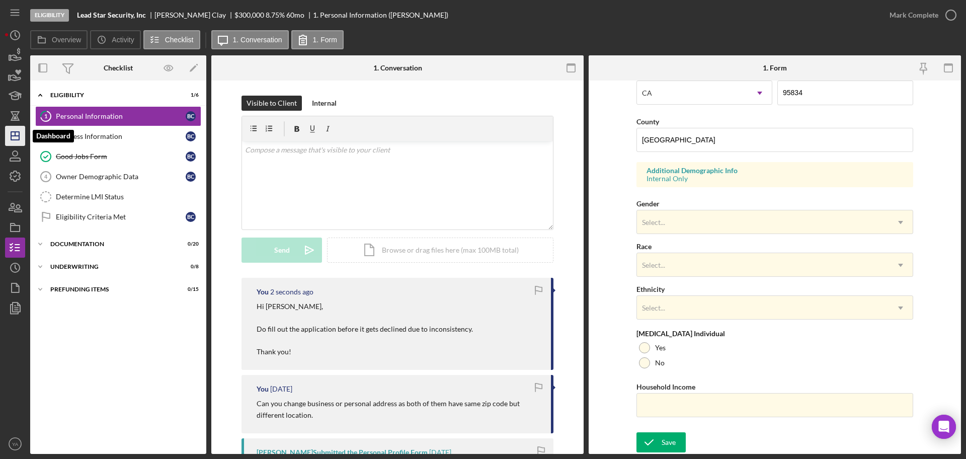
click at [20, 139] on icon "Icon/Dashboard" at bounding box center [15, 135] width 25 height 25
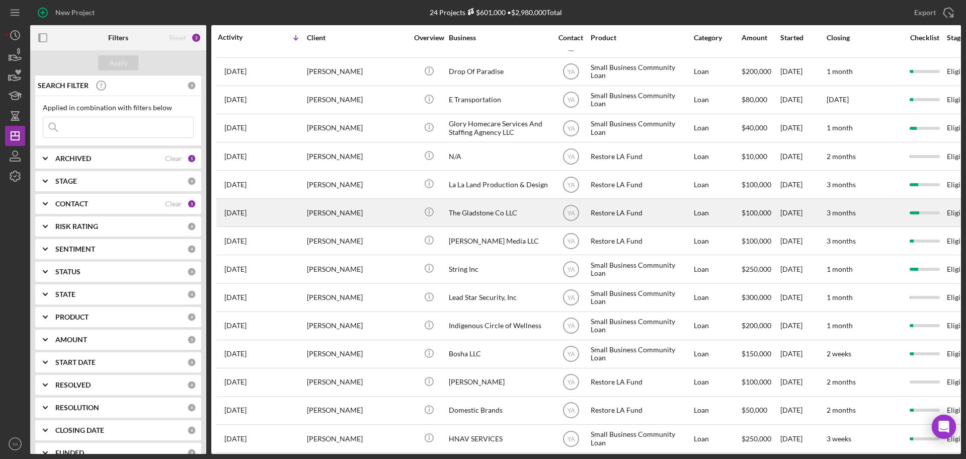
scroll to position [63, 0]
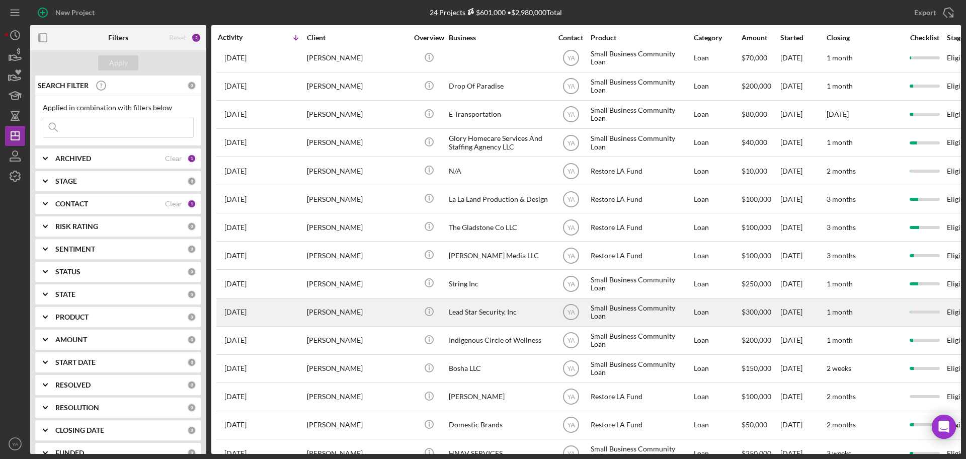
click at [484, 307] on div "Lead Star Security, Inc" at bounding box center [499, 312] width 101 height 27
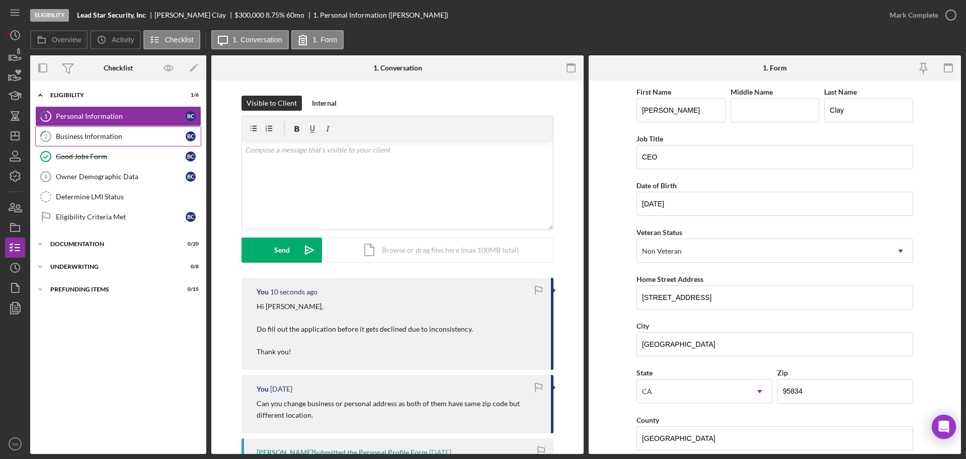
click at [103, 138] on div "Business Information" at bounding box center [121, 136] width 130 height 8
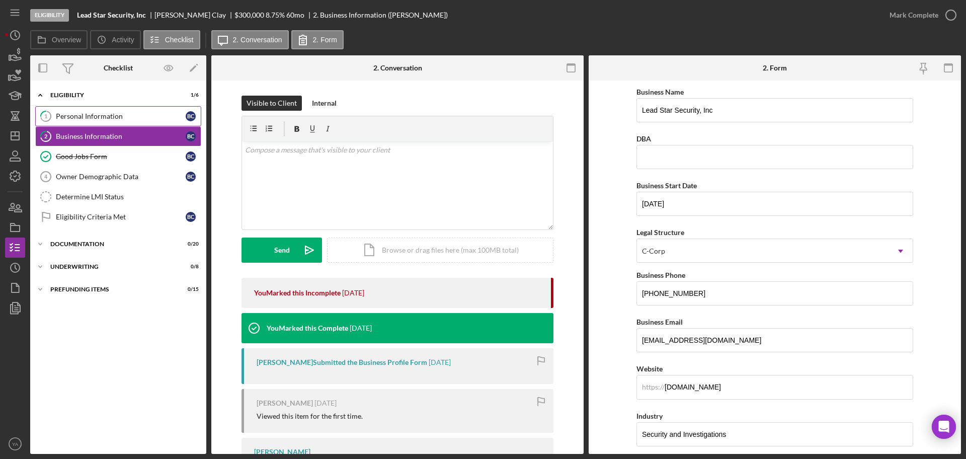
click at [145, 115] on div "Personal Information" at bounding box center [121, 116] width 130 height 8
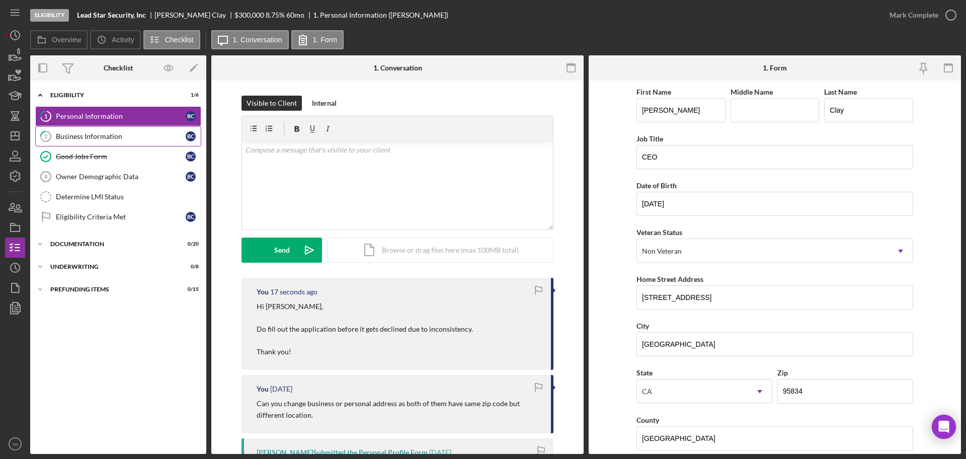
click at [114, 141] on link "2 Business Information B C" at bounding box center [118, 136] width 166 height 20
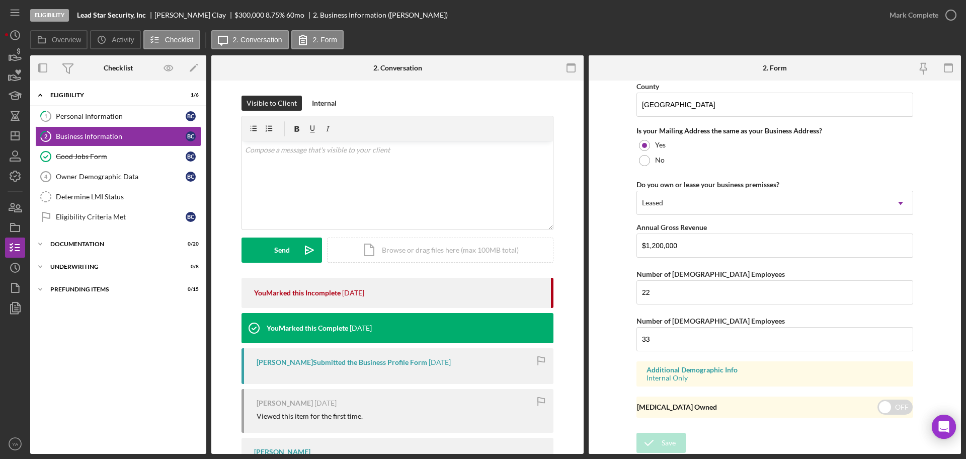
scroll to position [820, 0]
click at [147, 109] on link "1 Personal Information B C" at bounding box center [118, 116] width 166 height 20
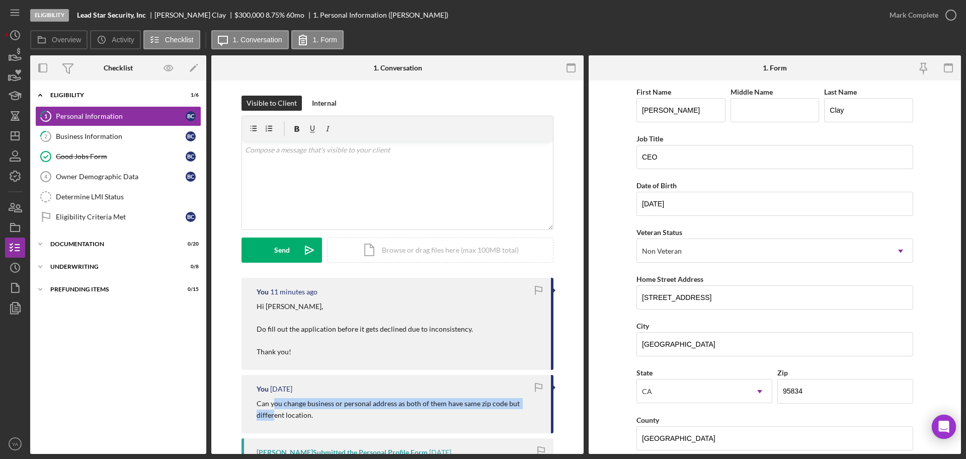
click at [274, 407] on p "Can you change business or personal address as both of them have same zip code …" at bounding box center [398, 409] width 284 height 23
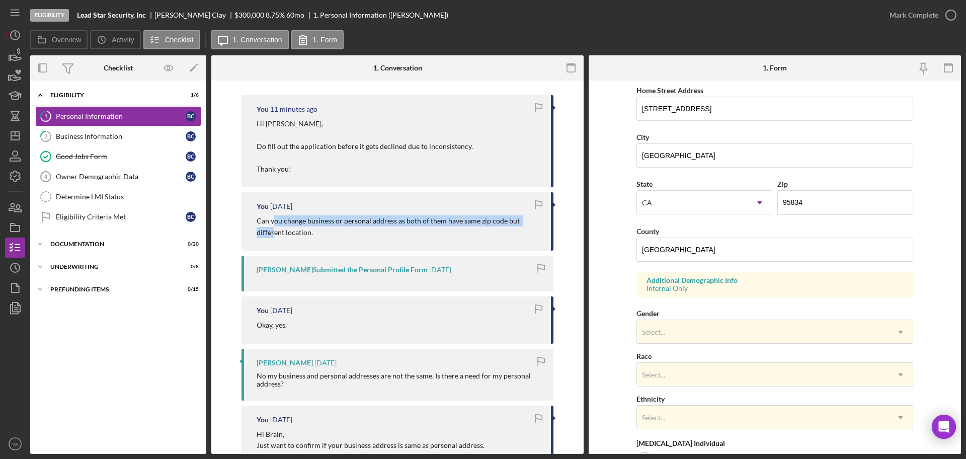
scroll to position [251, 0]
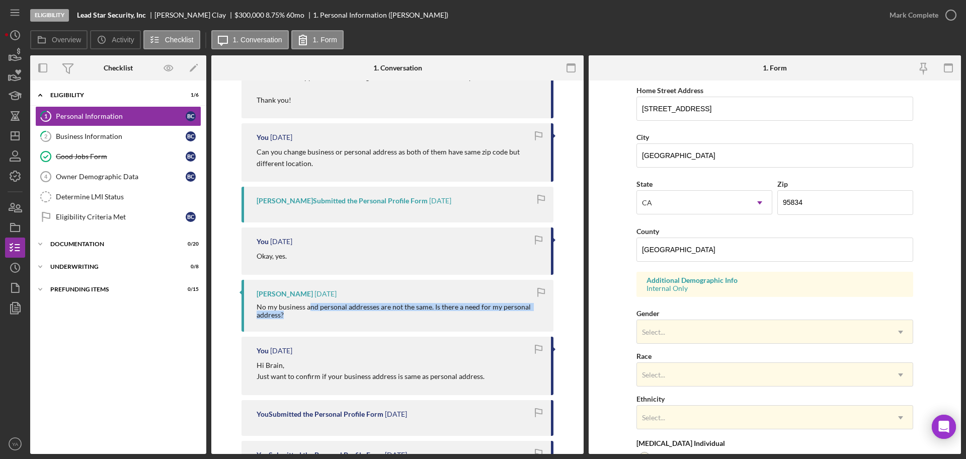
drag, startPoint x: 310, startPoint y: 309, endPoint x: 420, endPoint y: 311, distance: 110.2
click at [420, 311] on div "No my business and personal addresses are not the same. Is there a need for my …" at bounding box center [399, 311] width 287 height 16
click at [419, 311] on div "No my business and personal addresses are not the same. Is there a need for my …" at bounding box center [399, 311] width 287 height 16
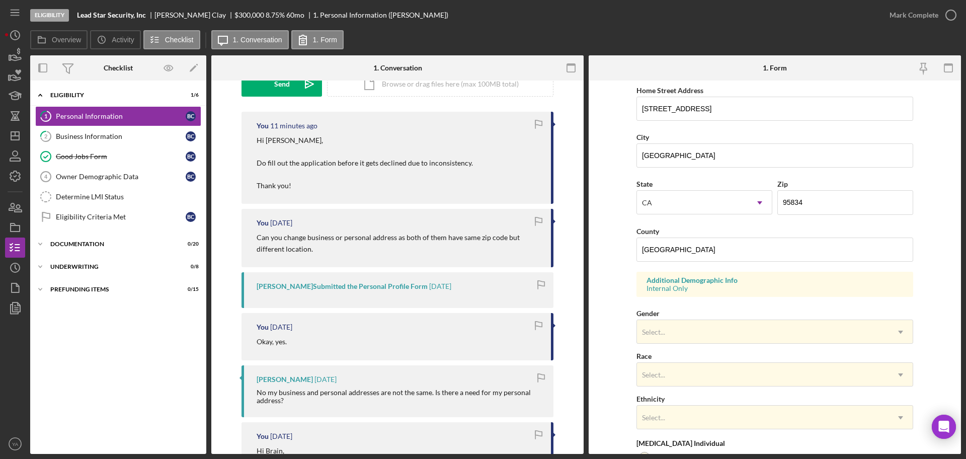
scroll to position [63, 0]
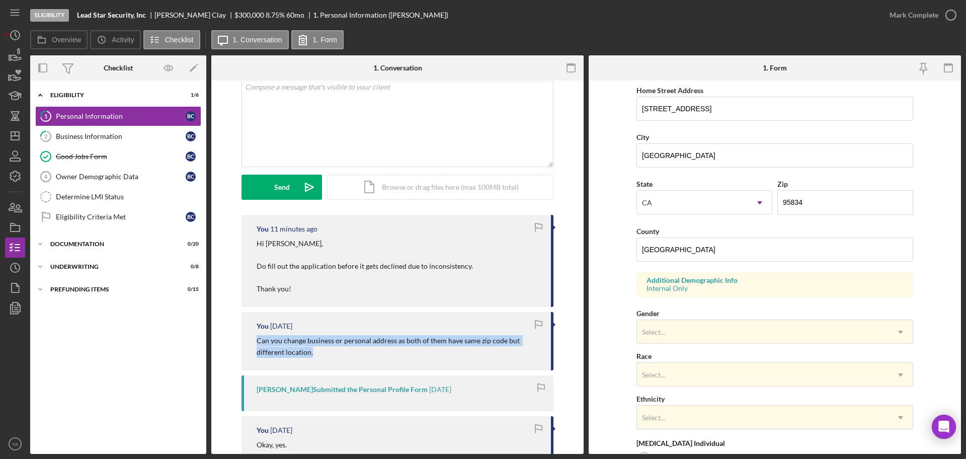
drag, startPoint x: 265, startPoint y: 342, endPoint x: 404, endPoint y: 349, distance: 139.5
click at [432, 355] on div "You [DATE] Can you change business or personal address as both of them have sam…" at bounding box center [397, 341] width 312 height 58
click at [125, 175] on div "Owner Demographic Data" at bounding box center [121, 177] width 130 height 8
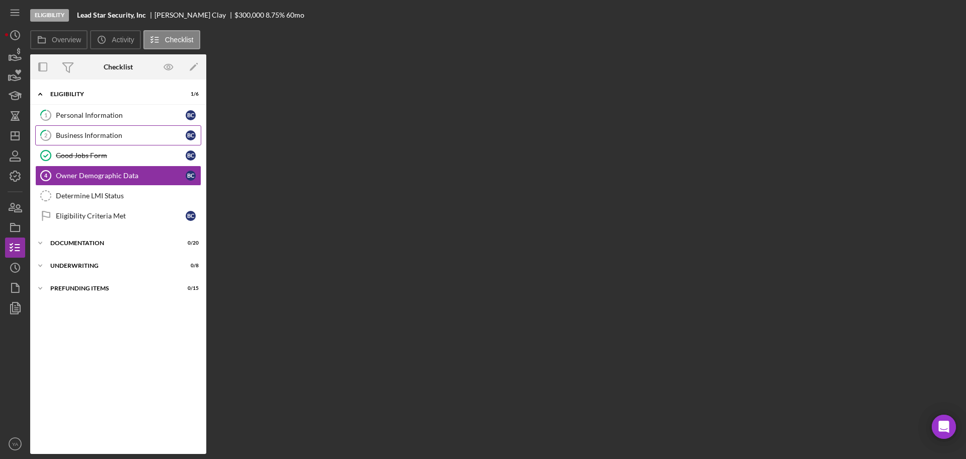
click at [121, 137] on div "Business Information" at bounding box center [121, 135] width 130 height 8
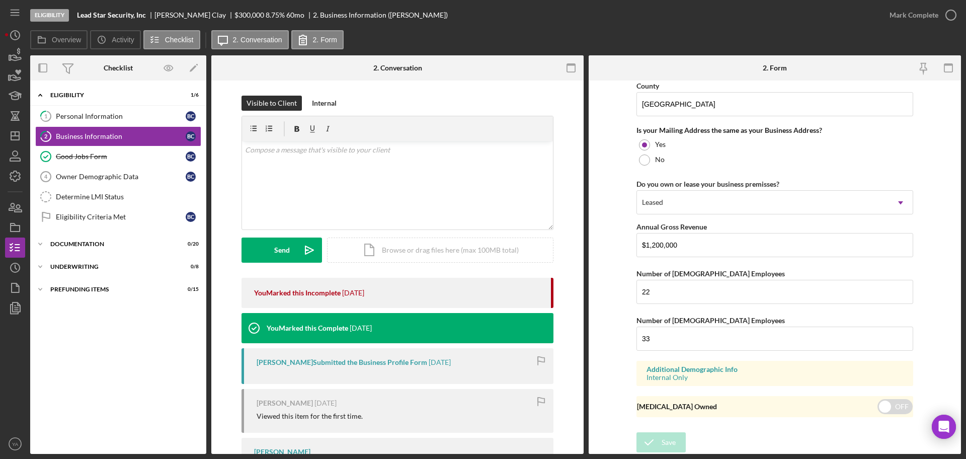
scroll to position [54, 0]
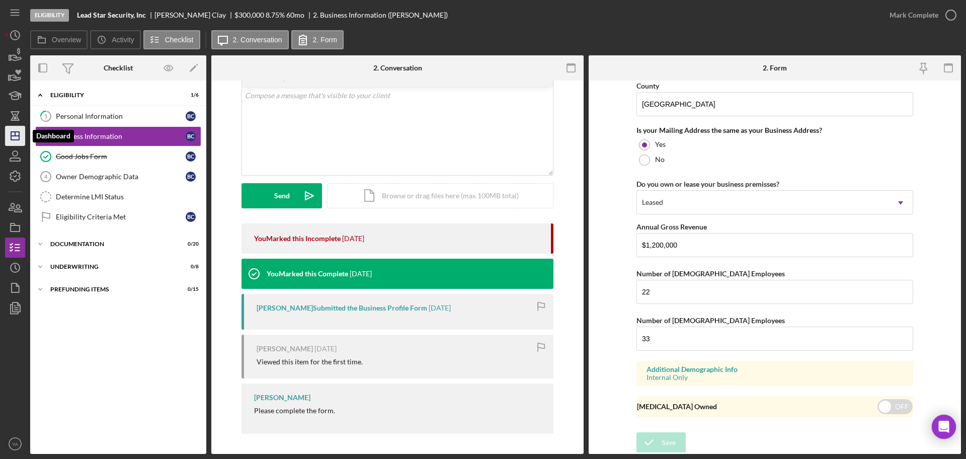
click at [10, 135] on icon "Icon/Dashboard" at bounding box center [15, 135] width 25 height 25
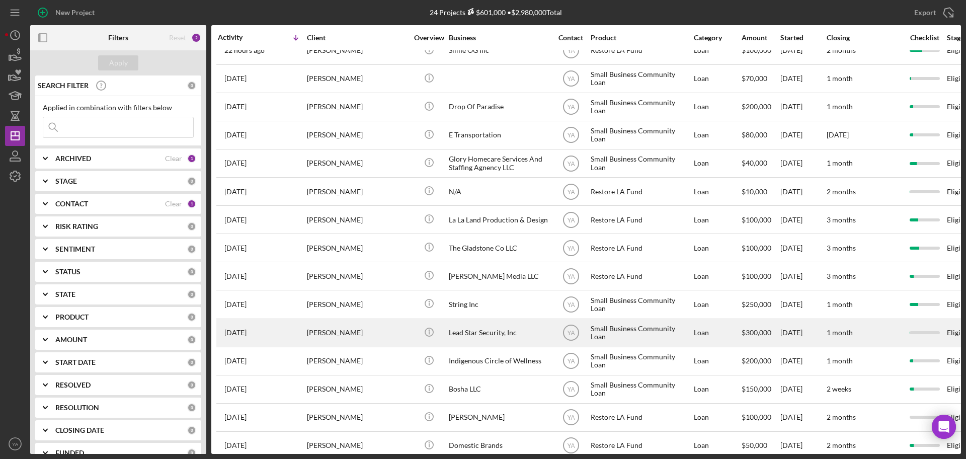
scroll to position [63, 0]
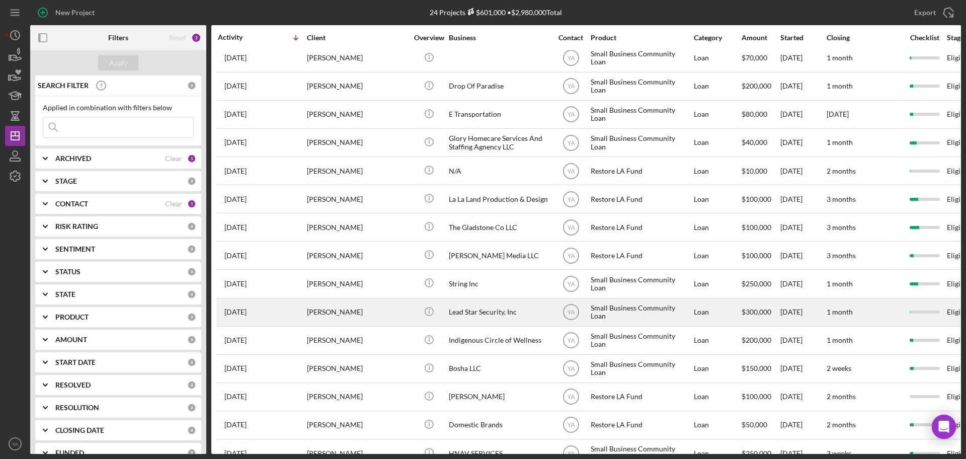
click at [479, 315] on div "Lead Star Security, Inc" at bounding box center [499, 312] width 101 height 27
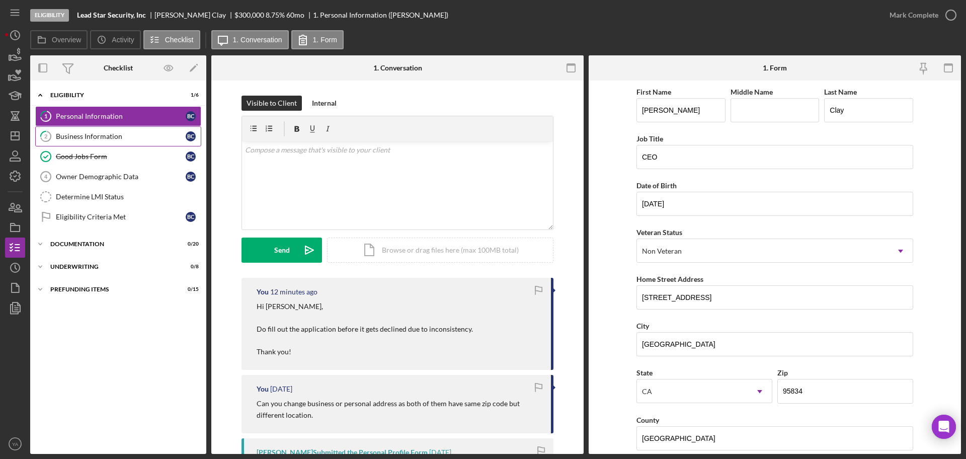
click at [149, 140] on link "2 Business Information B C" at bounding box center [118, 136] width 166 height 20
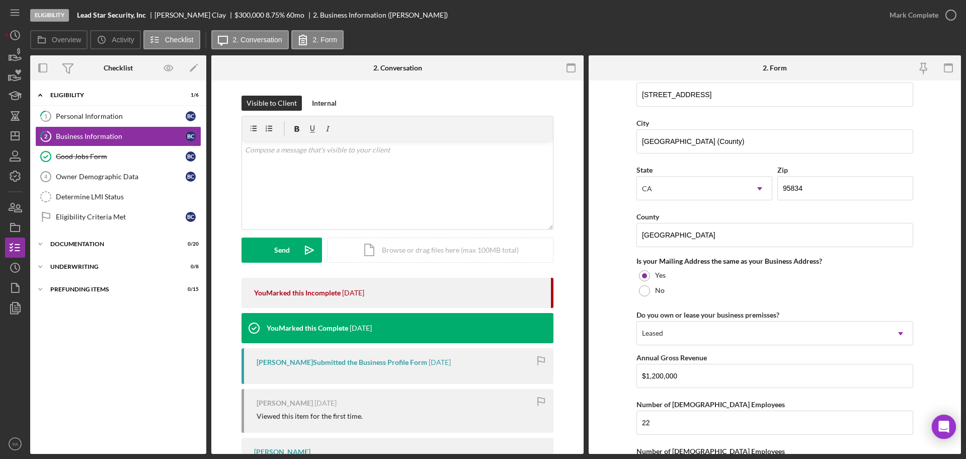
scroll to position [692, 0]
drag, startPoint x: 806, startPoint y: 187, endPoint x: 772, endPoint y: 191, distance: 34.4
click at [772, 191] on div "State [US_STATE] Icon/Dropdown Arrow Zip 95834" at bounding box center [774, 184] width 277 height 47
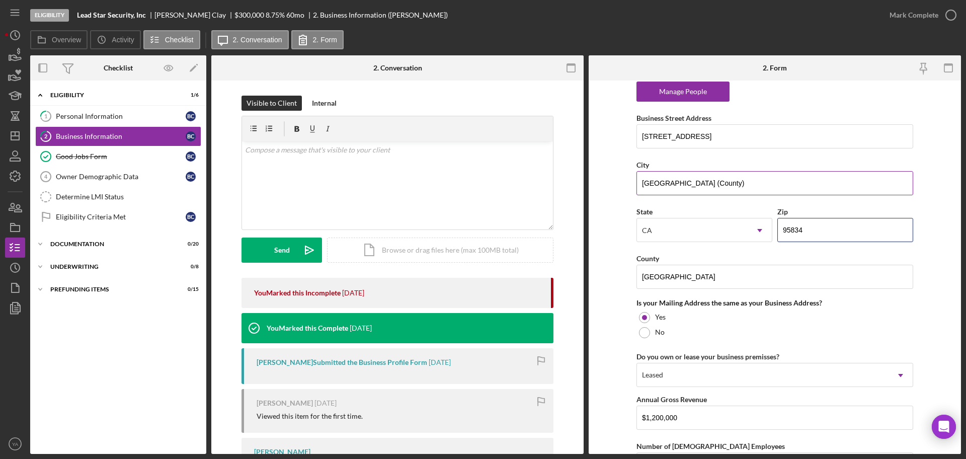
scroll to position [629, 0]
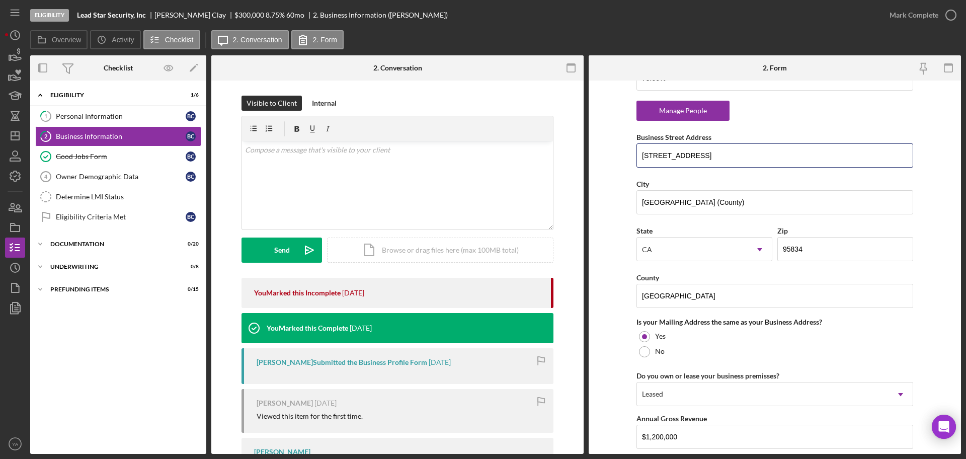
drag, startPoint x: 723, startPoint y: 155, endPoint x: 600, endPoint y: 158, distance: 122.2
click at [601, 158] on form "Business Name Lead Star Security, Inc DBA Business Start Date [DATE] Legal Stru…" at bounding box center [774, 266] width 372 height 373
click at [130, 118] on div "Personal Information" at bounding box center [121, 116] width 130 height 8
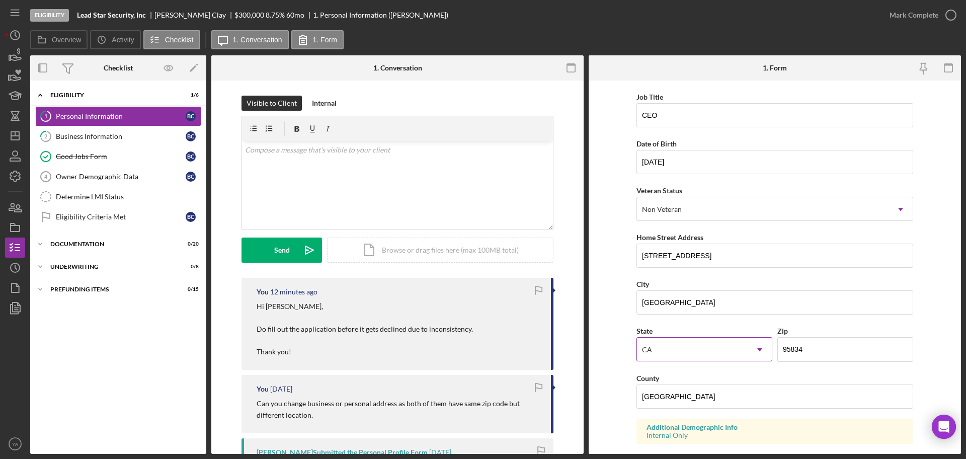
scroll to position [63, 0]
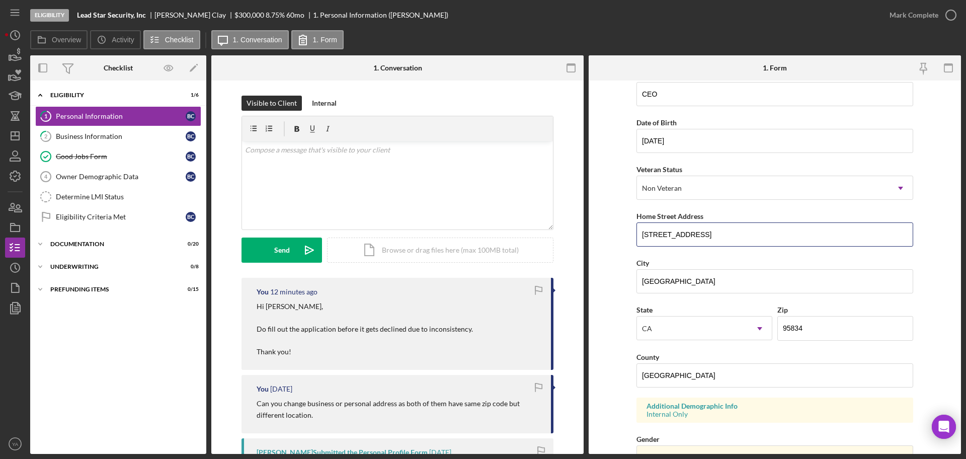
drag, startPoint x: 732, startPoint y: 235, endPoint x: 616, endPoint y: 229, distance: 115.8
click at [616, 229] on form "First Name [PERSON_NAME] Middle Name Last Name [PERSON_NAME] Job Title CEO Date…" at bounding box center [774, 266] width 372 height 373
drag, startPoint x: 808, startPoint y: 329, endPoint x: 769, endPoint y: 329, distance: 39.2
click at [770, 329] on div "State [US_STATE] Icon/Dropdown Arrow Zip 95834" at bounding box center [774, 326] width 277 height 47
click at [87, 123] on link "1 Personal Information B C" at bounding box center [118, 116] width 166 height 20
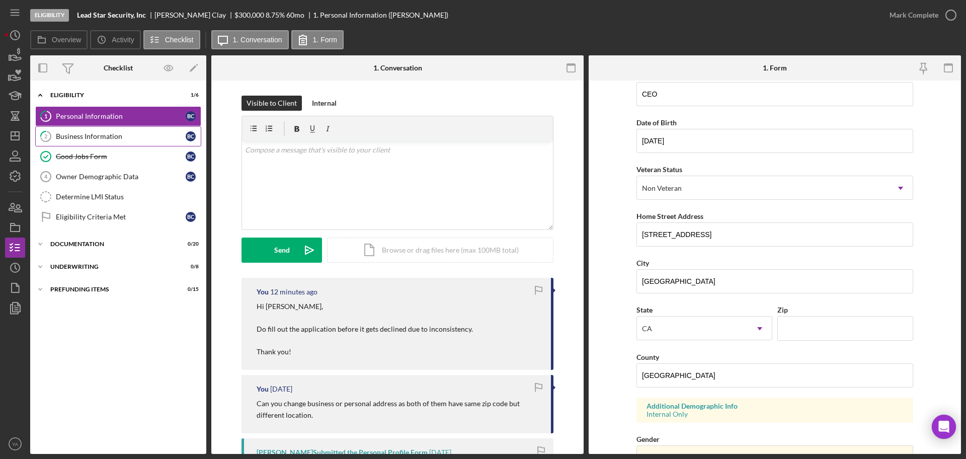
click at [102, 133] on div "Business Information" at bounding box center [121, 136] width 130 height 8
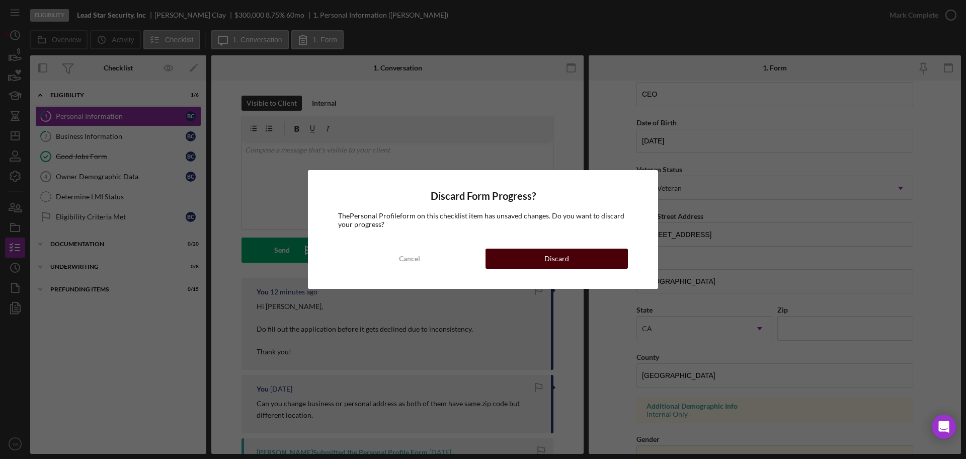
click at [555, 262] on div "Discard" at bounding box center [556, 258] width 25 height 20
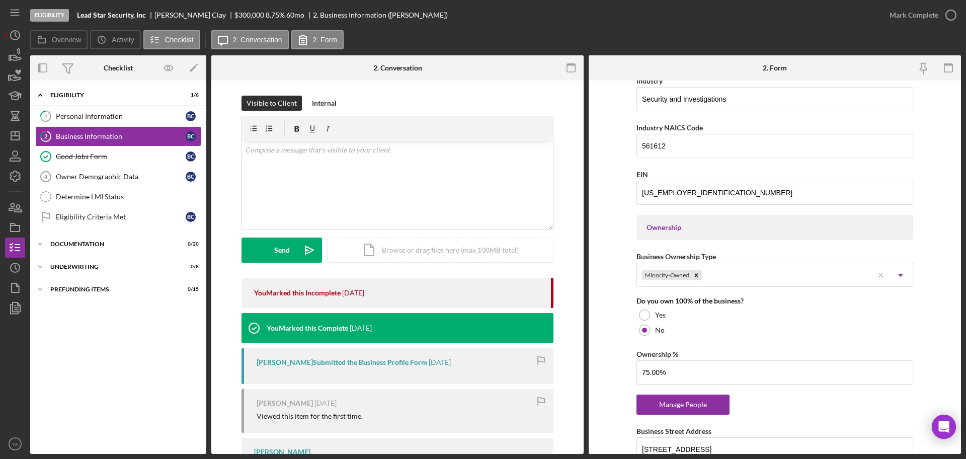
scroll to position [503, 0]
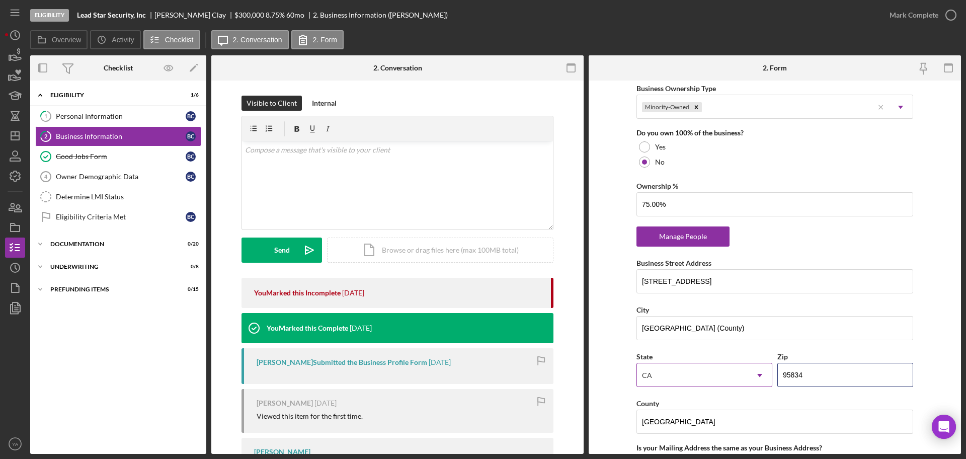
drag, startPoint x: 815, startPoint y: 379, endPoint x: 758, endPoint y: 376, distance: 56.9
click at [758, 376] on div "State [US_STATE] Icon/Dropdown Arrow Zip 95834" at bounding box center [774, 373] width 277 height 47
click at [605, 280] on form "Business Name Lead Star Security, Inc DBA Business Start Date [DATE] Legal Stru…" at bounding box center [774, 266] width 372 height 373
click at [126, 113] on div "Personal Information" at bounding box center [121, 116] width 130 height 8
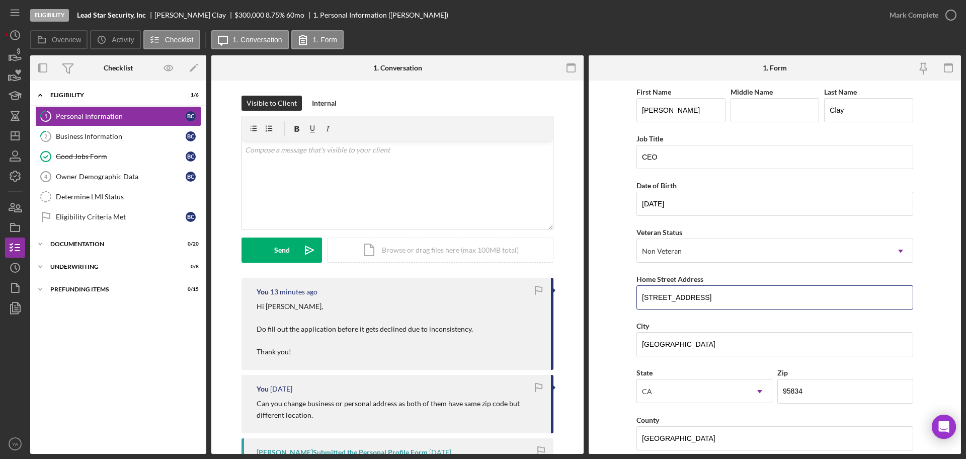
drag, startPoint x: 652, startPoint y: 291, endPoint x: 600, endPoint y: 295, distance: 51.5
click at [600, 295] on form "First Name [PERSON_NAME] Middle Name Last Name [PERSON_NAME] Job Title CEO Date…" at bounding box center [774, 266] width 372 height 373
click at [905, 285] on form "First Name [PERSON_NAME] Middle Name Last Name [PERSON_NAME] Job Title CEO Date…" at bounding box center [774, 266] width 372 height 373
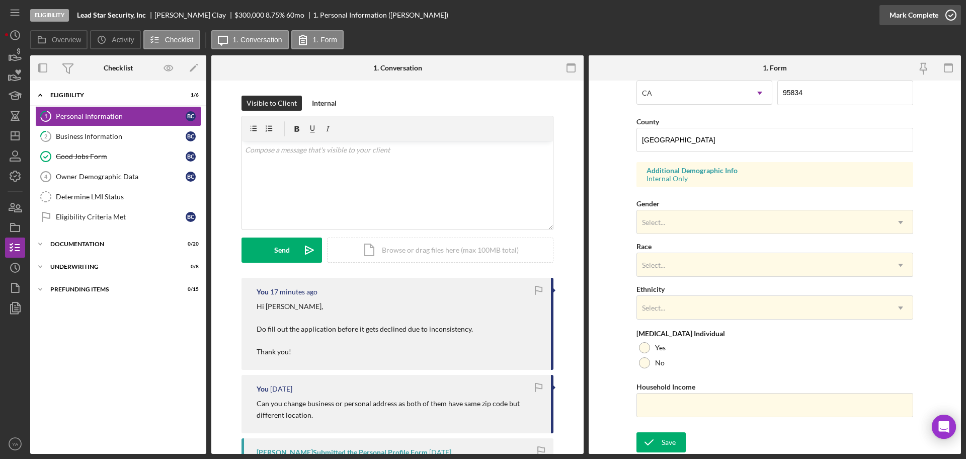
click at [905, 10] on icon "button" at bounding box center [950, 15] width 25 height 25
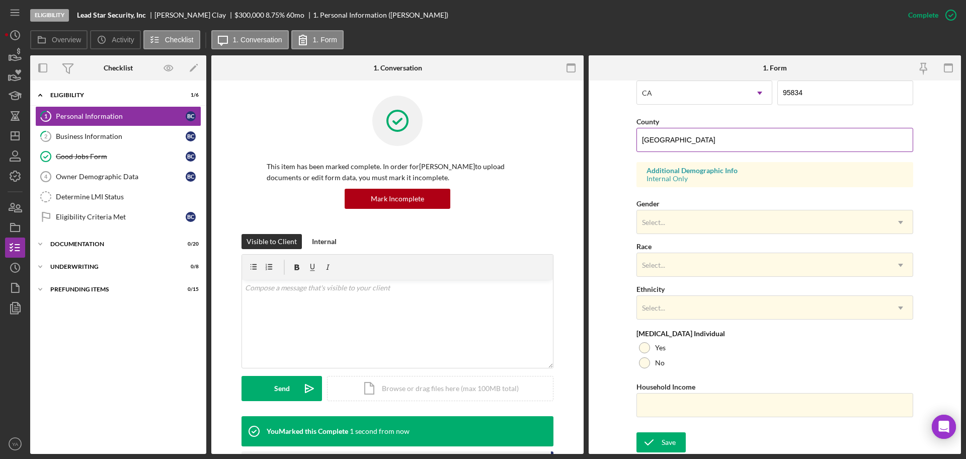
scroll to position [96, 0]
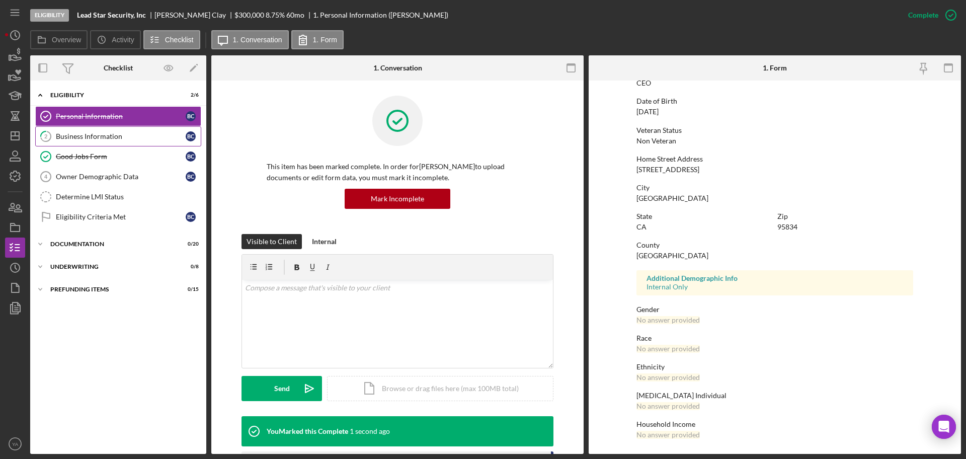
click at [108, 137] on div "Business Information" at bounding box center [121, 136] width 130 height 8
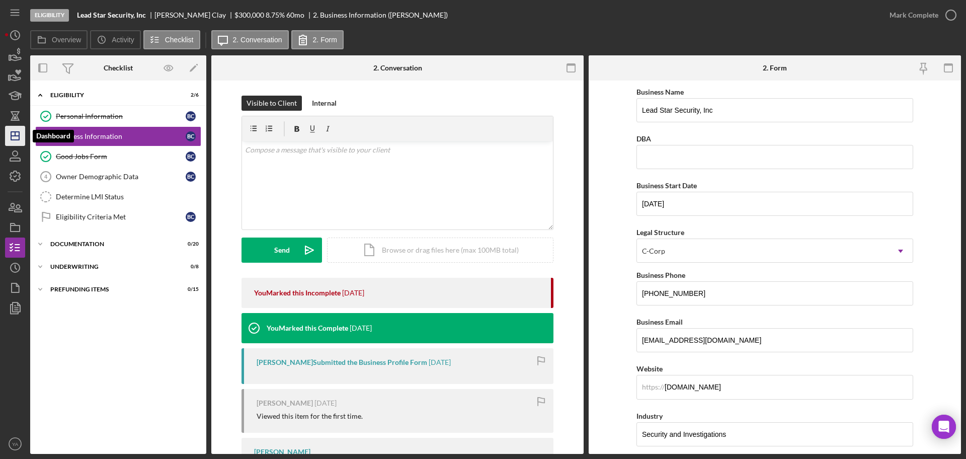
click at [13, 135] on icon "Icon/Dashboard" at bounding box center [15, 135] width 25 height 25
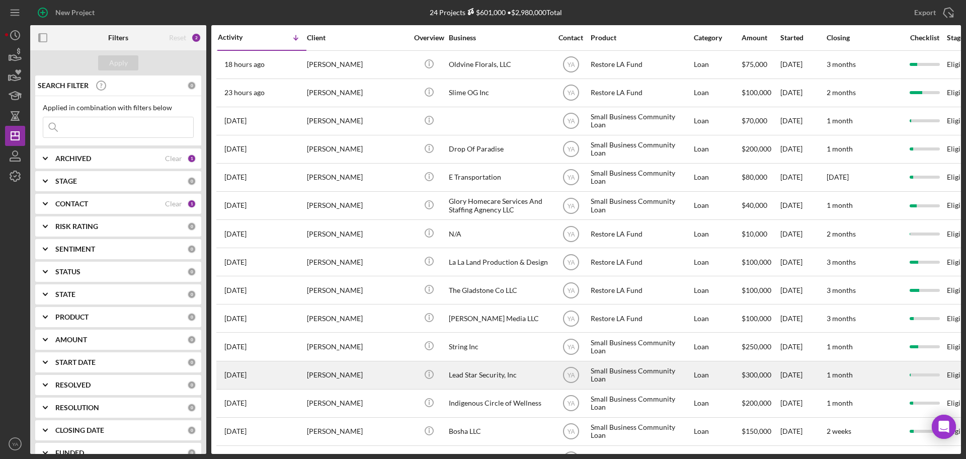
click at [492, 376] on div "Lead Star Security, Inc" at bounding box center [499, 375] width 101 height 27
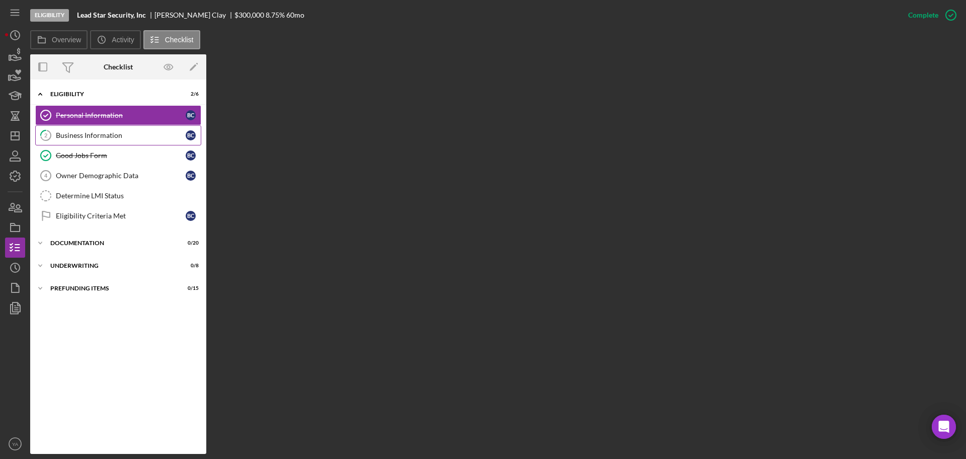
click at [148, 135] on div "Business Information" at bounding box center [121, 135] width 130 height 8
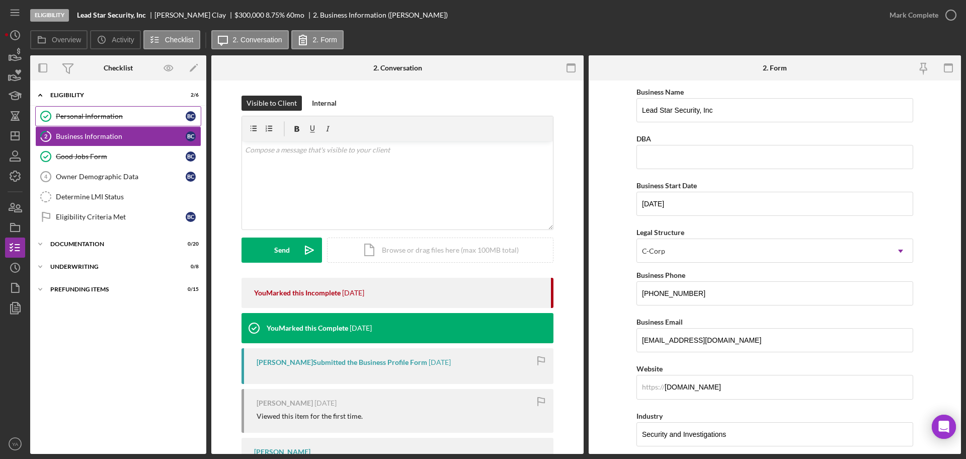
click at [182, 114] on div "Personal Information" at bounding box center [121, 116] width 130 height 8
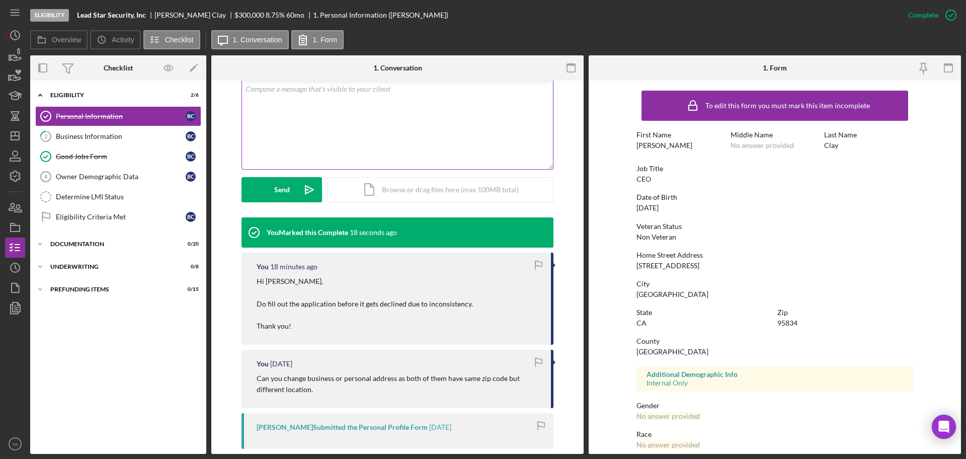
scroll to position [206, 0]
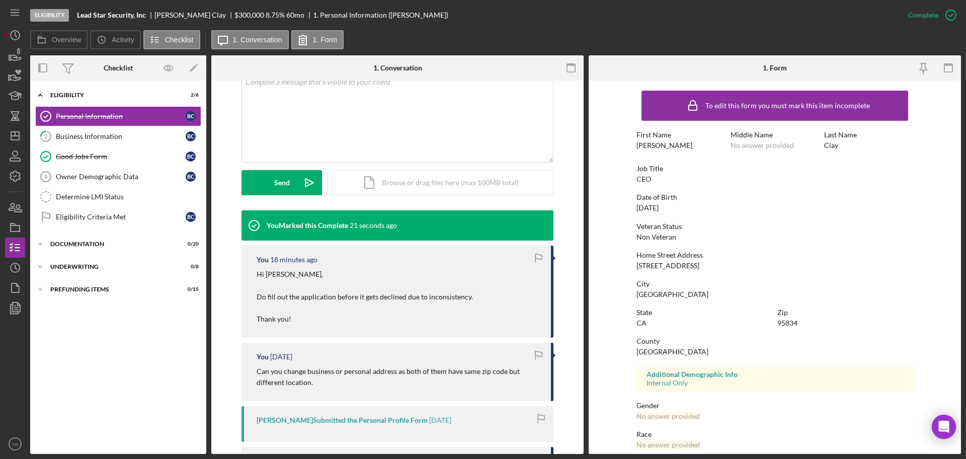
click at [252, 366] on div "You [DATE] Can you change business or personal address as both of them have sam…" at bounding box center [397, 371] width 312 height 58
drag, startPoint x: 283, startPoint y: 371, endPoint x: 393, endPoint y: 374, distance: 110.2
click at [393, 374] on p "Can you change business or personal address as both of them have same zip code …" at bounding box center [398, 377] width 284 height 23
click at [360, 293] on p "Hi [PERSON_NAME], Do fill out the application before it gets declined due to in…" at bounding box center [364, 297] width 216 height 56
click at [108, 135] on div "Business Information" at bounding box center [121, 136] width 130 height 8
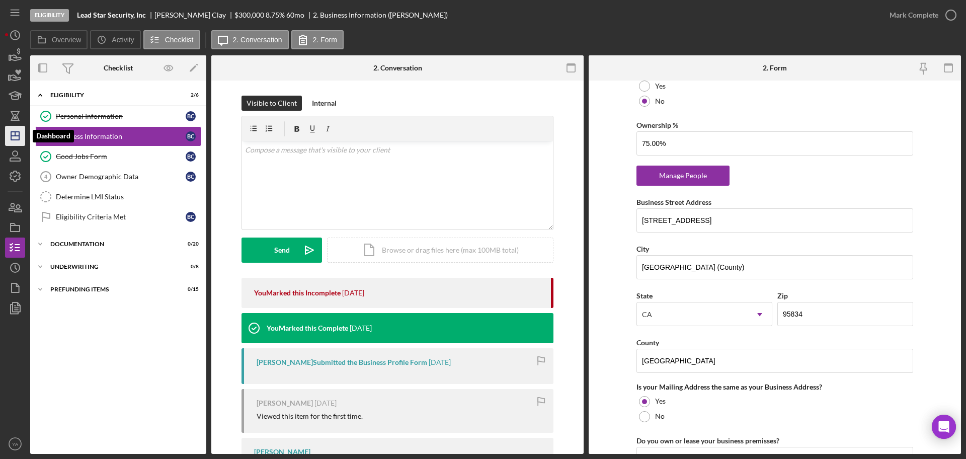
click at [14, 140] on polygon "button" at bounding box center [15, 136] width 8 height 8
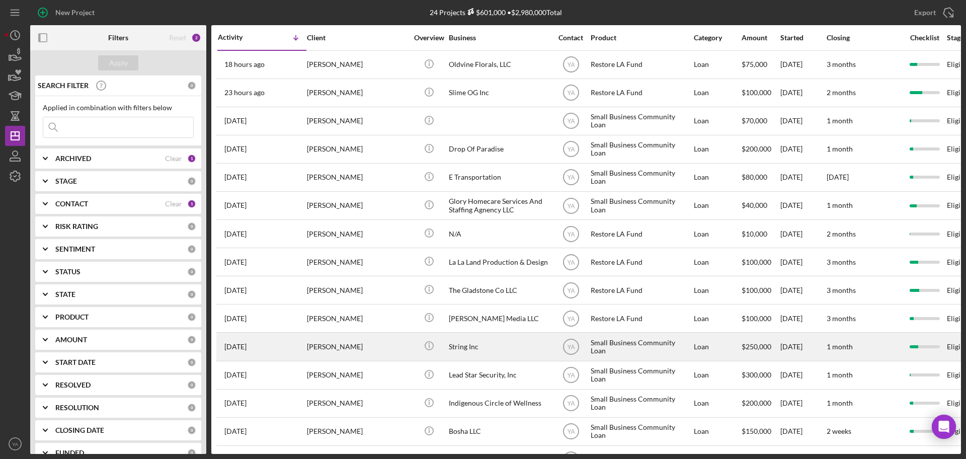
click at [504, 355] on div "String Inc" at bounding box center [499, 346] width 101 height 27
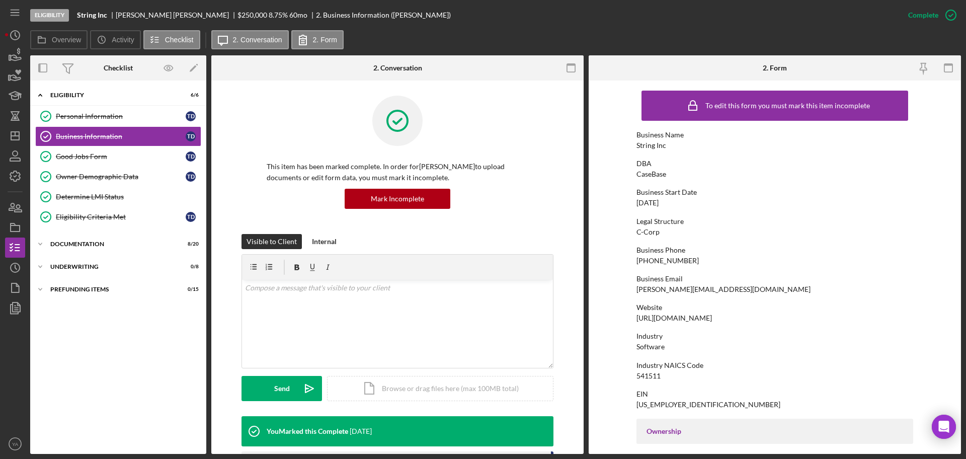
click at [82, 18] on b "String Inc" at bounding box center [92, 15] width 30 height 8
click at [93, 238] on div "Icon/Expander Documentation 8 / 20" at bounding box center [118, 244] width 176 height 20
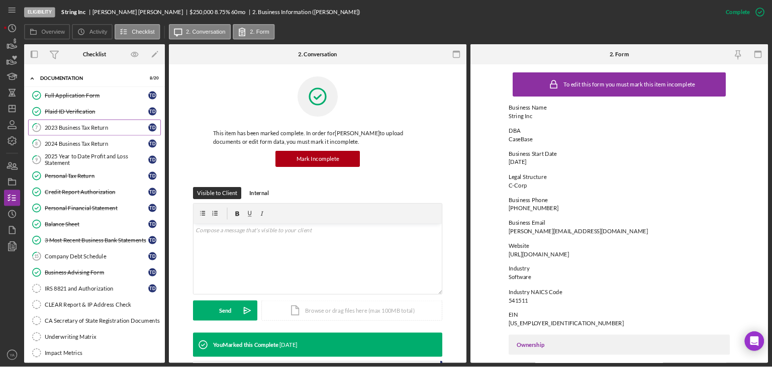
scroll to position [147, 0]
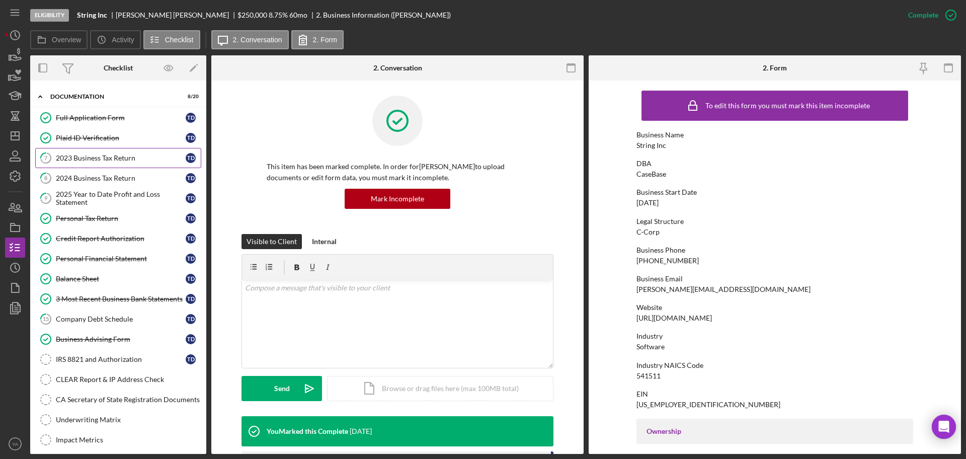
click at [119, 158] on div "2023 Business Tax Return" at bounding box center [121, 158] width 130 height 8
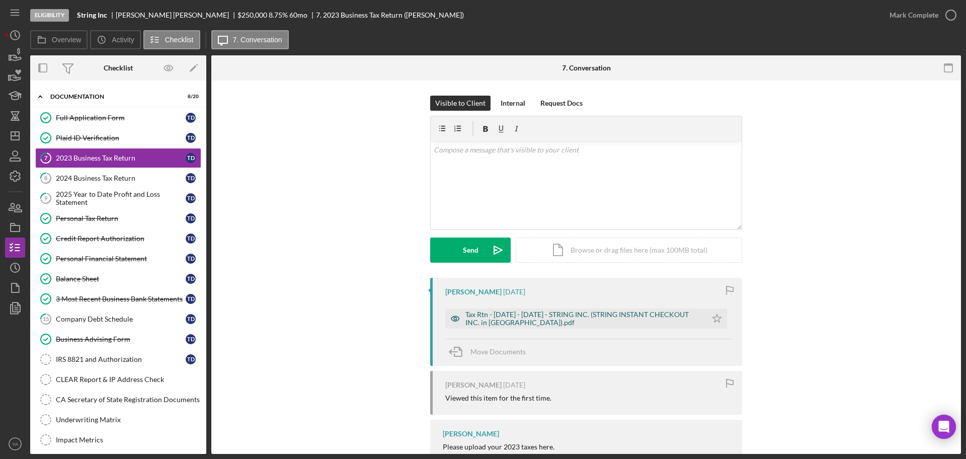
click at [551, 316] on div "Tax Rtn - [DATE] - [DATE] - STRING INC. (STRING INSTANT CHECKOUT INC. in [GEOGR…" at bounding box center [583, 318] width 236 height 16
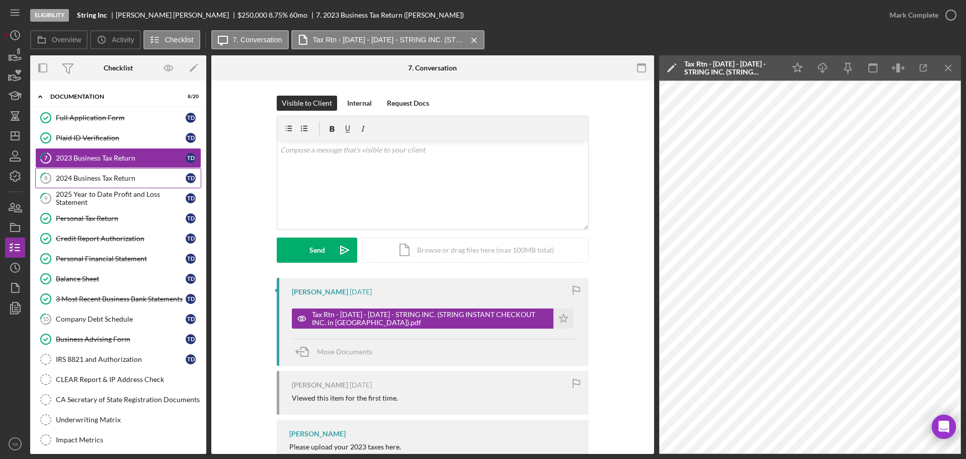
click at [142, 171] on link "8 2024 Business Tax Return T D" at bounding box center [118, 178] width 166 height 20
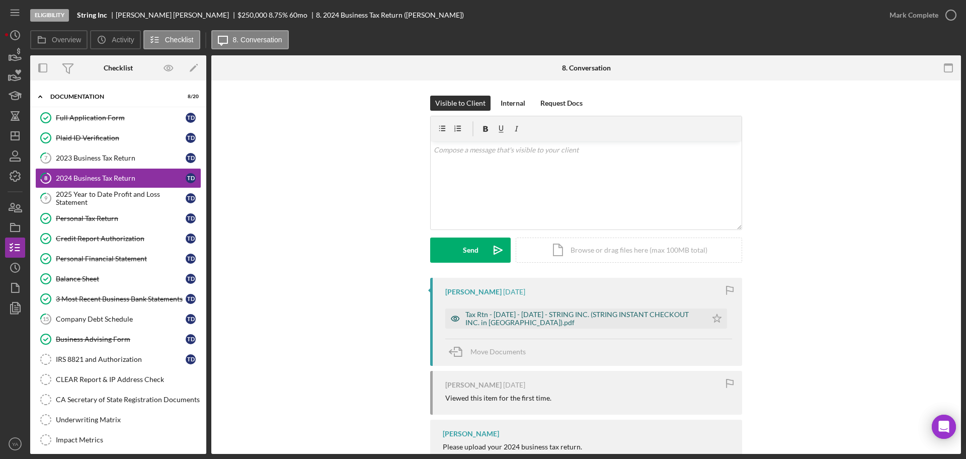
click at [611, 320] on div "Tax Rtn - [DATE] - [DATE] - STRING INC. (STRING INSTANT CHECKOUT INC. in [GEOGR…" at bounding box center [583, 318] width 236 height 16
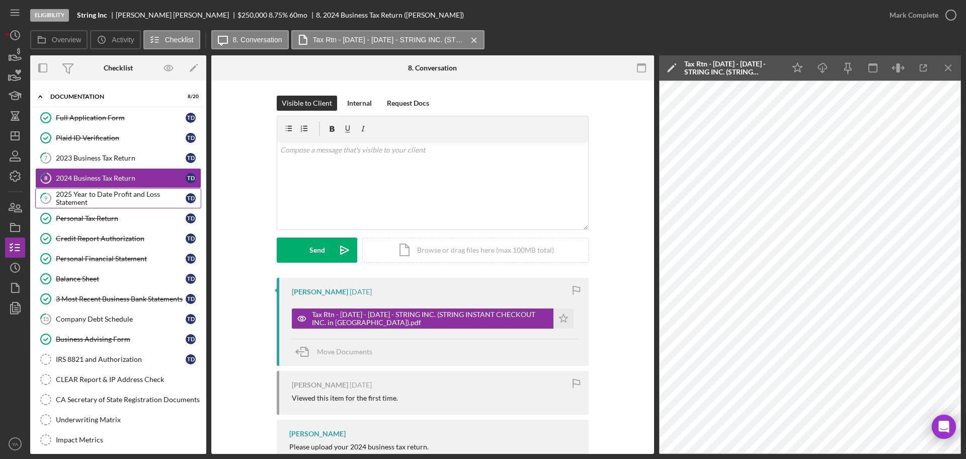
click at [135, 201] on div "2025 Year to Date Profit and Loss Statement" at bounding box center [121, 198] width 130 height 16
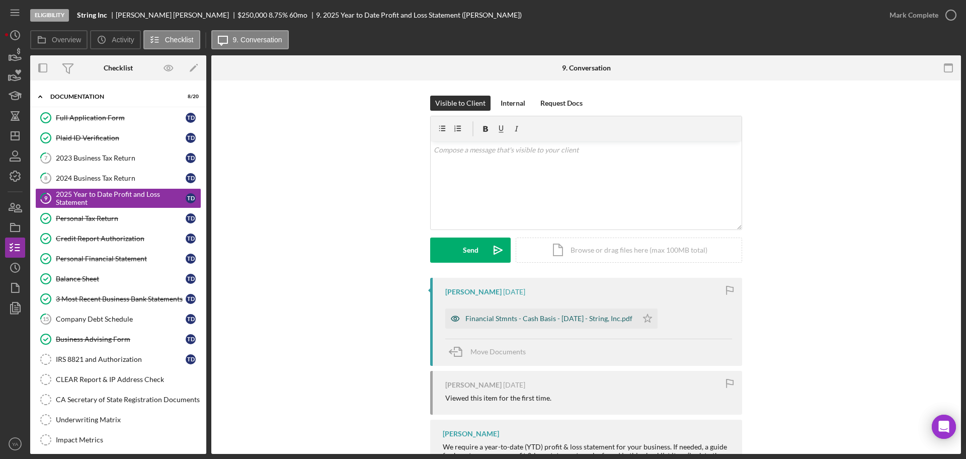
click at [494, 315] on div "Financial Stmnts - Cash Basis - [DATE] - String, Inc.pdf" at bounding box center [548, 318] width 167 height 8
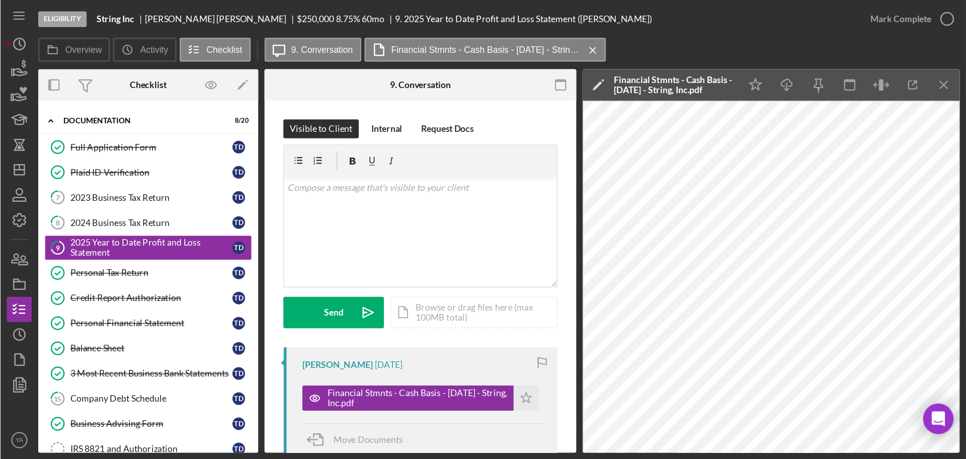
scroll to position [147, 0]
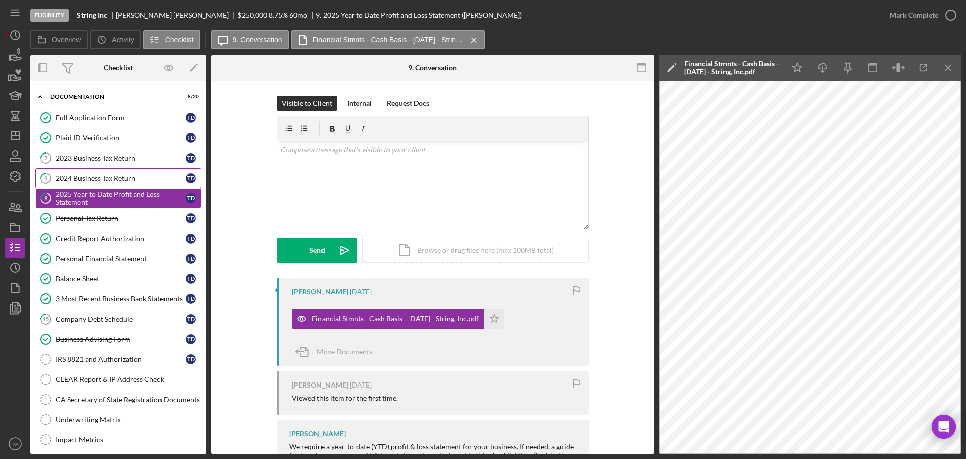
click at [144, 175] on div "2024 Business Tax Return" at bounding box center [121, 178] width 130 height 8
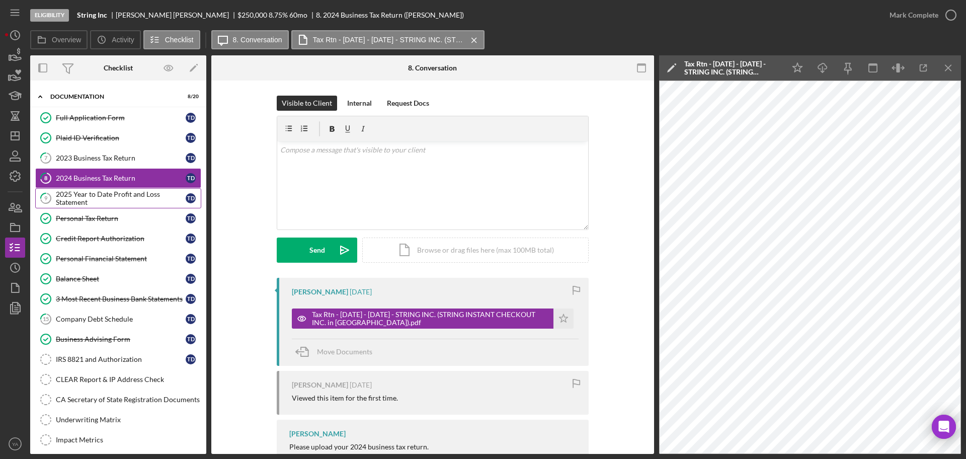
click at [109, 193] on div "2025 Year to Date Profit and Loss Statement" at bounding box center [121, 198] width 130 height 16
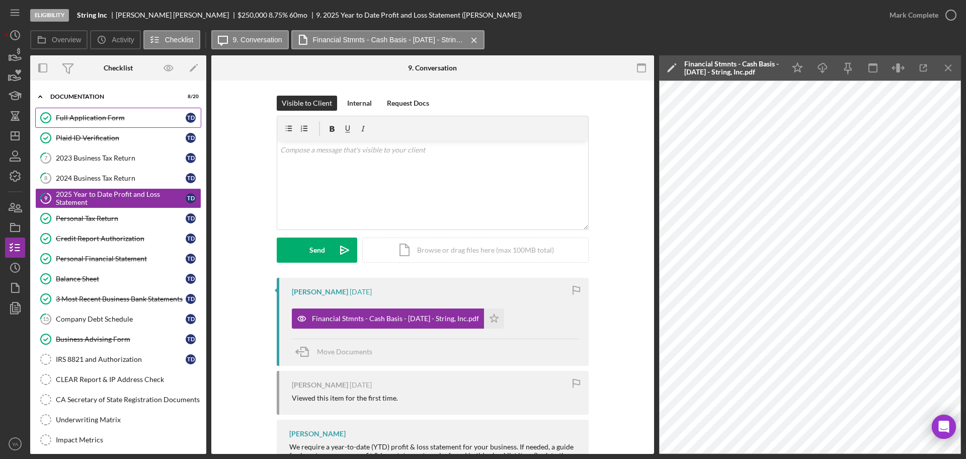
click at [110, 118] on div "Full Application Form" at bounding box center [121, 118] width 130 height 8
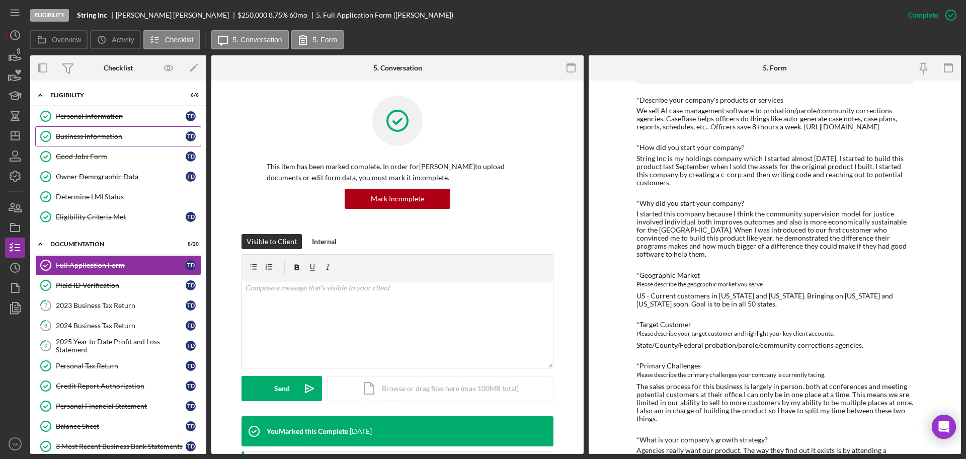
scroll to position [1, 0]
click at [113, 136] on div "Business Information" at bounding box center [121, 136] width 130 height 8
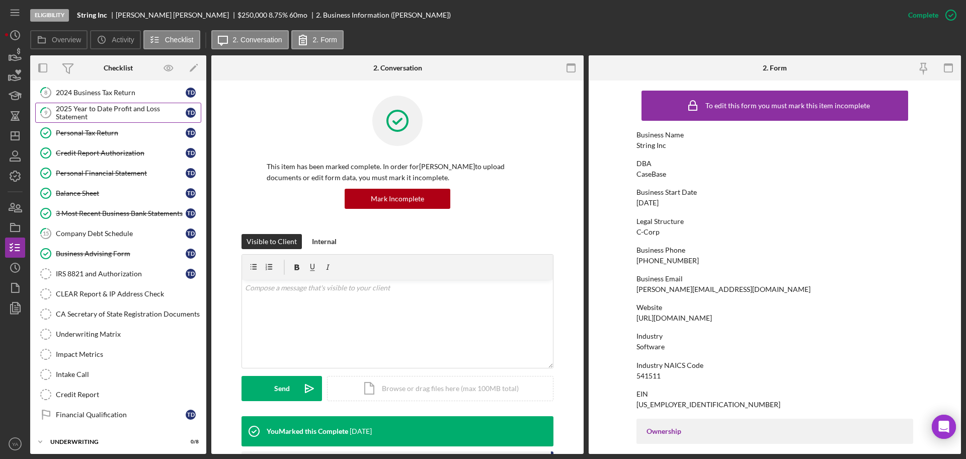
scroll to position [235, 0]
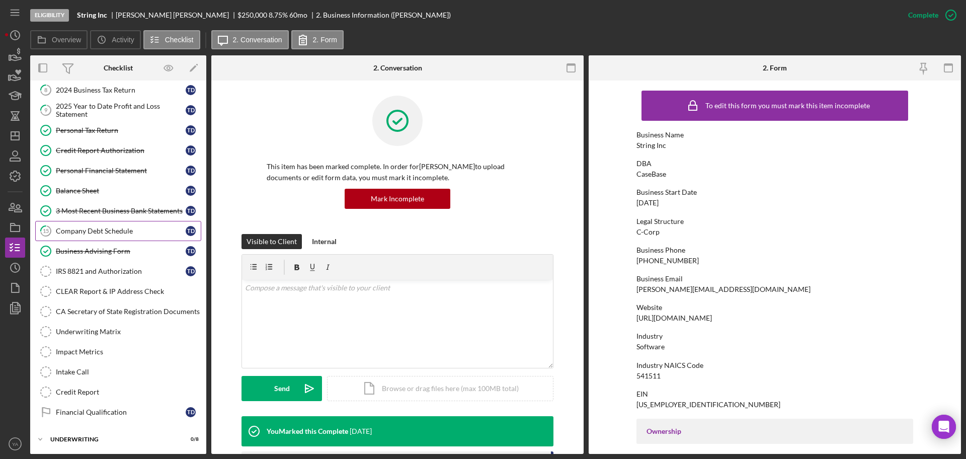
click at [111, 236] on link "15 Company Debt Schedule T D" at bounding box center [118, 231] width 166 height 20
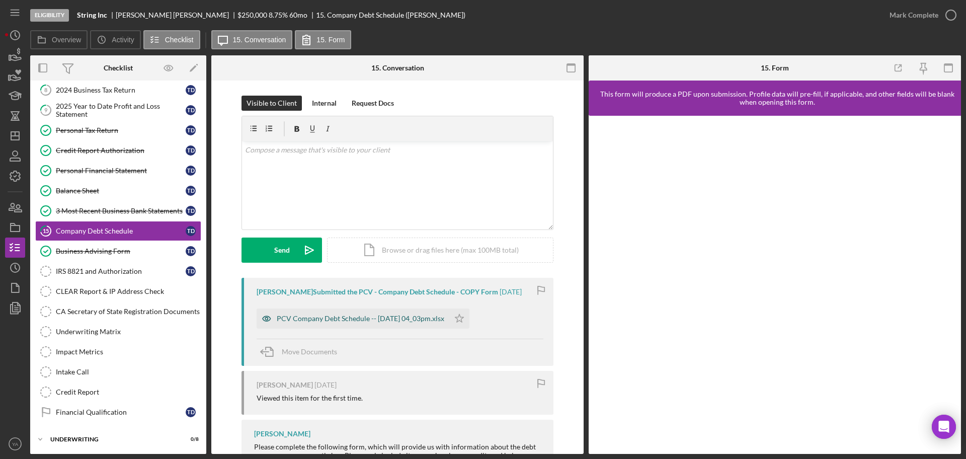
click at [388, 315] on div "PCV Company Debt Schedule -- [DATE] 04_03pm.xlsx" at bounding box center [360, 318] width 167 height 8
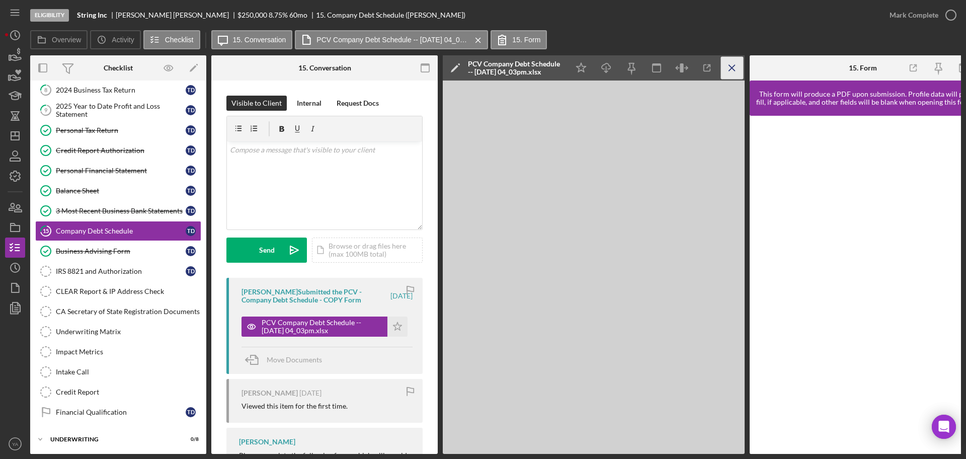
click at [733, 63] on icon "Icon/Menu Close" at bounding box center [732, 68] width 23 height 23
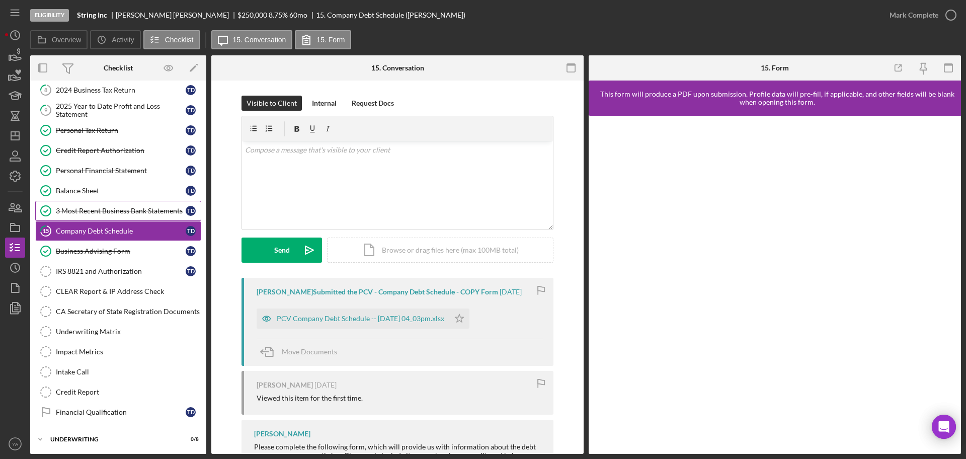
click at [132, 207] on div "3 Most Recent Business Bank Statements" at bounding box center [121, 211] width 130 height 8
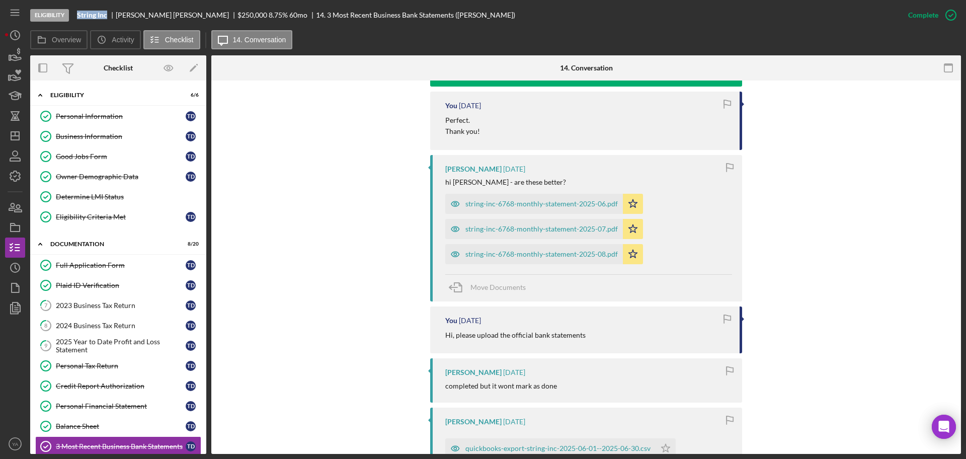
drag, startPoint x: 78, startPoint y: 18, endPoint x: 109, endPoint y: 17, distance: 30.2
click at [109, 17] on div "String Inc" at bounding box center [96, 15] width 39 height 8
click at [15, 136] on icon "Icon/Dashboard" at bounding box center [15, 135] width 25 height 25
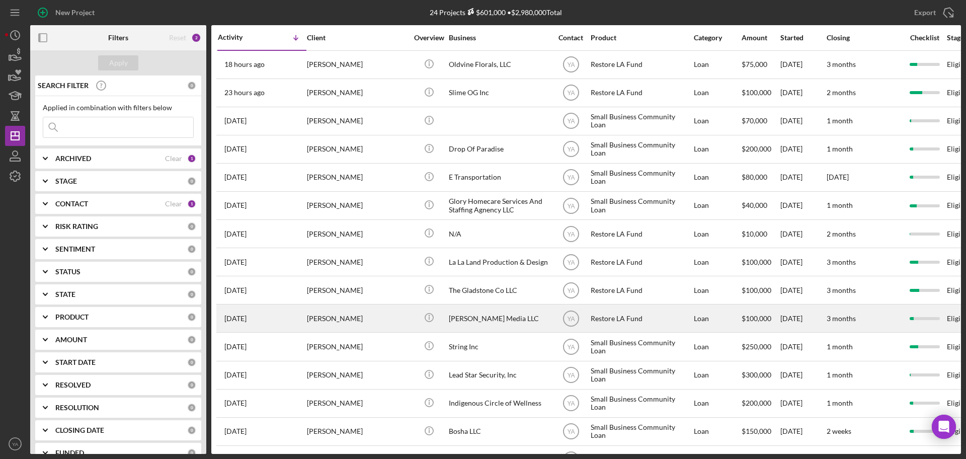
click at [507, 311] on div "[PERSON_NAME] Media LLC" at bounding box center [499, 318] width 101 height 27
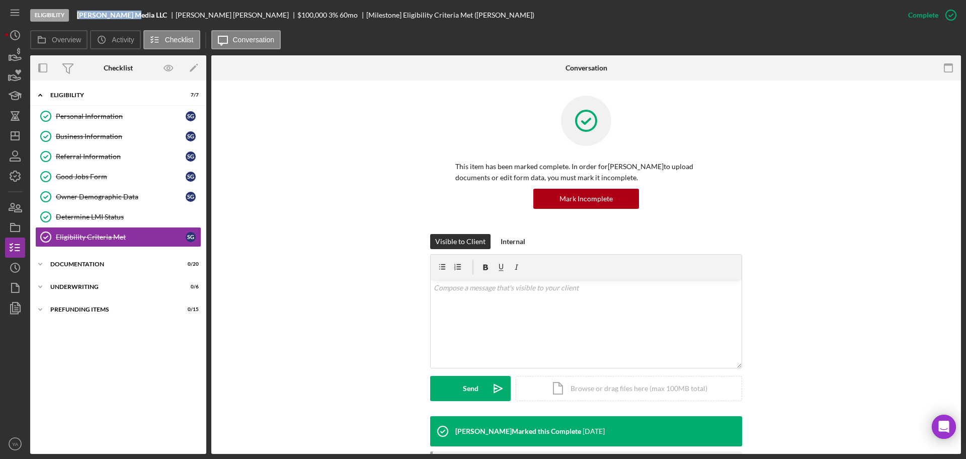
drag, startPoint x: 78, startPoint y: 15, endPoint x: 133, endPoint y: 15, distance: 54.8
click at [133, 15] on div "[PERSON_NAME] Media LLC" at bounding box center [126, 15] width 99 height 8
click at [121, 258] on div "Icon/Expander Documentation 0 / 20" at bounding box center [118, 264] width 176 height 20
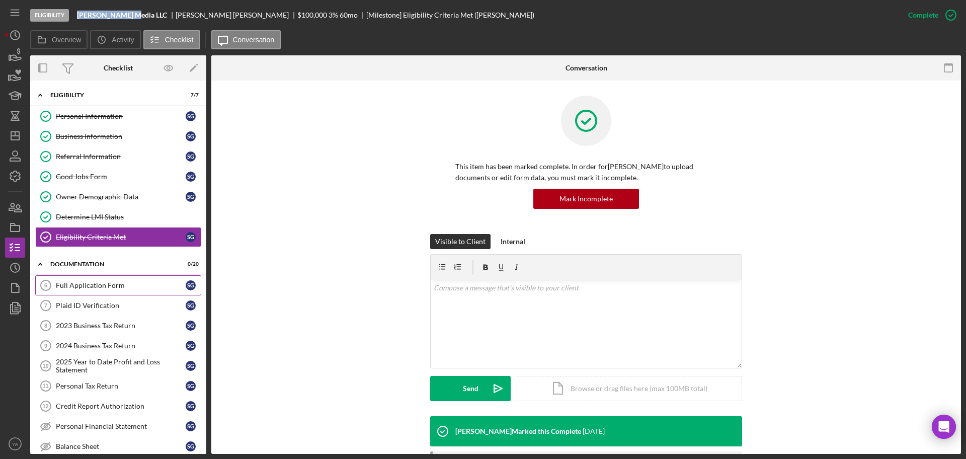
click at [115, 288] on link "Full Application Form 6 Full Application Form S G" at bounding box center [118, 285] width 166 height 20
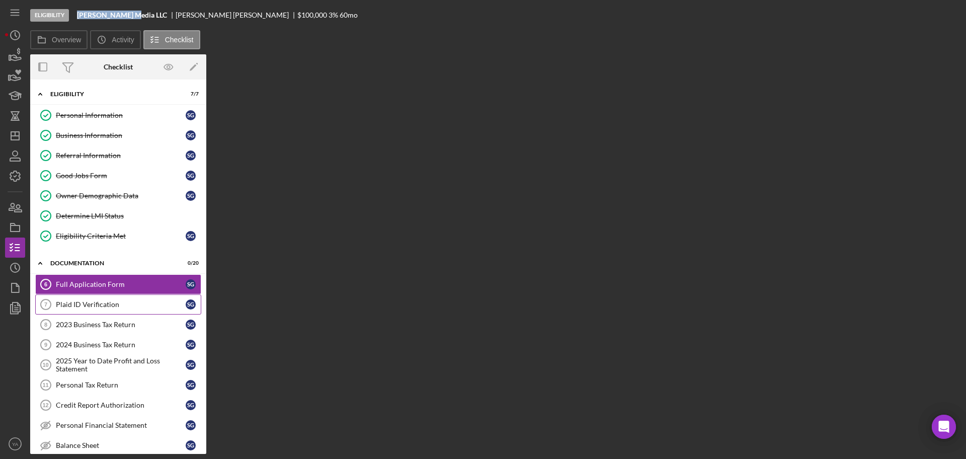
click at [109, 310] on link "Plaid ID Verification 7 Plaid ID Verification S G" at bounding box center [118, 304] width 166 height 20
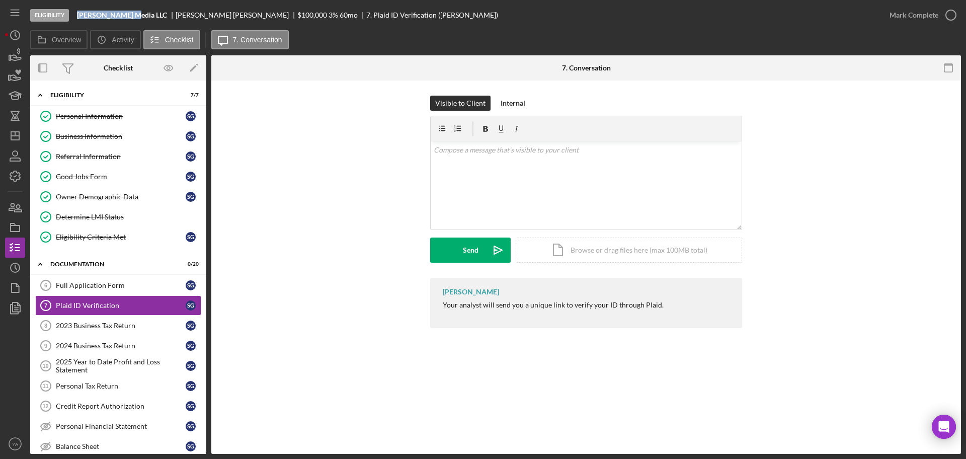
click at [119, 13] on b "[PERSON_NAME] Media LLC" at bounding box center [122, 15] width 90 height 8
click at [128, 277] on link "Full Application Form 6 Full Application Form S G" at bounding box center [118, 285] width 166 height 20
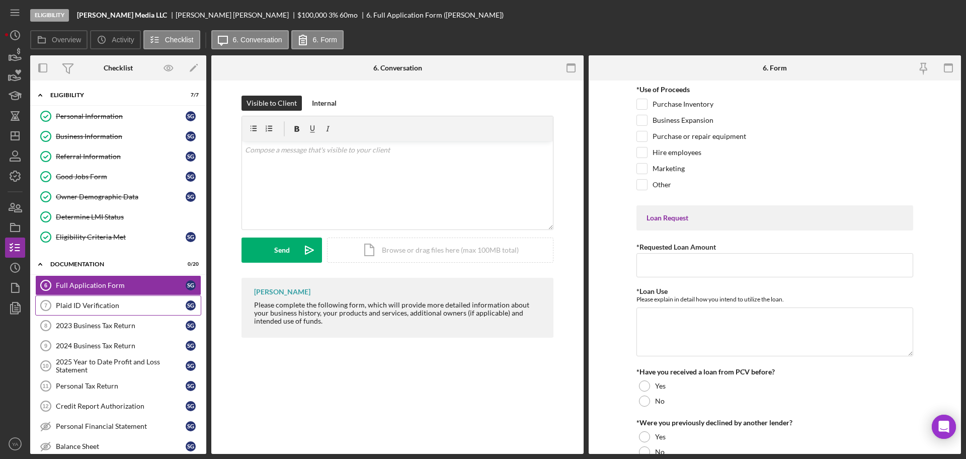
click at [126, 312] on link "Plaid ID Verification 7 Plaid ID Verification S G" at bounding box center [118, 305] width 166 height 20
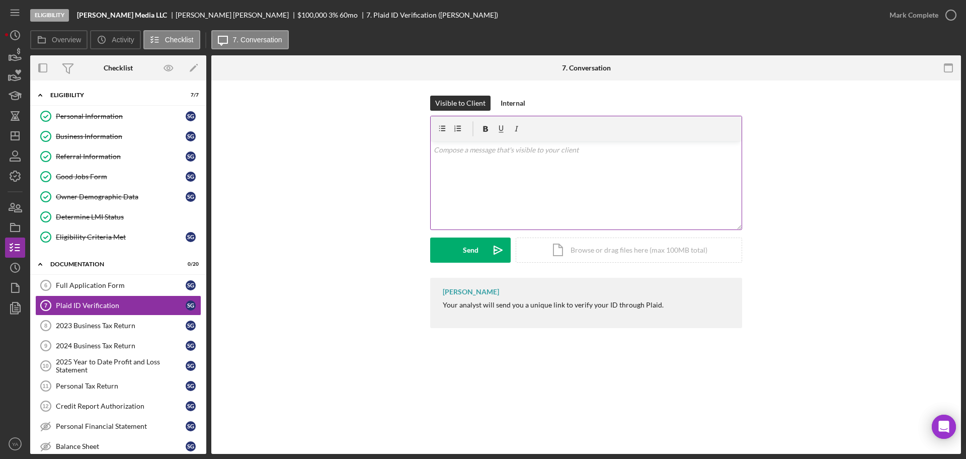
click at [505, 187] on div "v Color teal Color pink Remove color Add row above Add row below Add column bef…" at bounding box center [585, 185] width 311 height 88
click at [11, 141] on icon "Icon/Dashboard" at bounding box center [15, 135] width 25 height 25
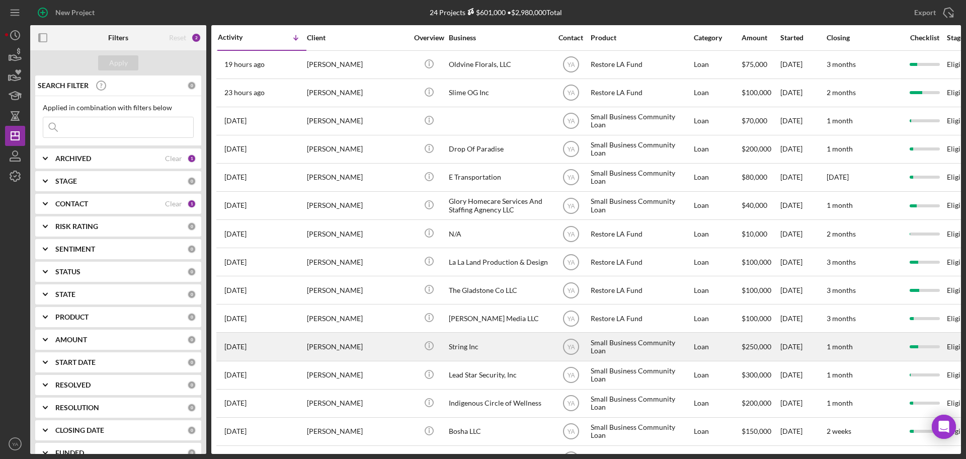
click at [473, 345] on div "String Inc" at bounding box center [499, 346] width 101 height 27
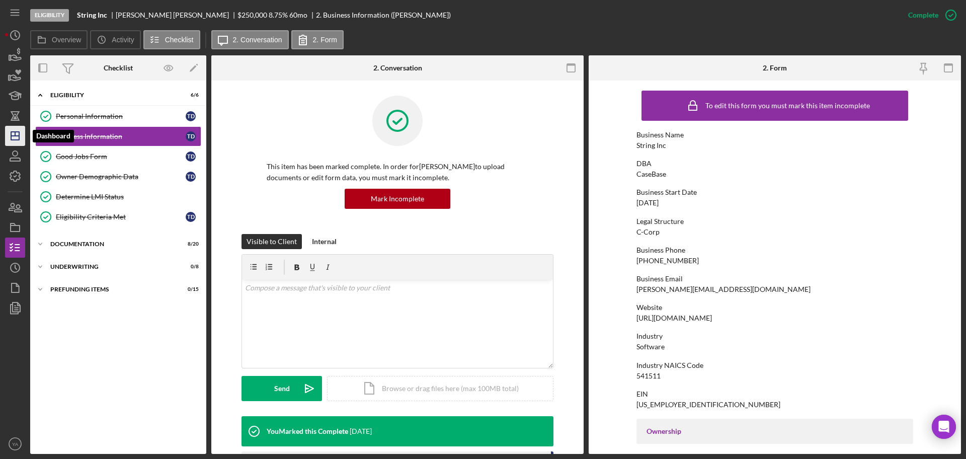
click at [19, 138] on polygon "button" at bounding box center [15, 136] width 8 height 8
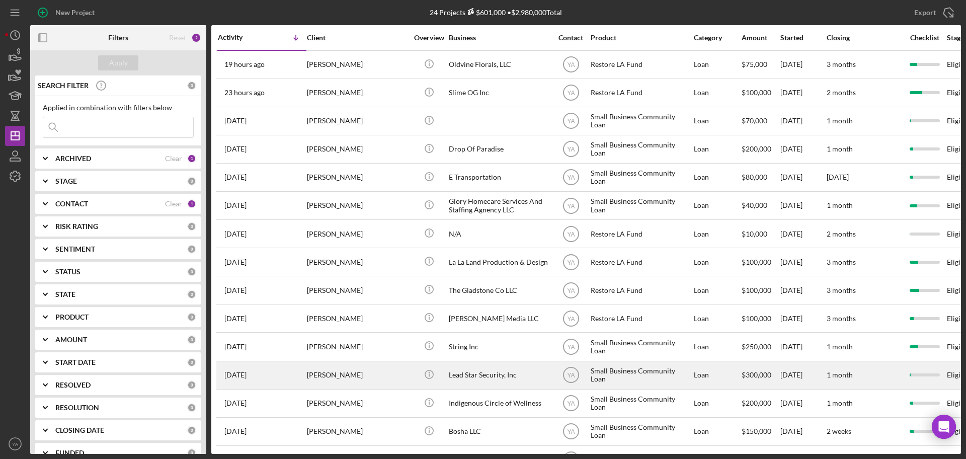
click at [493, 379] on div "Lead Star Security, Inc" at bounding box center [499, 375] width 101 height 27
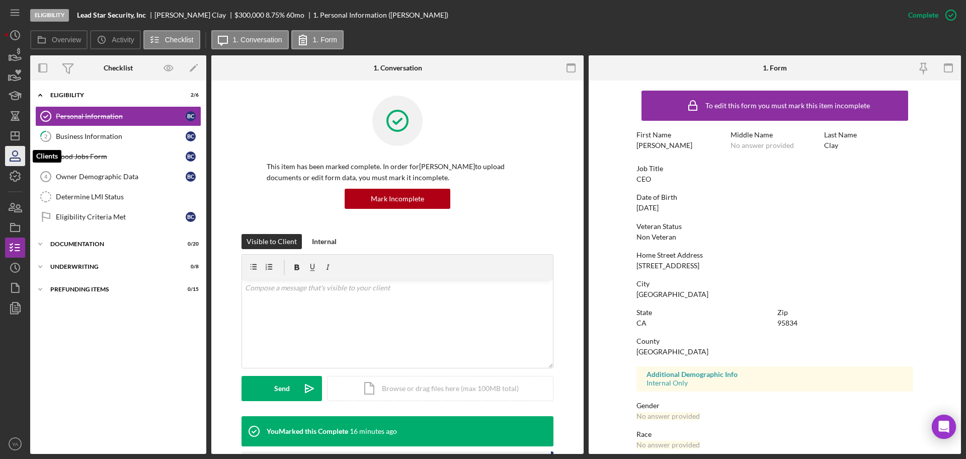
click at [13, 145] on icon "button" at bounding box center [15, 155] width 25 height 25
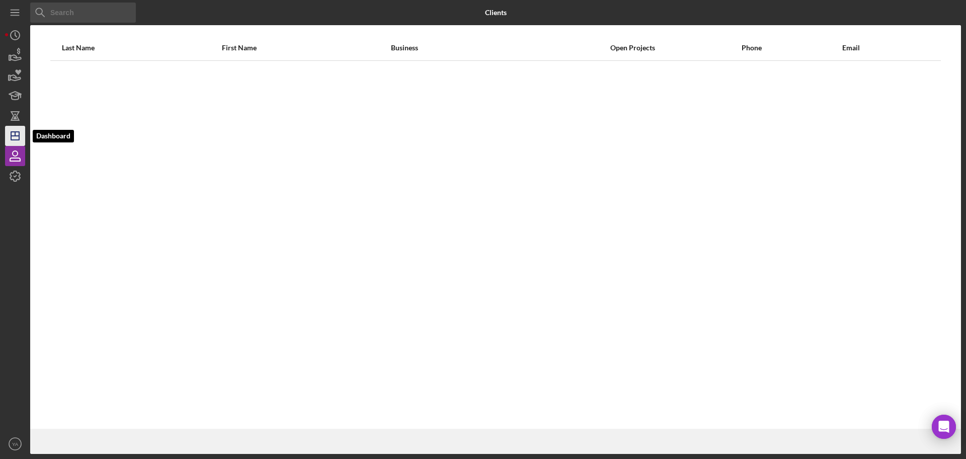
click at [17, 133] on icon "Icon/Dashboard" at bounding box center [15, 135] width 25 height 25
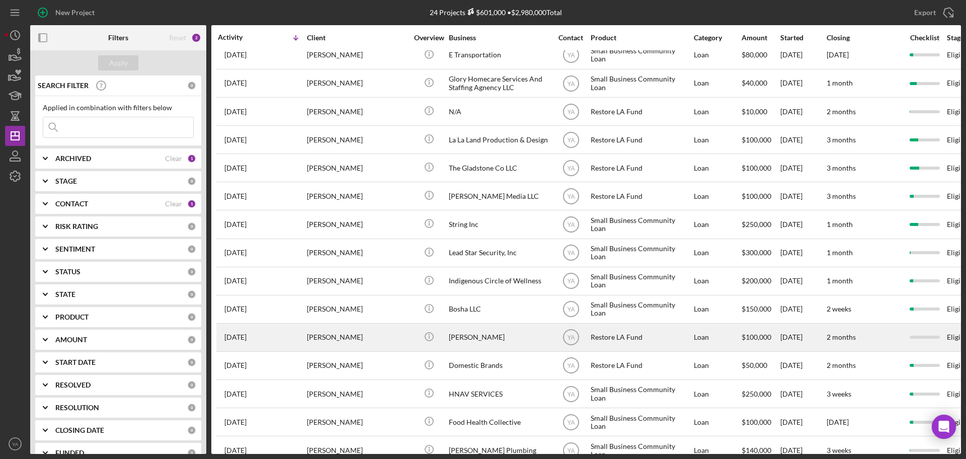
scroll to position [126, 0]
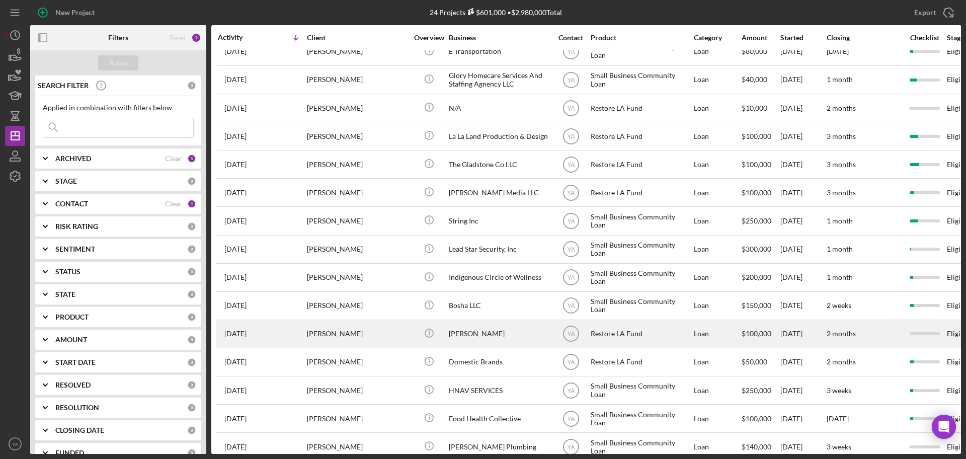
click at [492, 331] on div "[PERSON_NAME]" at bounding box center [499, 333] width 101 height 27
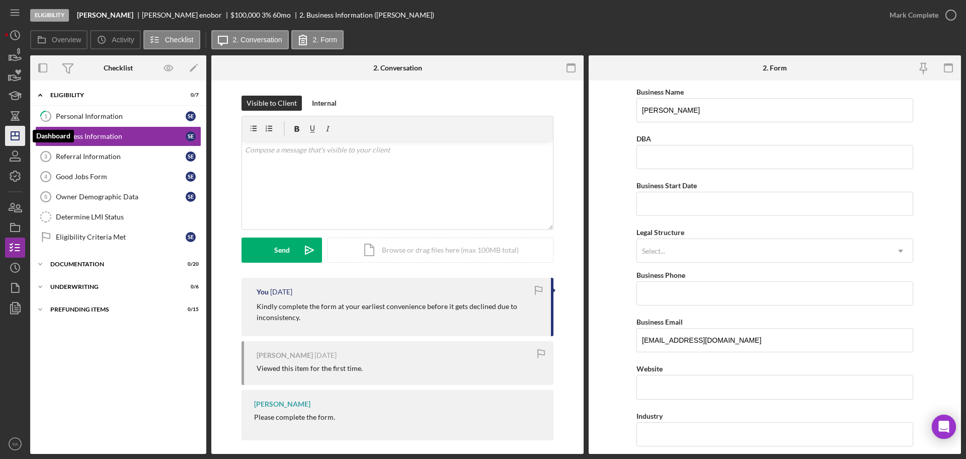
click at [20, 135] on icon "Icon/Dashboard" at bounding box center [15, 135] width 25 height 25
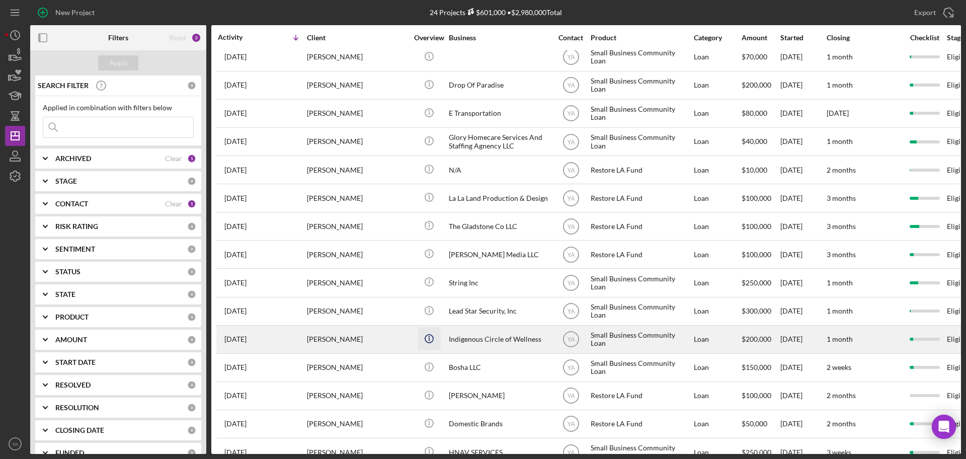
scroll to position [189, 0]
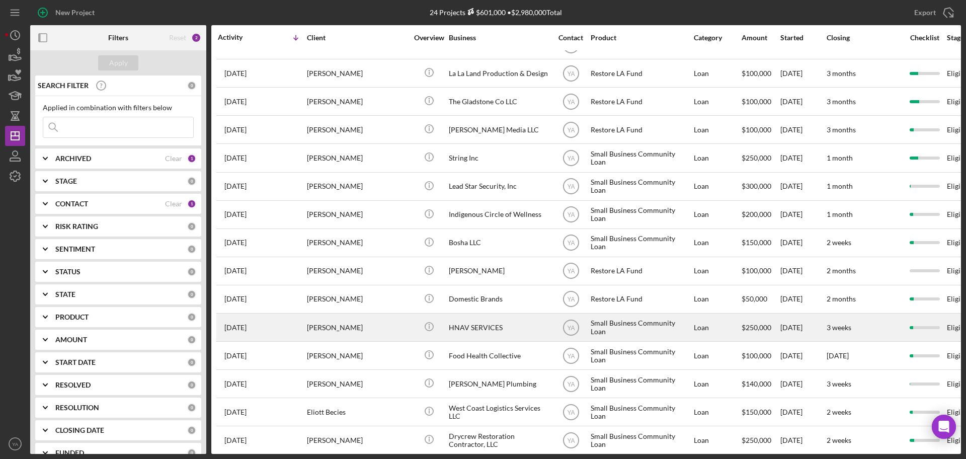
click at [482, 320] on div "HNAV SERVICES" at bounding box center [499, 327] width 101 height 27
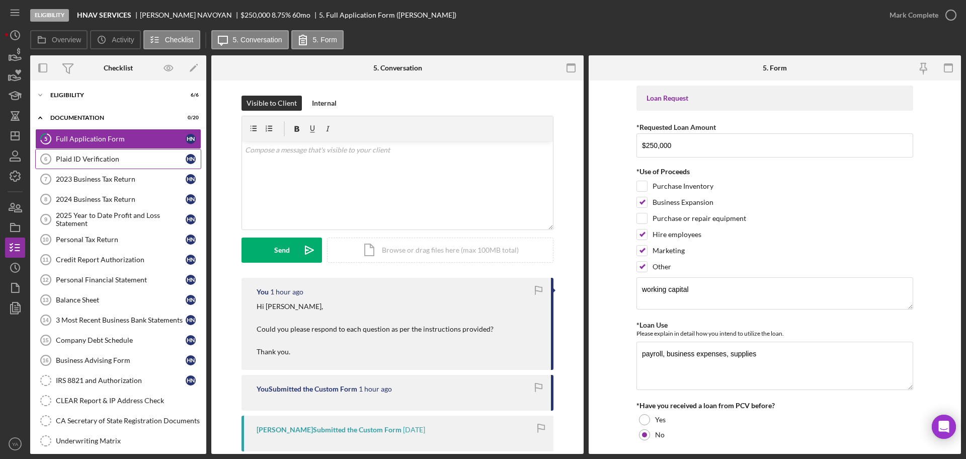
click at [87, 158] on div "Plaid ID Verification" at bounding box center [121, 159] width 130 height 8
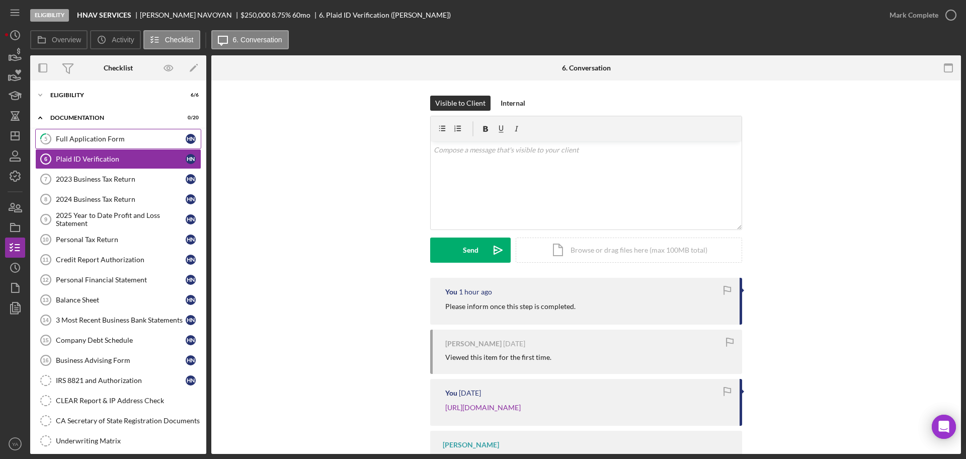
click at [117, 131] on link "5 Full Application Form H N" at bounding box center [118, 139] width 166 height 20
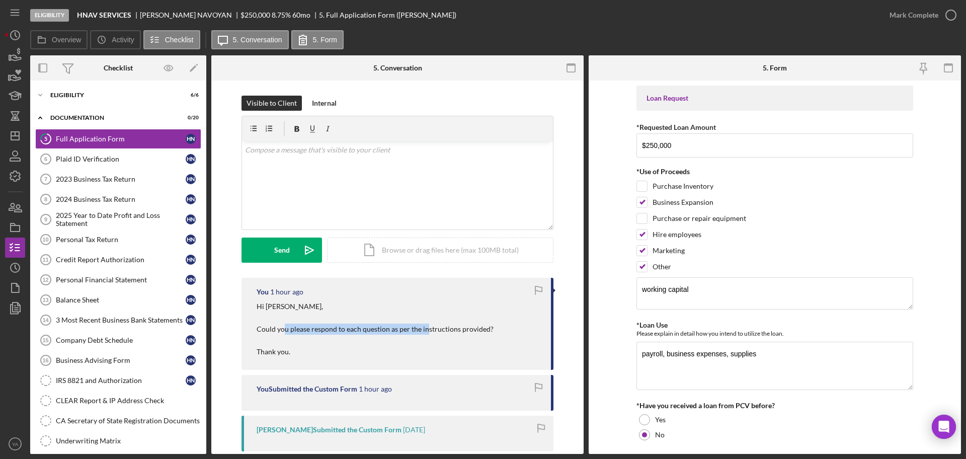
drag, startPoint x: 281, startPoint y: 328, endPoint x: 425, endPoint y: 332, distance: 144.4
click at [425, 332] on p "Hi [PERSON_NAME], Could you please respond to each question as per the instruct…" at bounding box center [374, 329] width 237 height 56
click at [14, 132] on polygon "button" at bounding box center [15, 136] width 8 height 8
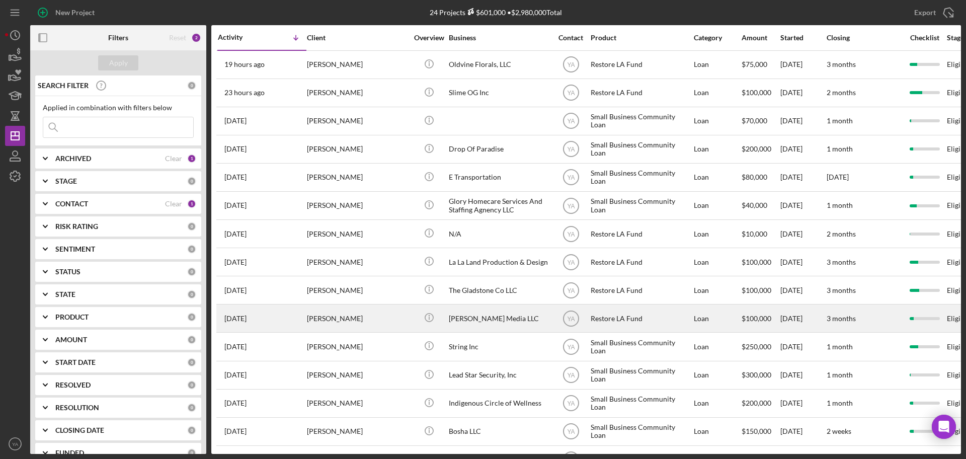
click at [501, 311] on div "[PERSON_NAME] Media LLC" at bounding box center [499, 318] width 101 height 27
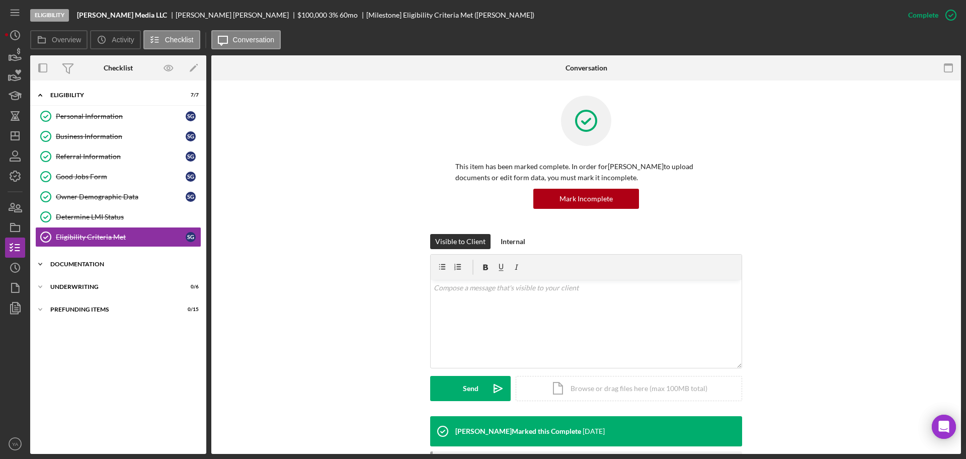
click at [96, 273] on div "Icon/Expander Documentation 0 / 20" at bounding box center [118, 264] width 176 height 20
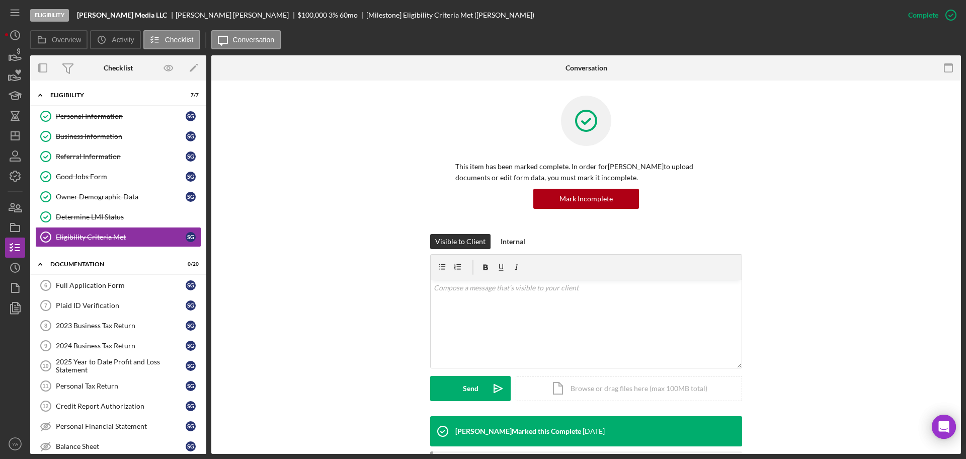
drag, startPoint x: 91, startPoint y: 301, endPoint x: 285, endPoint y: 283, distance: 194.5
click at [502, 308] on div "v Color teal Color pink Remove color Add row above Add row below Add column bef…" at bounding box center [585, 324] width 311 height 88
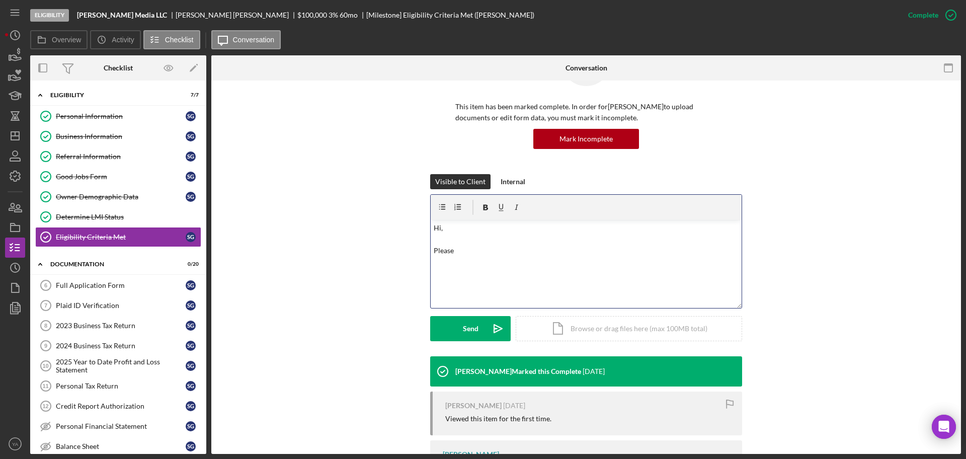
scroll to position [143, 0]
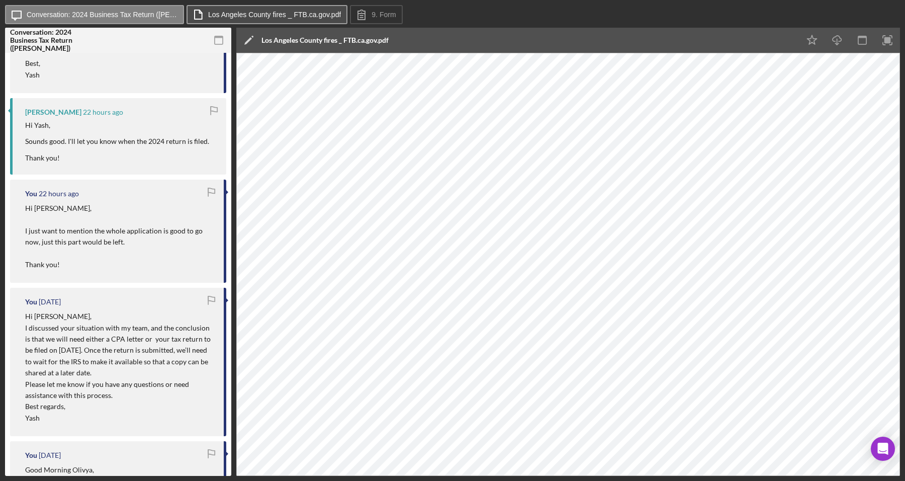
scroll to position [372, 0]
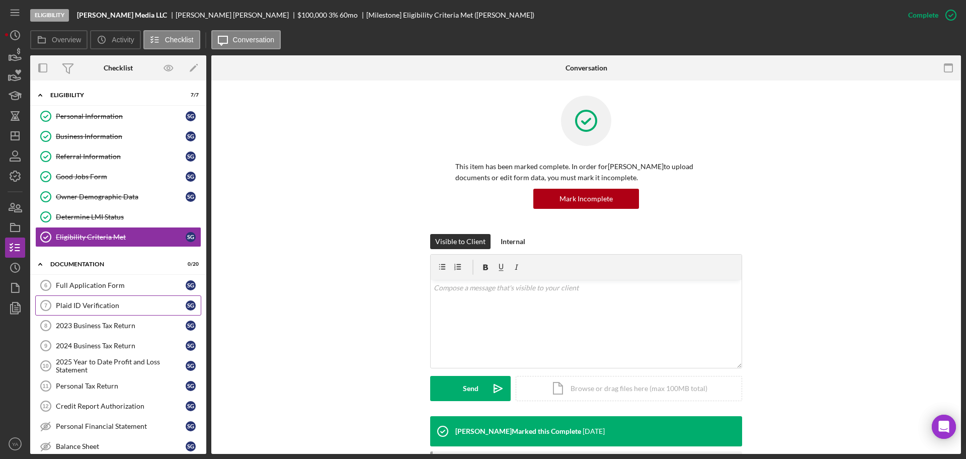
click at [109, 296] on link "Plaid ID Verification 7 Plaid ID Verification S G" at bounding box center [118, 305] width 166 height 20
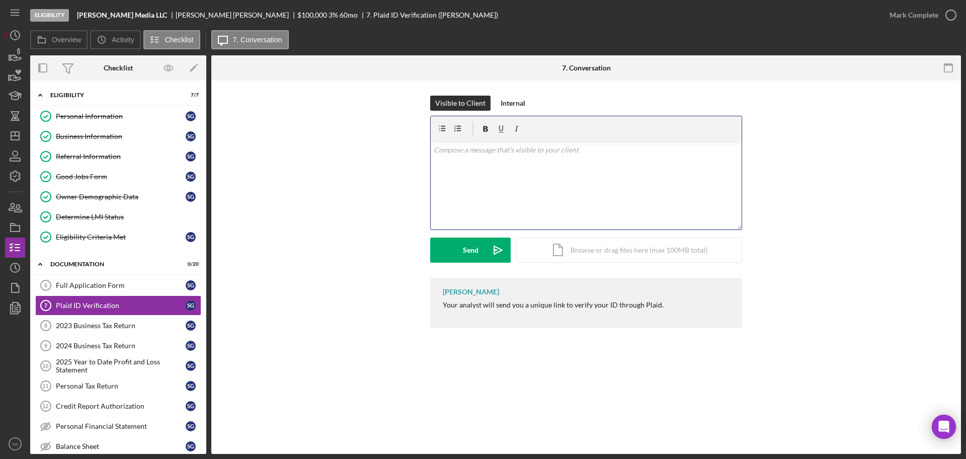
click at [544, 185] on div "v Color teal Color pink Remove color Add row above Add row below Add column bef…" at bounding box center [585, 185] width 311 height 88
drag, startPoint x: 492, startPoint y: 171, endPoint x: 401, endPoint y: 139, distance: 95.9
click at [401, 139] on div "Visible to Client Internal v Color teal Color pink Remove color Add row above A…" at bounding box center [585, 187] width 719 height 182
click at [131, 288] on div "Full Application Form" at bounding box center [121, 285] width 130 height 8
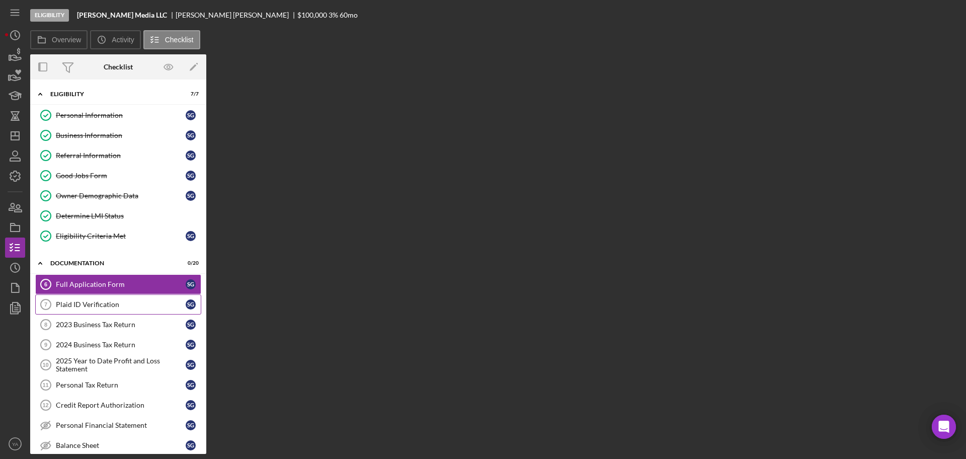
click at [115, 306] on div "Plaid ID Verification" at bounding box center [121, 304] width 130 height 8
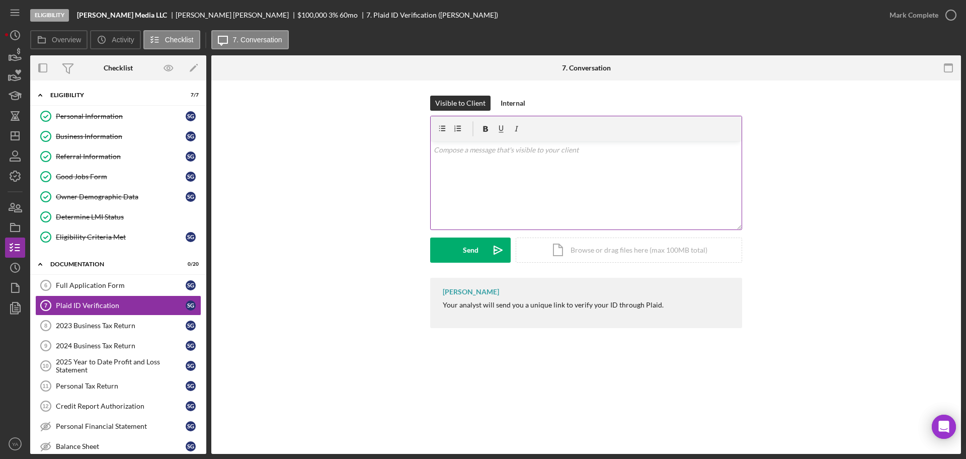
click at [573, 207] on div "v Color teal Color pink Remove color Add row above Add row below Add column bef…" at bounding box center [585, 185] width 311 height 88
click at [478, 247] on button "Send Icon/icon-invite-send" at bounding box center [470, 249] width 80 height 25
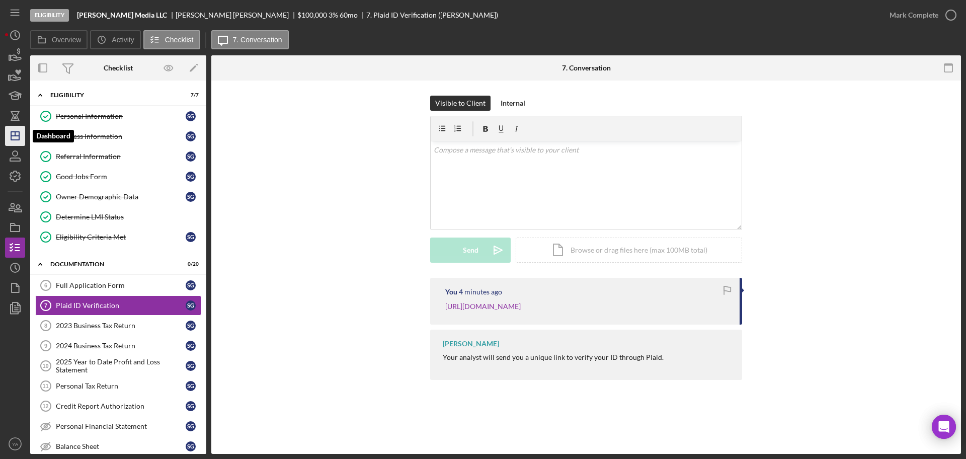
click at [15, 138] on icon "Icon/Dashboard" at bounding box center [15, 135] width 25 height 25
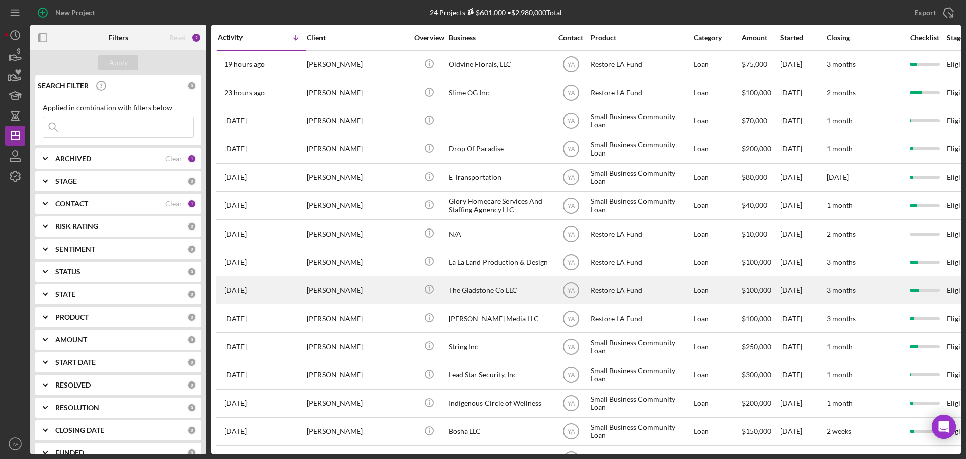
click at [478, 296] on div "The Gladstone Co LLC" at bounding box center [499, 290] width 101 height 27
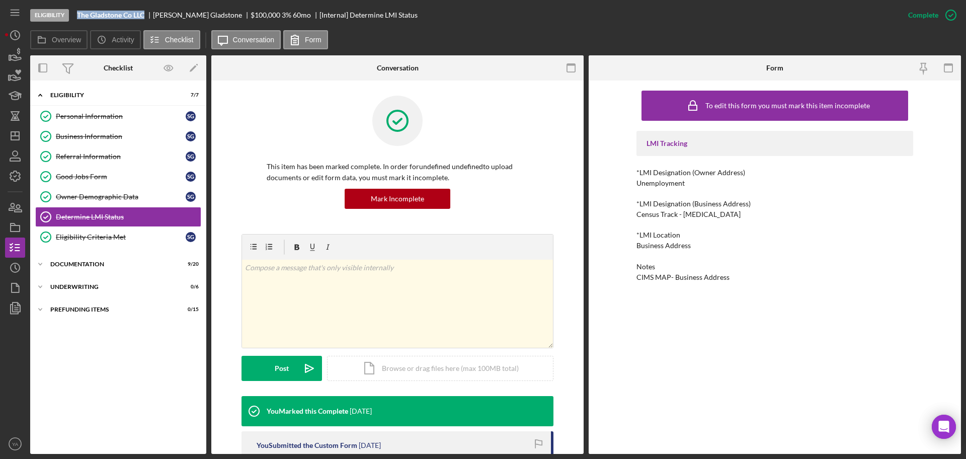
drag, startPoint x: 76, startPoint y: 13, endPoint x: 147, endPoint y: 11, distance: 70.4
click at [147, 11] on div "Eligibility The Gladstone Co LLC Sebastian Gladstone $100,000 $20,000 3 % 60 mo…" at bounding box center [464, 15] width 868 height 30
copy b "The Gladstone Co LLC"
click at [129, 262] on div "Documentation" at bounding box center [121, 264] width 143 height 6
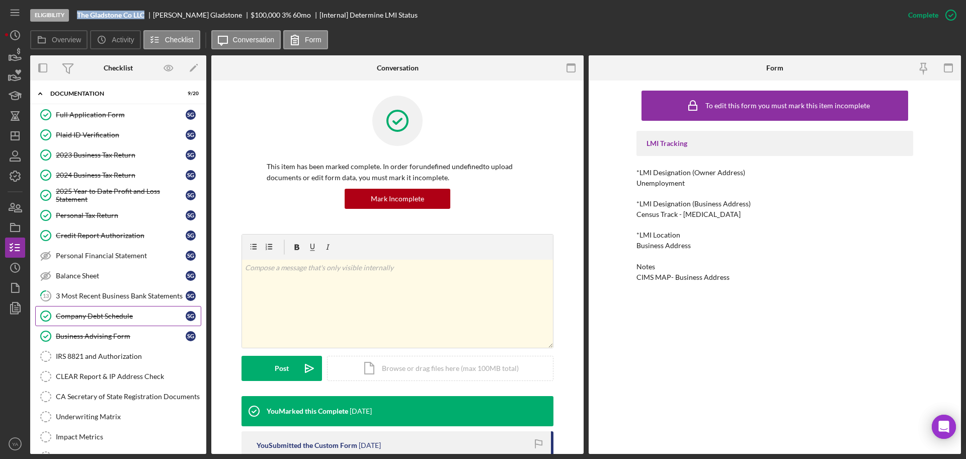
scroll to position [189, 0]
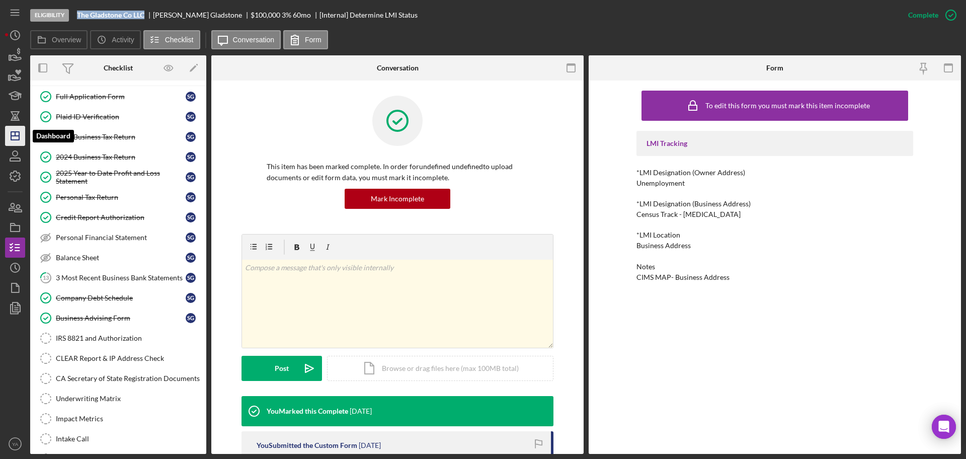
click at [15, 141] on icon "Icon/Dashboard" at bounding box center [15, 135] width 25 height 25
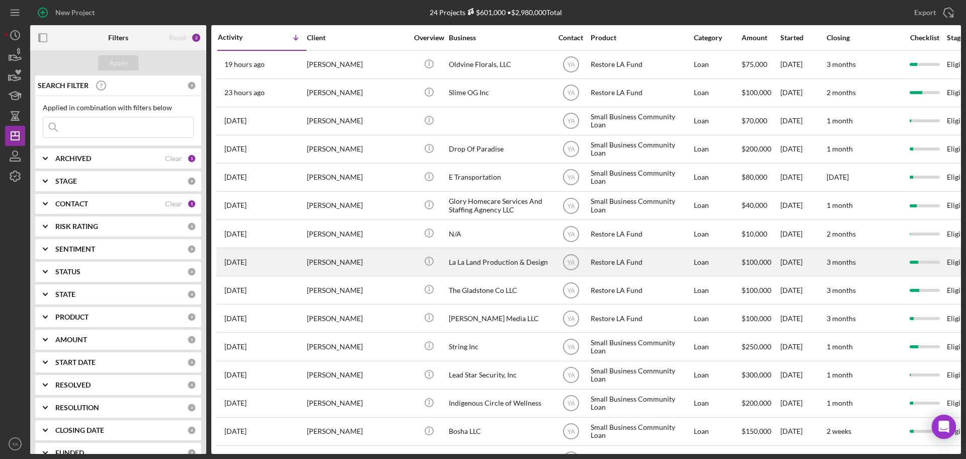
click at [498, 254] on div "La La Land Production & Design" at bounding box center [499, 261] width 101 height 27
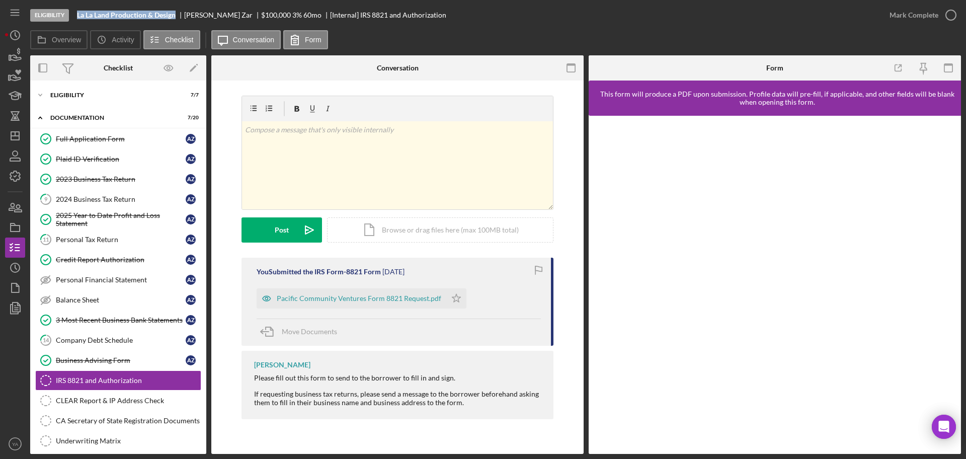
drag, startPoint x: 76, startPoint y: 12, endPoint x: 178, endPoint y: 13, distance: 102.1
click at [178, 13] on div "Eligibility La La Land Production & Design Alexander Zar $100,000 $20,000 3 % 6…" at bounding box center [454, 15] width 849 height 30
copy b "La La Land Production & Design"
click at [99, 209] on link "2025 Year to Date Profit and Loss Statement 2025 Year to Date Profit and Loss S…" at bounding box center [118, 219] width 166 height 20
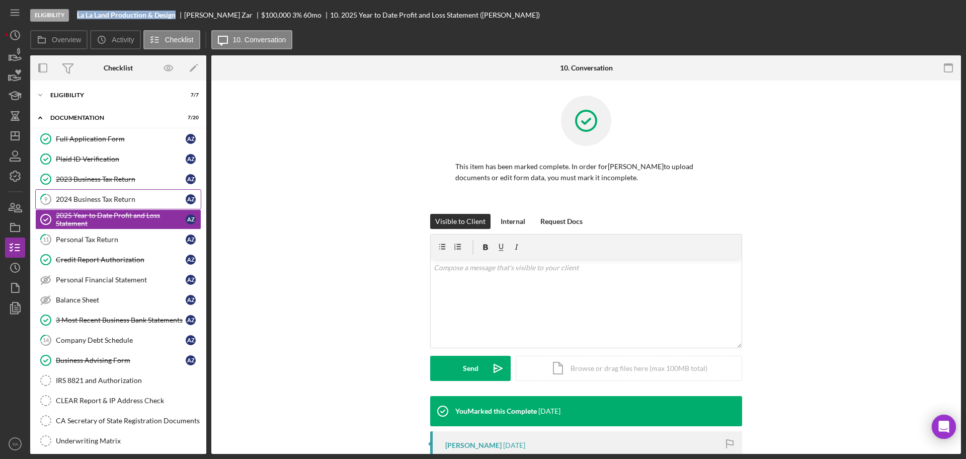
click at [118, 198] on div "2024 Business Tax Return" at bounding box center [121, 199] width 130 height 8
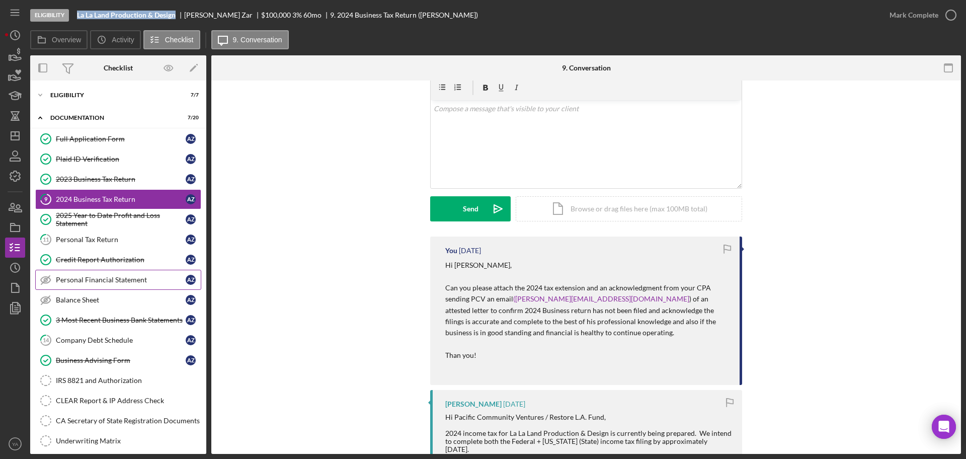
scroll to position [63, 0]
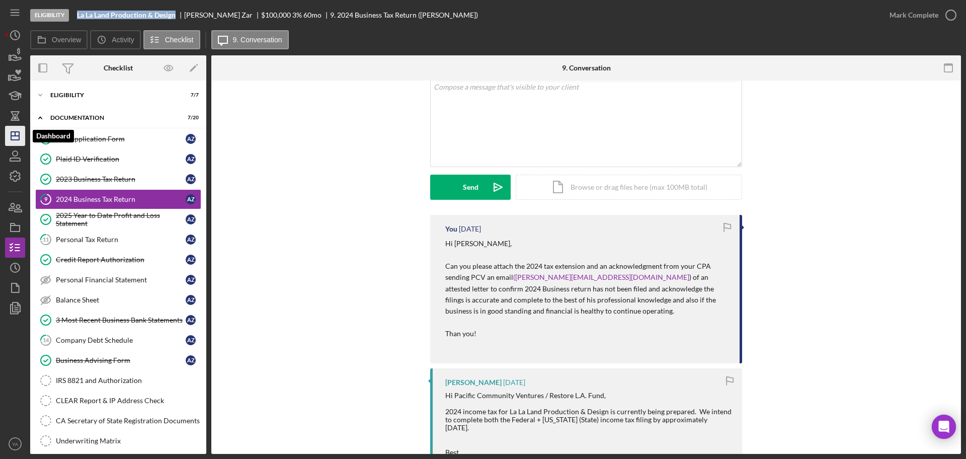
click at [10, 132] on icon "Icon/Dashboard" at bounding box center [15, 135] width 25 height 25
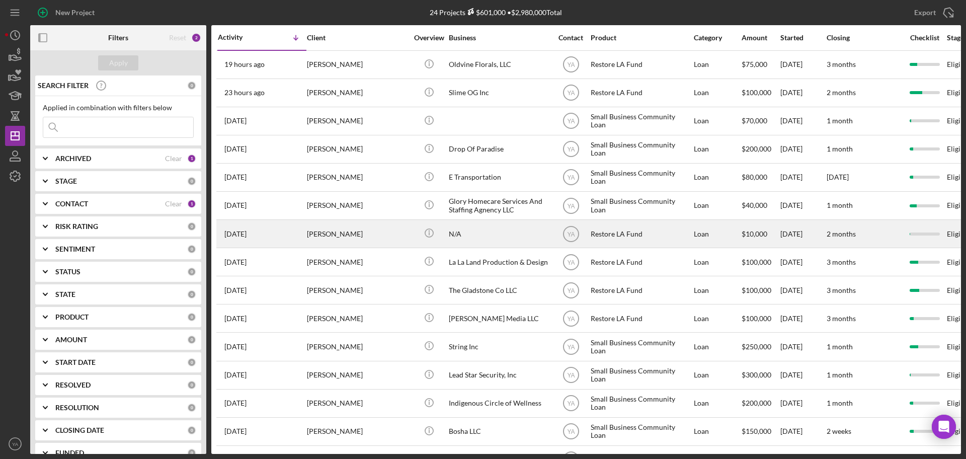
click at [482, 236] on div "N/A" at bounding box center [499, 233] width 101 height 27
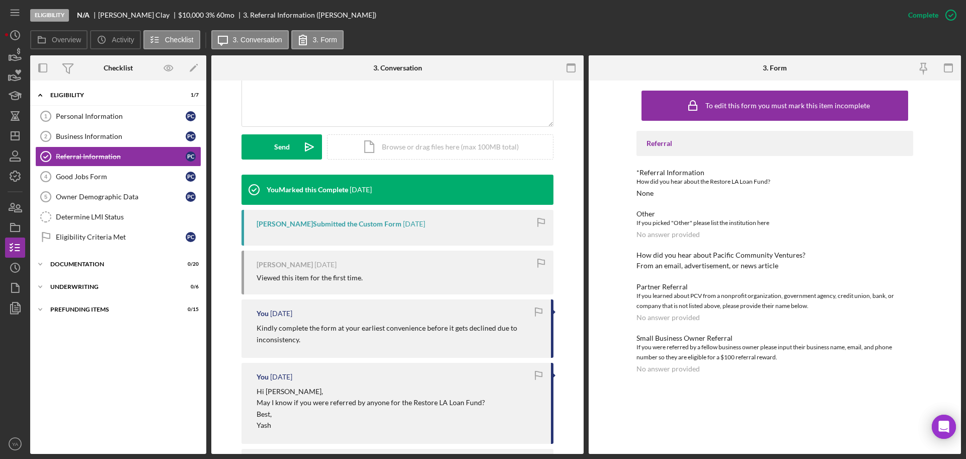
scroll to position [316, 0]
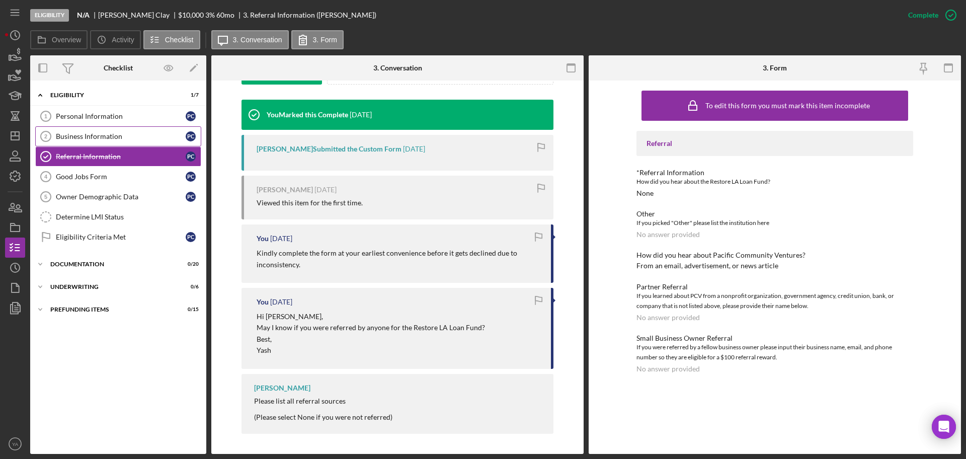
click at [118, 143] on link "Business Information 2 Business Information P C" at bounding box center [118, 136] width 166 height 20
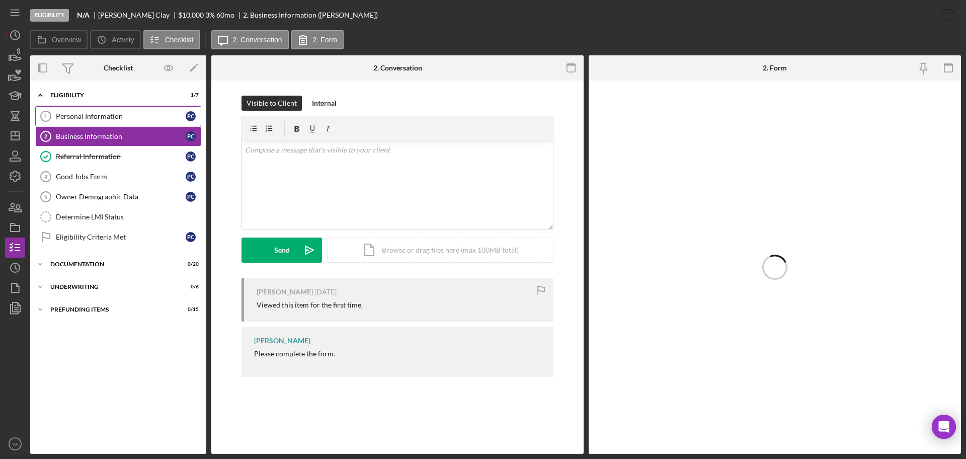
click at [144, 110] on link "Personal Information 1 Personal Information P C" at bounding box center [118, 116] width 166 height 20
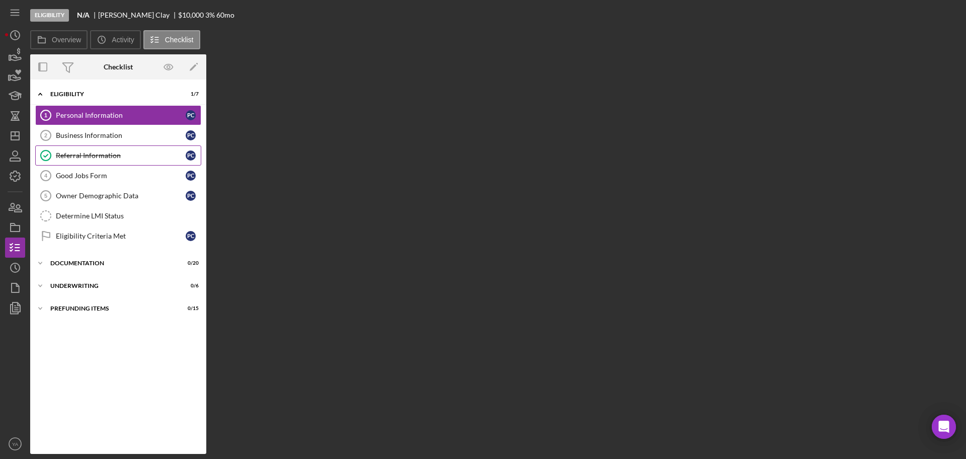
click at [112, 157] on div "Referral Information" at bounding box center [121, 155] width 130 height 8
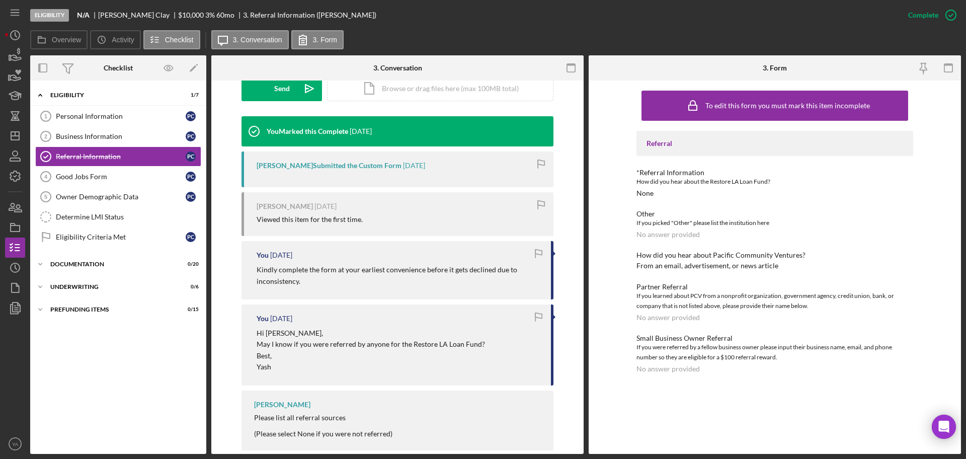
scroll to position [314, 0]
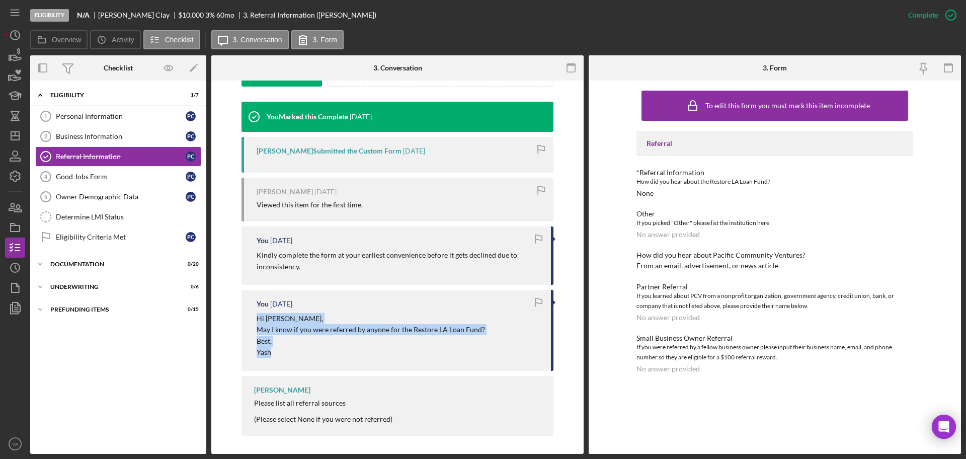
drag, startPoint x: 242, startPoint y: 316, endPoint x: 318, endPoint y: 349, distance: 82.7
click at [318, 349] on div "You 7 days ago Hi Porcha, May I know if you were referred by anyone for the Res…" at bounding box center [397, 330] width 312 height 81
click at [308, 333] on p "May I know if you were referred by anyone for the Restore LA Loan Fund?" at bounding box center [370, 329] width 228 height 11
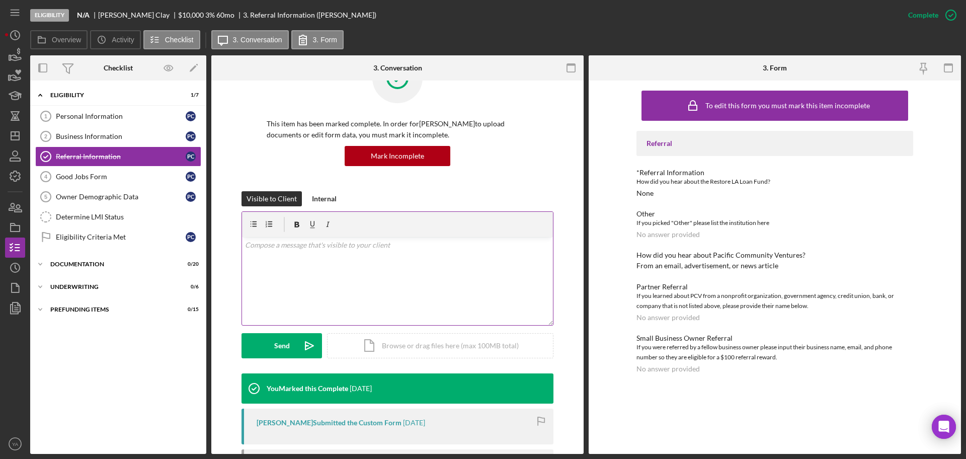
scroll to position [0, 0]
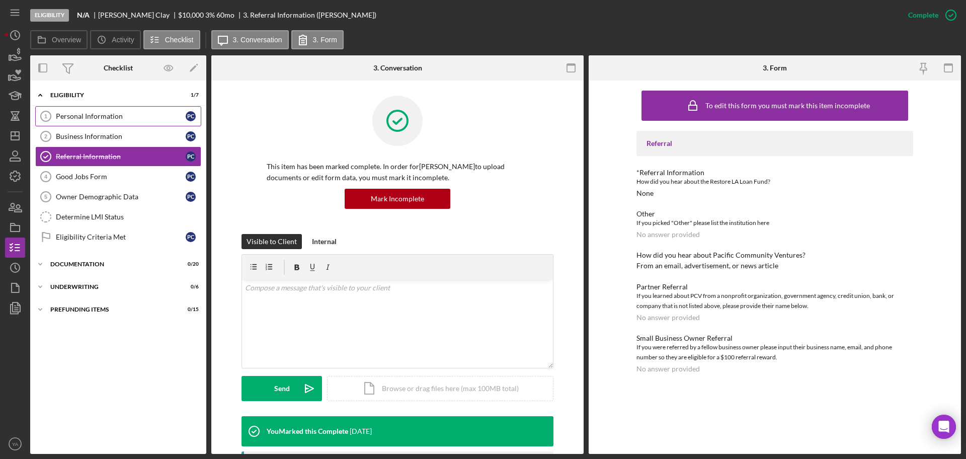
click at [127, 119] on div "Personal Information" at bounding box center [121, 116] width 130 height 8
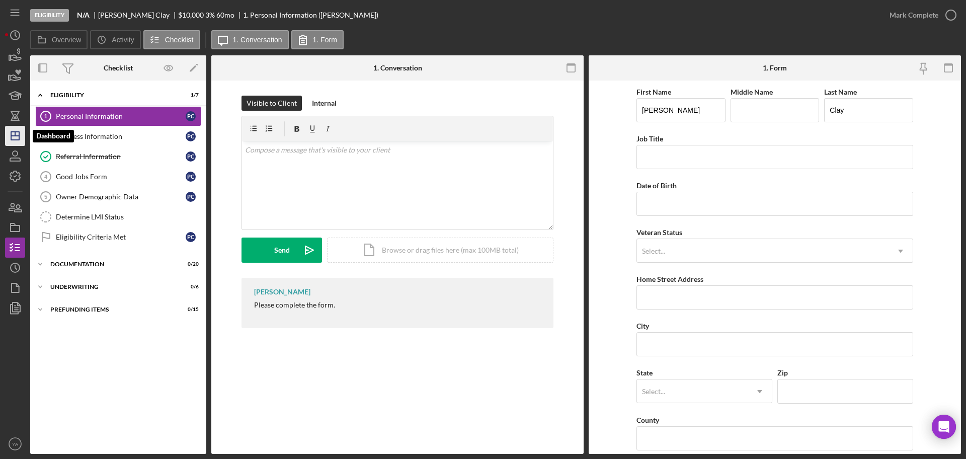
click at [8, 144] on icon "Icon/Dashboard" at bounding box center [15, 135] width 25 height 25
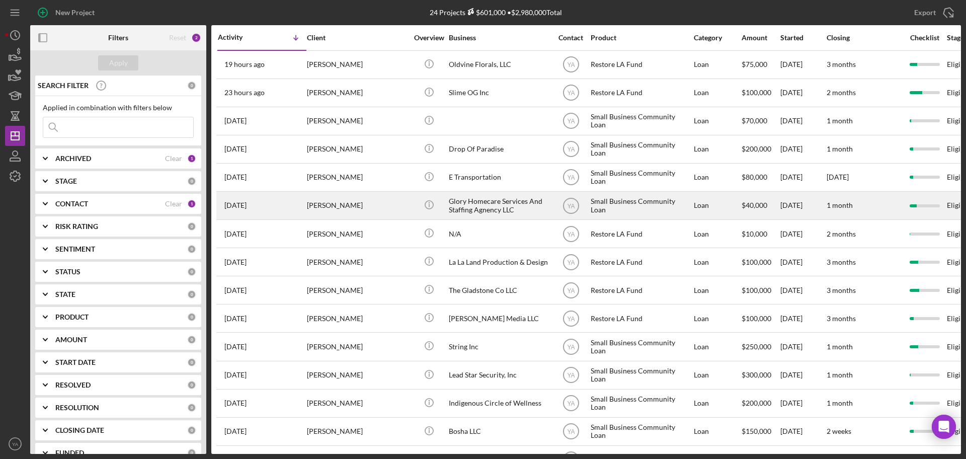
click at [487, 207] on div "Glory Homecare Services And Staffing Agnency LLC" at bounding box center [499, 205] width 101 height 27
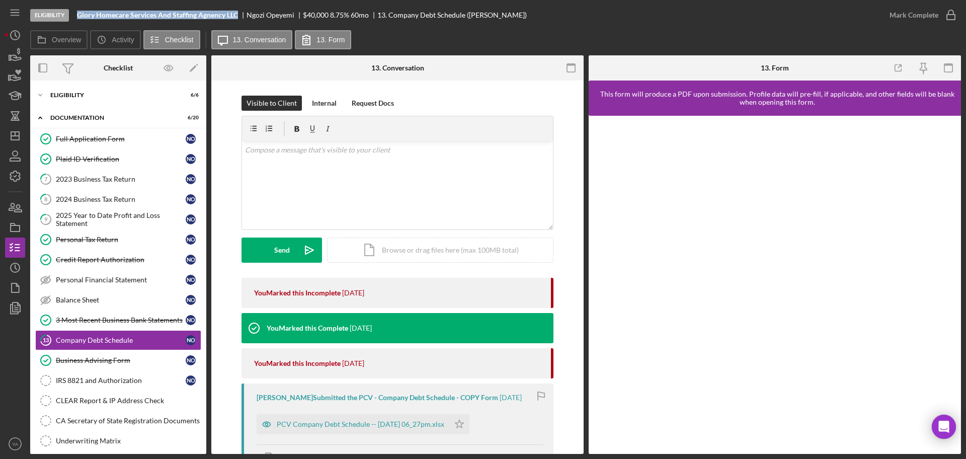
drag, startPoint x: 78, startPoint y: 15, endPoint x: 239, endPoint y: 10, distance: 161.5
click at [239, 10] on div "Eligibility Glory Homecare Services And Staffing Agnency LLC Ngozi Opeyemi $40,…" at bounding box center [454, 15] width 849 height 30
copy b "Glory Homecare Services And Staffing Agnency LLC"
drag, startPoint x: 221, startPoint y: 154, endPoint x: 225, endPoint y: 173, distance: 19.4
click at [221, 154] on div "Visible to Client Internal Request Docs v Color teal Color pink Remove color Ad…" at bounding box center [397, 410] width 372 height 661
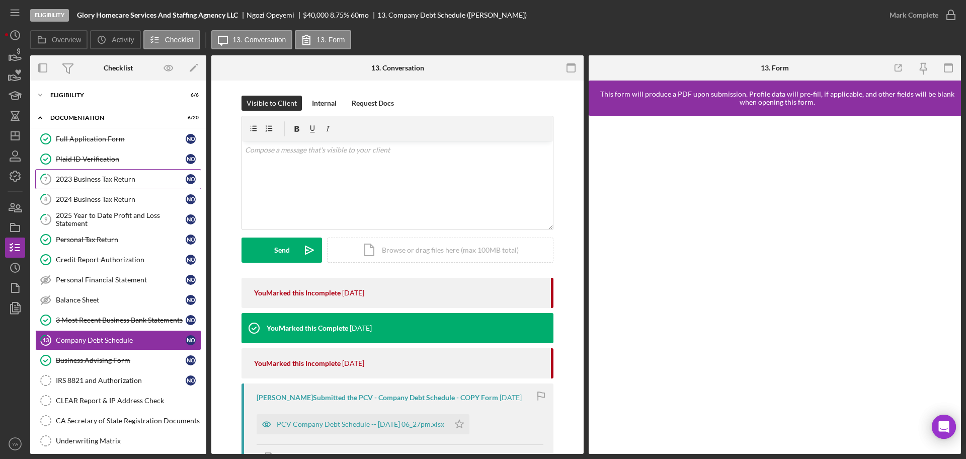
click at [116, 184] on link "7 2023 Business Tax Return N O" at bounding box center [118, 179] width 166 height 20
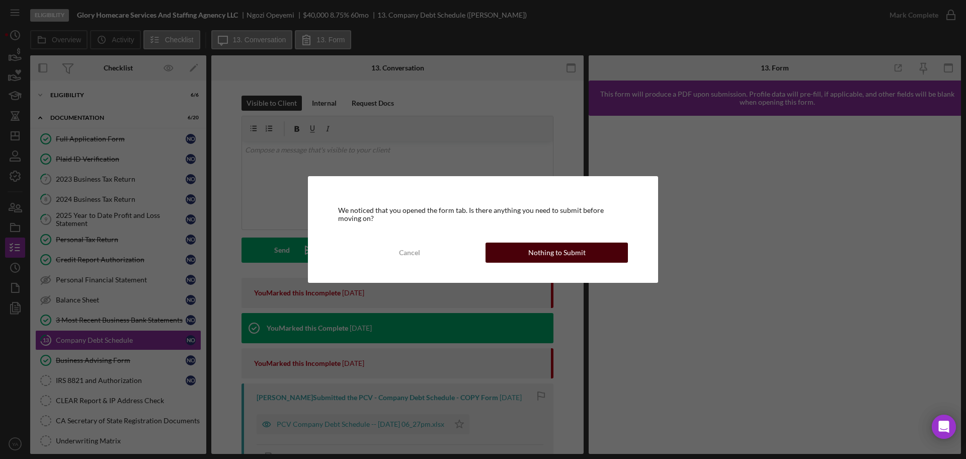
click at [516, 248] on button "Nothing to Submit" at bounding box center [556, 252] width 142 height 20
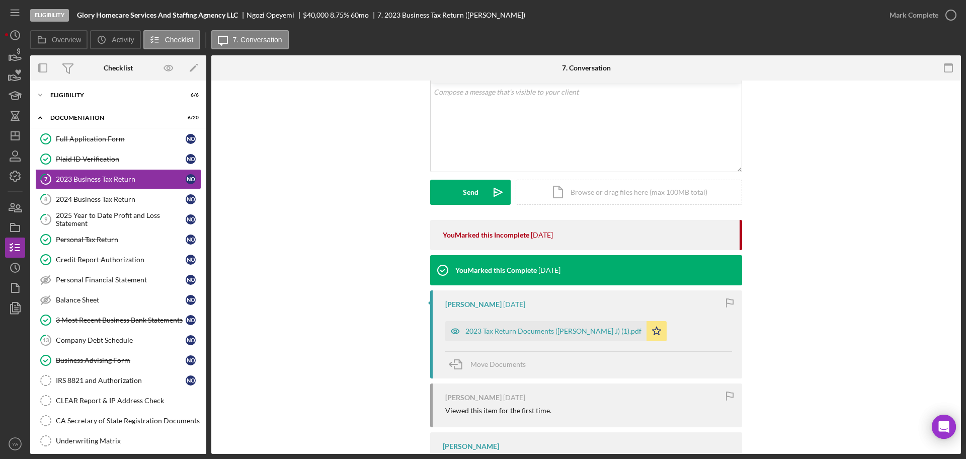
scroll to position [126, 0]
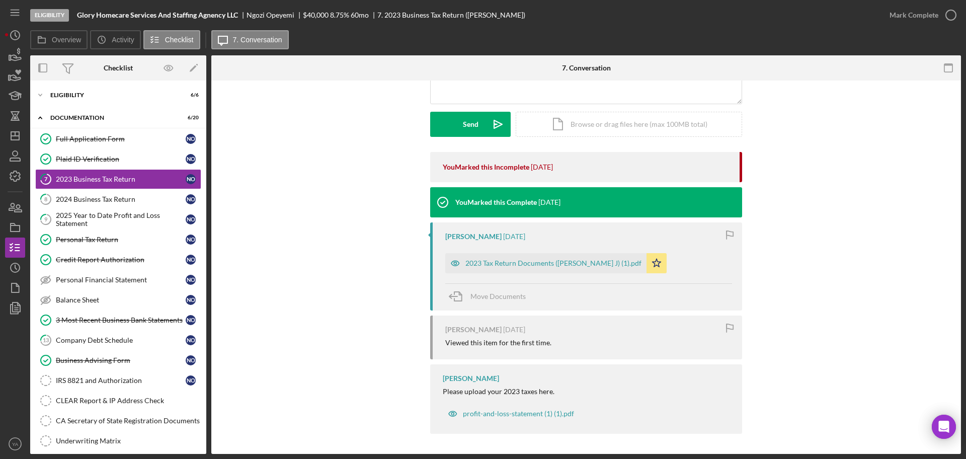
click at [355, 152] on div "You Marked this Incomplete 2 days ago You Marked this Complete 1 week ago Ngozi…" at bounding box center [585, 295] width 719 height 287
click at [17, 144] on icon "Icon/Dashboard" at bounding box center [15, 135] width 25 height 25
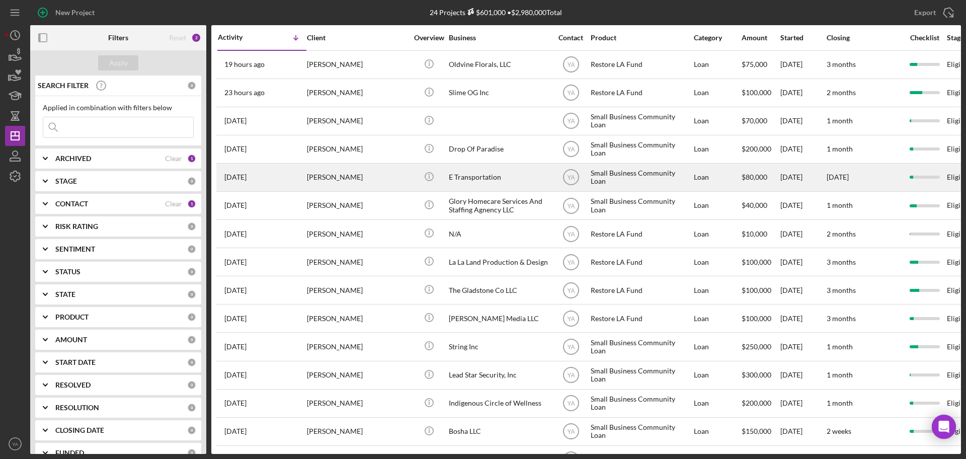
click at [506, 175] on div "E Transportation" at bounding box center [499, 177] width 101 height 27
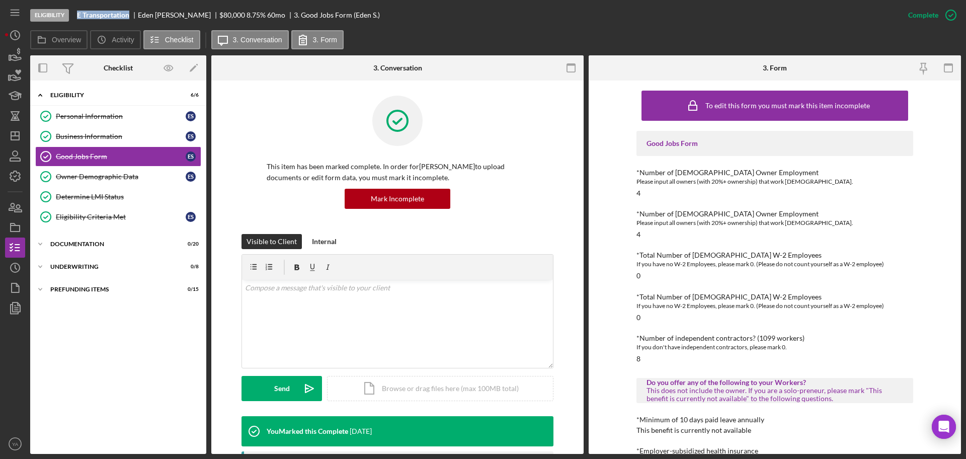
drag, startPoint x: 77, startPoint y: 12, endPoint x: 130, endPoint y: 17, distance: 53.5
click at [130, 17] on div "Eligibility E Transportation Eden Seyoum $80,000 $16,000 8.75 % 60 mo 3. Good J…" at bounding box center [464, 15] width 868 height 30
copy b "E Transportation"
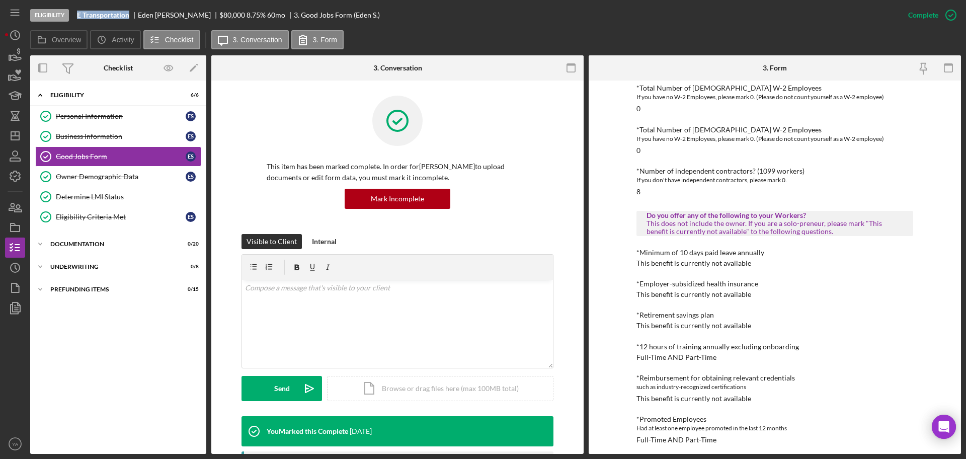
scroll to position [251, 0]
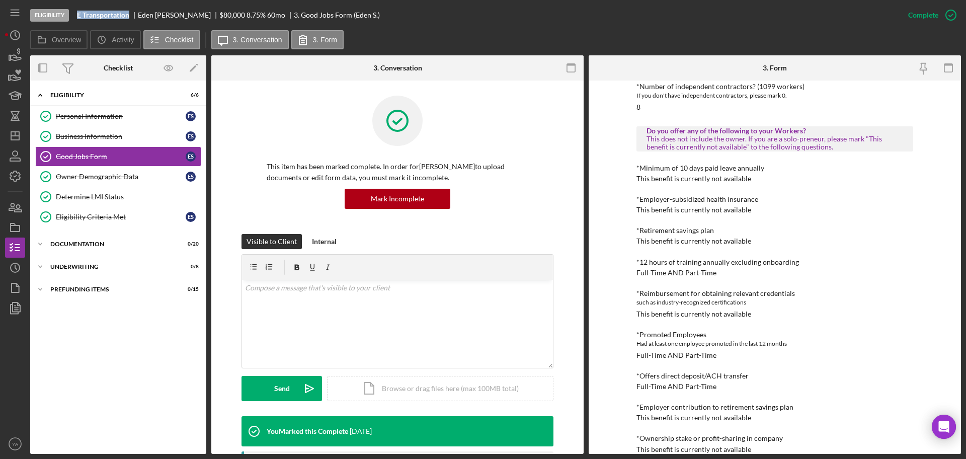
click at [88, 256] on div "Icon/Expander Eligibility 6 / 6 Personal Information Personal Information E S B…" at bounding box center [118, 266] width 176 height 363
click at [90, 245] on div "Documentation" at bounding box center [121, 244] width 143 height 6
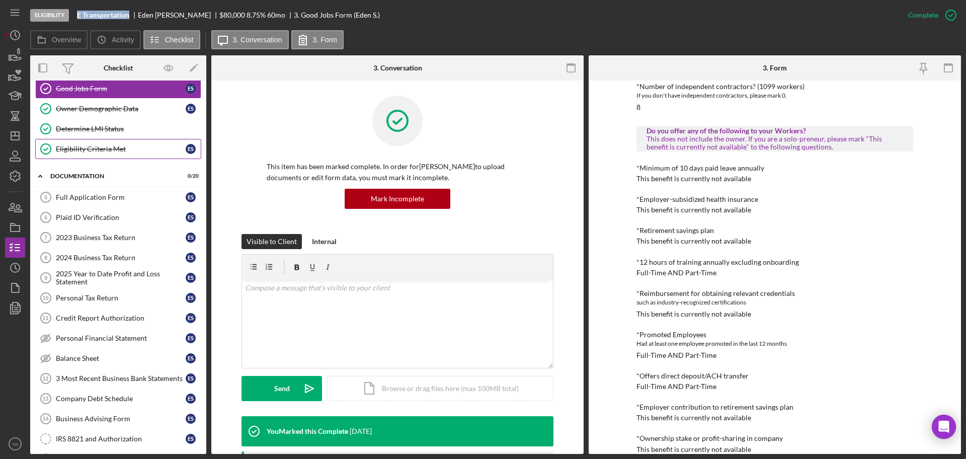
scroll to position [0, 0]
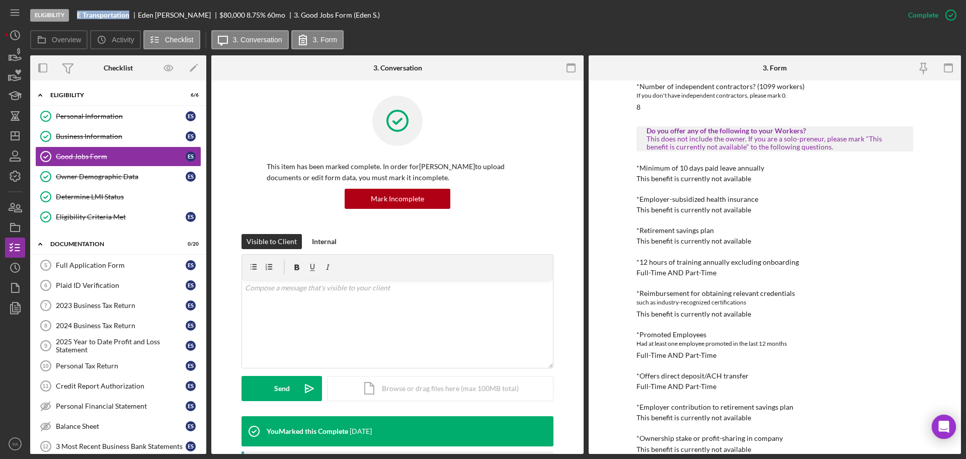
drag, startPoint x: 81, startPoint y: 241, endPoint x: 90, endPoint y: 264, distance: 24.4
click at [82, 248] on div "Icon/Expander Documentation 0 / 20" at bounding box center [118, 244] width 176 height 21
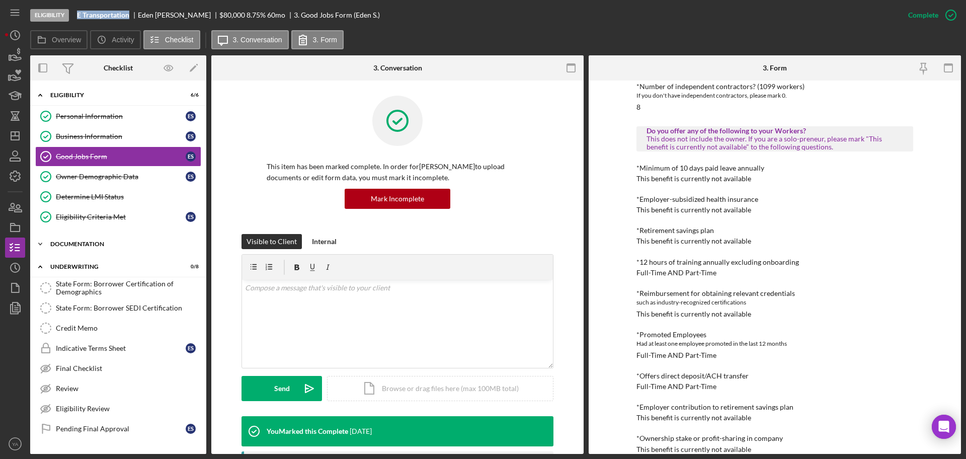
click at [91, 242] on div "Documentation" at bounding box center [121, 244] width 143 height 6
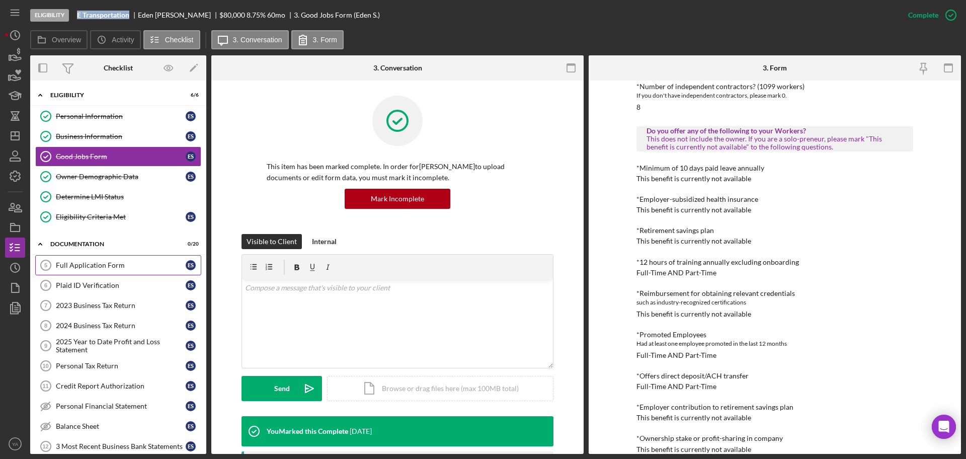
click at [91, 266] on div "Full Application Form" at bounding box center [121, 265] width 130 height 8
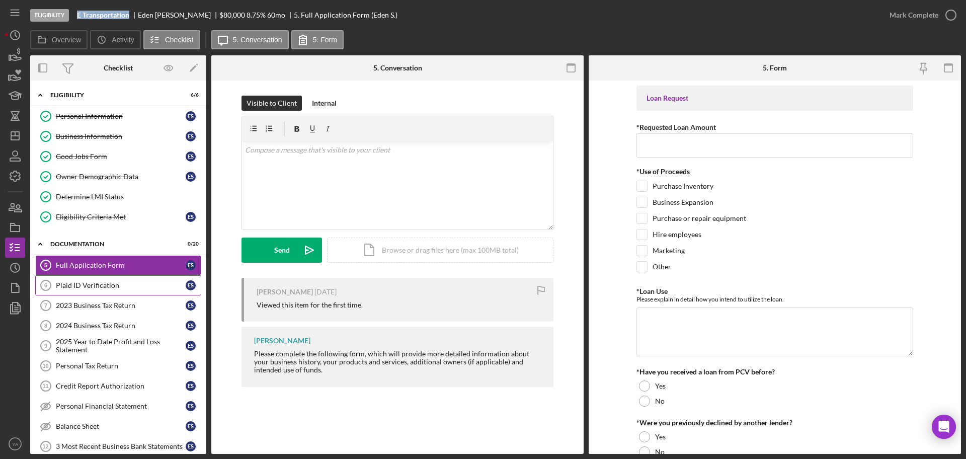
click at [105, 278] on link "Plaid ID Verification 6 Plaid ID Verification E S" at bounding box center [118, 285] width 166 height 20
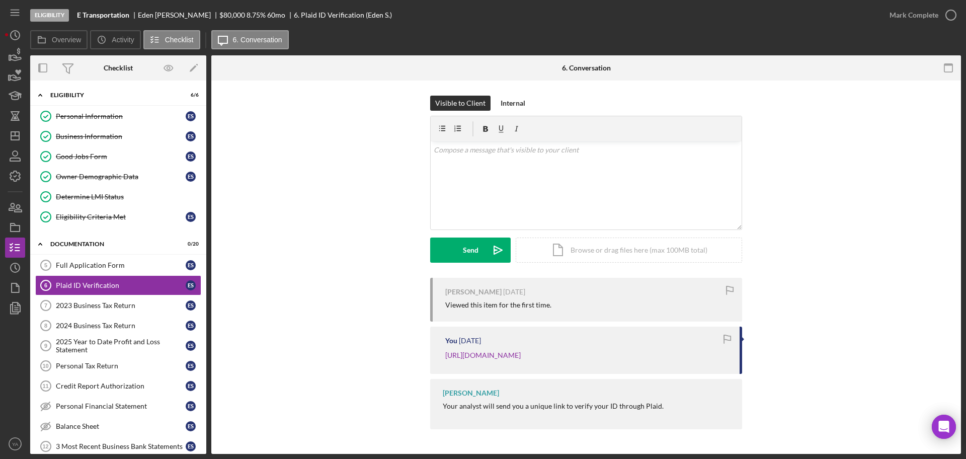
click at [158, 14] on div "Eden Seyoum" at bounding box center [178, 15] width 81 height 8
click at [12, 140] on icon "Icon/Dashboard" at bounding box center [15, 135] width 25 height 25
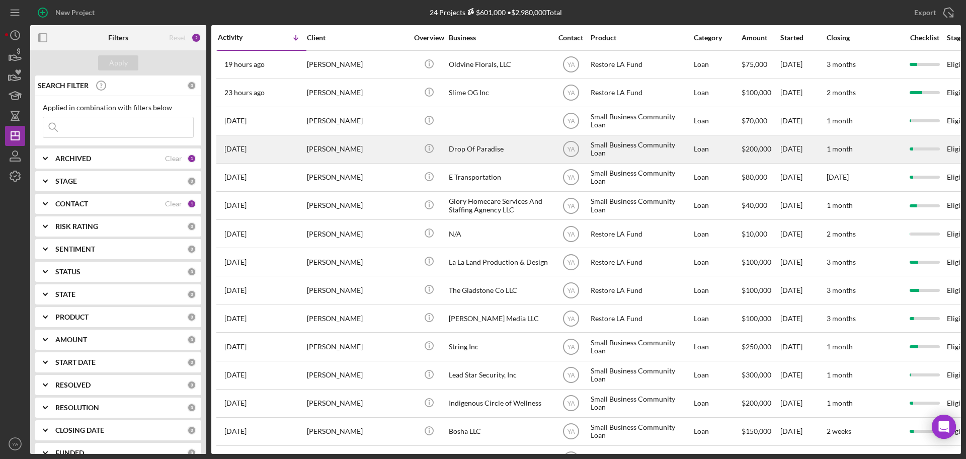
click at [494, 154] on div "Drop Of Paradise" at bounding box center [499, 149] width 101 height 27
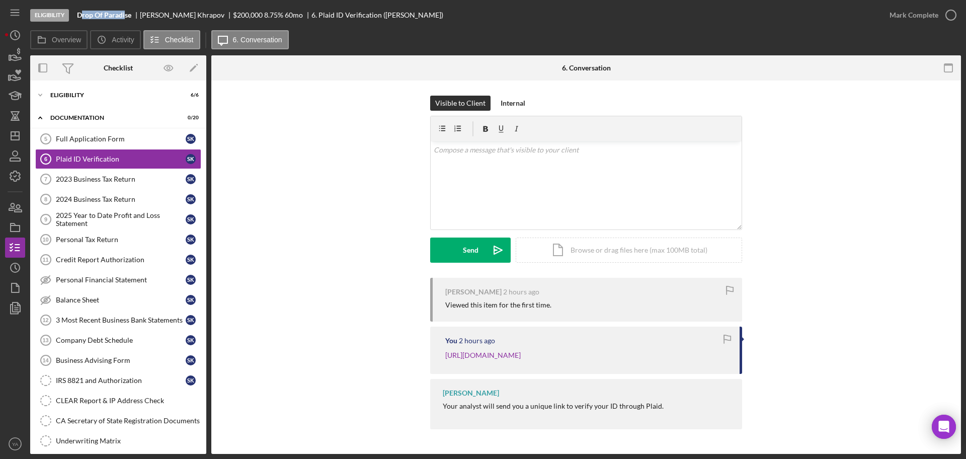
drag, startPoint x: 81, startPoint y: 17, endPoint x: 126, endPoint y: 17, distance: 44.8
click at [126, 17] on b "Drop Of Paradise" at bounding box center [104, 15] width 54 height 8
drag, startPoint x: 133, startPoint y: 15, endPoint x: 76, endPoint y: 16, distance: 57.3
click at [76, 16] on div "Eligibility Drop Of Paradise Samuel Khrapov $200,000 $40,000 8.75 % 60 mo 6. Pl…" at bounding box center [454, 15] width 849 height 30
copy b "Drop Of Paradise"
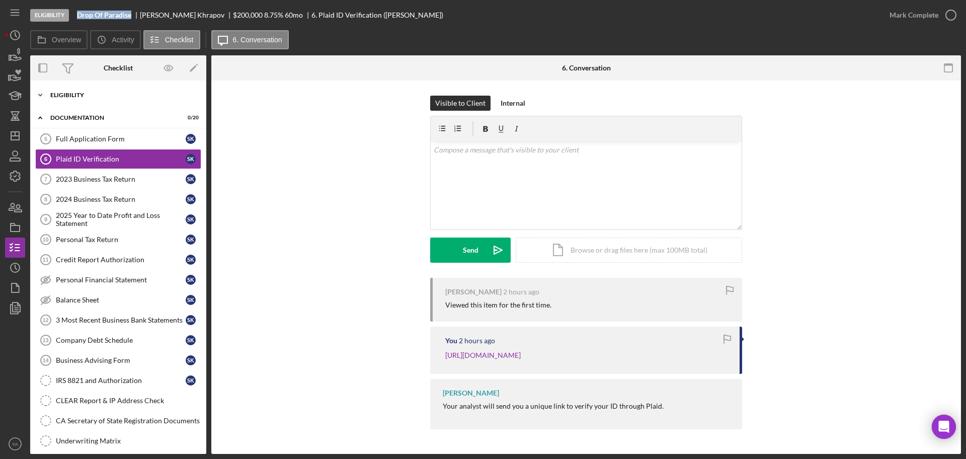
click at [93, 99] on div "Icon/Expander Eligibility 6 / 6" at bounding box center [118, 95] width 176 height 20
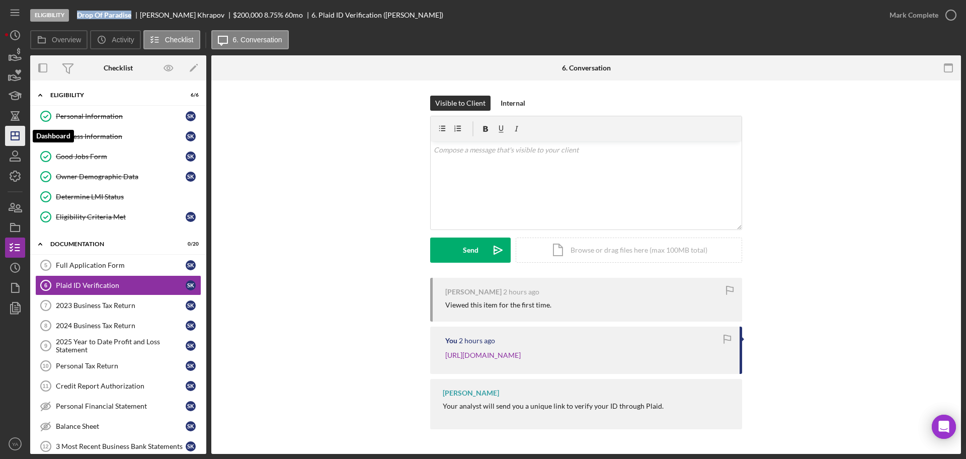
click at [21, 131] on icon "Icon/Dashboard" at bounding box center [15, 135] width 25 height 25
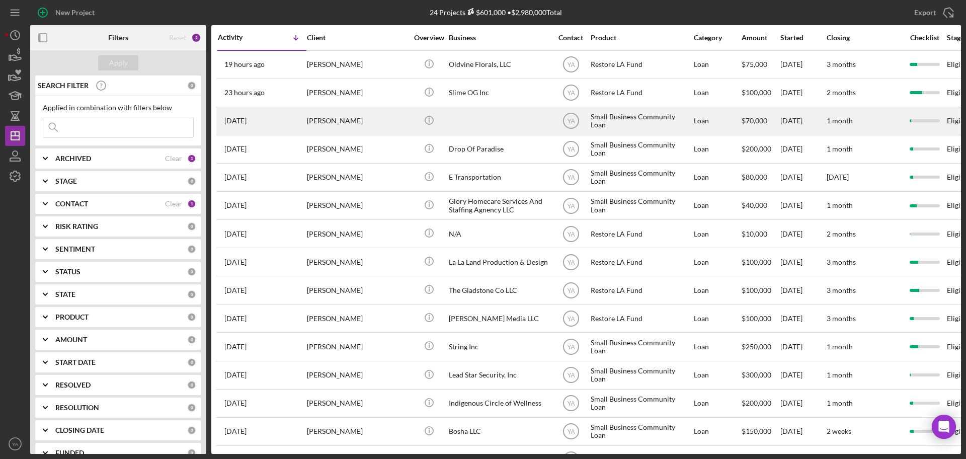
click at [493, 119] on div at bounding box center [499, 121] width 101 height 27
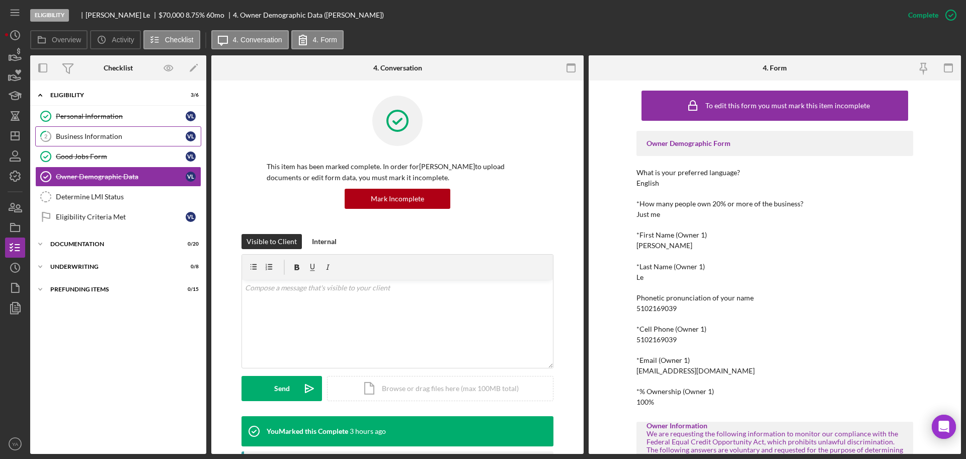
click at [109, 142] on link "2 Business Information [PERSON_NAME]" at bounding box center [118, 136] width 166 height 20
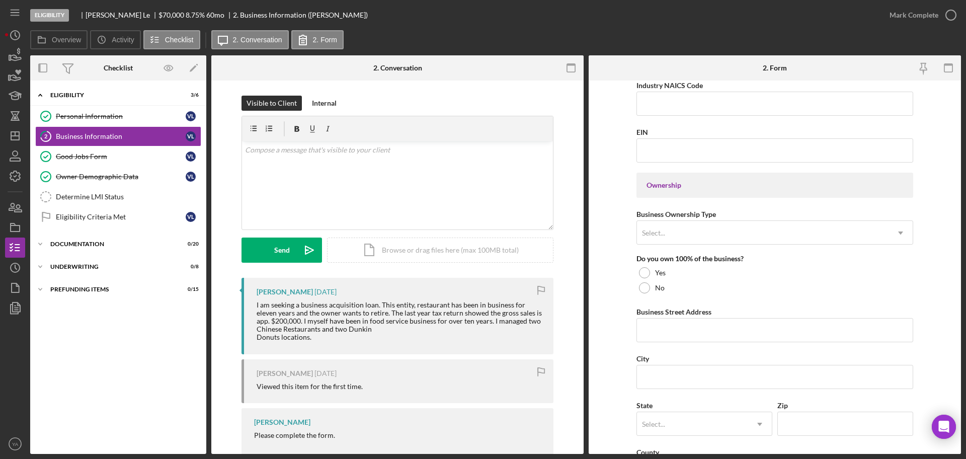
scroll to position [63, 0]
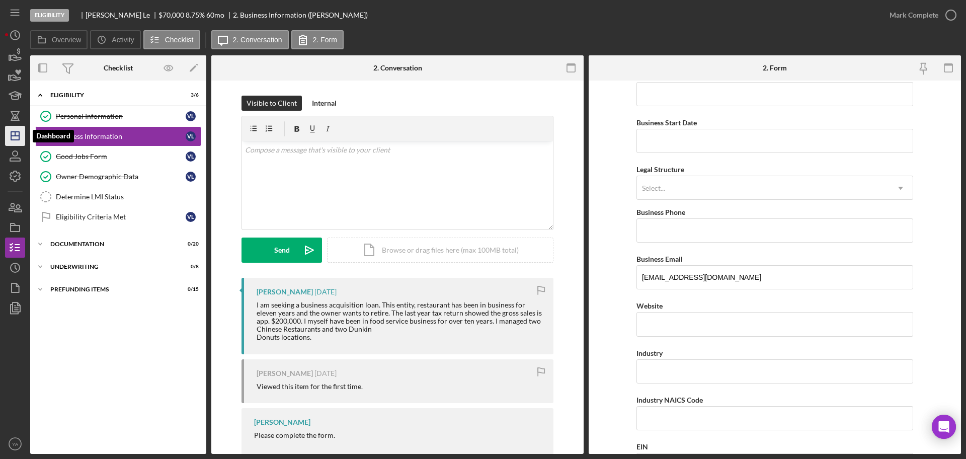
click at [23, 135] on icon "Icon/Dashboard" at bounding box center [15, 135] width 25 height 25
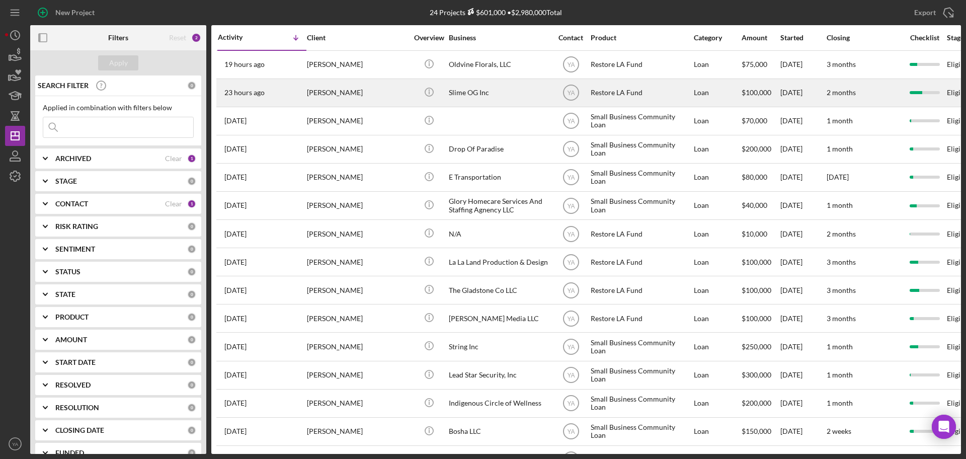
click at [488, 94] on div "Slime OG Inc" at bounding box center [499, 92] width 101 height 27
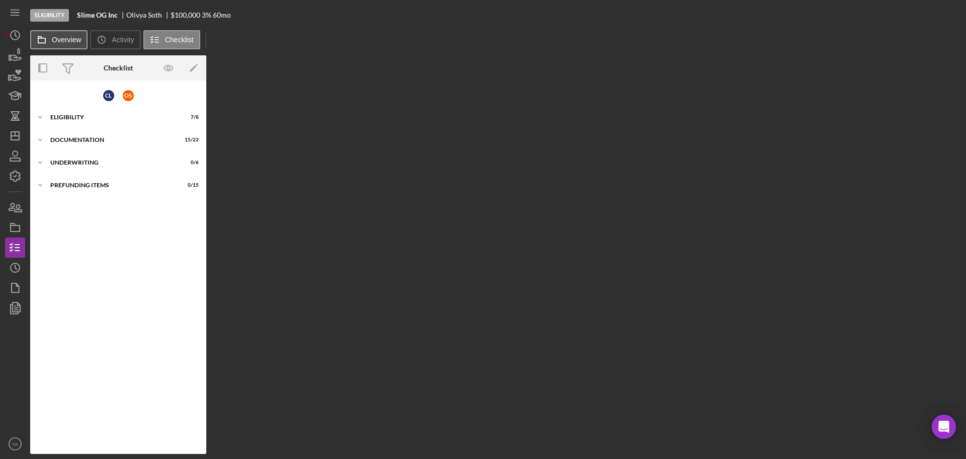
scroll to position [14, 0]
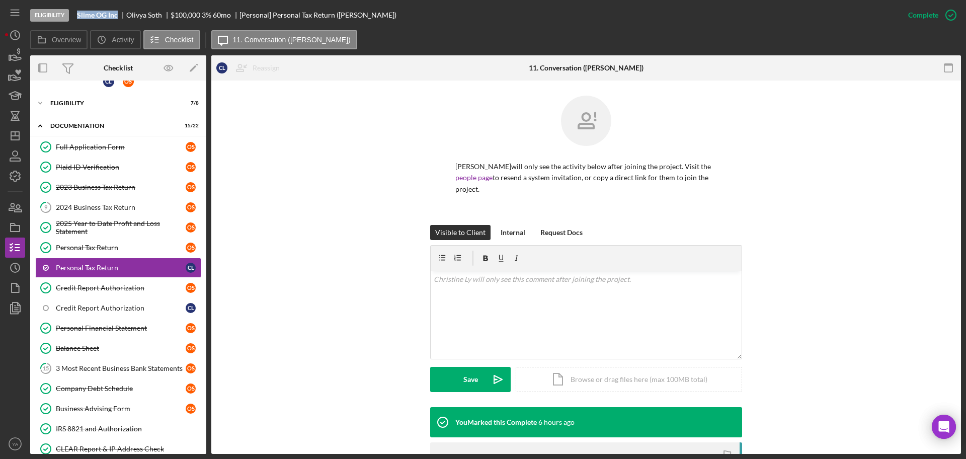
drag, startPoint x: 76, startPoint y: 15, endPoint x: 114, endPoint y: 20, distance: 38.1
click at [114, 20] on div "Eligibility Slime OG Inc Olivya Soth $100,000 $20,000 3 % 60 mo [Personal] Pers…" at bounding box center [464, 15] width 868 height 30
copy b "Slime OG Inc"
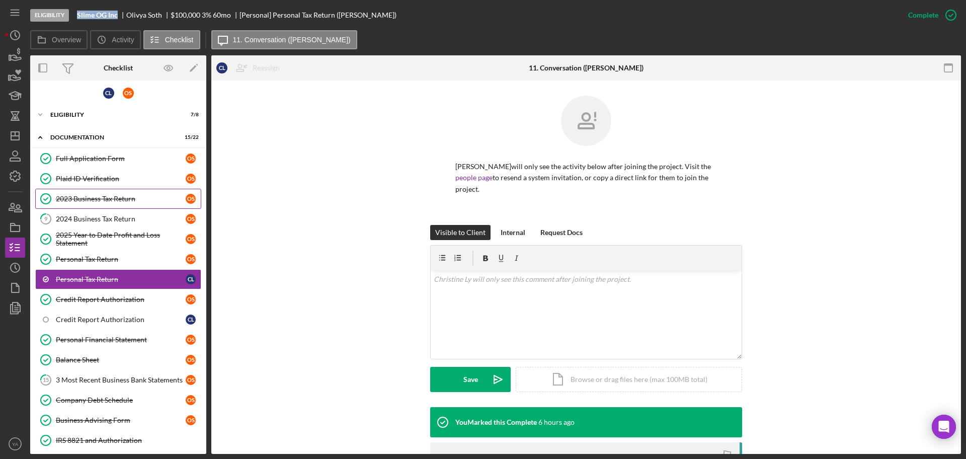
scroll to position [0, 0]
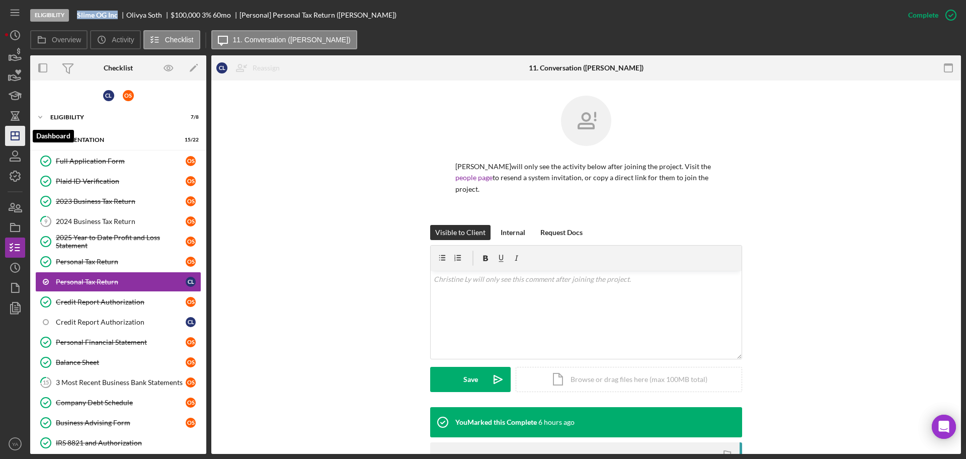
click at [13, 136] on line "button" at bounding box center [15, 136] width 8 height 0
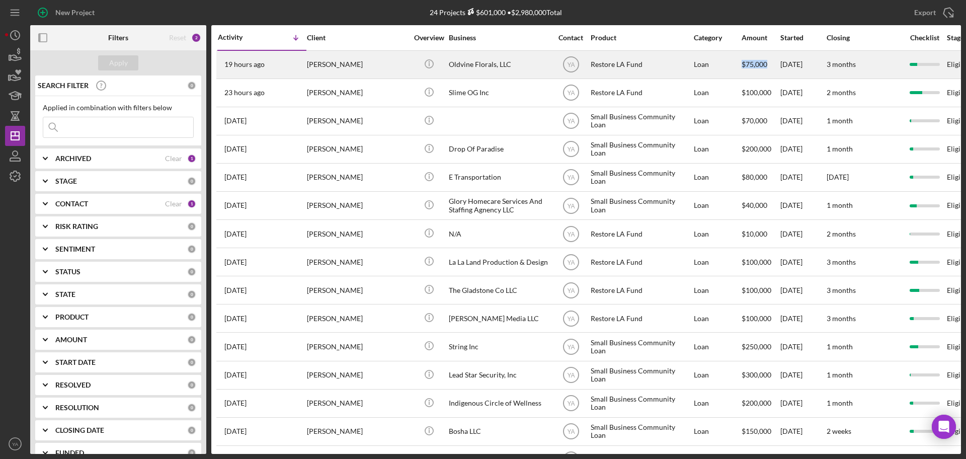
drag, startPoint x: 742, startPoint y: 67, endPoint x: 771, endPoint y: 63, distance: 29.4
click at [771, 63] on div "$75,000" at bounding box center [760, 64] width 38 height 27
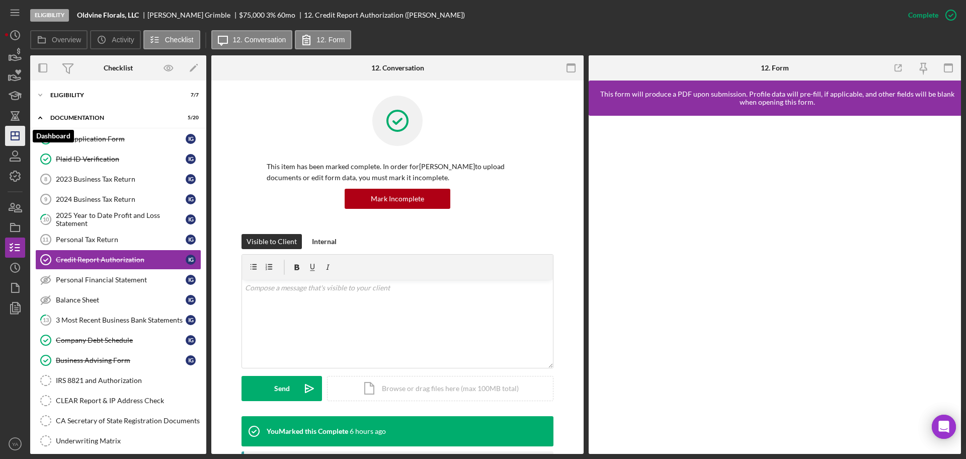
click at [22, 141] on icon "Icon/Dashboard" at bounding box center [15, 135] width 25 height 25
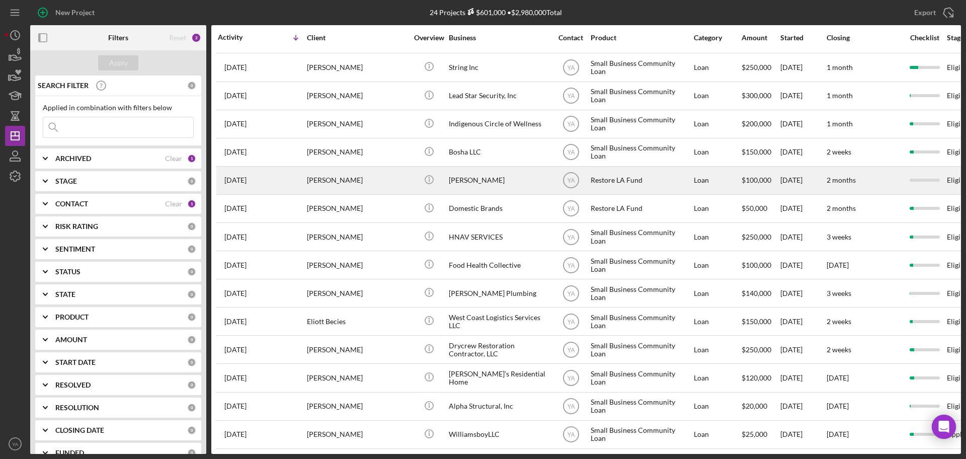
scroll to position [226, 0]
